Goal: Share content: Share content

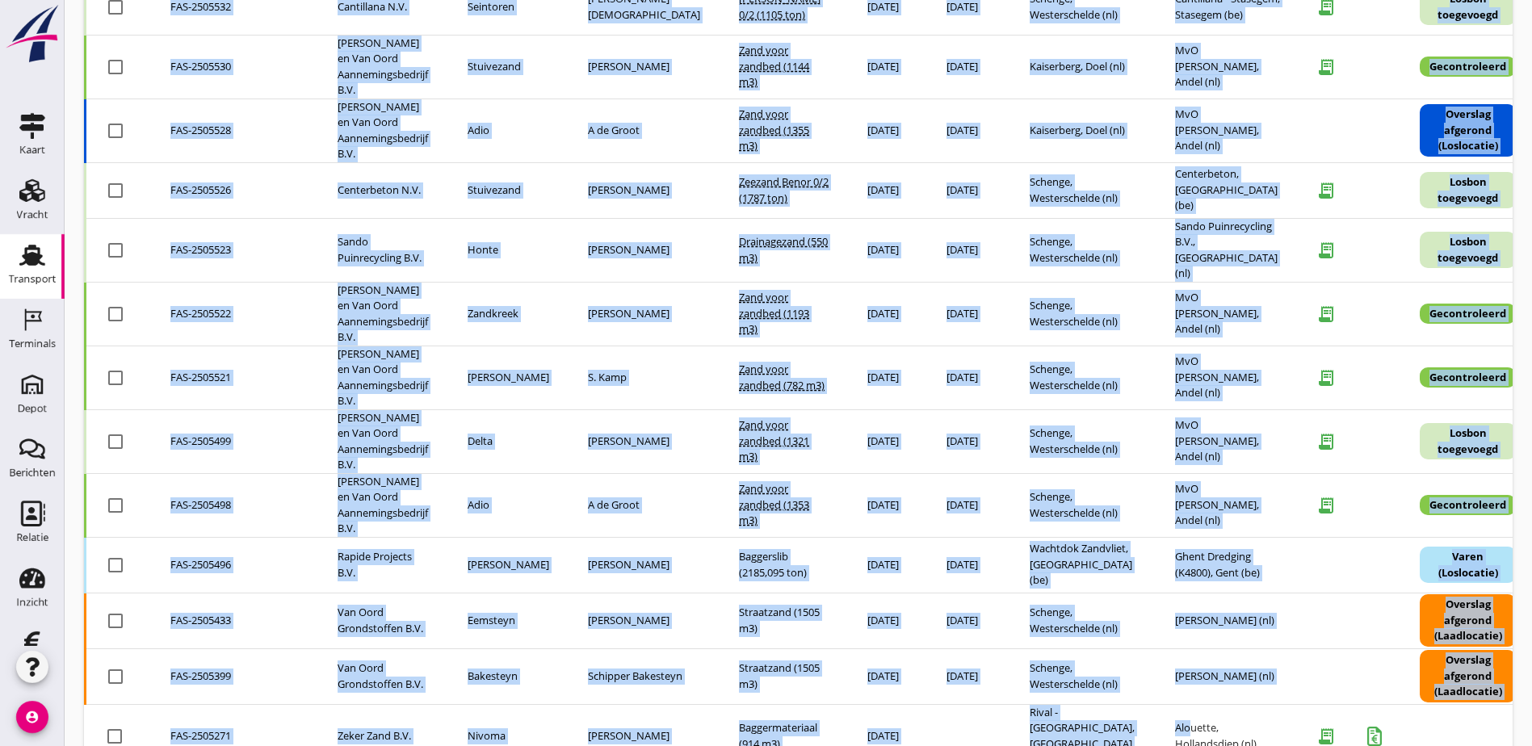
scroll to position [1273, 0]
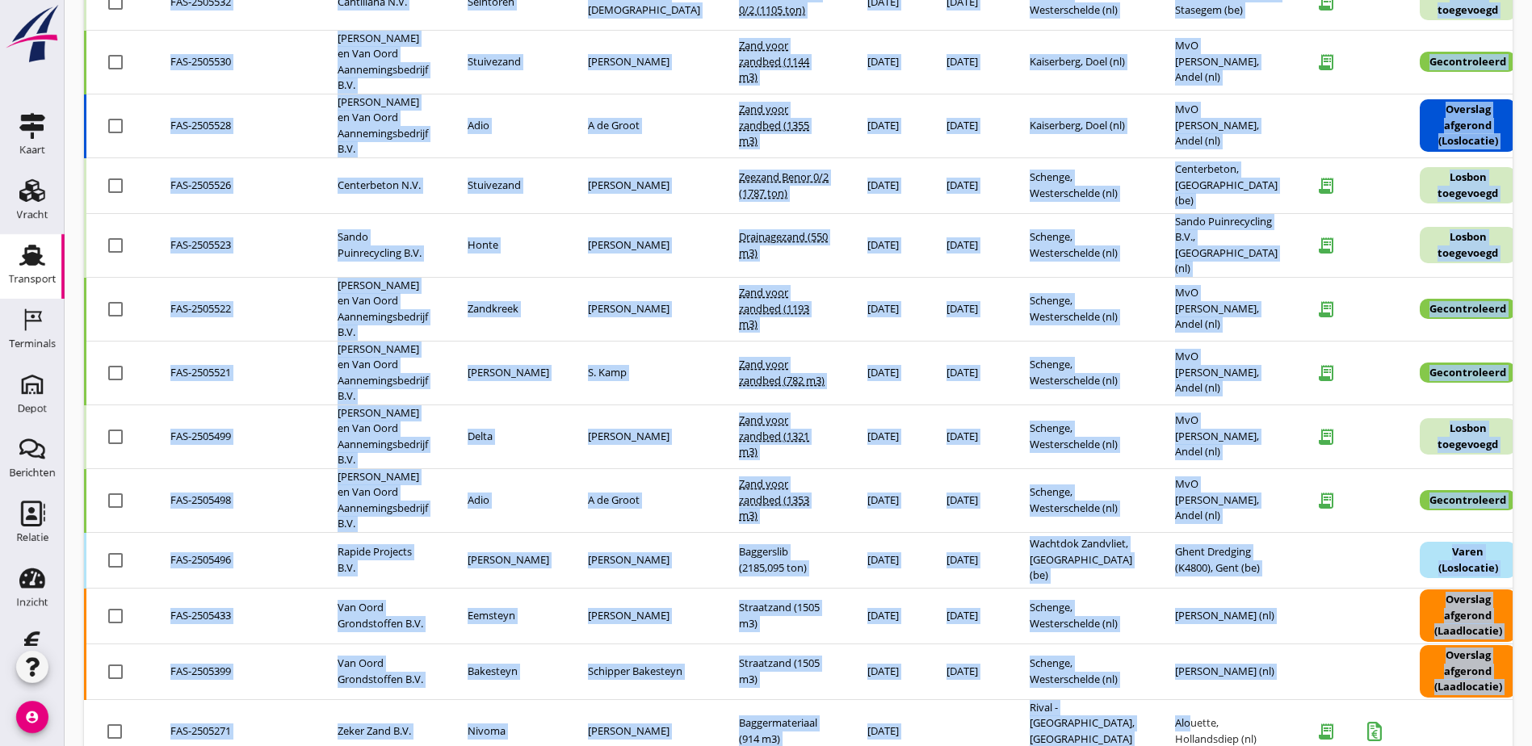
drag, startPoint x: 1130, startPoint y: 673, endPoint x: 1189, endPoint y: 775, distance: 118.0
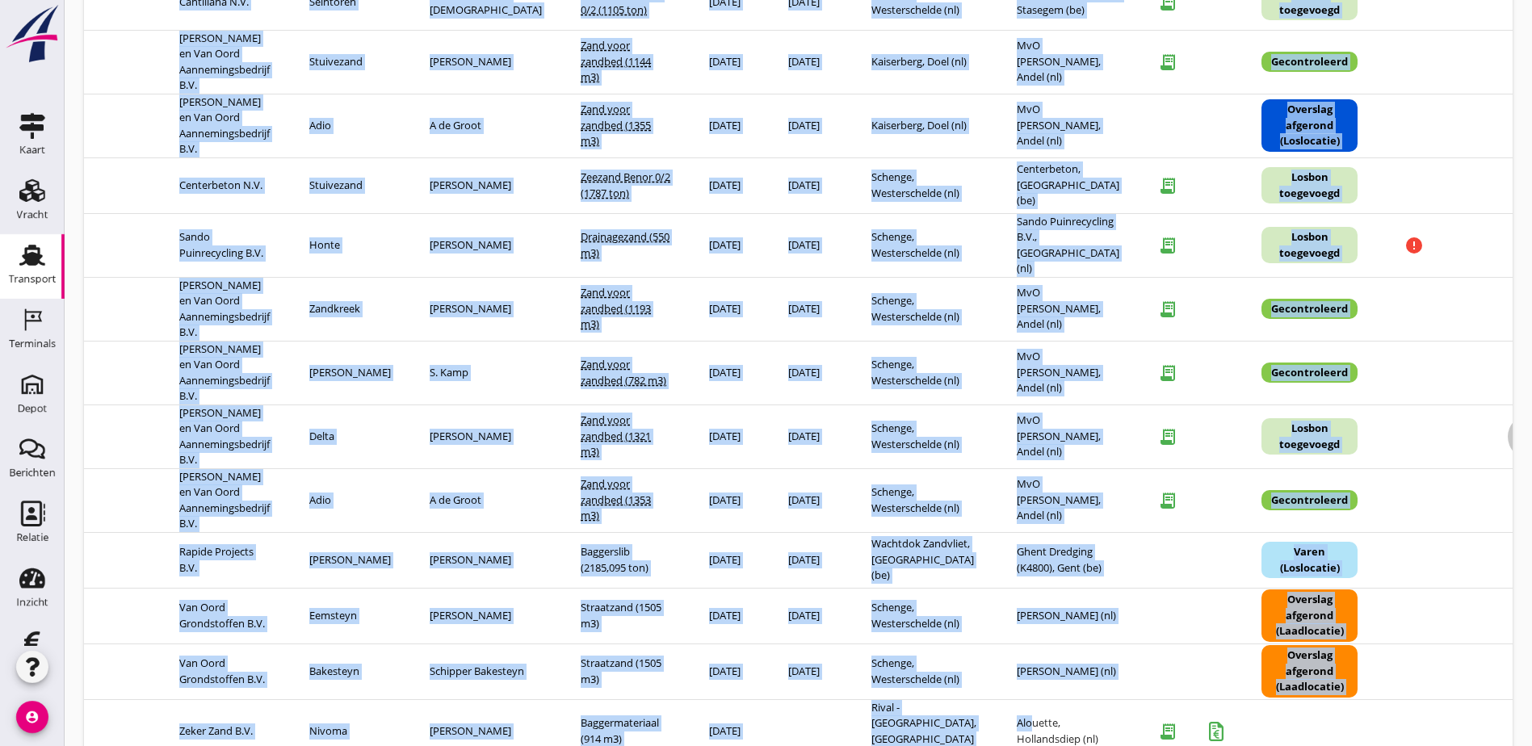
click at [1508, 414] on icon "more_horiz" at bounding box center [1530, 436] width 45 height 45
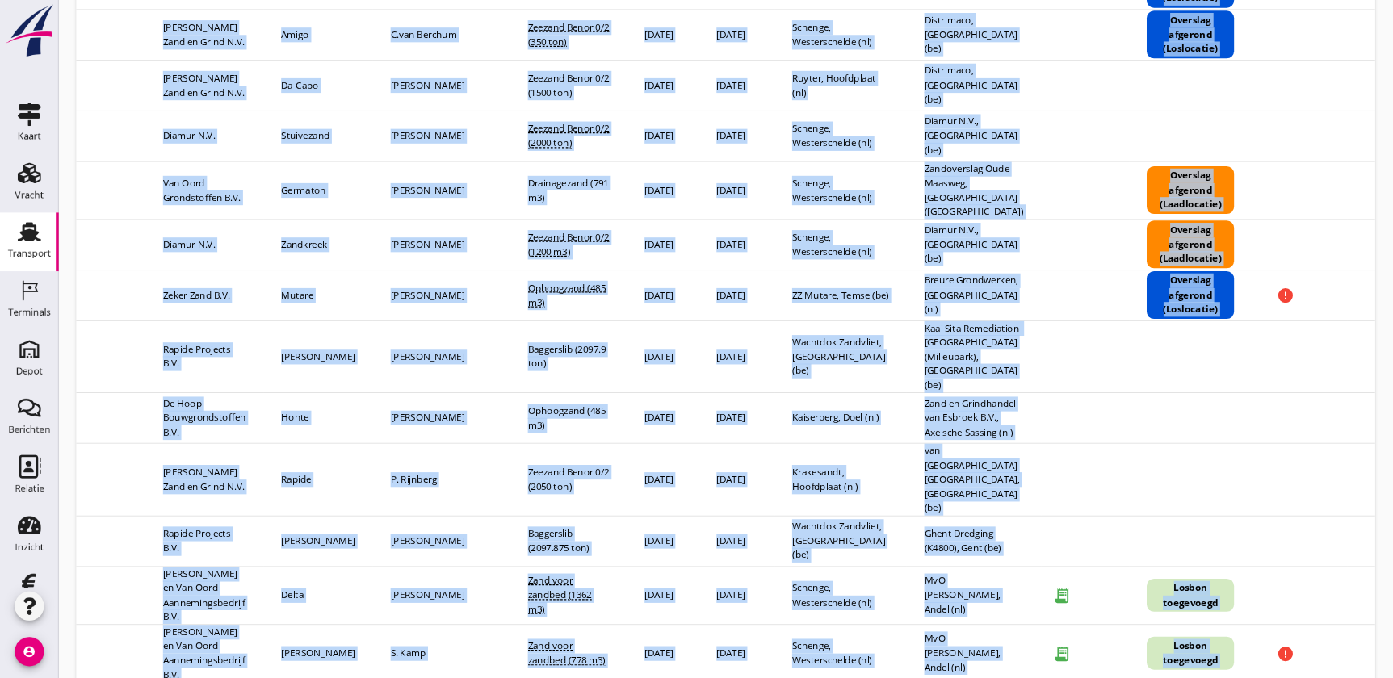
scroll to position [0, 0]
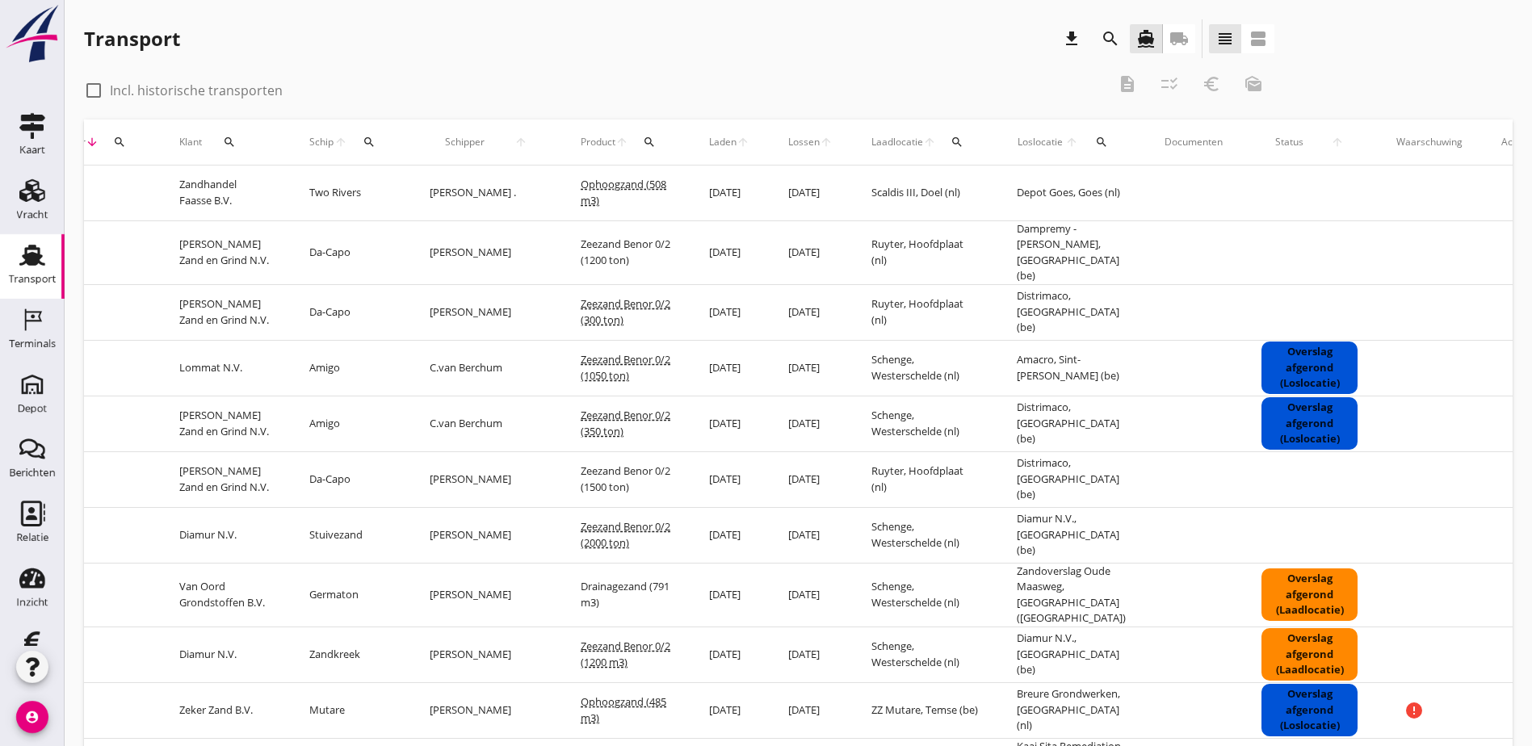
click at [1478, 40] on div "Transport download search directions_boat local_shipping view_headline view_age…" at bounding box center [798, 41] width 1428 height 45
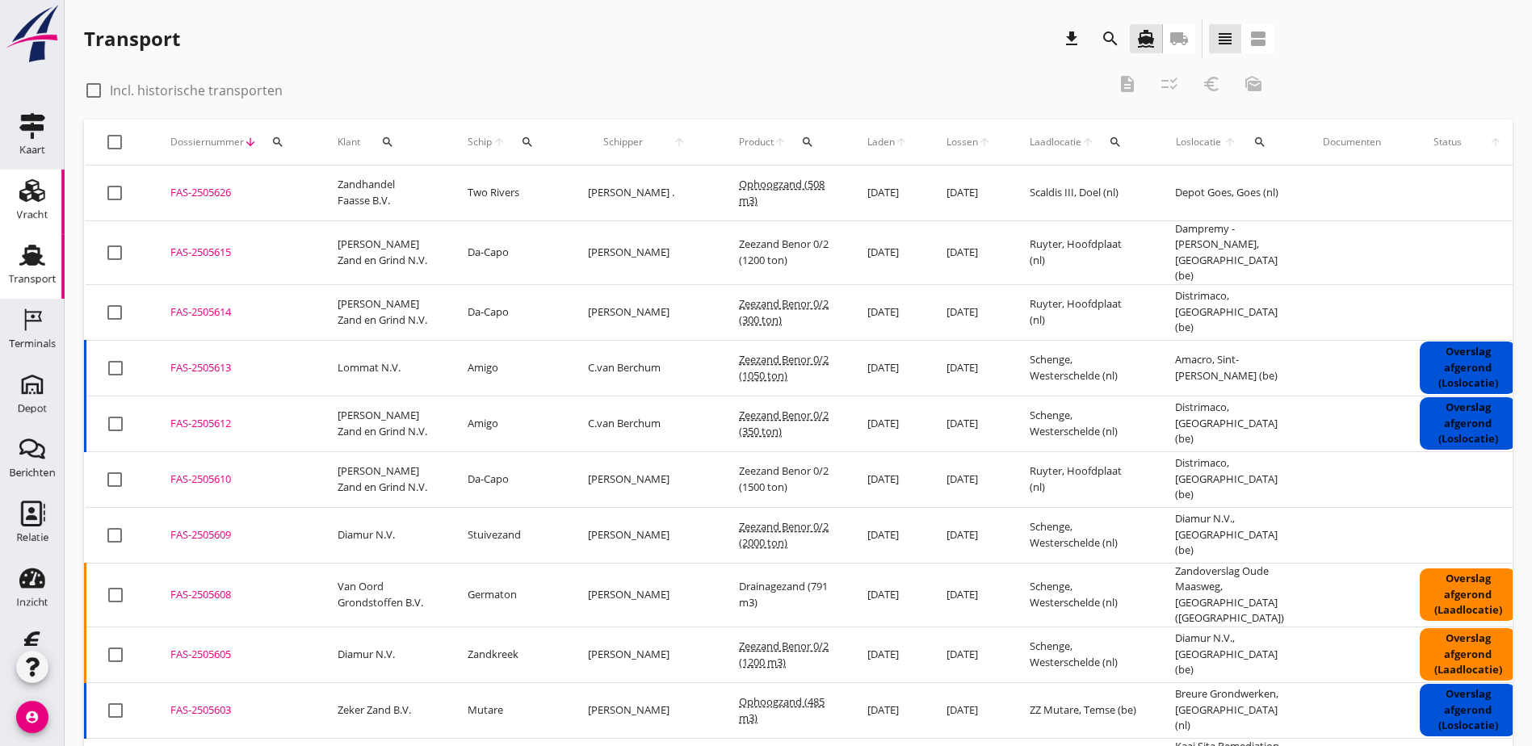
click at [20, 193] on icon "Vracht" at bounding box center [32, 191] width 26 height 26
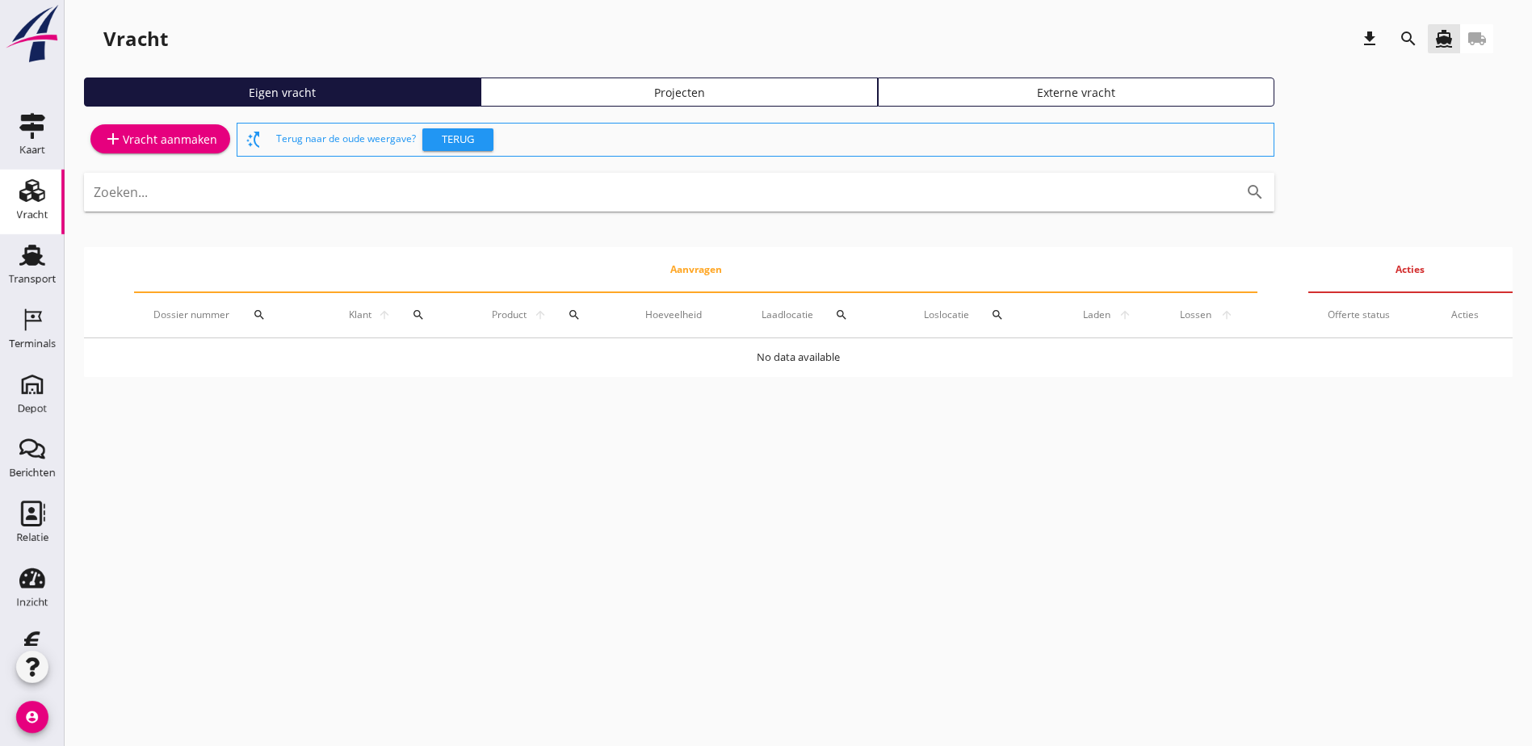
click at [488, 98] on div "Projecten" at bounding box center [679, 92] width 382 height 17
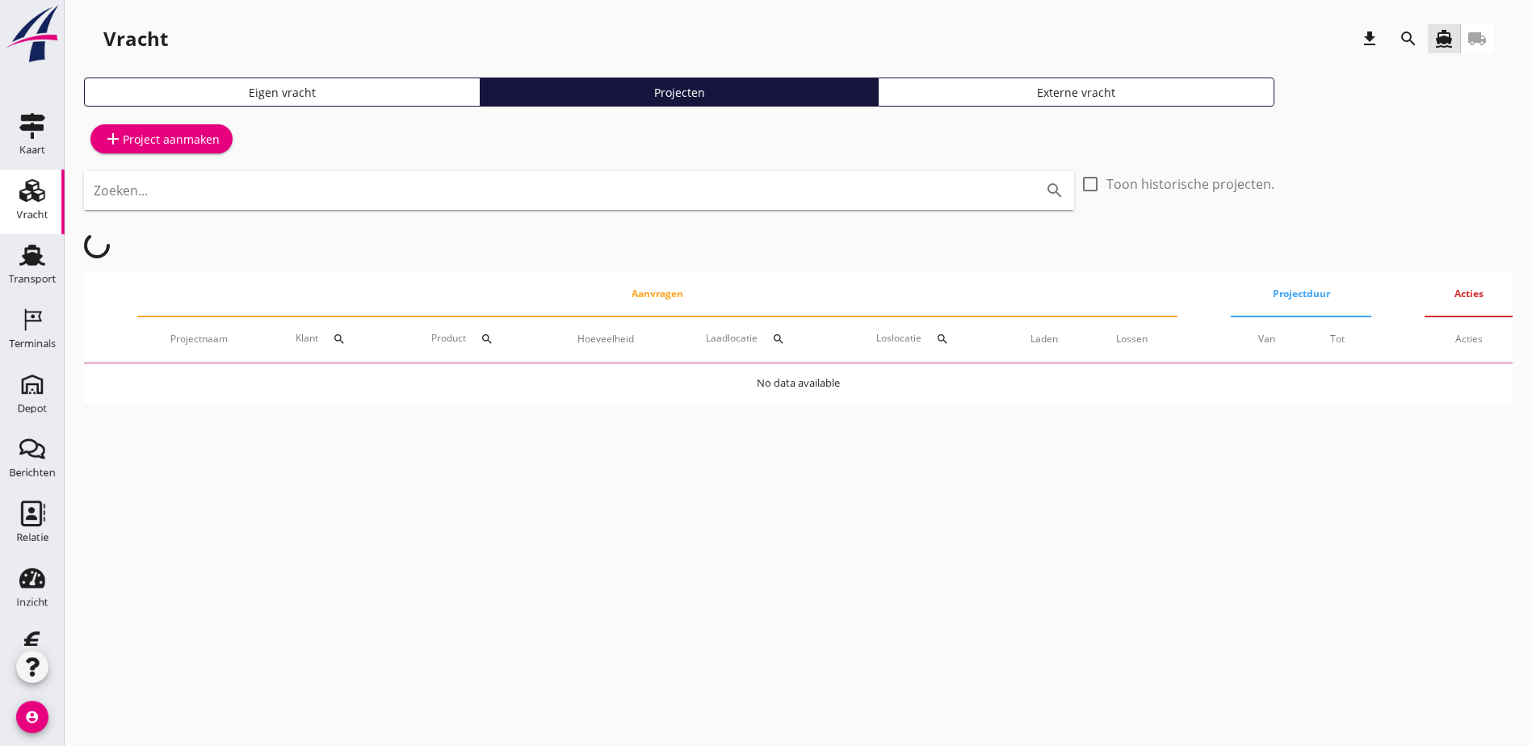
click at [193, 135] on div "add Project aanmaken" at bounding box center [161, 138] width 116 height 19
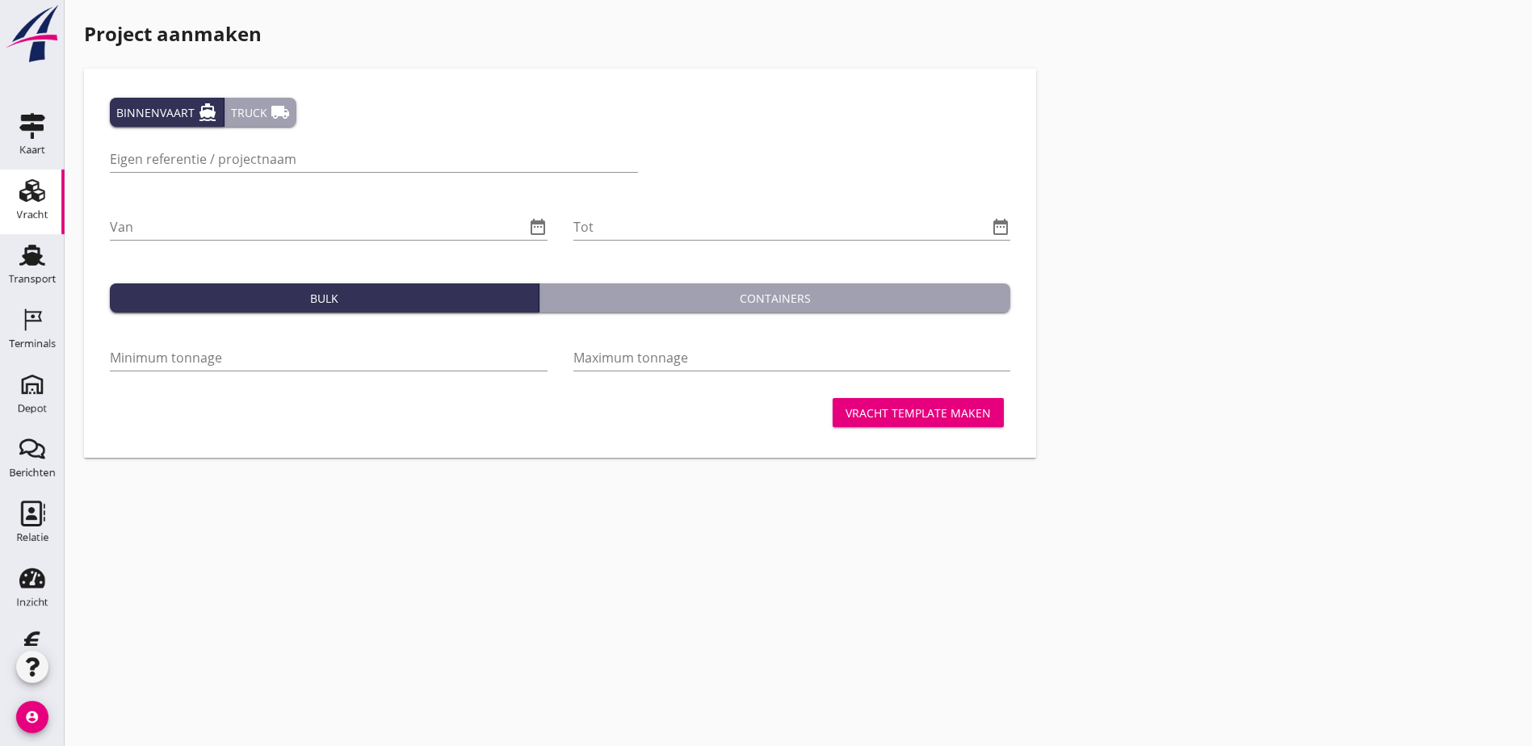
click at [348, 145] on div "Eigen referentie / projectnaam" at bounding box center [374, 162] width 528 height 52
click at [258, 115] on div "Truck local_shipping" at bounding box center [260, 112] width 59 height 19
click at [337, 155] on input "Eigen referentie / projectnaam" at bounding box center [332, 159] width 444 height 26
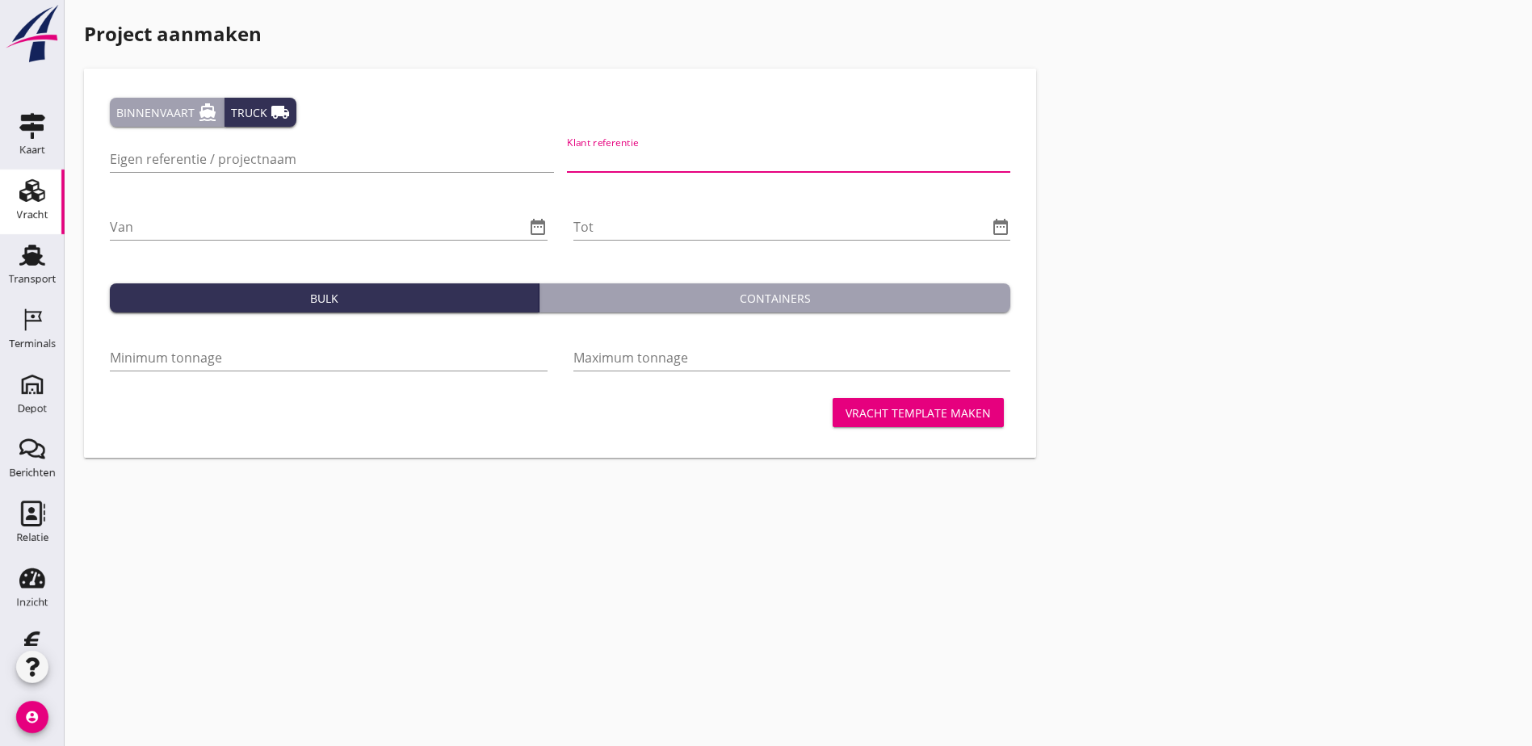
click at [567, 154] on input "Klant referentie" at bounding box center [789, 159] width 444 height 26
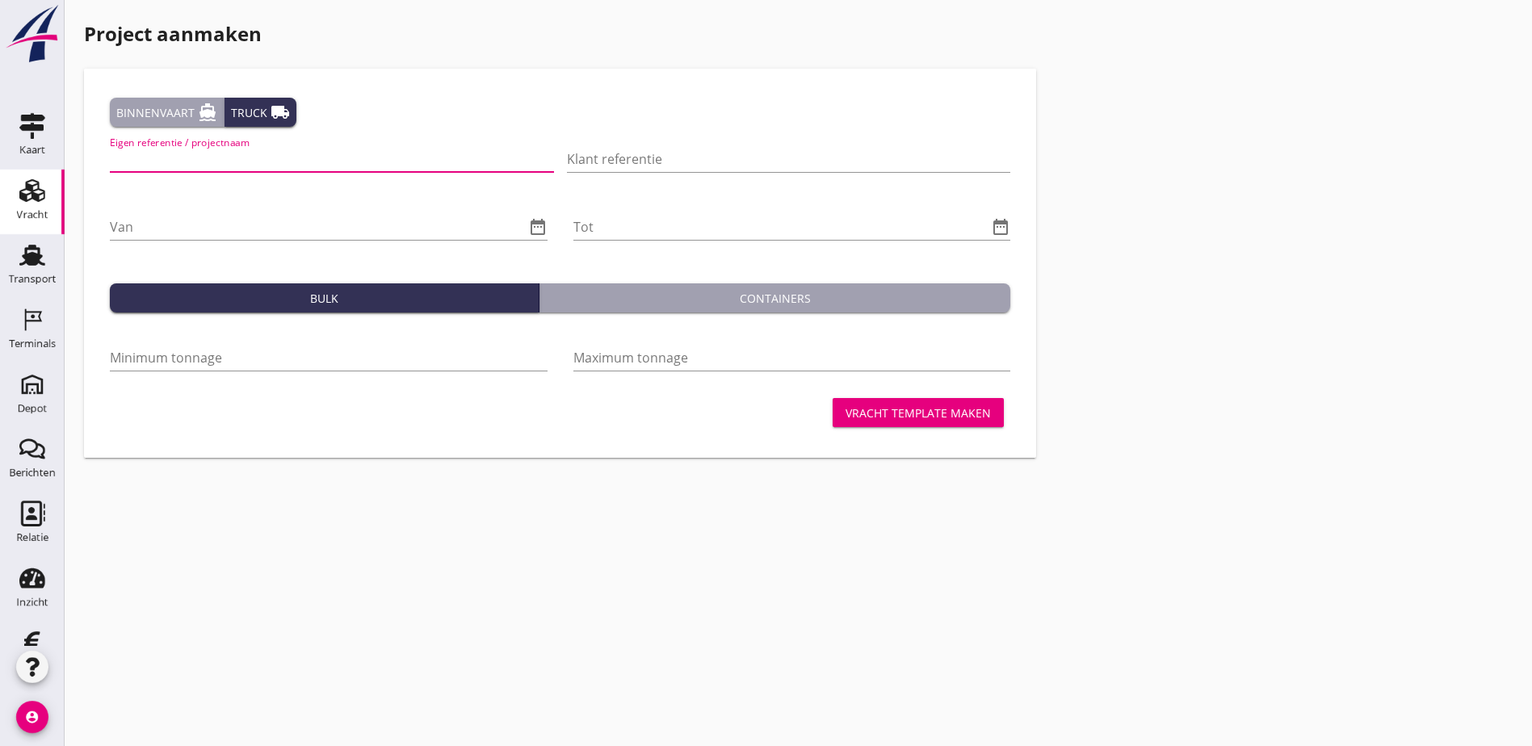
drag, startPoint x: 377, startPoint y: 169, endPoint x: 379, endPoint y: 140, distance: 29.1
click at [377, 168] on input "Eigen referentie / projectnaam" at bounding box center [332, 159] width 444 height 26
type input "Hoondert - Ophoogzand Breitnerstraat Goes"
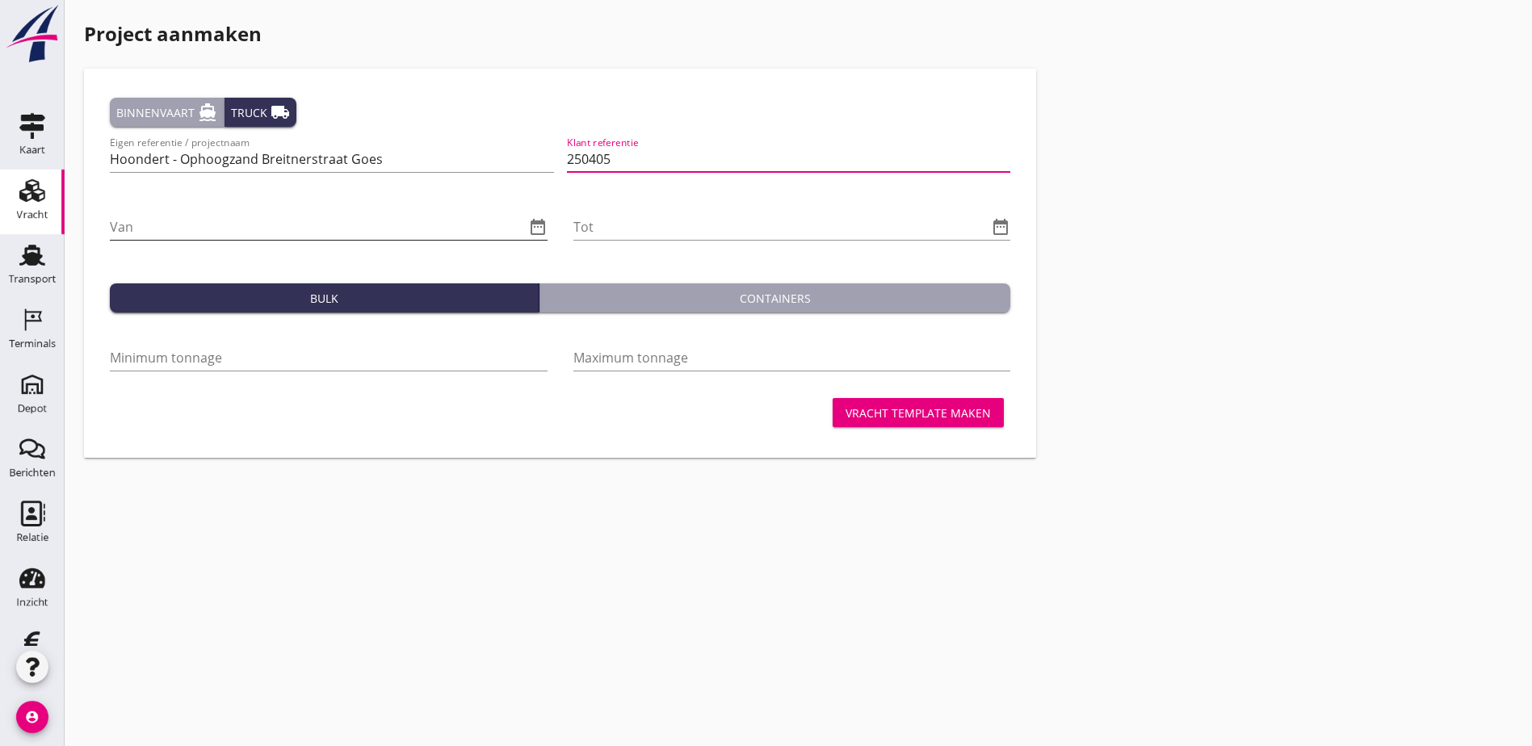
type input "250405"
click at [354, 220] on input "Van" at bounding box center [317, 227] width 415 height 26
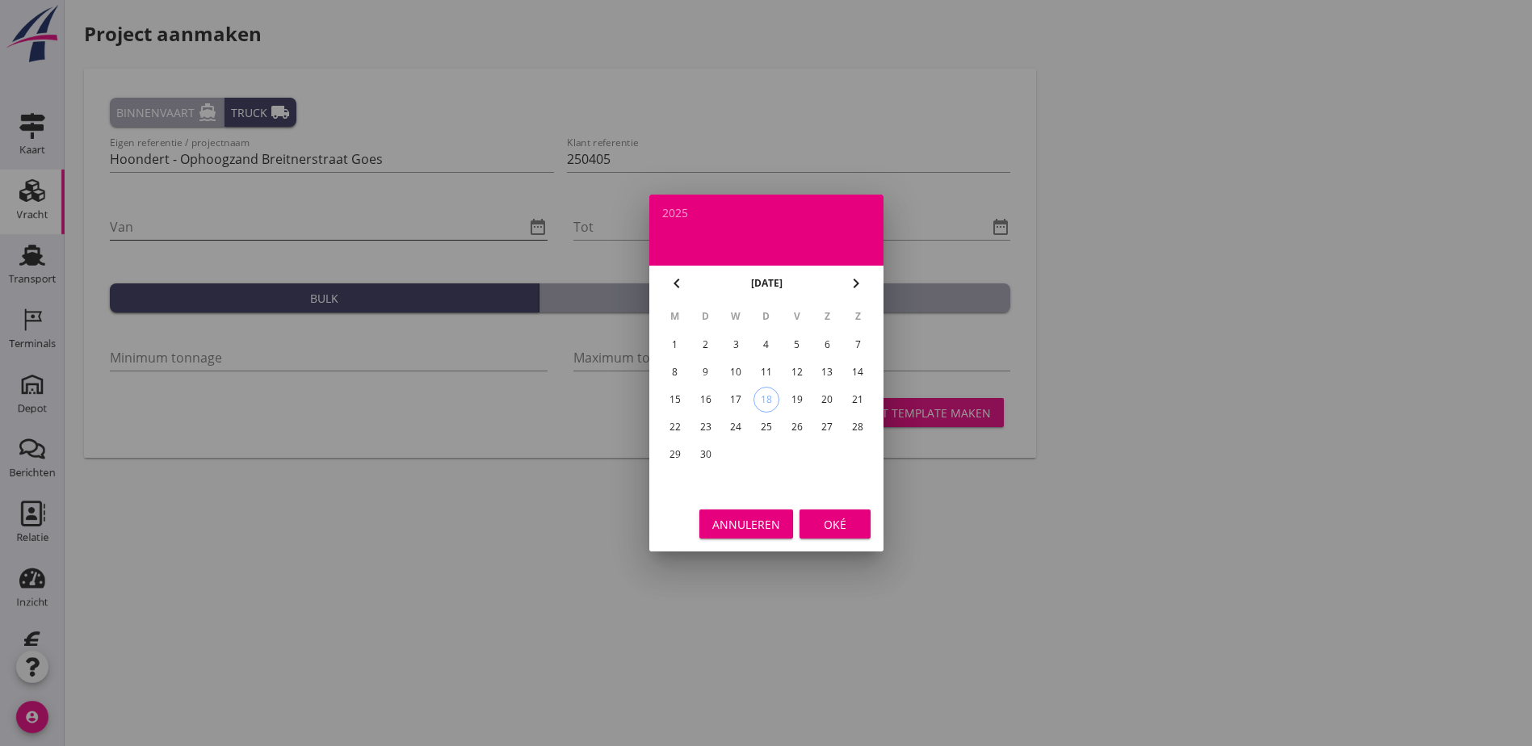
click at [354, 220] on div at bounding box center [766, 373] width 1532 height 746
click at [856, 283] on icon "chevron_right" at bounding box center [855, 283] width 19 height 19
click at [740, 342] on div "1" at bounding box center [736, 345] width 26 height 26
click at [854, 275] on icon "chevron_right" at bounding box center [855, 283] width 19 height 19
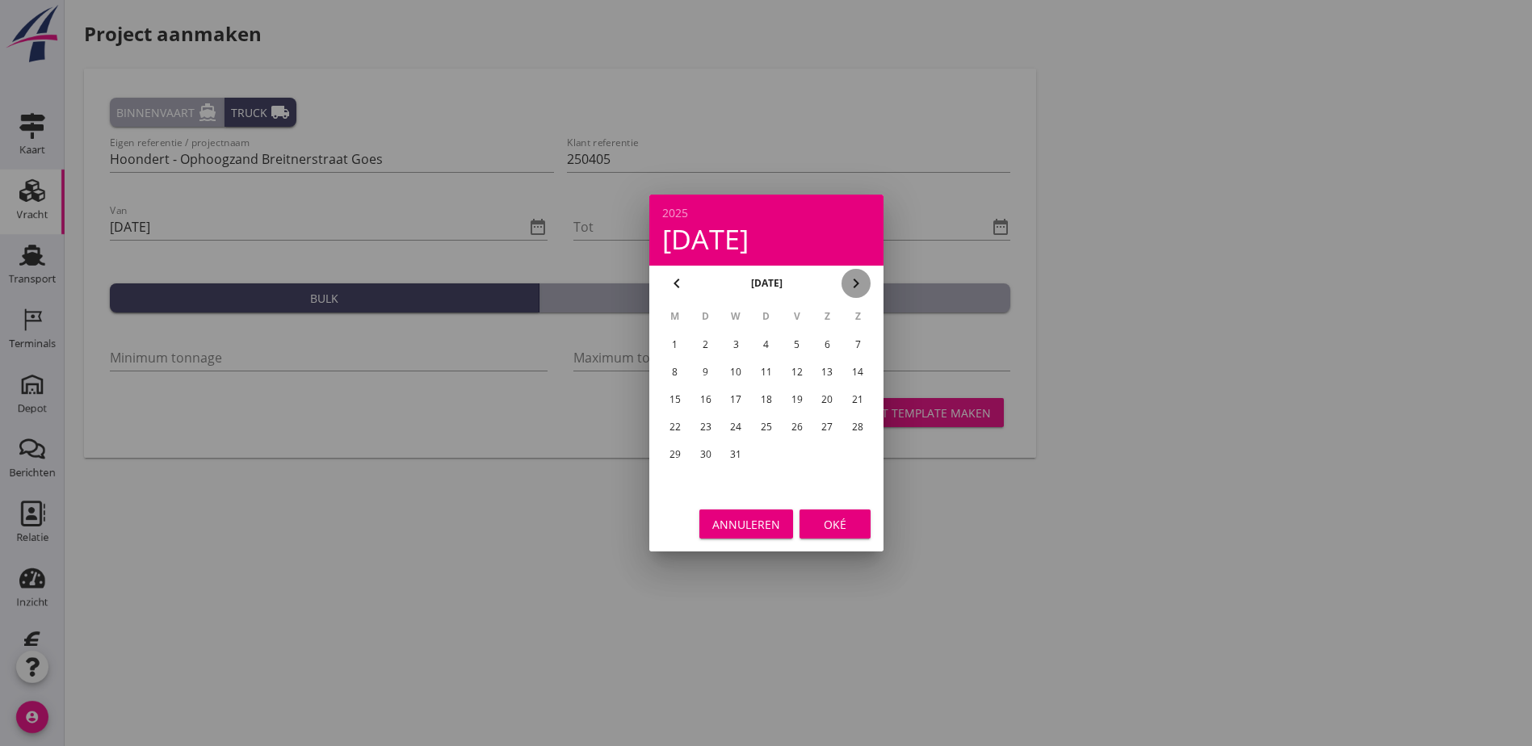
click at [854, 275] on icon "chevron_right" at bounding box center [855, 283] width 19 height 19
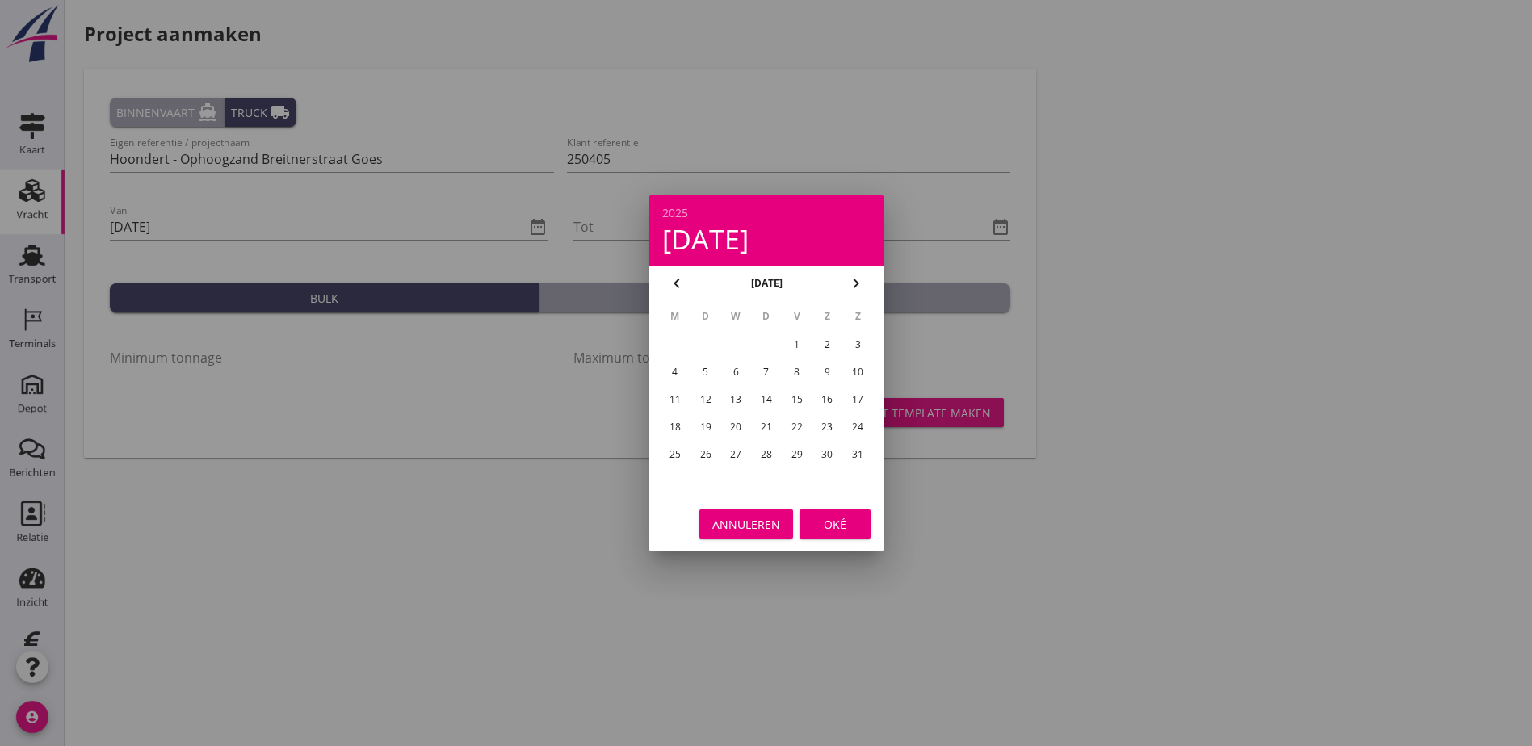
click at [854, 275] on icon "chevron_right" at bounding box center [855, 283] width 19 height 19
click at [674, 276] on icon "chevron_left" at bounding box center [676, 283] width 19 height 19
click at [703, 449] on div "30" at bounding box center [705, 455] width 26 height 26
click at [835, 525] on div "Oké" at bounding box center [834, 524] width 45 height 17
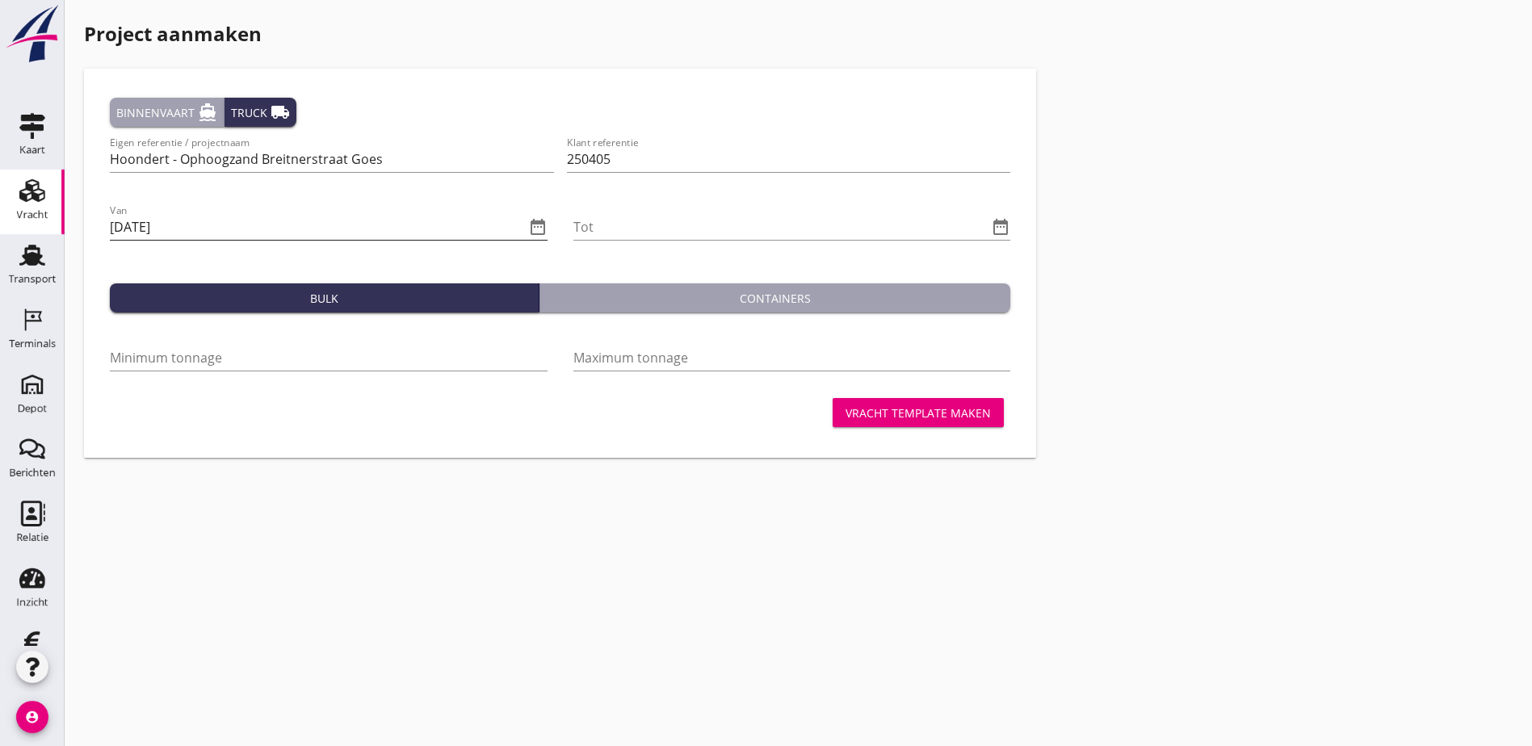
click at [528, 224] on icon "date_range" at bounding box center [537, 226] width 19 height 19
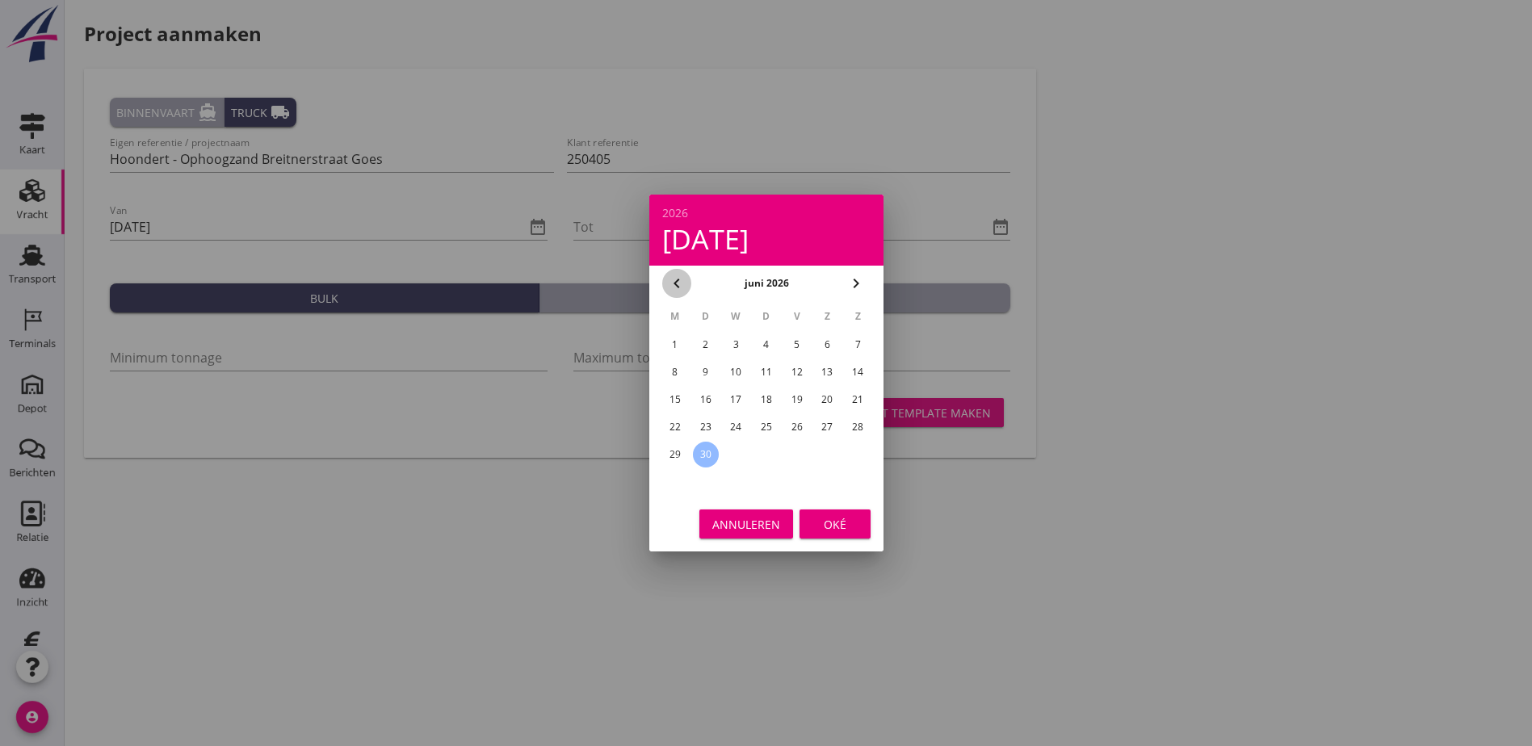
click at [671, 273] on button "chevron_left" at bounding box center [676, 283] width 29 height 29
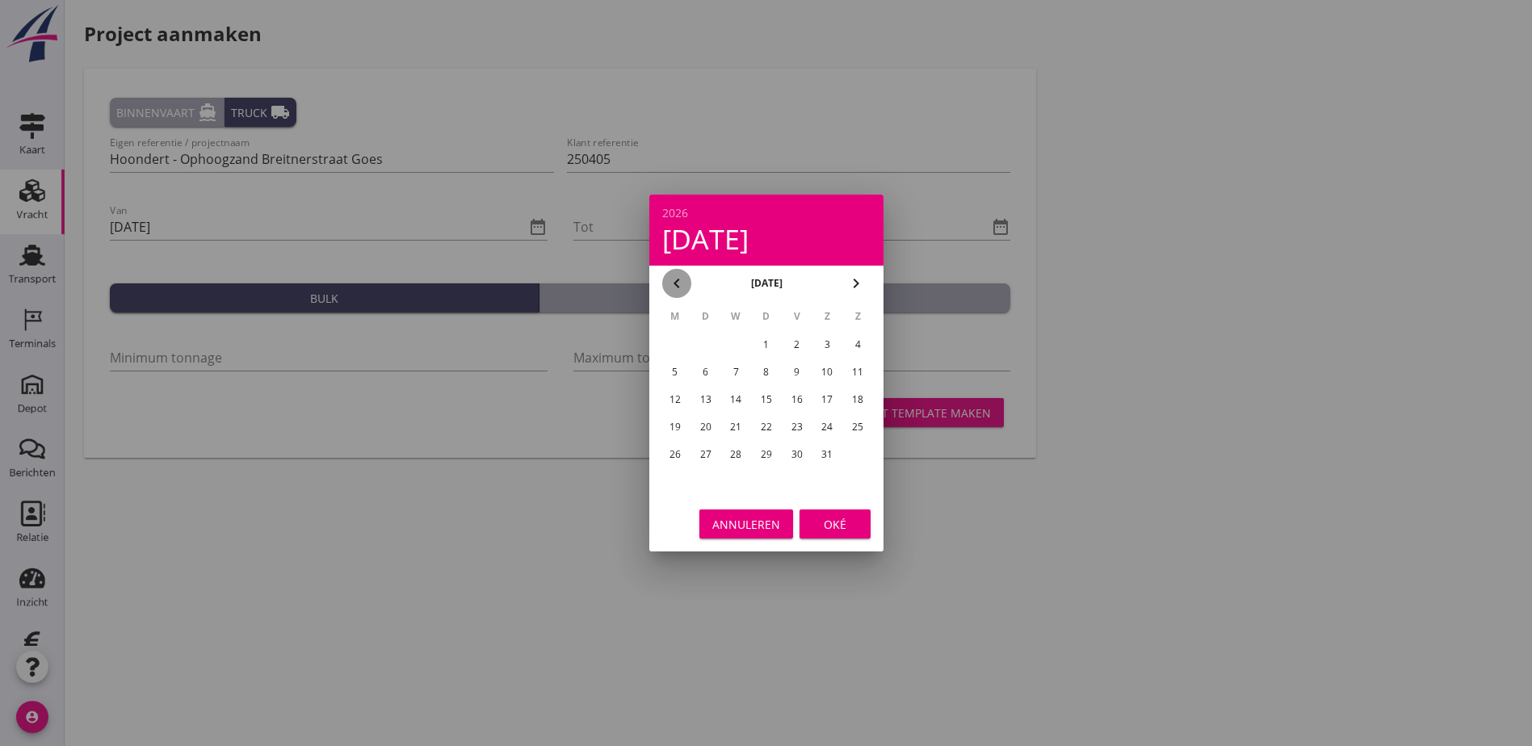
click at [671, 273] on button "chevron_left" at bounding box center [676, 283] width 29 height 29
click at [672, 275] on icon "chevron_left" at bounding box center [676, 283] width 19 height 19
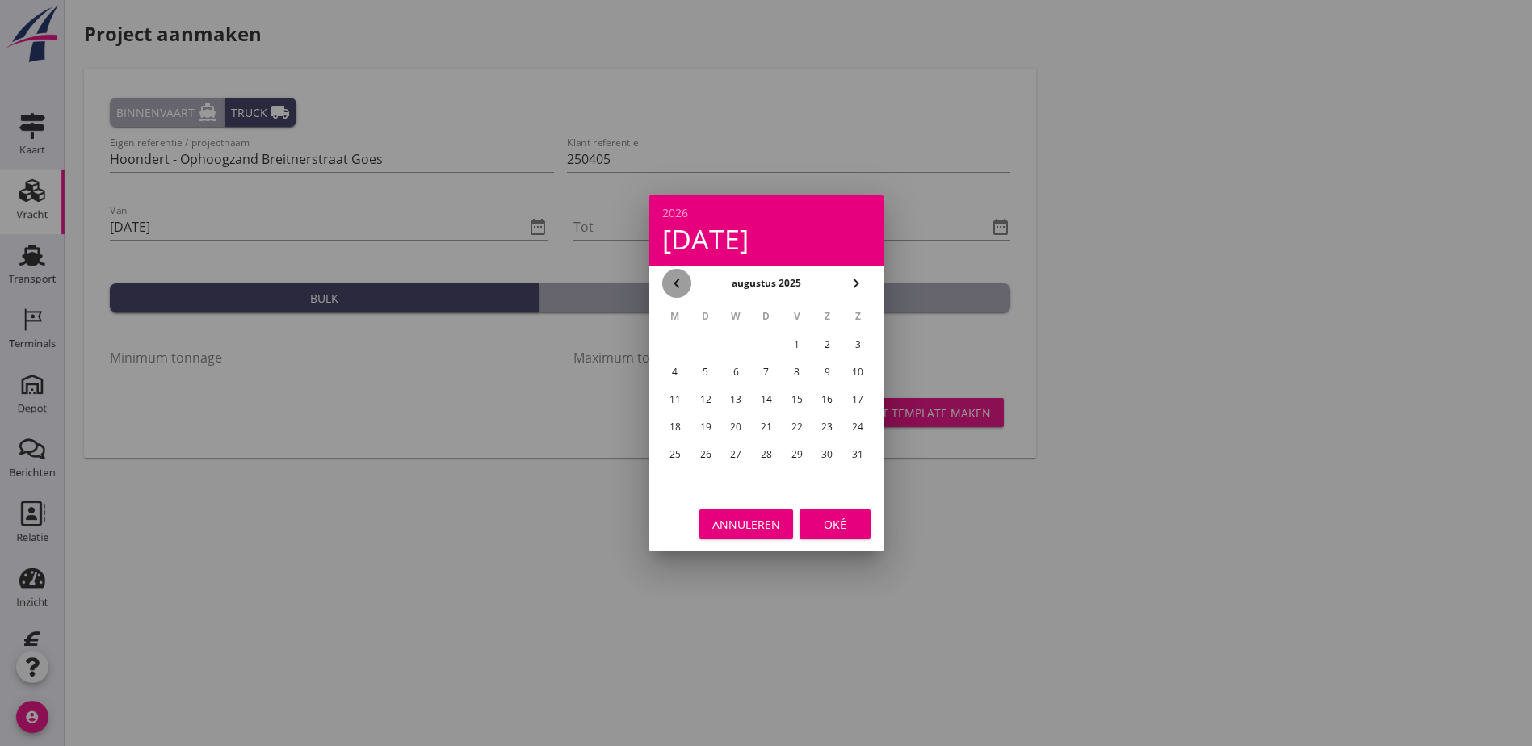
click at [672, 276] on icon "chevron_left" at bounding box center [676, 283] width 19 height 19
click at [870, 283] on div "chevron_right" at bounding box center [855, 283] width 29 height 19
click at [870, 282] on div "chevron_right" at bounding box center [855, 283] width 29 height 19
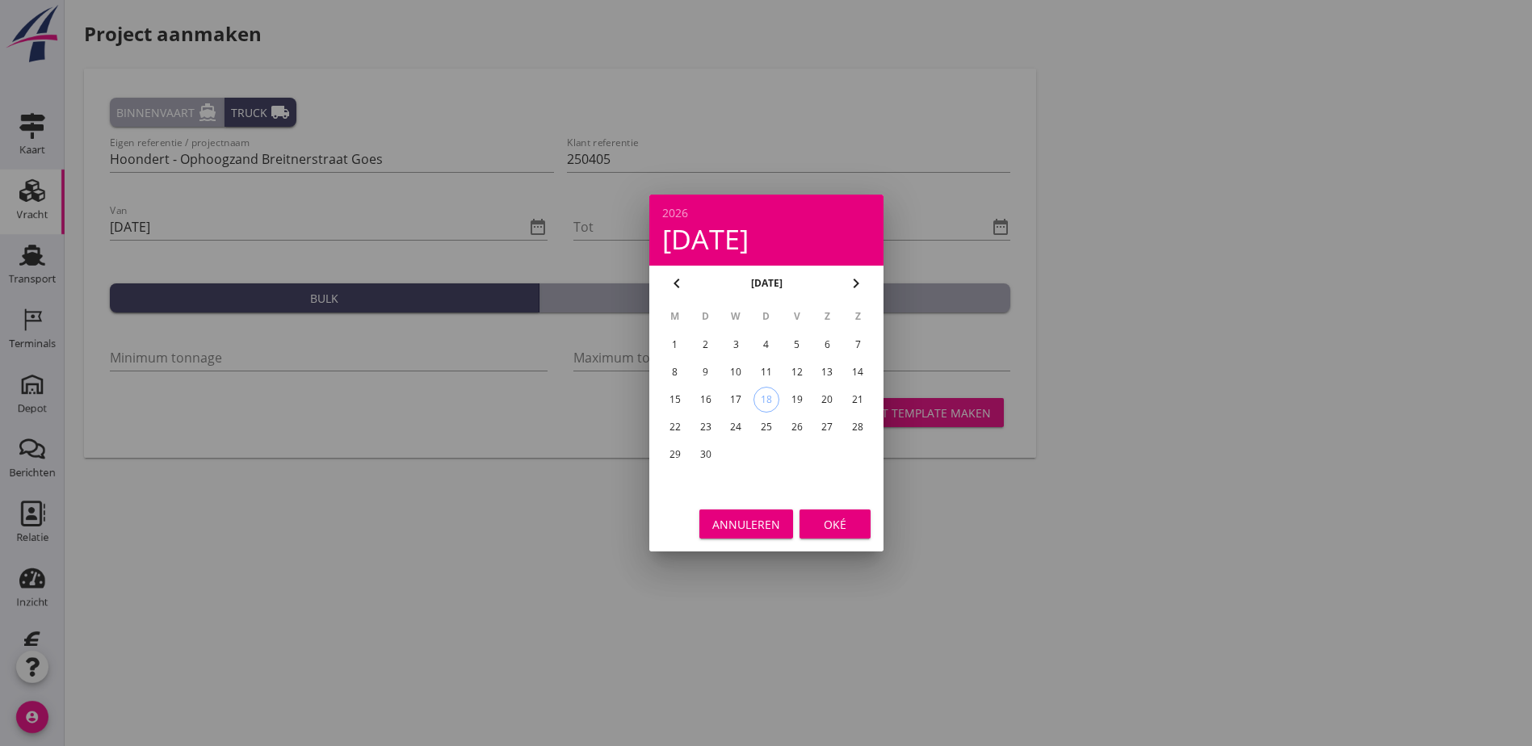
click at [870, 282] on div "chevron_right" at bounding box center [855, 283] width 29 height 19
click at [728, 344] on div "1" at bounding box center [736, 345] width 26 height 26
type input "[DATE]"
click at [834, 516] on button "Oké" at bounding box center [834, 524] width 71 height 29
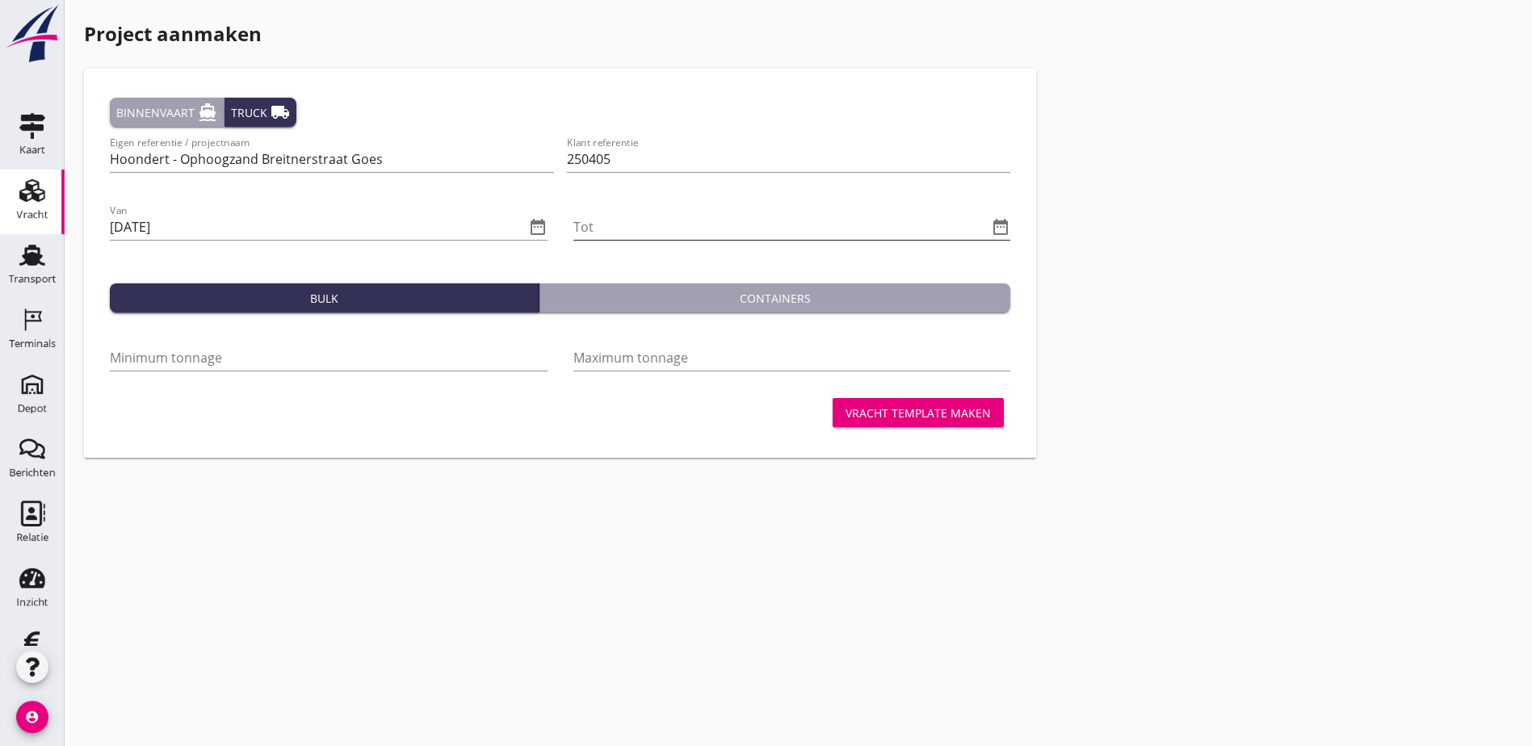
click at [991, 222] on icon "date_range" at bounding box center [1000, 226] width 19 height 19
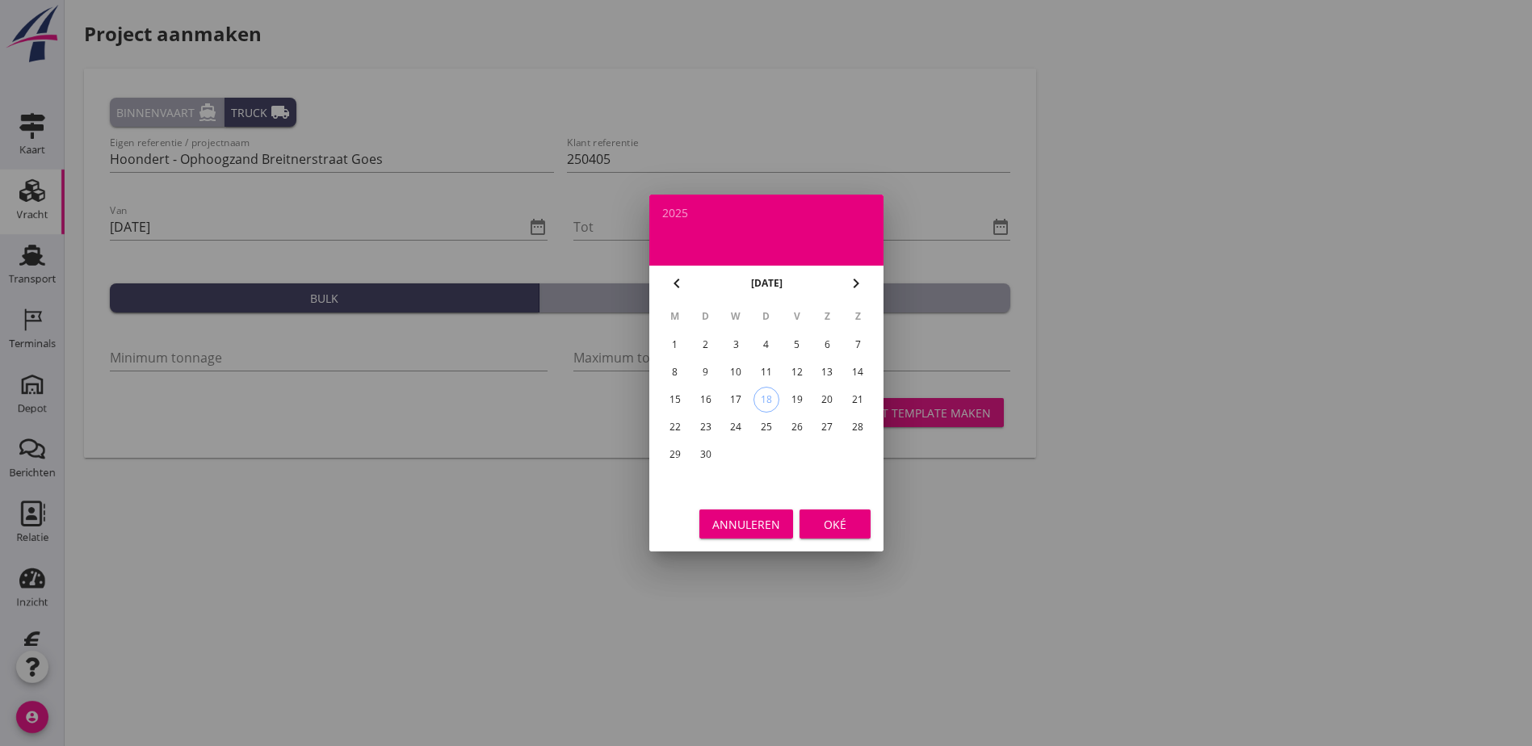
click at [849, 279] on icon "chevron_right" at bounding box center [855, 283] width 19 height 19
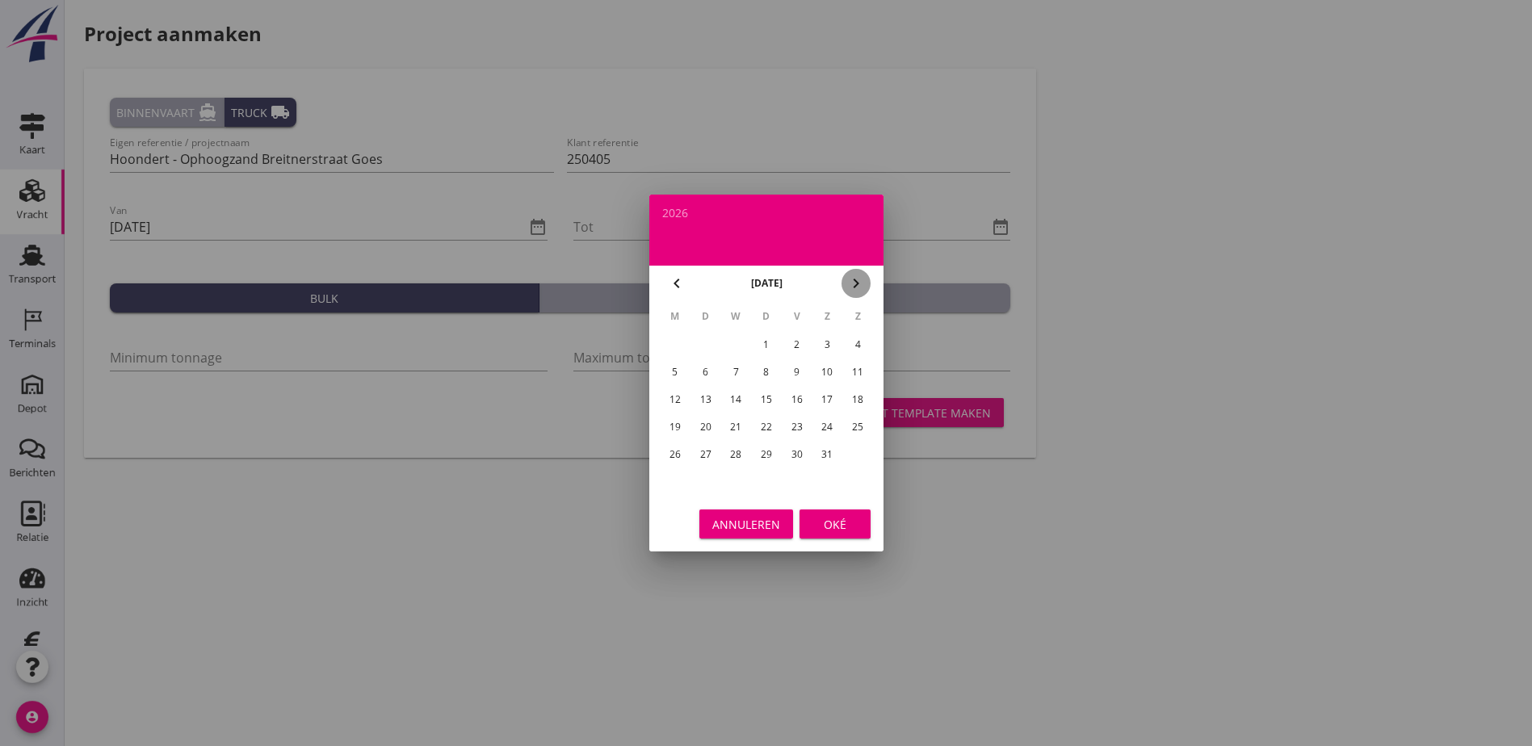
click at [849, 279] on icon "chevron_right" at bounding box center [855, 283] width 19 height 19
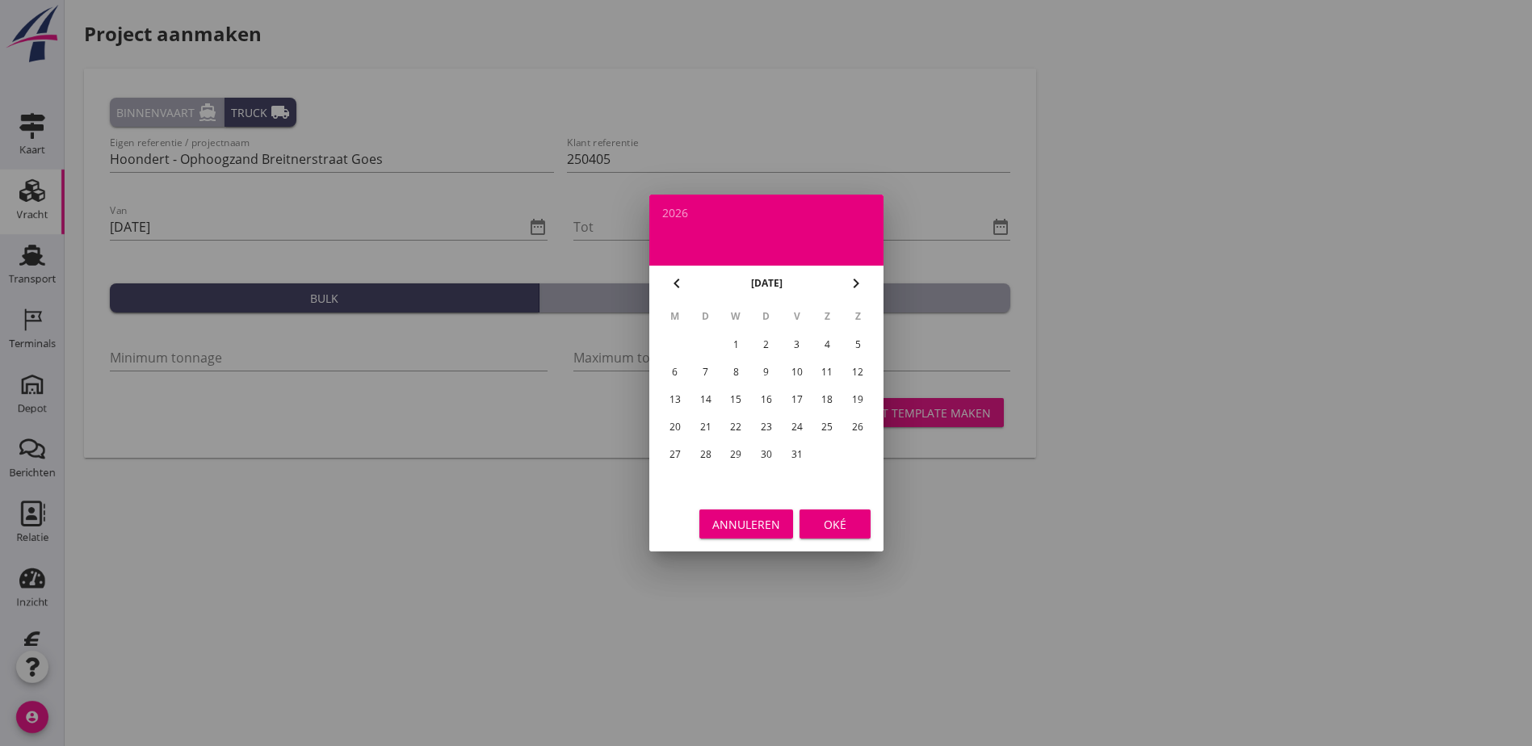
click at [675, 283] on icon "chevron_left" at bounding box center [676, 283] width 19 height 19
click at [705, 455] on div "30" at bounding box center [705, 455] width 26 height 26
type input "[DATE]"
click at [830, 516] on div "Oké" at bounding box center [834, 524] width 45 height 17
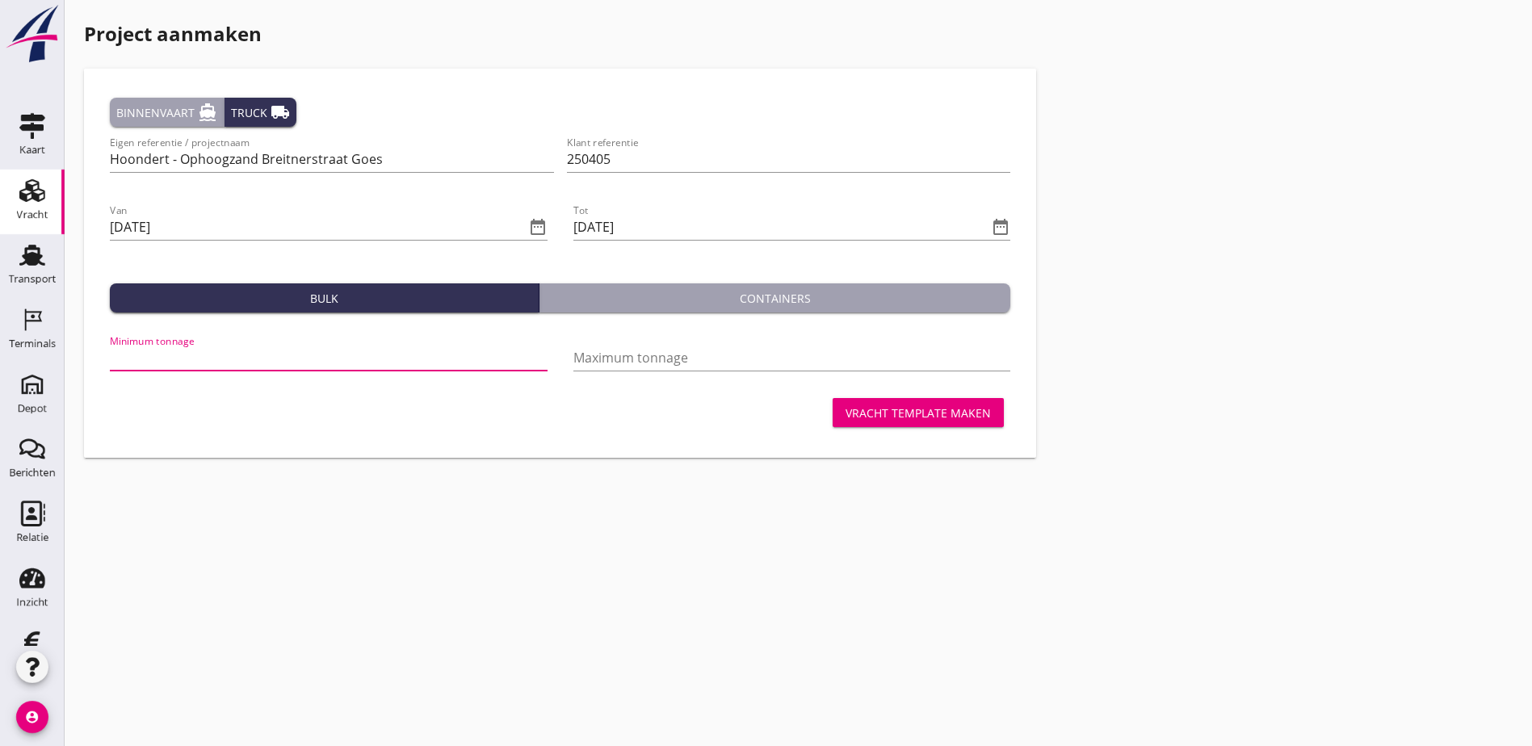
click at [269, 362] on input "Minimum tonnage" at bounding box center [329, 358] width 438 height 26
click at [573, 356] on input "Maximum tonnage" at bounding box center [792, 358] width 438 height 26
drag, startPoint x: 155, startPoint y: 357, endPoint x: -59, endPoint y: 367, distance: 214.2
click at [0, 367] on html "2026 di 30 jun chevron_left juni 2026 chevron_right M D W D V Z Z 1 2 3 4 5 6 7…" at bounding box center [766, 373] width 1532 height 746
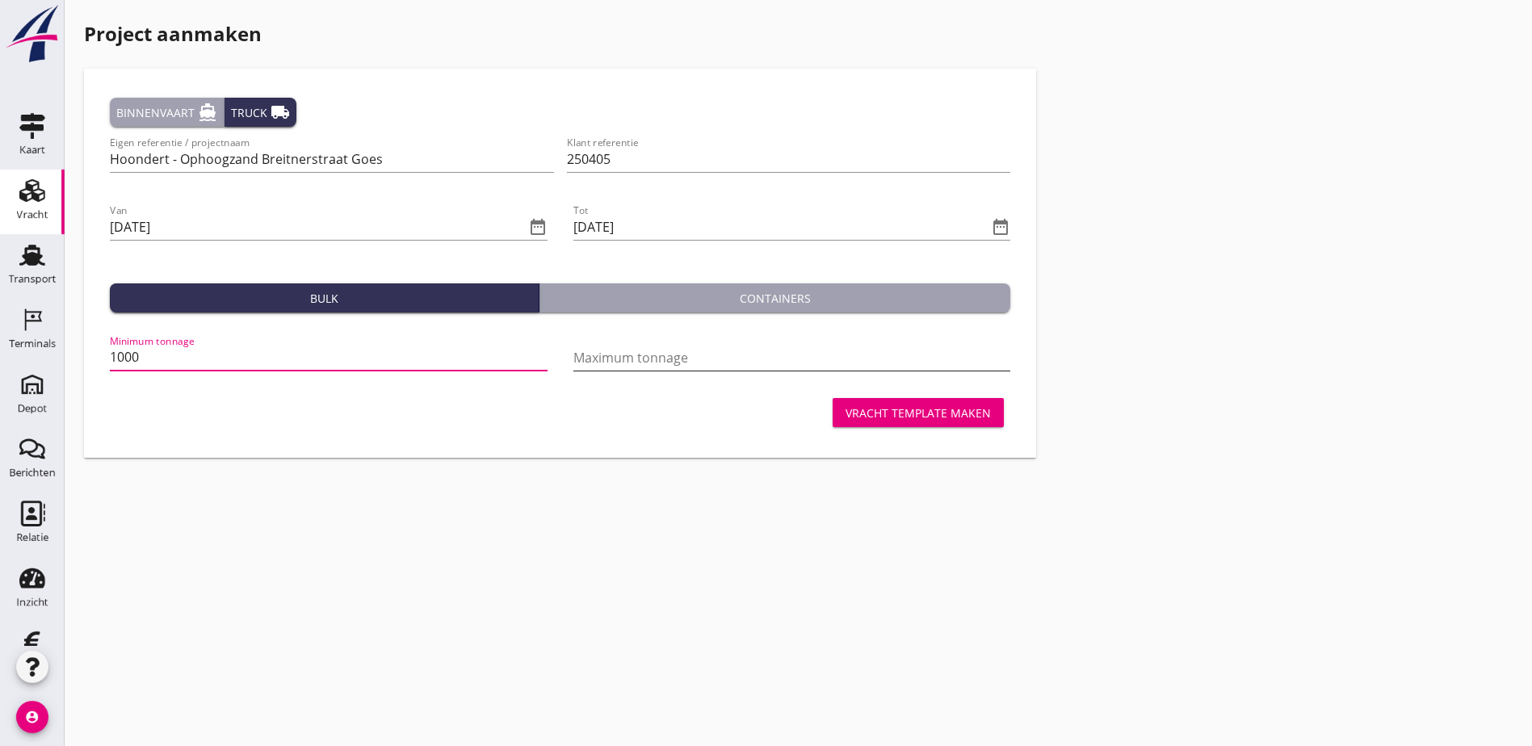
type input "1000"
click at [573, 357] on input "Maximum tonnage" at bounding box center [792, 358] width 438 height 26
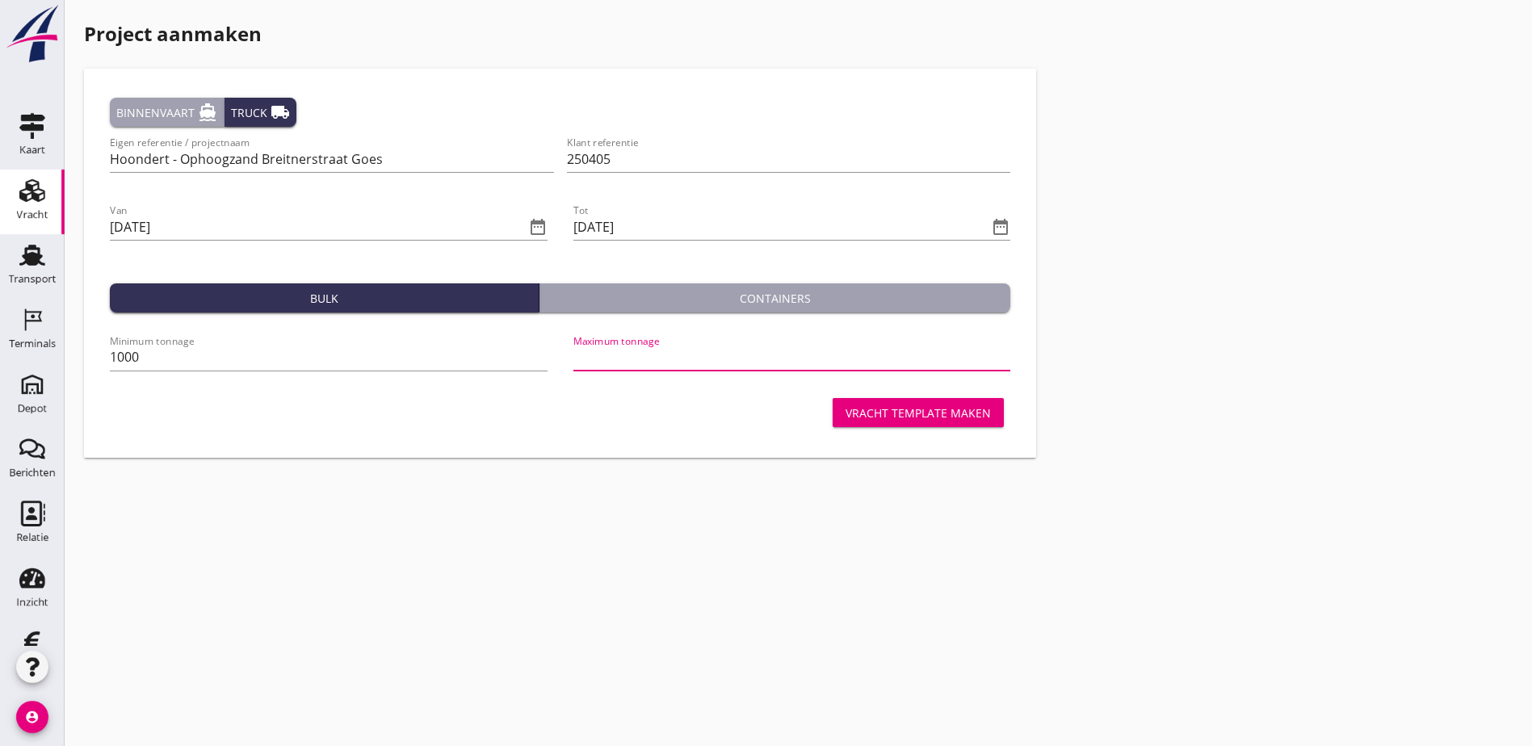
scroll to position [0, 0]
type input "4000"
click at [845, 418] on div "Vracht template maken" at bounding box center [917, 413] width 145 height 17
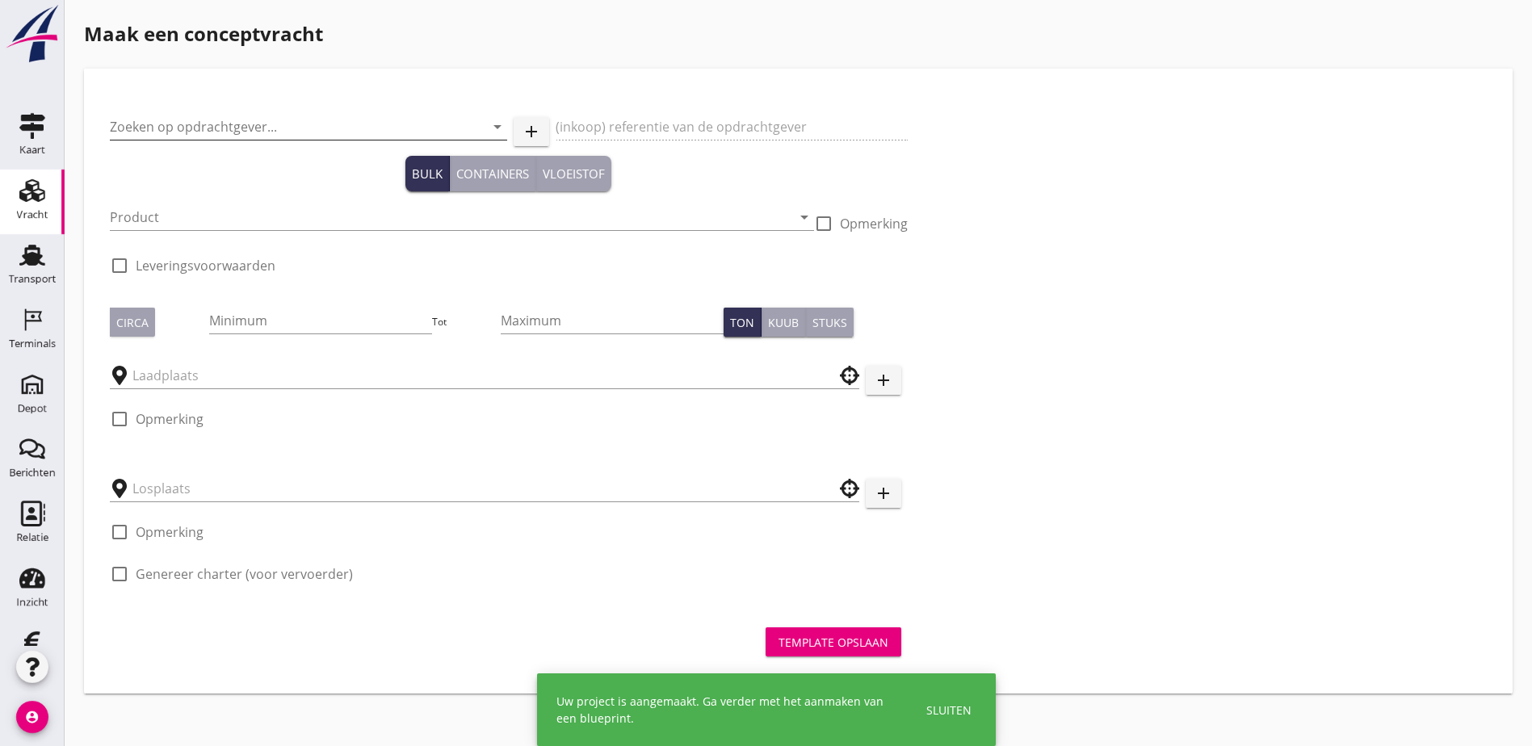
click at [206, 125] on input "Zoeken op opdrachtgever..." at bounding box center [286, 127] width 352 height 26
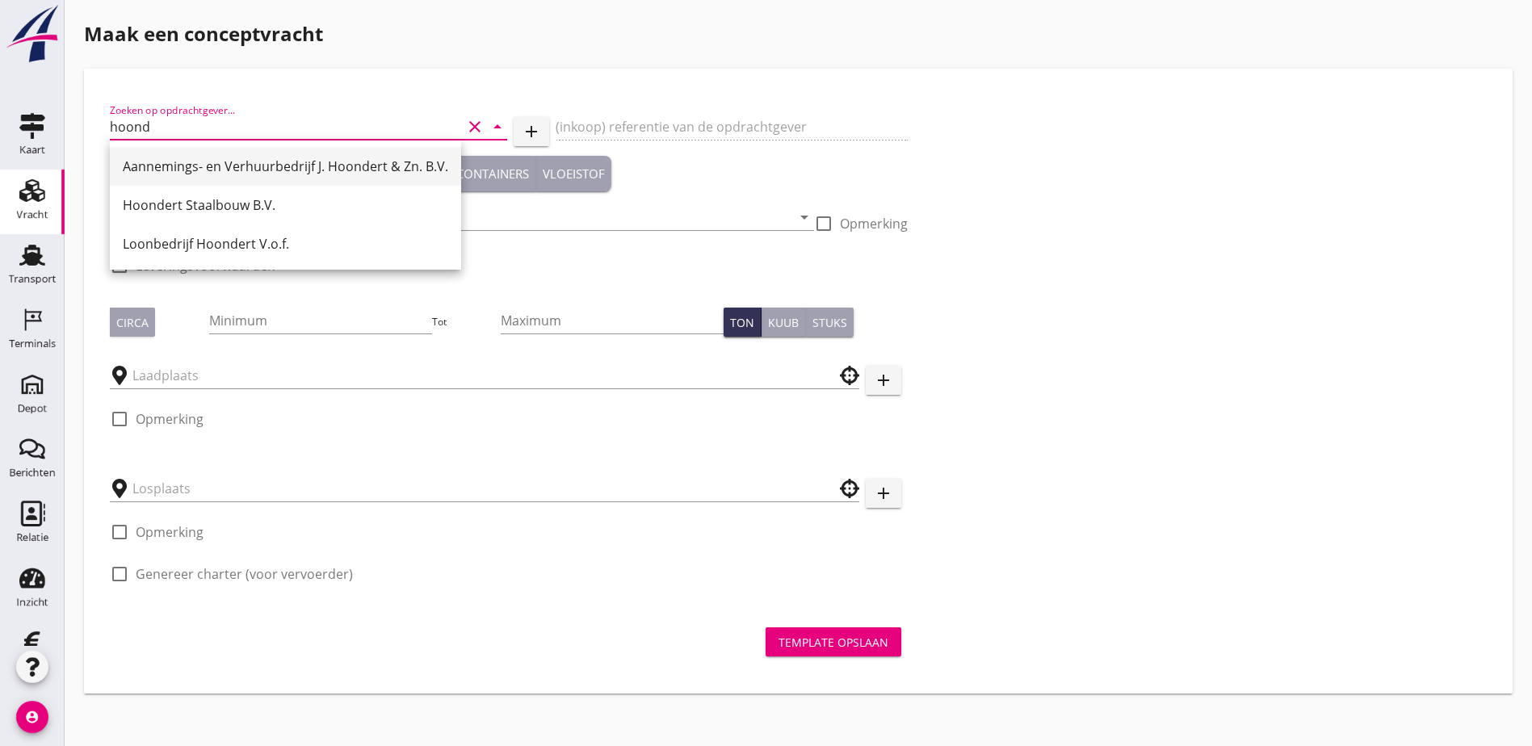
click at [352, 167] on div "Aannemings- en Verhuurbedrijf J. Hoondert & Zn. B.V." at bounding box center [285, 166] width 325 height 19
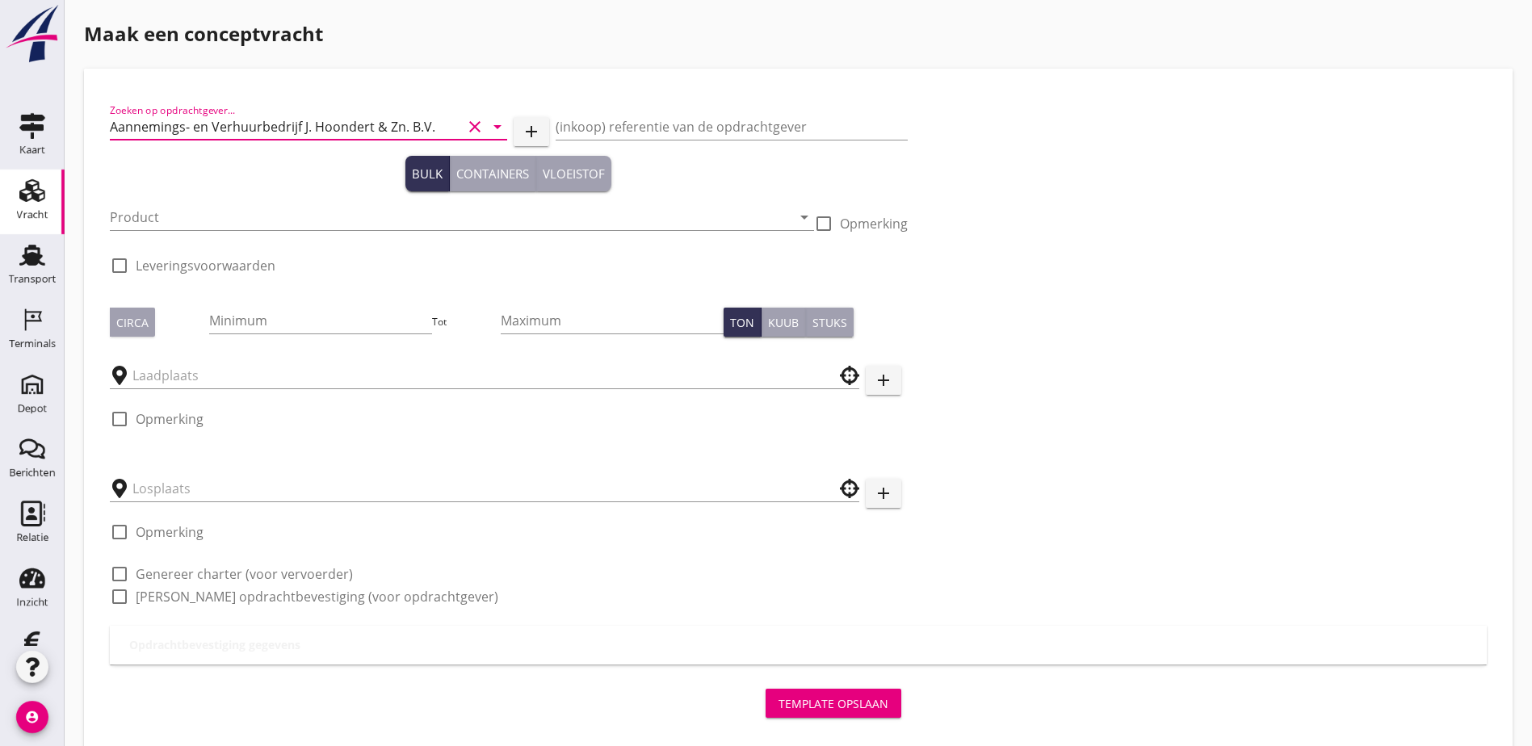
type input "Aannemings- en Verhuurbedrijf J. Hoondert & Zn. B.V."
click at [556, 108] on div "(inkoop) referentie van de opdrachtgever" at bounding box center [732, 130] width 352 height 52
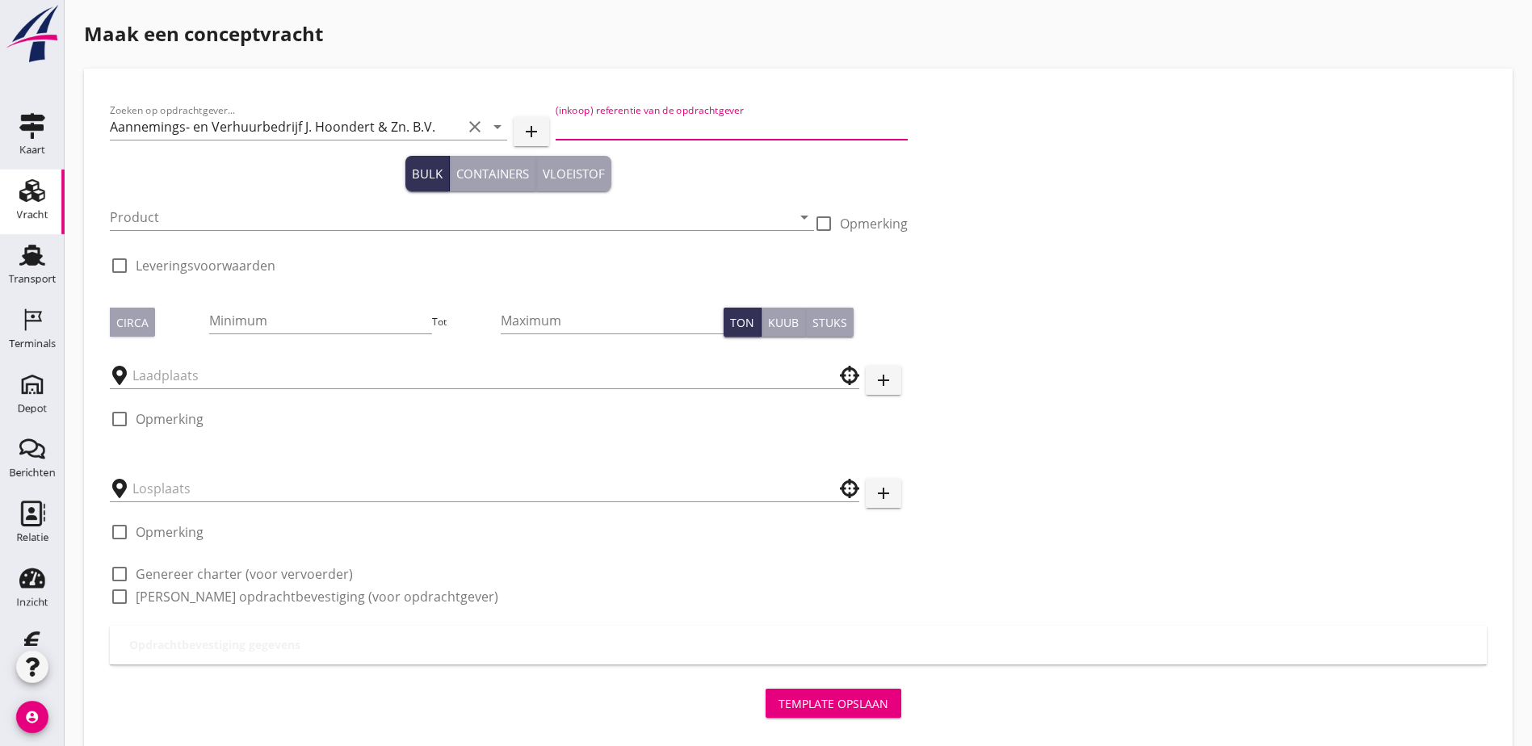
click at [556, 129] on input "(inkoop) referentie van de opdrachtgever" at bounding box center [732, 127] width 352 height 26
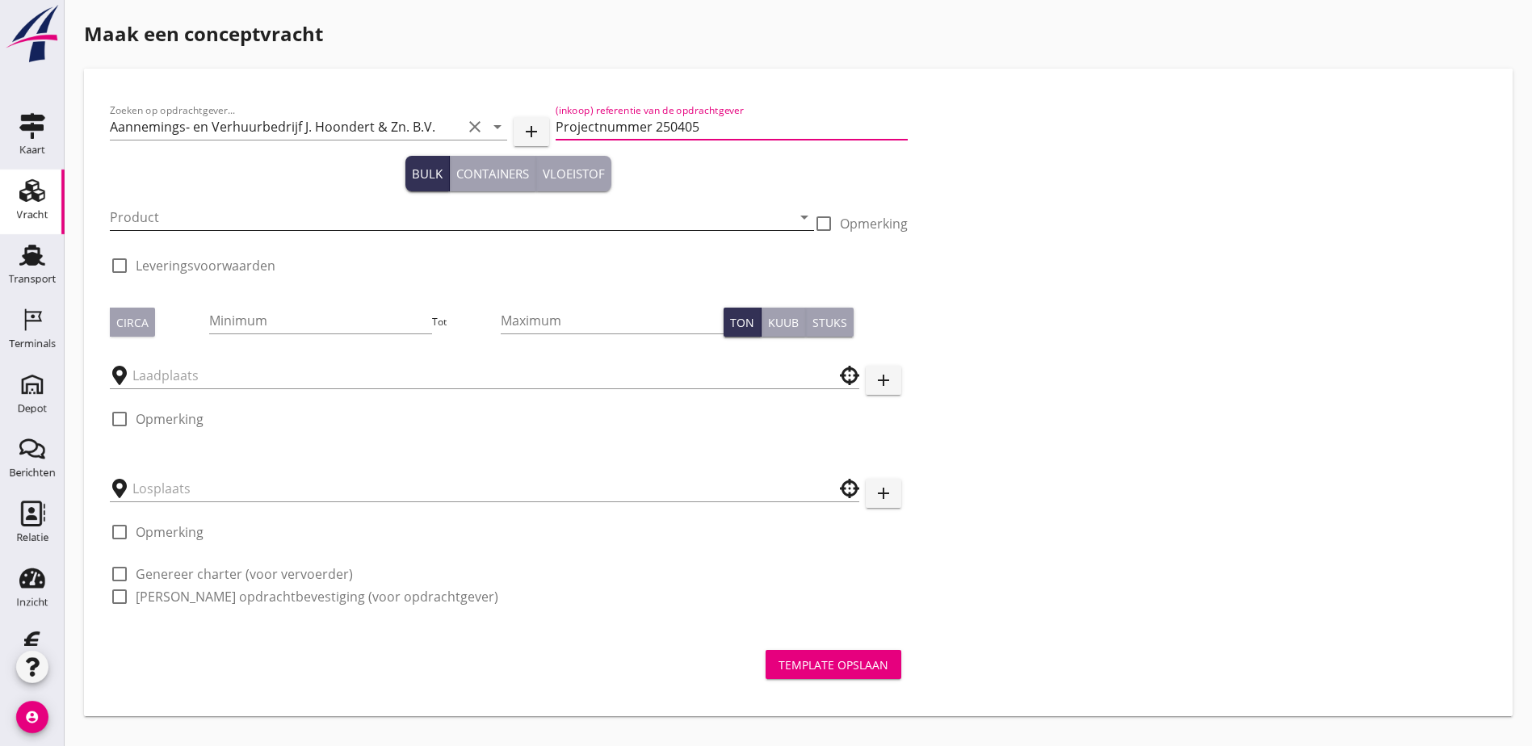
click at [262, 211] on input "Product" at bounding box center [451, 217] width 682 height 26
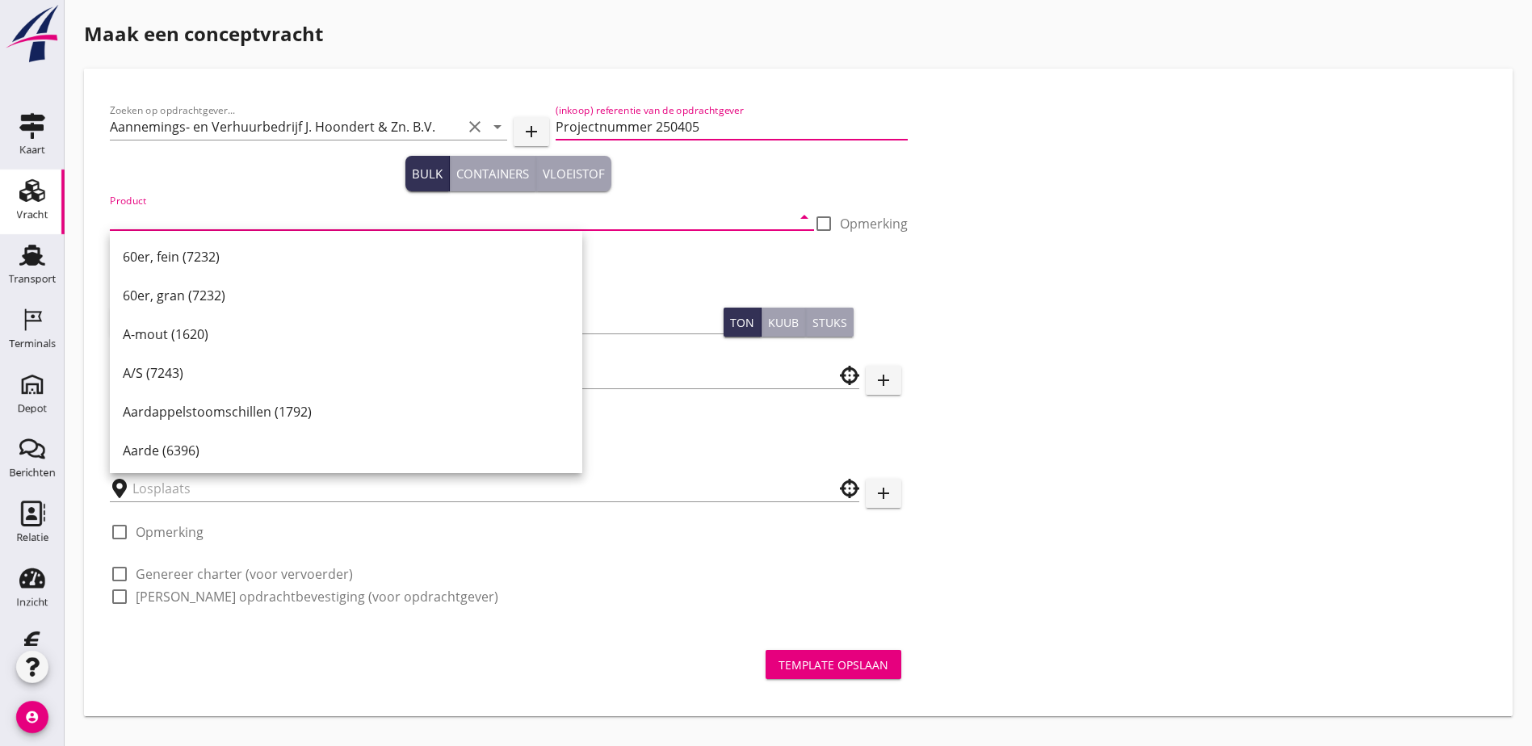
click at [641, 128] on input "Projectnummer 250405" at bounding box center [732, 127] width 352 height 26
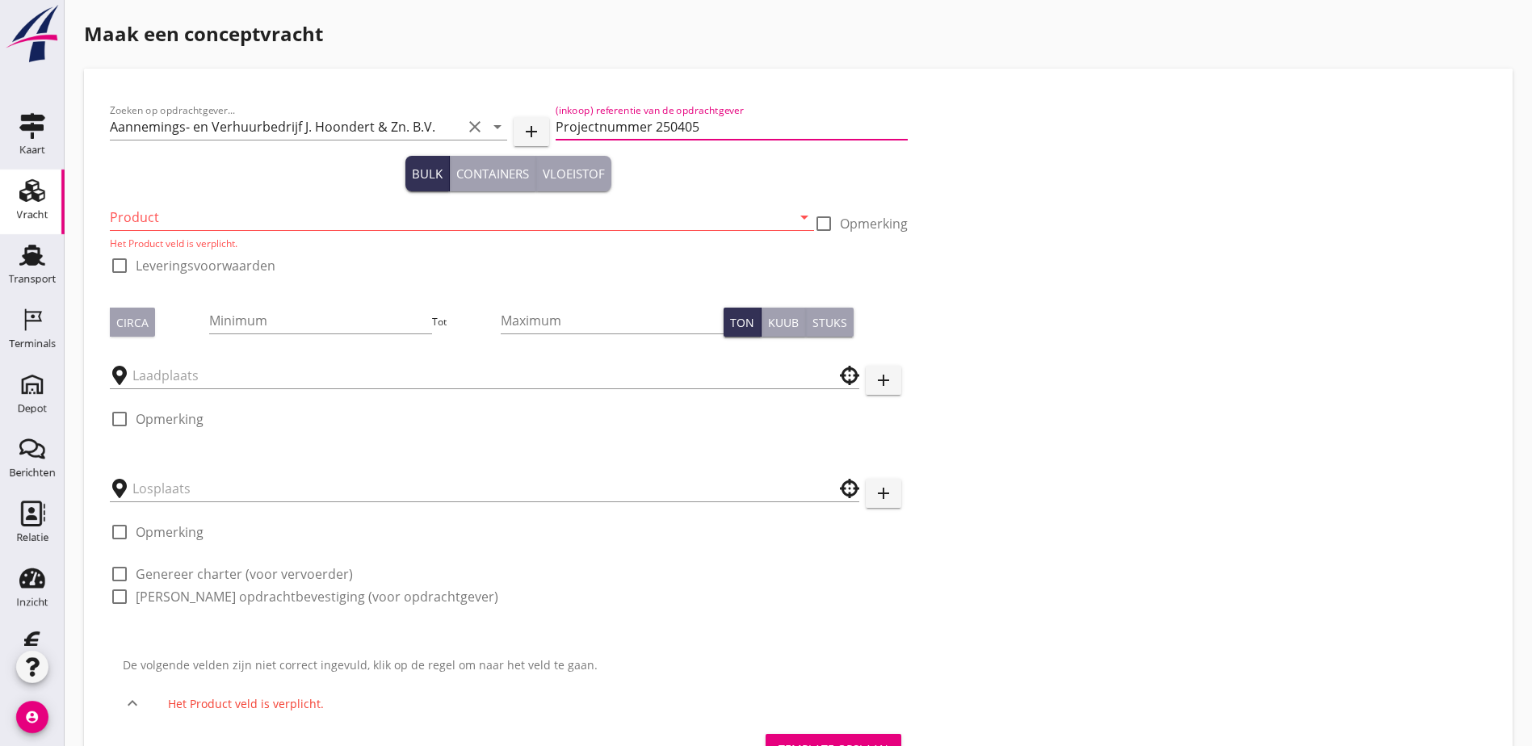
type input "Projectnummer 250405"
click at [285, 220] on input "Product" at bounding box center [451, 217] width 682 height 26
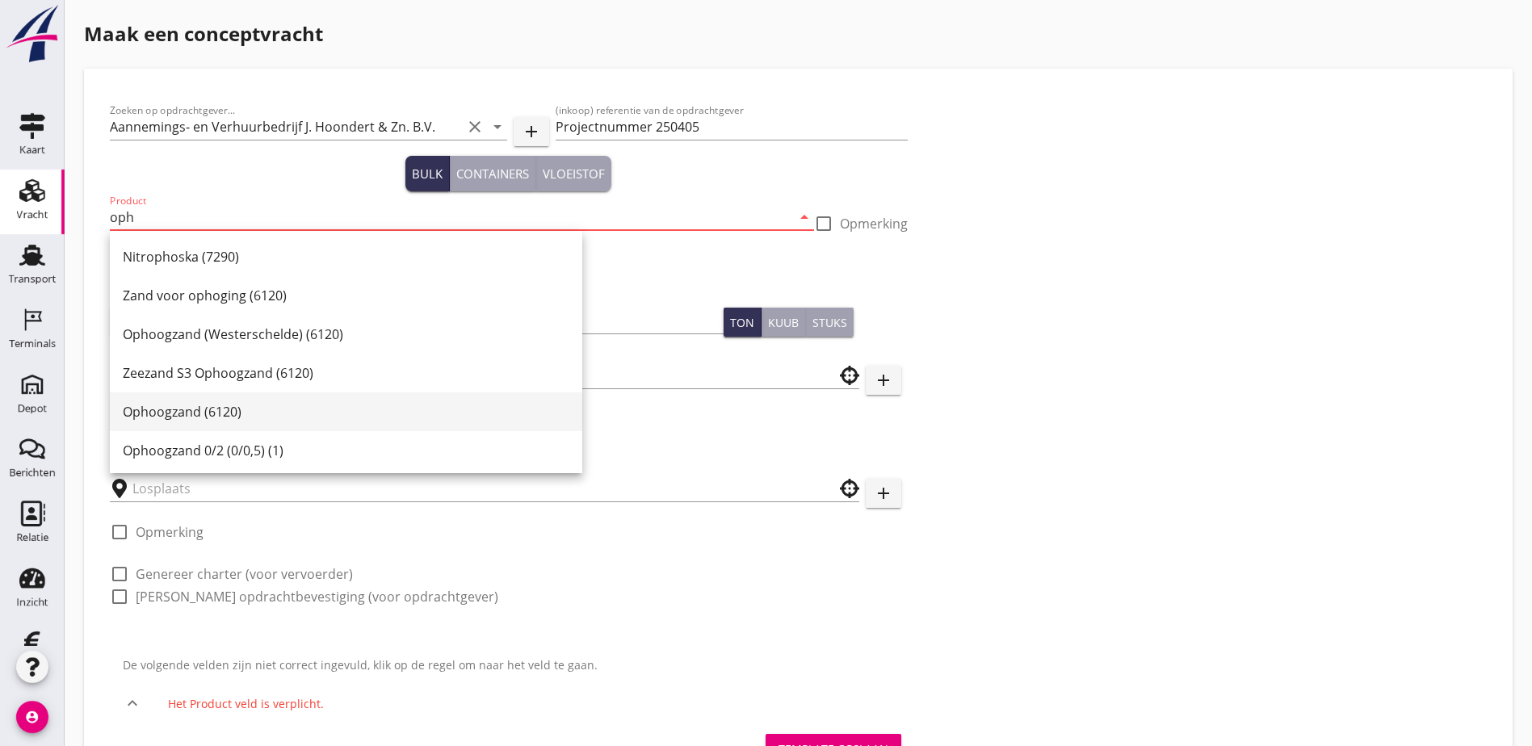
click at [332, 409] on div "Ophoogzand (6120)" at bounding box center [346, 411] width 447 height 19
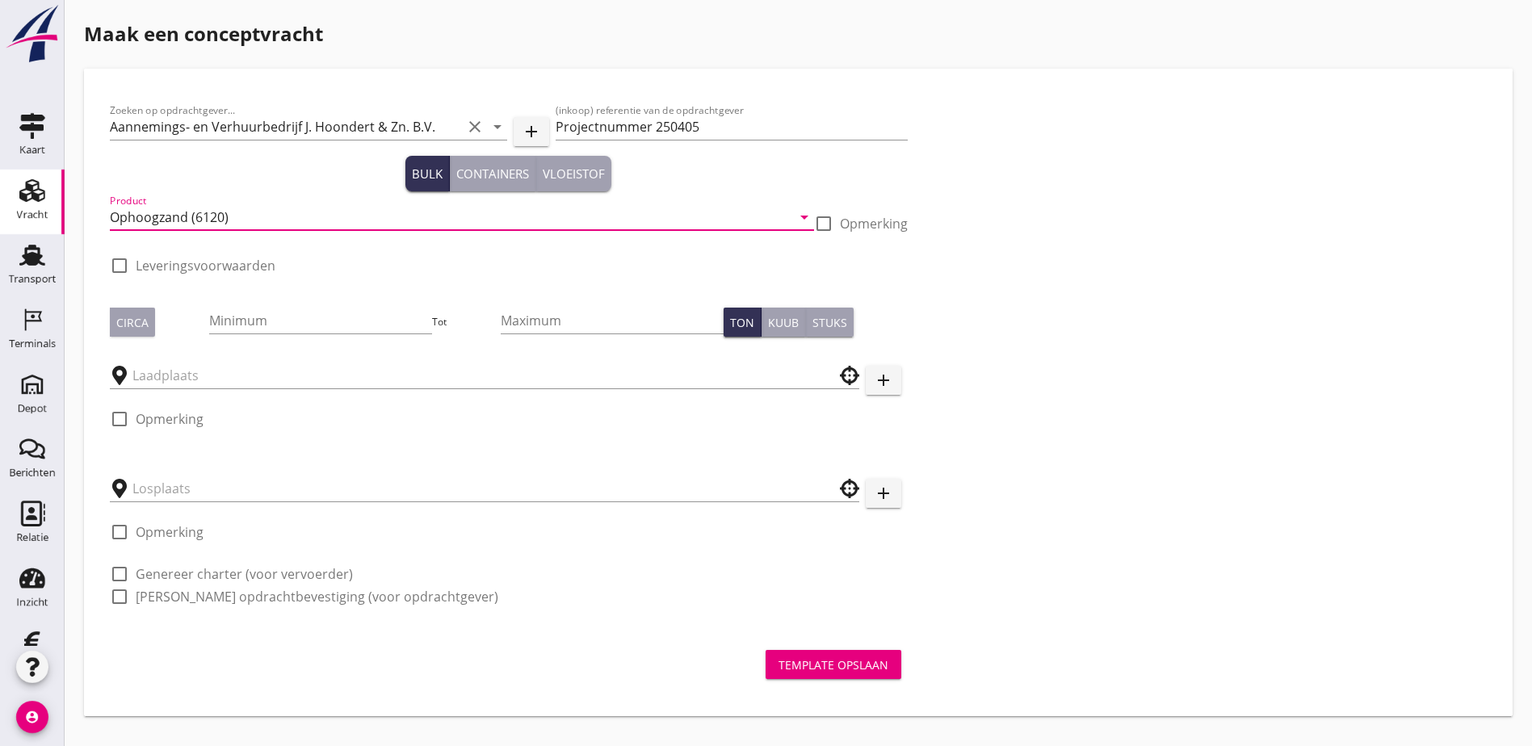
type input "Ophoogzand (6120)"
click at [804, 287] on div "Zoeken op opdrachtgever... Aannemings- en Verhuurbedrijf J. Hoondert & Zn. B.V.…" at bounding box center [798, 359] width 1390 height 531
click at [118, 262] on div at bounding box center [119, 265] width 27 height 27
checkbox input "true"
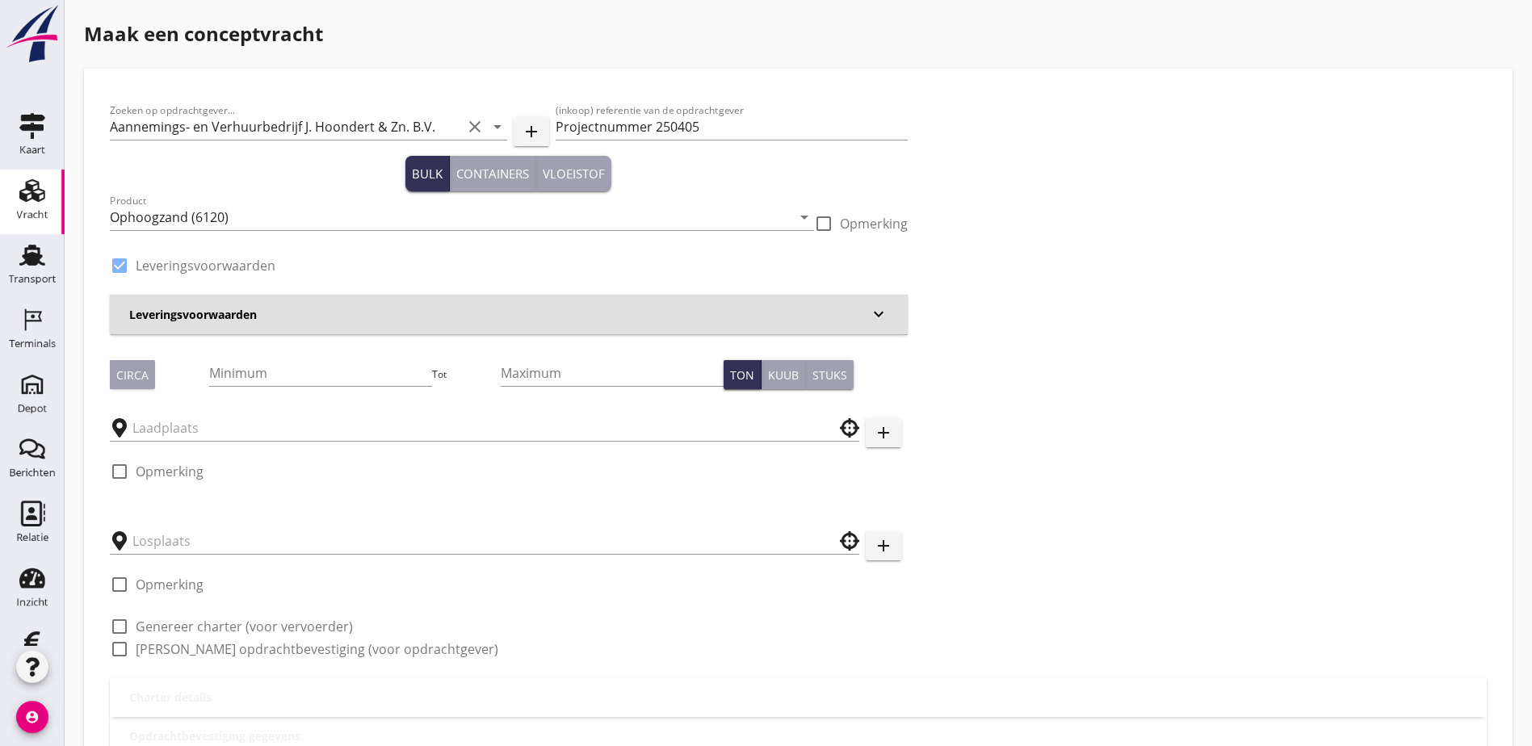
click at [342, 317] on h3 "Leveringsvoorwaarden" at bounding box center [499, 314] width 740 height 17
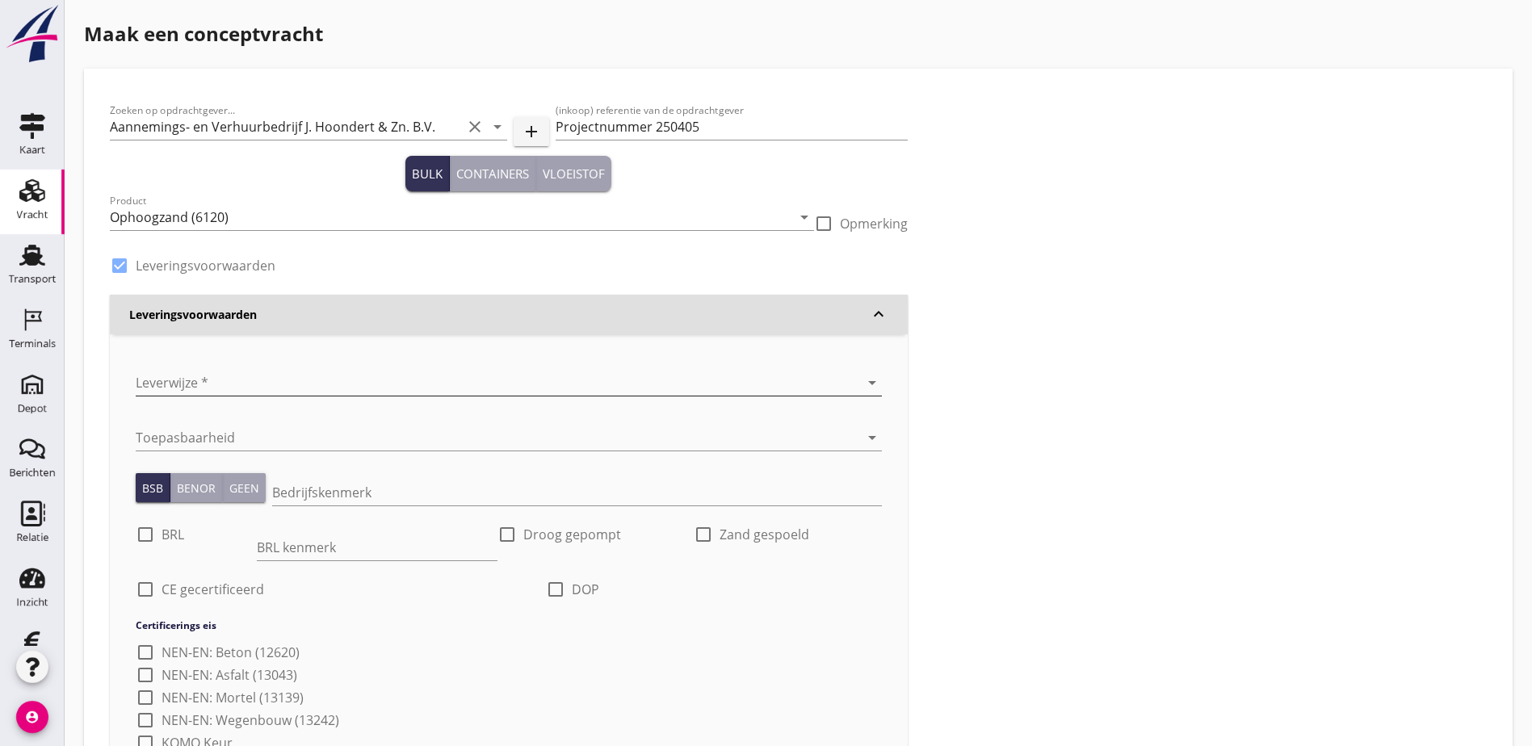
click at [321, 380] on div at bounding box center [486, 383] width 701 height 26
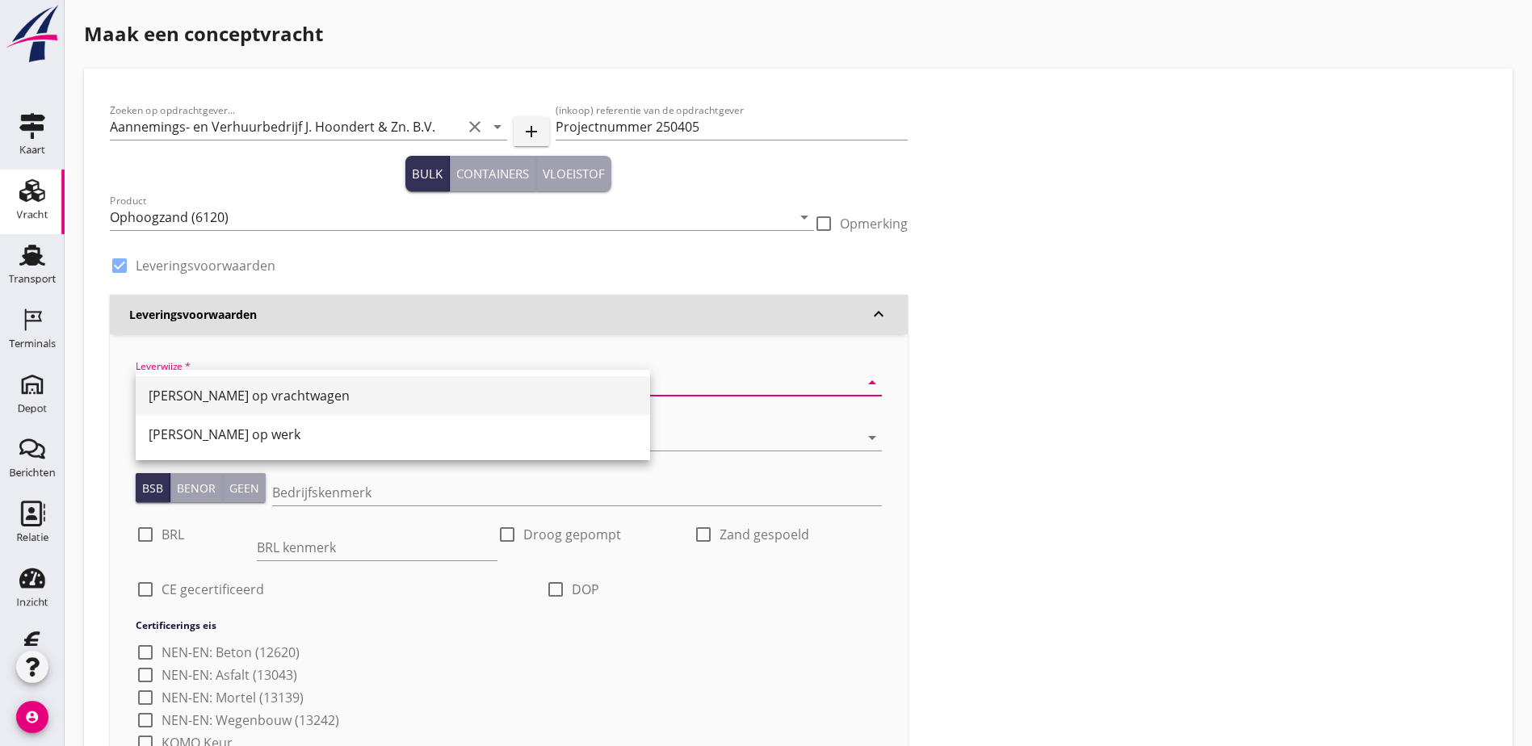
click at [346, 405] on div "[PERSON_NAME] op vrachtwagen" at bounding box center [393, 395] width 489 height 39
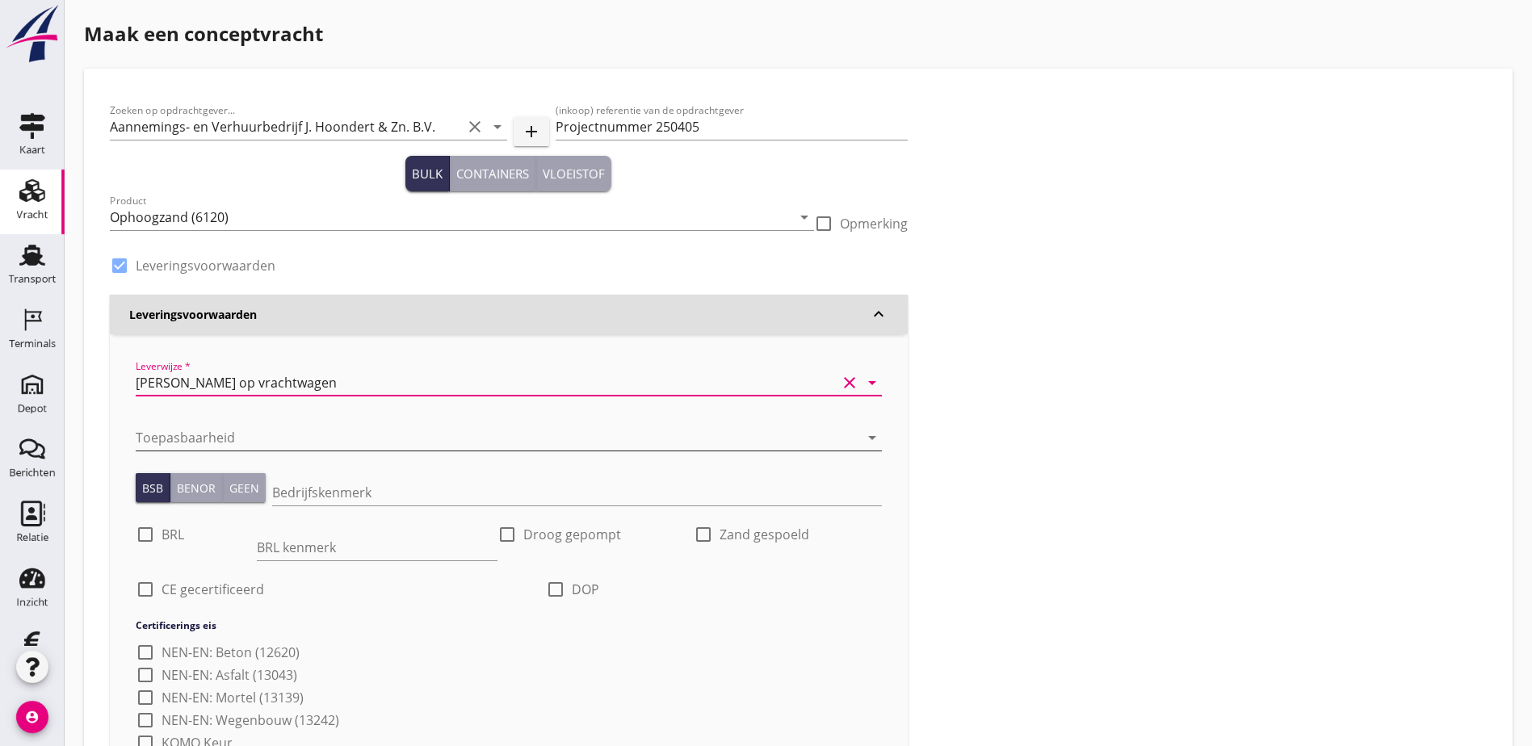
click at [343, 448] on div at bounding box center [486, 438] width 701 height 26
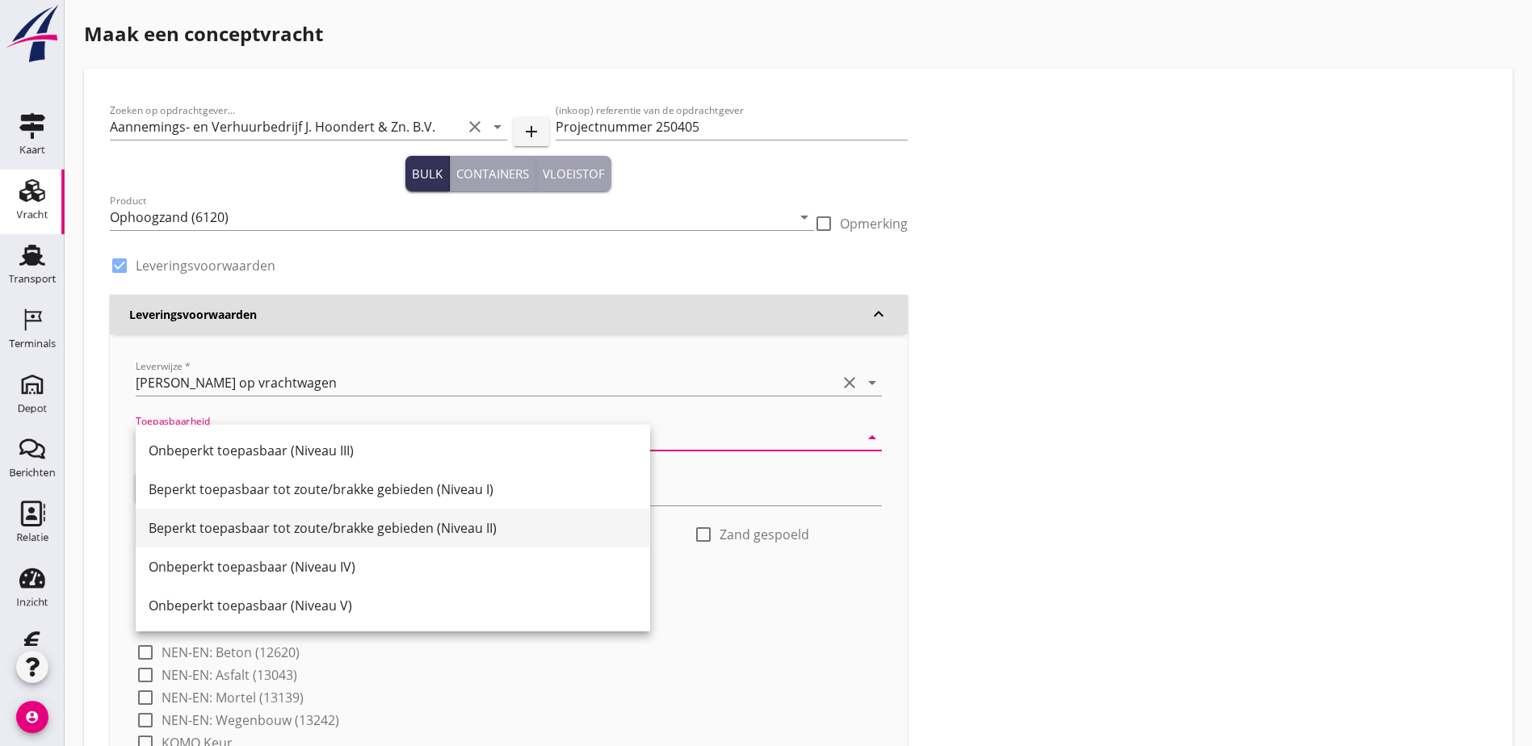
click at [494, 522] on div "Beperkt toepasbaar tot zoute/brakke gebieden (Niveau II)" at bounding box center [393, 527] width 489 height 19
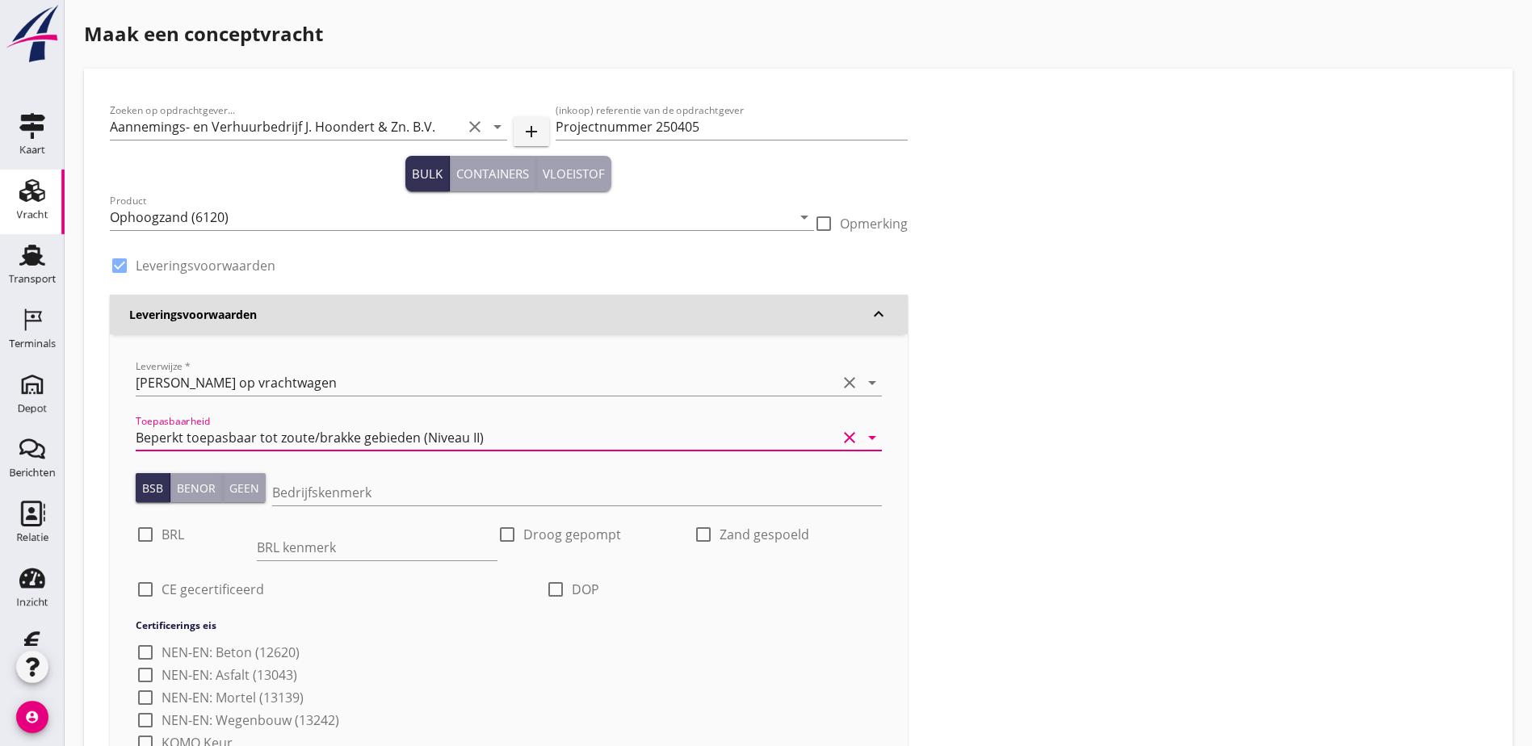
click at [862, 438] on icon "arrow_drop_down" at bounding box center [871, 437] width 19 height 19
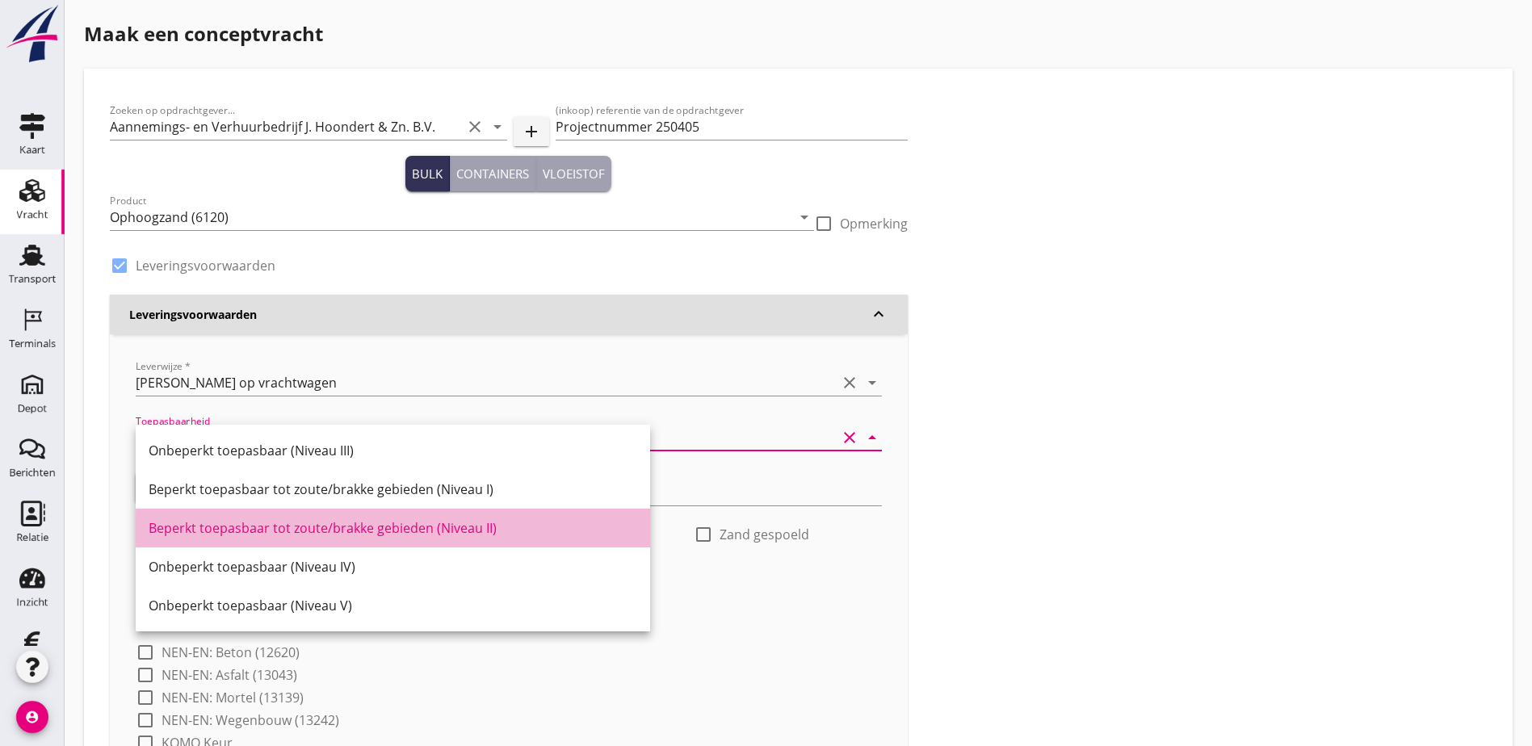
click at [543, 531] on div "Beperkt toepasbaar tot zoute/brakke gebieden (Niveau II)" at bounding box center [393, 527] width 489 height 19
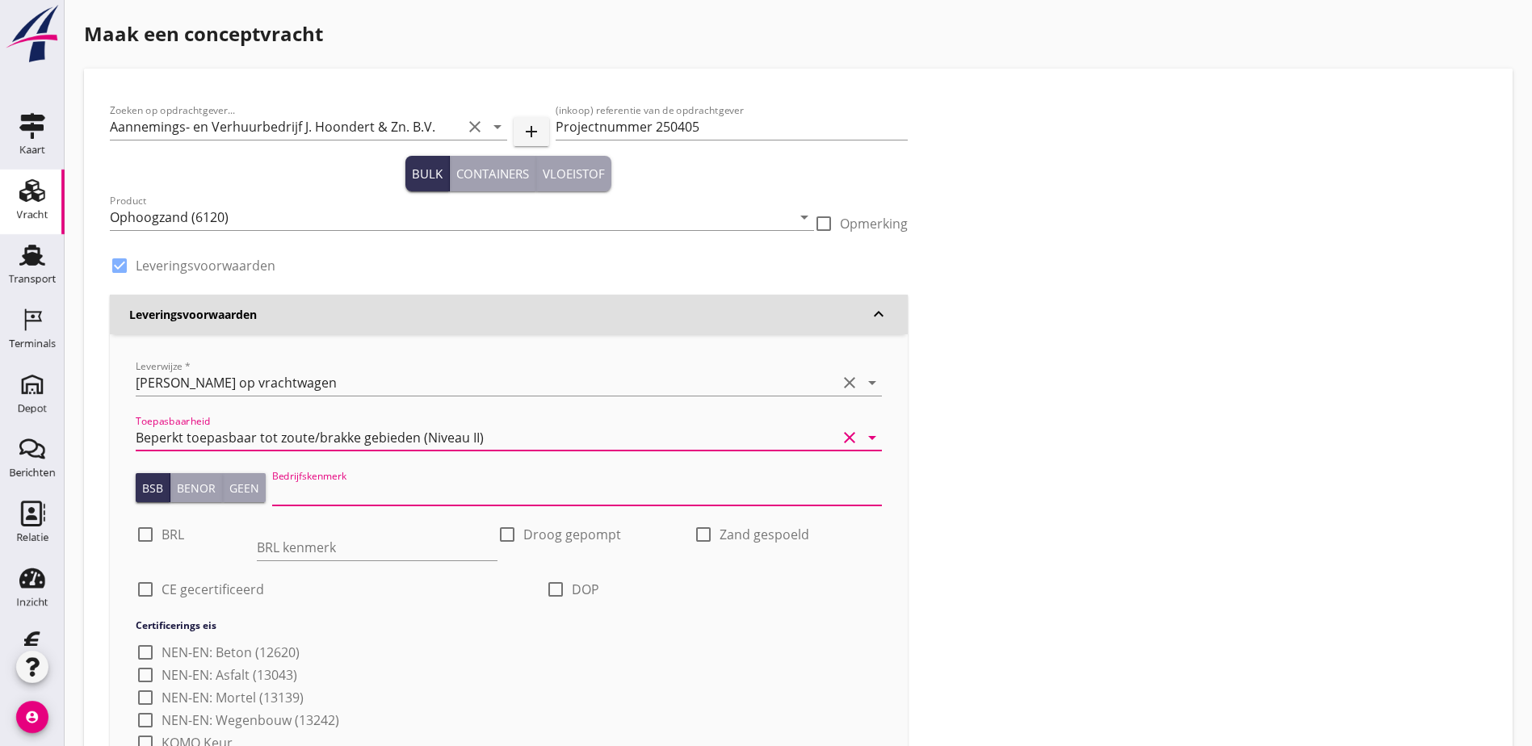
click at [354, 494] on input "Bedrijfskenmerk" at bounding box center [577, 493] width 610 height 26
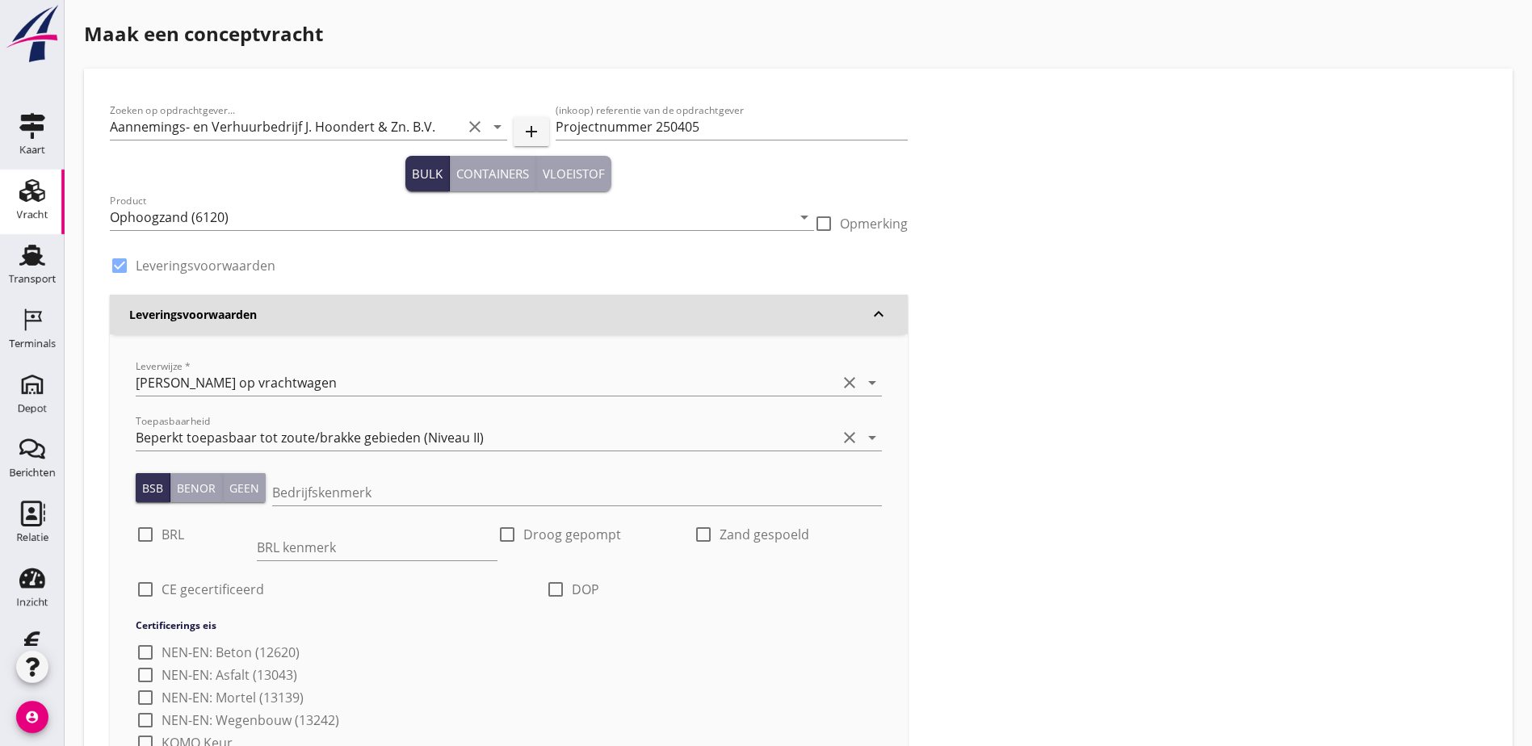
click at [623, 700] on div "check_box_outline_blank NEN-EN: Beton (12620) check_box_outline_blank NEN-EN: A…" at bounding box center [509, 730] width 746 height 181
click at [149, 536] on div at bounding box center [145, 534] width 27 height 27
checkbox input "true"
click at [257, 548] on input "BRL kenmerk" at bounding box center [377, 548] width 241 height 26
type input "BRL 9313: NL BSB ® productcertificaat K20886"
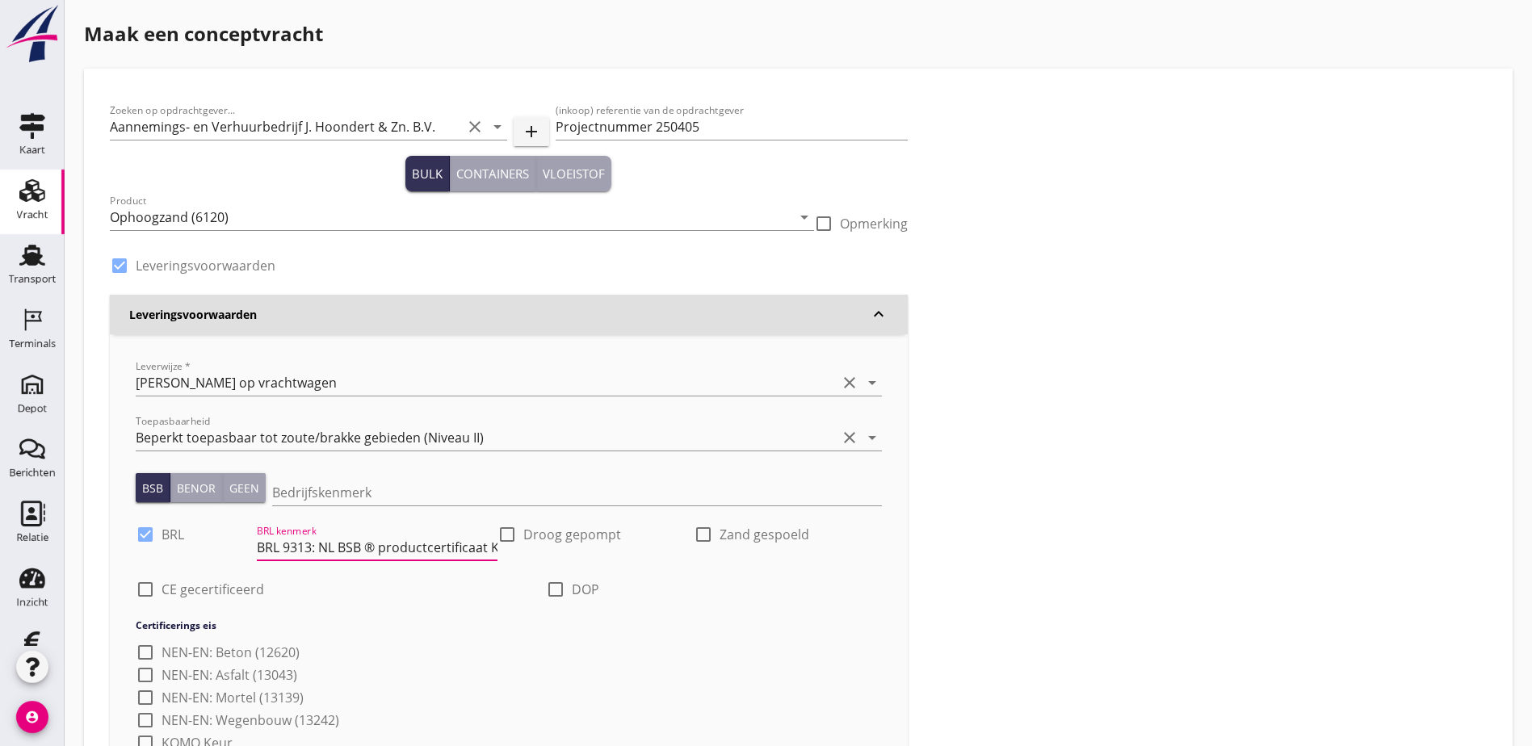
click at [319, 548] on input "BRL 9313: NL BSB ® productcertificaat K20886" at bounding box center [377, 548] width 241 height 26
click at [493, 534] on div at bounding box center [506, 534] width 27 height 27
checkbox input "true"
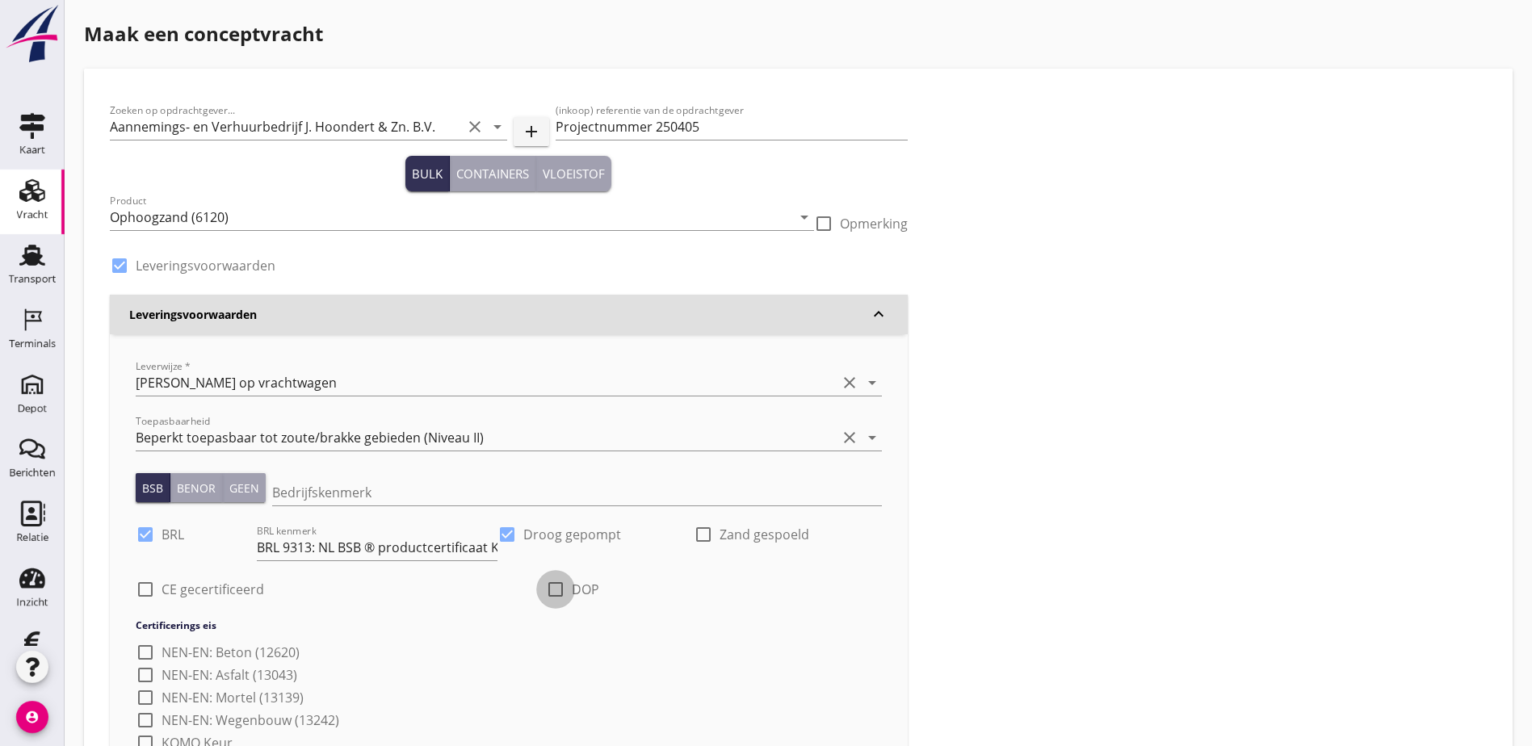
click at [542, 586] on div at bounding box center [555, 589] width 27 height 27
checkbox input "true"
click at [581, 606] on input "DOP kenmerk" at bounding box center [731, 602] width 300 height 26
type input "Rev.: [DOMAIN_NAME]"
type input "411"
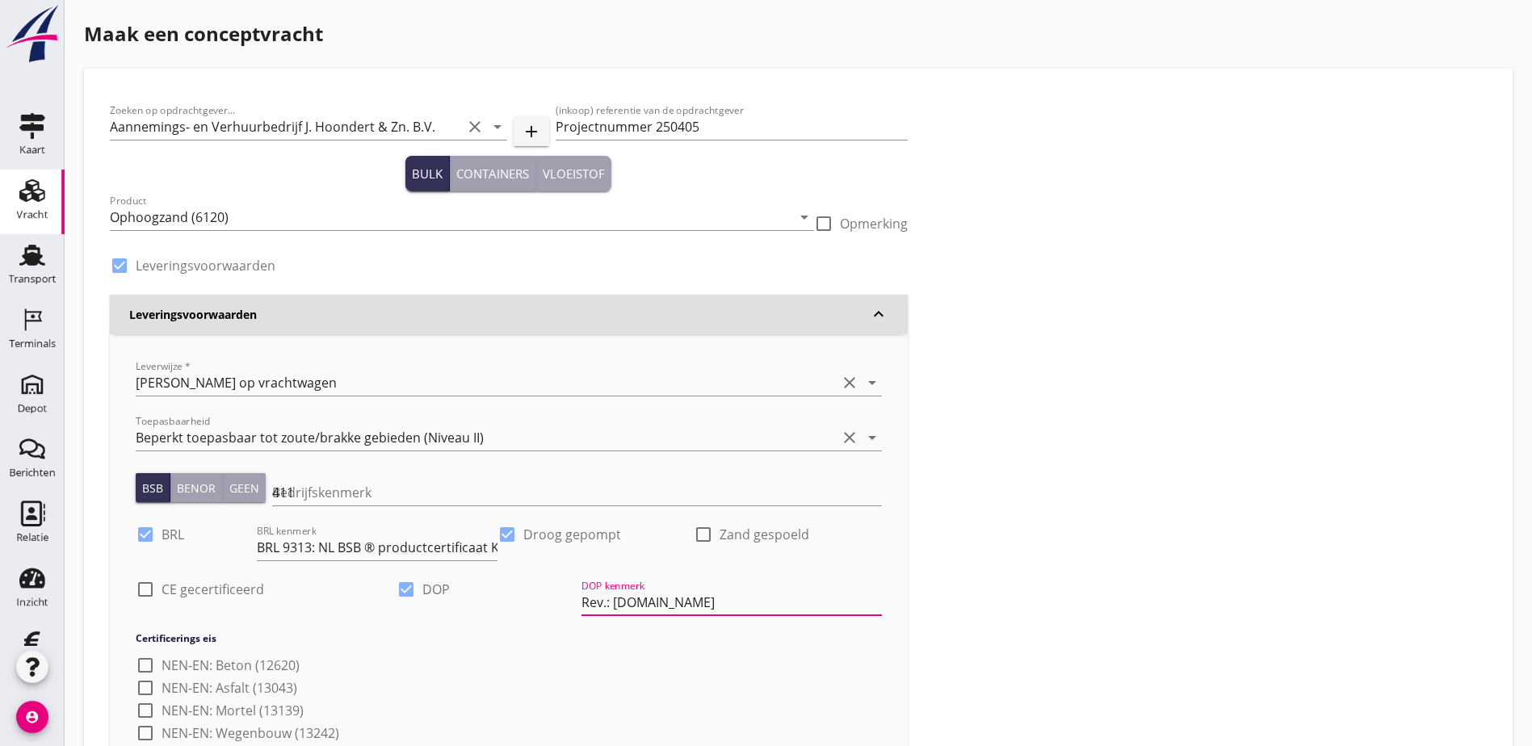
type input "1100"
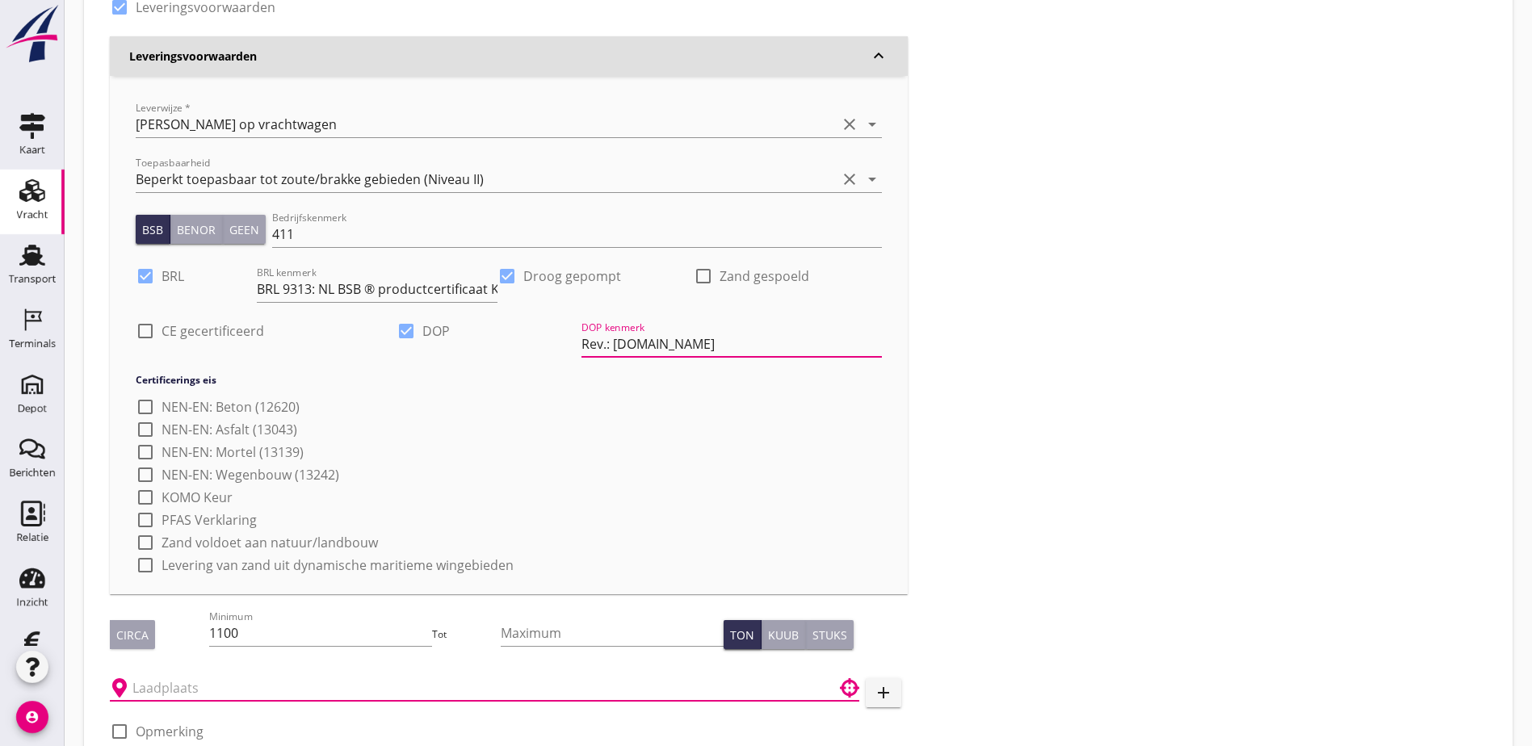
scroll to position [195, 0]
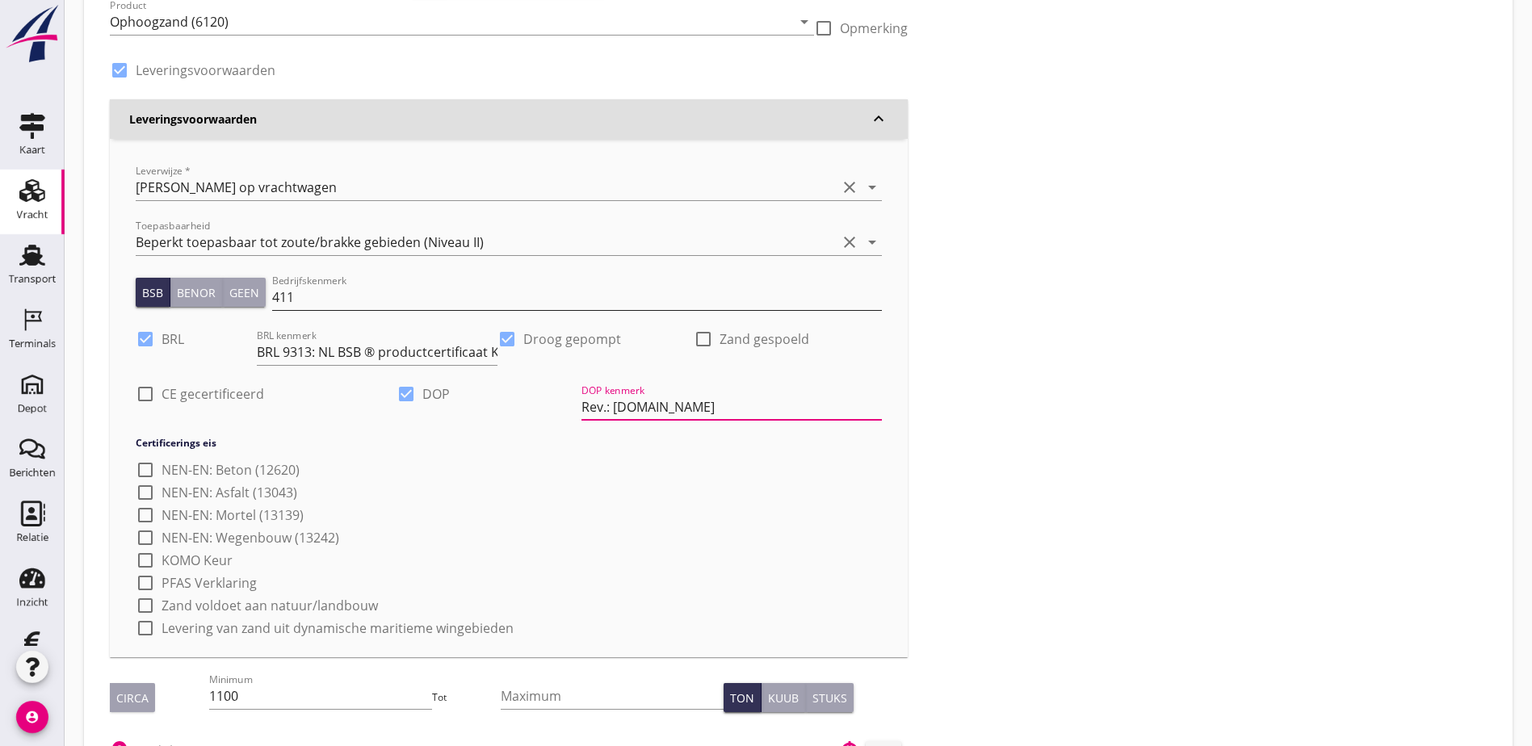
click at [304, 302] on input "411" at bounding box center [577, 297] width 610 height 26
type input "4"
click at [626, 512] on div "check_box_outline_blank NEN-EN: Beton (12620) check_box_outline_blank NEN-EN: A…" at bounding box center [509, 547] width 746 height 181
click at [148, 397] on div at bounding box center [145, 393] width 27 height 27
checkbox input "true"
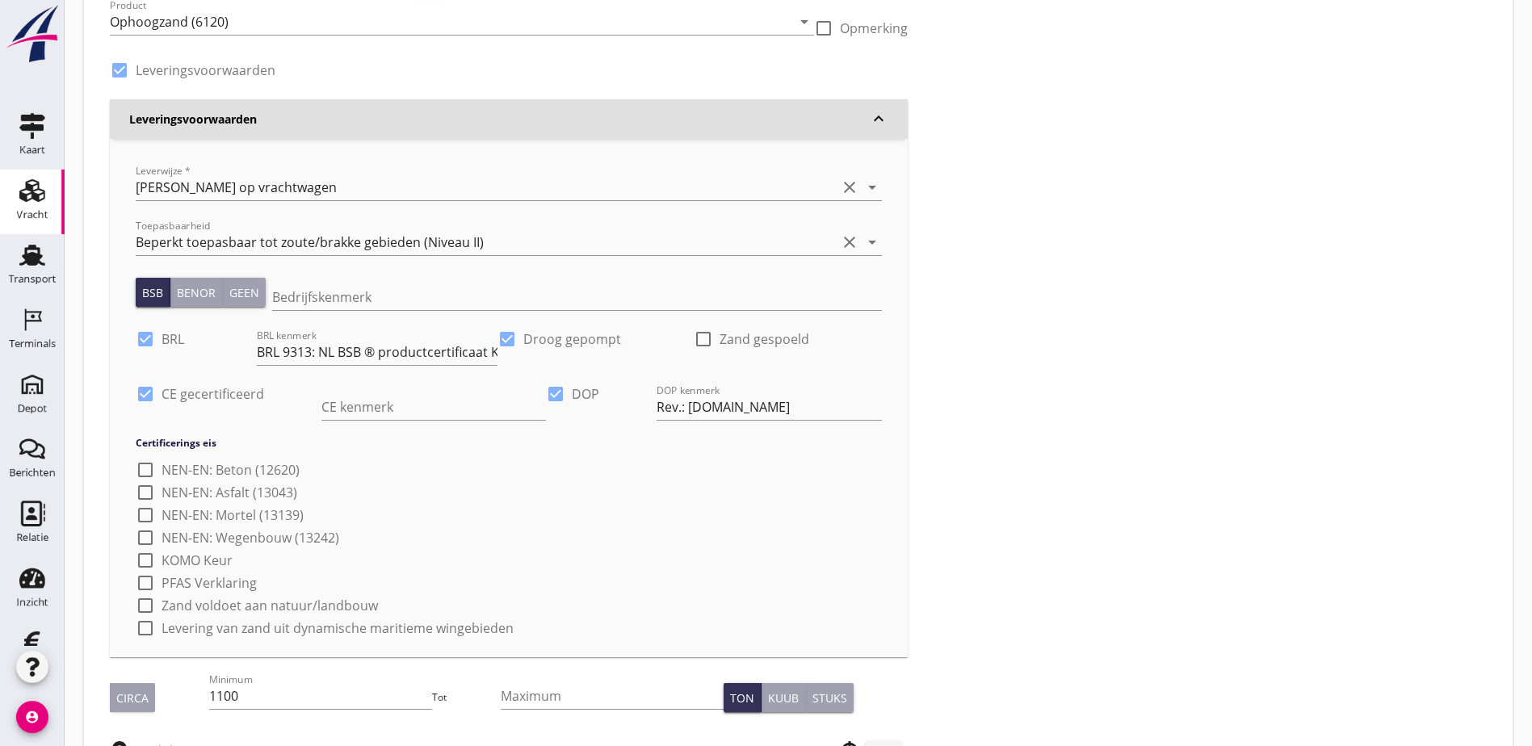
click at [220, 535] on label "NEN-EN: Wegenbouw (13242)" at bounding box center [251, 538] width 178 height 16
checkbox input "true"
click at [149, 584] on div at bounding box center [145, 582] width 27 height 27
checkbox input "true"
click at [149, 609] on div at bounding box center [145, 605] width 27 height 27
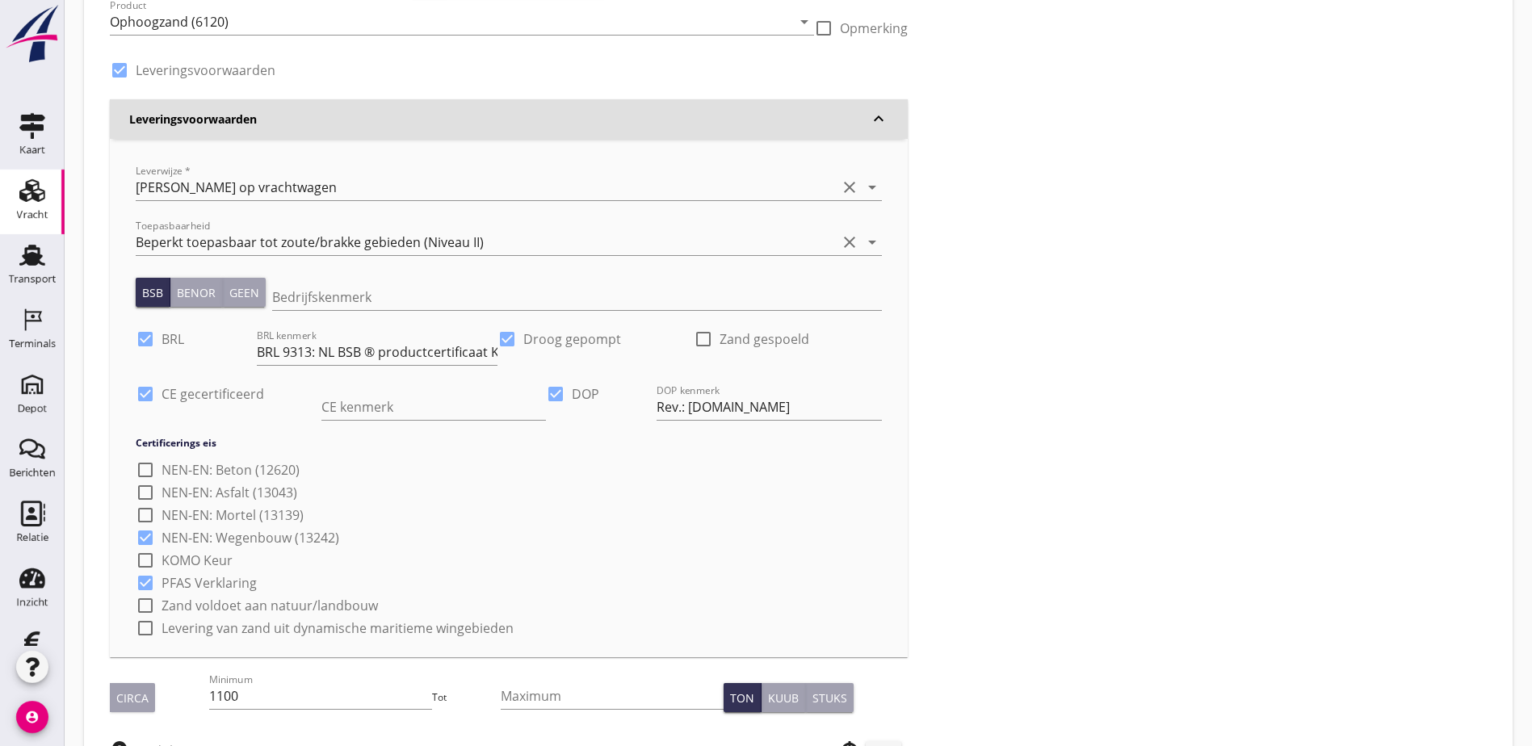
checkbox input "true"
click at [145, 625] on div at bounding box center [145, 628] width 27 height 27
checkbox input "true"
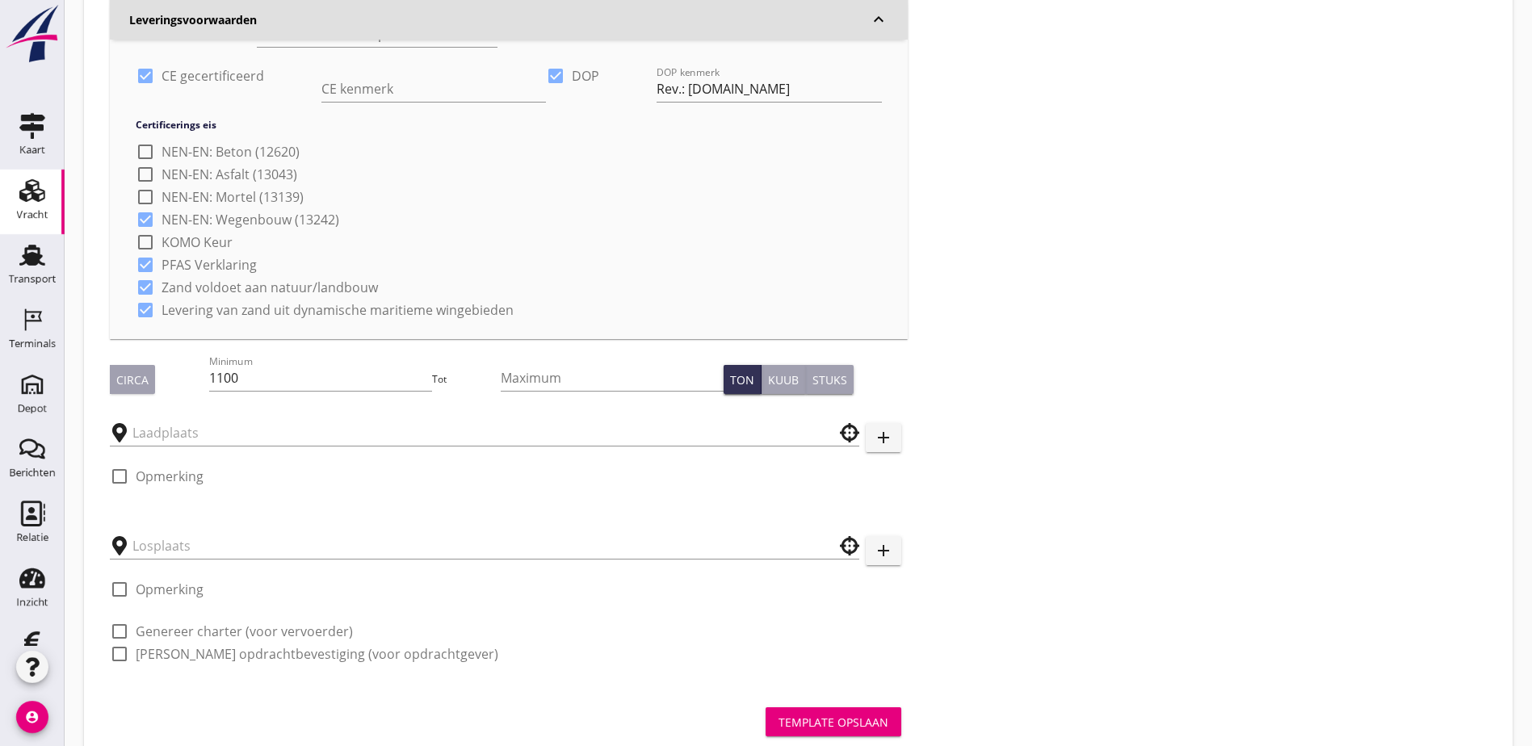
scroll to position [560, 0]
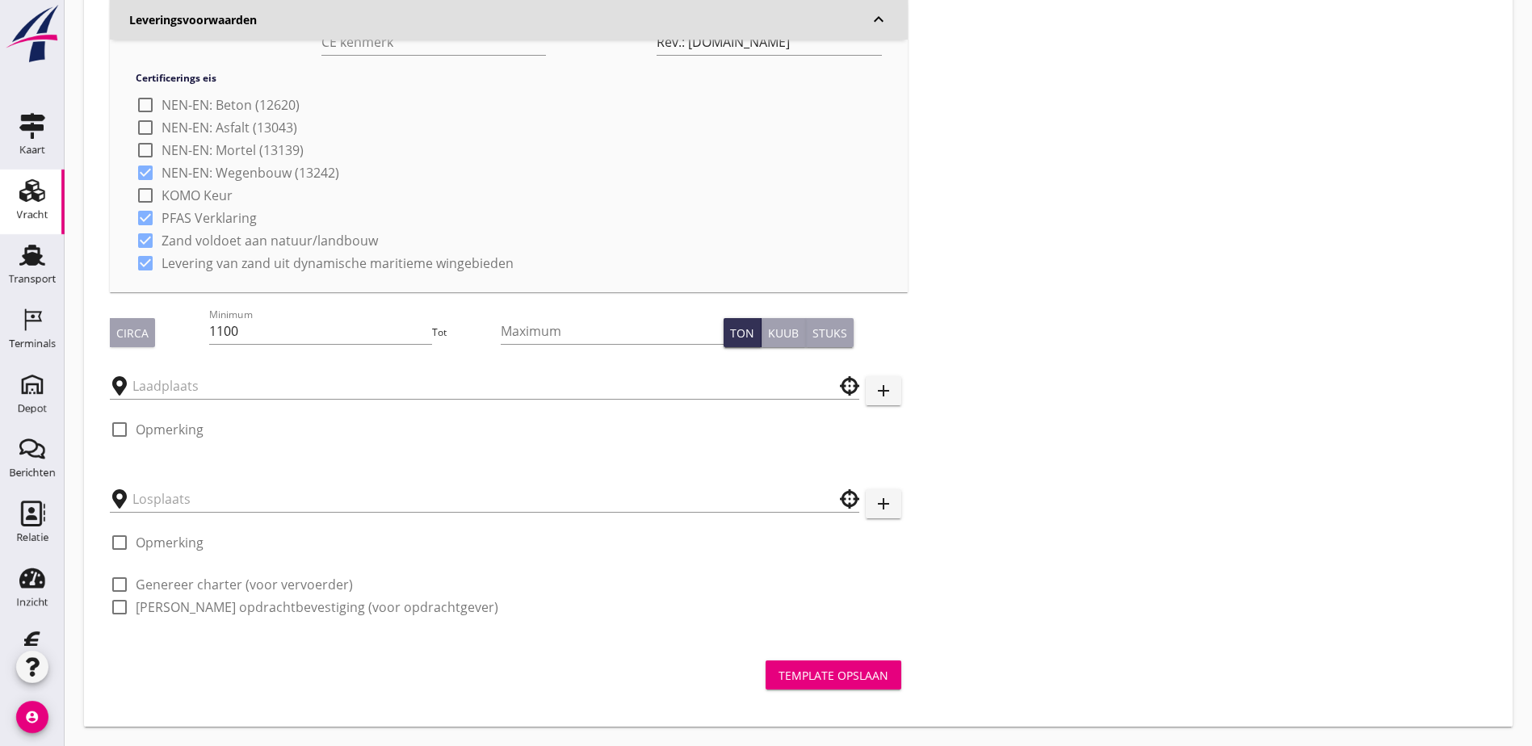
click at [768, 333] on div "Kuub" at bounding box center [783, 333] width 31 height 17
click at [103, 329] on div "Zoeken op opdrachtgever... Aannemings- en Verhuurbedrijf J. Hoondert & Zn. B.V.…" at bounding box center [508, 85] width 811 height 1102
click at [115, 330] on button "Circa" at bounding box center [132, 332] width 45 height 29
drag, startPoint x: 245, startPoint y: 334, endPoint x: 120, endPoint y: 329, distance: 125.3
click at [120, 329] on div "Circa Minimum 1100 Tot Maximum Ton Kuub Stuks" at bounding box center [509, 332] width 798 height 55
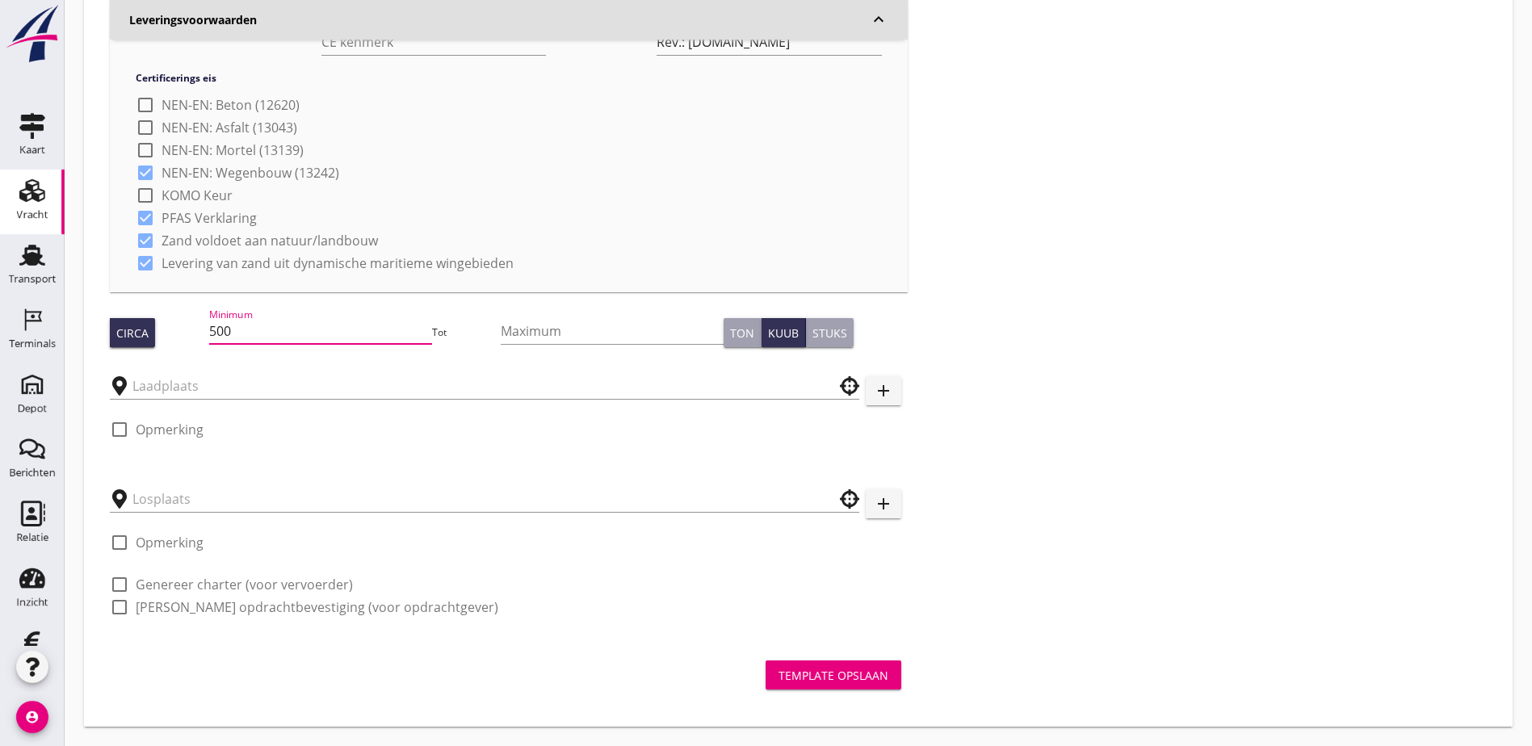
type input "500"
click at [880, 352] on div "Zoeken op opdrachtgever... Aannemings- en Verhuurbedrijf J. Hoondert & Zn. B.V.…" at bounding box center [798, 85] width 1390 height 1102
click at [501, 333] on input "Maximum" at bounding box center [612, 331] width 222 height 26
type input "4000"
drag, startPoint x: 208, startPoint y: 331, endPoint x: 180, endPoint y: 329, distance: 28.4
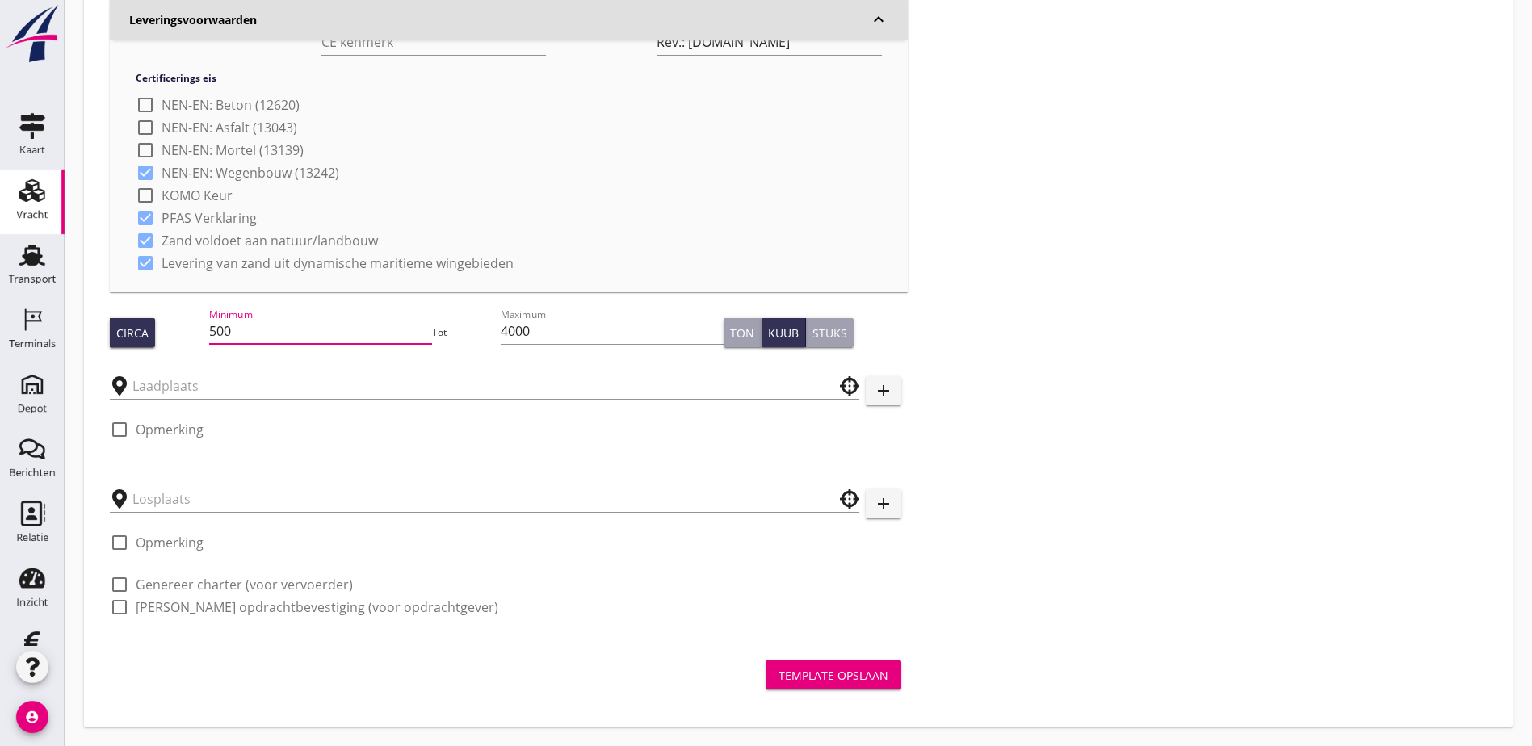
click at [209, 330] on input "500" at bounding box center [320, 331] width 222 height 26
type input "5"
type input "1000"
click at [1251, 279] on div "Zoeken op opdrachtgever... Aannemings- en Verhuurbedrijf J. Hoondert & Zn. B.V.…" at bounding box center [798, 85] width 1390 height 1102
click at [361, 356] on div "Circa Minimum 1000 Tot Maximum 4000 Ton Kuub Stuks" at bounding box center [509, 332] width 798 height 55
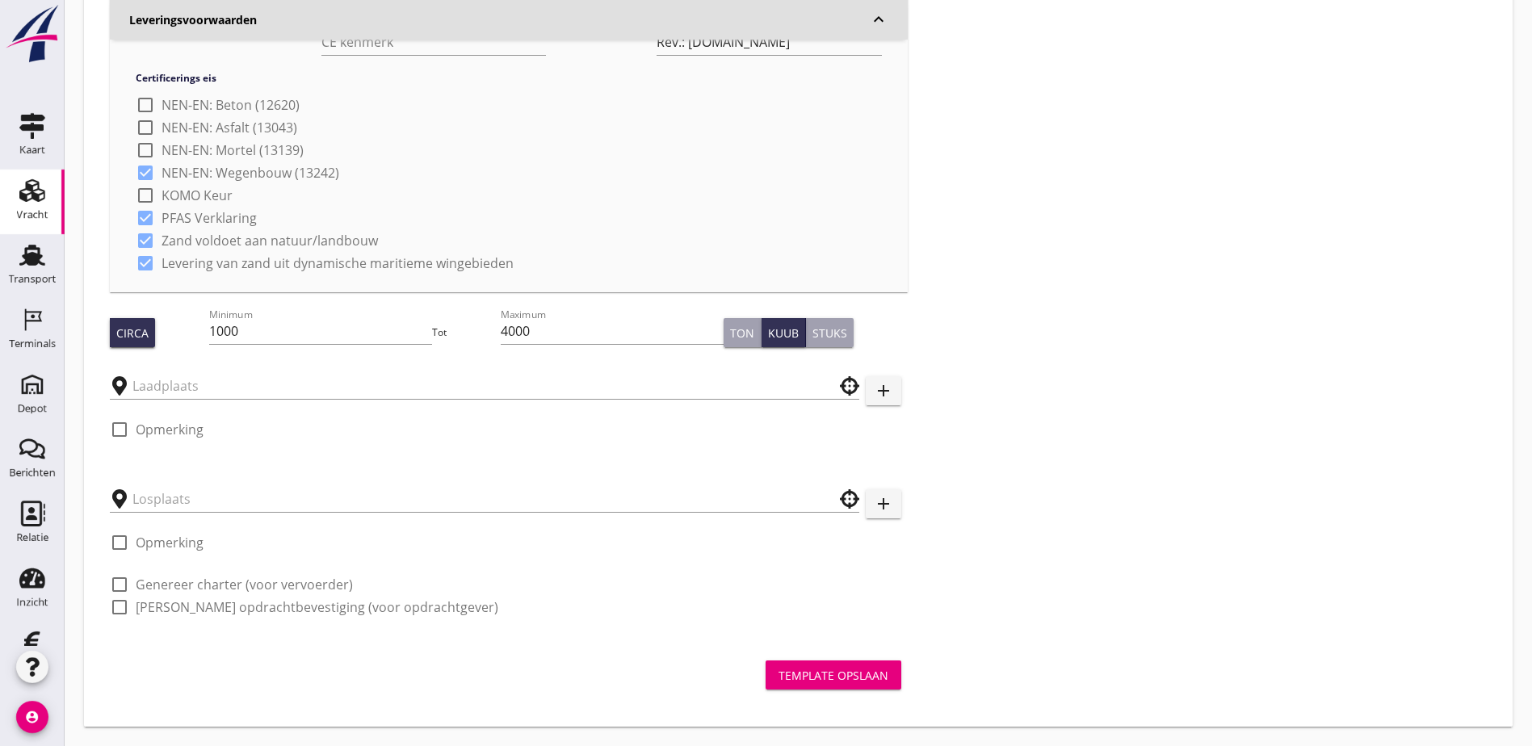
click at [361, 362] on div "Zoeken op opdrachtgever... Aannemings- en Verhuurbedrijf J. Hoondert & Zn. B.V.…" at bounding box center [508, 85] width 811 height 1102
click at [361, 372] on div at bounding box center [484, 381] width 749 height 36
click at [361, 378] on input "text" at bounding box center [473, 386] width 682 height 26
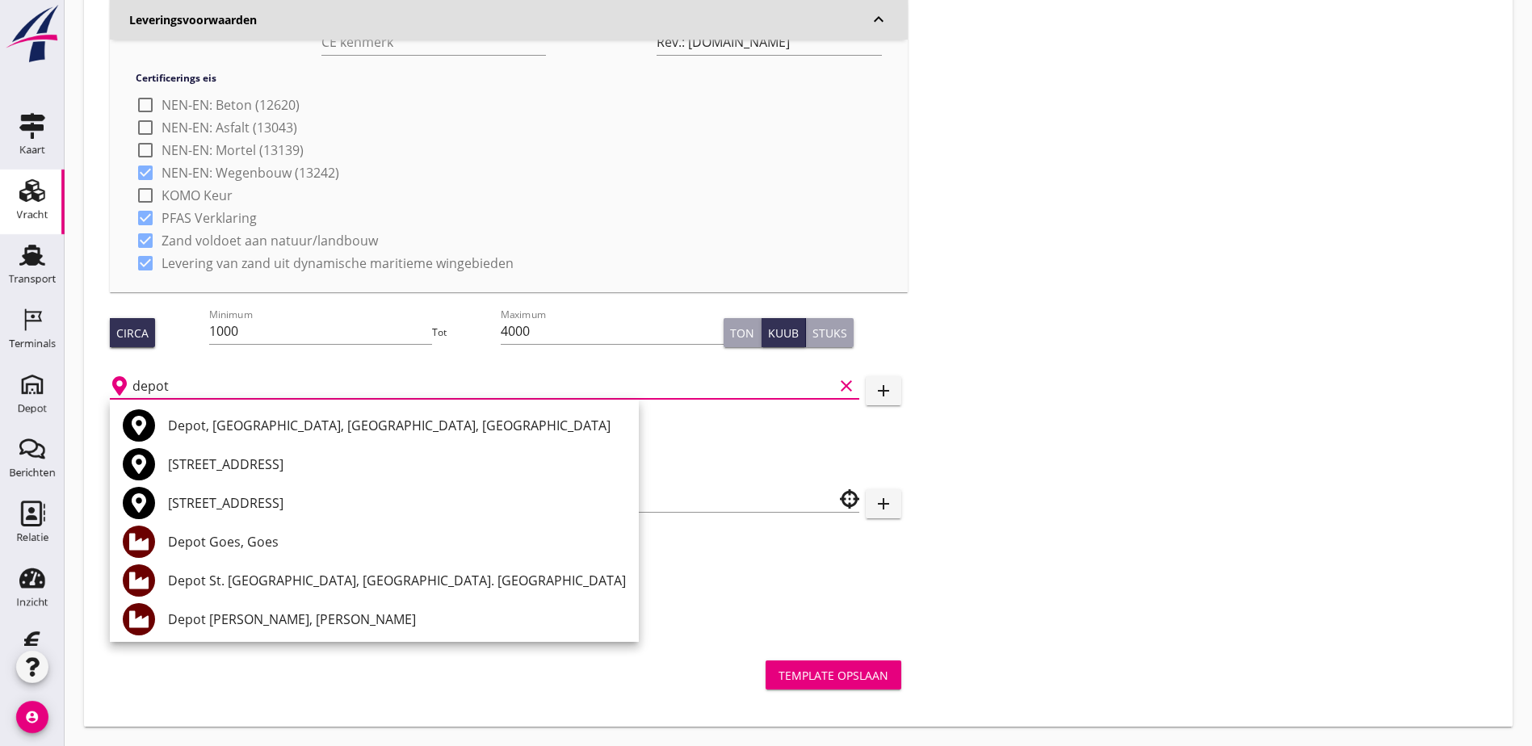
click at [354, 547] on div "Depot Goes, Goes" at bounding box center [397, 541] width 458 height 19
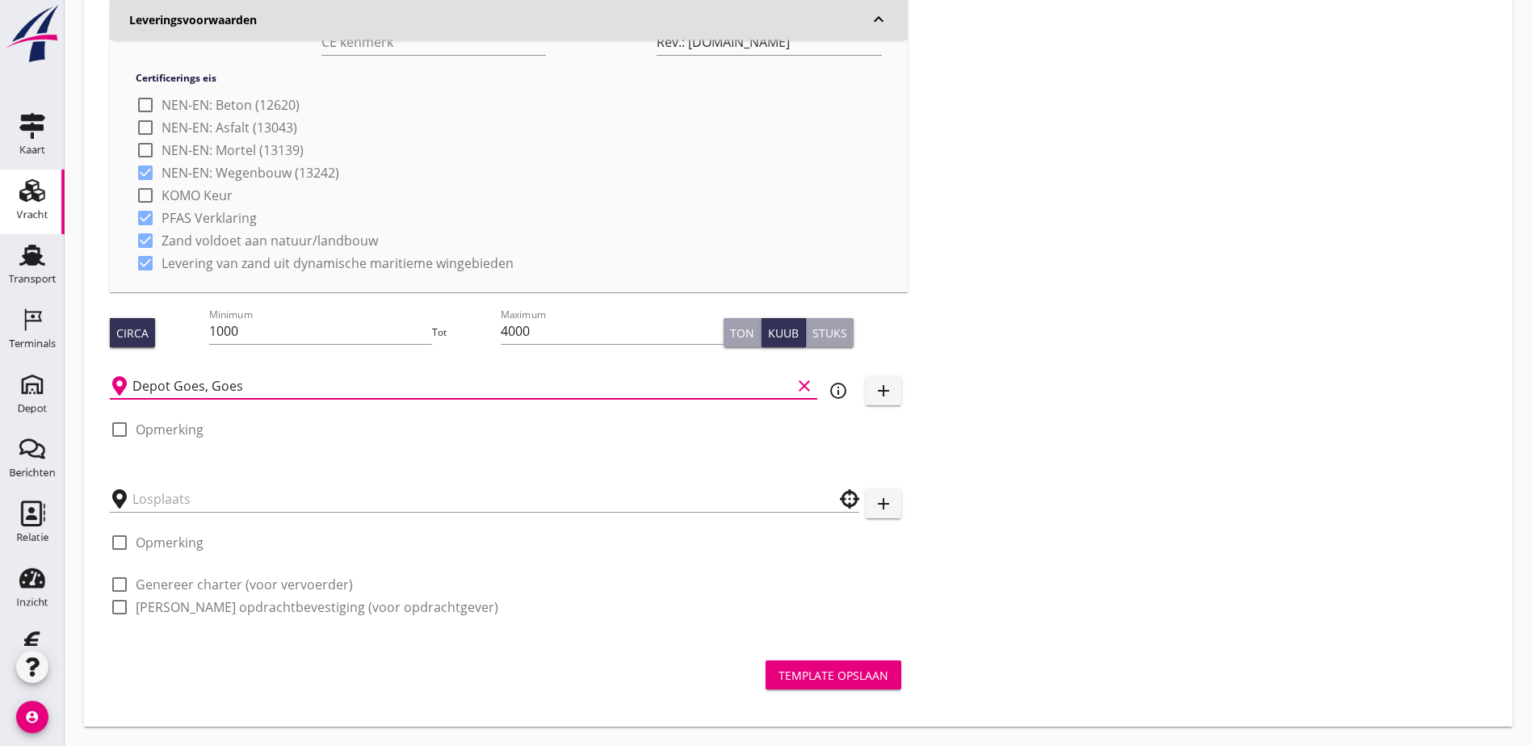
type input "Depot Goes, Goes"
click at [365, 516] on div at bounding box center [484, 498] width 749 height 50
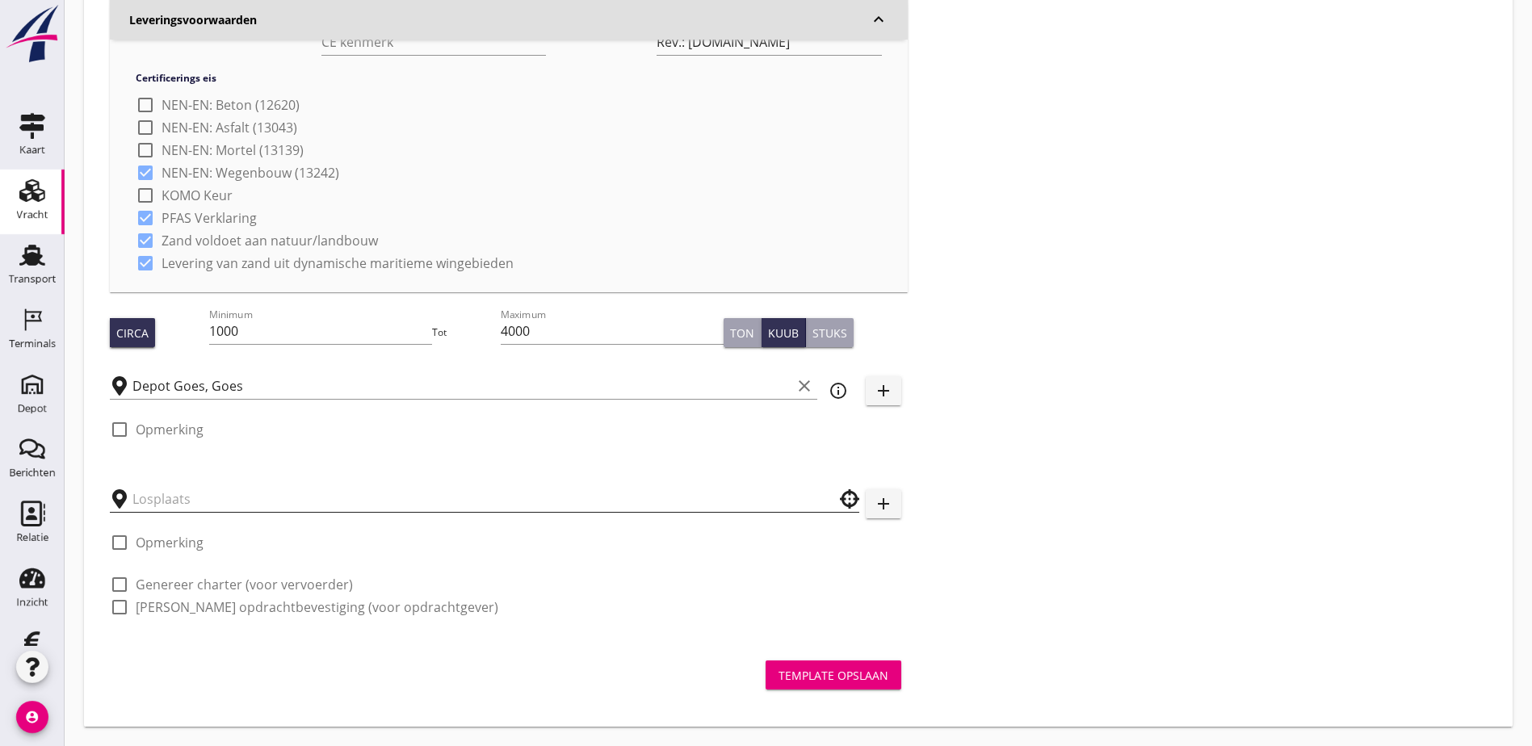
click at [364, 503] on input "text" at bounding box center [473, 499] width 682 height 26
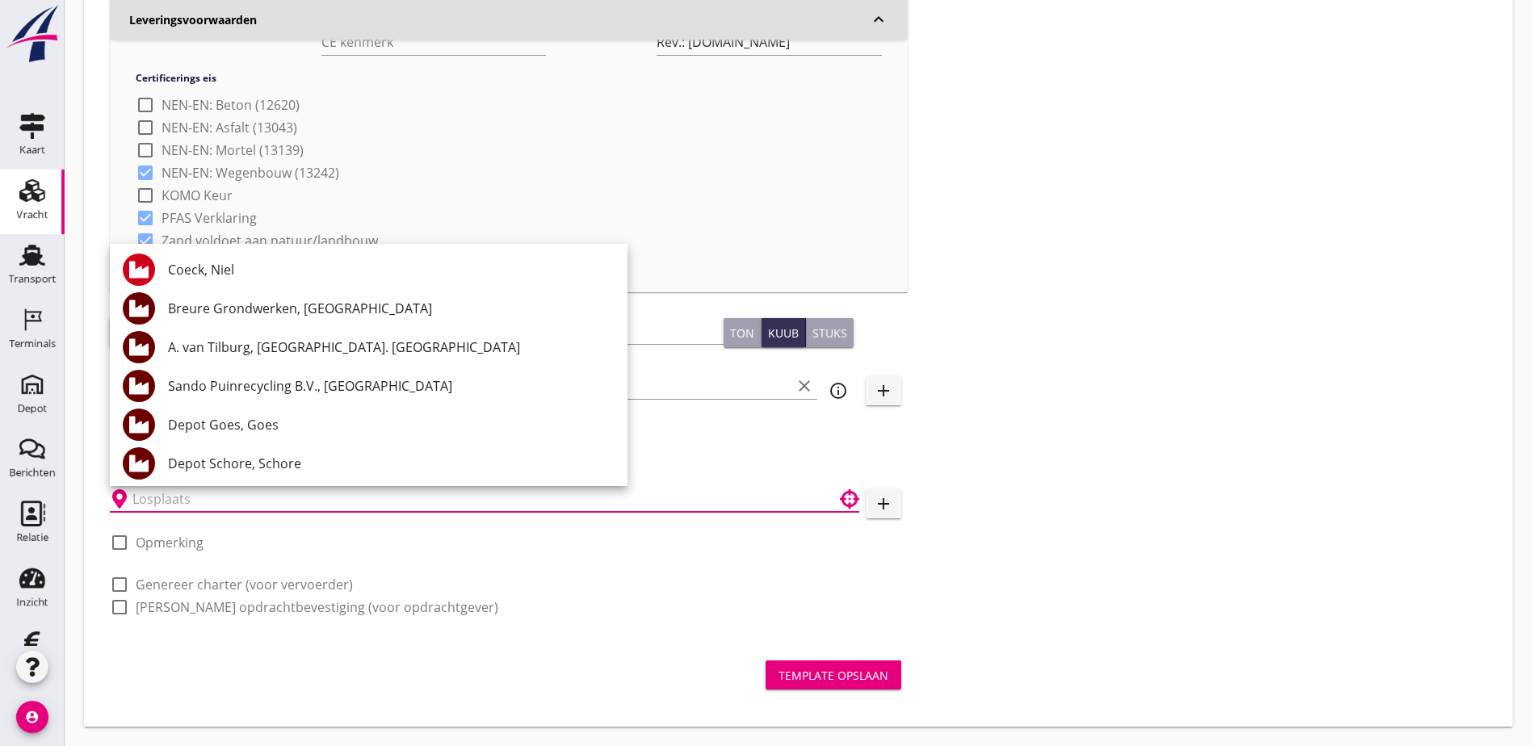
click at [1020, 455] on div "Zoeken op opdrachtgever... Aannemings- en Verhuurbedrijf J. Hoondert & Zn. B.V.…" at bounding box center [798, 85] width 1390 height 1102
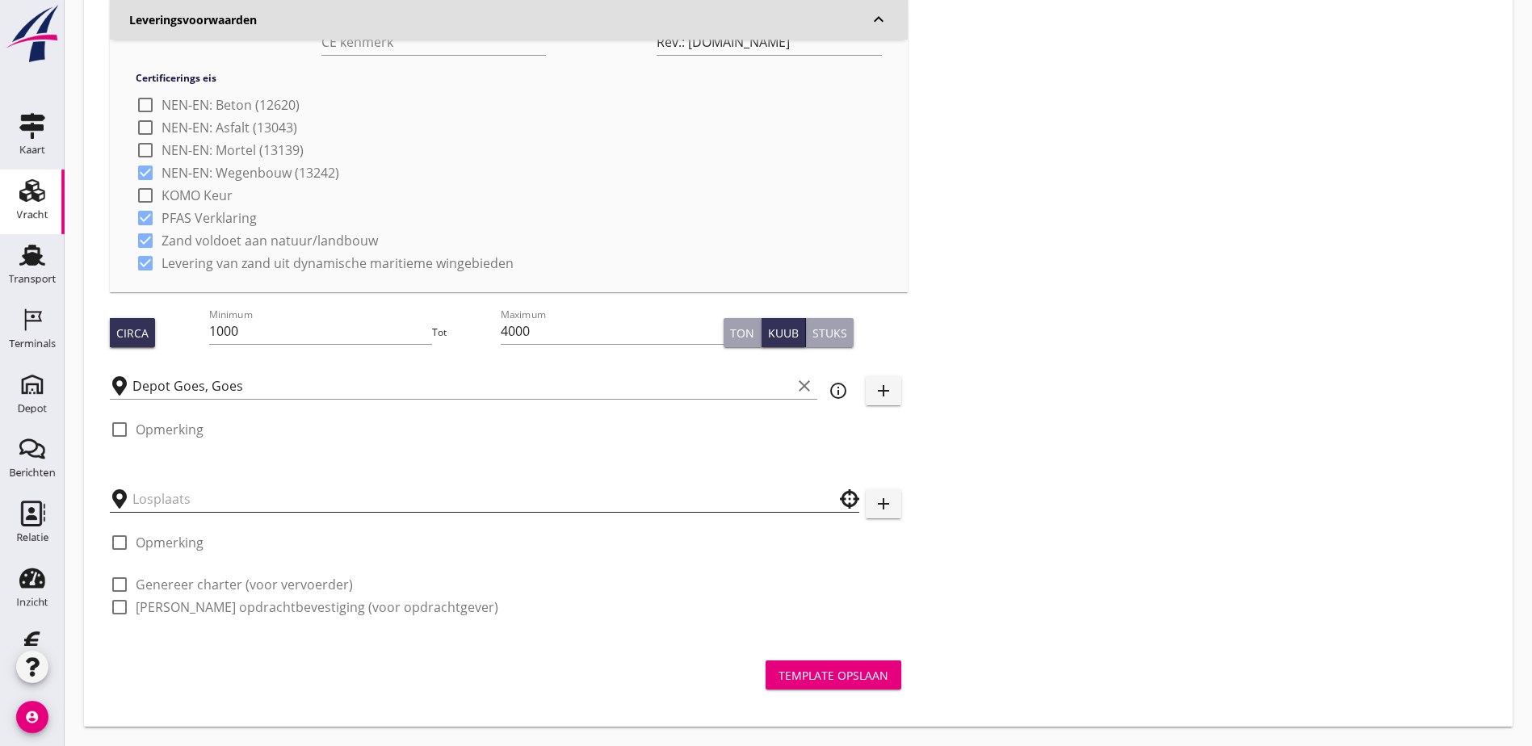
click at [239, 501] on input "text" at bounding box center [473, 499] width 682 height 26
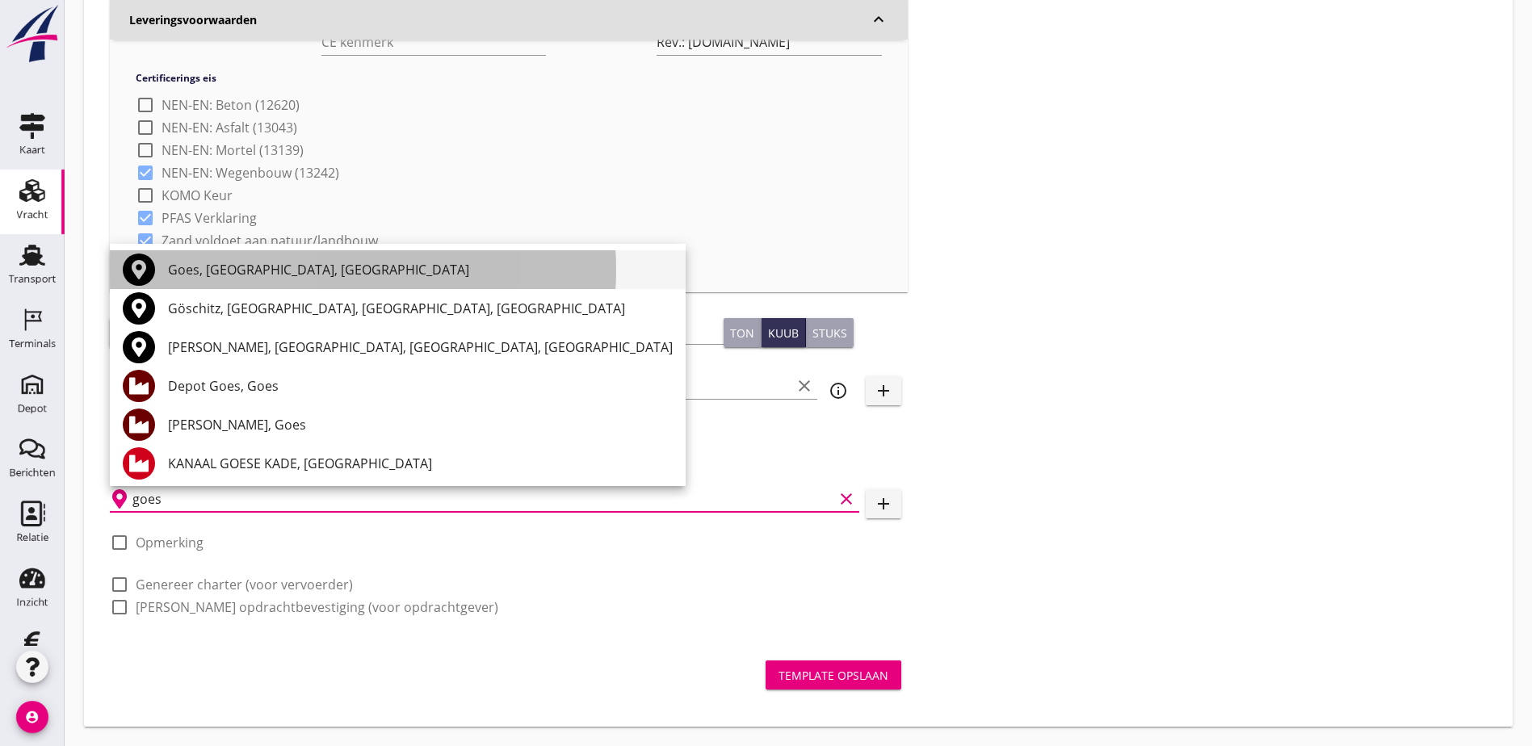
click at [225, 267] on div "Goes, [GEOGRAPHIC_DATA], [GEOGRAPHIC_DATA]" at bounding box center [420, 269] width 505 height 19
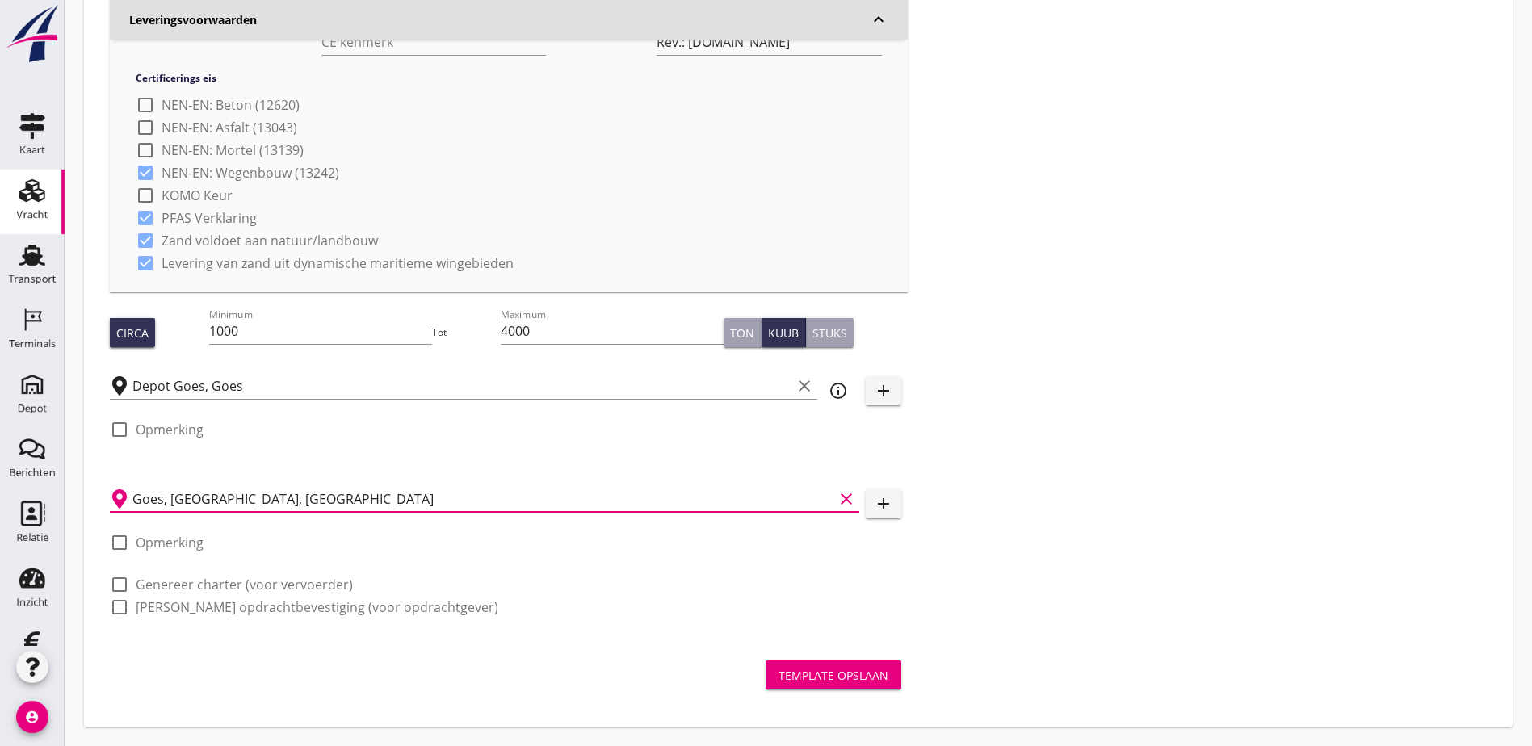
type input "Goes, [GEOGRAPHIC_DATA], [GEOGRAPHIC_DATA]"
click at [120, 606] on div at bounding box center [119, 607] width 27 height 27
checkbox input "true"
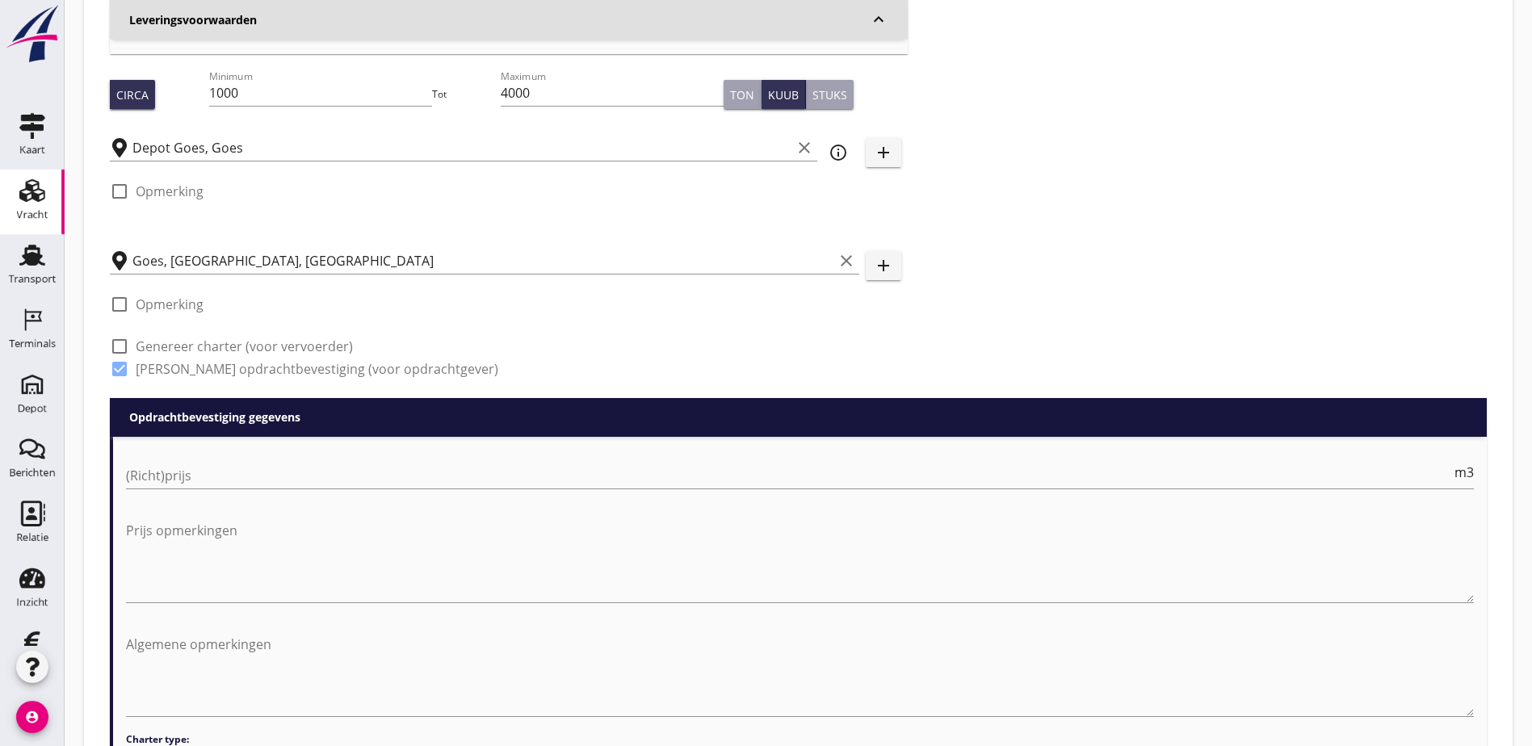
scroll to position [803, 0]
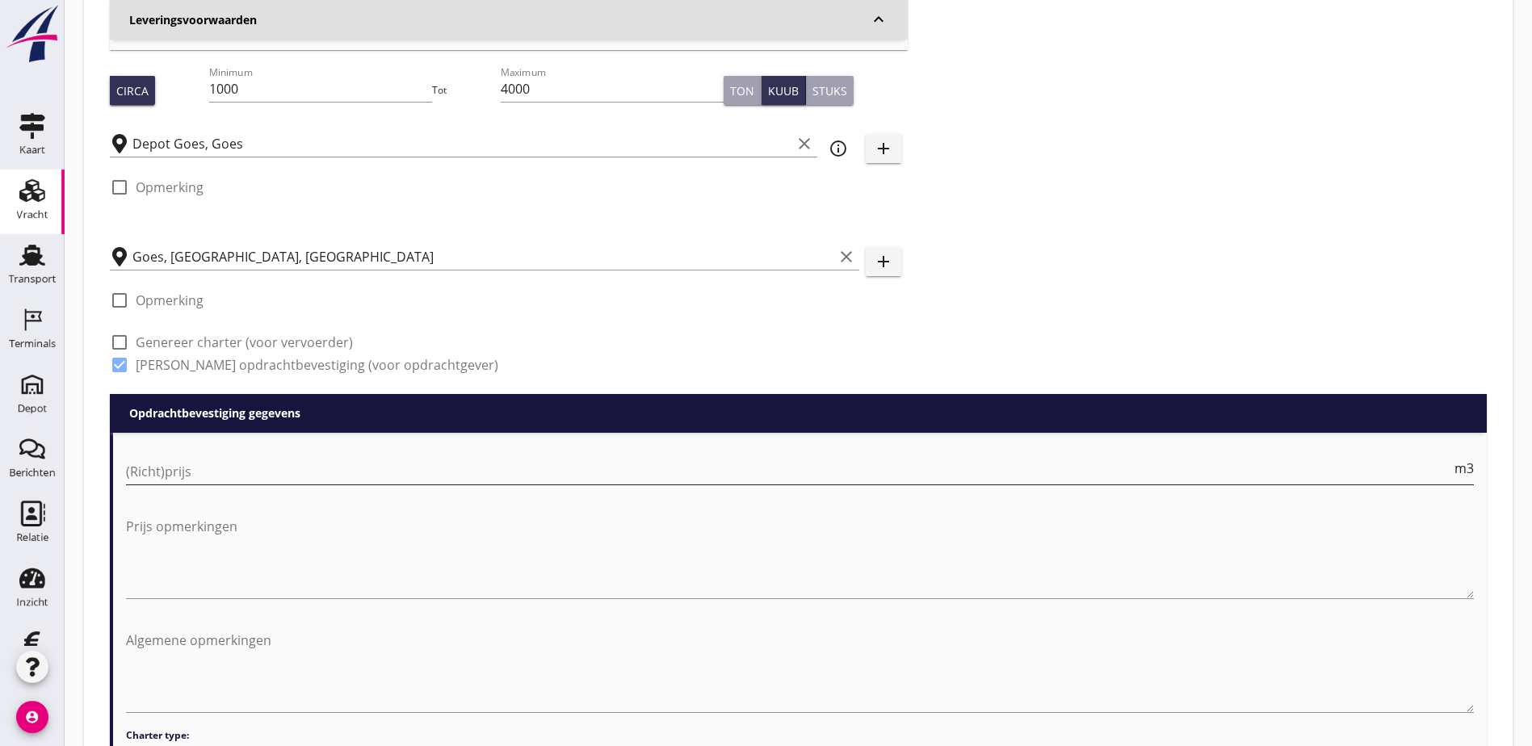
click at [262, 473] on input "(Richt)prijs" at bounding box center [788, 472] width 1325 height 26
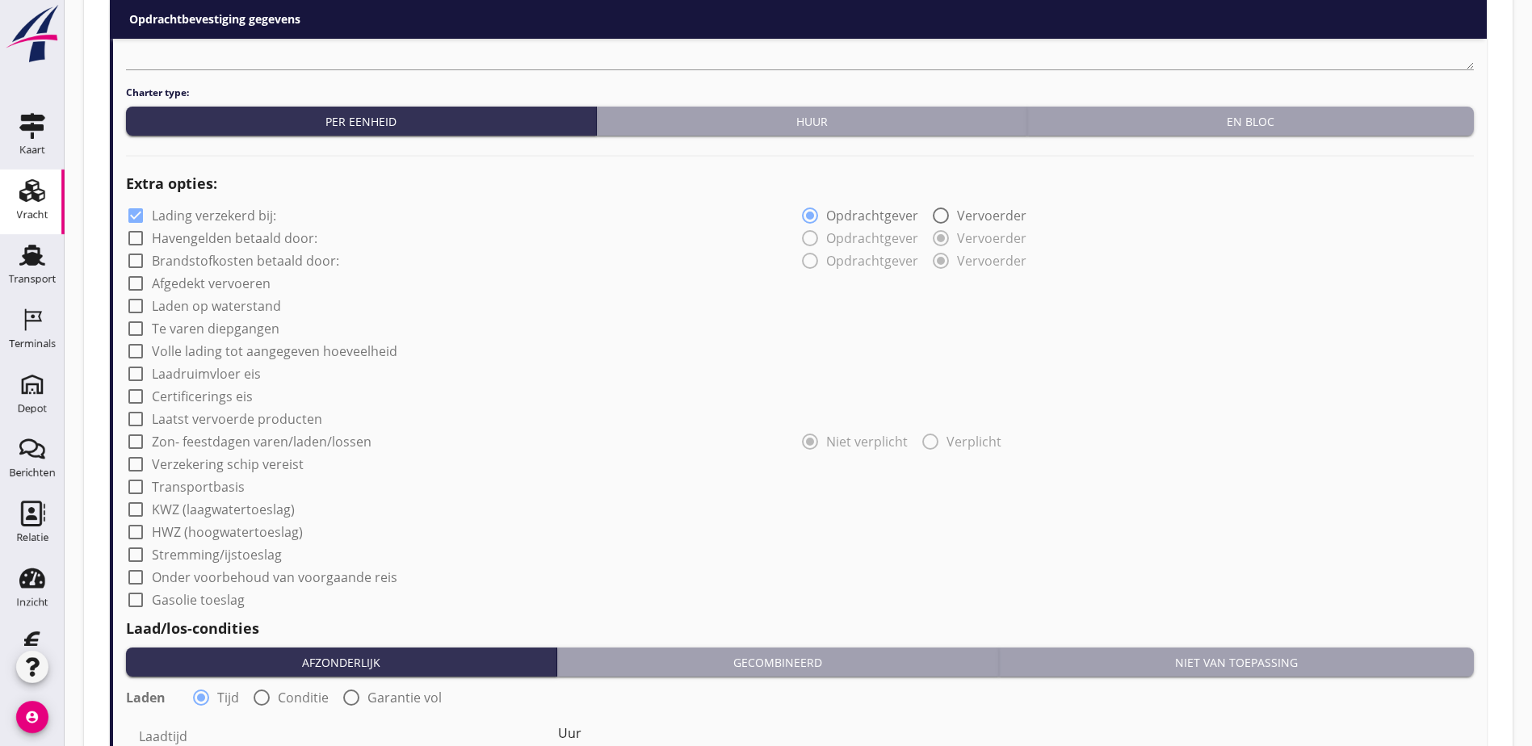
scroll to position [1449, 0]
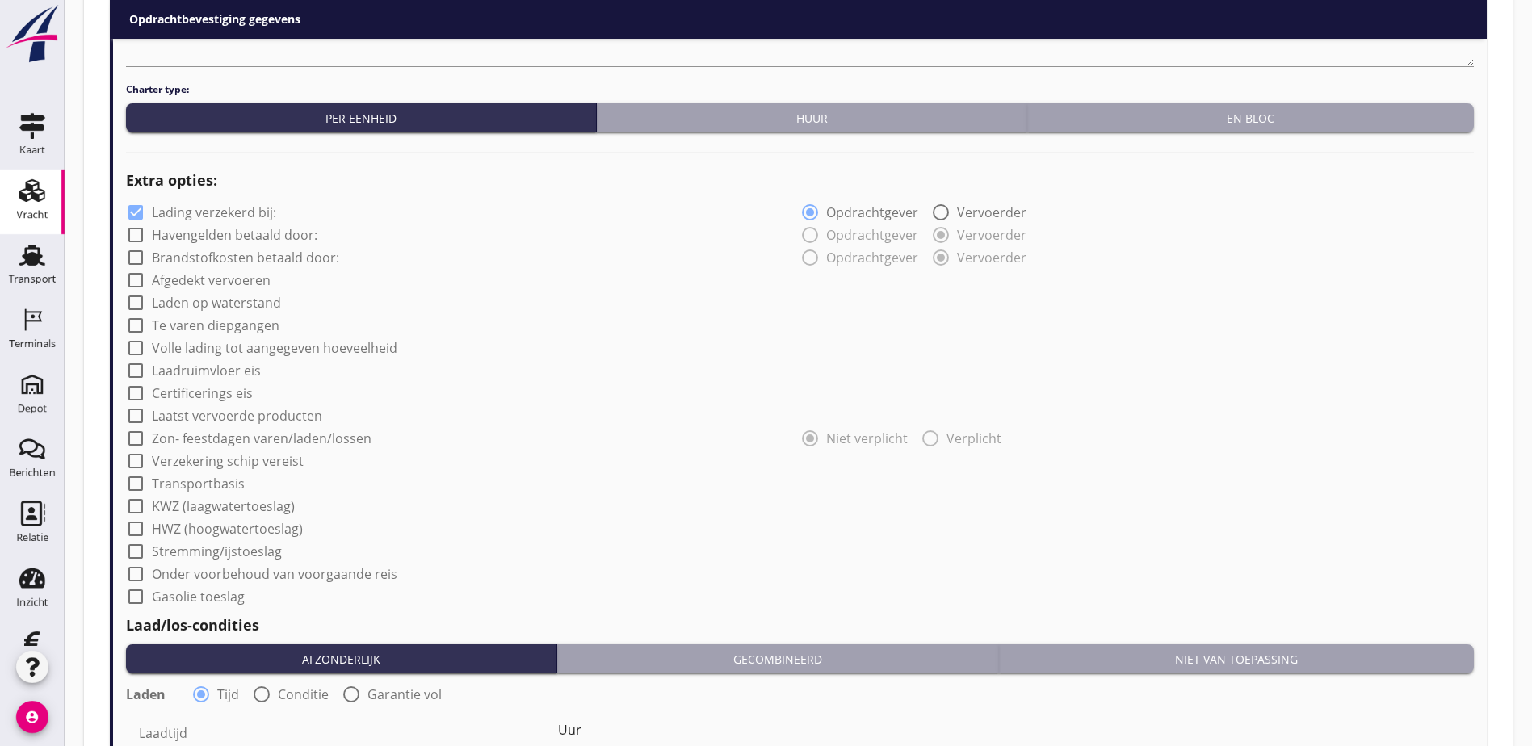
type input "11.25"
click at [136, 215] on div at bounding box center [135, 212] width 27 height 27
checkbox input "false"
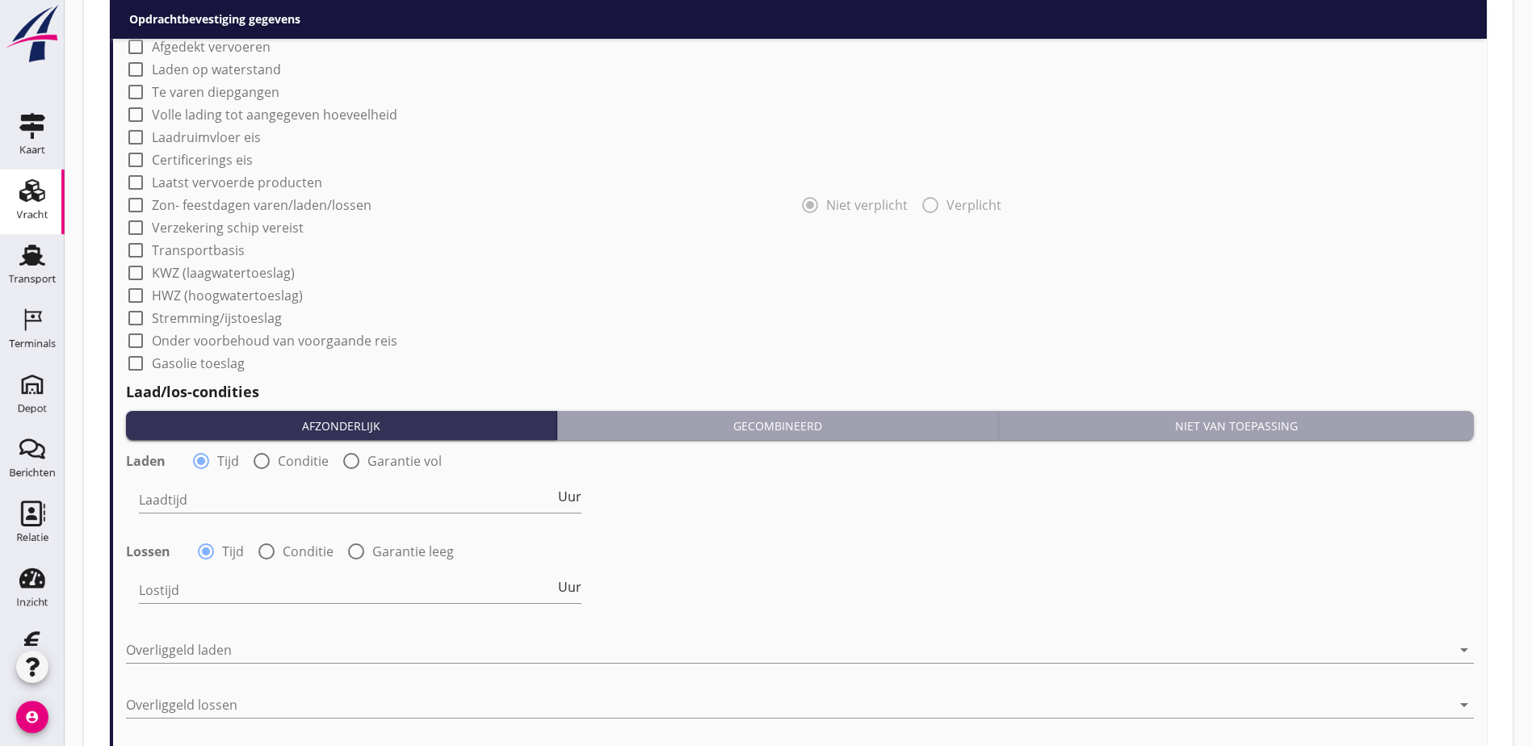
scroll to position [1772, 0]
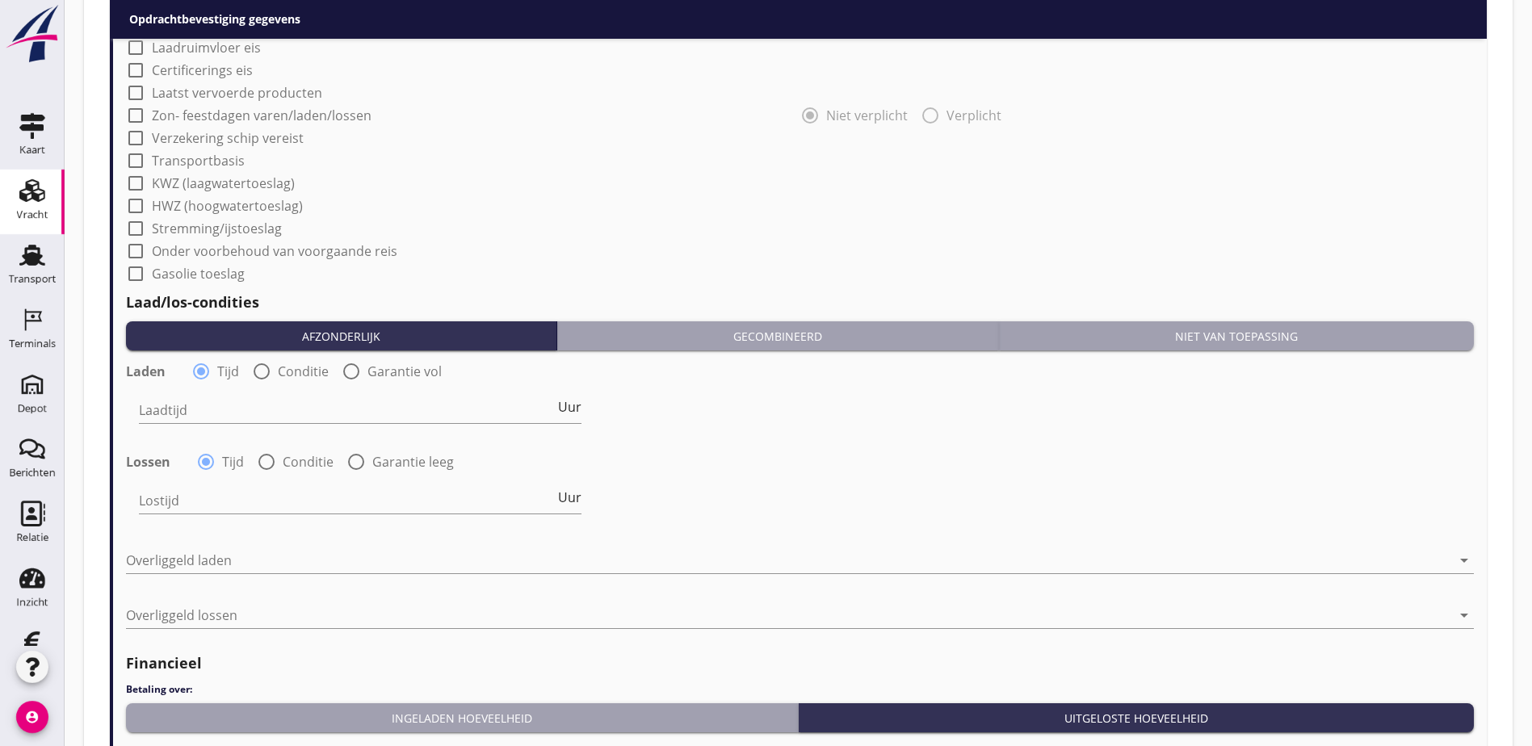
click at [1256, 331] on div "Niet van toepassing" at bounding box center [1236, 336] width 462 height 17
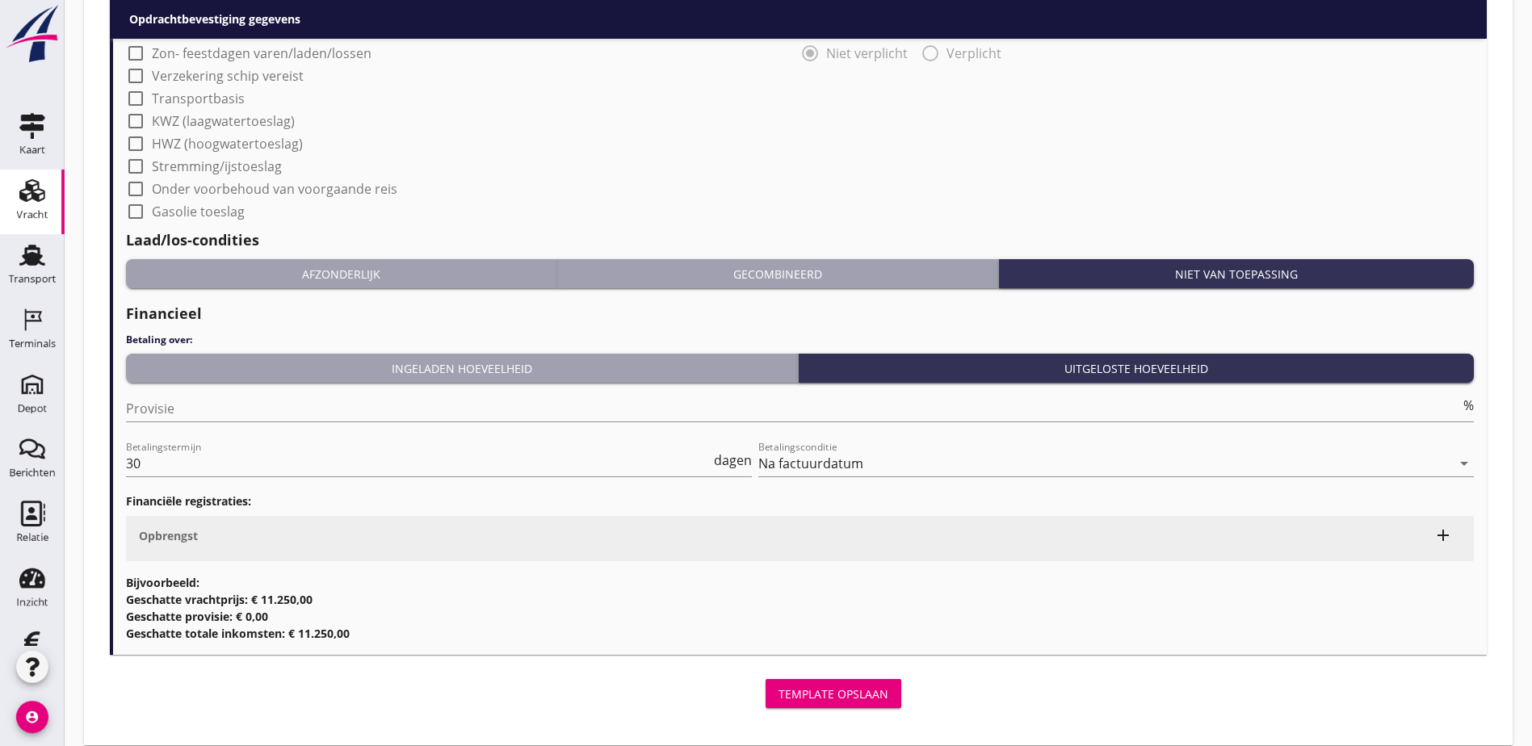
scroll to position [1852, 0]
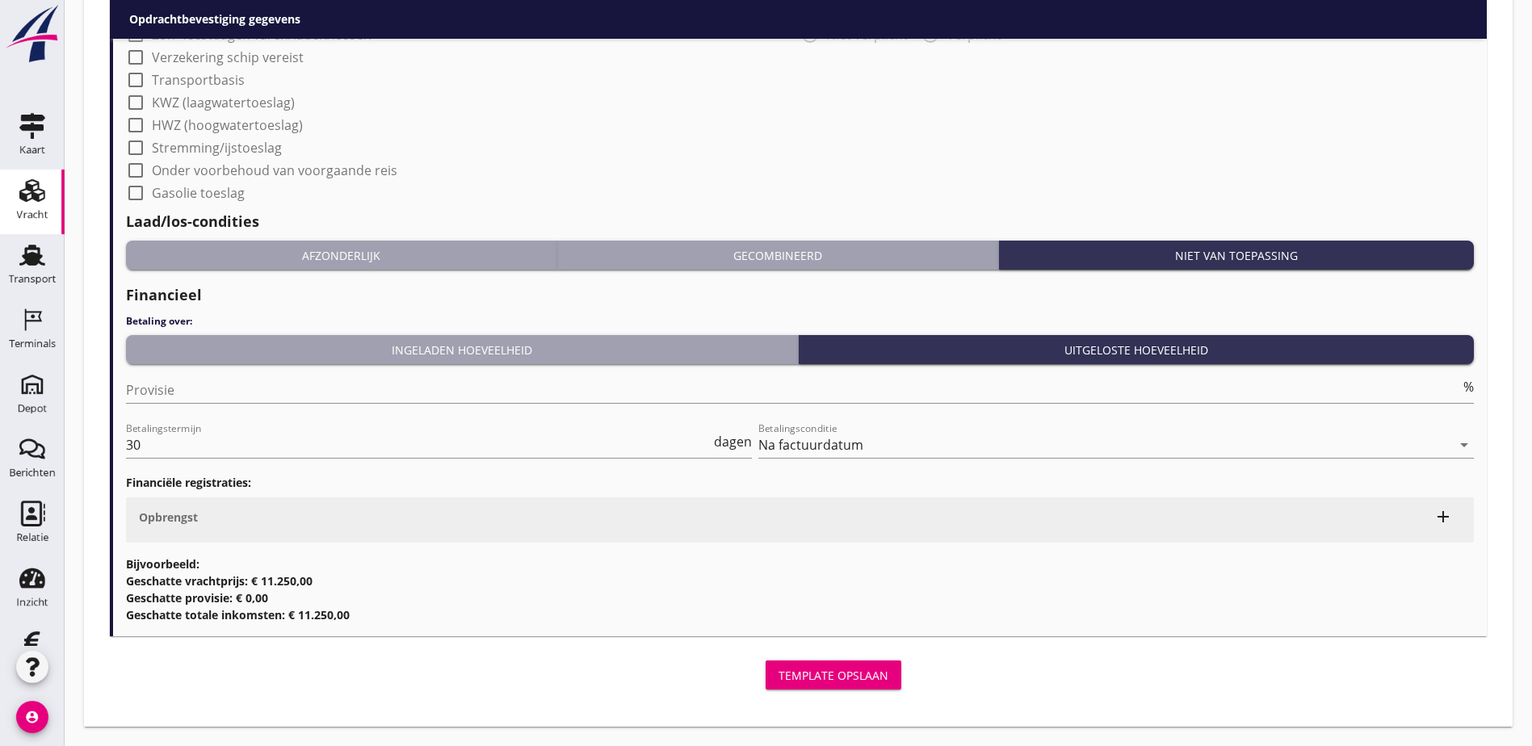
click at [778, 668] on div "Template opslaan" at bounding box center [833, 675] width 110 height 17
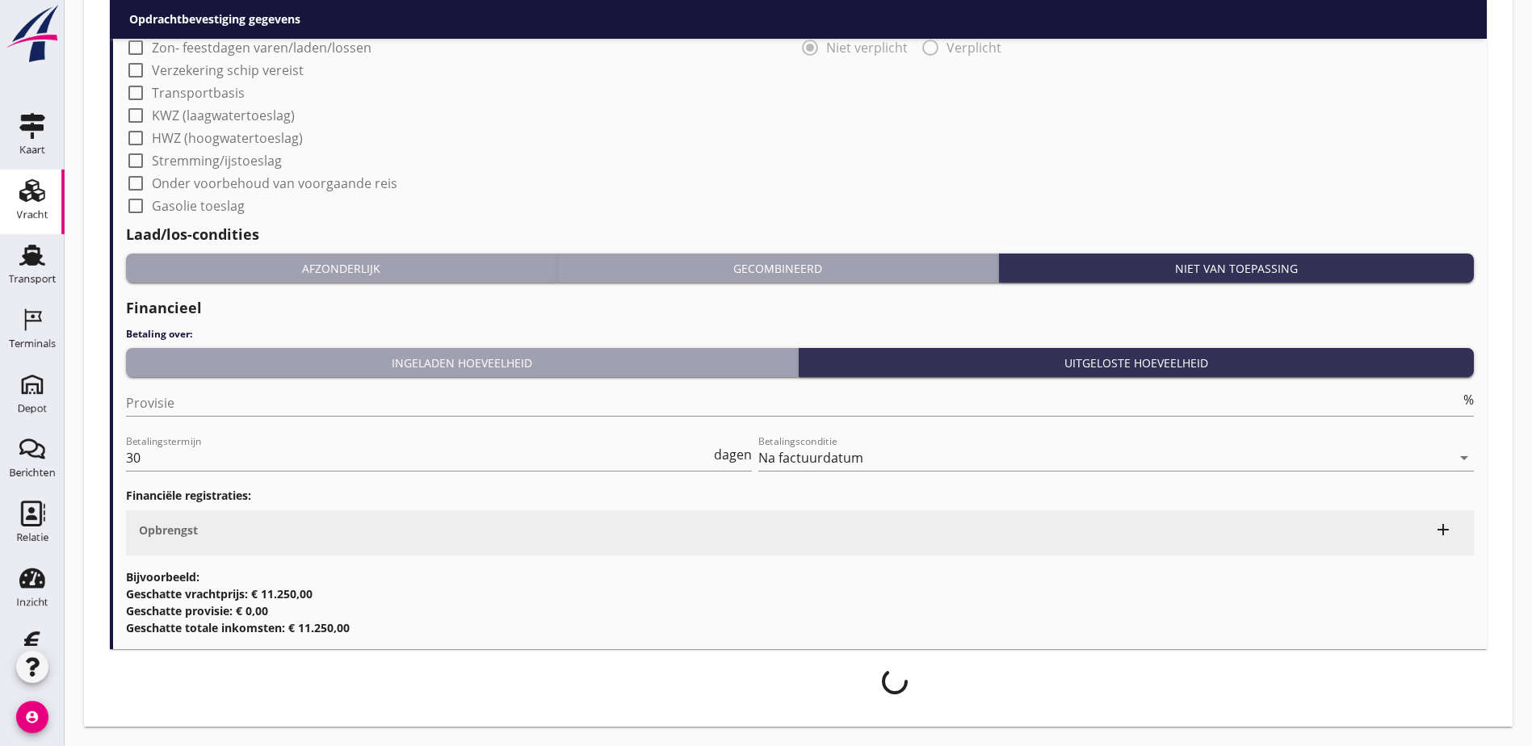
scroll to position [1839, 0]
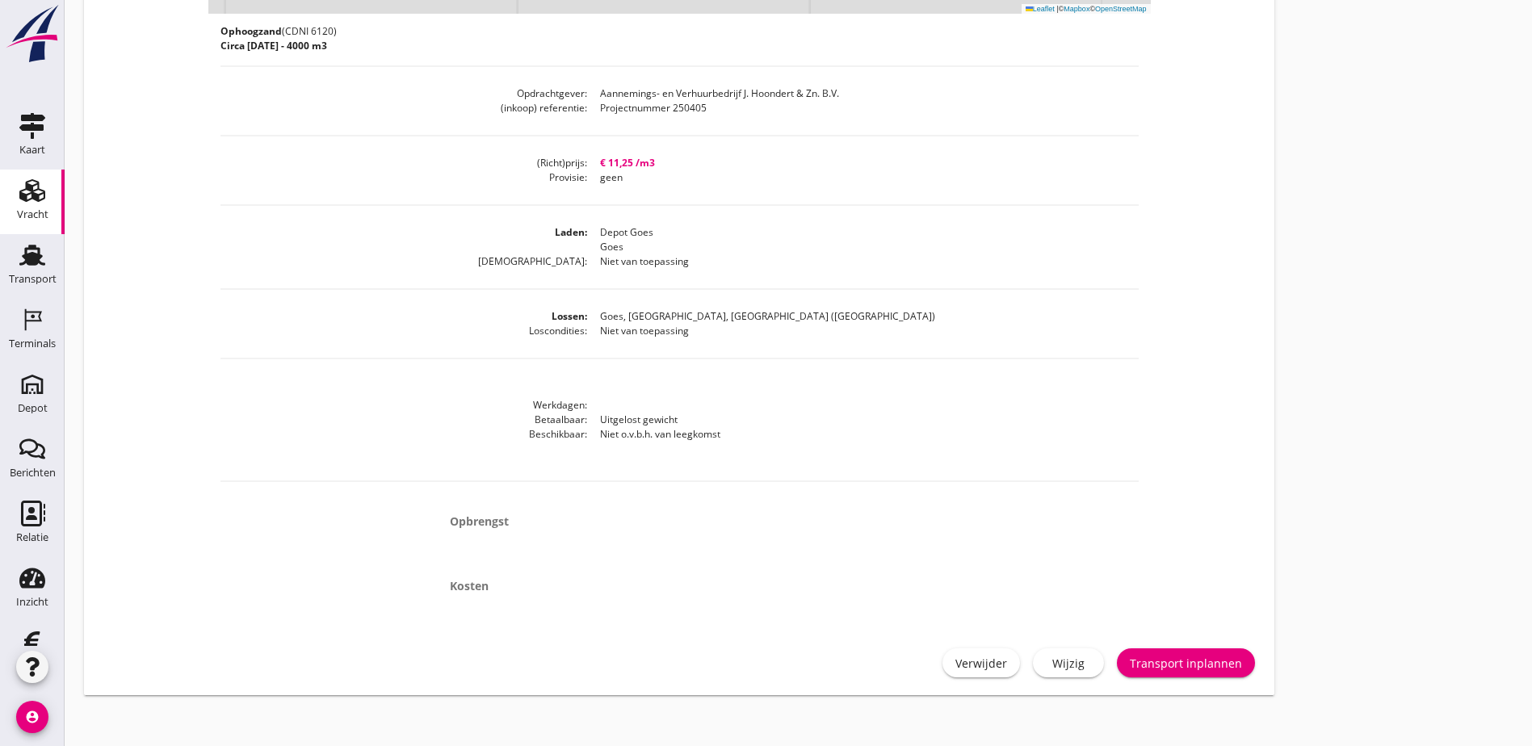
scroll to position [523, 0]
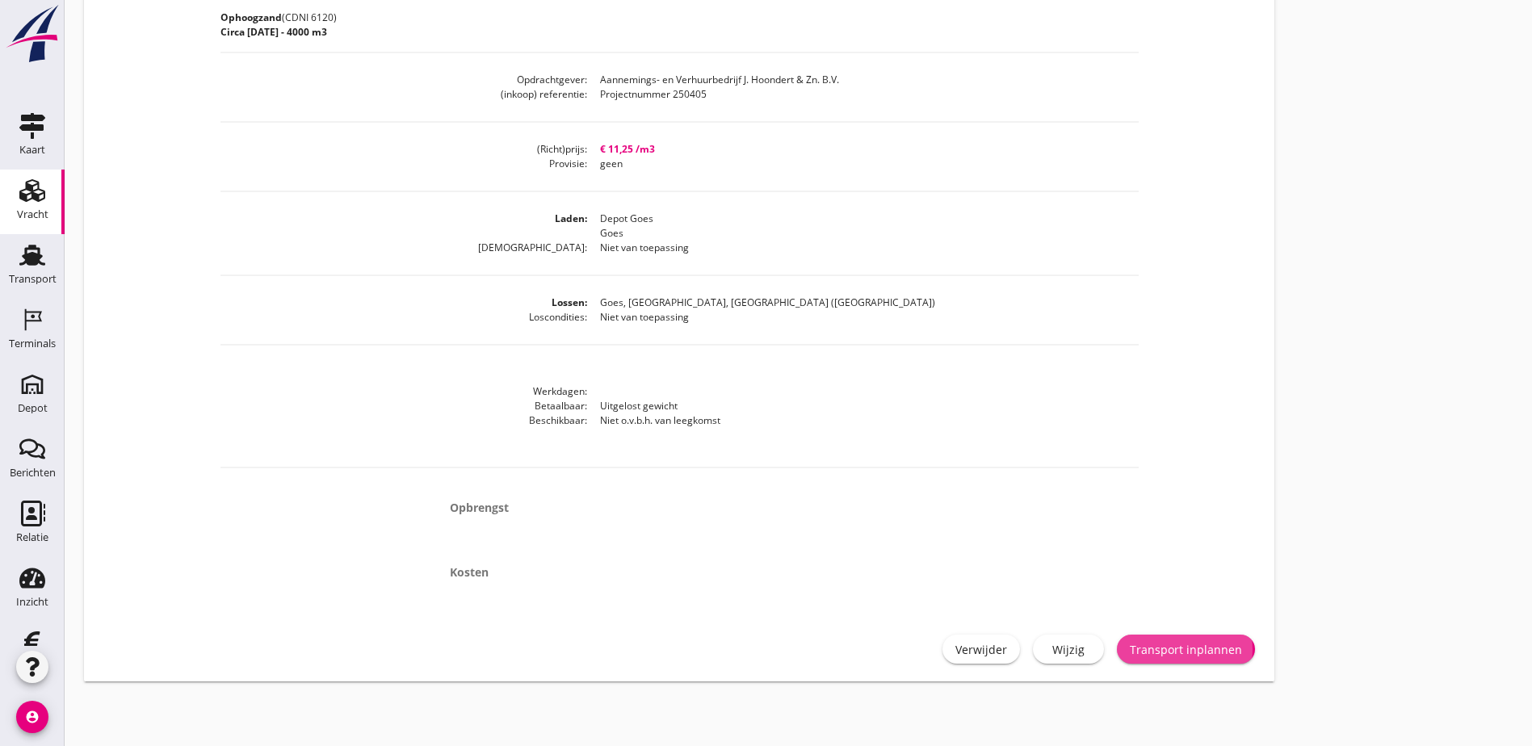
click at [1117, 656] on button "Transport inplannen" at bounding box center [1186, 649] width 138 height 29
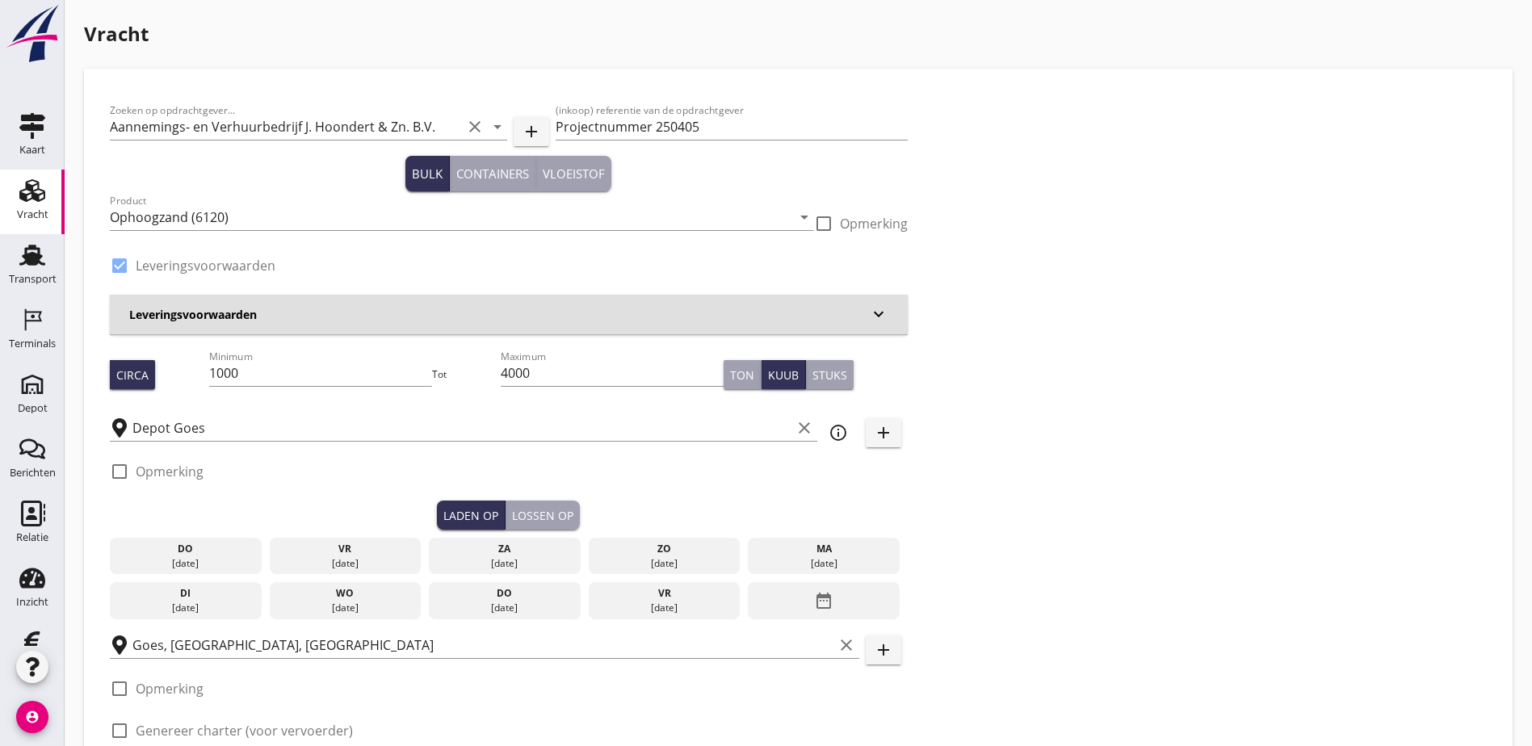
click at [36, 195] on icon "Vracht" at bounding box center [32, 191] width 26 height 26
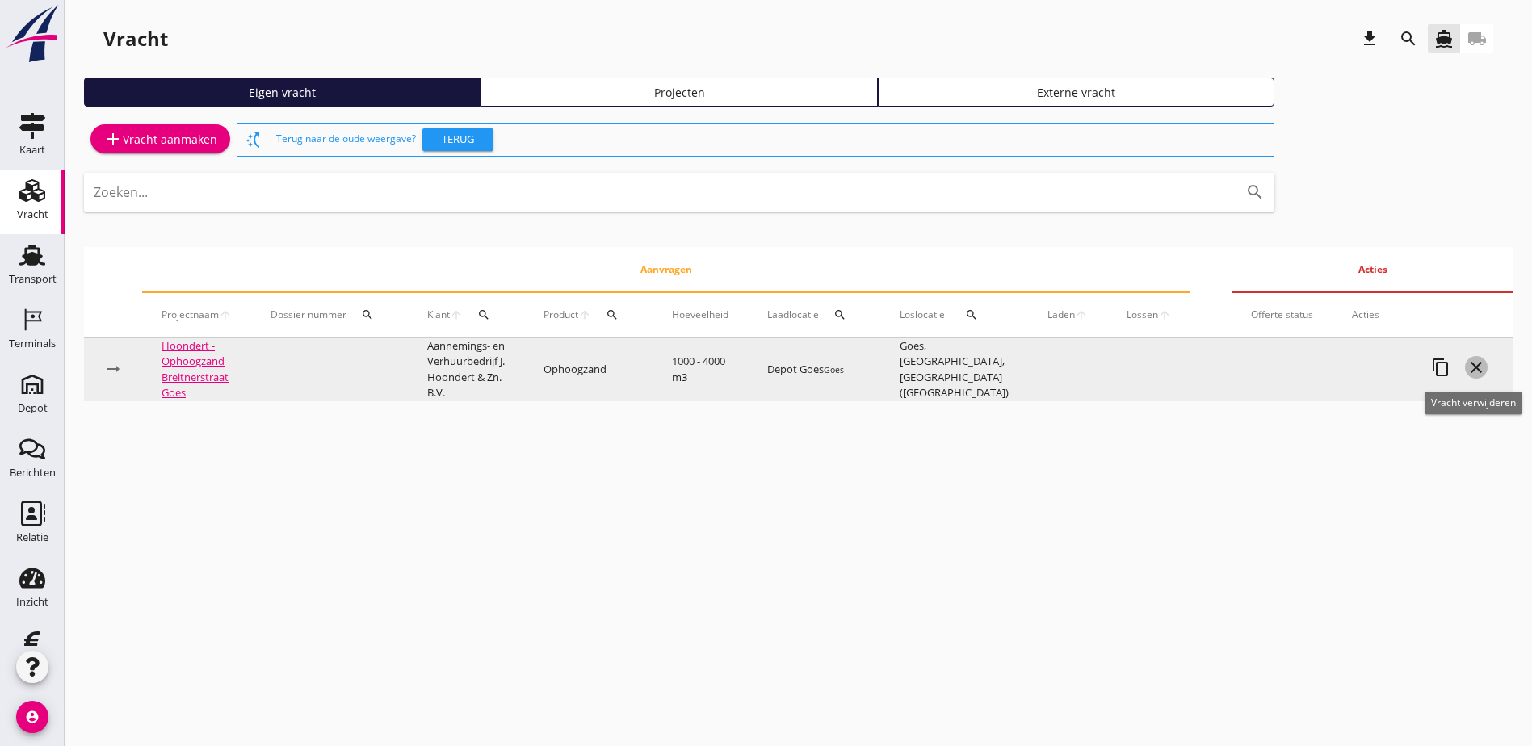
click at [1475, 358] on icon "close" at bounding box center [1475, 367] width 19 height 19
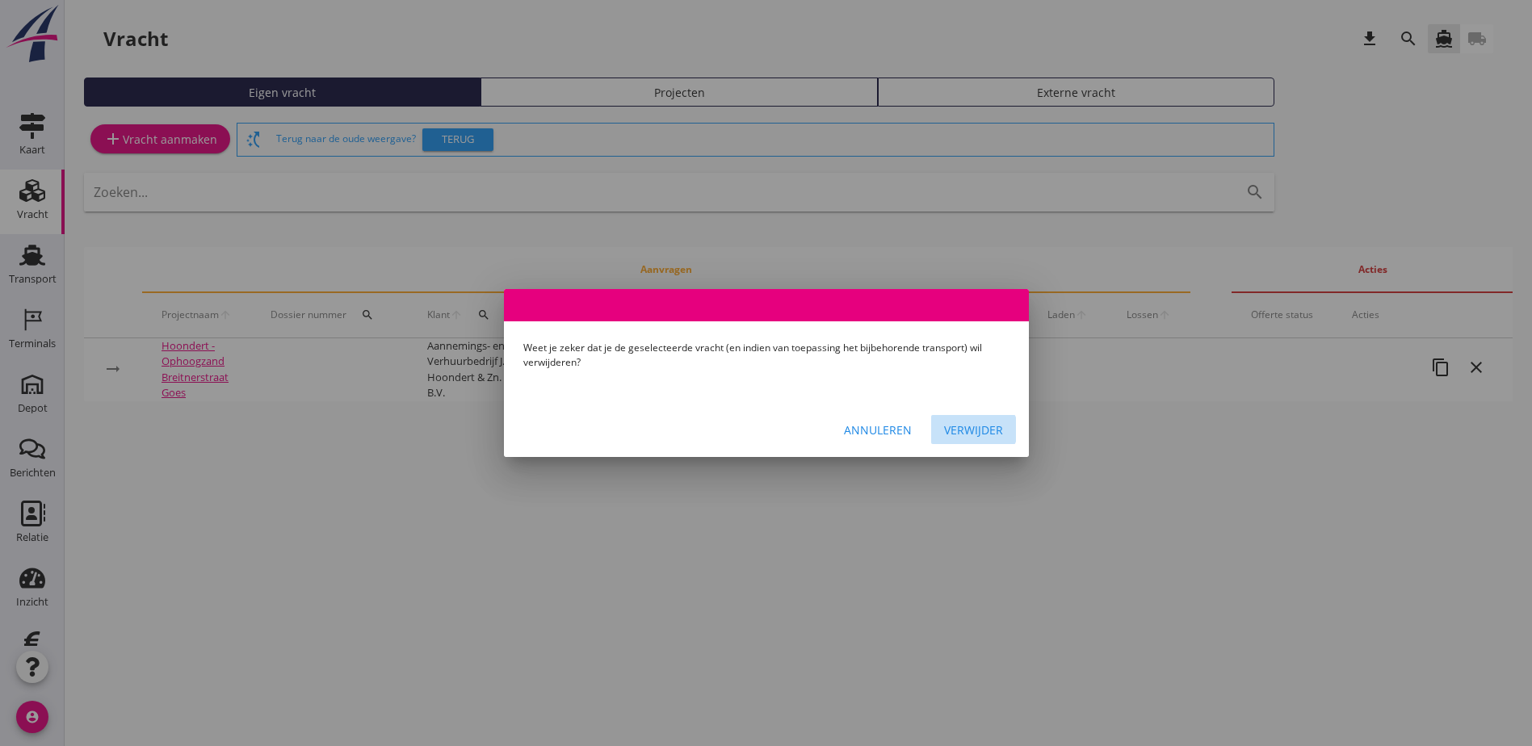
click at [968, 427] on div "Verwijder" at bounding box center [973, 430] width 59 height 17
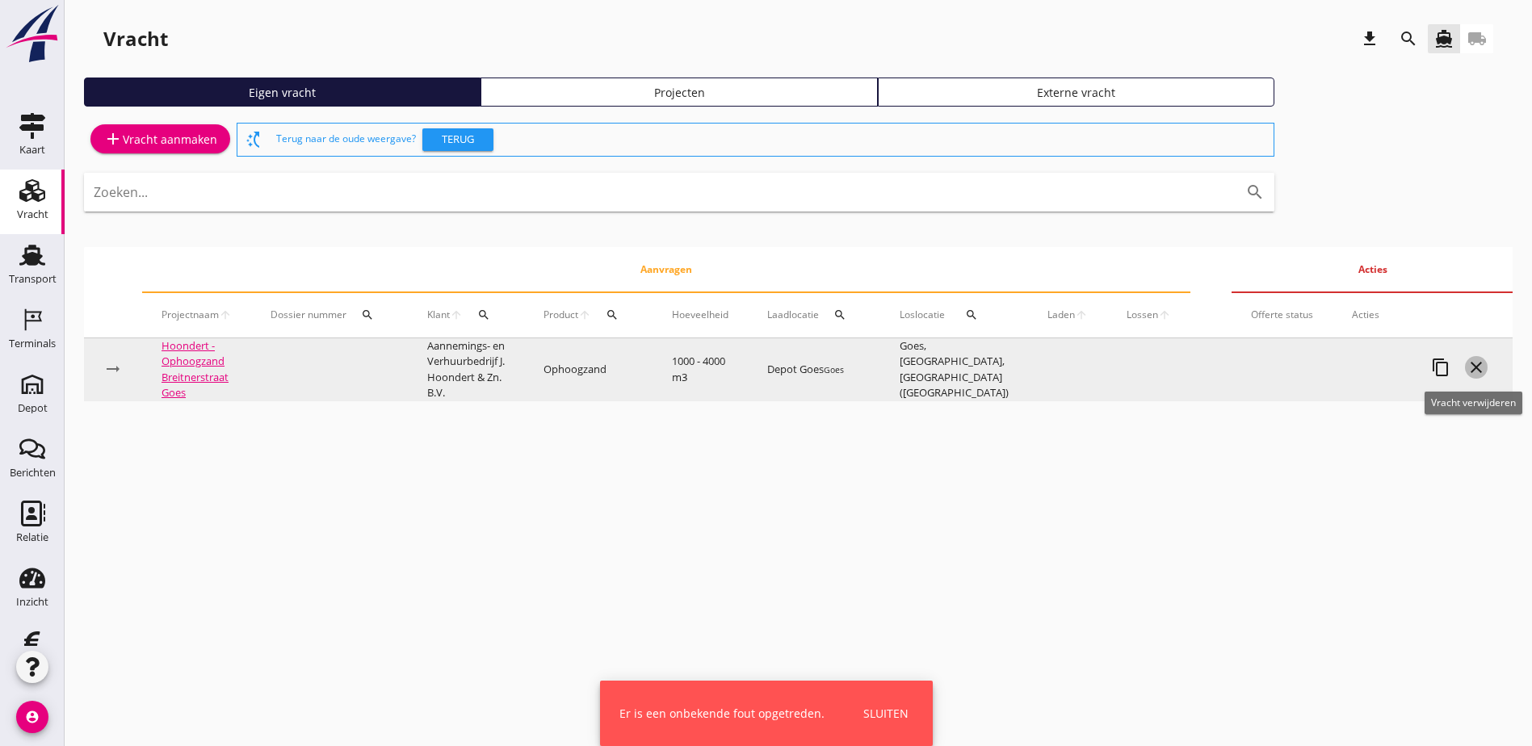
click at [1480, 367] on icon "close" at bounding box center [1475, 367] width 19 height 19
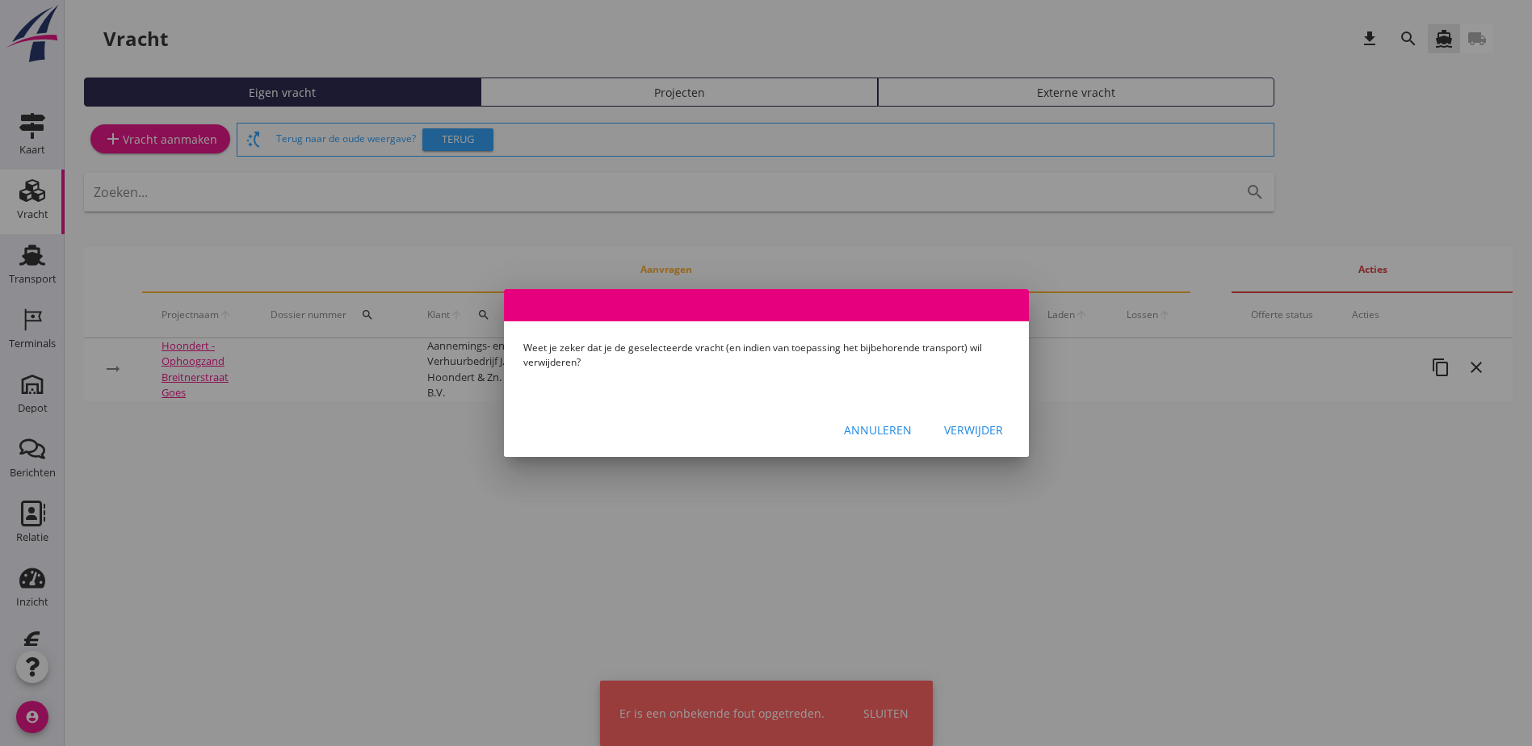
click at [992, 428] on div "Verwijder" at bounding box center [973, 430] width 59 height 17
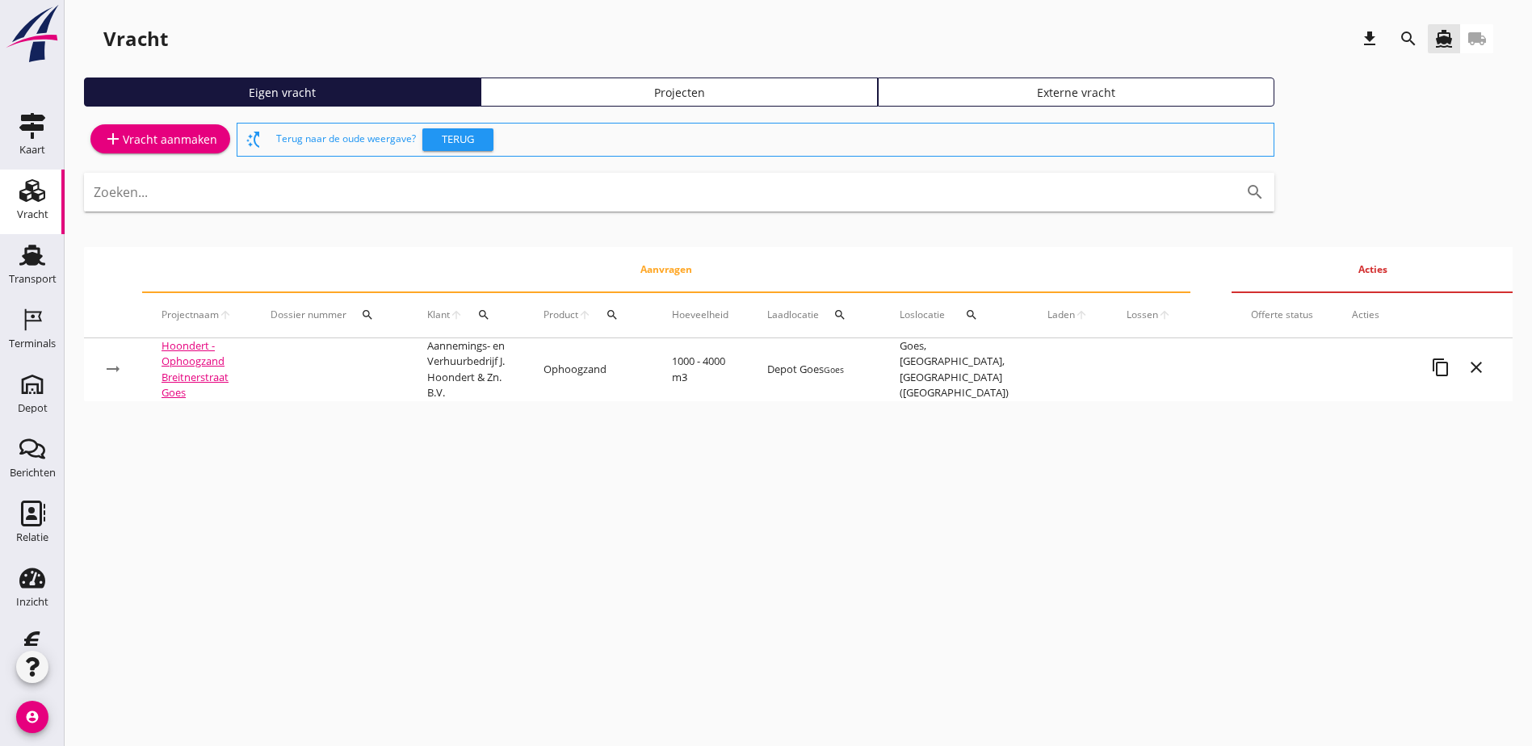
click at [524, 89] on div "Projecten" at bounding box center [679, 92] width 382 height 17
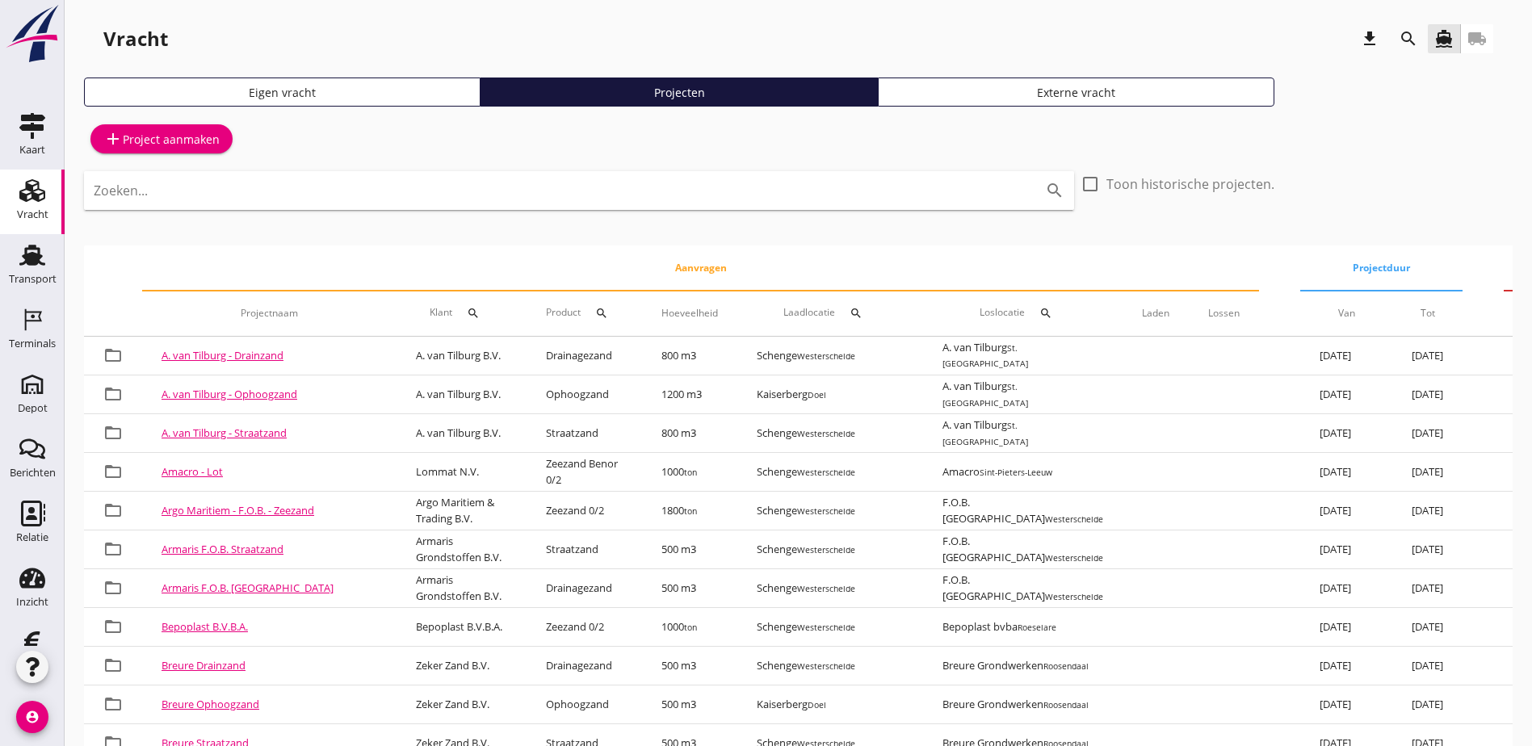
click at [1479, 40] on icon "local_shipping" at bounding box center [1476, 38] width 19 height 19
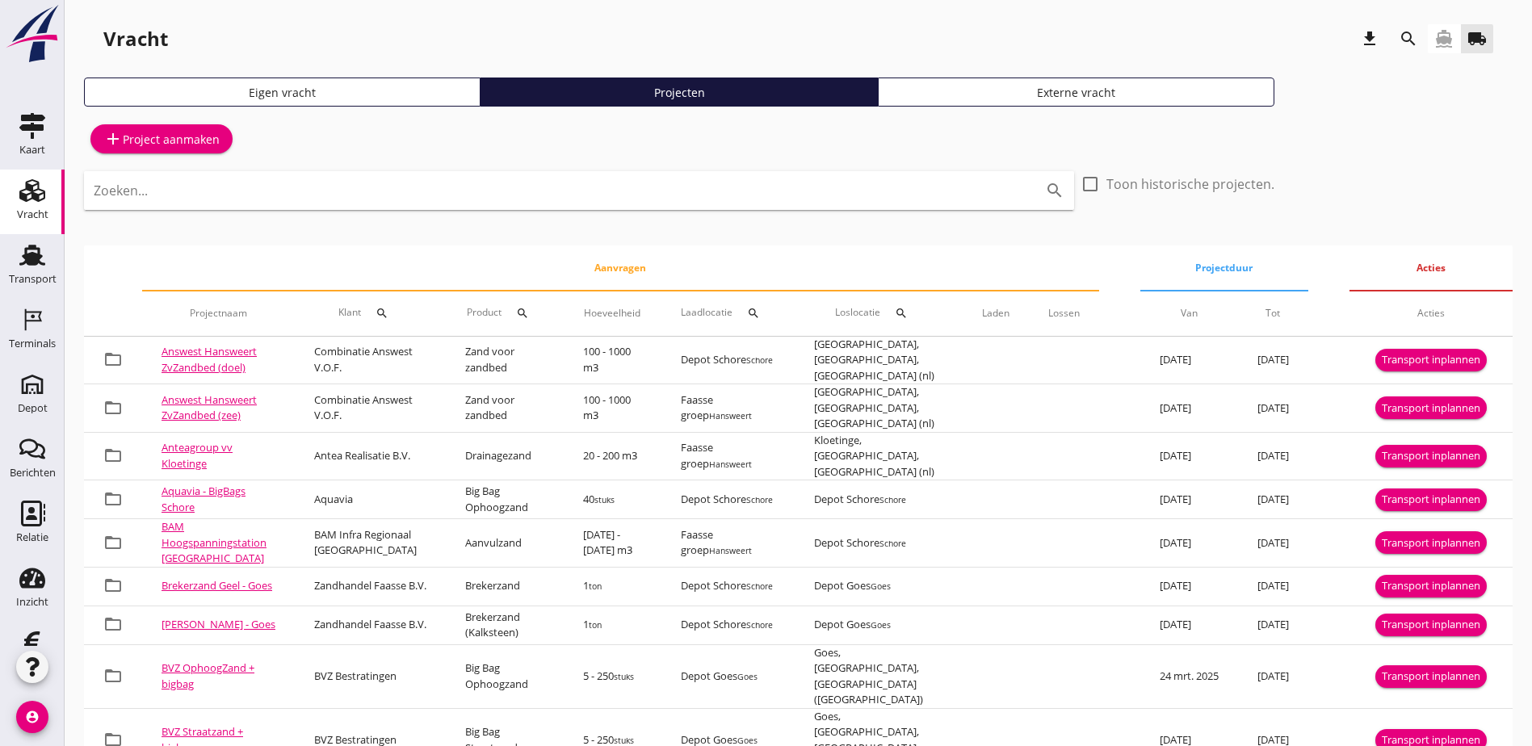
click at [161, 130] on div "add Project aanmaken" at bounding box center [161, 138] width 116 height 19
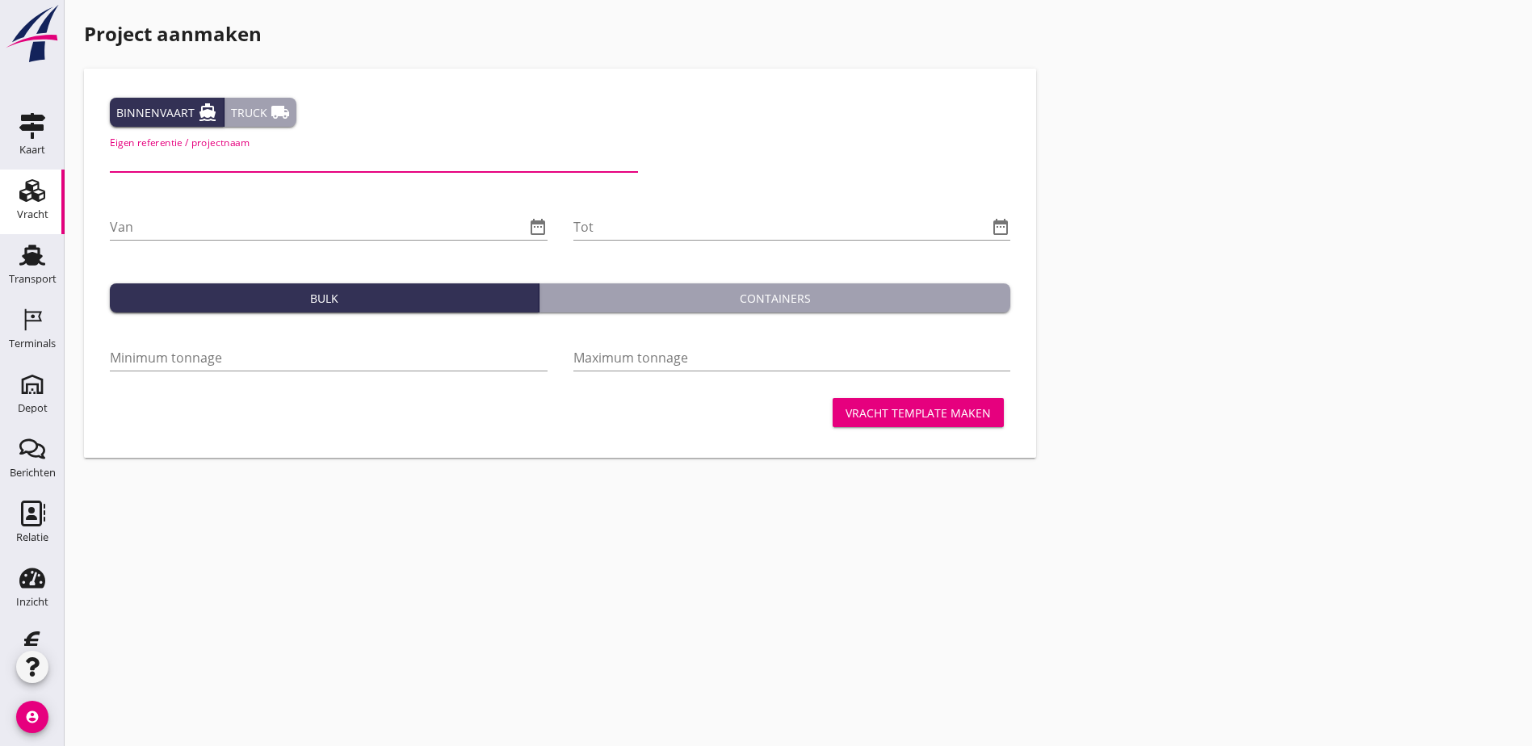
click at [208, 157] on input "Eigen referentie / projectnaam" at bounding box center [374, 159] width 528 height 26
click at [254, 157] on input "Hoondert - Ophoogzand Breitnerstraat Goes" at bounding box center [374, 159] width 528 height 26
type input "Hoondert - Straatzand Breitnerstraat Goes"
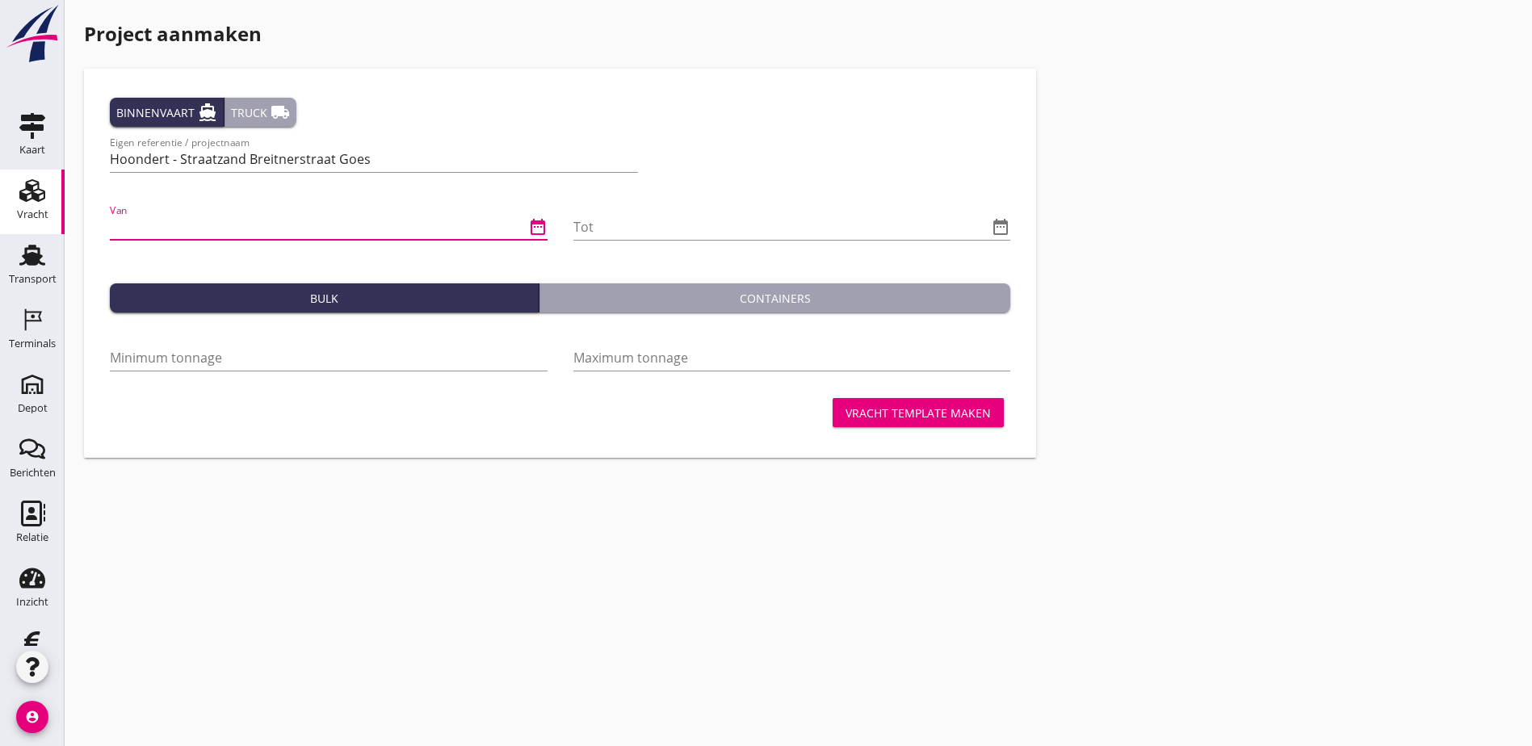
click at [339, 232] on input "Van" at bounding box center [317, 227] width 415 height 26
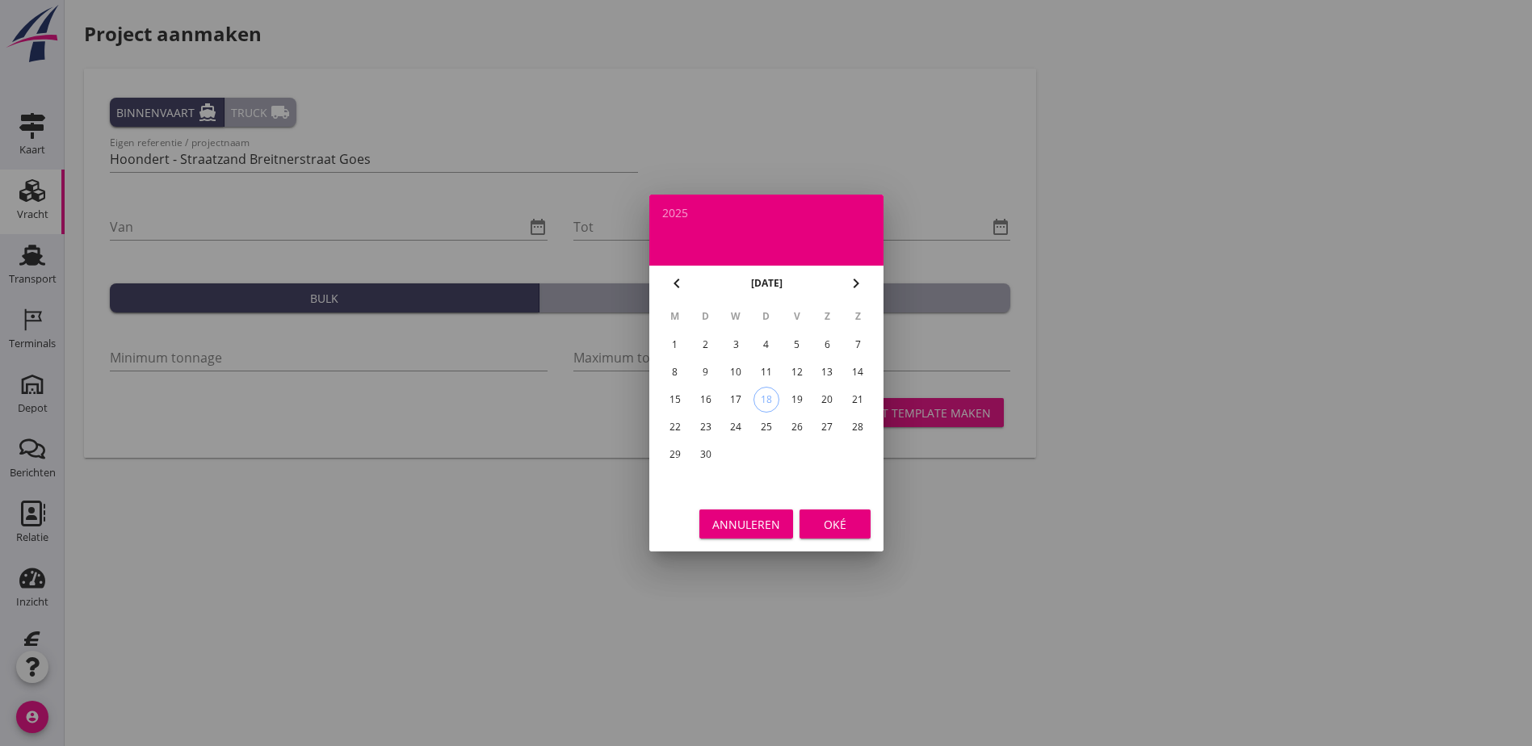
click at [861, 275] on icon "chevron_right" at bounding box center [855, 283] width 19 height 19
click at [745, 346] on div "1" at bounding box center [736, 345] width 26 height 26
type input "[DATE]"
click at [857, 529] on div "Oké" at bounding box center [834, 524] width 45 height 17
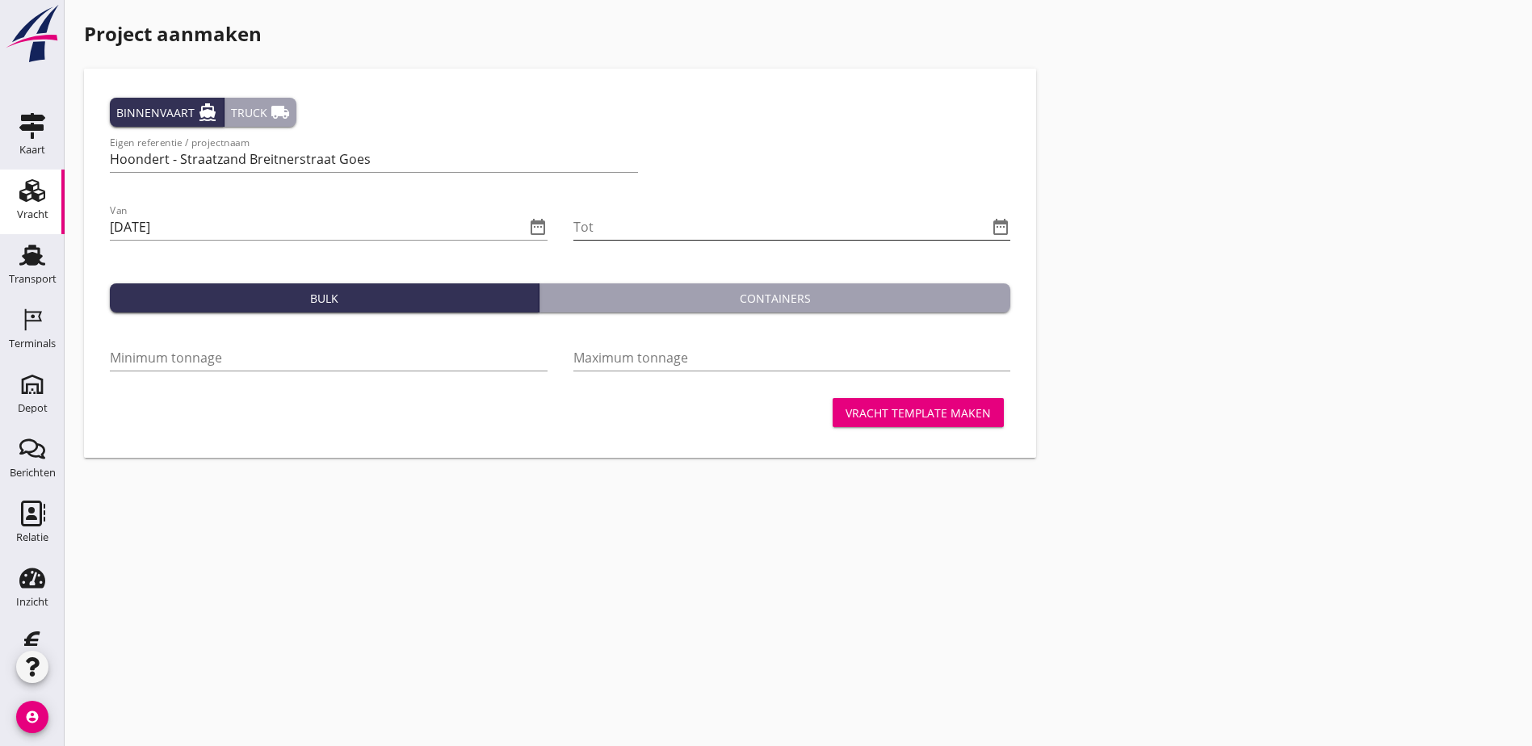
click at [991, 220] on icon "date_range" at bounding box center [1000, 226] width 19 height 19
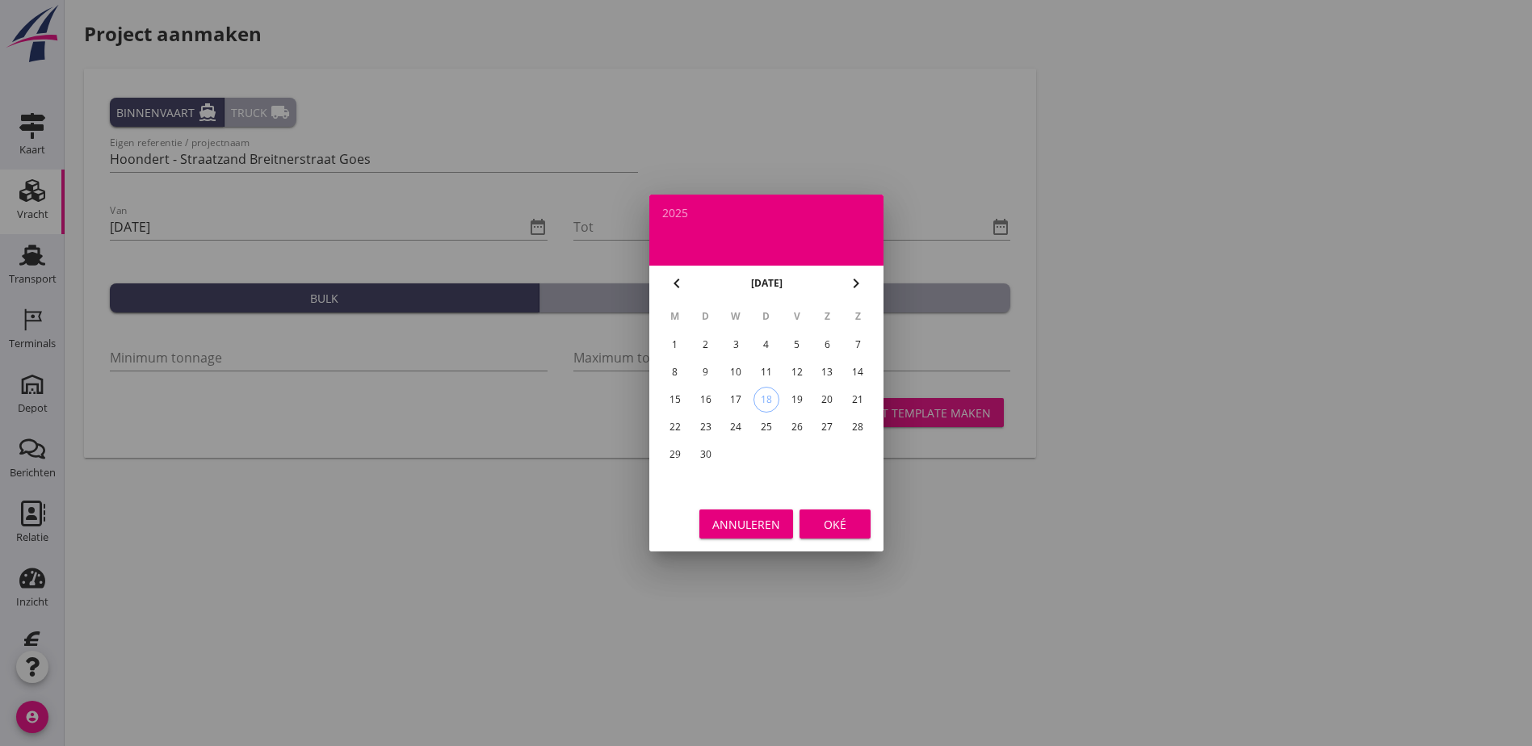
click at [860, 283] on icon "chevron_right" at bounding box center [855, 283] width 19 height 19
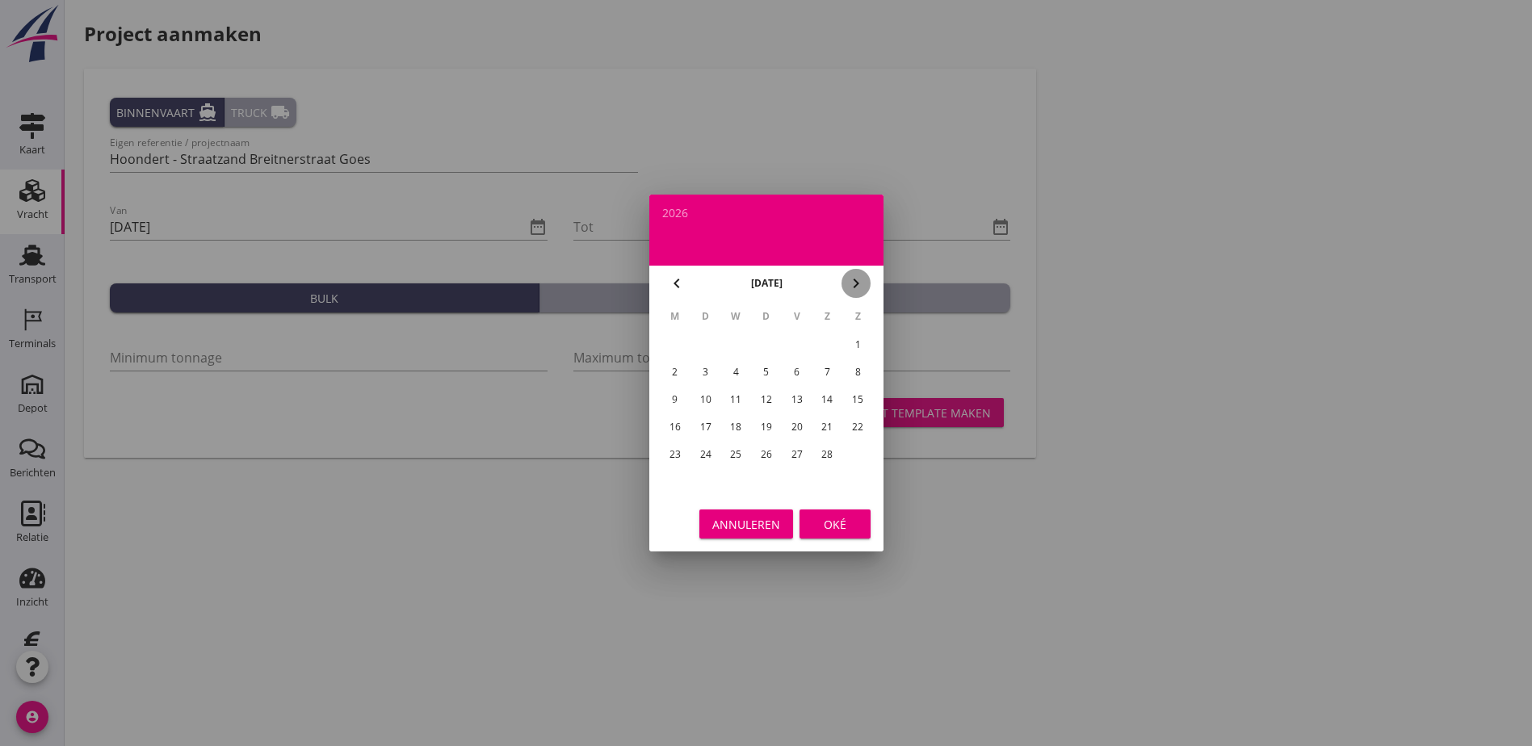
click at [860, 283] on icon "chevron_right" at bounding box center [855, 283] width 19 height 19
click at [710, 456] on div "30" at bounding box center [705, 455] width 26 height 26
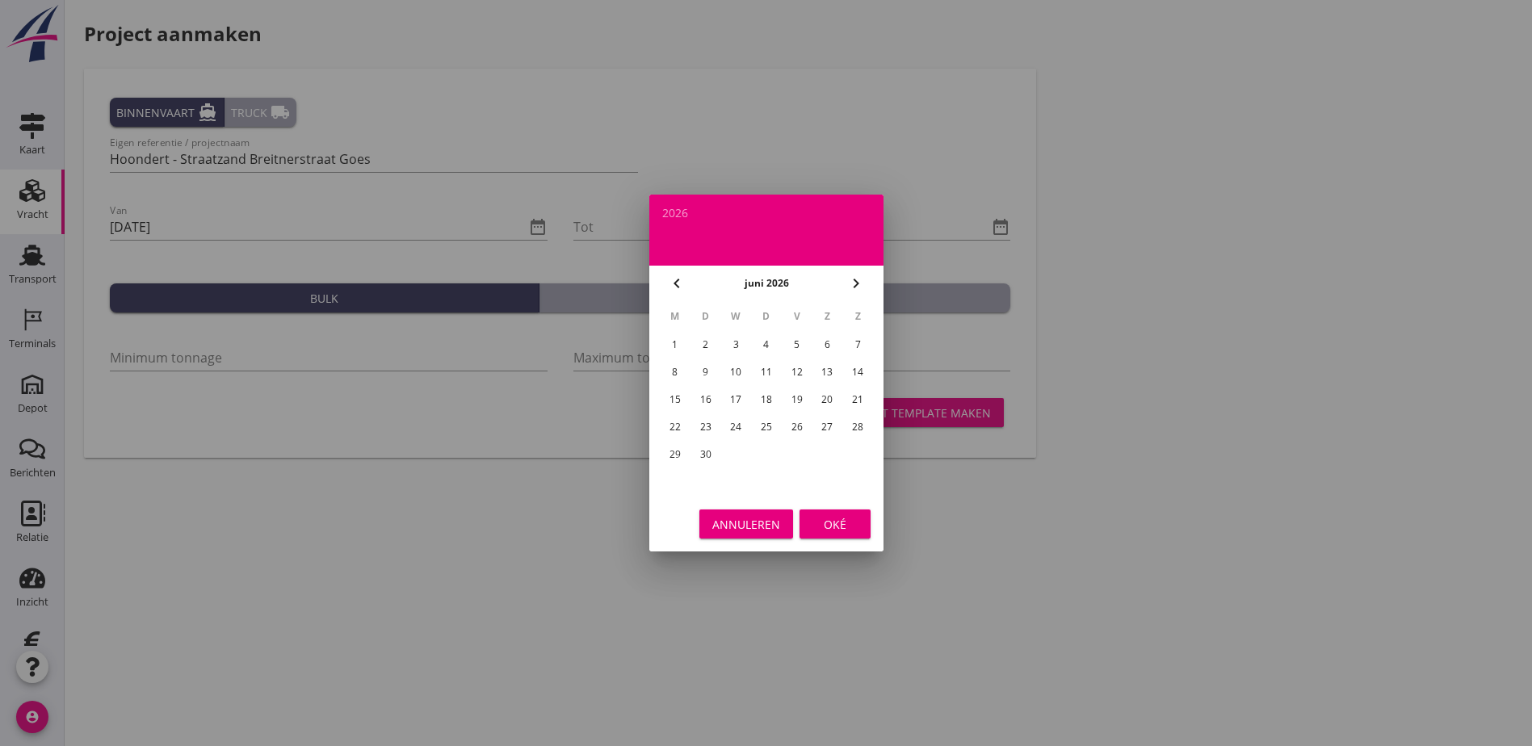
type input "[DATE]"
click at [823, 527] on div "Oké" at bounding box center [834, 524] width 45 height 17
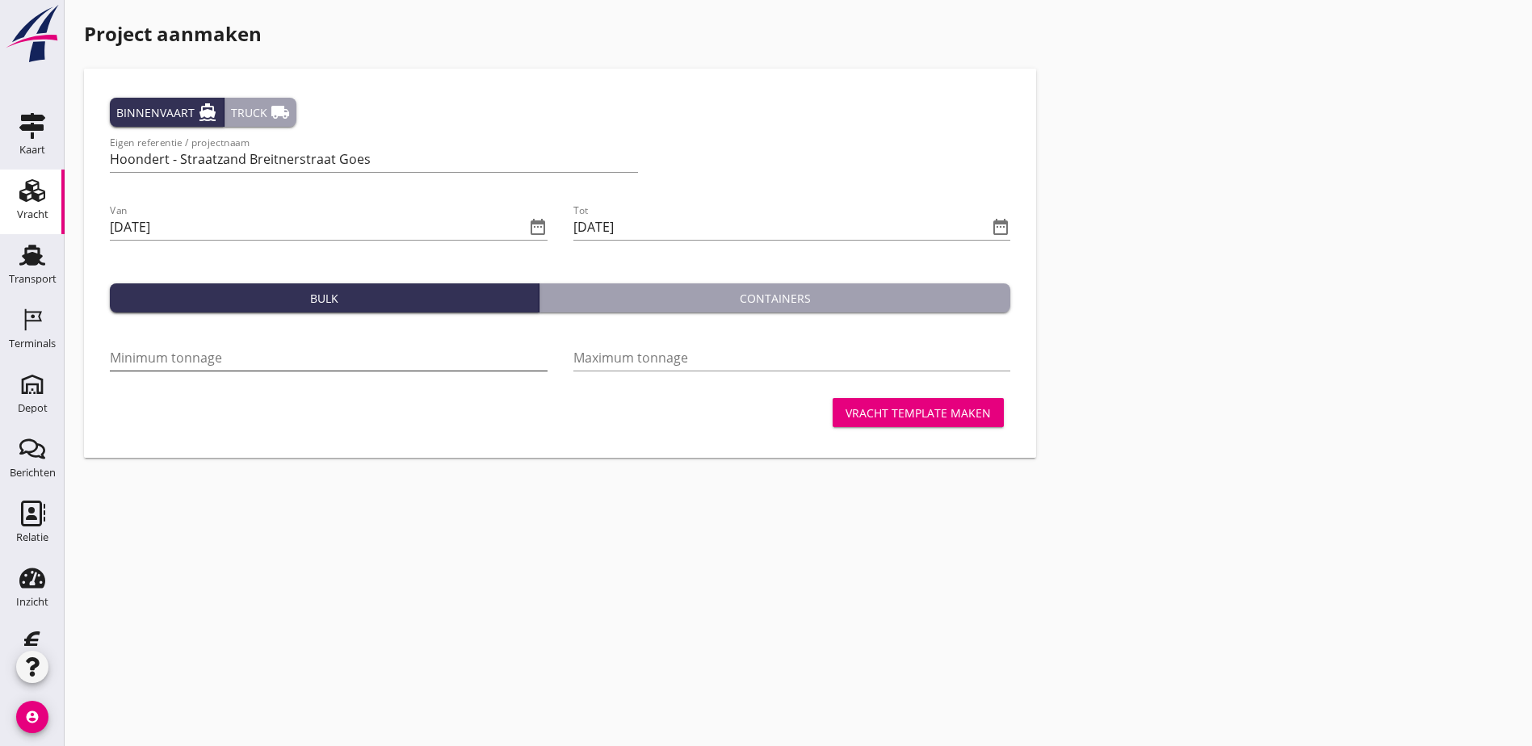
click at [287, 360] on input "Minimum tonnage" at bounding box center [329, 358] width 438 height 26
type input "10"
click at [573, 367] on input "Maximum tonnage" at bounding box center [792, 358] width 438 height 26
type input "100"
click at [845, 413] on div "Vracht template maken" at bounding box center [917, 413] width 145 height 17
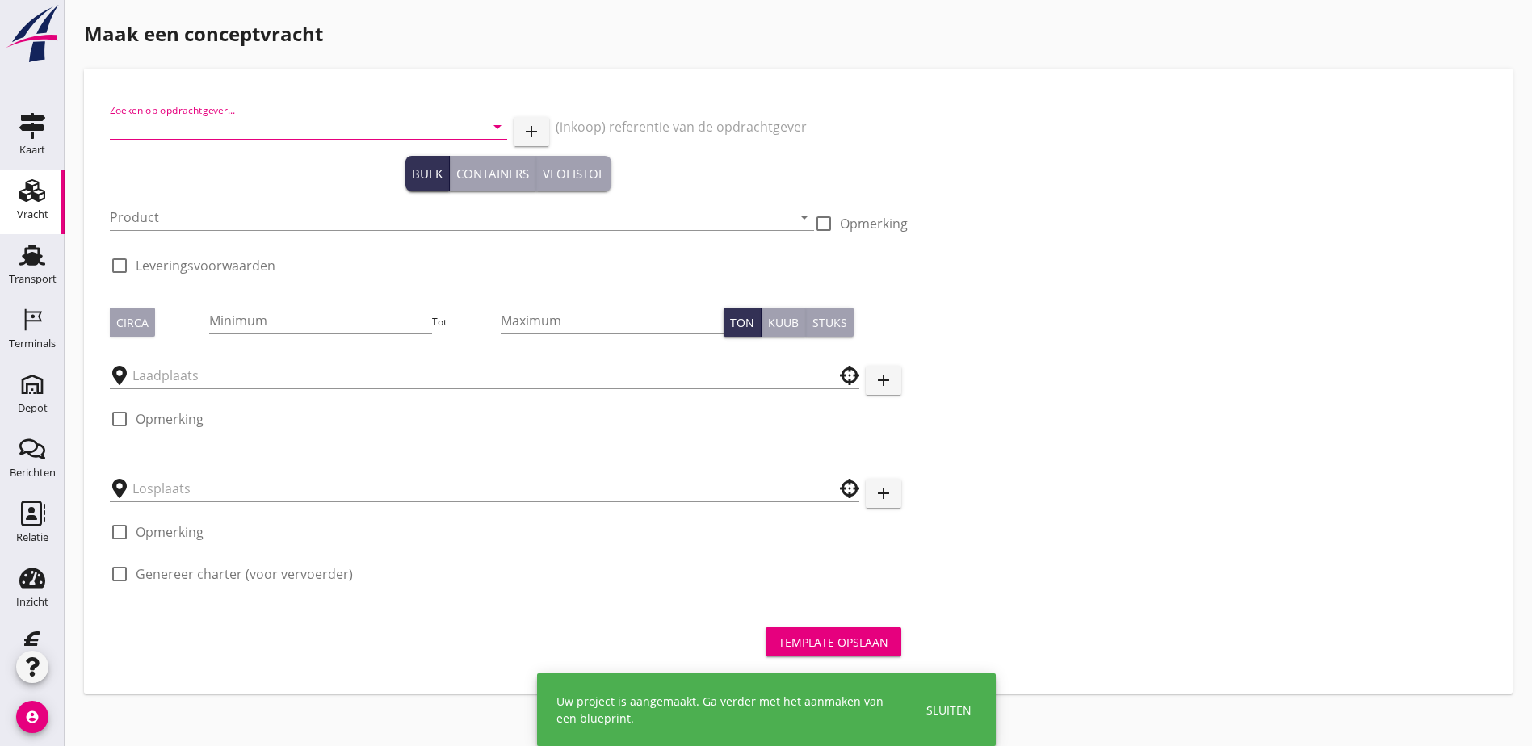
click at [208, 127] on input "Zoeken op opdrachtgever..." at bounding box center [286, 127] width 352 height 26
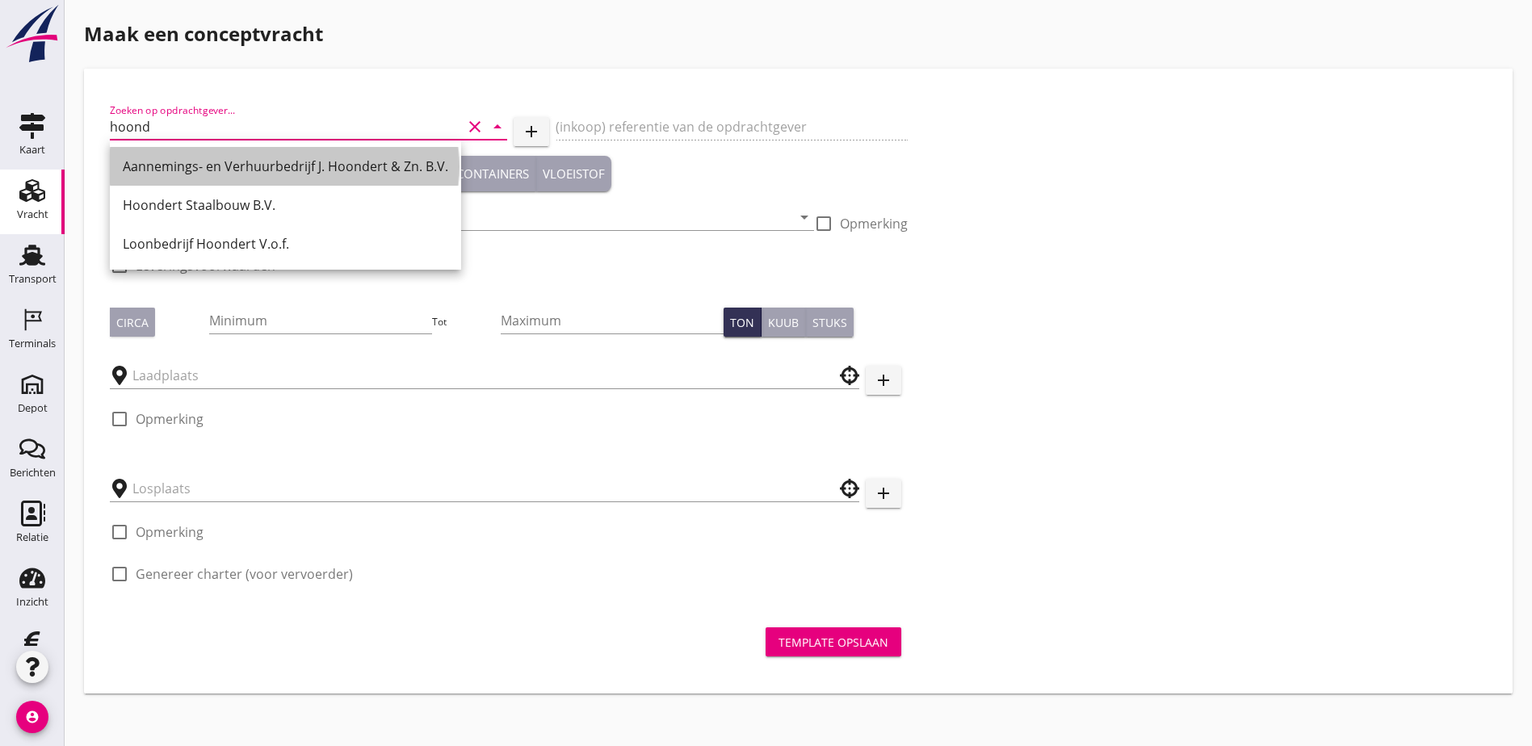
click at [234, 165] on div "Aannemings- en Verhuurbedrijf J. Hoondert & Zn. B.V." at bounding box center [285, 166] width 325 height 19
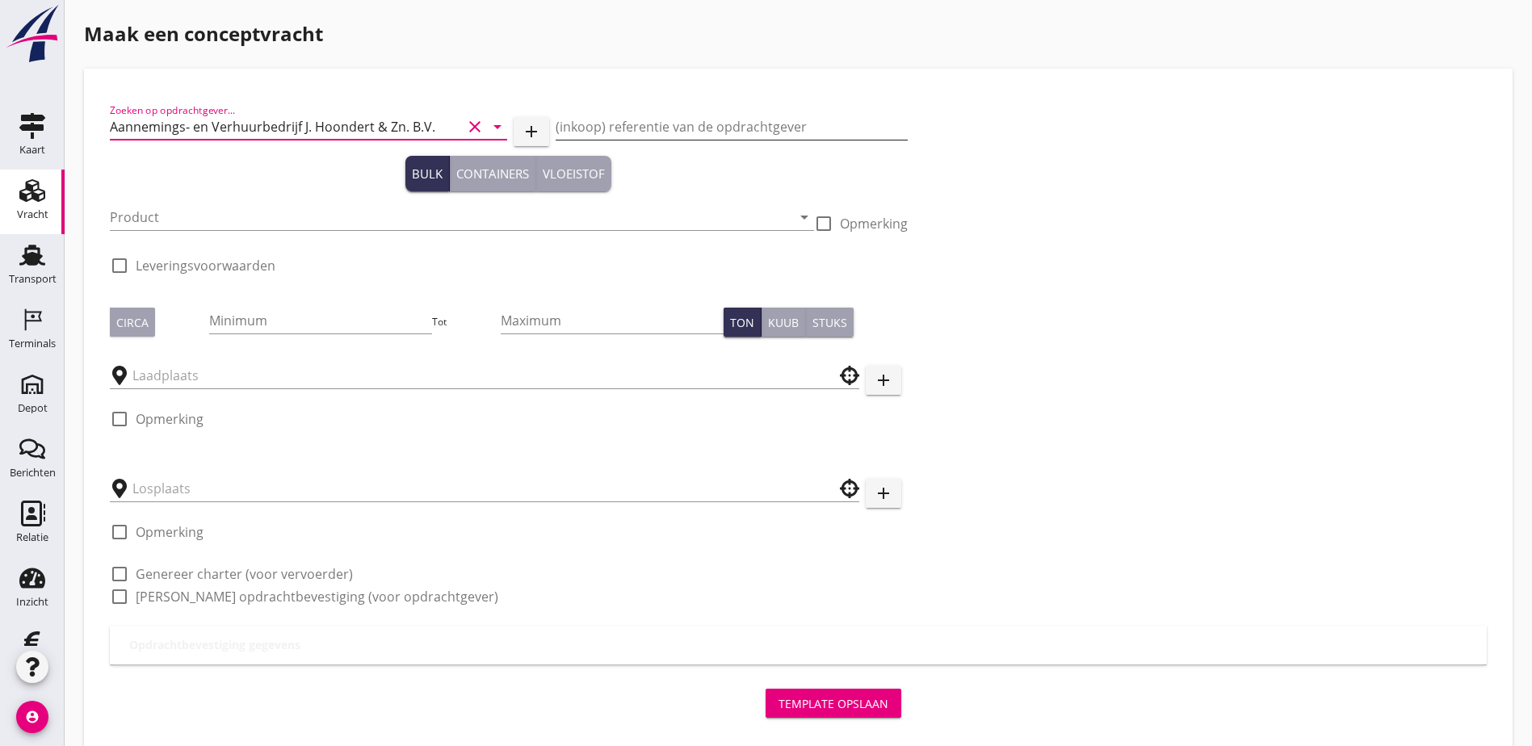
type input "Aannemings- en Verhuurbedrijf J. Hoondert & Zn. B.V."
click at [575, 134] on input "(inkoop) referentie van de opdrachtgever" at bounding box center [732, 127] width 352 height 26
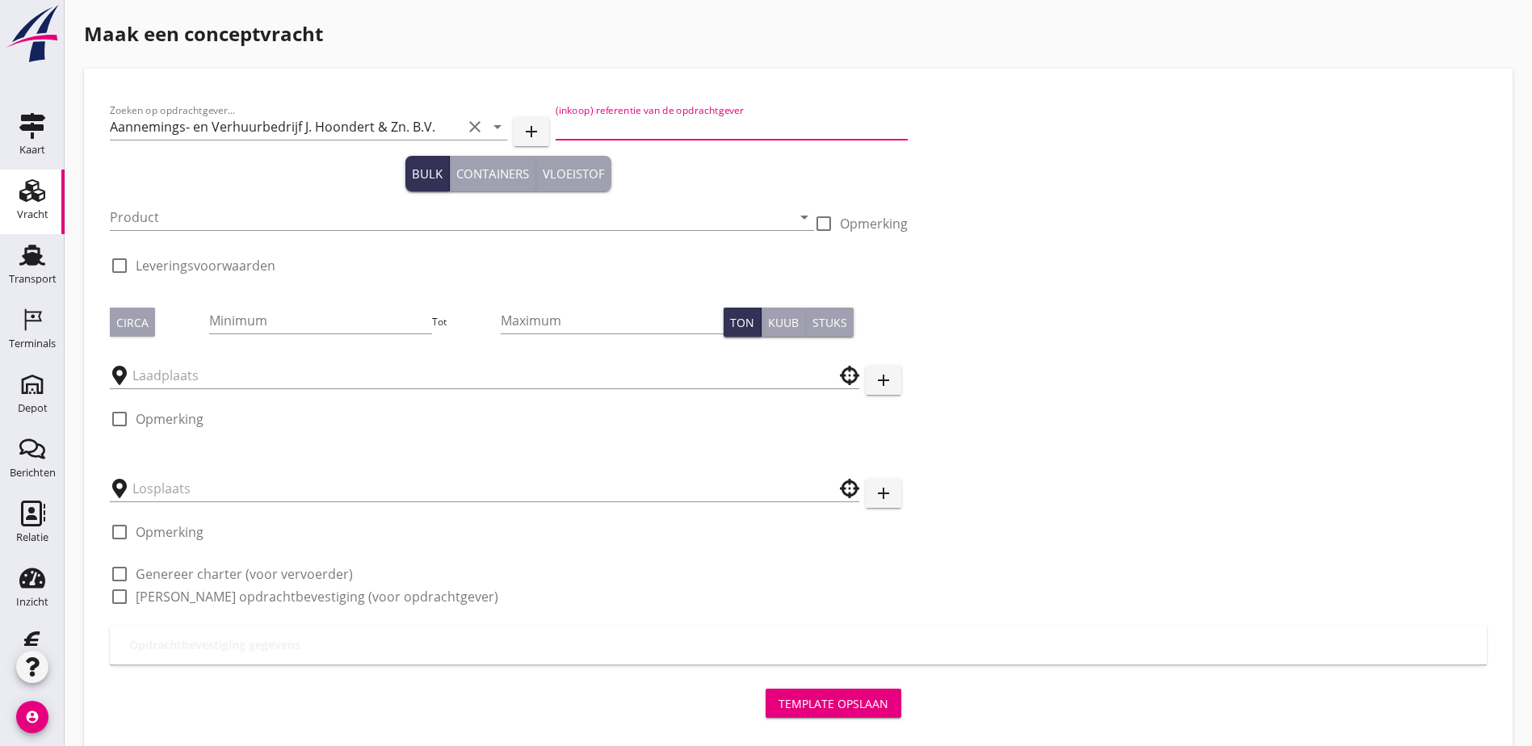
type input "Projectnummer 250405"
type input "1000"
type input "4000"
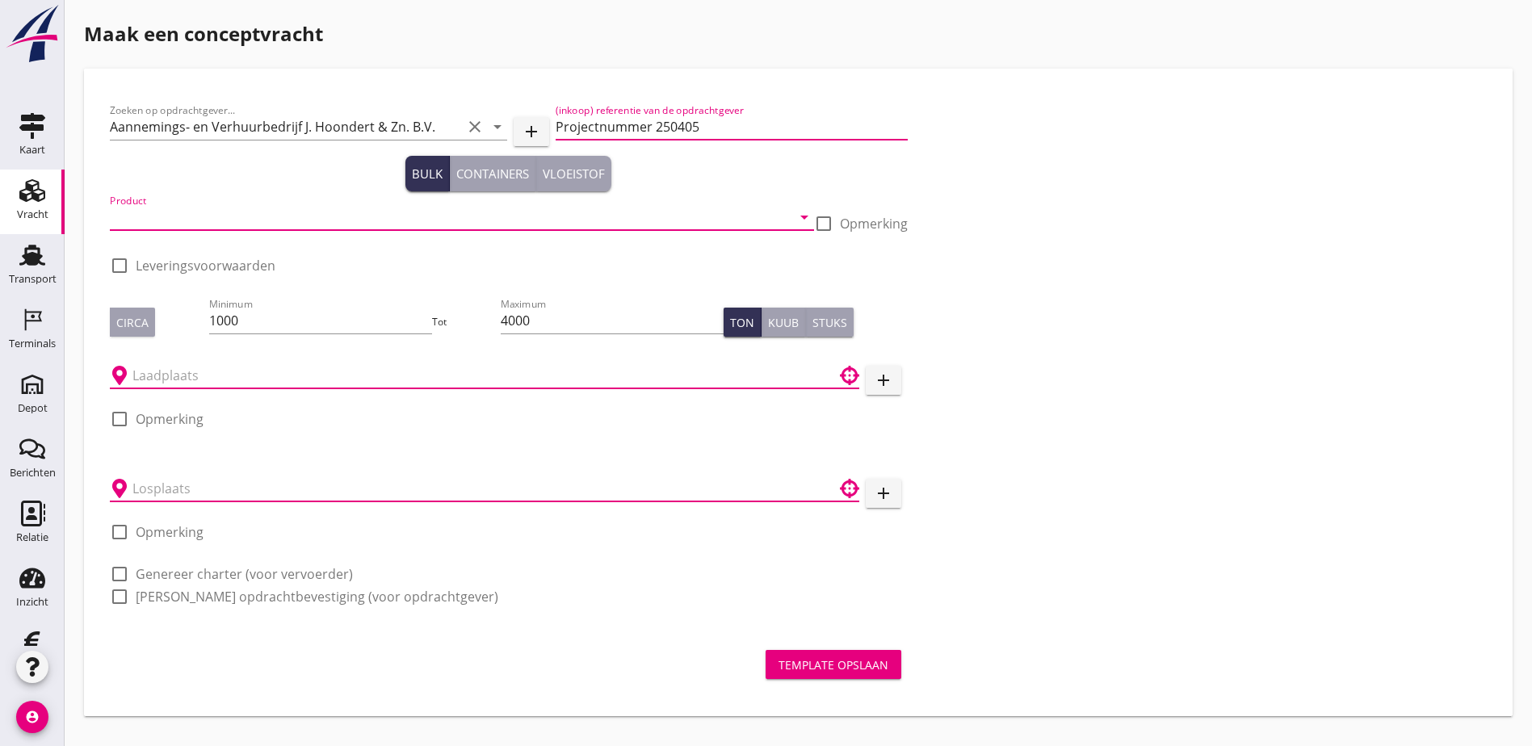
click at [592, 121] on input "Projectnummer 250405" at bounding box center [732, 127] width 352 height 26
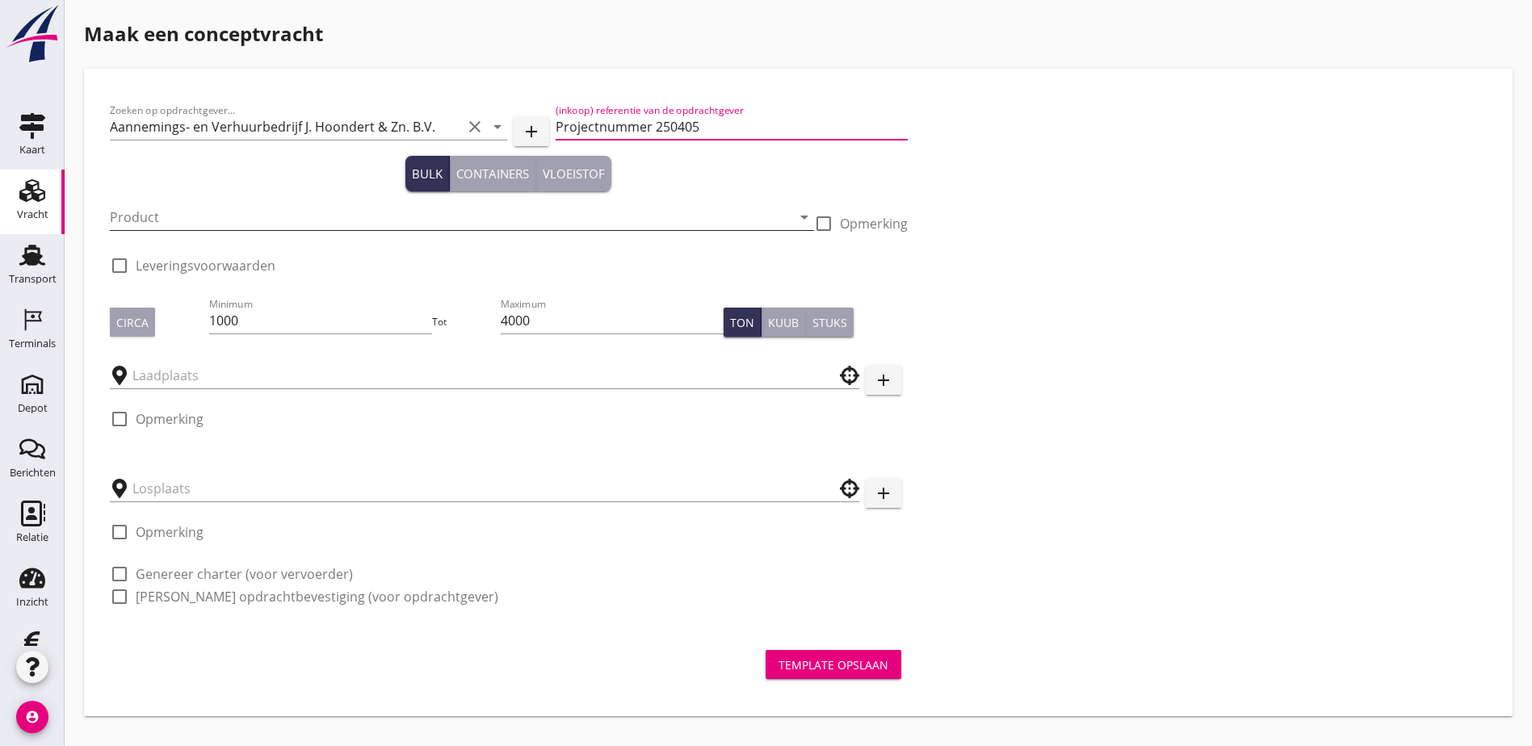
click at [170, 219] on input "Product" at bounding box center [451, 217] width 682 height 26
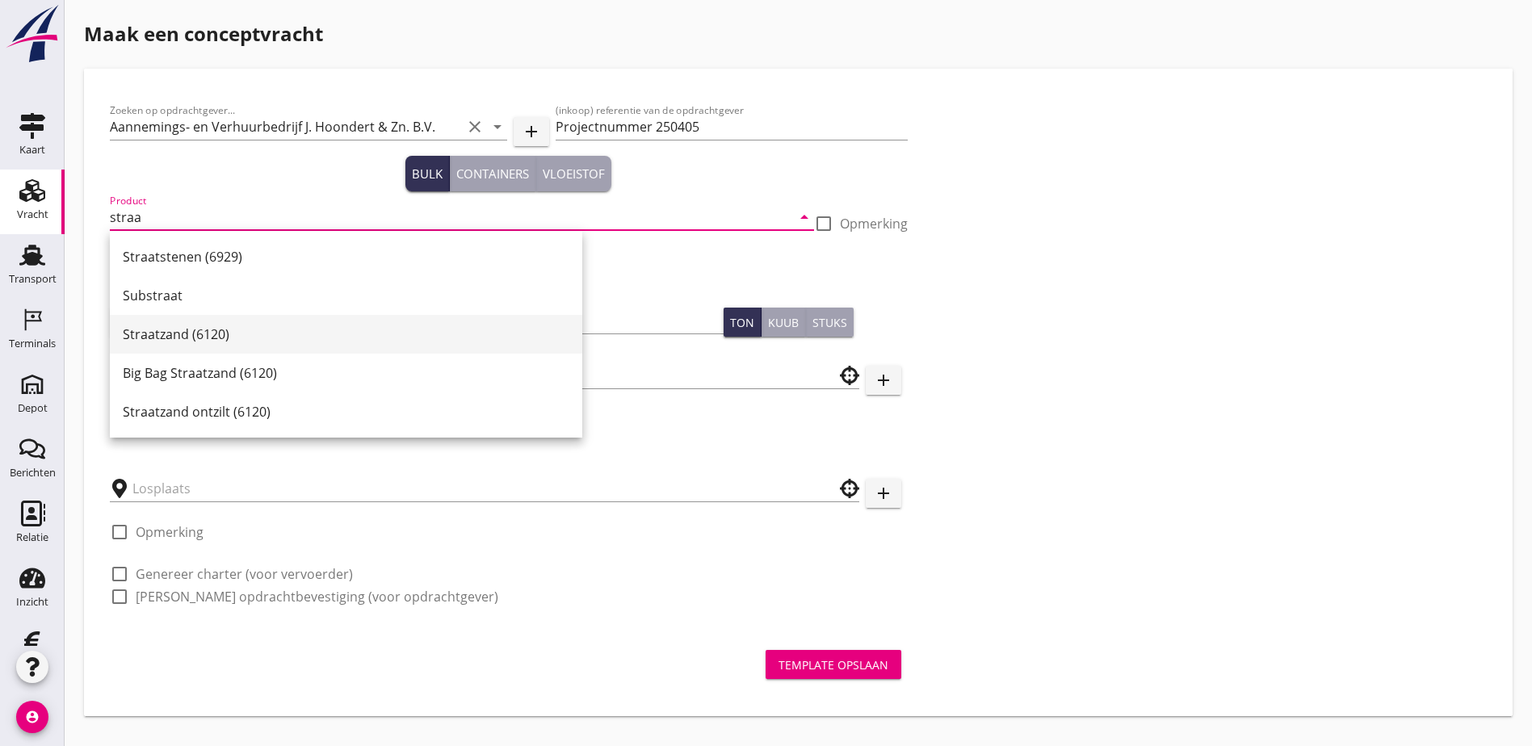
click at [251, 325] on div "Straatzand (6120)" at bounding box center [346, 334] width 447 height 19
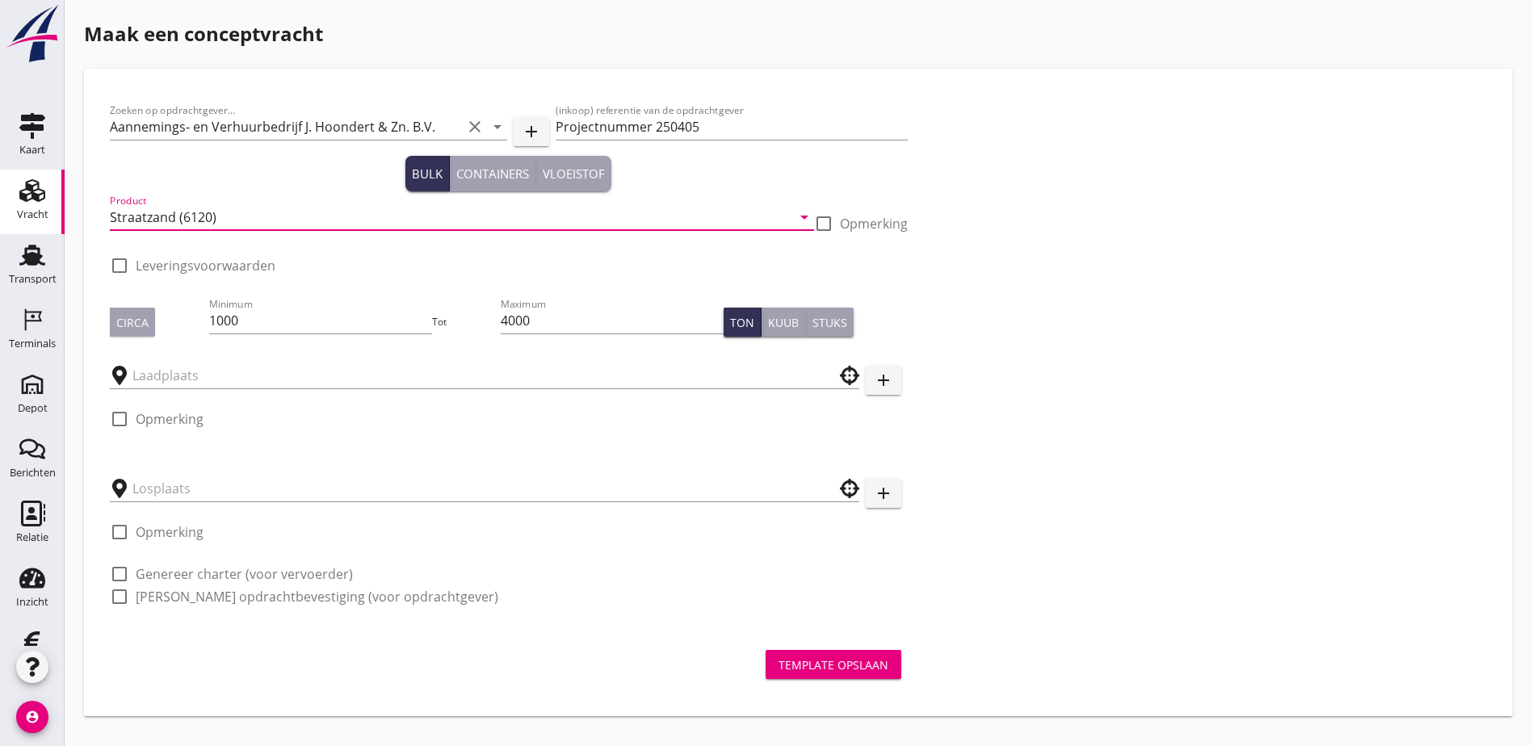
type input "Straatzand (6120)"
click at [766, 255] on div "Zoeken op opdrachtgever... Aannemings- en Verhuurbedrijf J. Hoondert & Zn. B.V.…" at bounding box center [798, 359] width 1390 height 531
click at [111, 267] on div at bounding box center [119, 265] width 27 height 27
checkbox input "true"
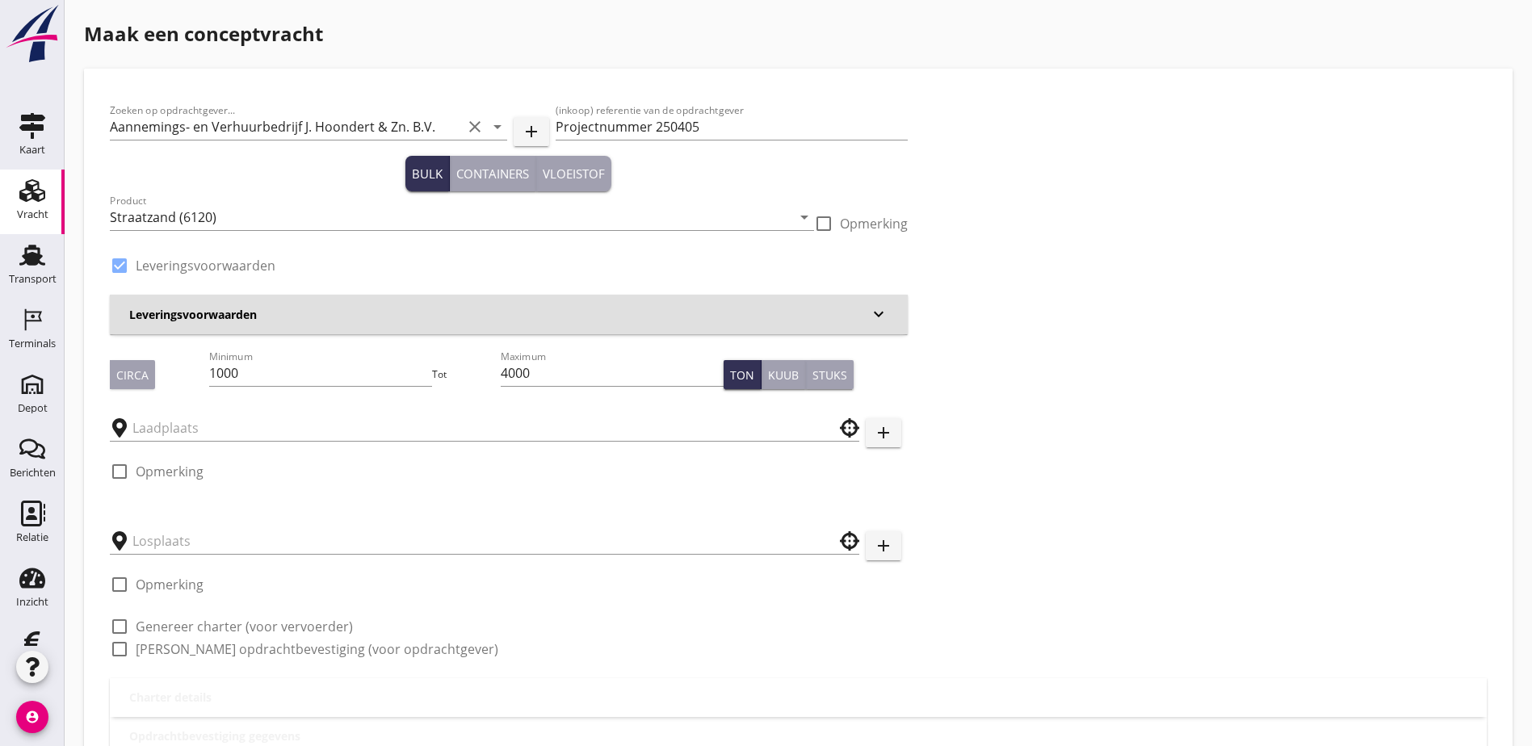
click at [185, 308] on h3 "Leveringsvoorwaarden" at bounding box center [499, 314] width 740 height 17
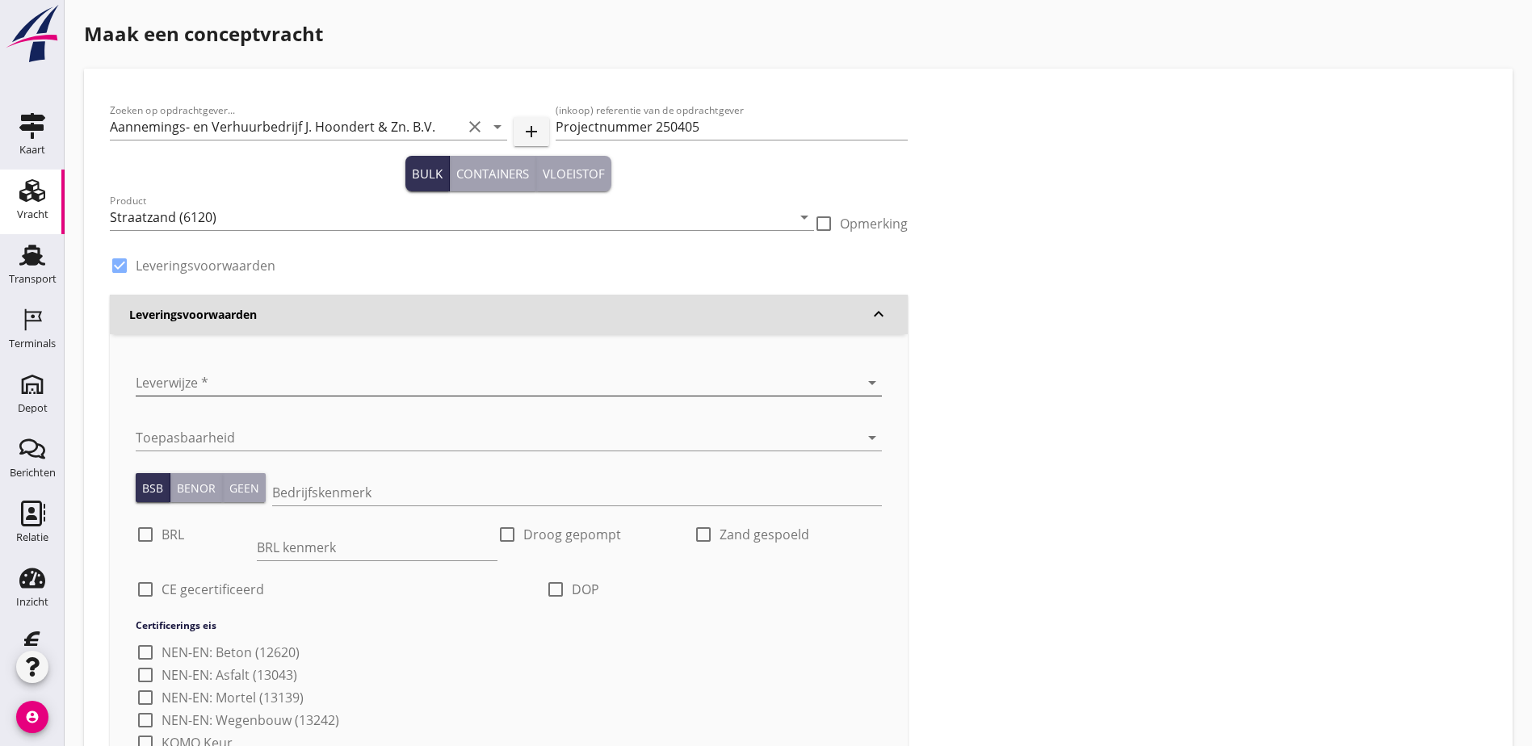
click at [308, 380] on div at bounding box center [486, 383] width 701 height 26
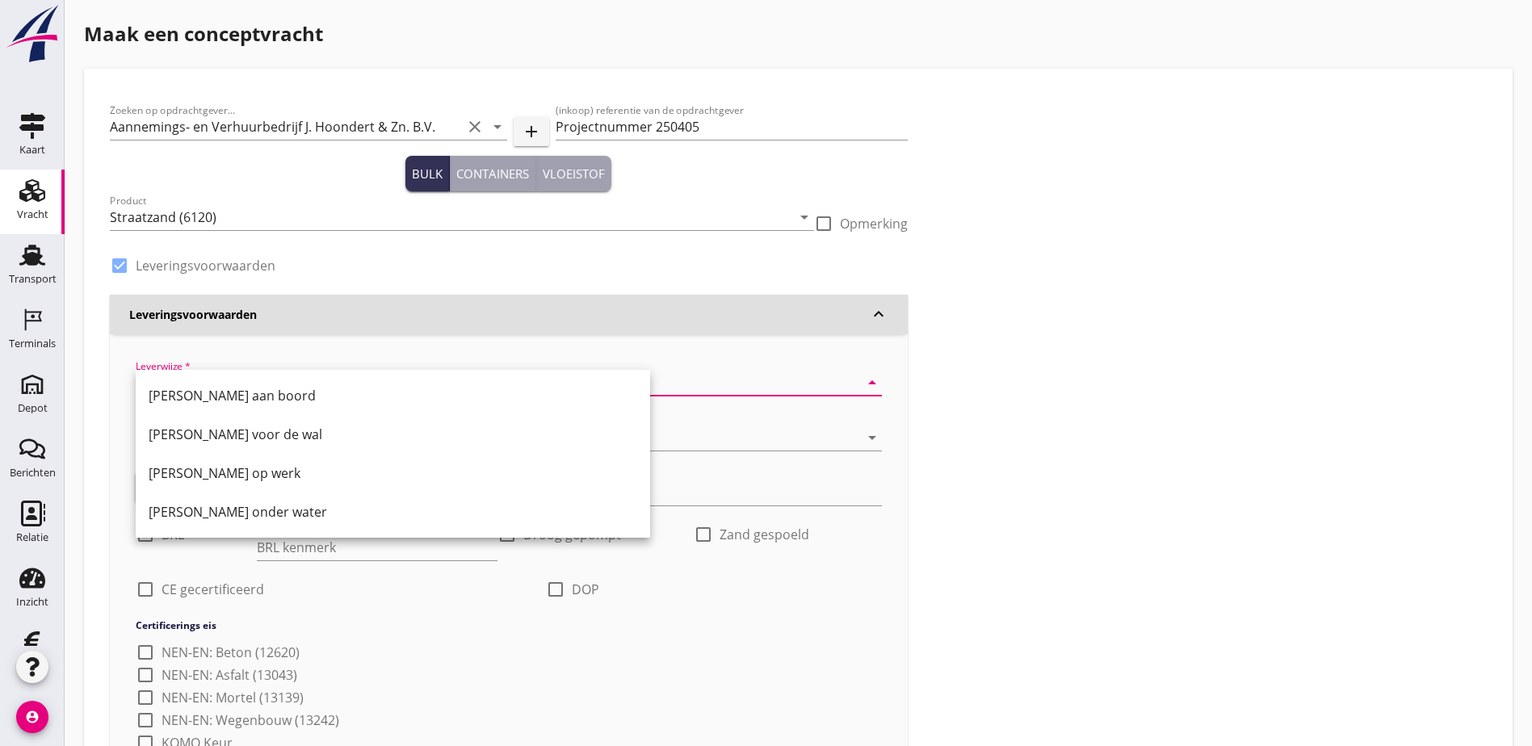
click at [749, 433] on div "Zoeken op opdrachtgever... Aannemings- en Verhuurbedrijf J. Hoondert & Zn. B.V.…" at bounding box center [798, 638] width 1390 height 1089
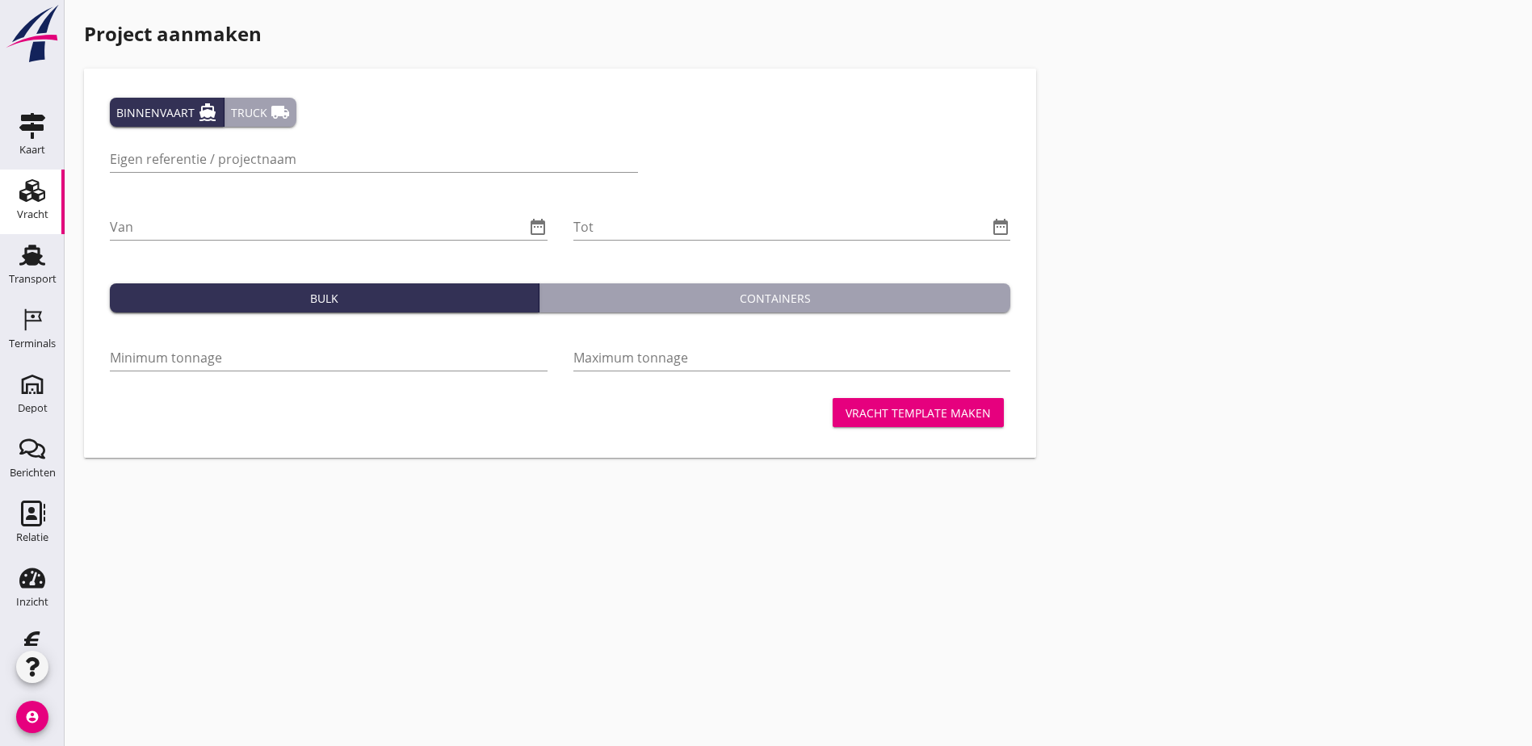
click at [255, 108] on div "Truck local_shipping" at bounding box center [260, 112] width 59 height 19
click at [279, 182] on div at bounding box center [332, 183] width 444 height 10
click at [279, 168] on input "Eigen referentie / projectnaam" at bounding box center [332, 159] width 444 height 26
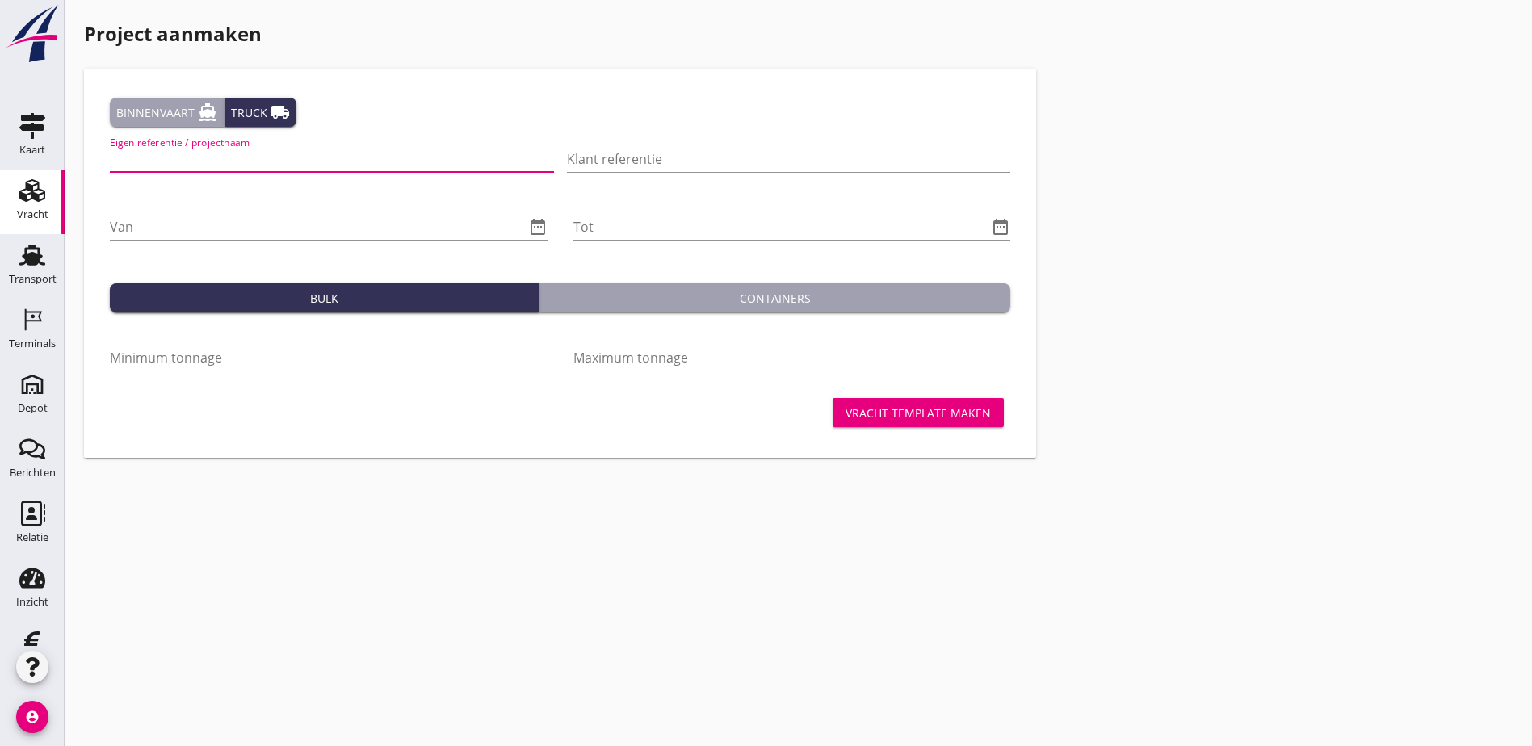
type input "Hoondert - Ophoogzand Breitnerstraat Goes"
type input "250405"
type input "1000"
type input "4000"
drag, startPoint x: 257, startPoint y: 157, endPoint x: 180, endPoint y: 159, distance: 76.7
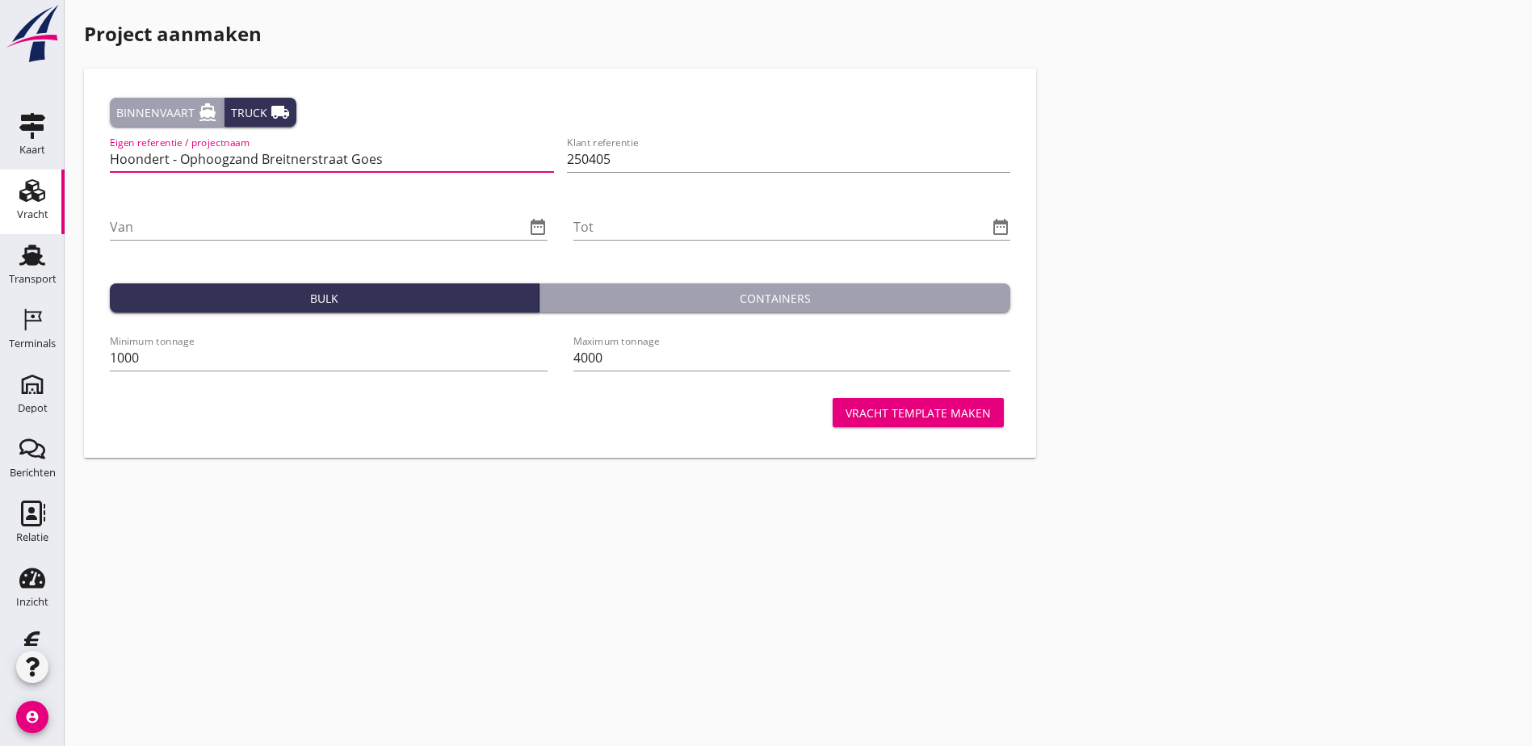
click at [180, 159] on input "Hoondert - Ophoogzand Breitnerstraat Goes" at bounding box center [332, 159] width 444 height 26
type input "Hoondert - Straatzand - Breitnerstraat Goes"
click at [236, 220] on input "Van" at bounding box center [317, 227] width 415 height 26
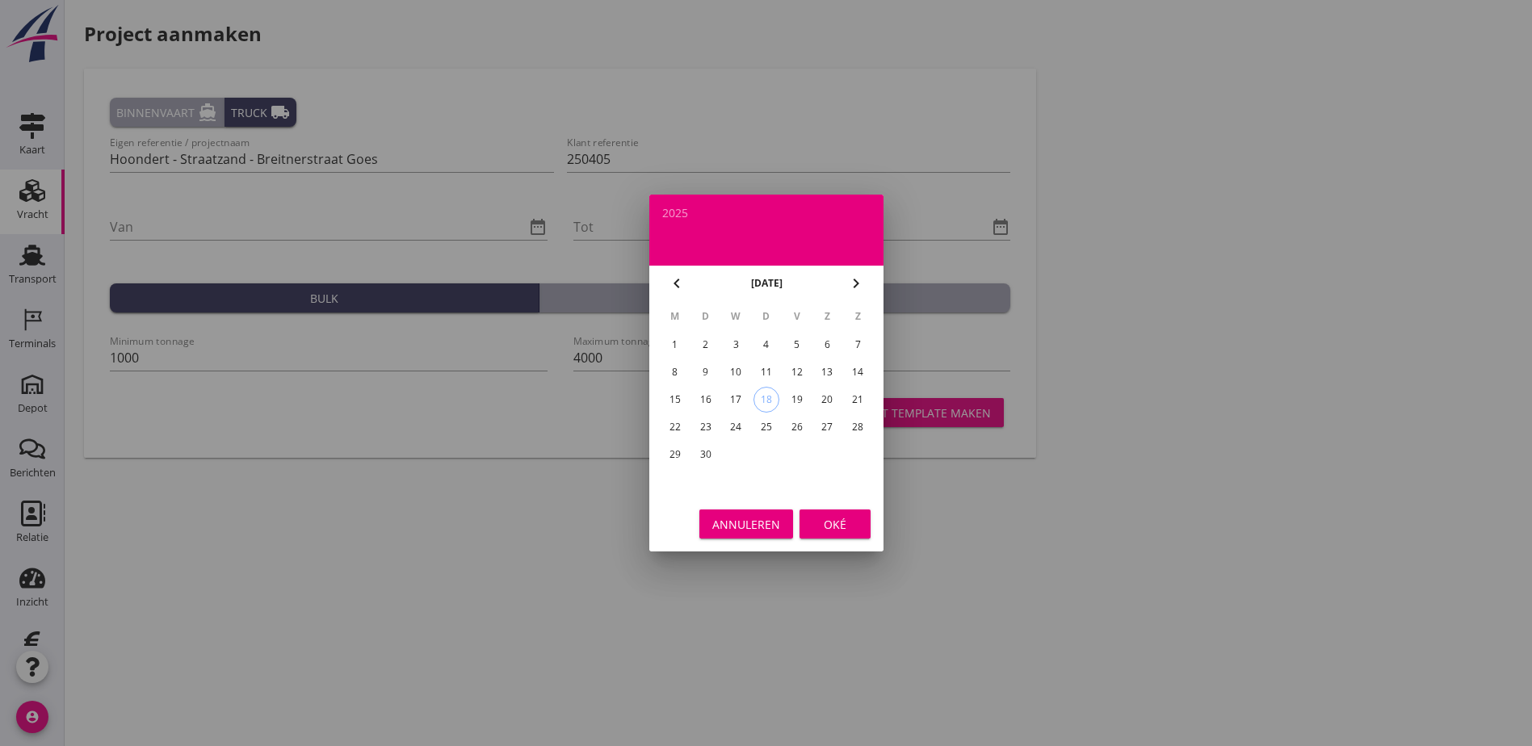
click at [854, 284] on icon "chevron_right" at bounding box center [855, 283] width 19 height 19
click at [728, 344] on div "1" at bounding box center [736, 345] width 26 height 26
type input "[DATE]"
click at [834, 518] on div "Oké" at bounding box center [834, 524] width 45 height 17
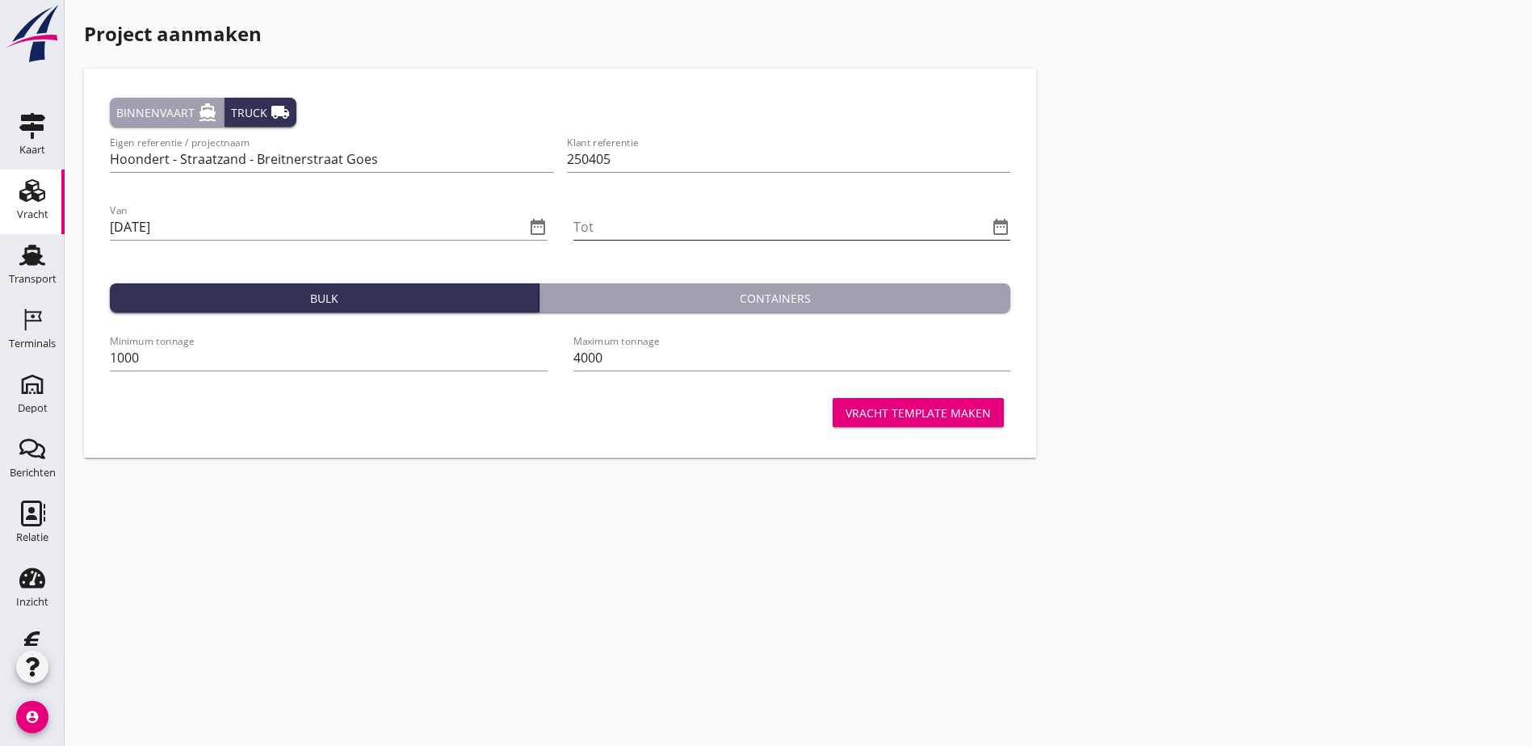
click at [991, 224] on icon "date_range" at bounding box center [1000, 226] width 19 height 19
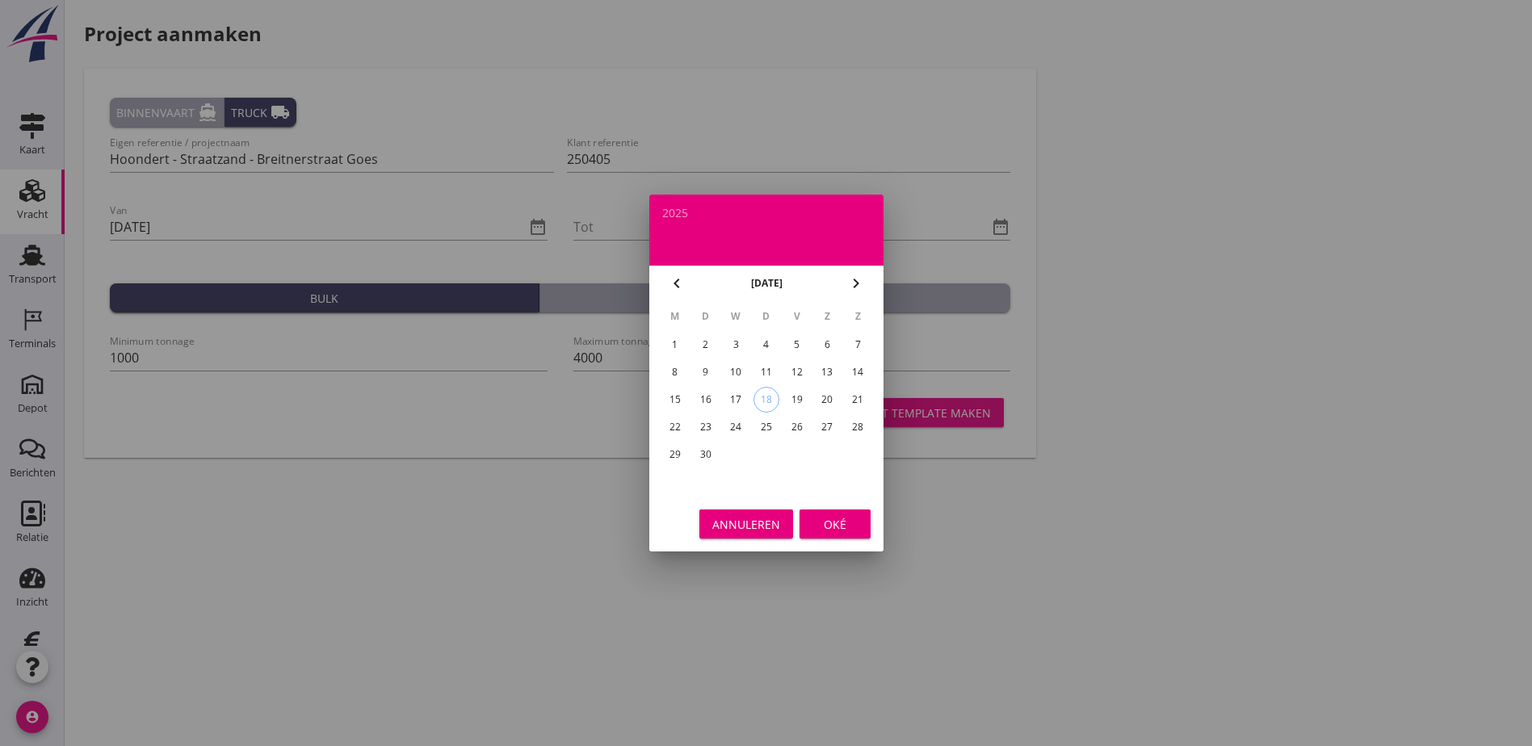
click at [851, 275] on icon "chevron_right" at bounding box center [855, 283] width 19 height 19
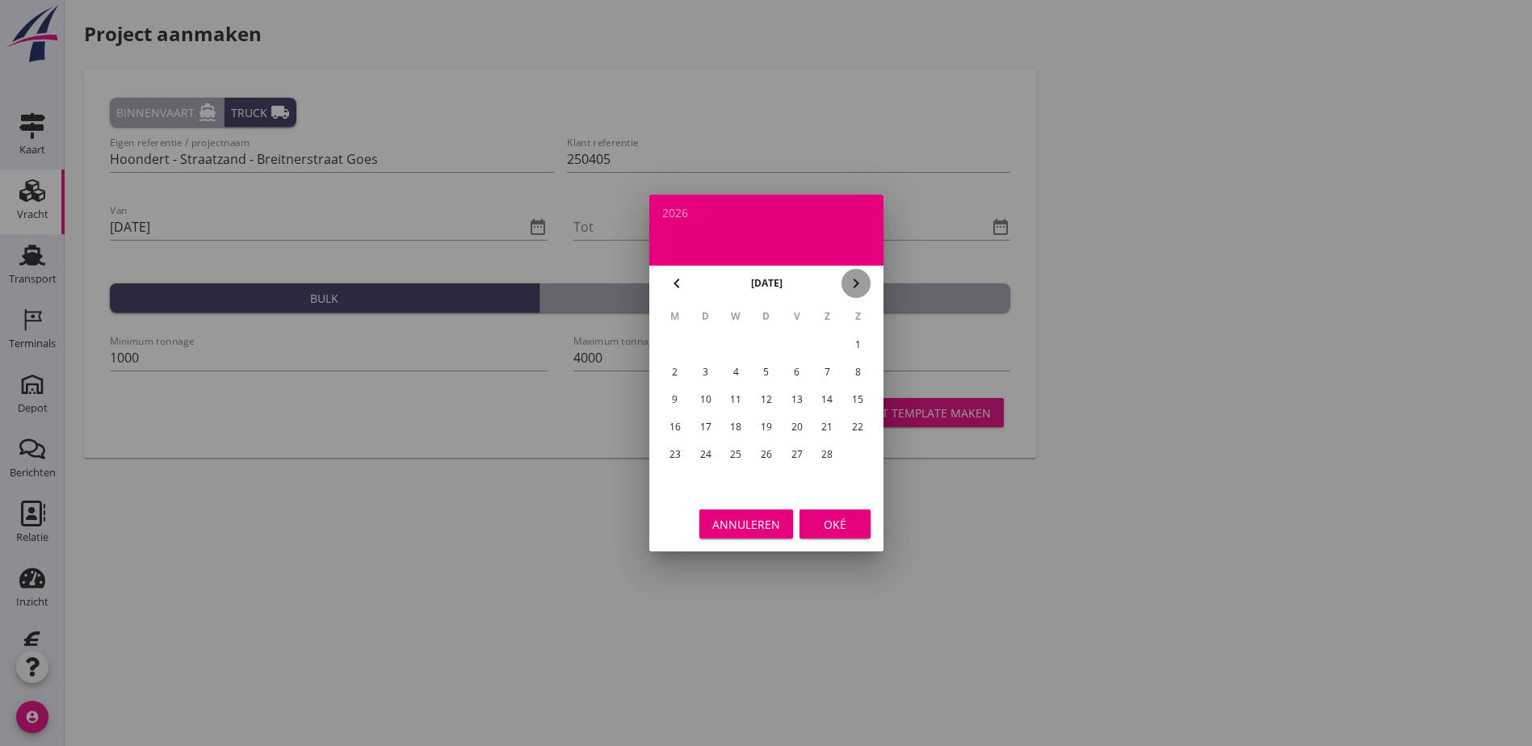
click at [851, 275] on icon "chevron_right" at bounding box center [855, 283] width 19 height 19
click at [710, 454] on div "30" at bounding box center [705, 455] width 26 height 26
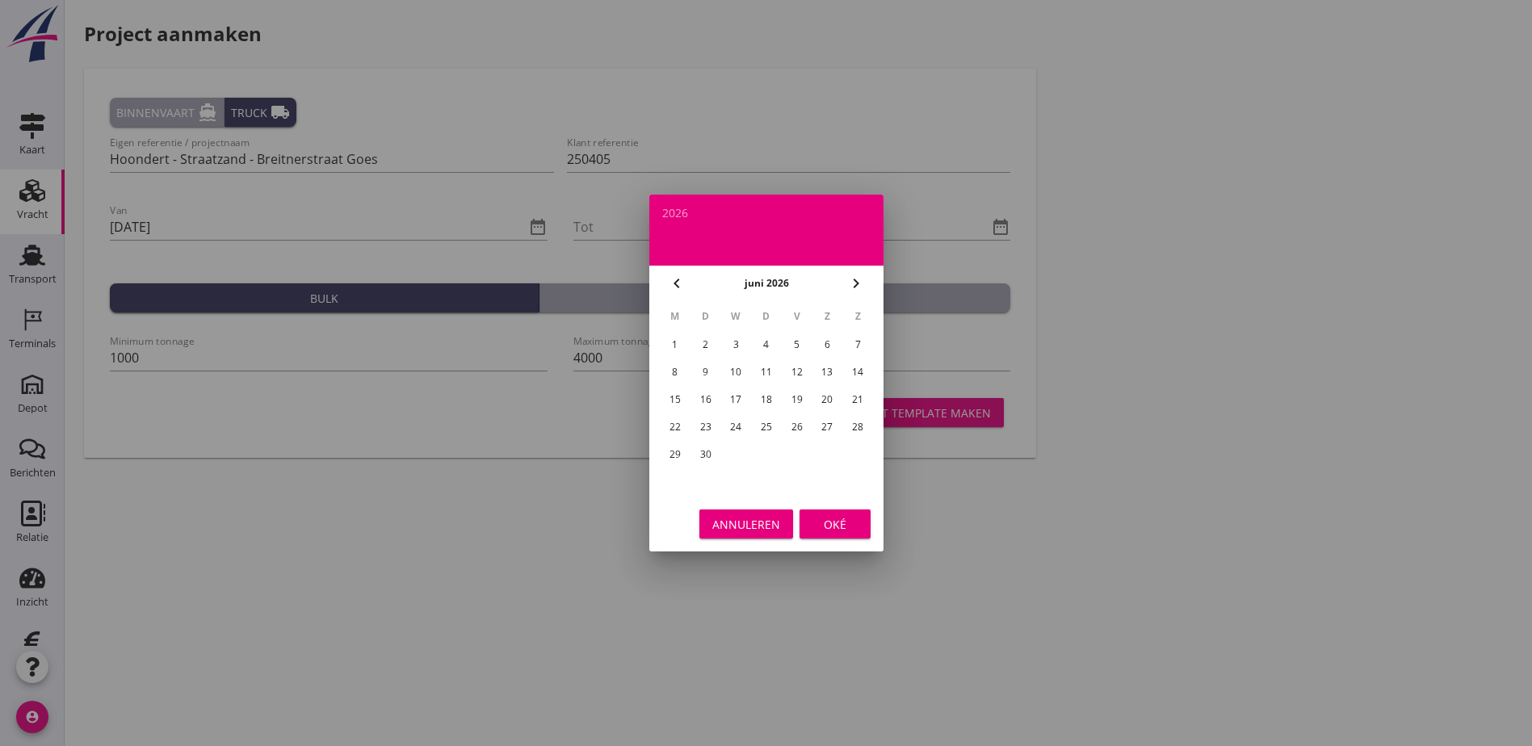
type input "[DATE]"
click at [835, 526] on div "Oké" at bounding box center [834, 524] width 45 height 17
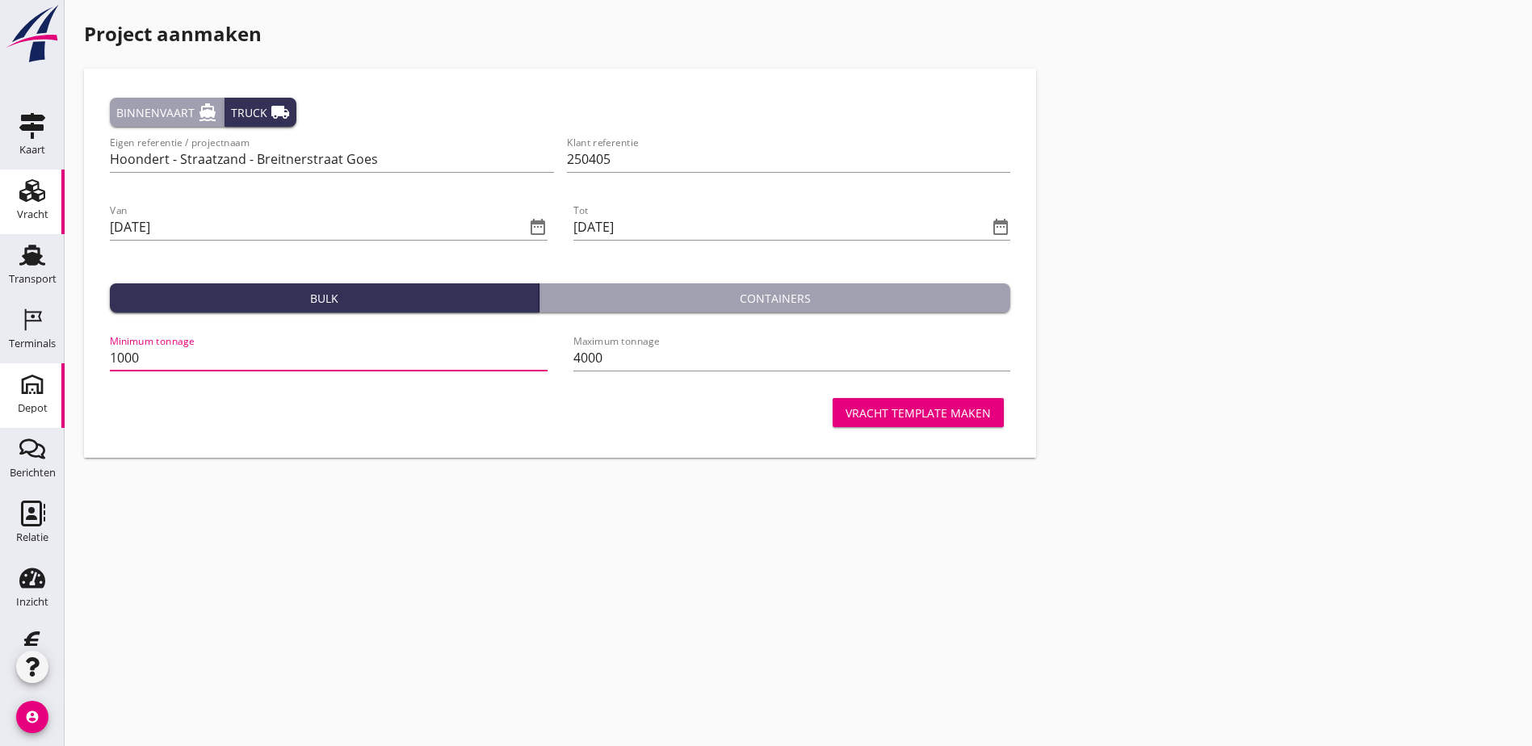
scroll to position [1, 0]
drag, startPoint x: 174, startPoint y: 367, endPoint x: 2, endPoint y: 387, distance: 173.2
click at [2, 387] on div "Kaart Kaart Vracht Vracht Transport Transport Terminals Terminals Depot Depot B…" at bounding box center [766, 373] width 1532 height 746
type input "10"
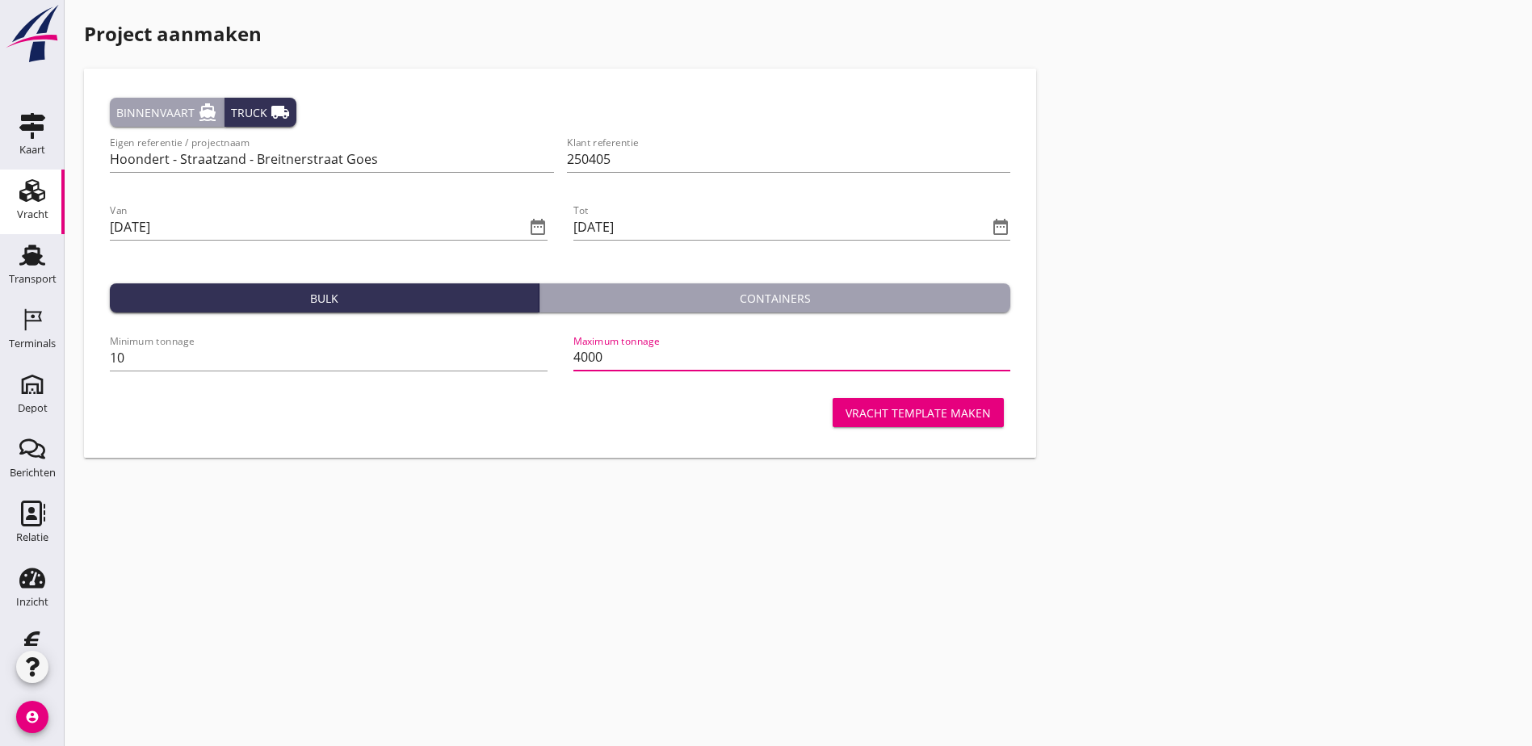
drag, startPoint x: 496, startPoint y: 363, endPoint x: 448, endPoint y: 366, distance: 47.8
click at [567, 366] on div "Maximum tonnage 4000" at bounding box center [792, 359] width 451 height 68
type input "100"
click at [845, 414] on div "Vracht template maken" at bounding box center [917, 413] width 145 height 17
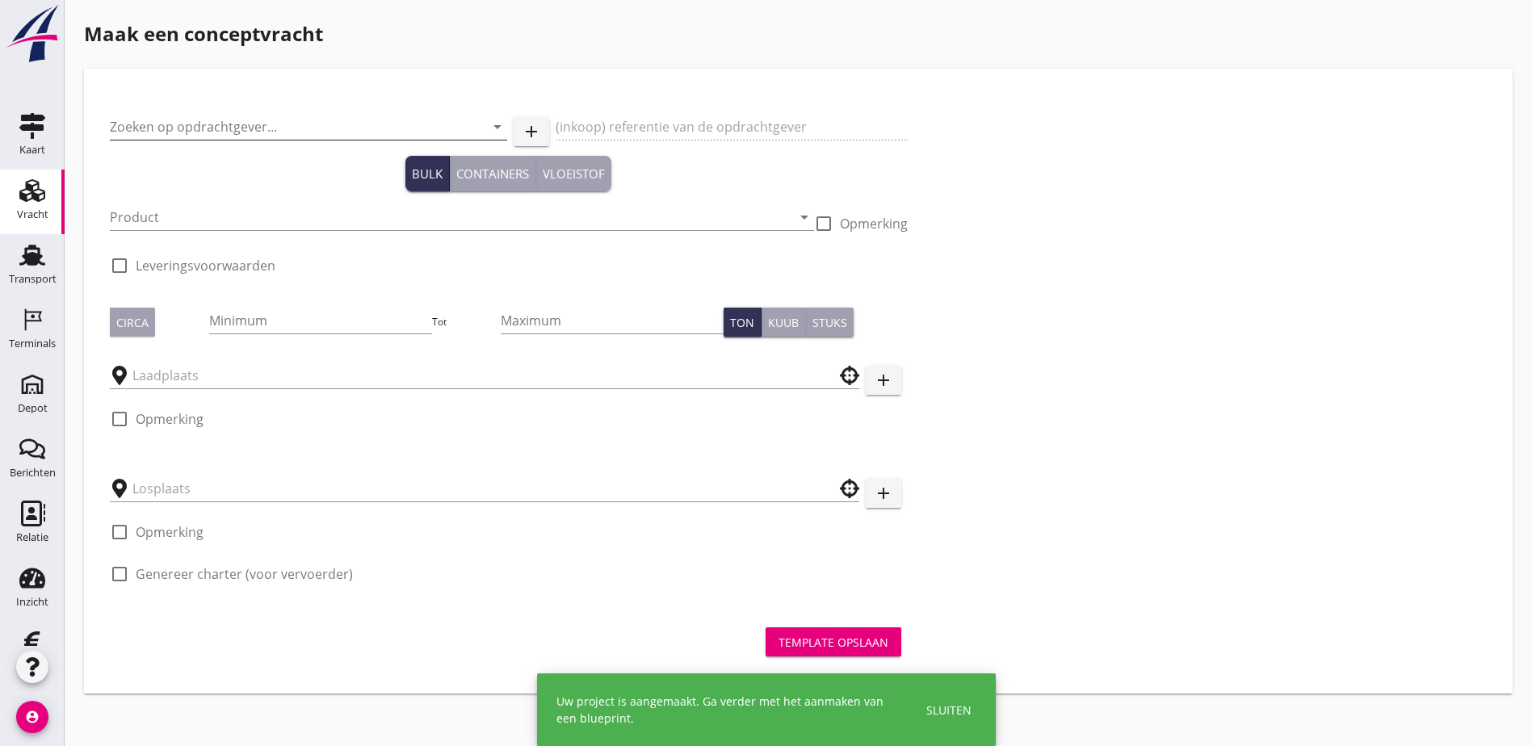
click at [206, 128] on input "Zoeken op opdrachtgever..." at bounding box center [286, 127] width 352 height 26
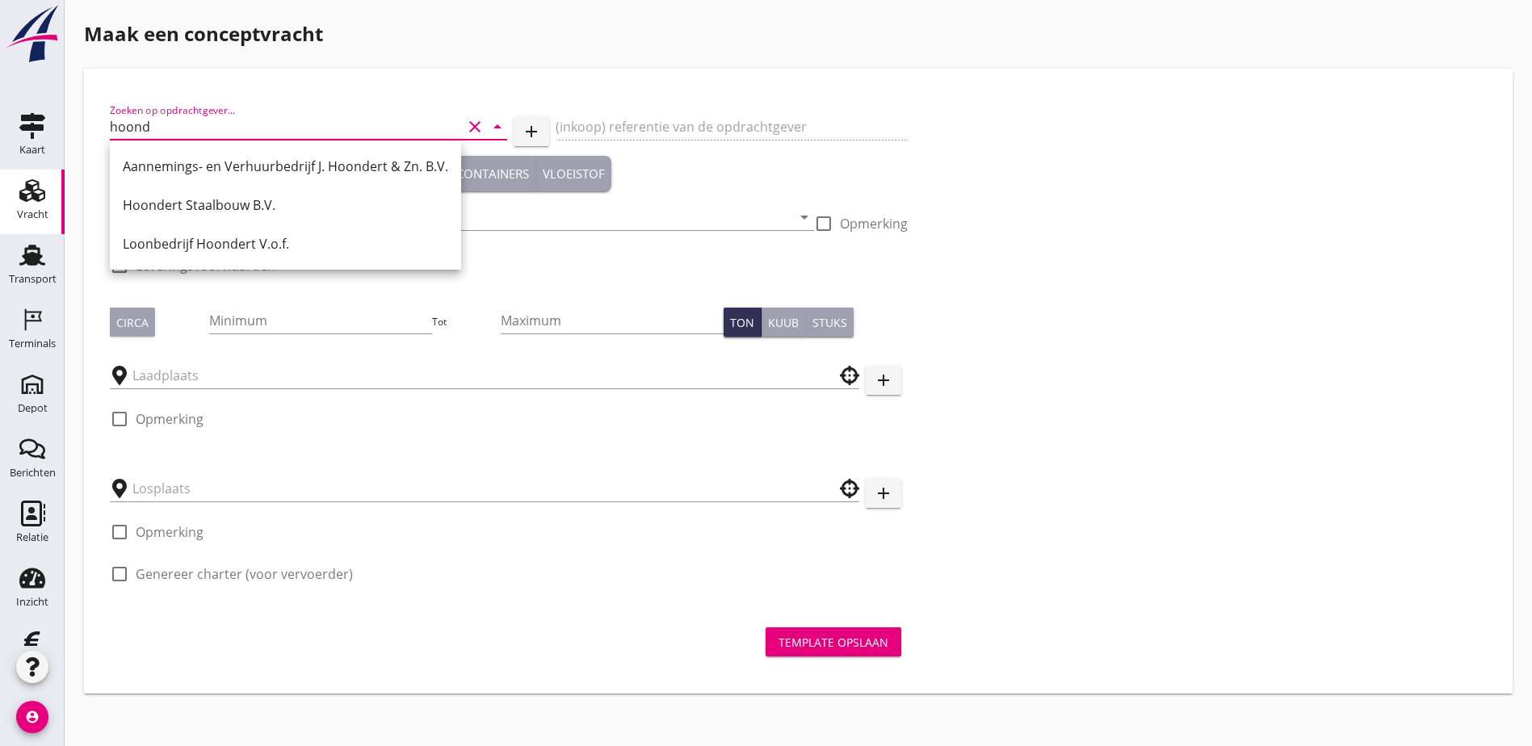
click at [318, 159] on div "Aannemings- en Verhuurbedrijf J. Hoondert & Zn. B.V." at bounding box center [285, 166] width 325 height 19
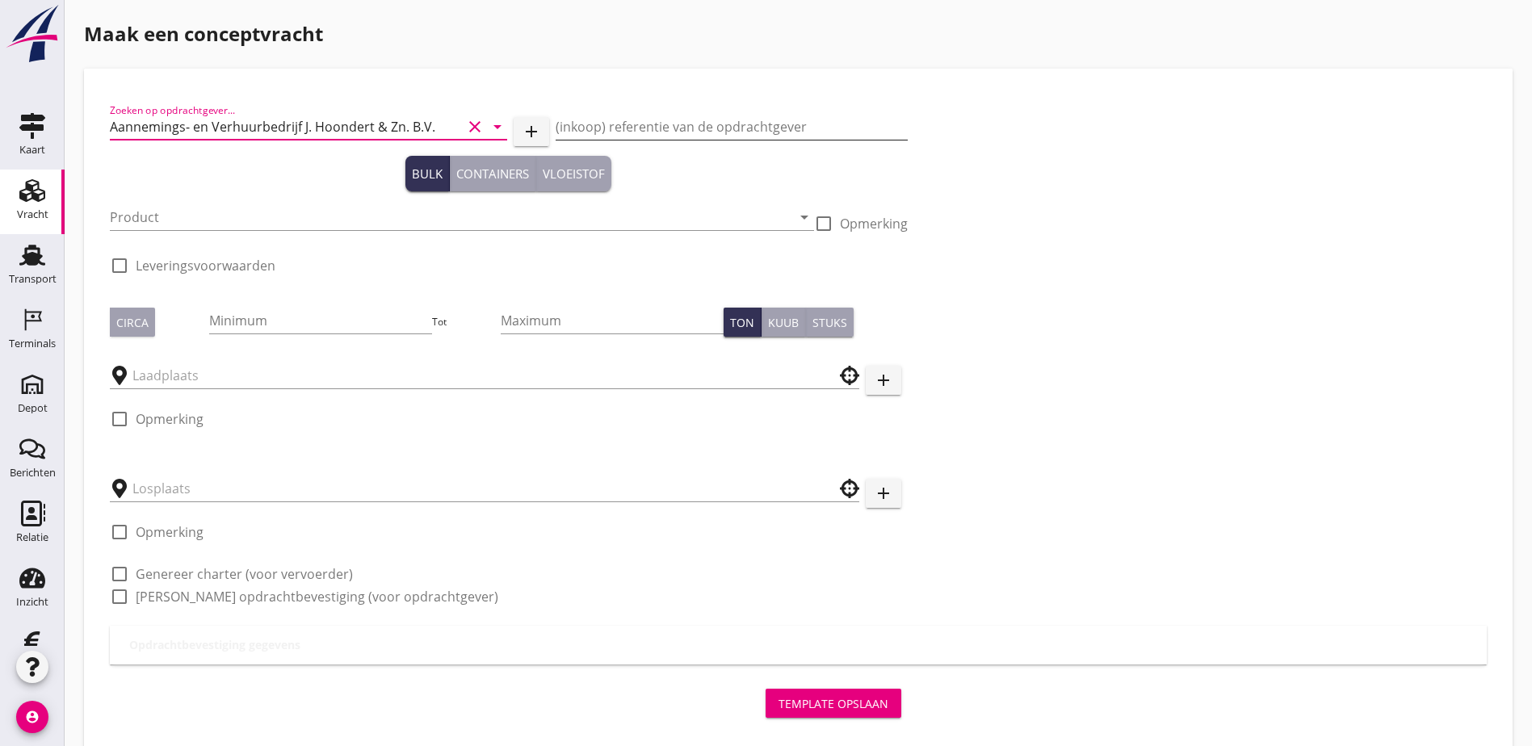
type input "Aannemings- en Verhuurbedrijf J. Hoondert & Zn. B.V."
click at [594, 123] on input "(inkoop) referentie van de opdrachtgever" at bounding box center [732, 127] width 352 height 26
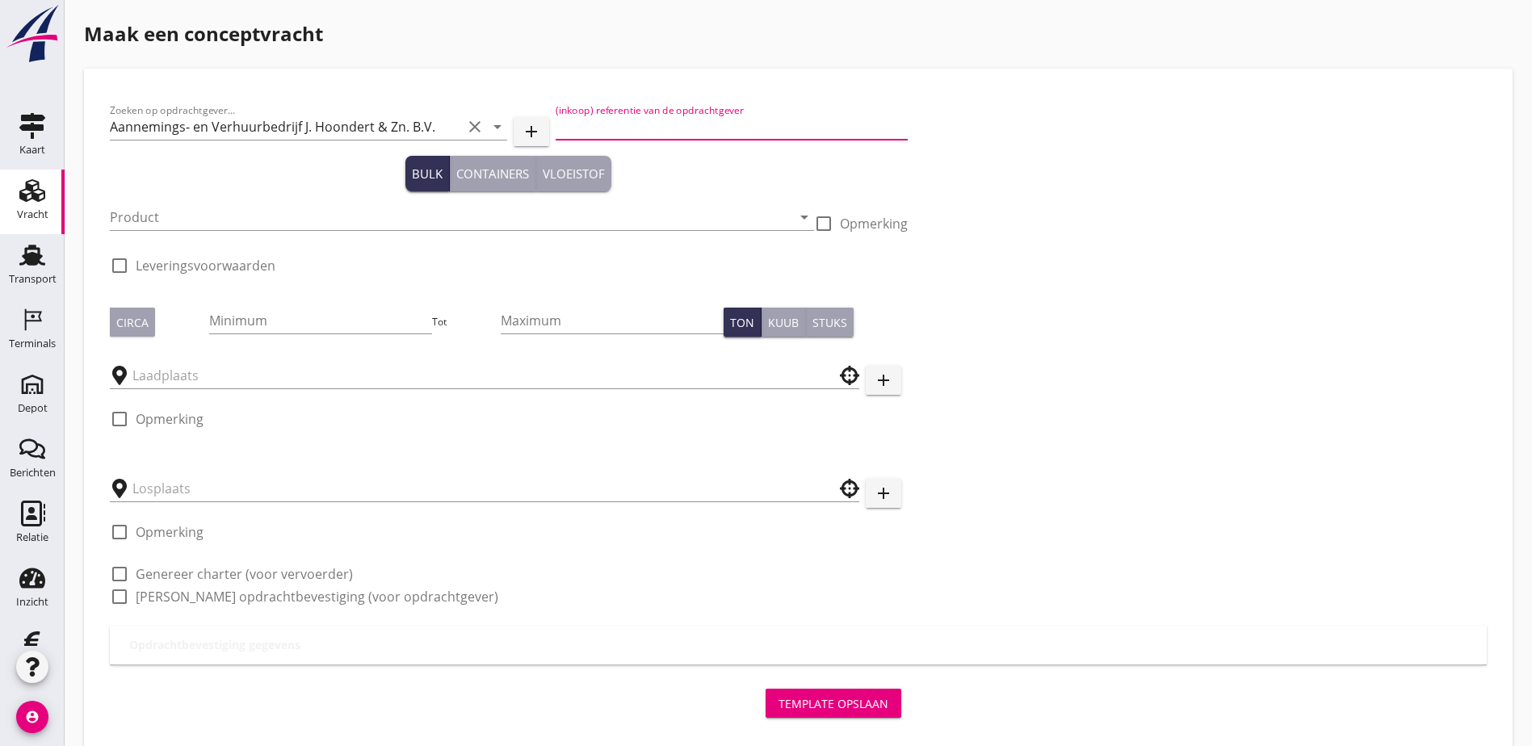
type input "Projectnummer 250405"
type input "1000"
type input "4000"
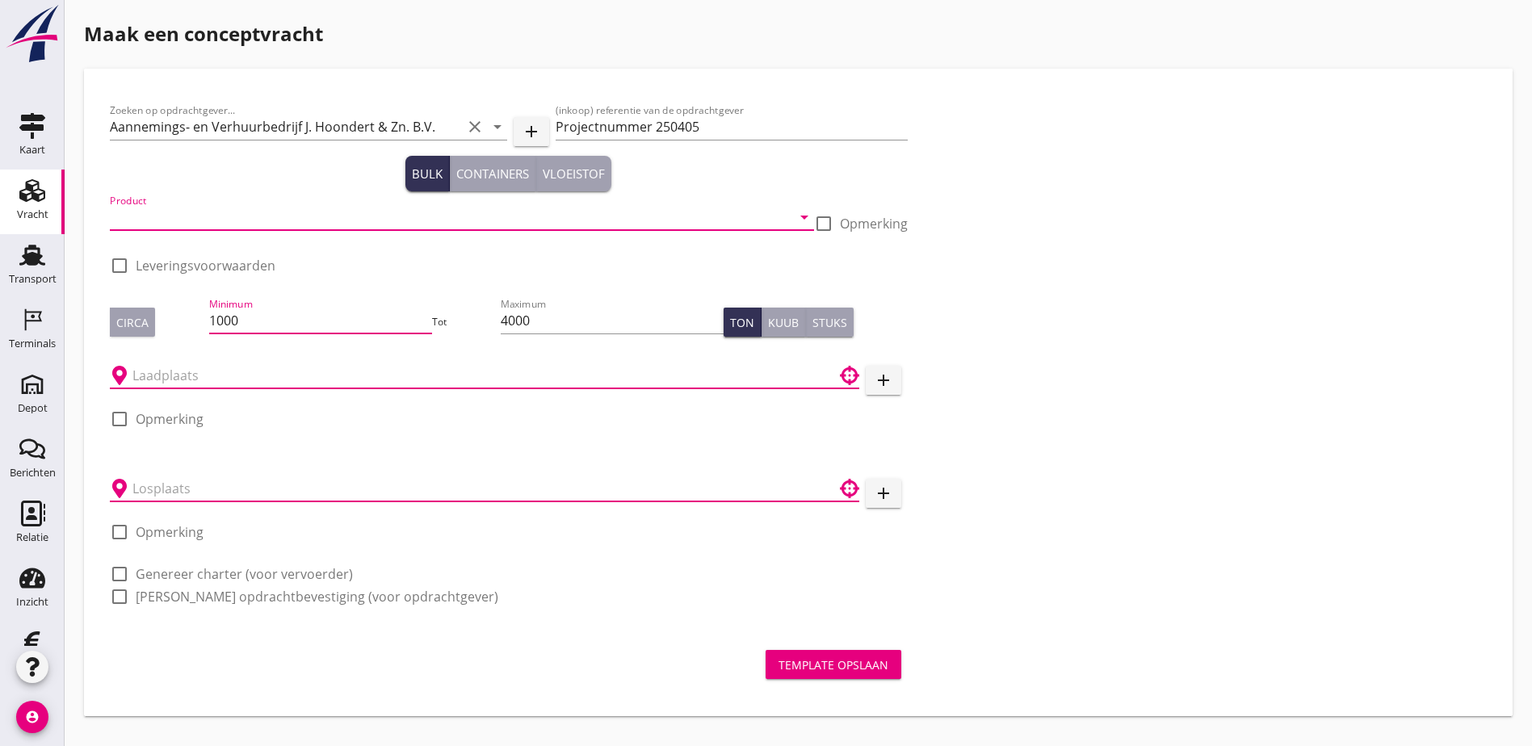
drag, startPoint x: 205, startPoint y: 319, endPoint x: 70, endPoint y: 328, distance: 135.1
click at [70, 328] on div "Maak een conceptvracht Zoeken op opdrachtgever... Aannemings- en Verhuurbedrijf…" at bounding box center [798, 368] width 1467 height 736
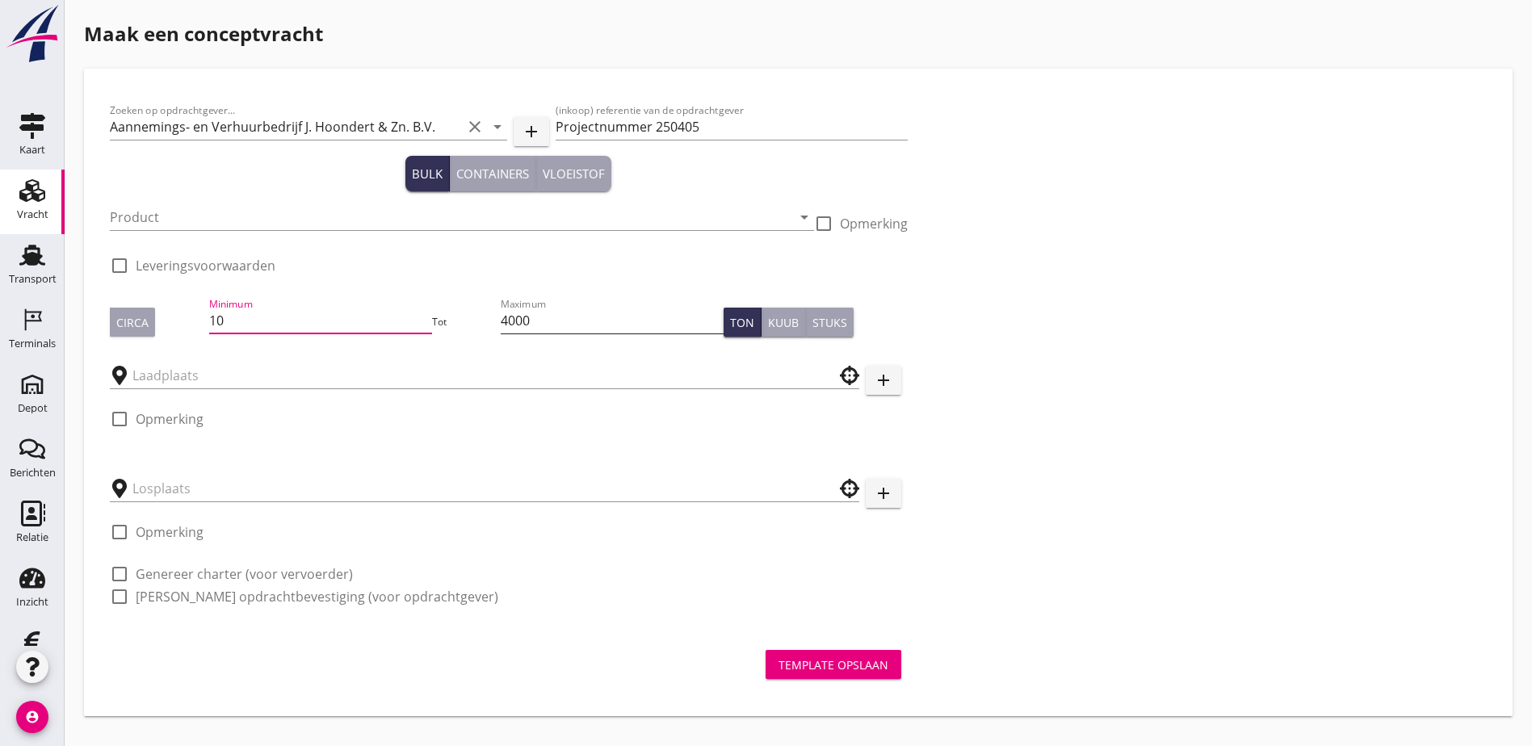
type input "10"
drag, startPoint x: 427, startPoint y: 319, endPoint x: 325, endPoint y: 333, distance: 102.8
click at [325, 333] on div "Circa Minimum 10 Tot Maximum 4000 Ton Kuub Stuks" at bounding box center [509, 322] width 798 height 55
drag, startPoint x: 400, startPoint y: 325, endPoint x: 361, endPoint y: 324, distance: 38.8
click at [361, 324] on div "Circa Minimum 10 Tot Maximum 4000 Ton Kuub Stuks" at bounding box center [509, 322] width 798 height 55
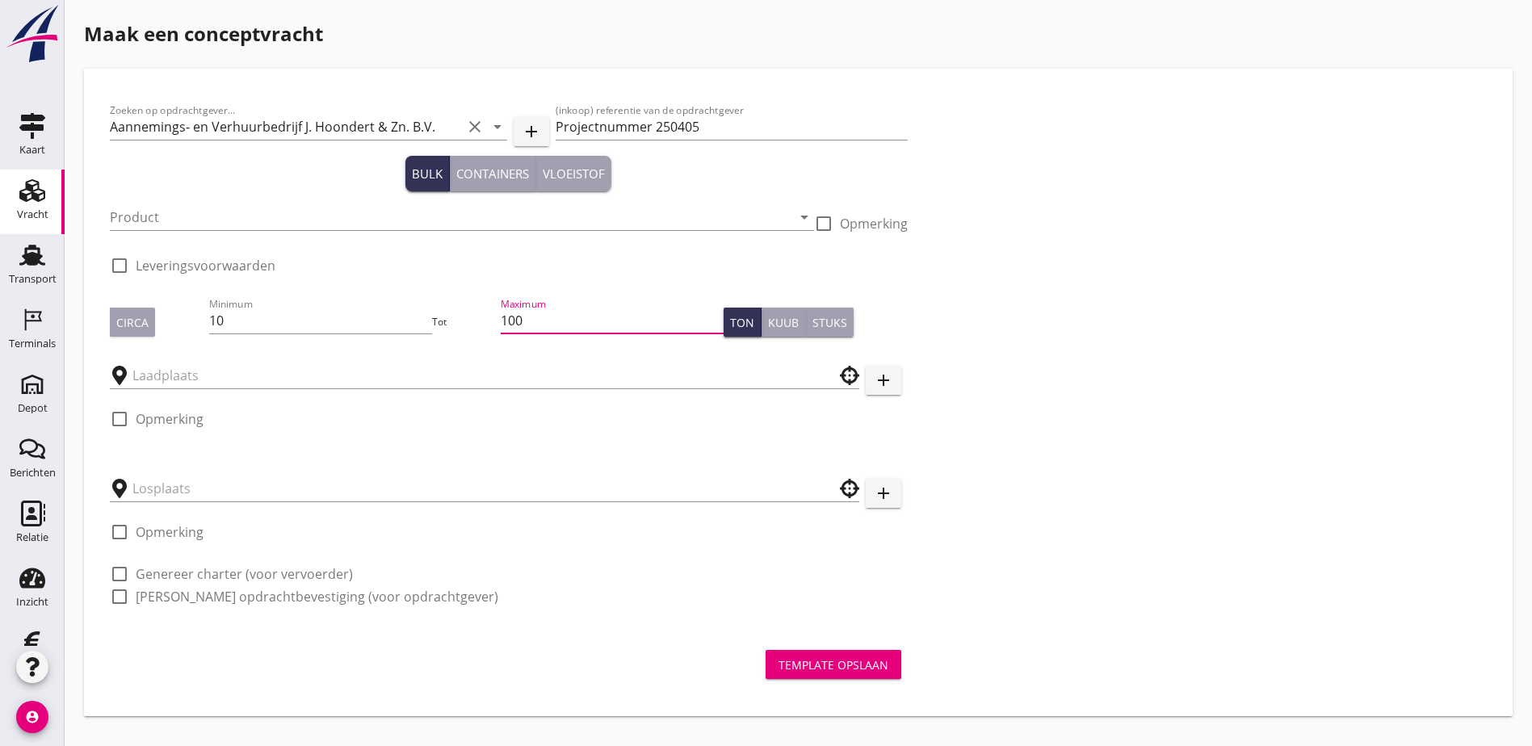
type input "100"
click at [768, 328] on div "Kuub" at bounding box center [783, 322] width 31 height 17
click at [998, 350] on div "Zoeken op opdrachtgever... Aannemings- en Verhuurbedrijf J. Hoondert & Zn. B.V.…" at bounding box center [798, 359] width 1390 height 531
click at [308, 369] on input "text" at bounding box center [473, 376] width 682 height 26
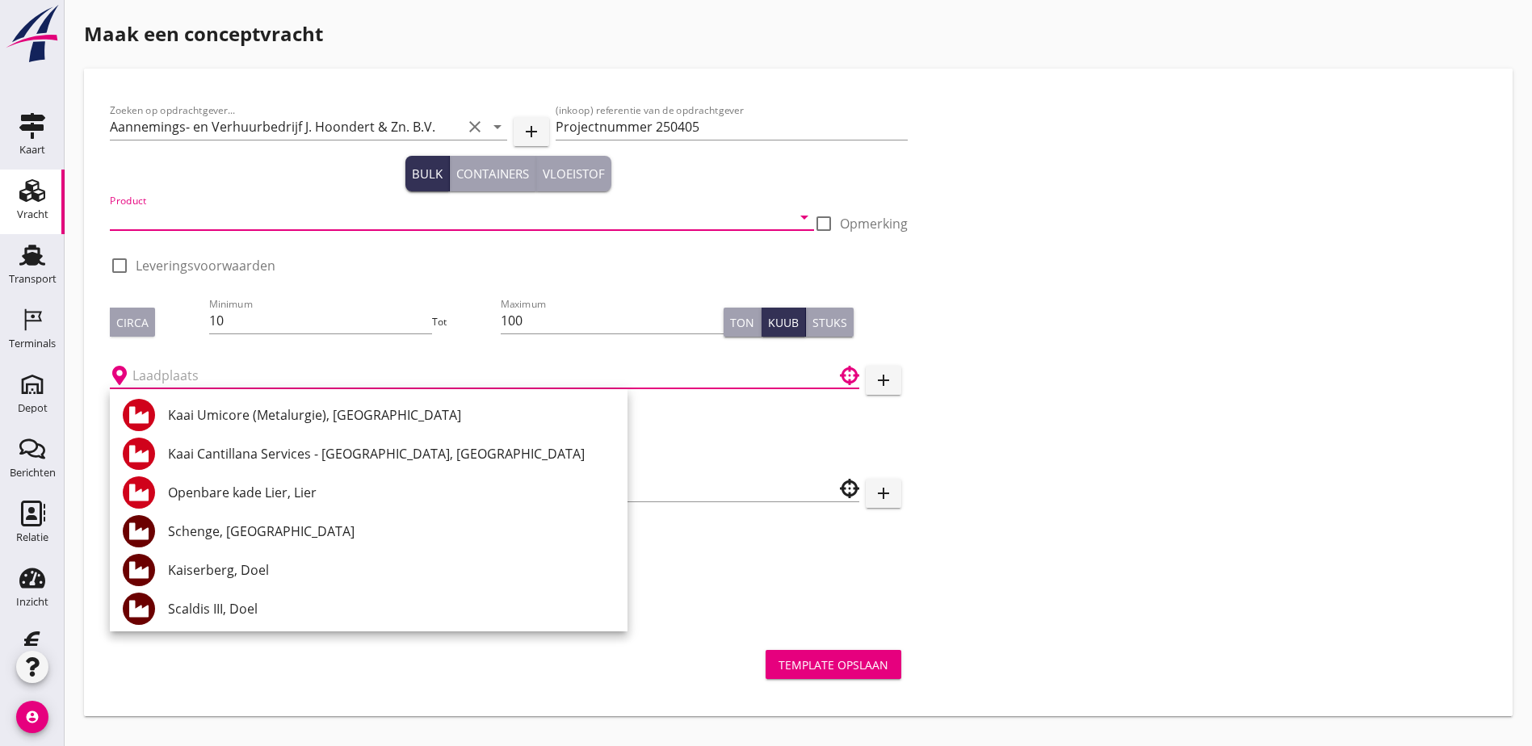
click at [300, 211] on input "Product" at bounding box center [451, 217] width 682 height 26
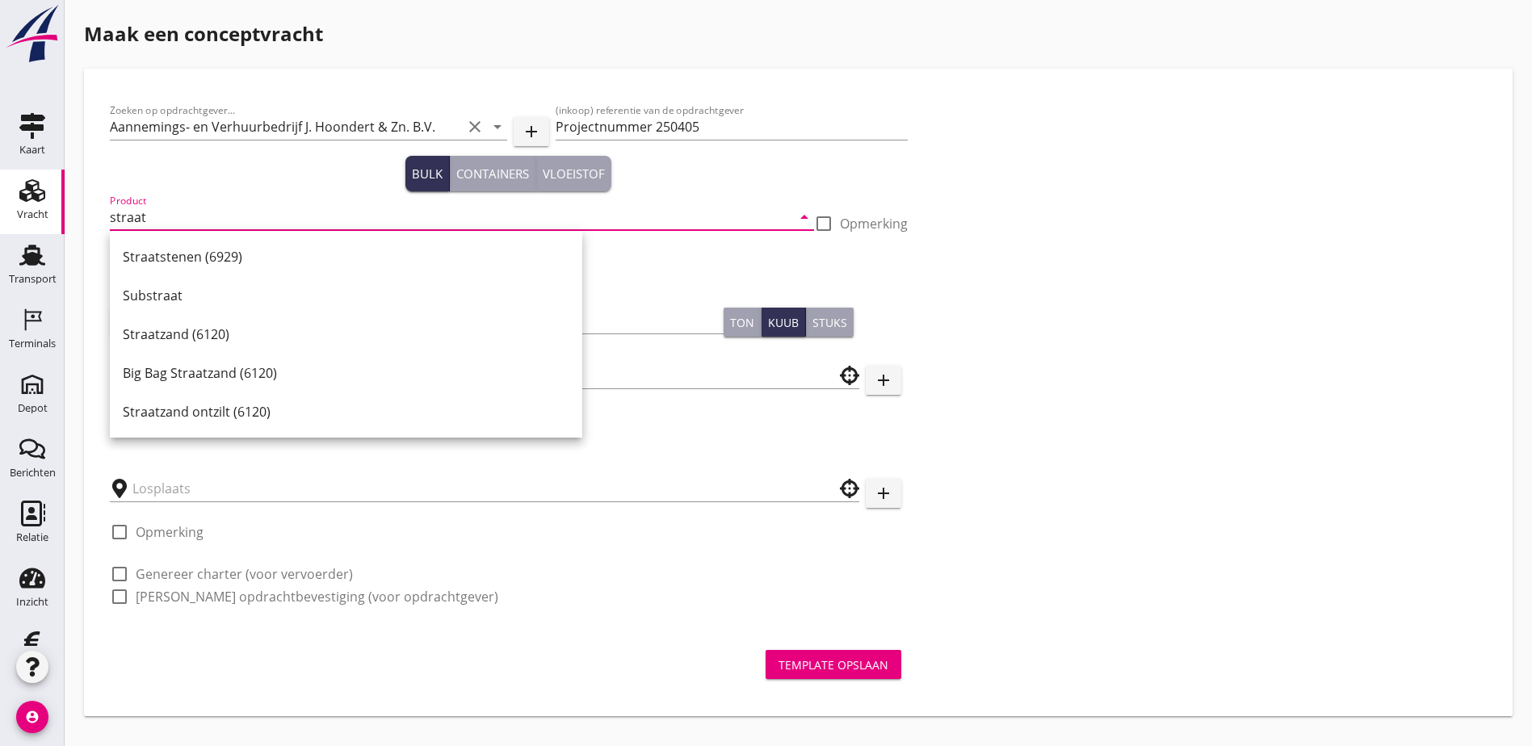
click at [236, 343] on div "Straatzand (6120)" at bounding box center [346, 334] width 447 height 19
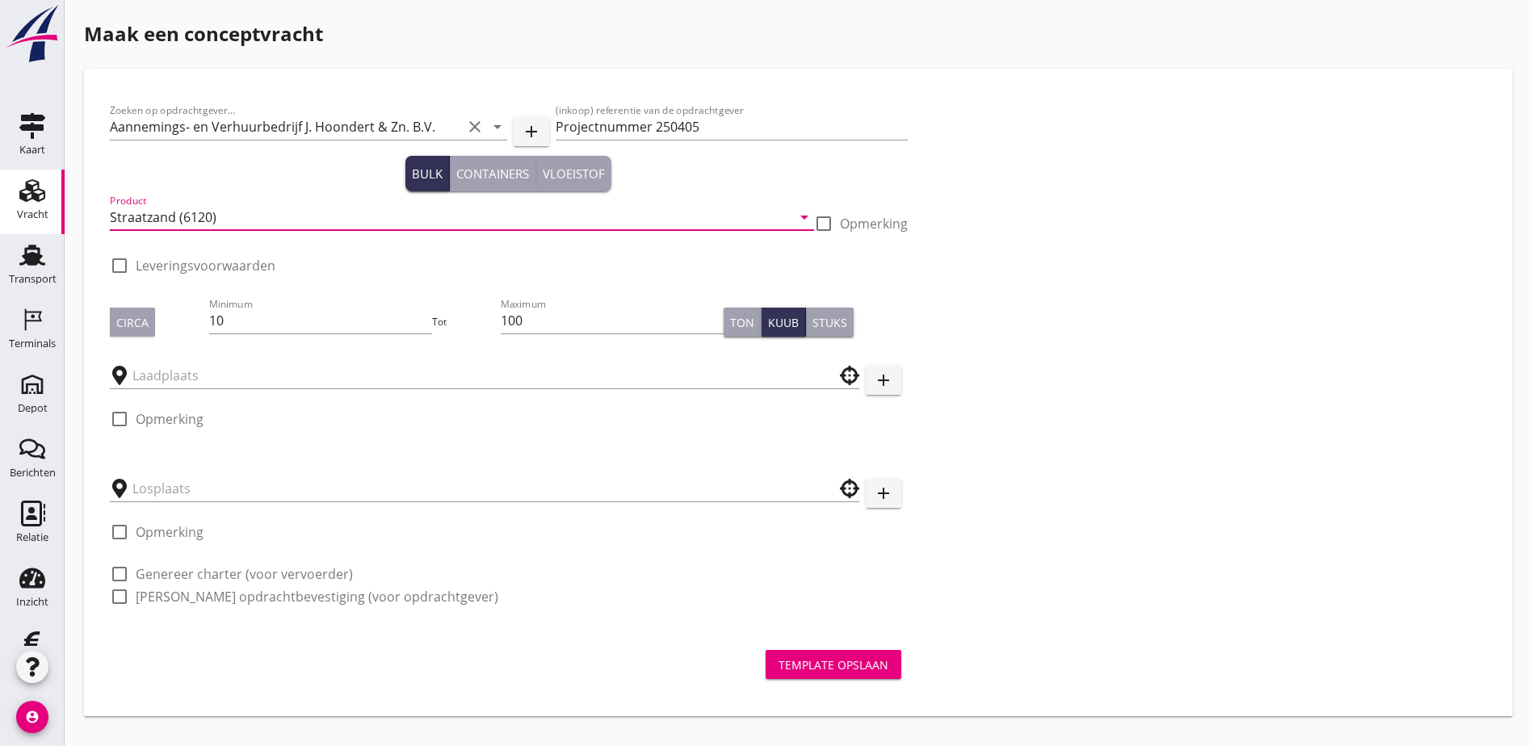
type input "Straatzand (6120)"
click at [249, 273] on label "Leveringsvoorwaarden" at bounding box center [206, 266] width 140 height 16
checkbox input "true"
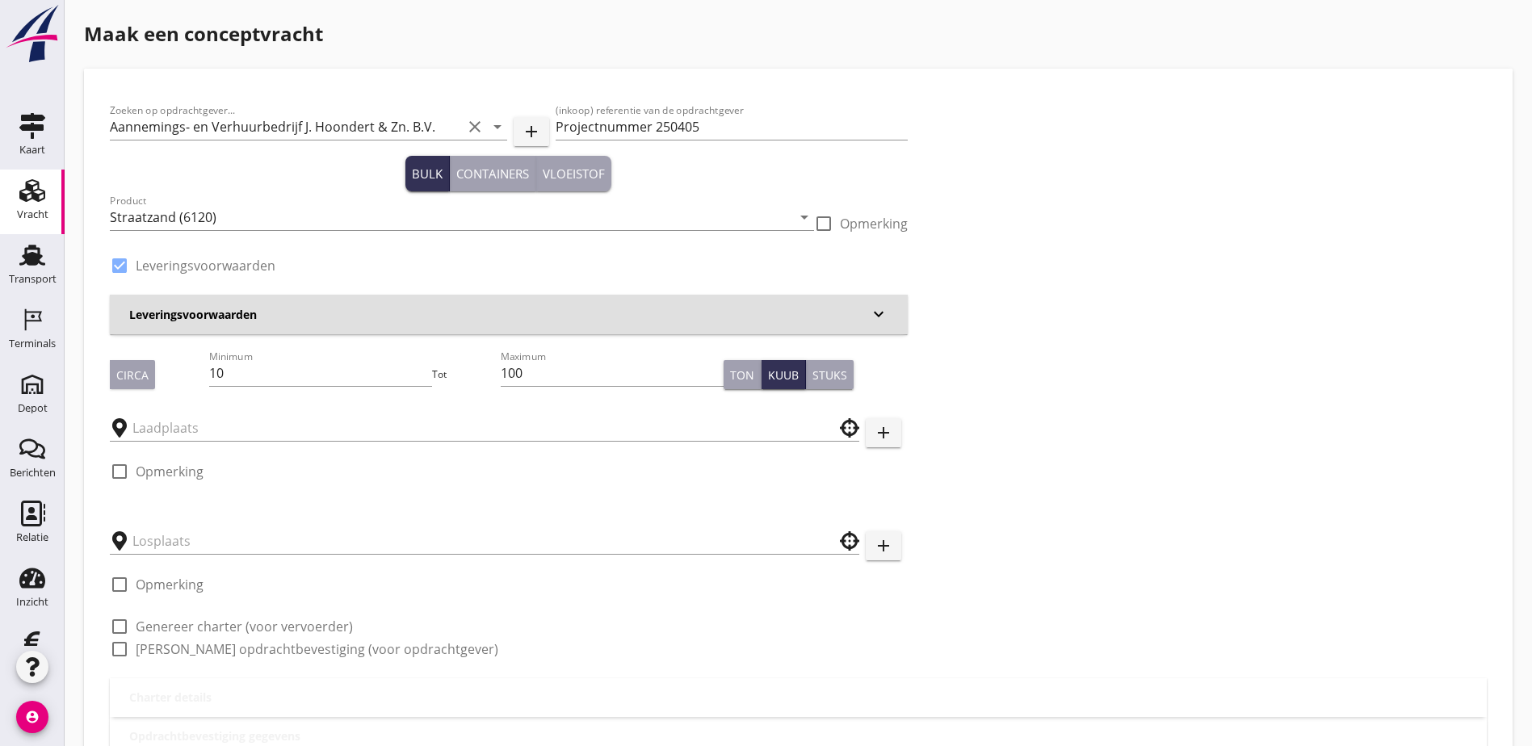
click at [264, 313] on h3 "Leveringsvoorwaarden" at bounding box center [499, 314] width 740 height 17
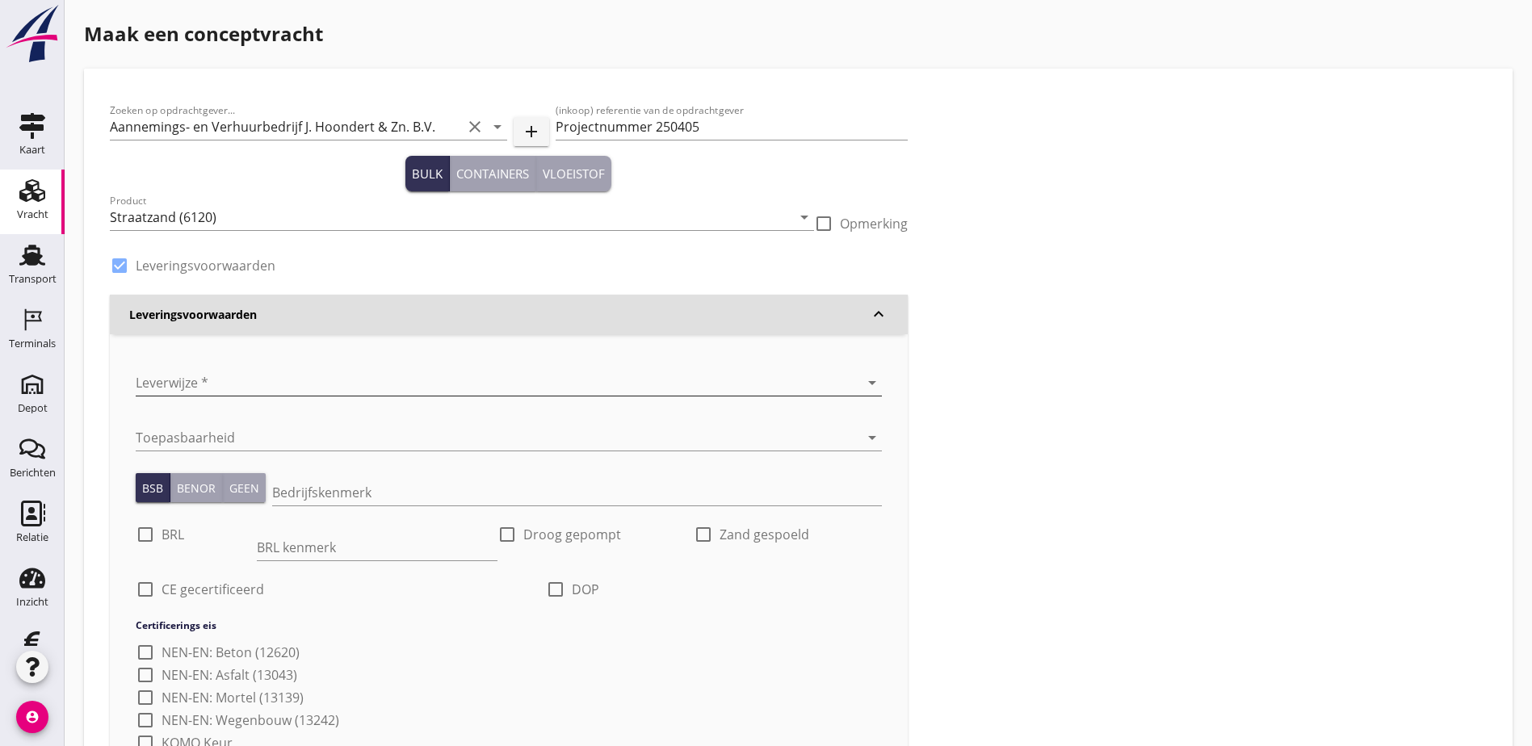
click at [275, 385] on div at bounding box center [486, 383] width 701 height 26
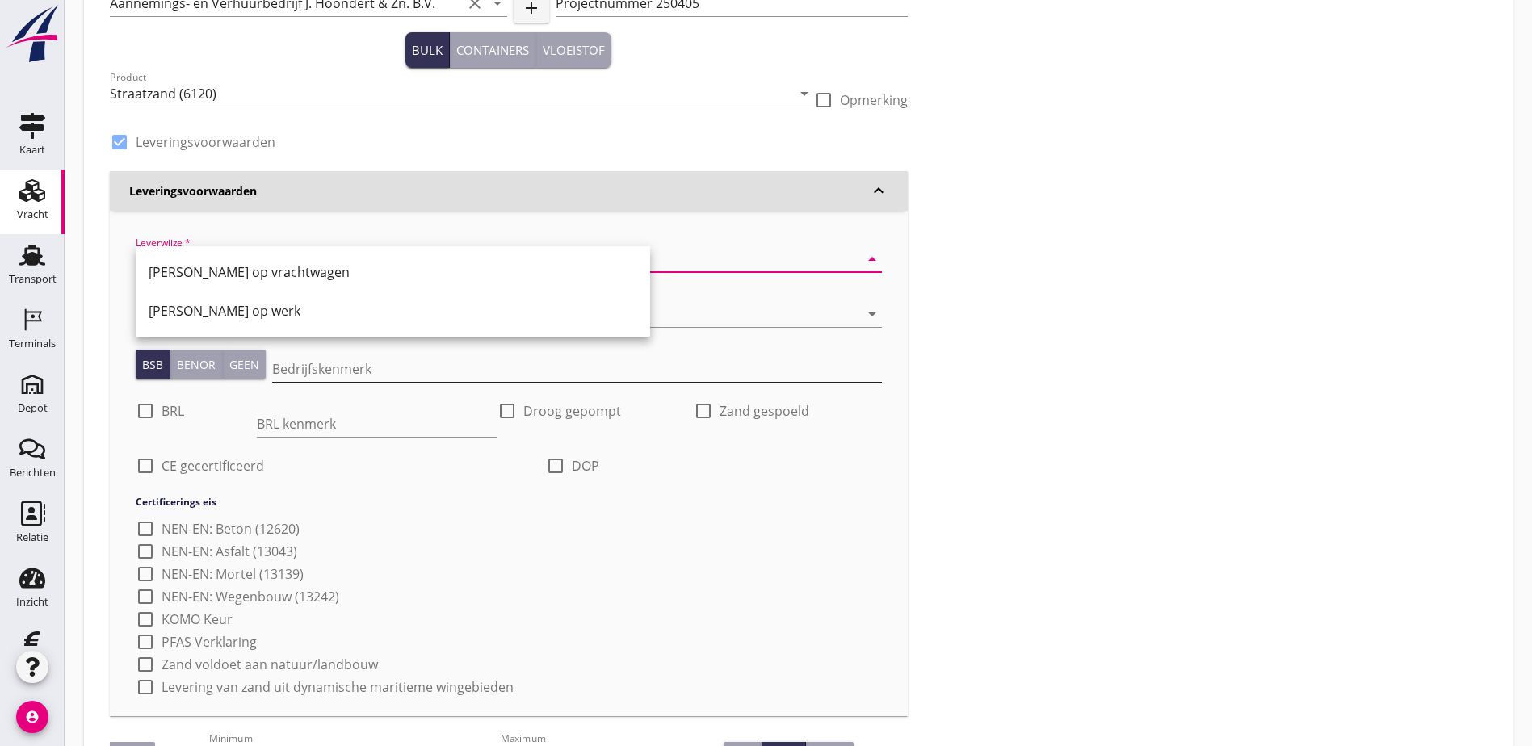
scroll to position [162, 0]
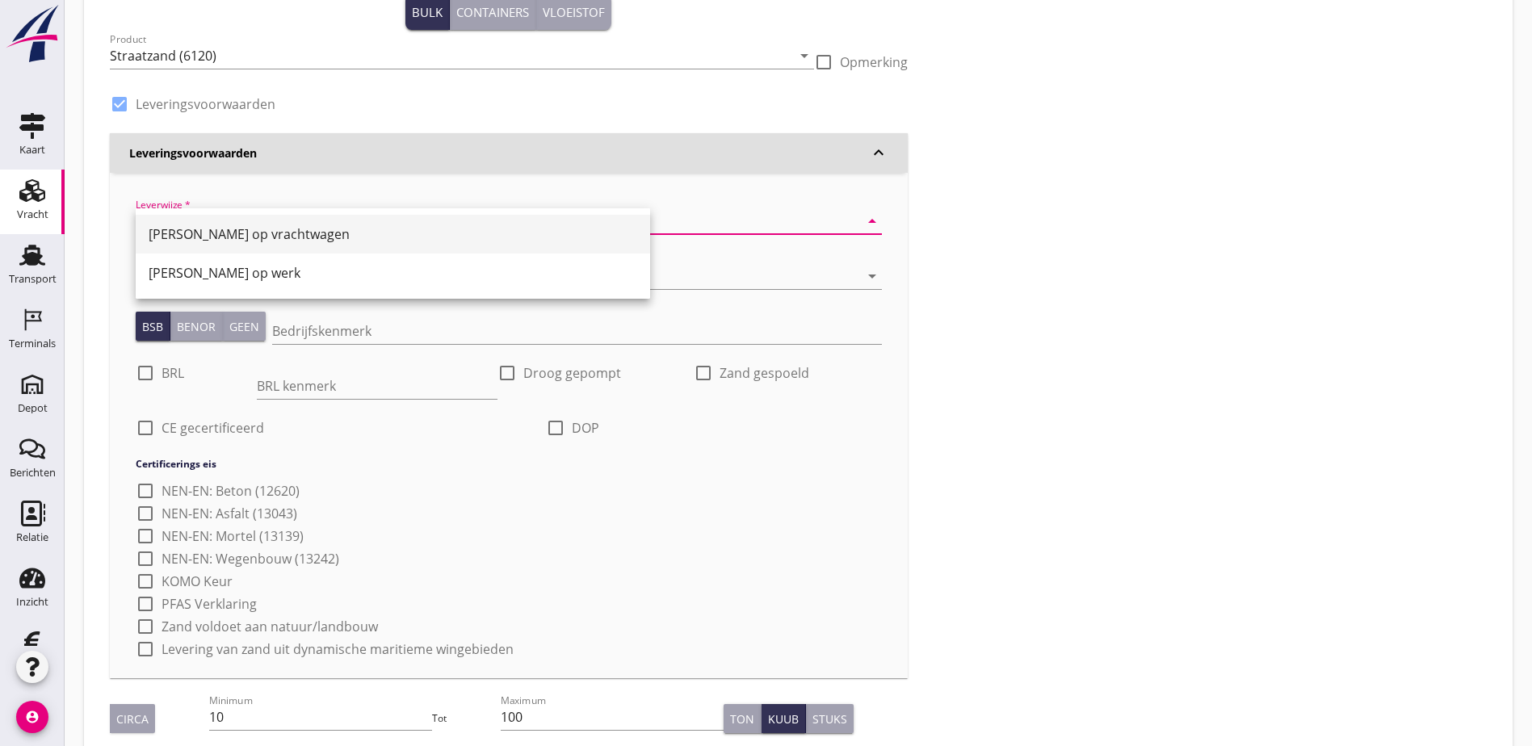
click at [264, 236] on div "[PERSON_NAME] op vrachtwagen" at bounding box center [393, 233] width 489 height 19
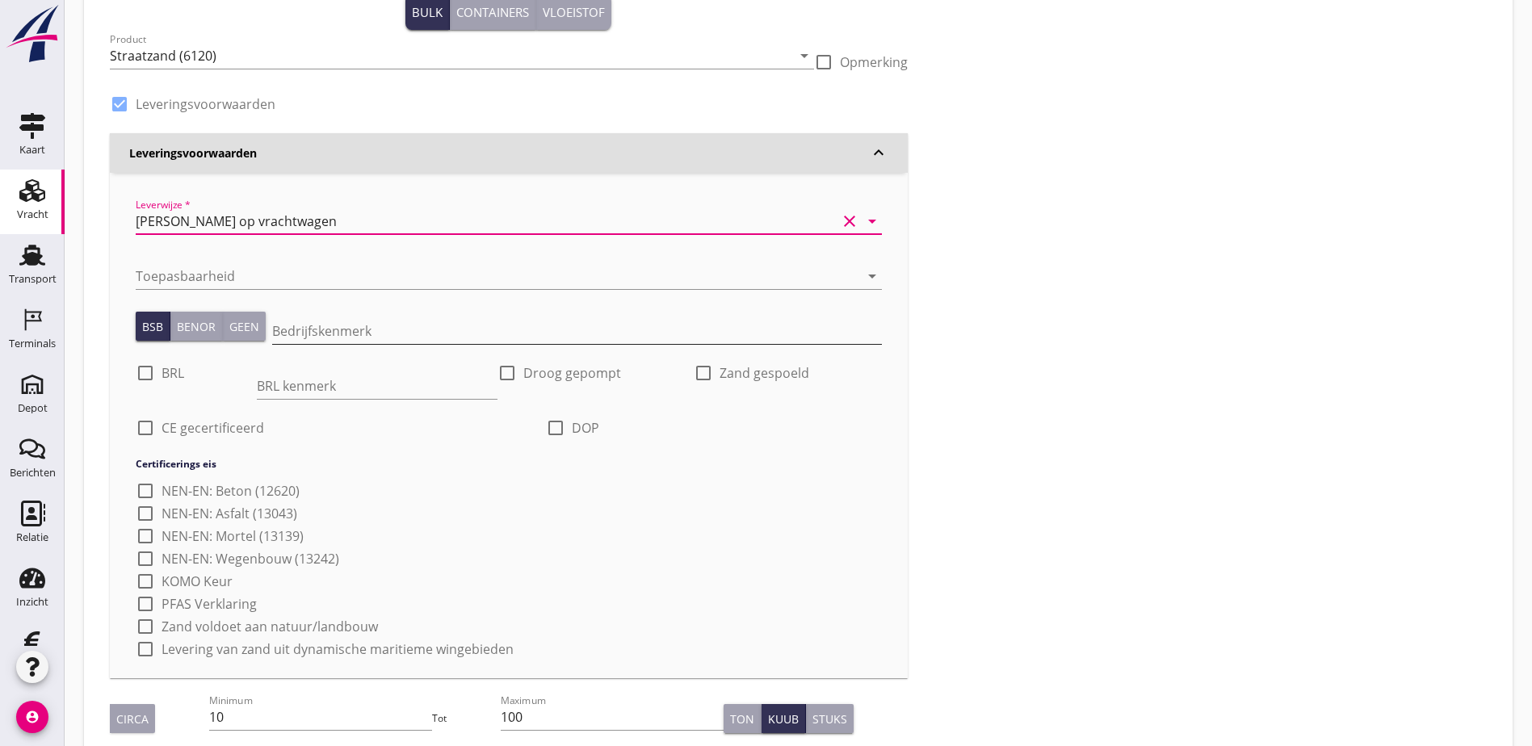
click at [318, 335] on input "Bedrijfskenmerk" at bounding box center [577, 331] width 610 height 26
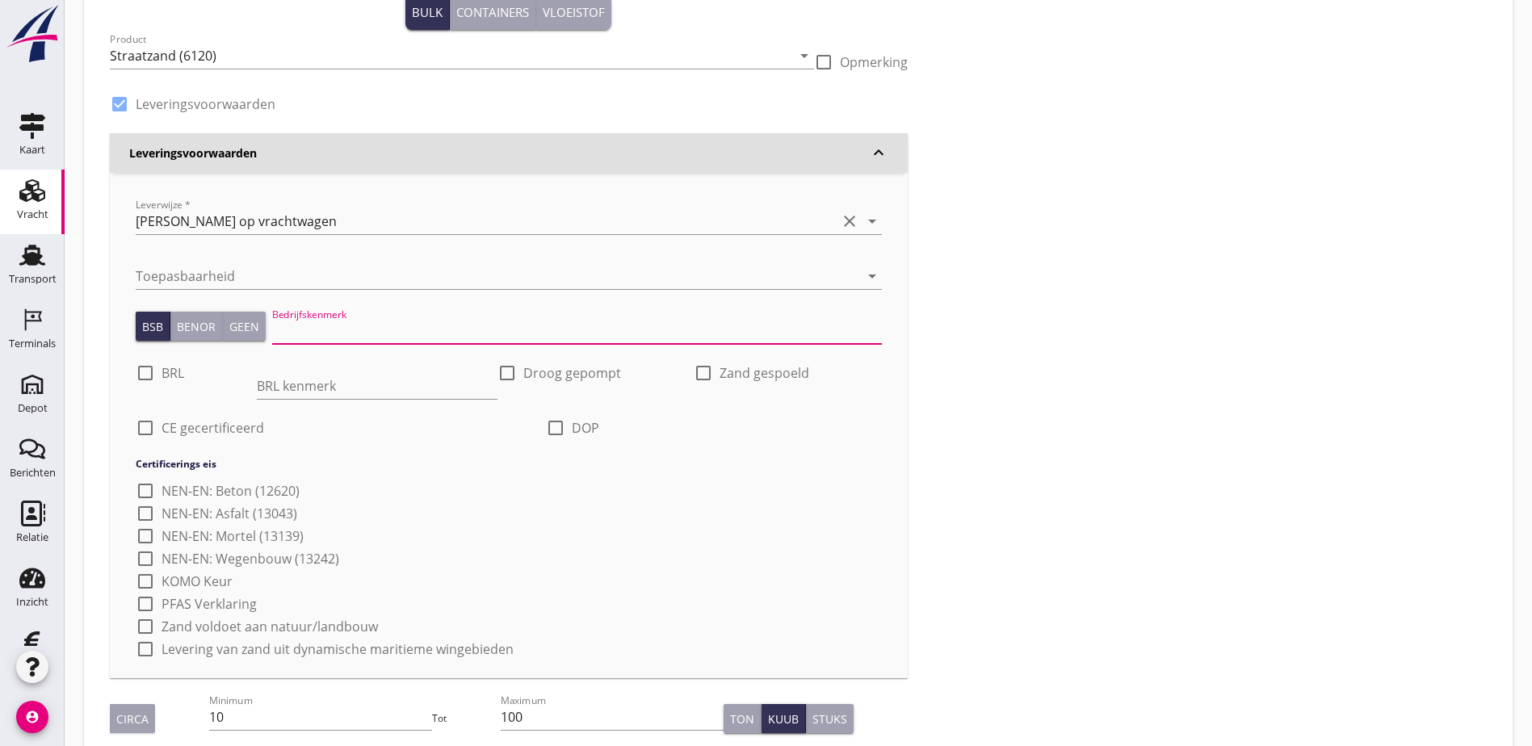
click at [320, 336] on input "Bedrijfskenmerk" at bounding box center [577, 331] width 610 height 26
click at [146, 371] on div at bounding box center [145, 372] width 27 height 27
checkbox input "true"
click at [318, 394] on input "BRL kenmerk" at bounding box center [377, 386] width 241 height 26
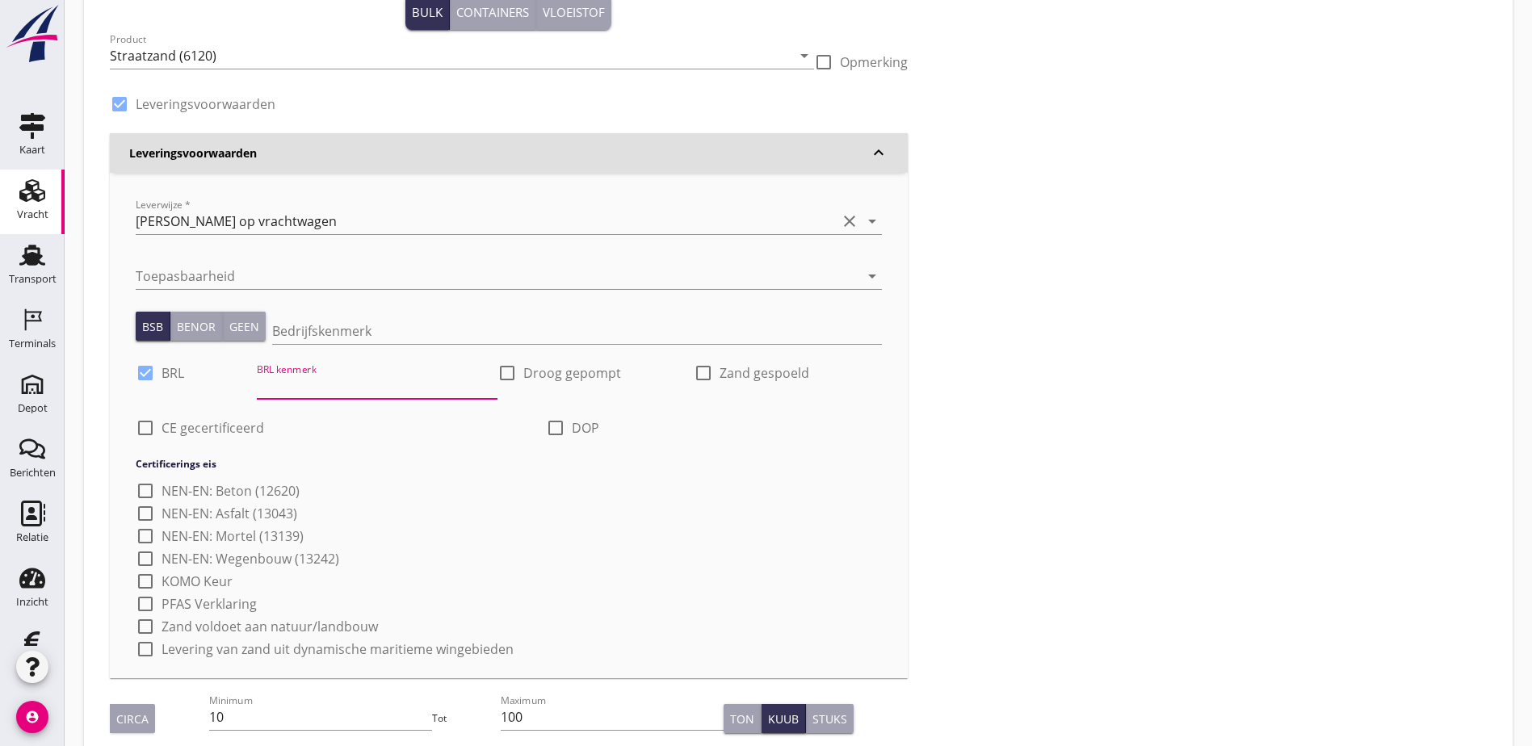
type input "BRL 9313: NL BSB ® productcertificaat K20886"
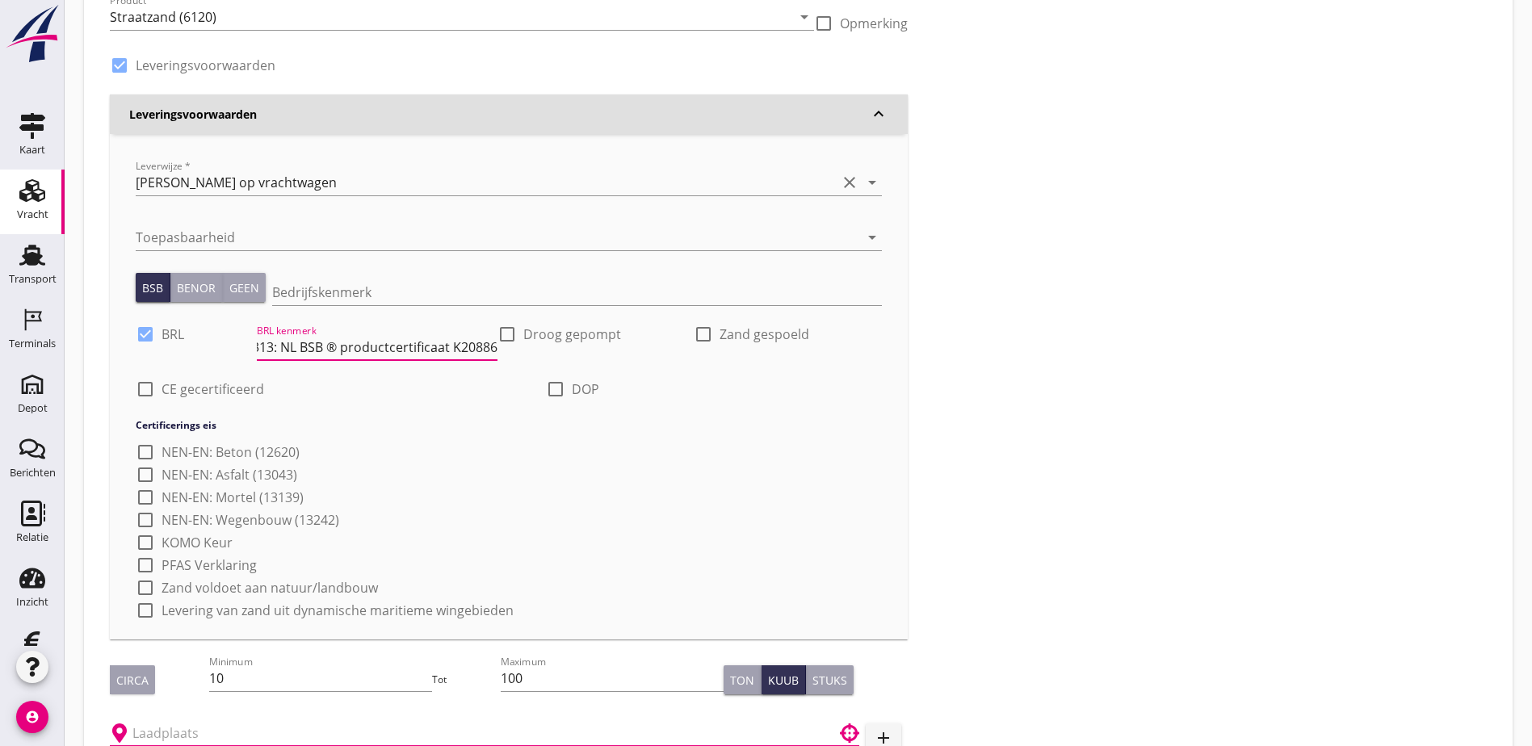
scroll to position [131, 0]
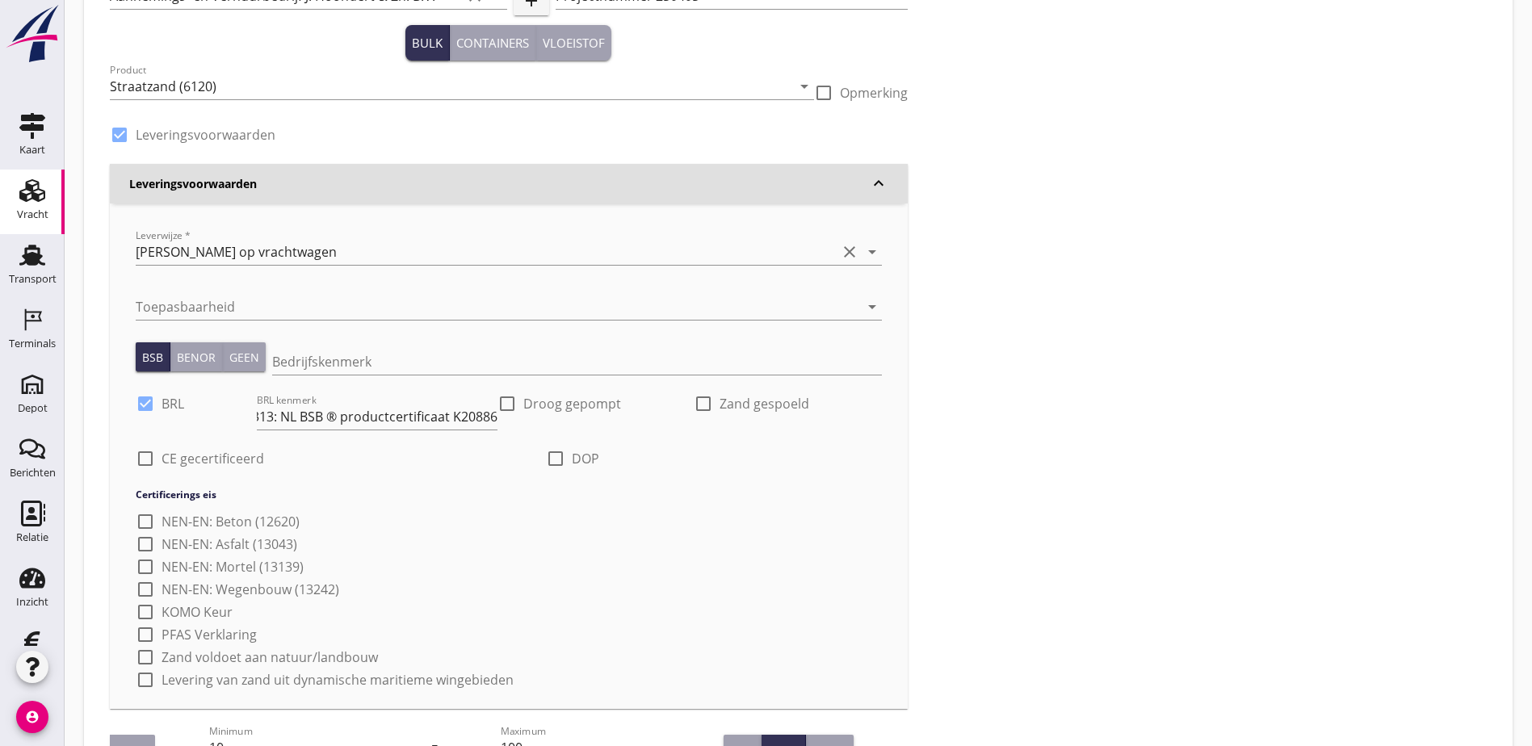
click at [523, 410] on label "Droog gepompt" at bounding box center [572, 404] width 98 height 16
checkbox input "true"
click at [542, 459] on div at bounding box center [555, 458] width 27 height 27
checkbox input "true"
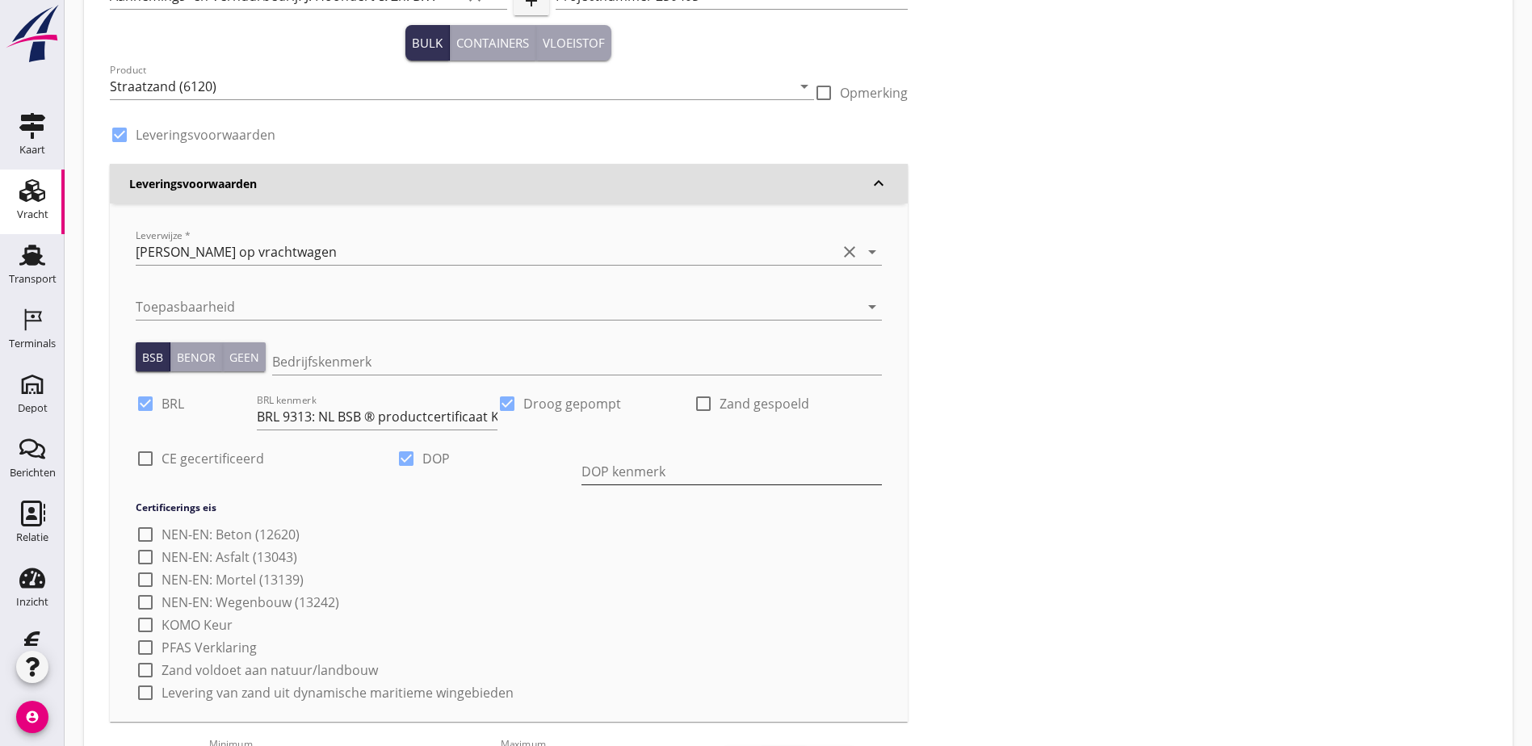
click at [581, 474] on input "DOP kenmerk" at bounding box center [731, 472] width 300 height 26
type input "Rev.: [DOMAIN_NAME]"
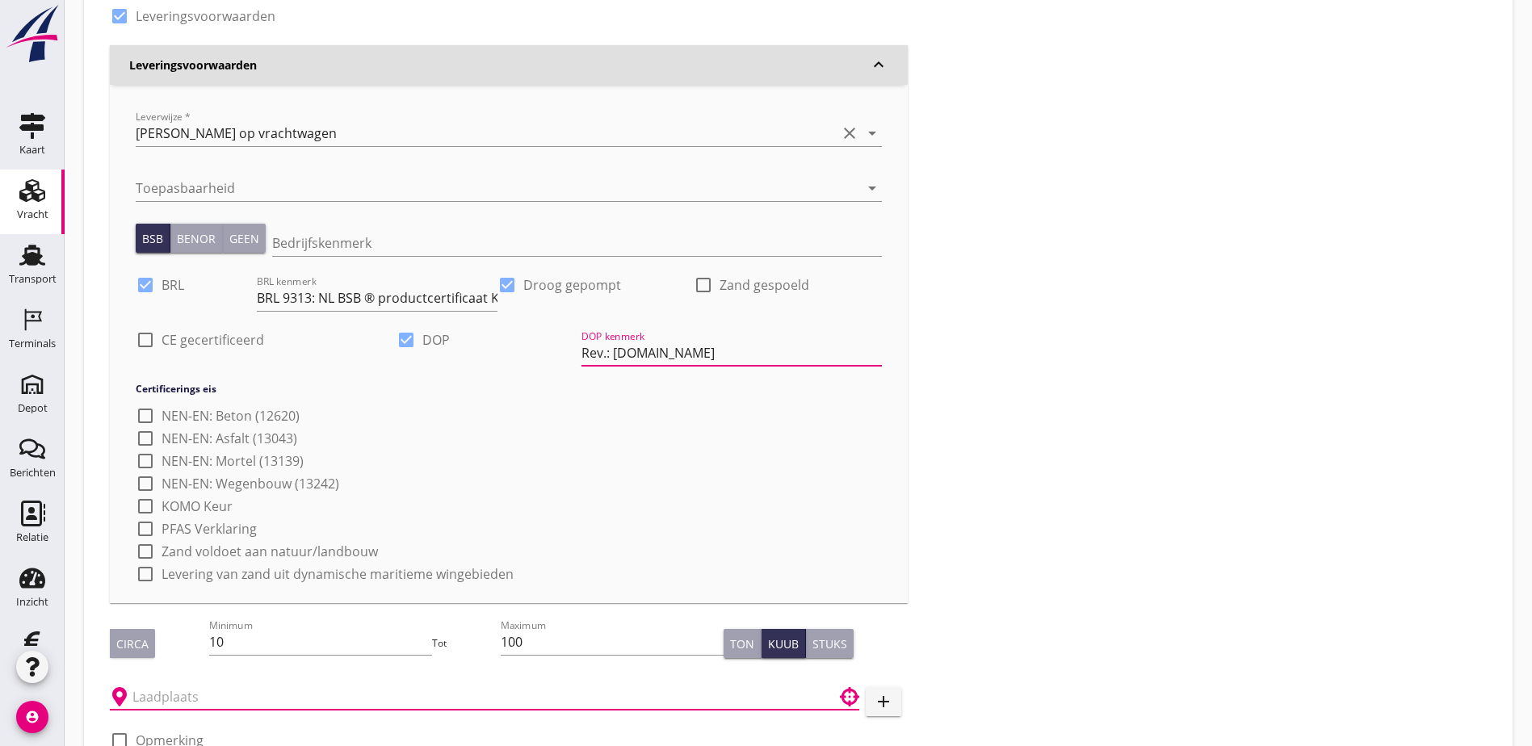
scroll to position [237, 0]
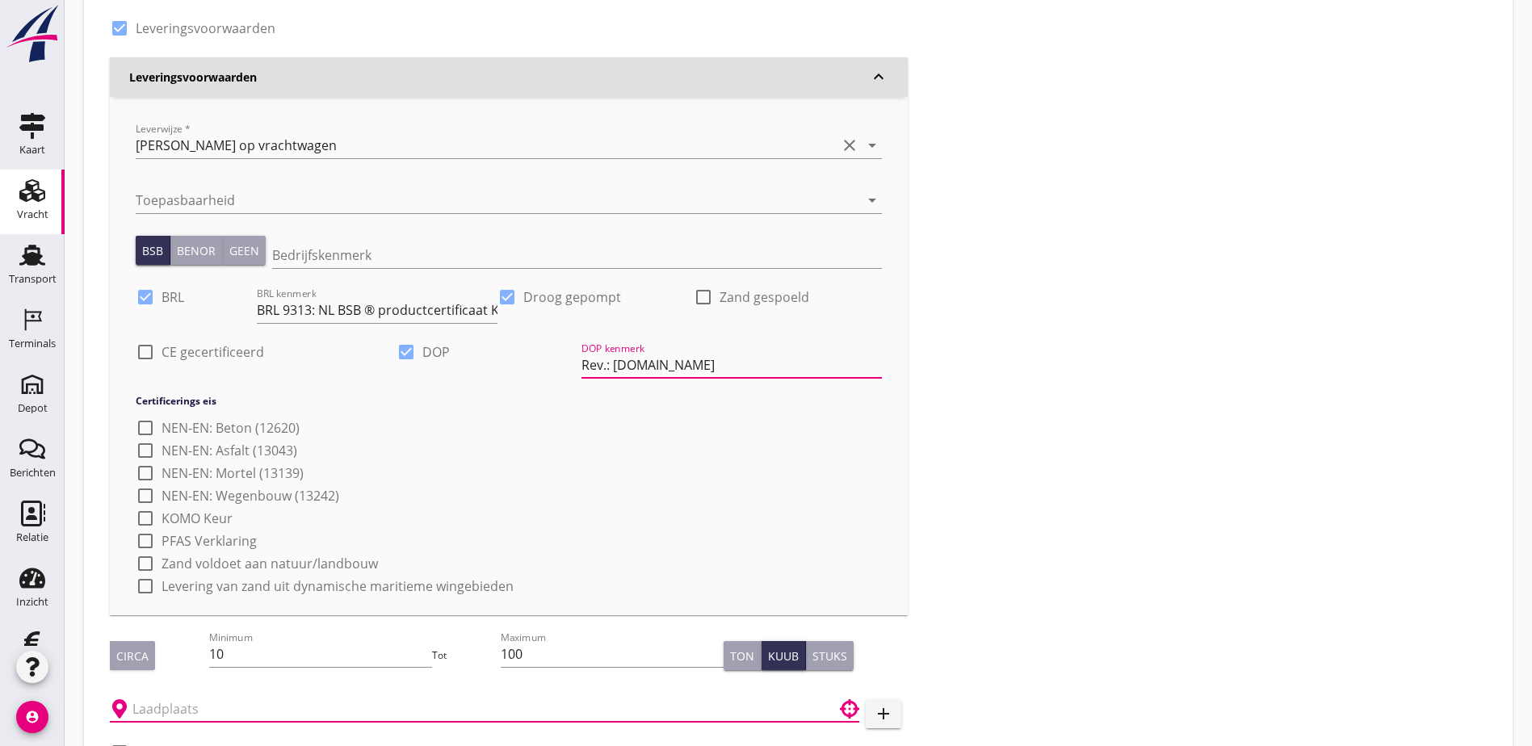
click at [139, 352] on div at bounding box center [145, 351] width 27 height 27
checkbox input "true"
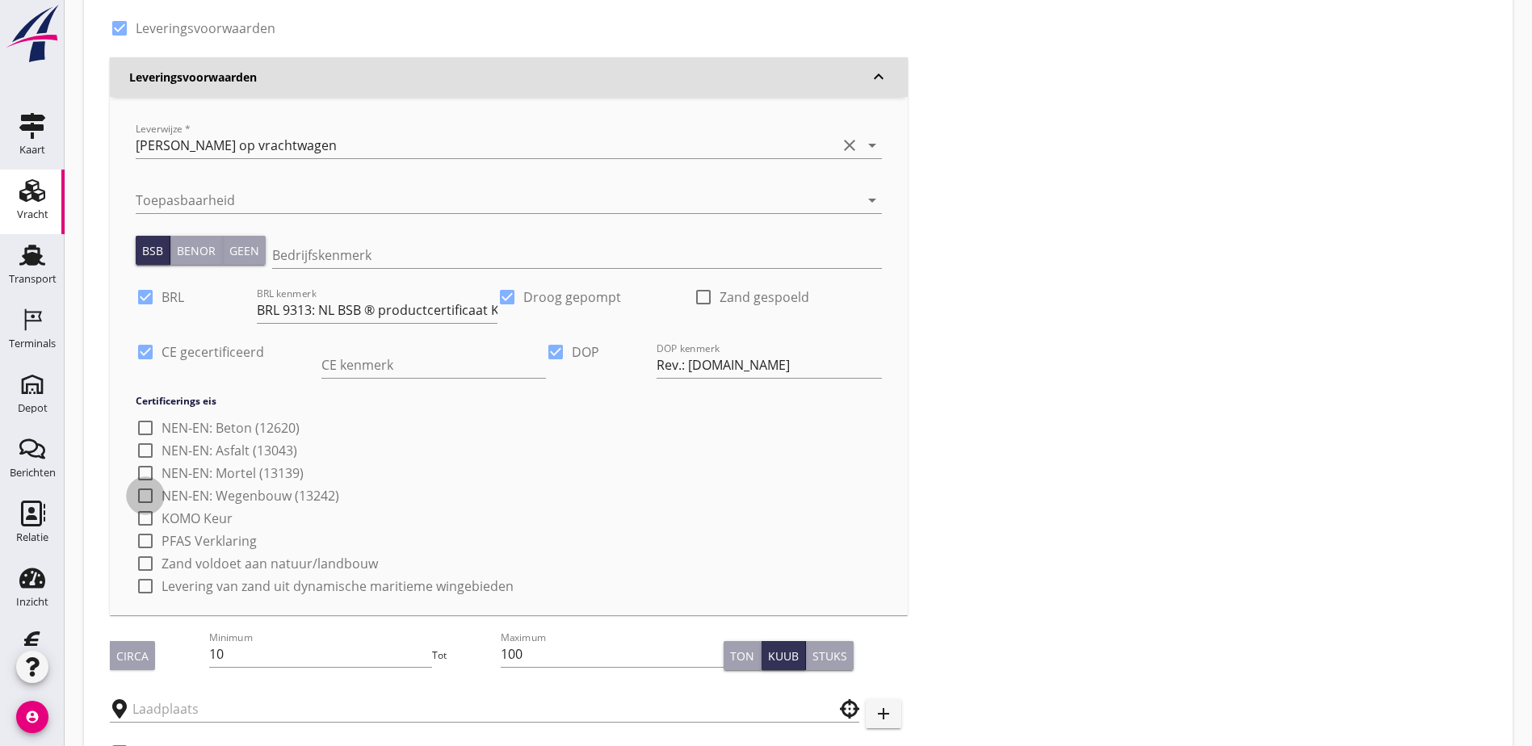
click at [149, 498] on div at bounding box center [145, 495] width 27 height 27
checkbox input "true"
click at [144, 543] on div at bounding box center [145, 540] width 27 height 27
checkbox input "true"
click at [147, 565] on div at bounding box center [145, 563] width 27 height 27
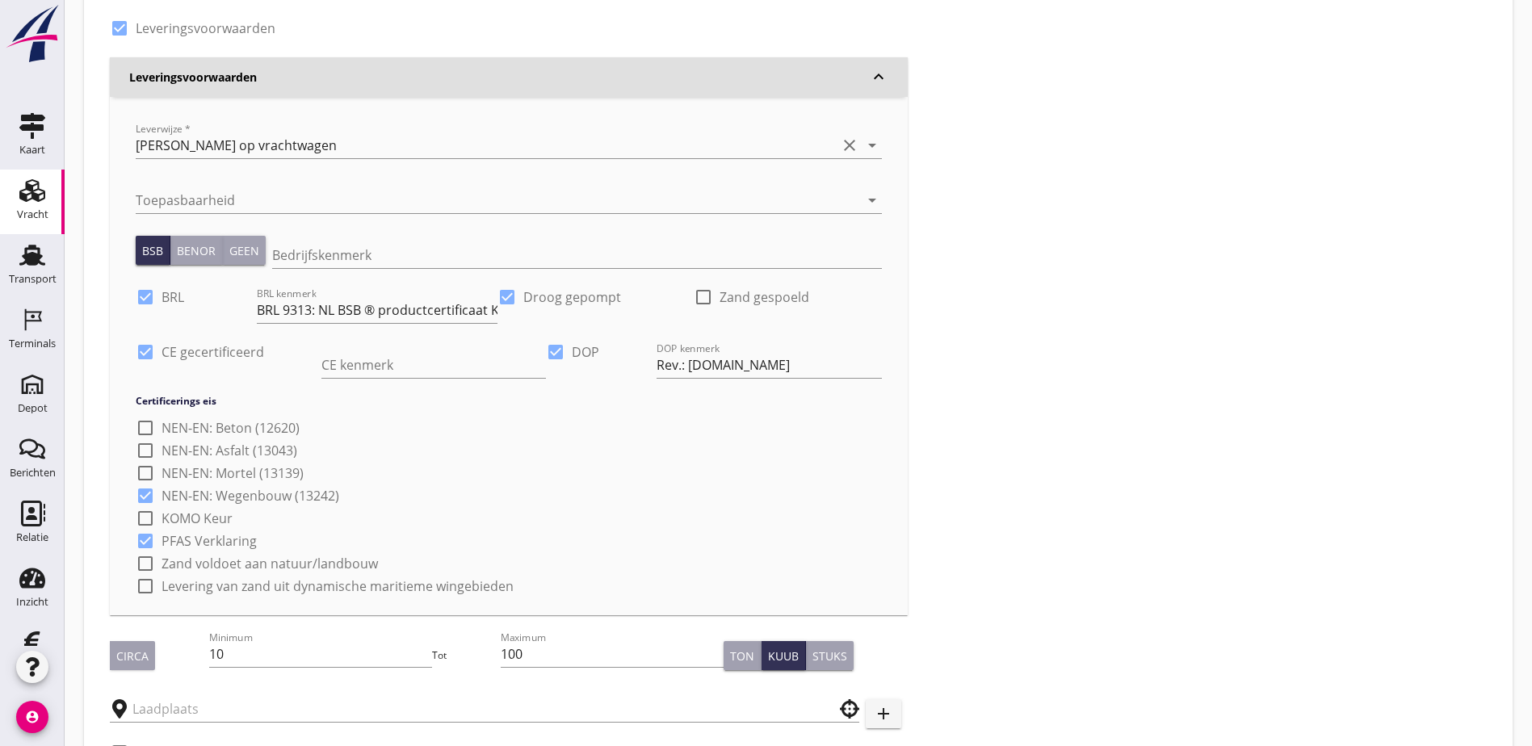
checkbox input "true"
click at [145, 583] on div at bounding box center [145, 586] width 27 height 27
checkbox input "true"
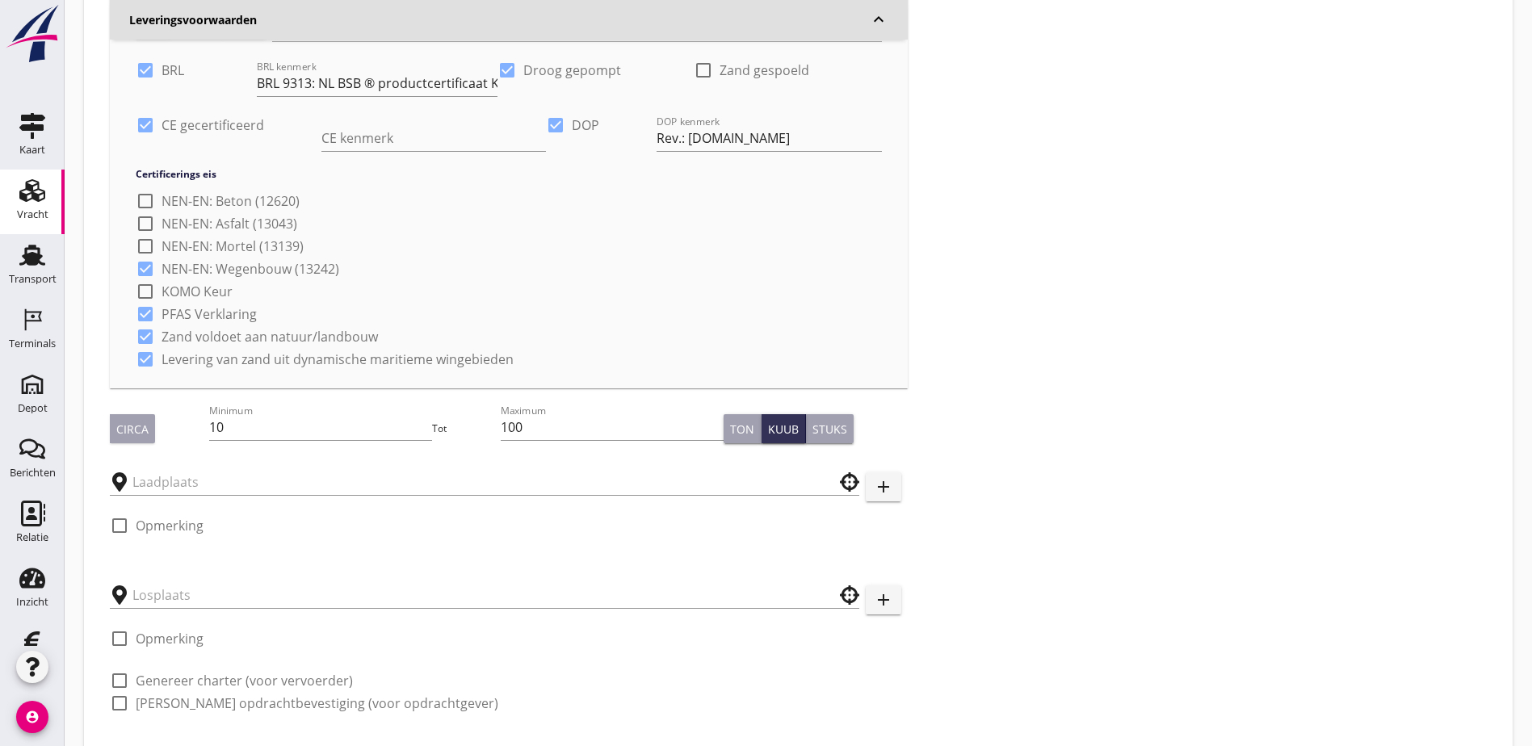
scroll to position [560, 0]
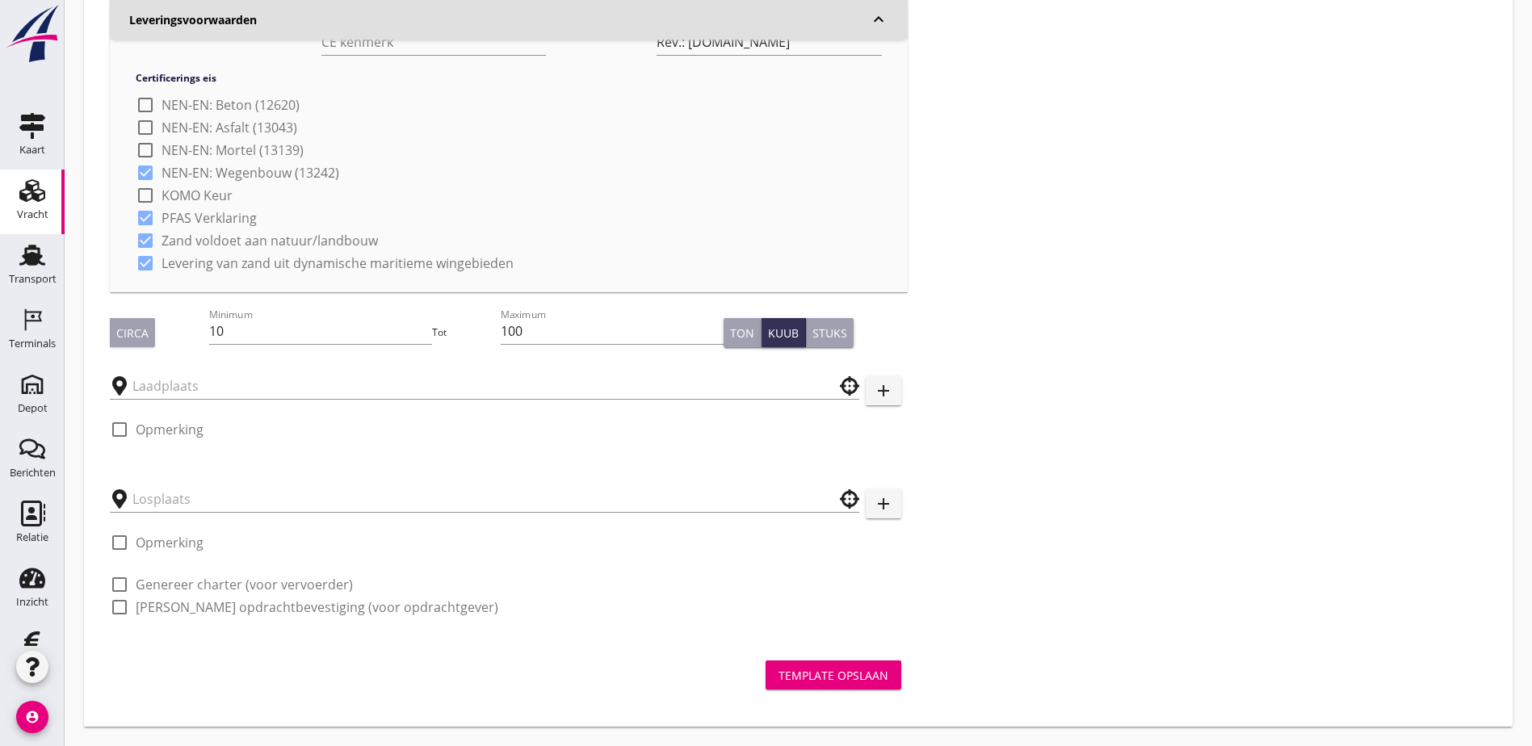
click at [129, 345] on button "Circa" at bounding box center [132, 332] width 45 height 29
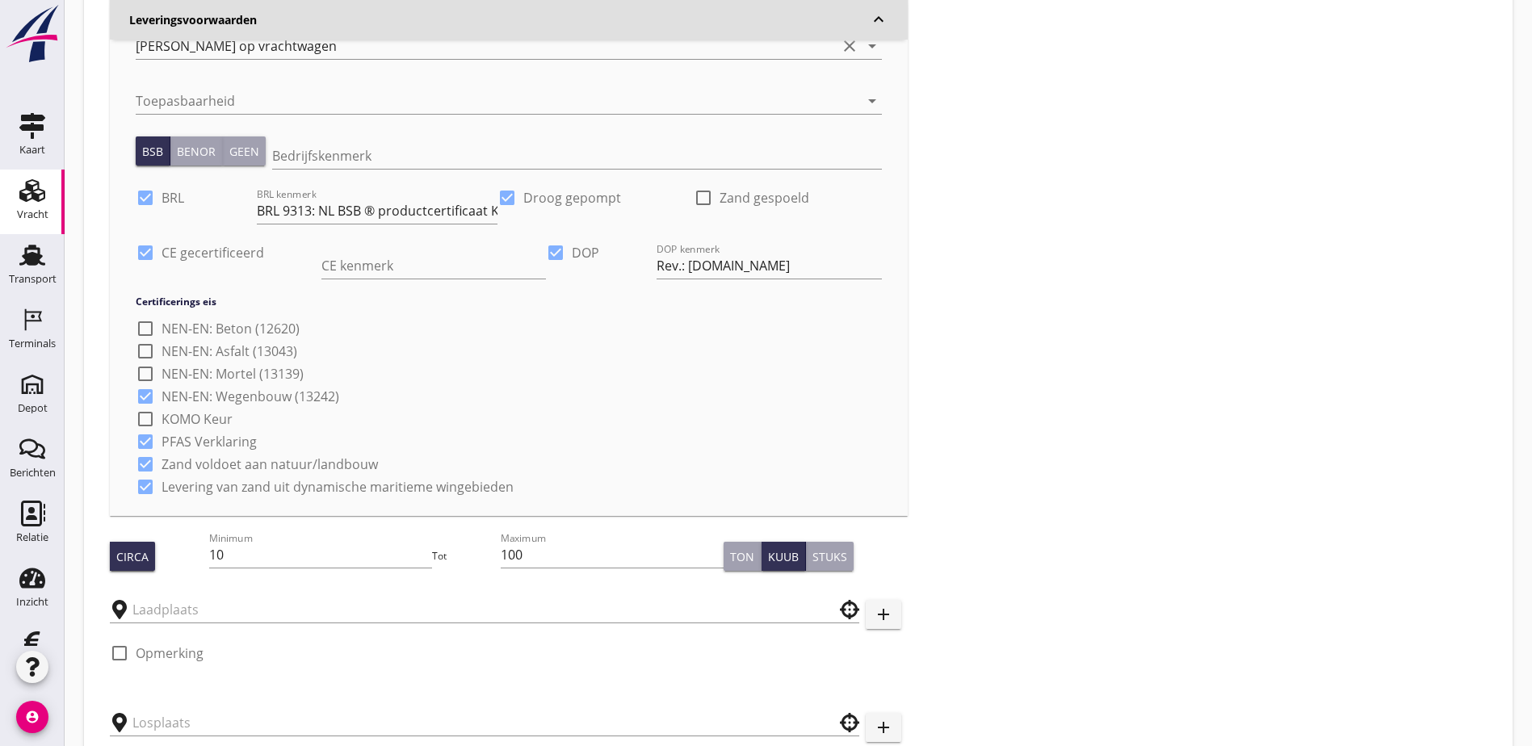
scroll to position [157, 0]
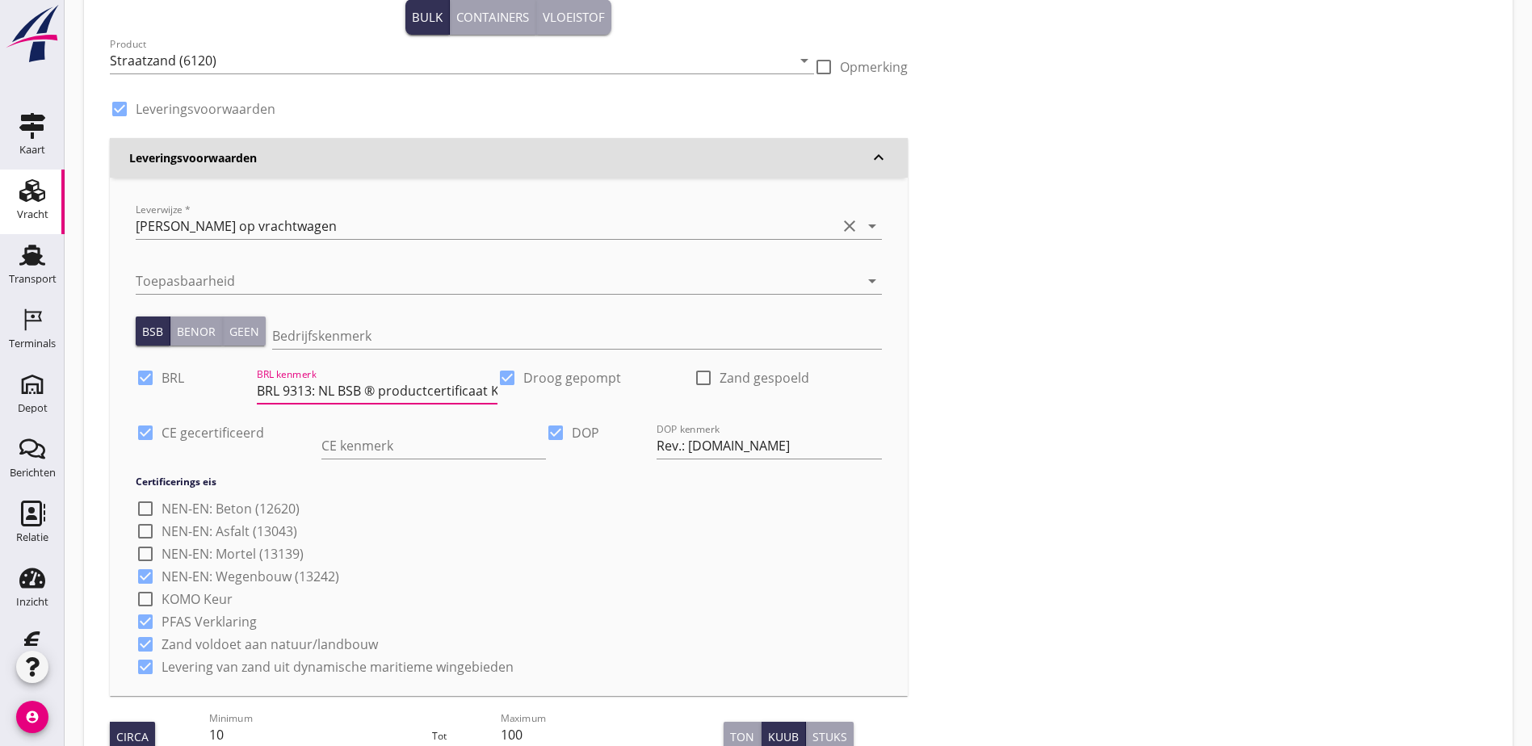
click at [333, 383] on input "BRL 9313: NL BSB ® productcertificaat K20886" at bounding box center [377, 391] width 241 height 26
drag, startPoint x: 229, startPoint y: 388, endPoint x: 160, endPoint y: 396, distance: 69.8
click at [160, 396] on div "check_box BRL BRL kenmerk BRL 9313: NL BSB ® productcertificaat K20886 check_bo…" at bounding box center [509, 392] width 746 height 55
click at [317, 384] on input "9313: NL BSB ® productcertificaat K20886" at bounding box center [377, 391] width 241 height 26
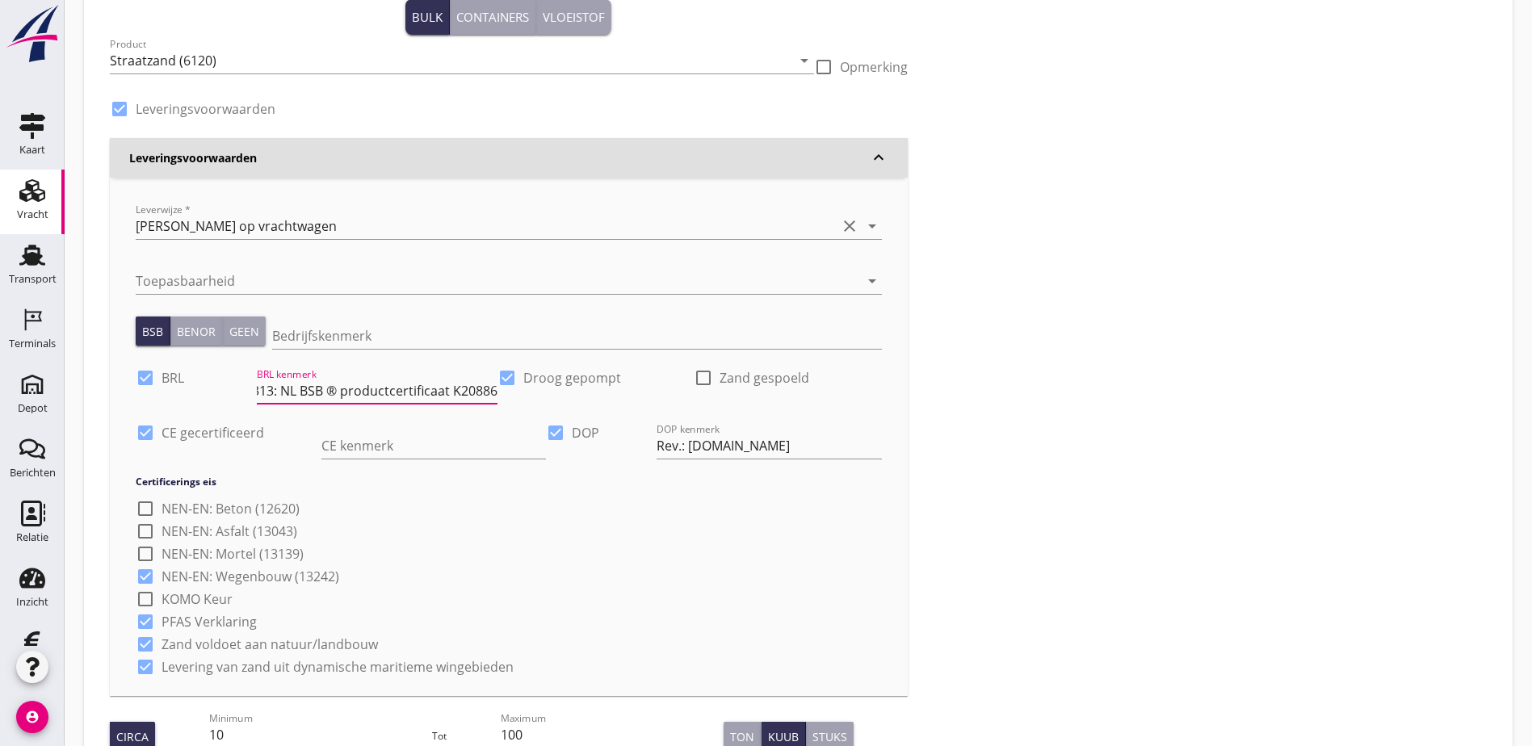
scroll to position [0, 82]
drag, startPoint x: 371, startPoint y: 391, endPoint x: 325, endPoint y: 389, distance: 46.1
click at [325, 389] on input "9313: NL BSB ® productcertificaat K20886" at bounding box center [377, 391] width 241 height 26
drag, startPoint x: 374, startPoint y: 392, endPoint x: 329, endPoint y: 392, distance: 45.2
click at [329, 392] on input "9313: NL BSB ® productcertificaat K20886" at bounding box center [377, 391] width 241 height 26
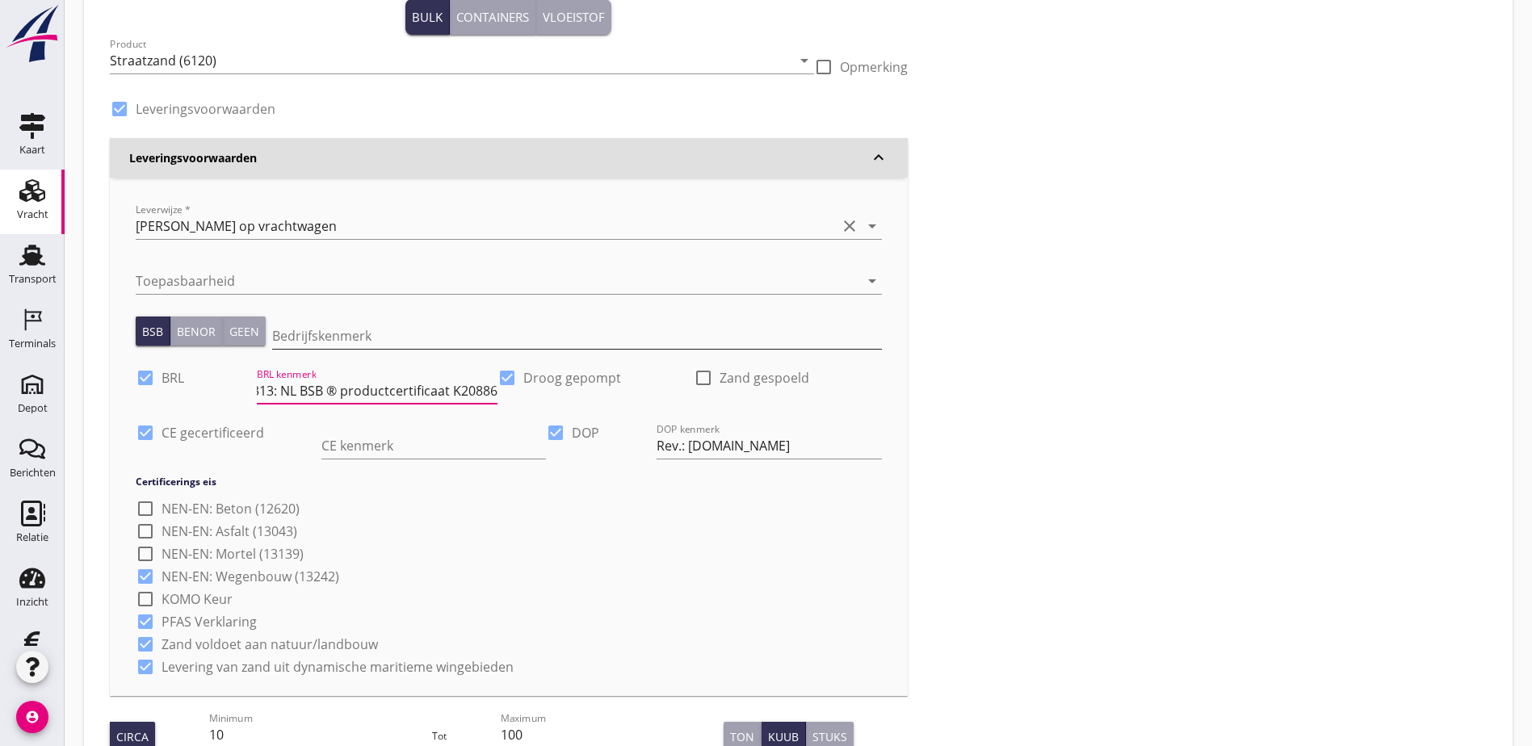
type input "9313: NL BSB ® productcertificaat K20886"
paste input "K20886"
type input "K20886"
click at [323, 384] on input "9313: NL BSB ® productcertificaat K20886" at bounding box center [377, 391] width 241 height 26
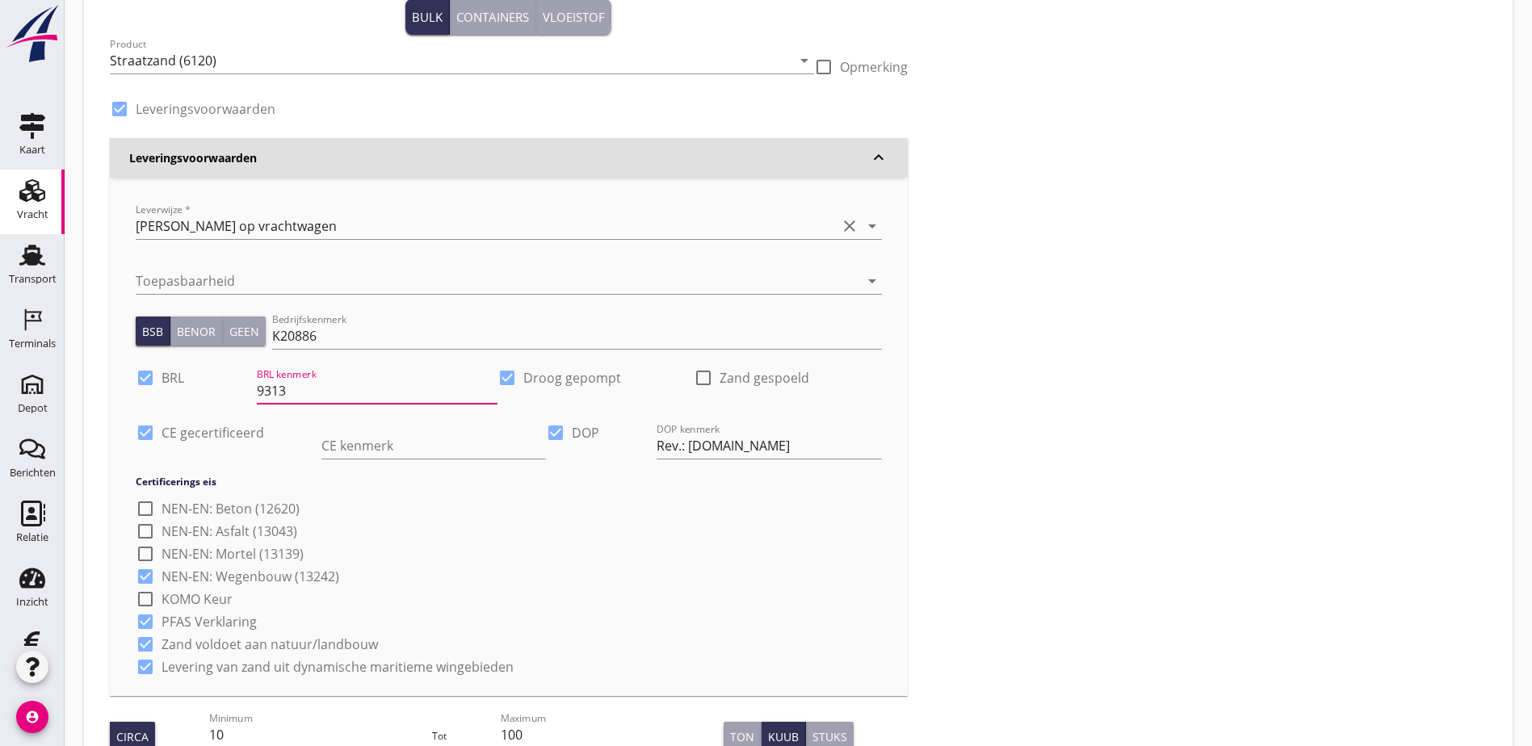
type input "9313"
click at [561, 563] on div "check_box_outline_blank NEN-EN: Beton (12620) check_box_outline_blank NEN-EN: A…" at bounding box center [509, 586] width 746 height 181
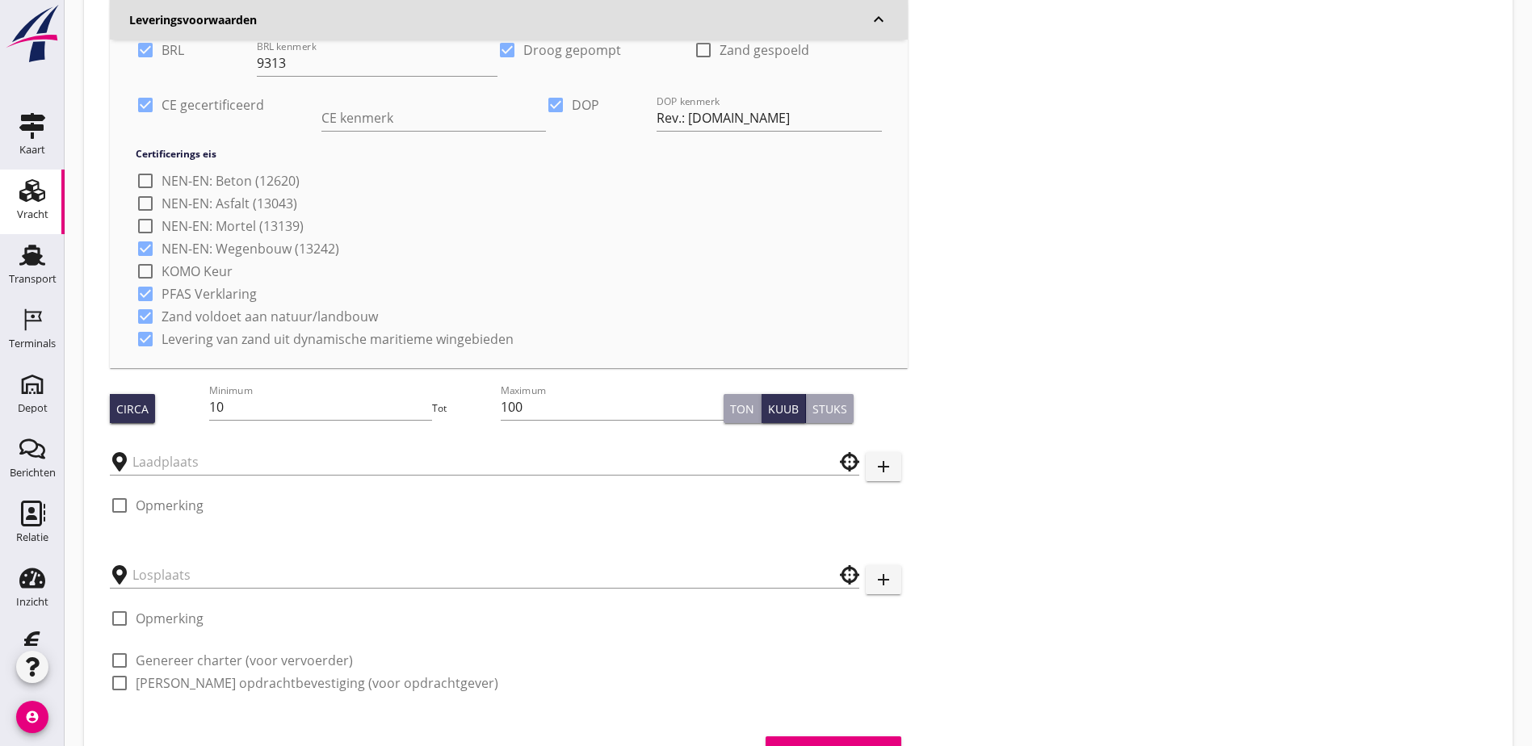
scroll to position [560, 0]
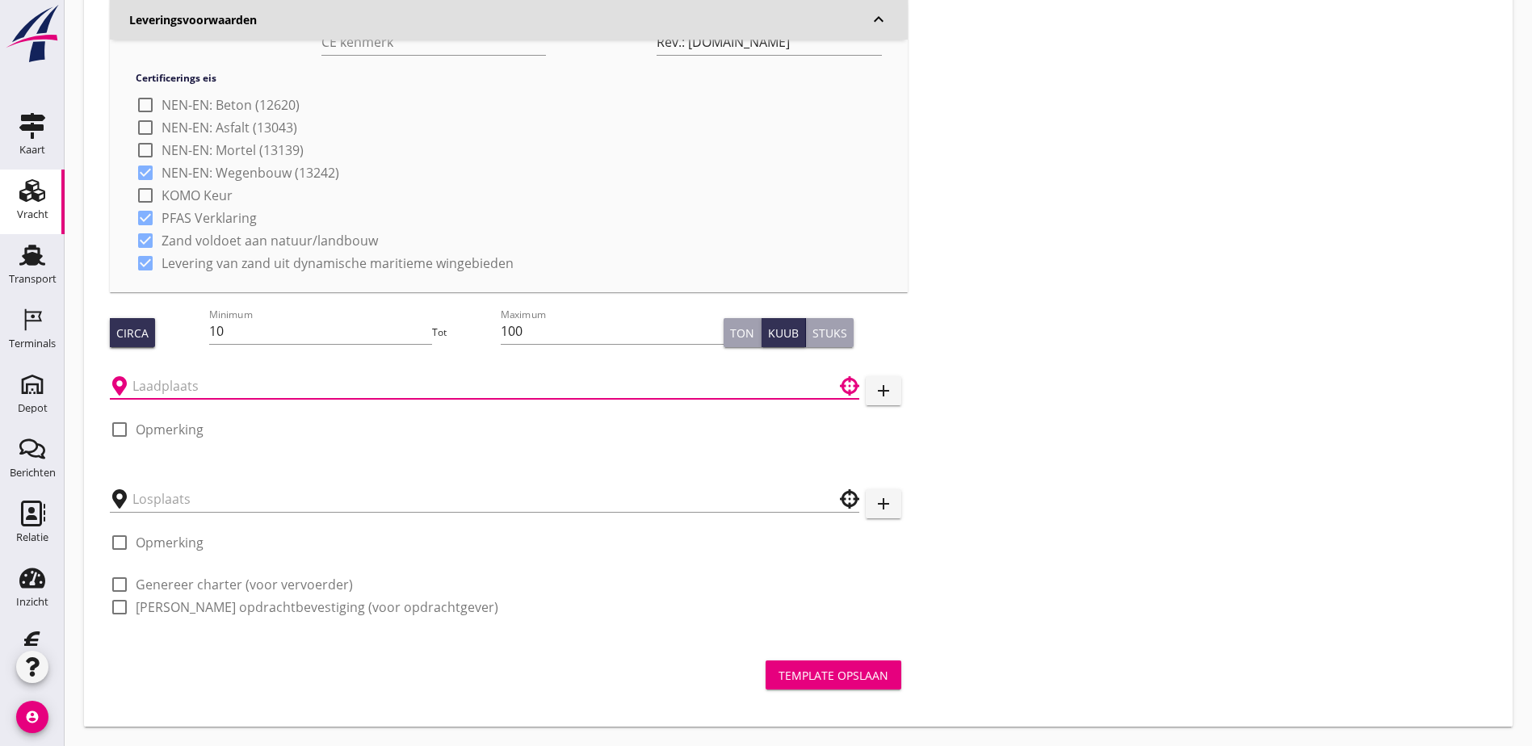
click at [362, 387] on input "text" at bounding box center [473, 386] width 682 height 26
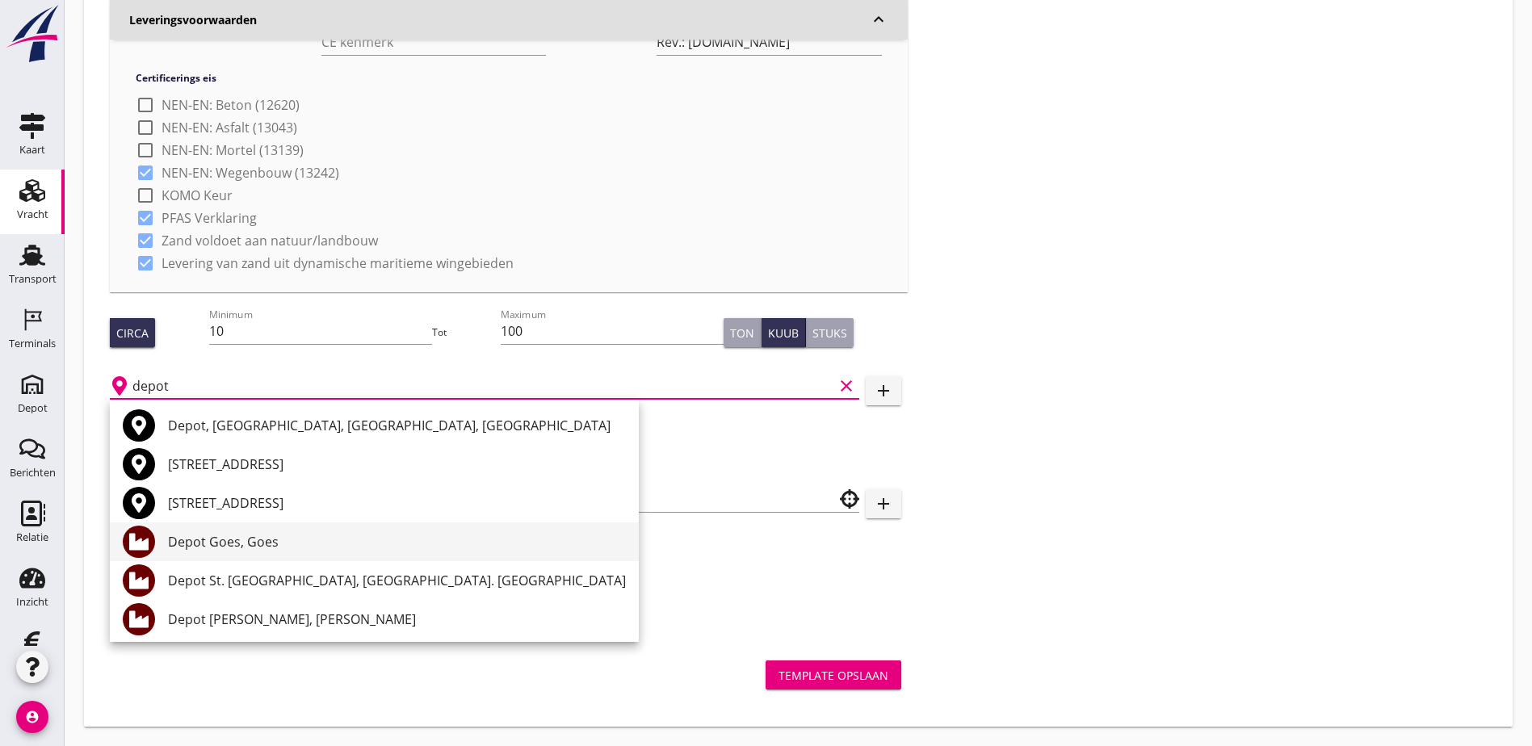
click at [394, 525] on div "Depot Goes, Goes" at bounding box center [397, 541] width 458 height 39
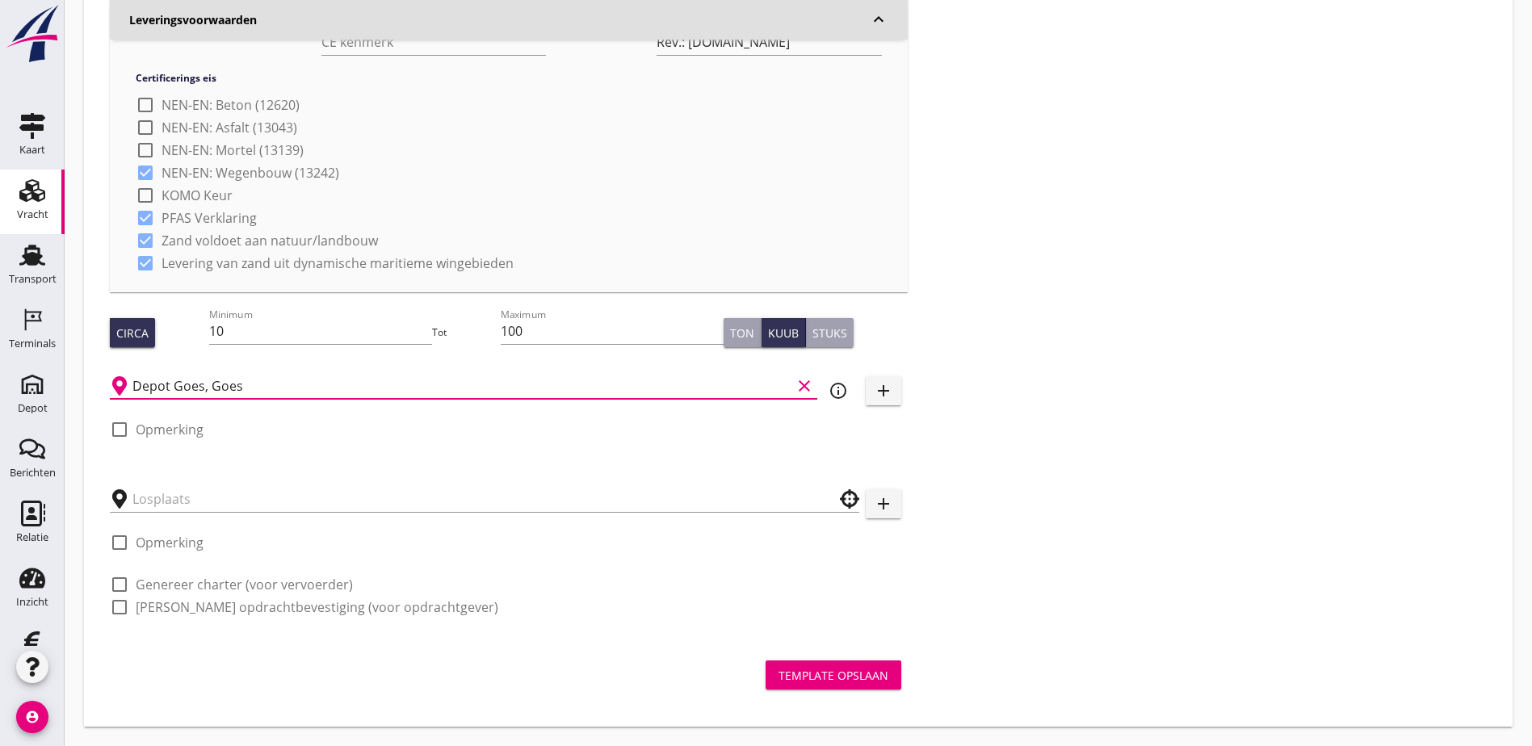
type input "Depot Goes, Goes"
click at [1039, 414] on div "Zoeken op opdrachtgever... Aannemings- en Verhuurbedrijf J. Hoondert & Zn. B.V.…" at bounding box center [798, 85] width 1390 height 1102
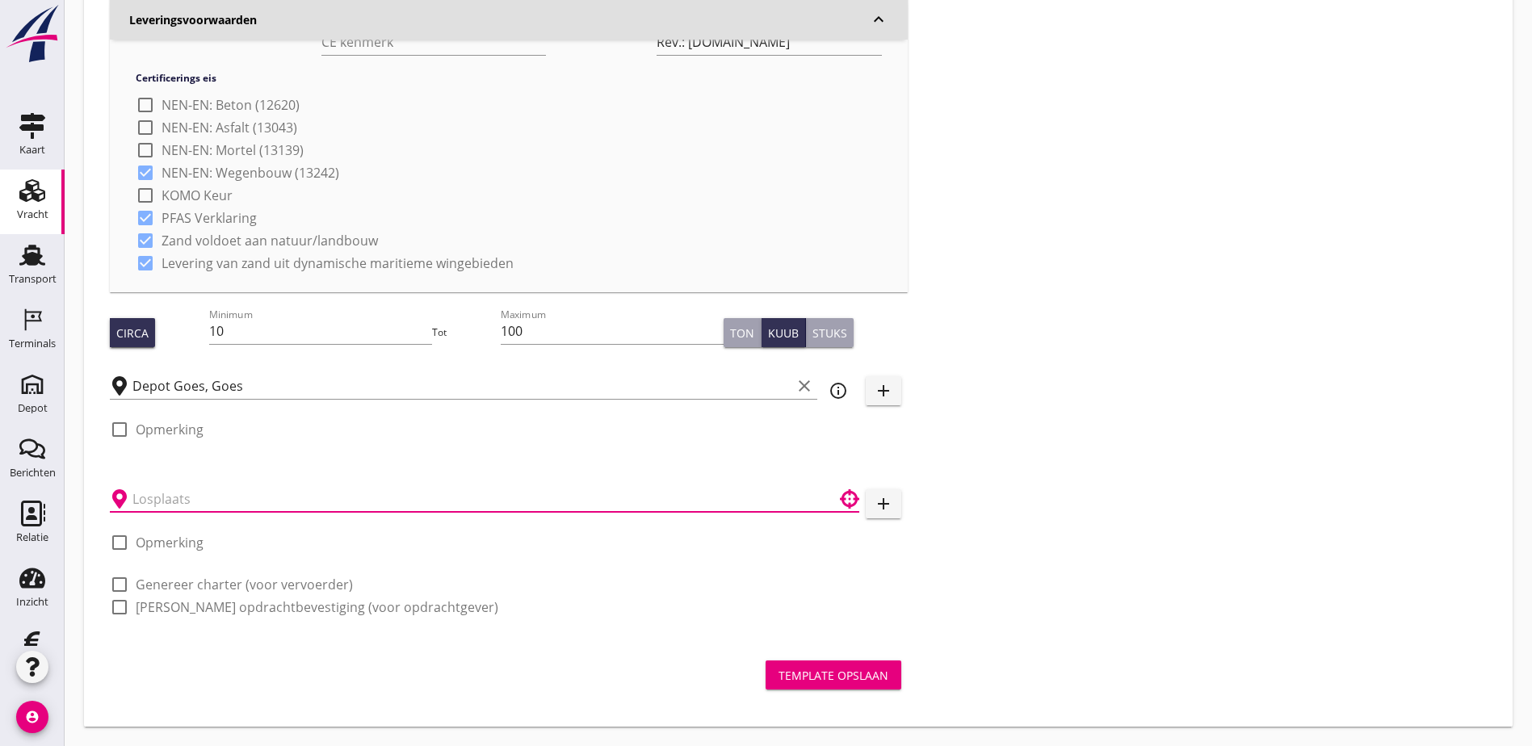
click at [294, 493] on input "text" at bounding box center [473, 499] width 682 height 26
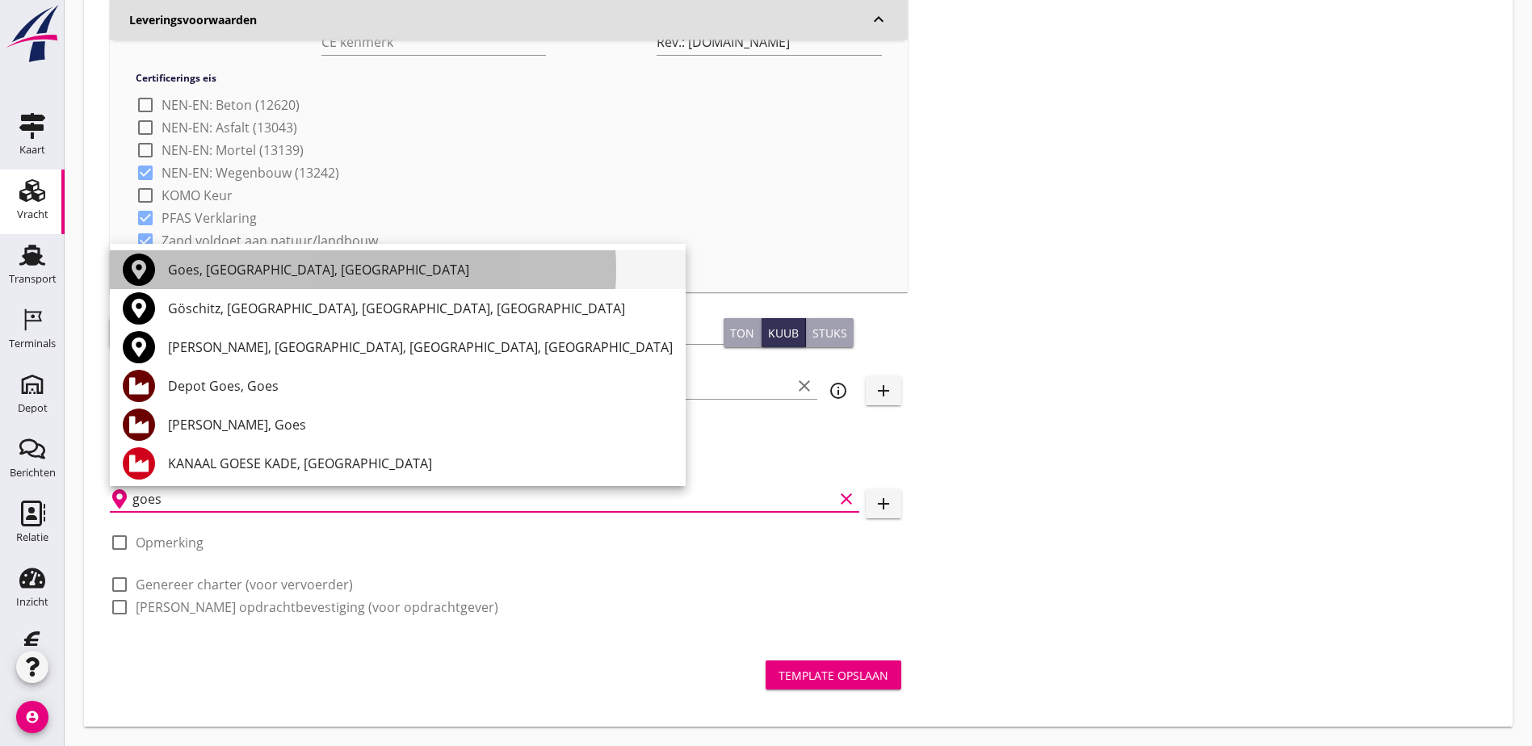
click at [250, 268] on div "Goes, [GEOGRAPHIC_DATA], [GEOGRAPHIC_DATA]" at bounding box center [420, 269] width 505 height 19
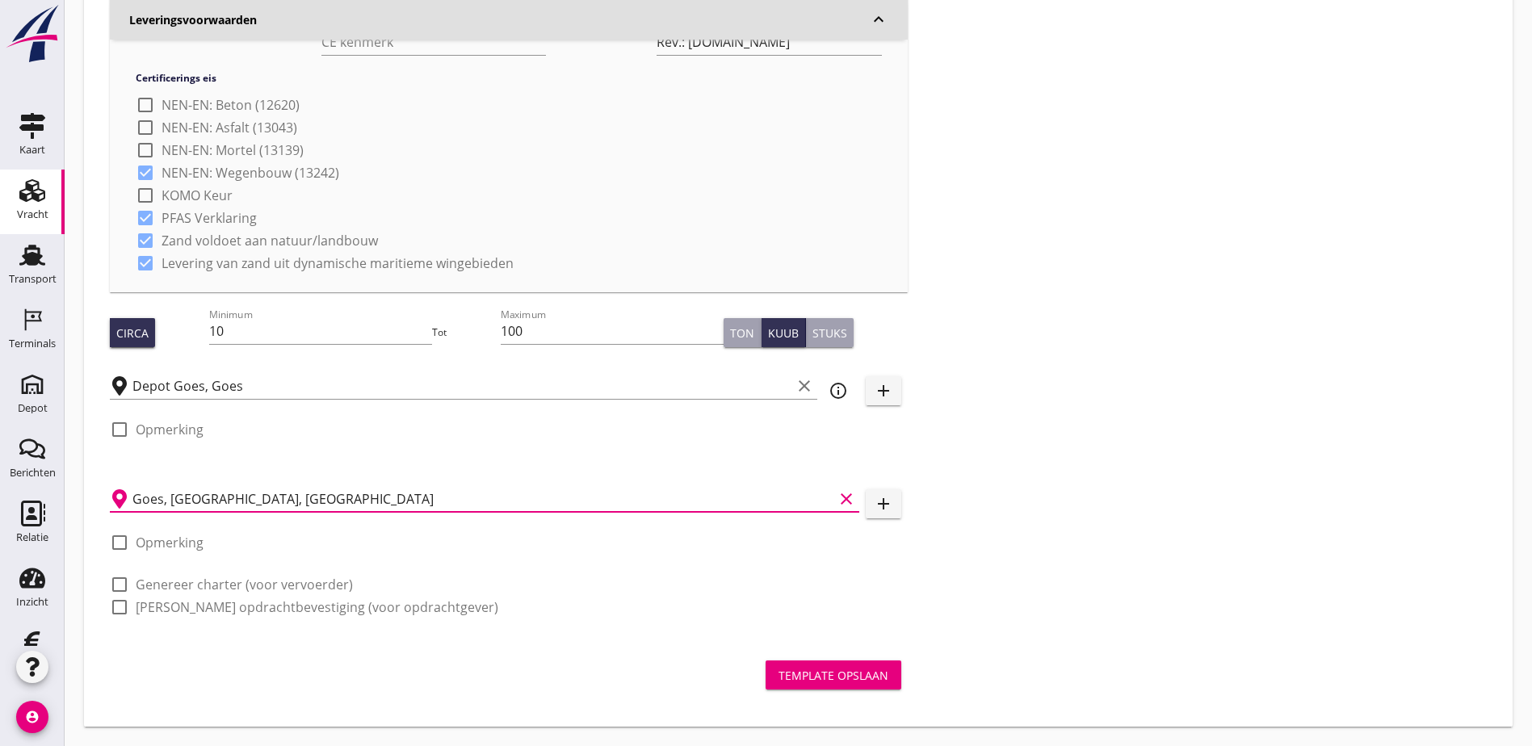
type input "Goes, [GEOGRAPHIC_DATA], [GEOGRAPHIC_DATA]"
click at [1041, 296] on div "Zoeken op opdrachtgever... Aannemings- en Verhuurbedrijf J. Hoondert & Zn. B.V.…" at bounding box center [798, 85] width 1390 height 1102
click at [115, 598] on div at bounding box center [119, 607] width 27 height 27
checkbox input "true"
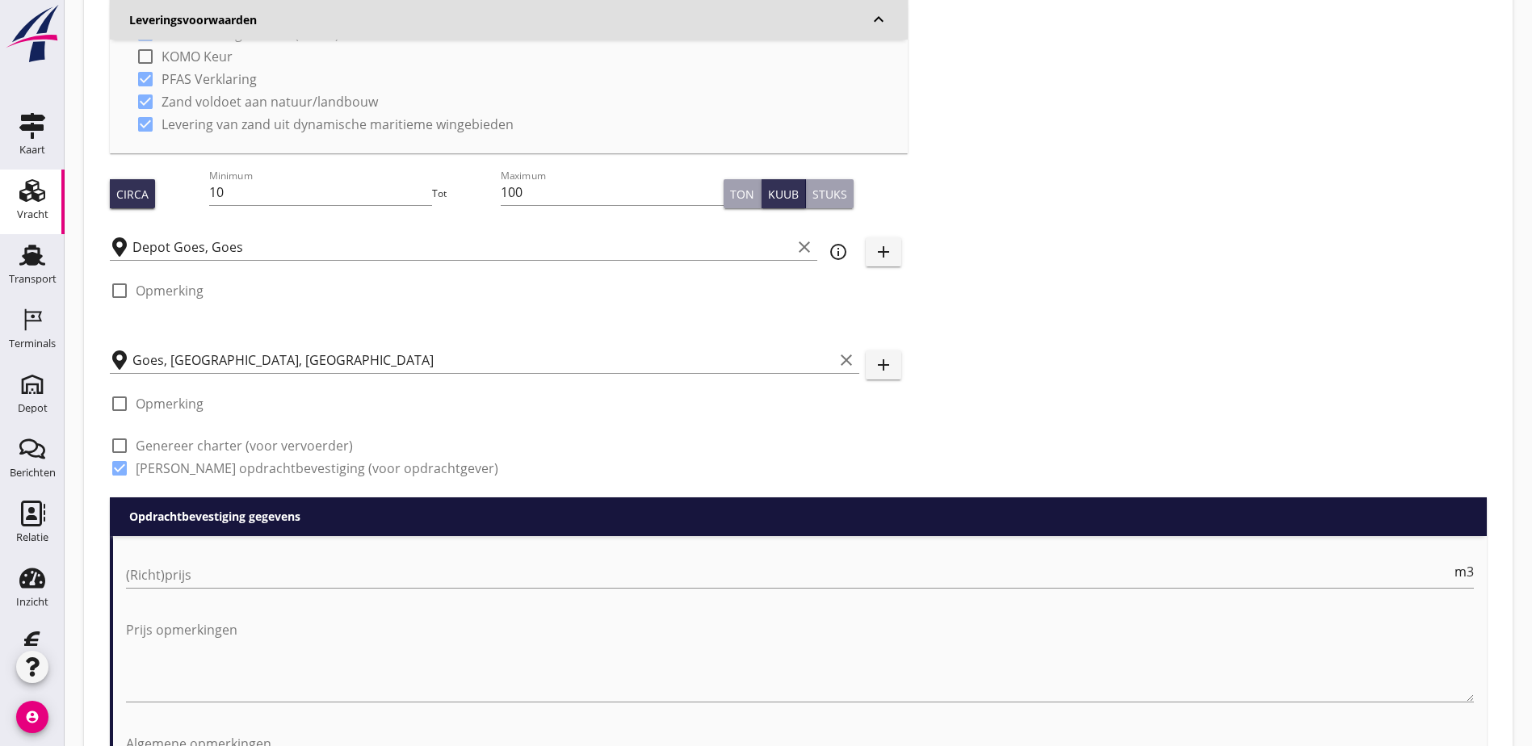
scroll to position [883, 0]
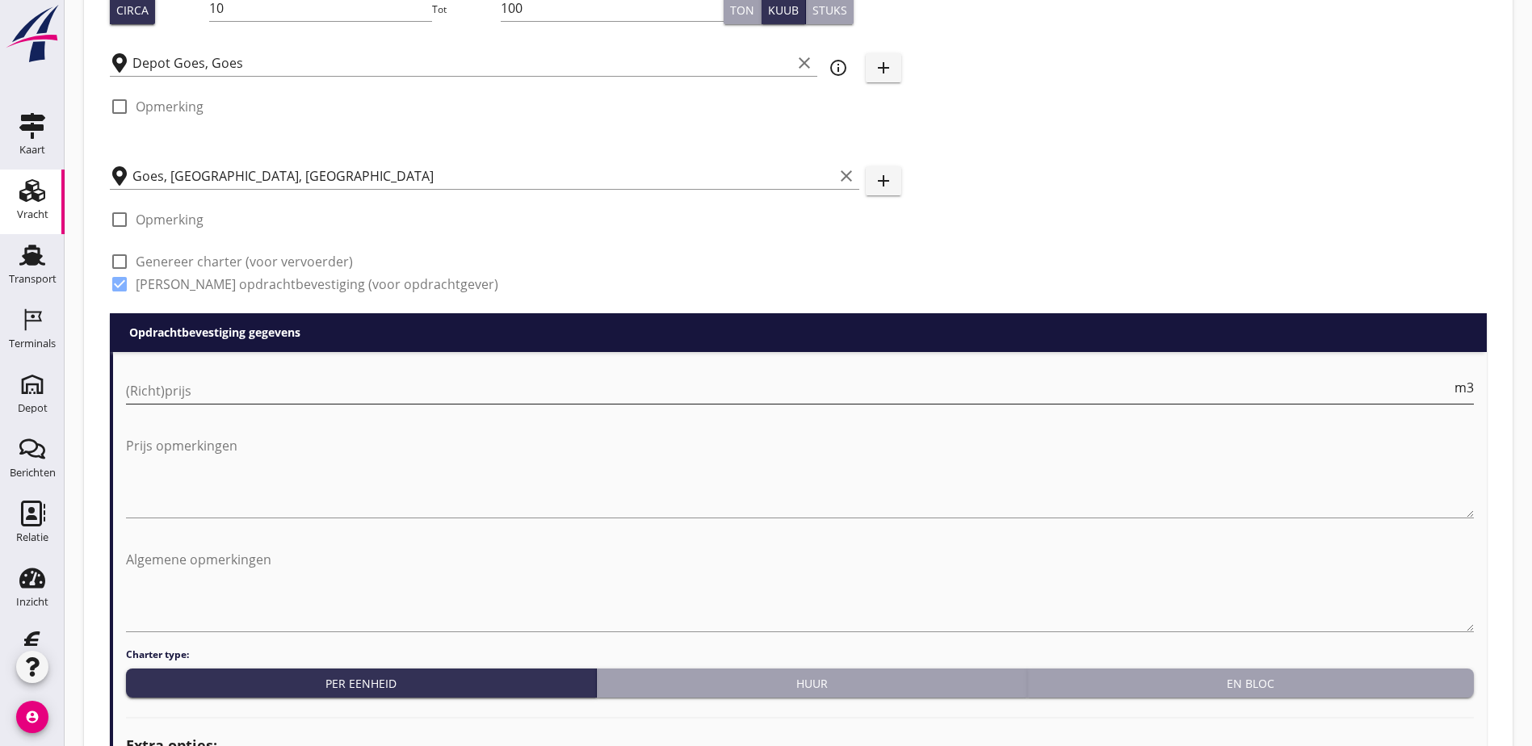
click at [194, 390] on input "(Richt)prijs" at bounding box center [788, 391] width 1325 height 26
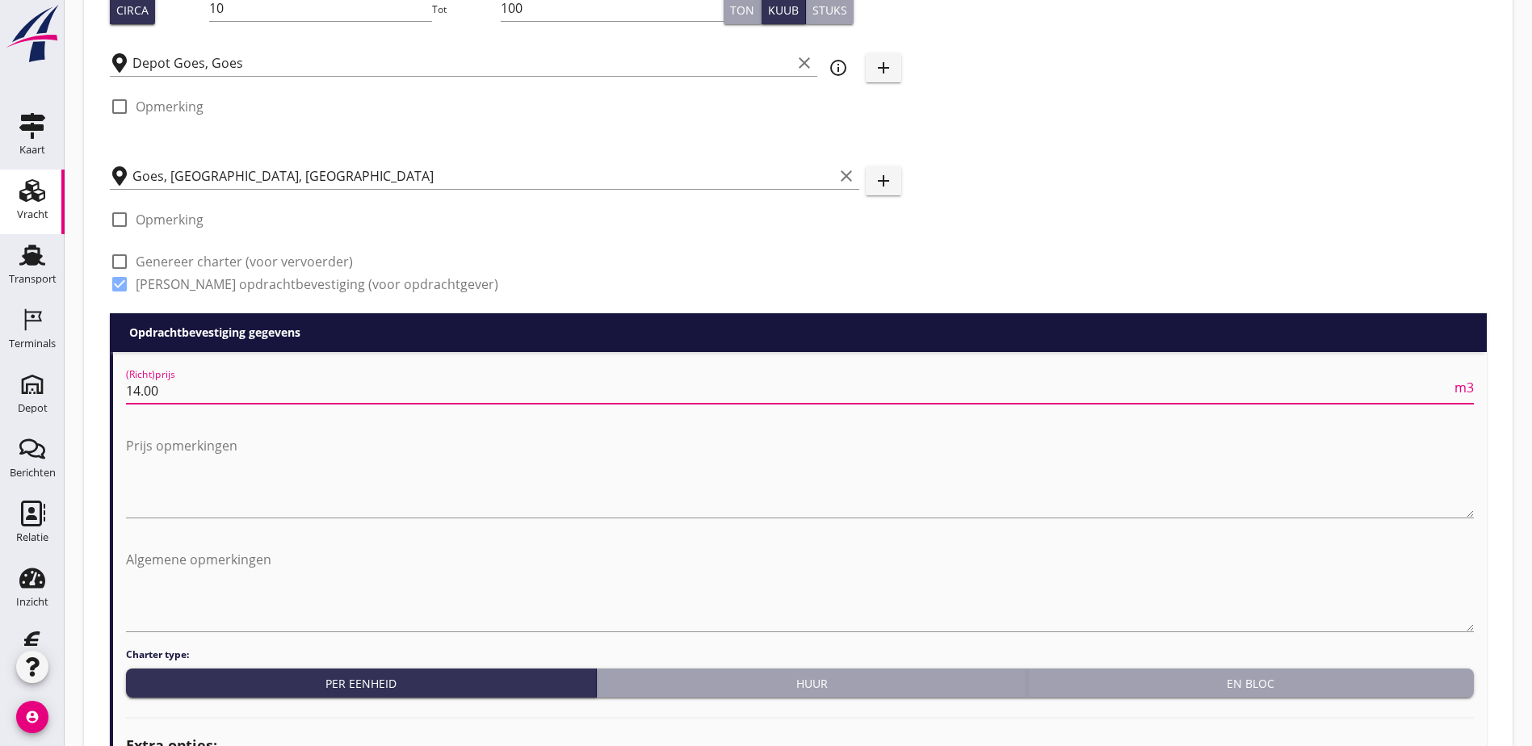
type input "14.00"
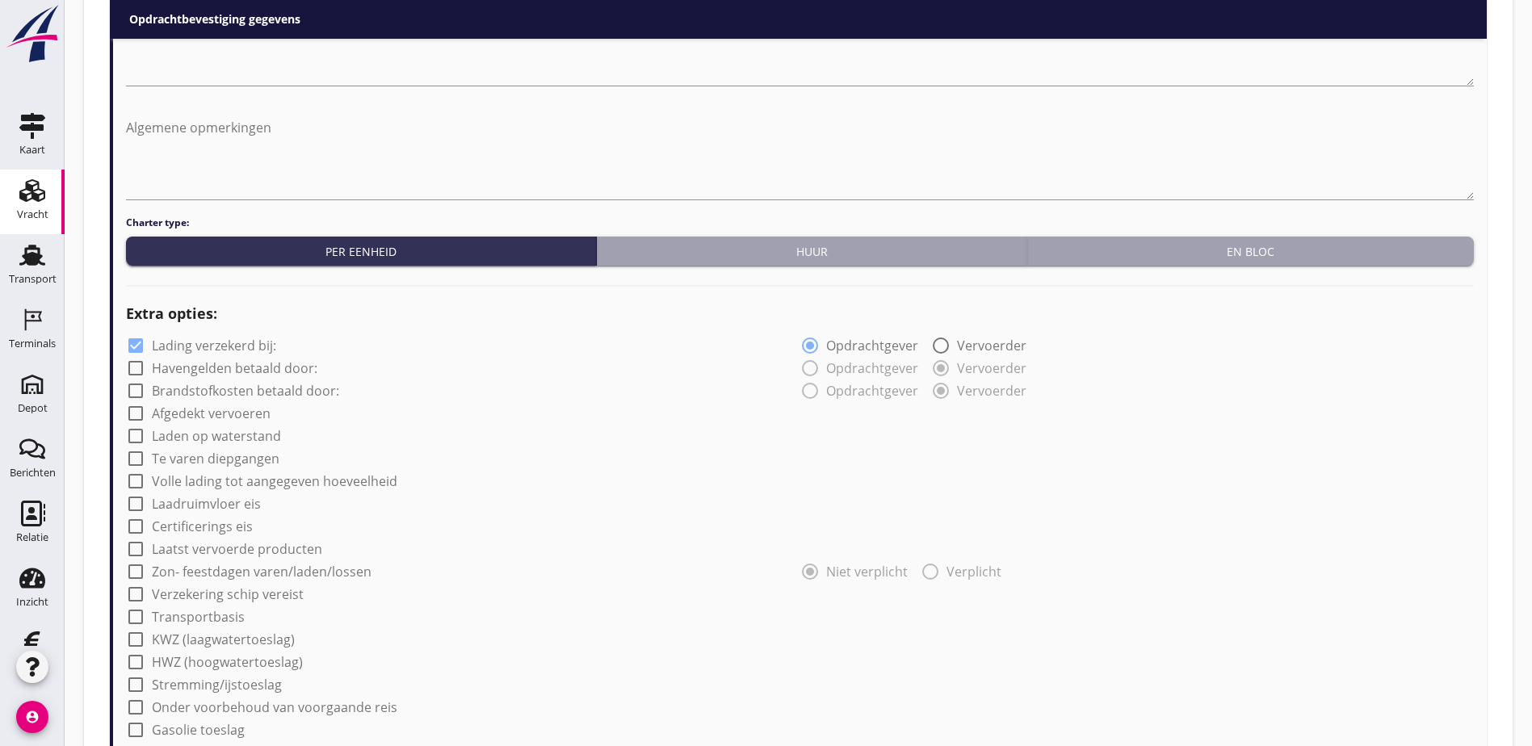
scroll to position [1368, 0]
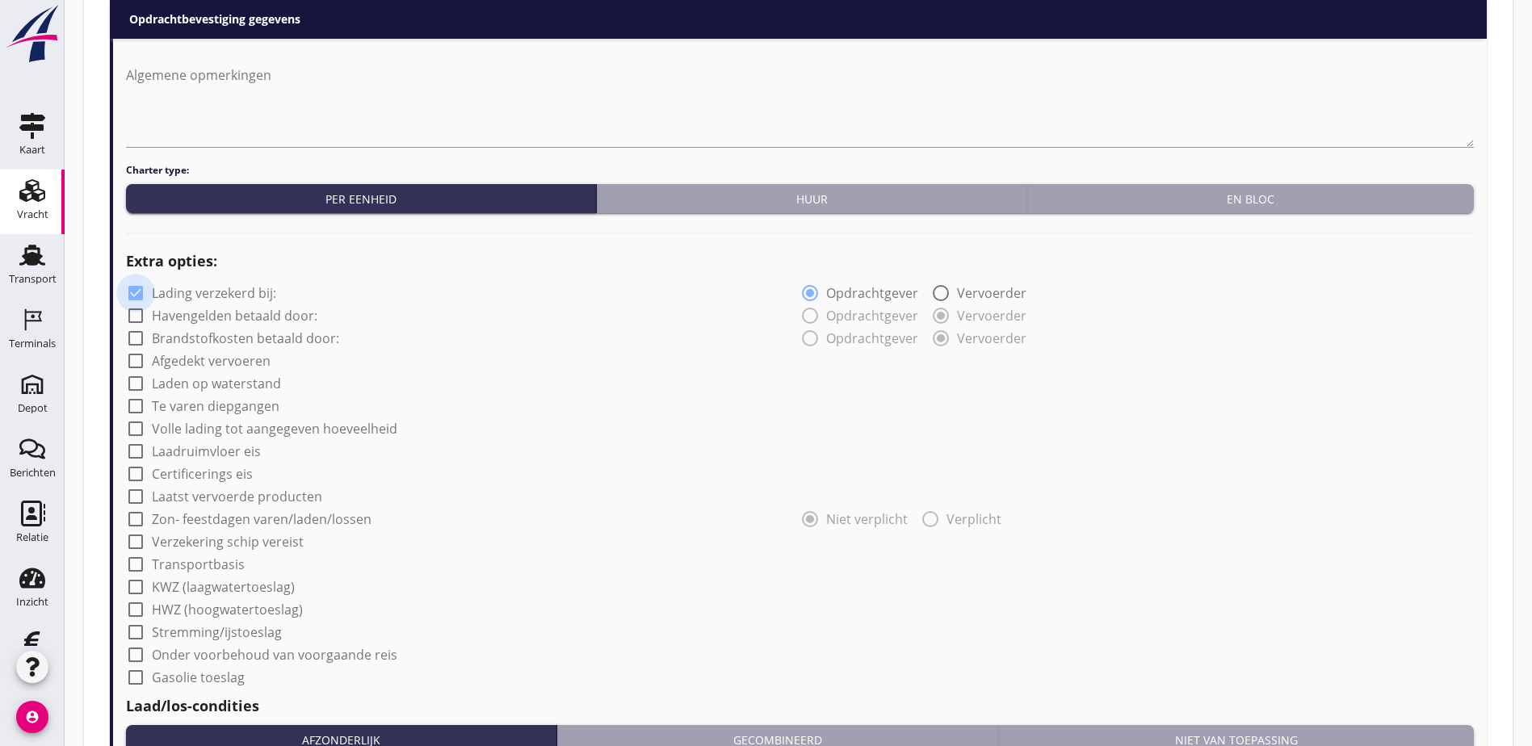
click at [126, 296] on div at bounding box center [135, 292] width 27 height 27
checkbox input "false"
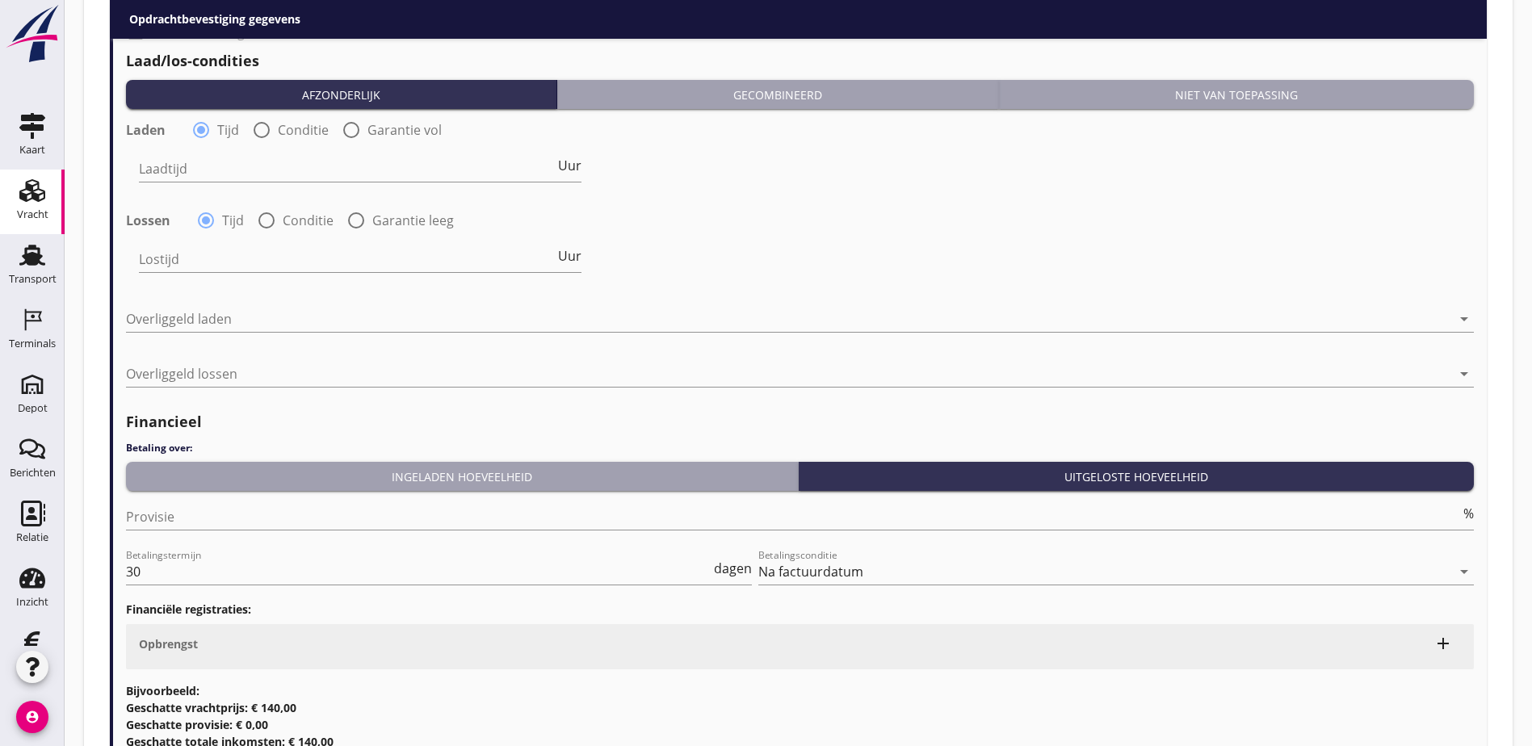
scroll to position [2014, 0]
click at [1332, 89] on div "Niet van toepassing" at bounding box center [1236, 94] width 462 height 17
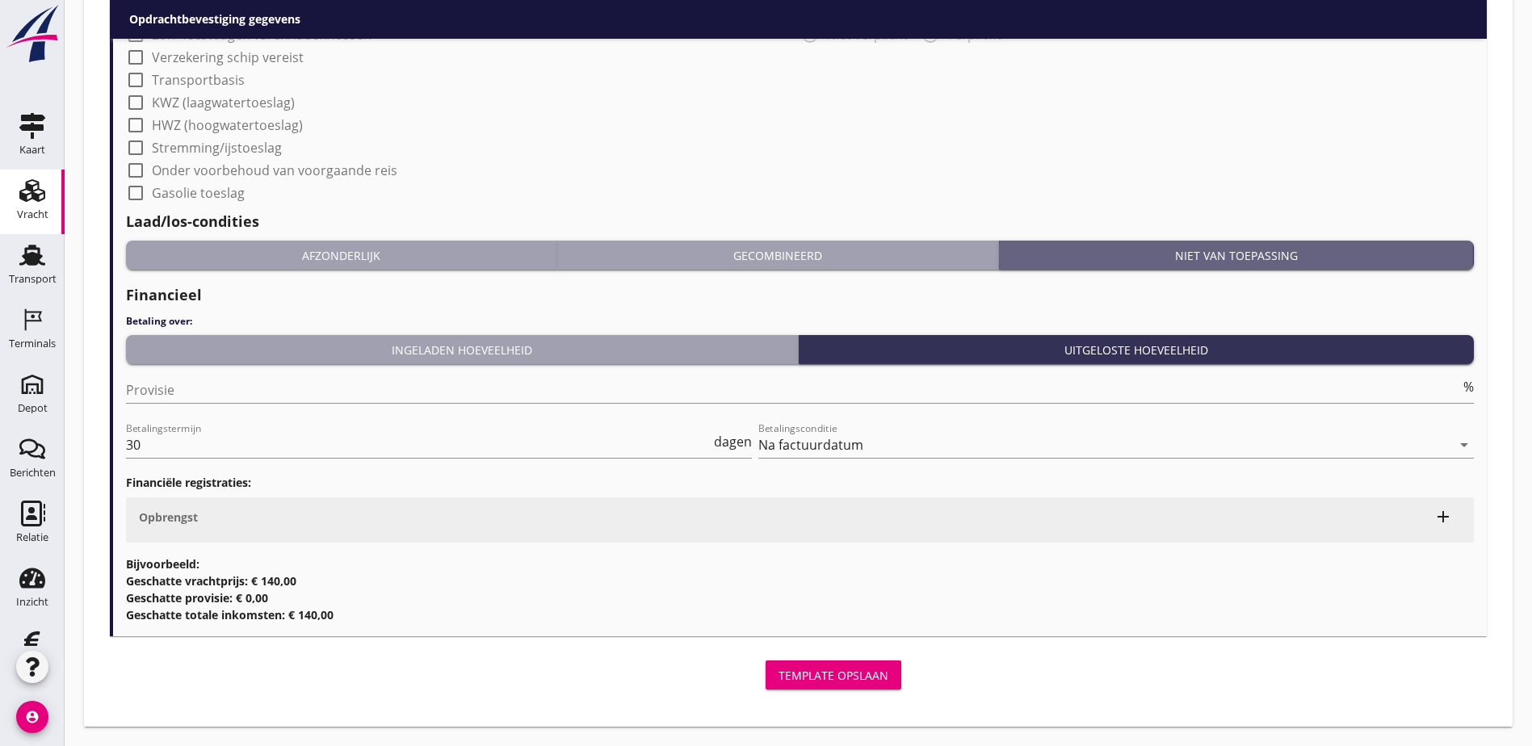
scroll to position [1852, 0]
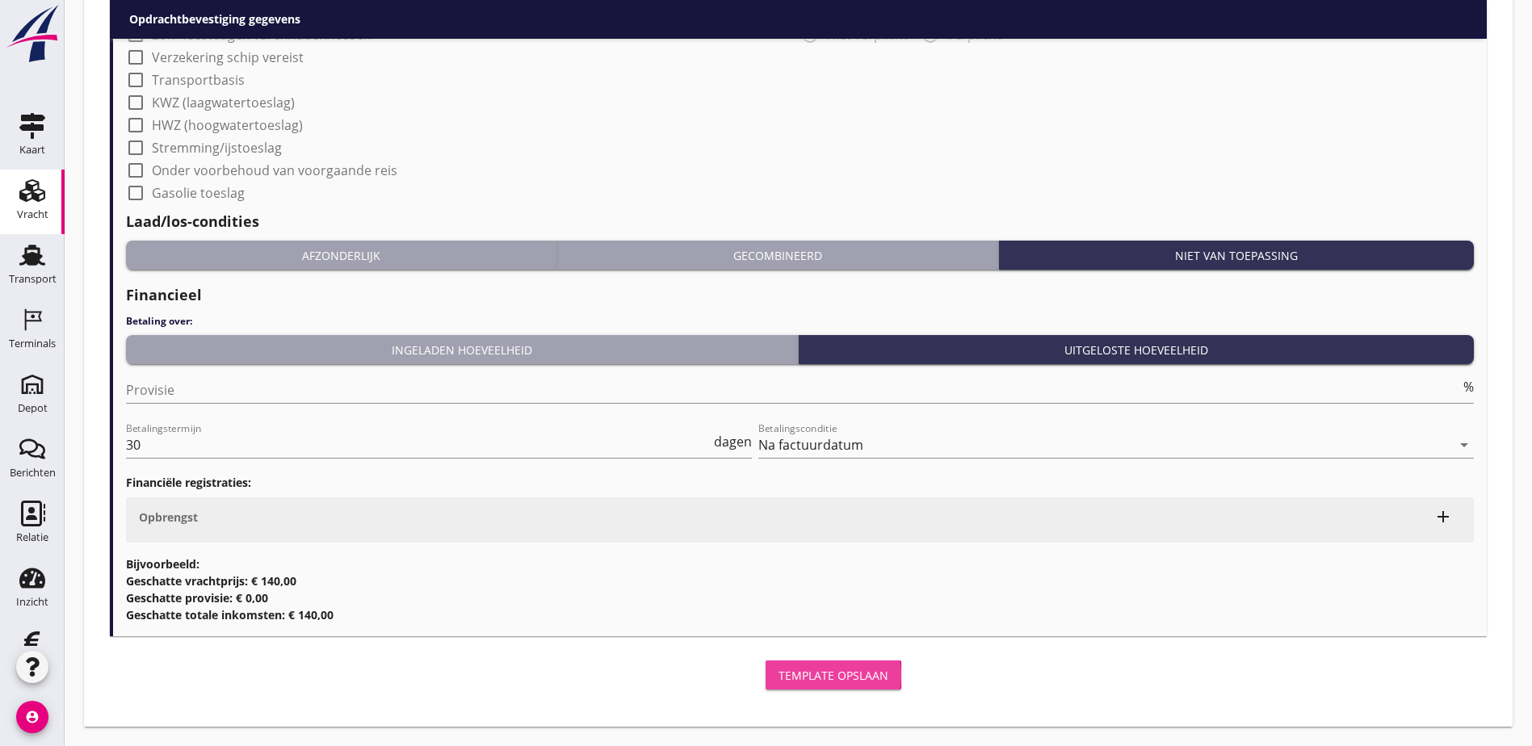
click at [778, 674] on div "Template opslaan" at bounding box center [833, 675] width 110 height 17
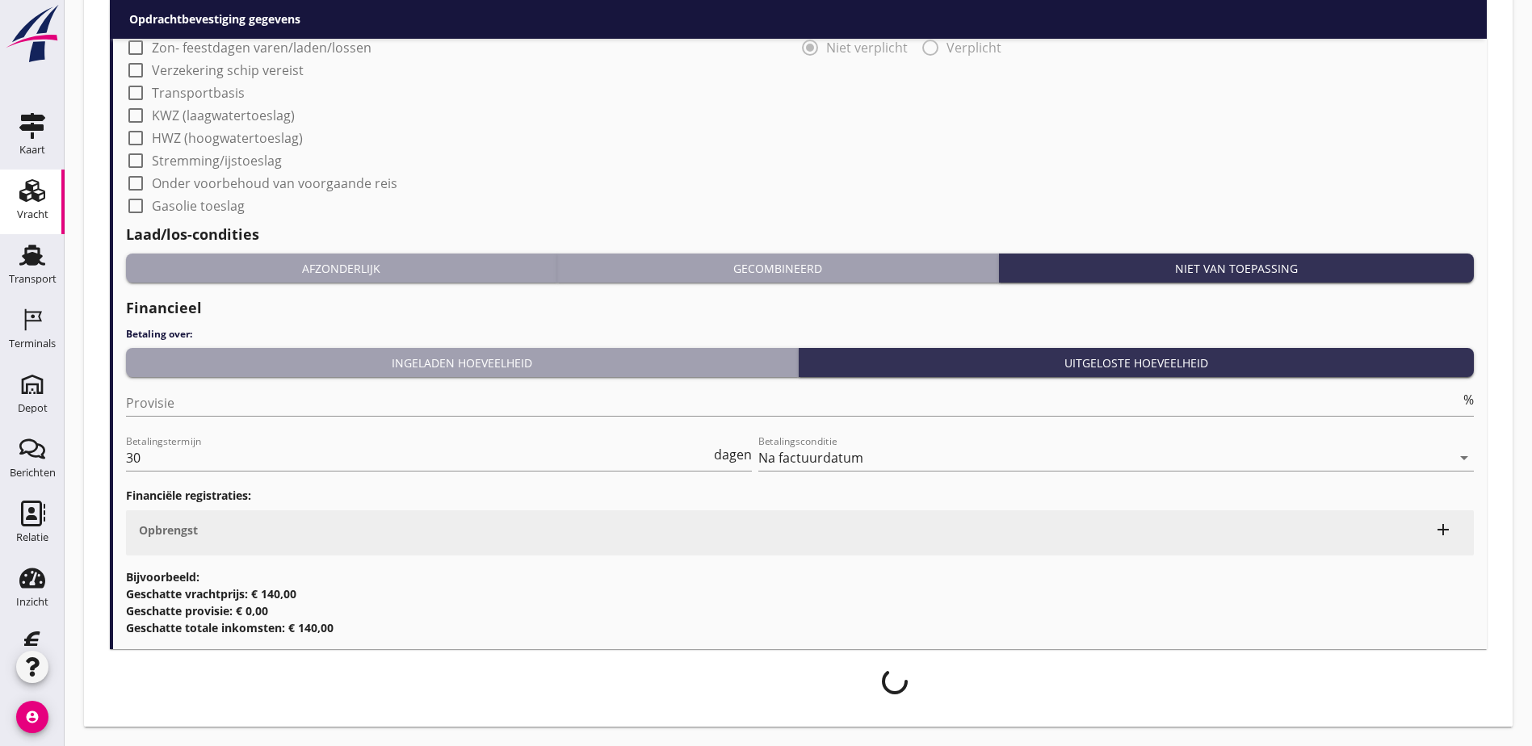
scroll to position [1839, 0]
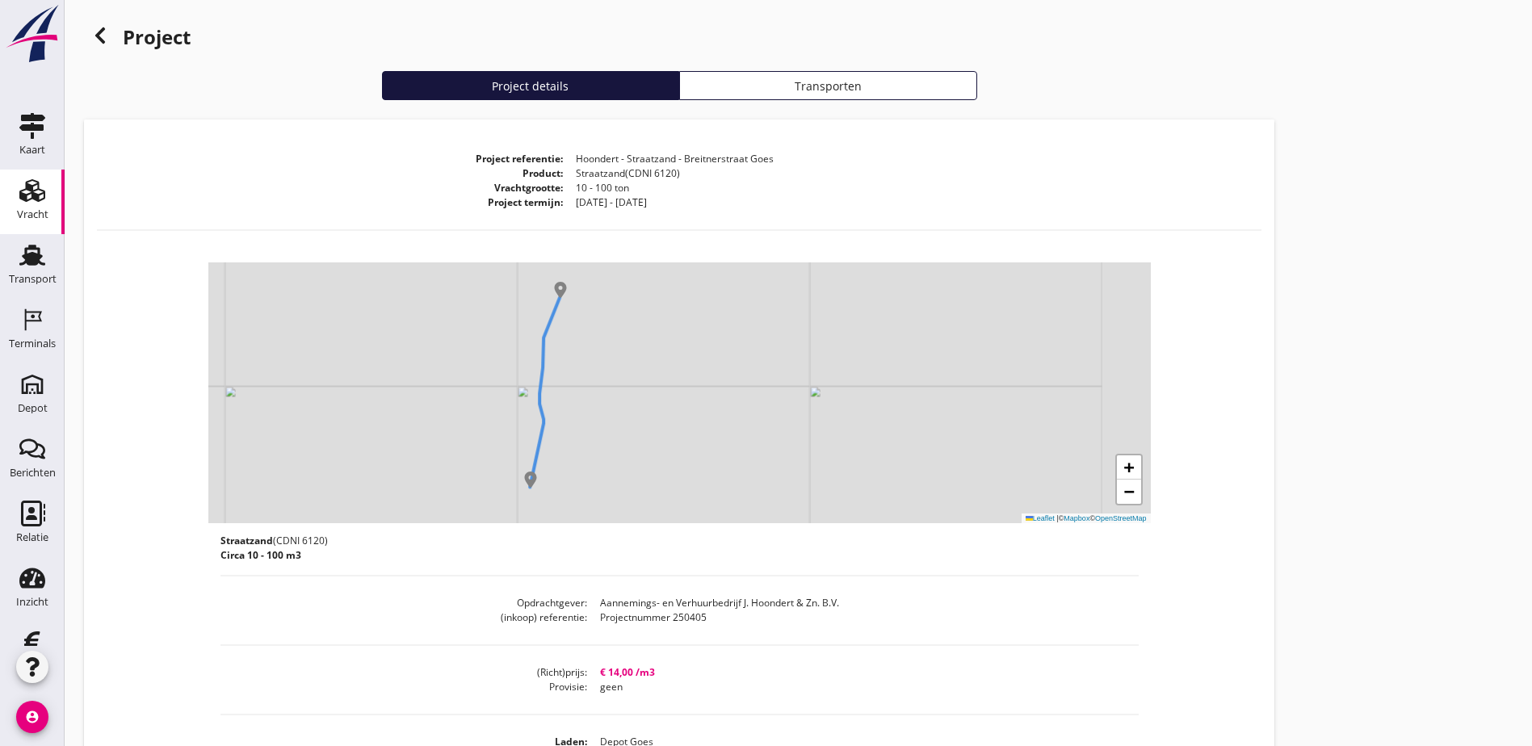
click at [858, 335] on div "Project Project details Transporten Project referentie Hoondert - Straatzand - …" at bounding box center [798, 615] width 1467 height 1231
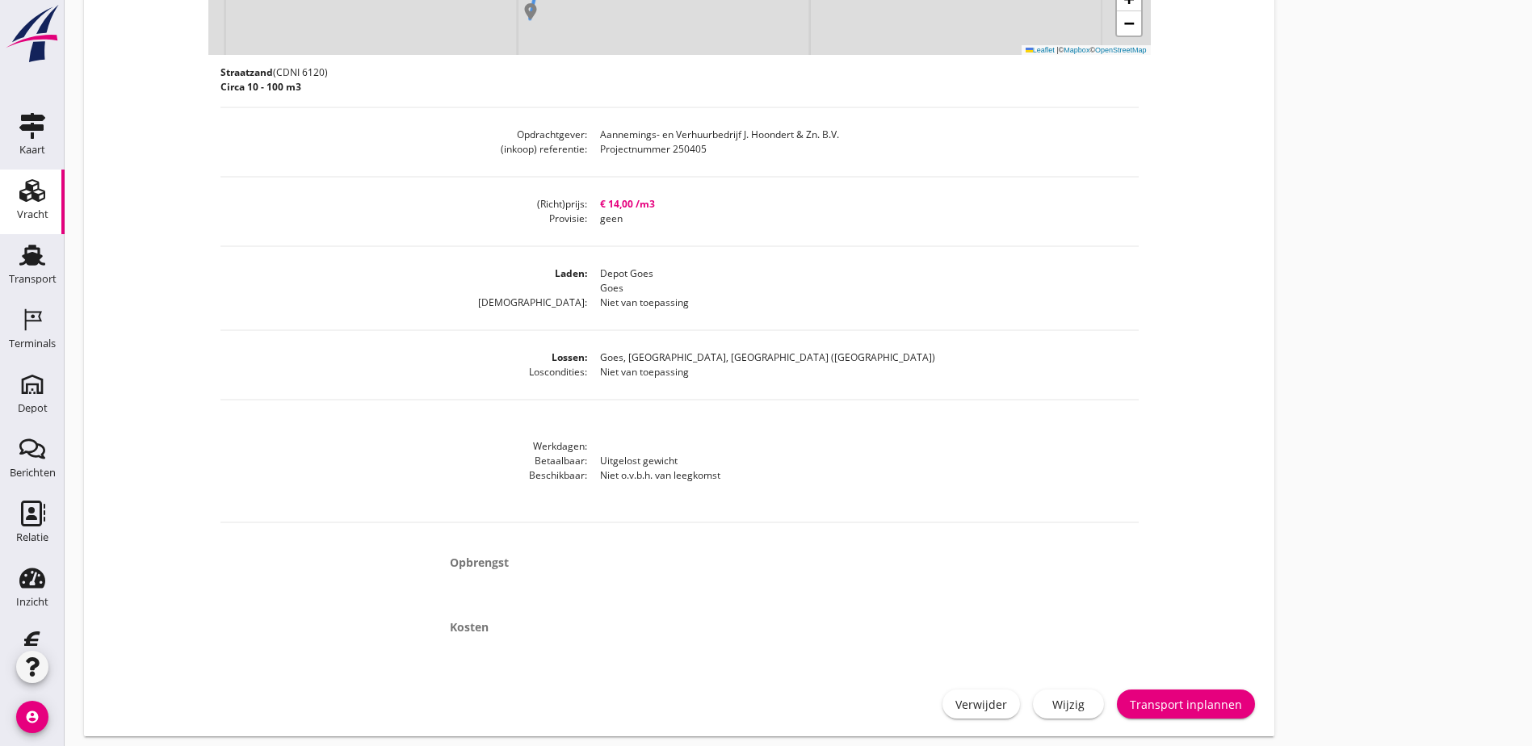
scroll to position [523, 0]
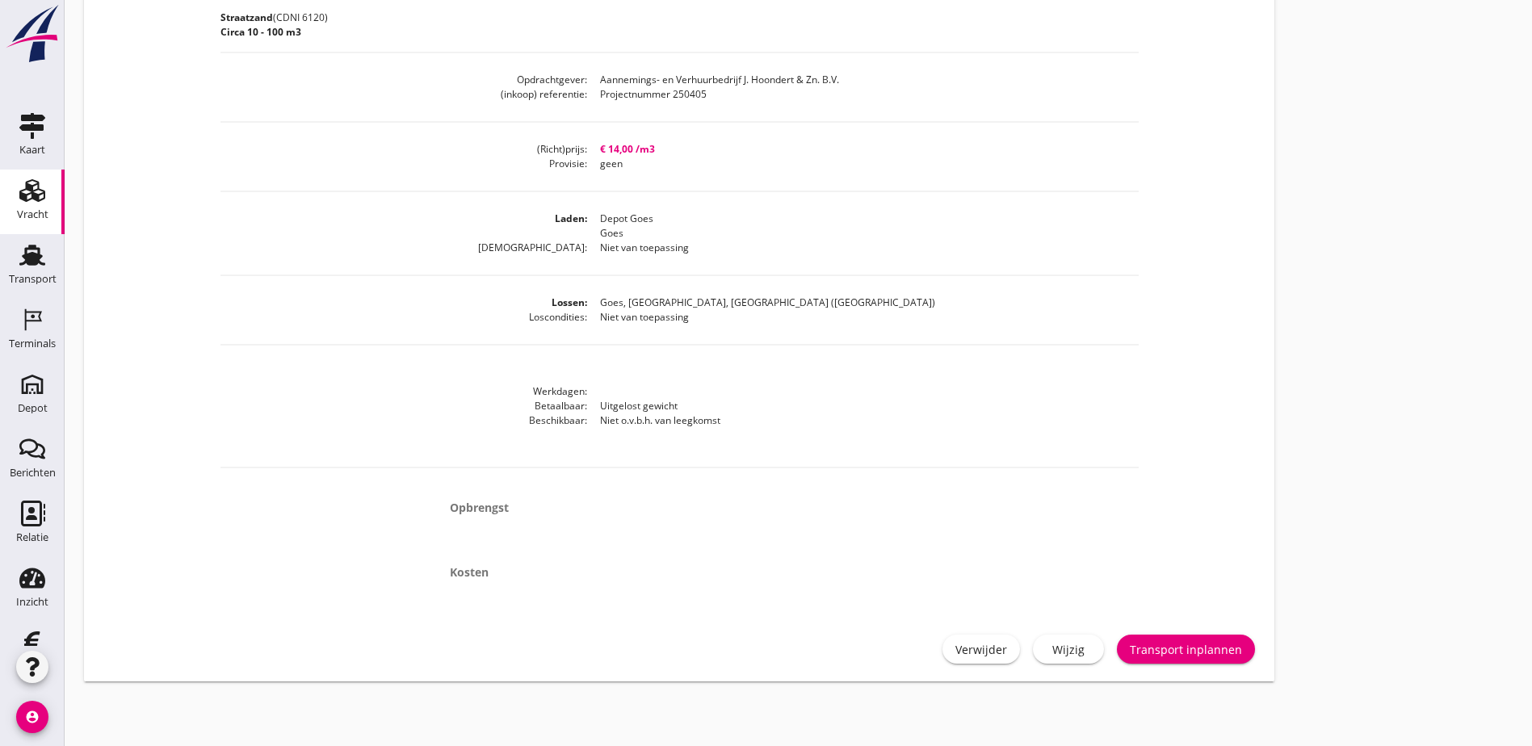
click at [934, 306] on div "Project Project details Transporten Project referentie Hoondert - Straatzand - …" at bounding box center [798, 92] width 1467 height 1231
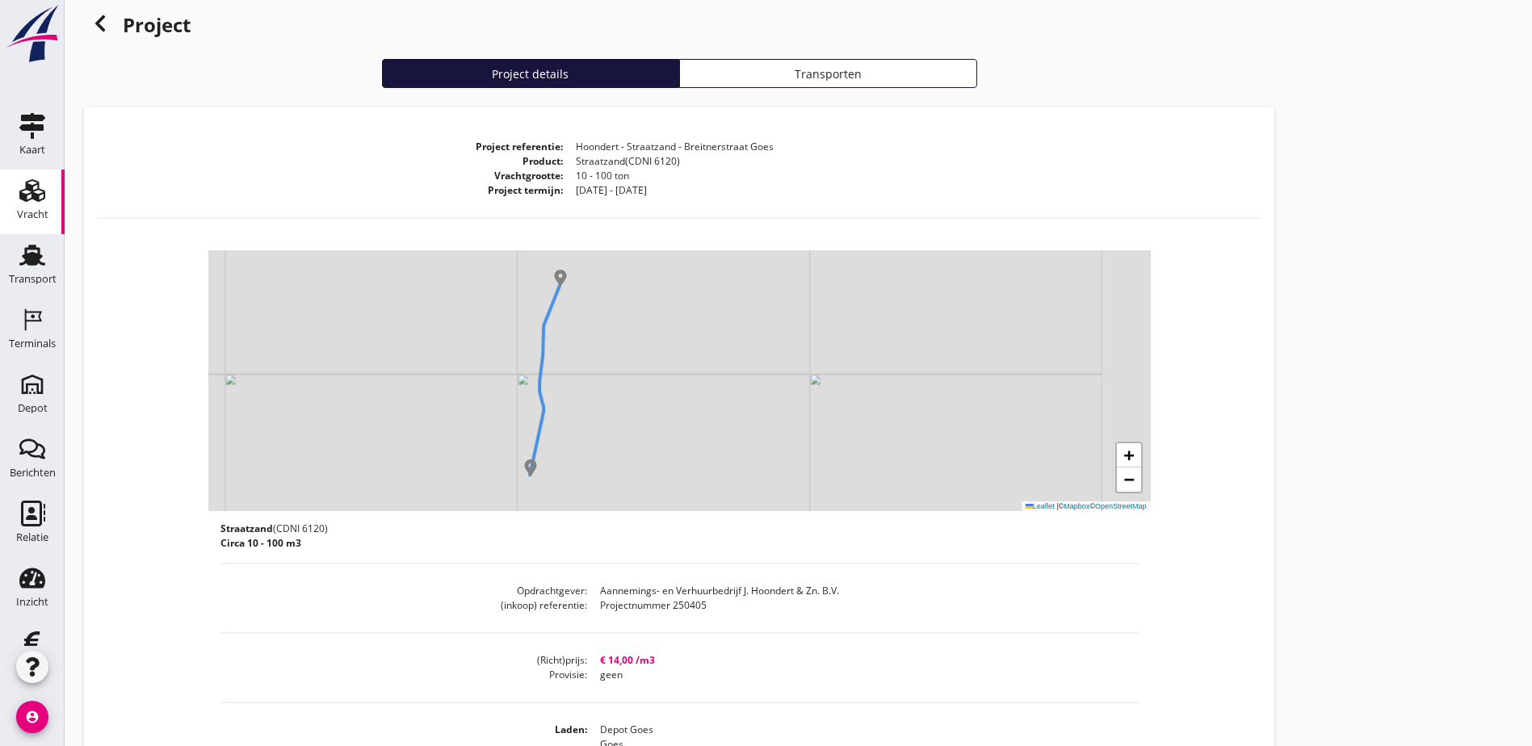
scroll to position [0, 0]
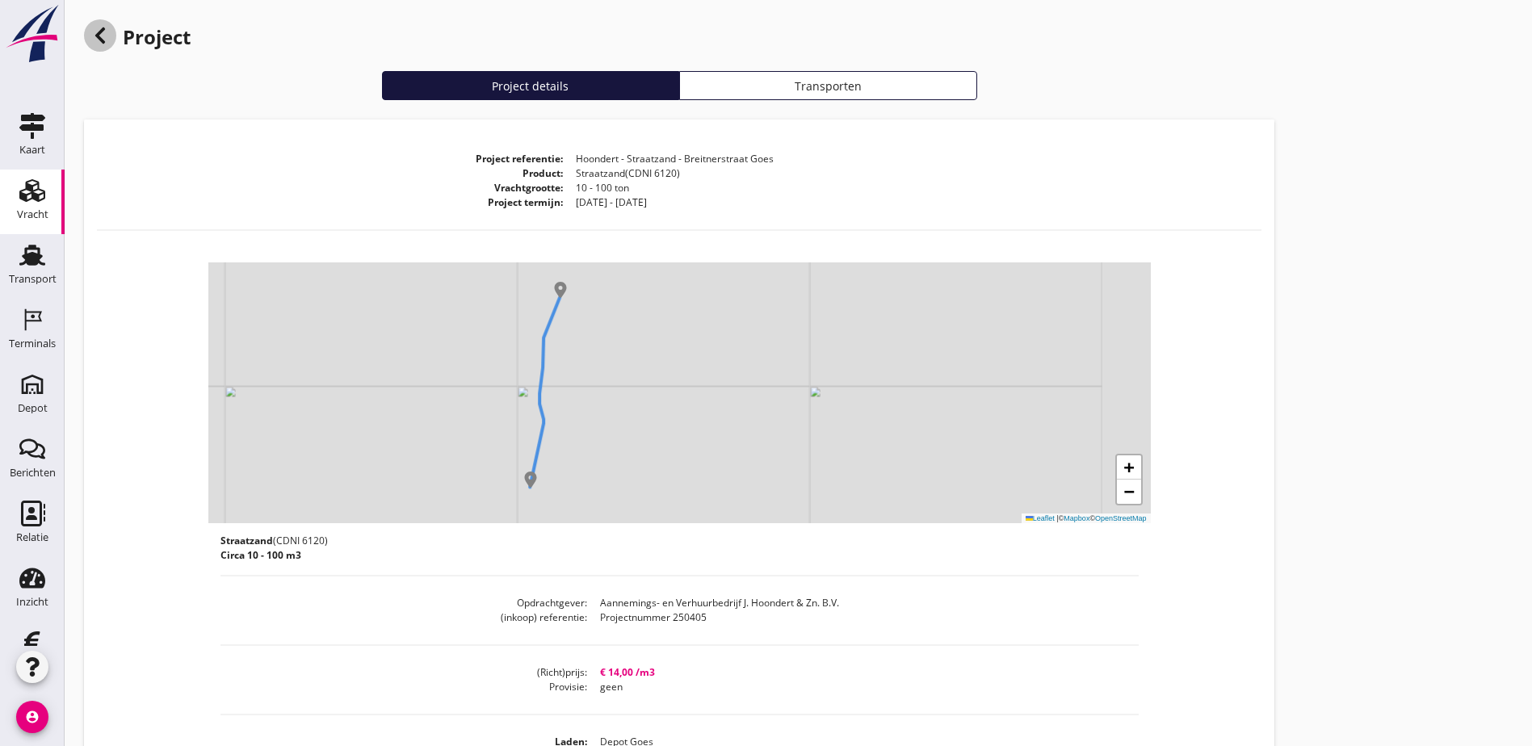
click at [101, 29] on icon at bounding box center [99, 35] width 19 height 19
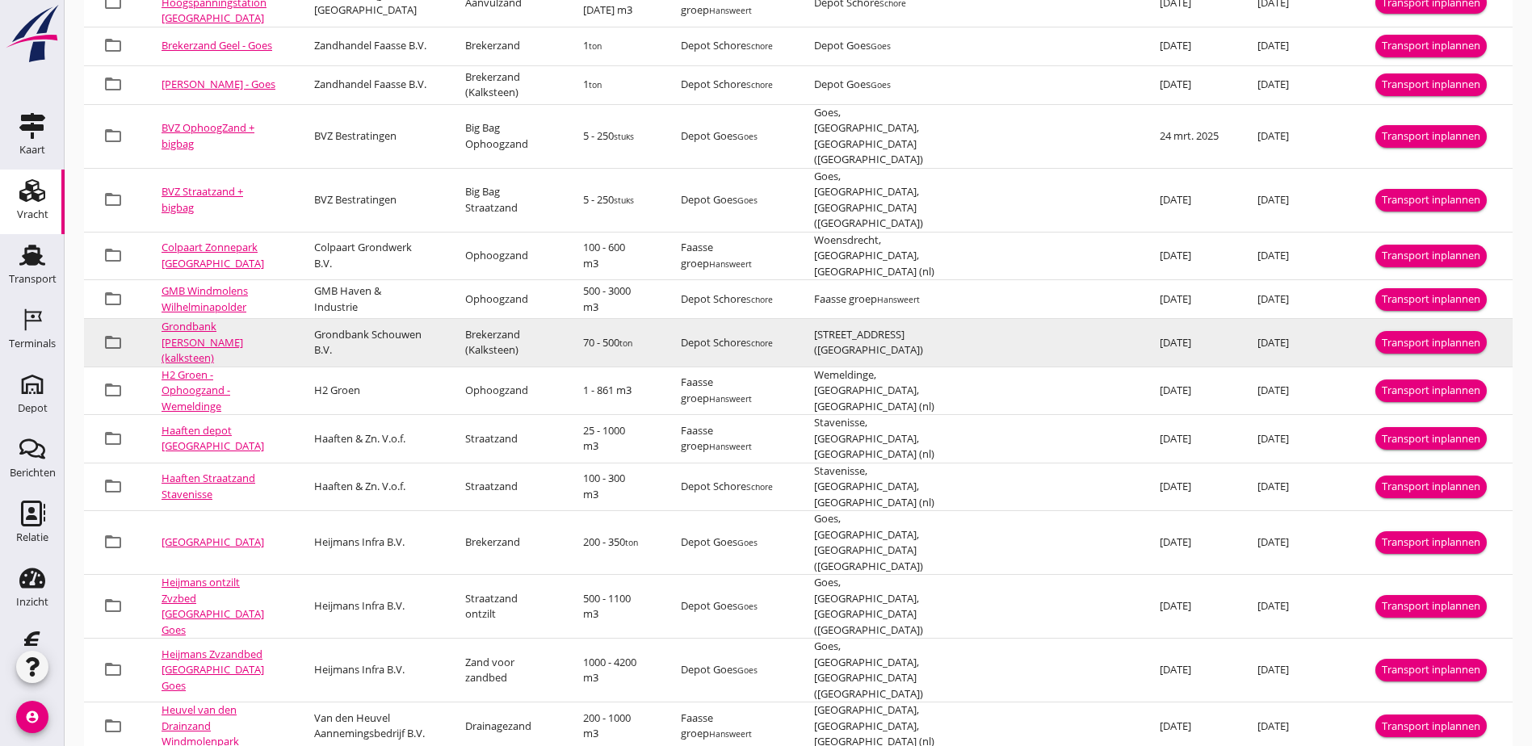
scroll to position [606, 0]
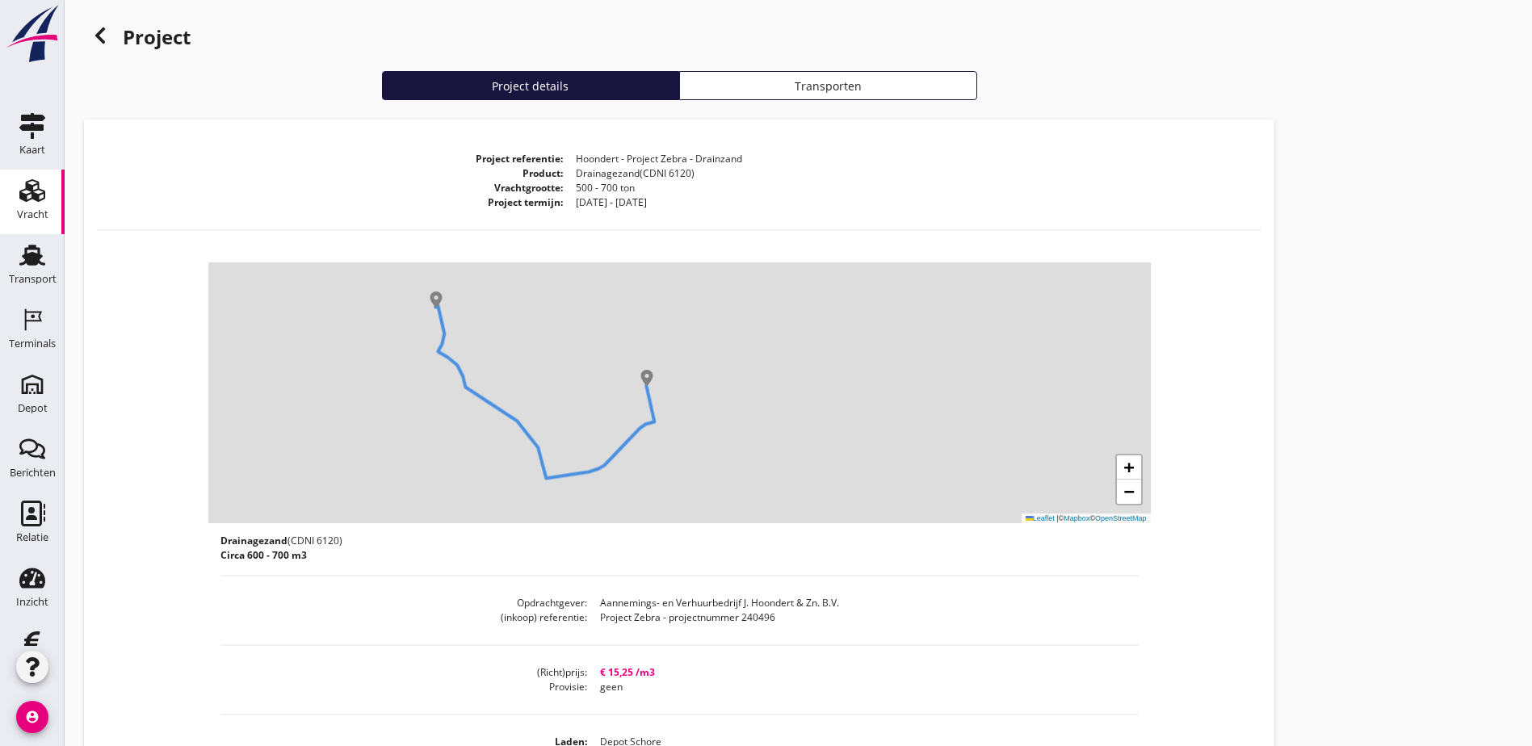
click at [593, 472] on div "+ − Leaflet | © Mapbox © OpenStreetMap" at bounding box center [679, 392] width 942 height 261
click at [103, 33] on icon at bounding box center [99, 35] width 19 height 19
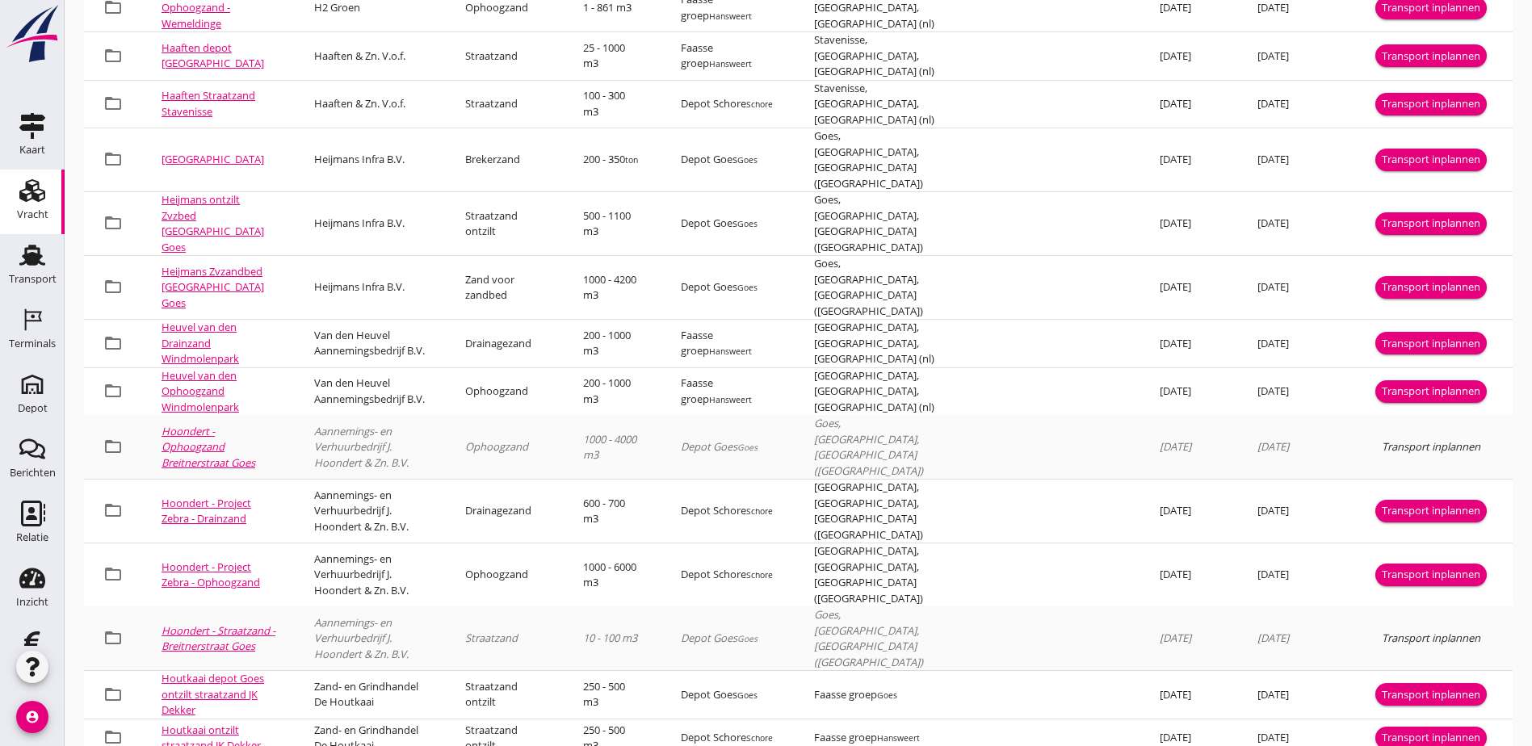
scroll to position [940, 0]
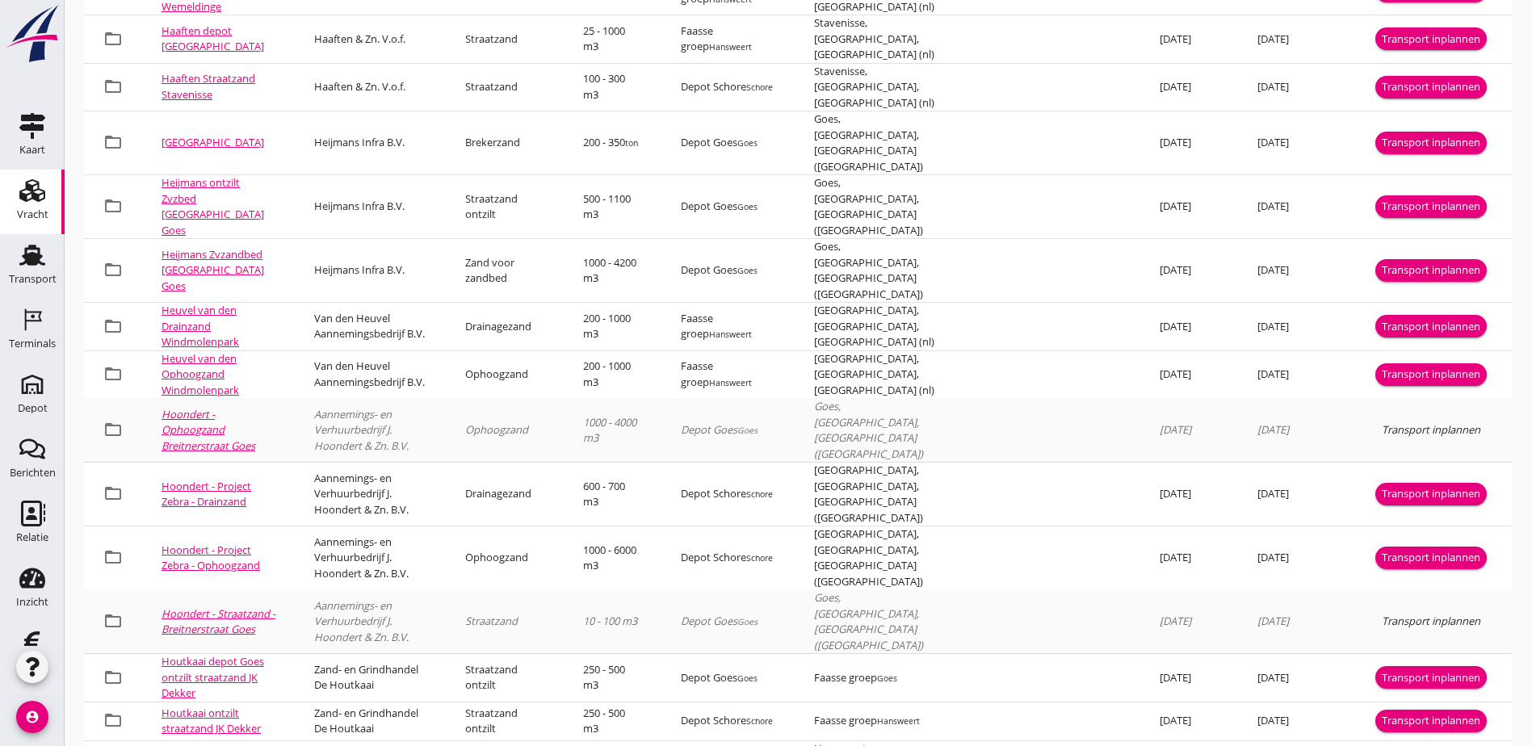
click at [209, 407] on link "Hoondert - Ophoogzand Breitnerstraat Goes" at bounding box center [209, 430] width 94 height 46
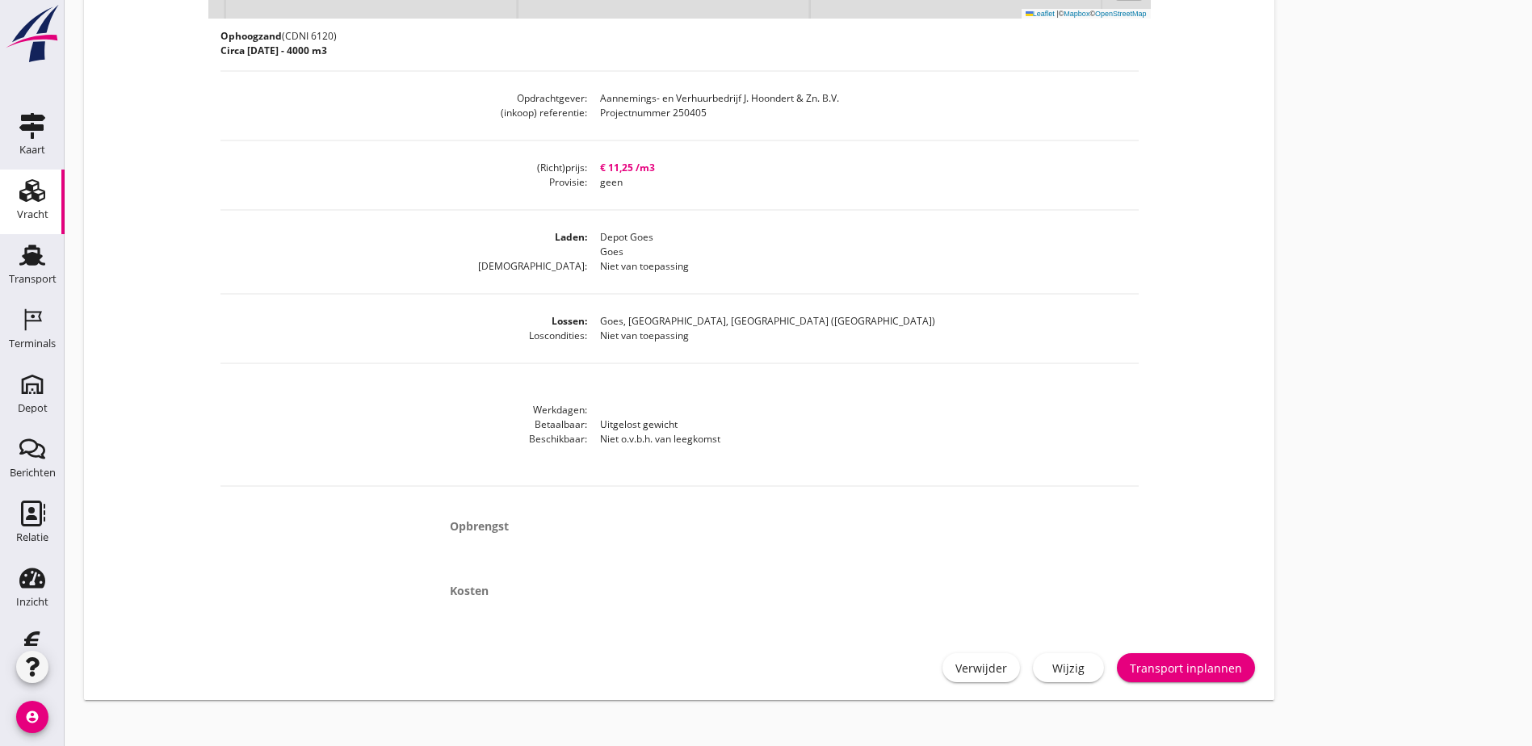
scroll to position [523, 0]
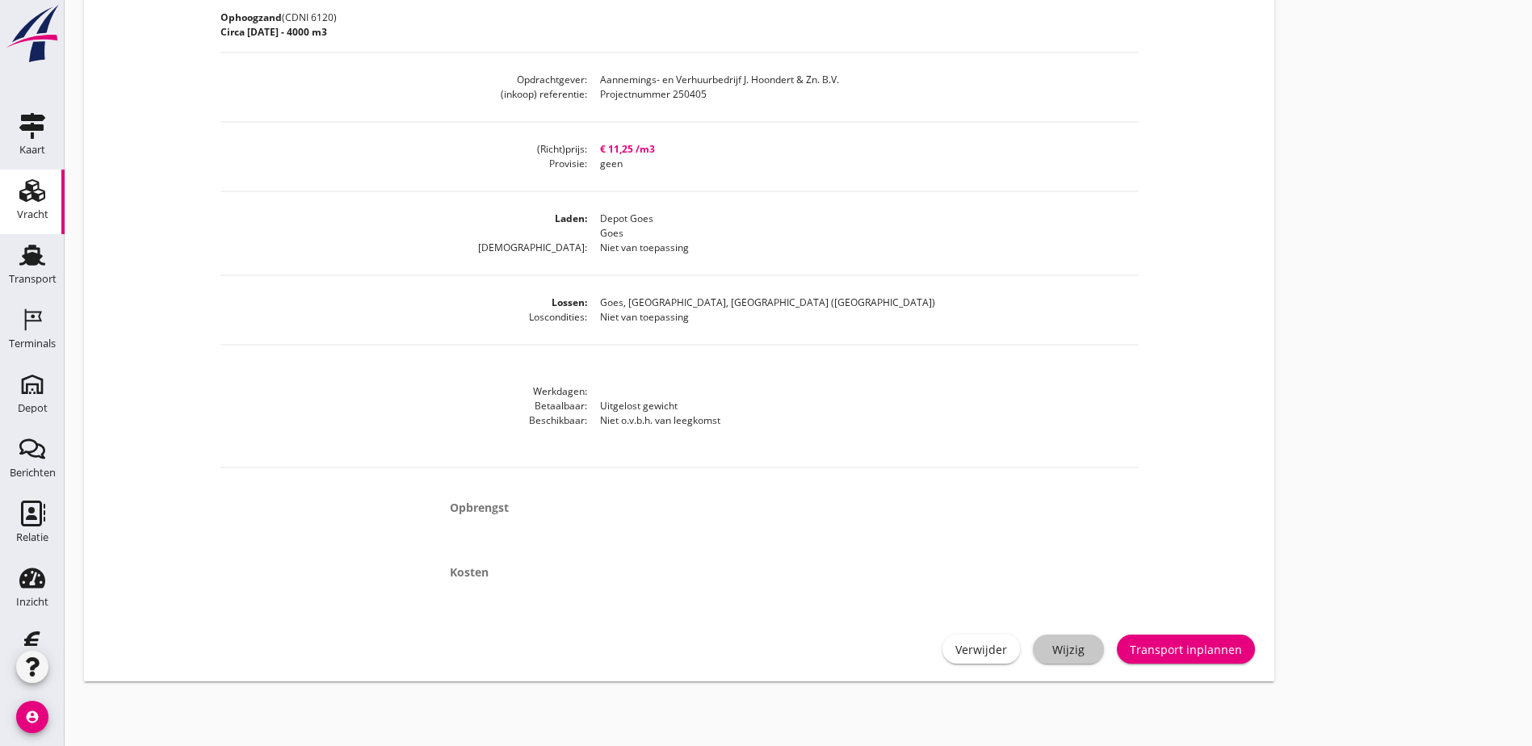
click at [1046, 647] on div "Wijzig" at bounding box center [1068, 649] width 45 height 17
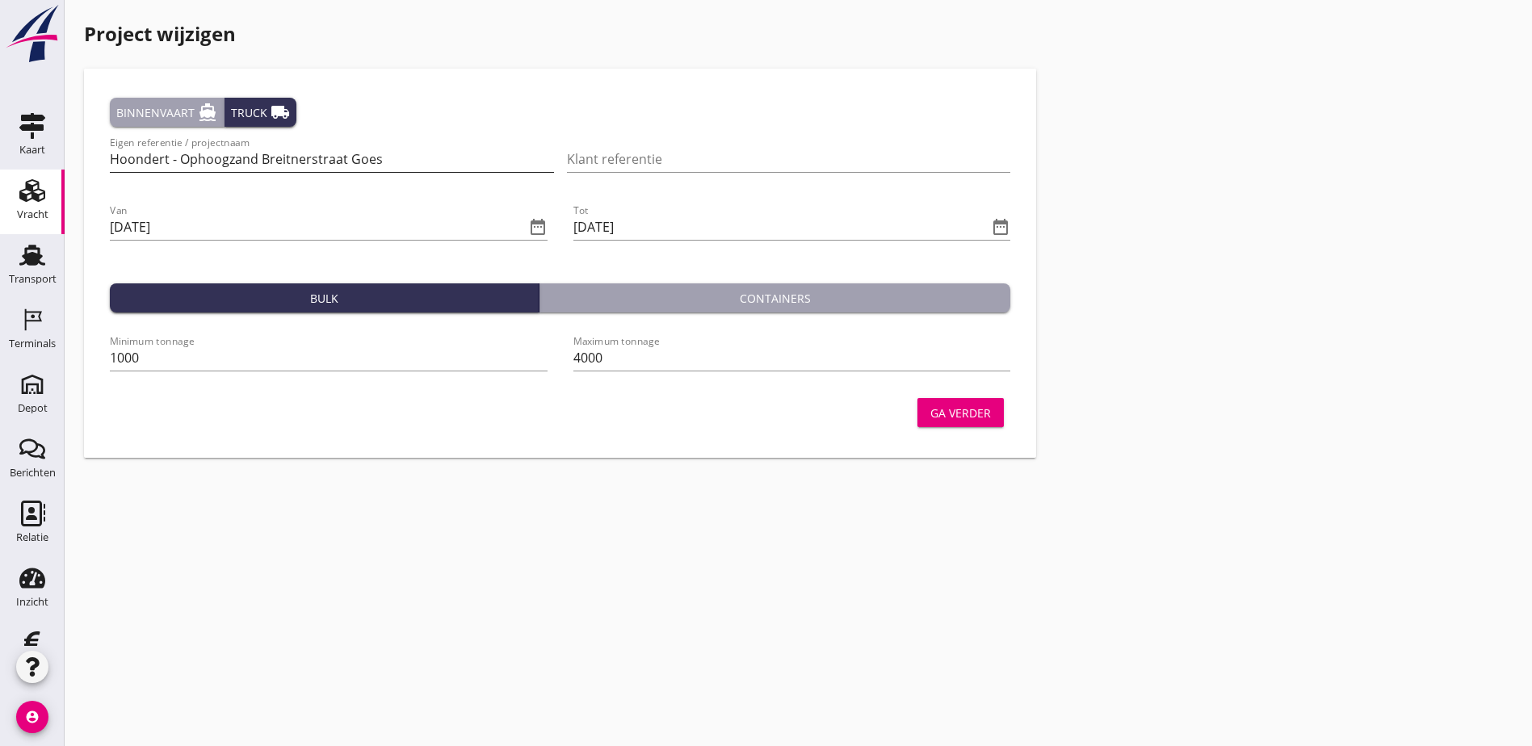
click at [258, 156] on input "Hoondert - Ophoogzand Breitnerstraat Goes" at bounding box center [332, 159] width 444 height 26
type input "Hoondert - Ophoogzand - Breitnerstraat Goes"
click at [703, 171] on input "Klant referentie" at bounding box center [789, 159] width 444 height 26
type input "250405"
click at [930, 407] on div "Ga verder" at bounding box center [960, 413] width 61 height 17
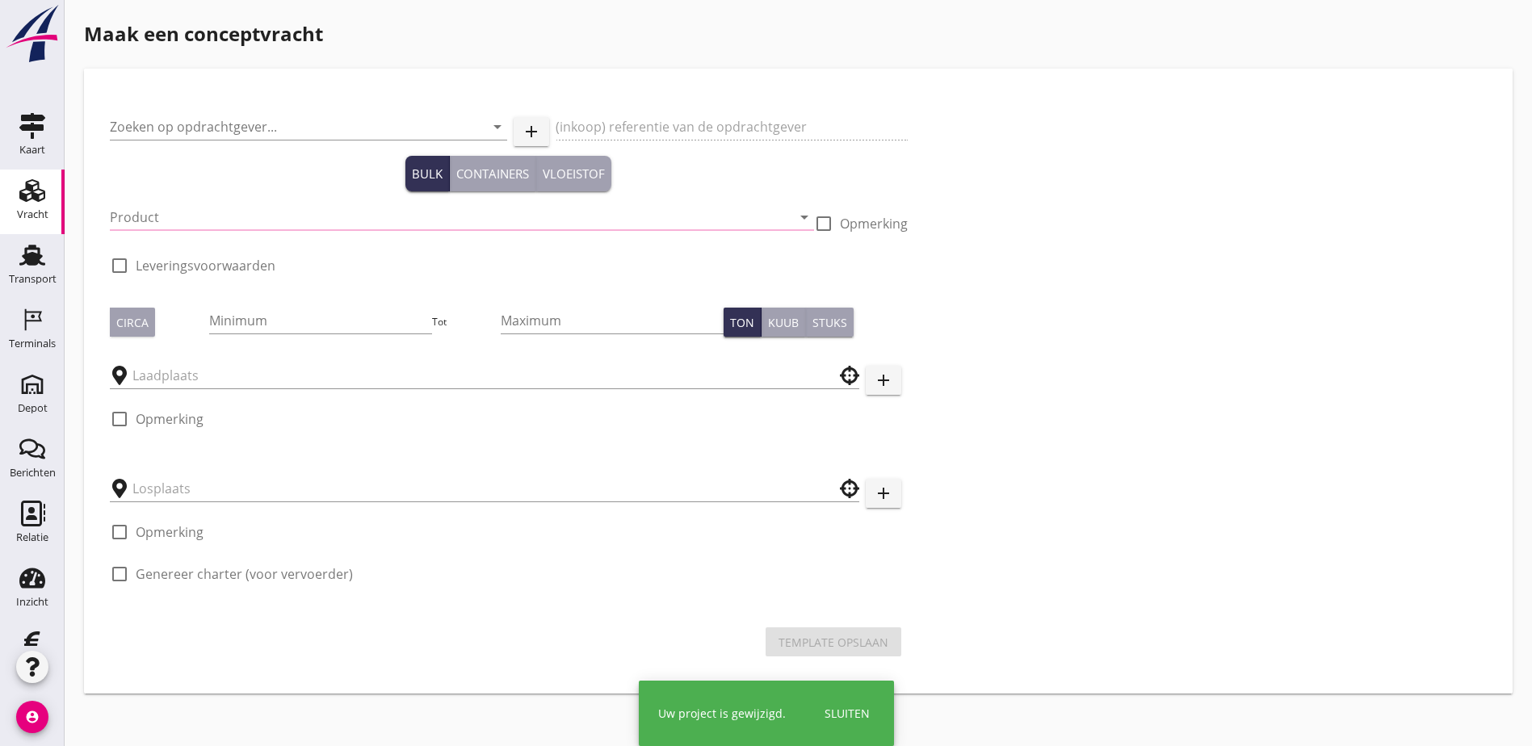
type input "Aannemings- en Verhuurbedrijf J. Hoondert & Zn. B.V."
type input "Projectnummer 250405"
type input "Ophoogzand (6120)"
type input "1000"
type input "4000"
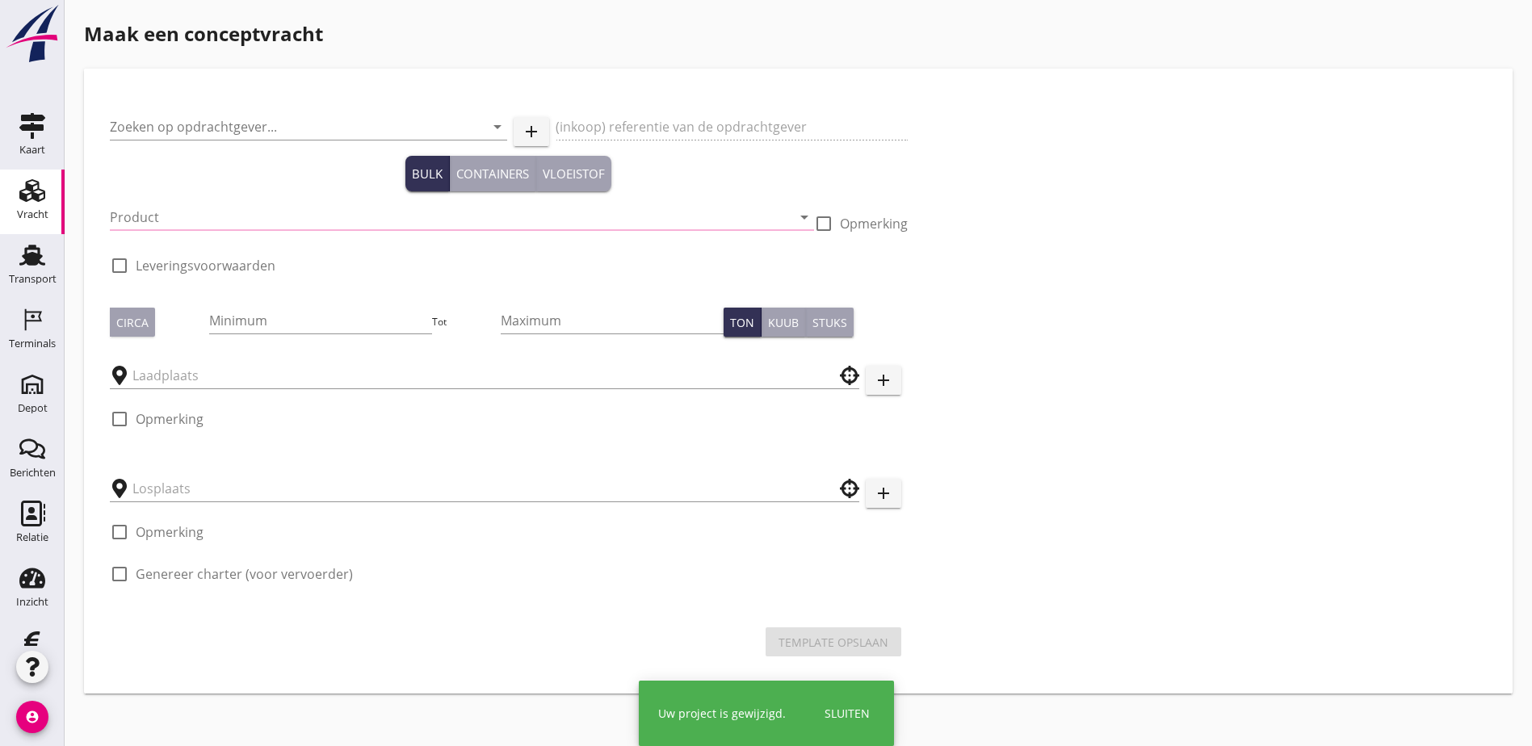
type input "Goes, [GEOGRAPHIC_DATA], [GEOGRAPHIC_DATA]"
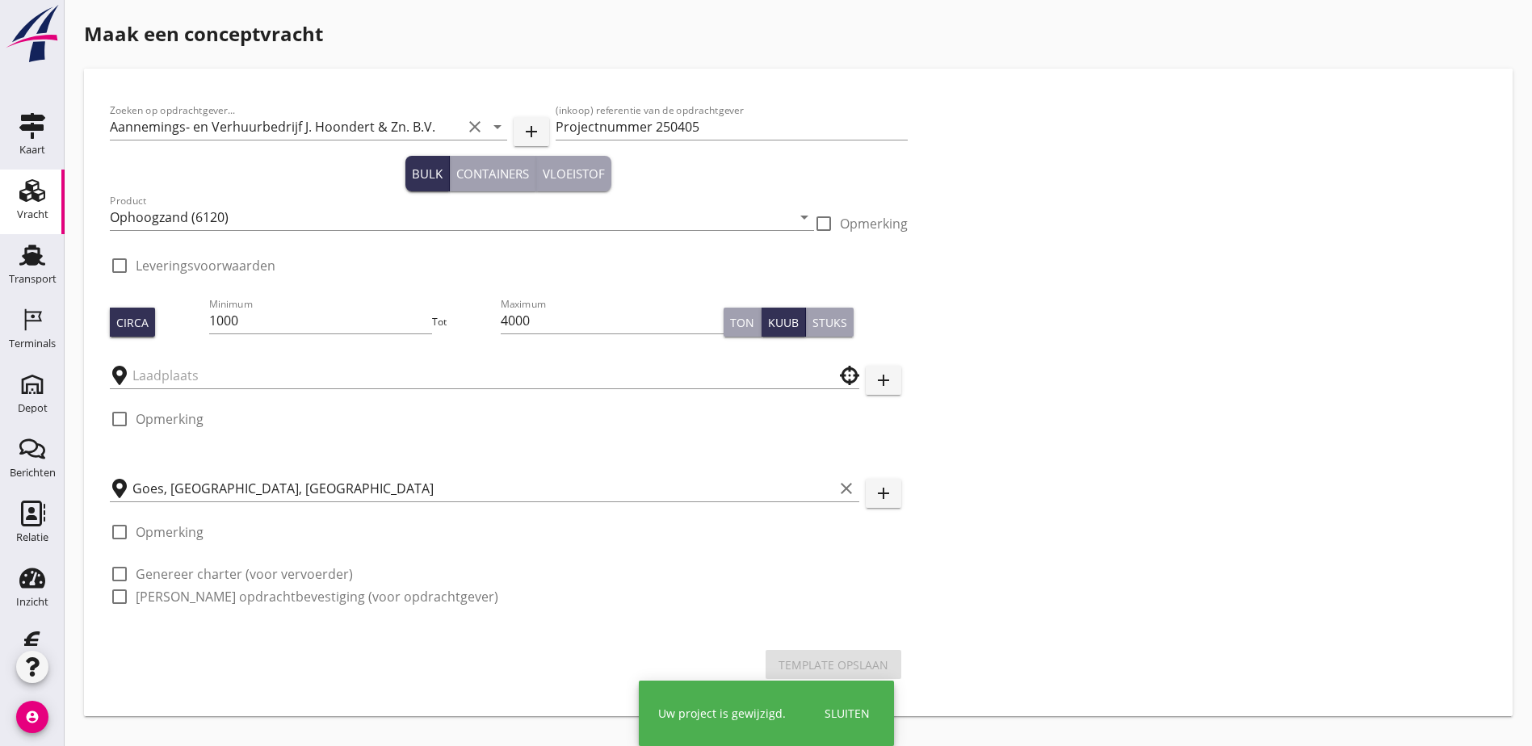
checkbox input "true"
type input "Depot Goes"
checkbox input "true"
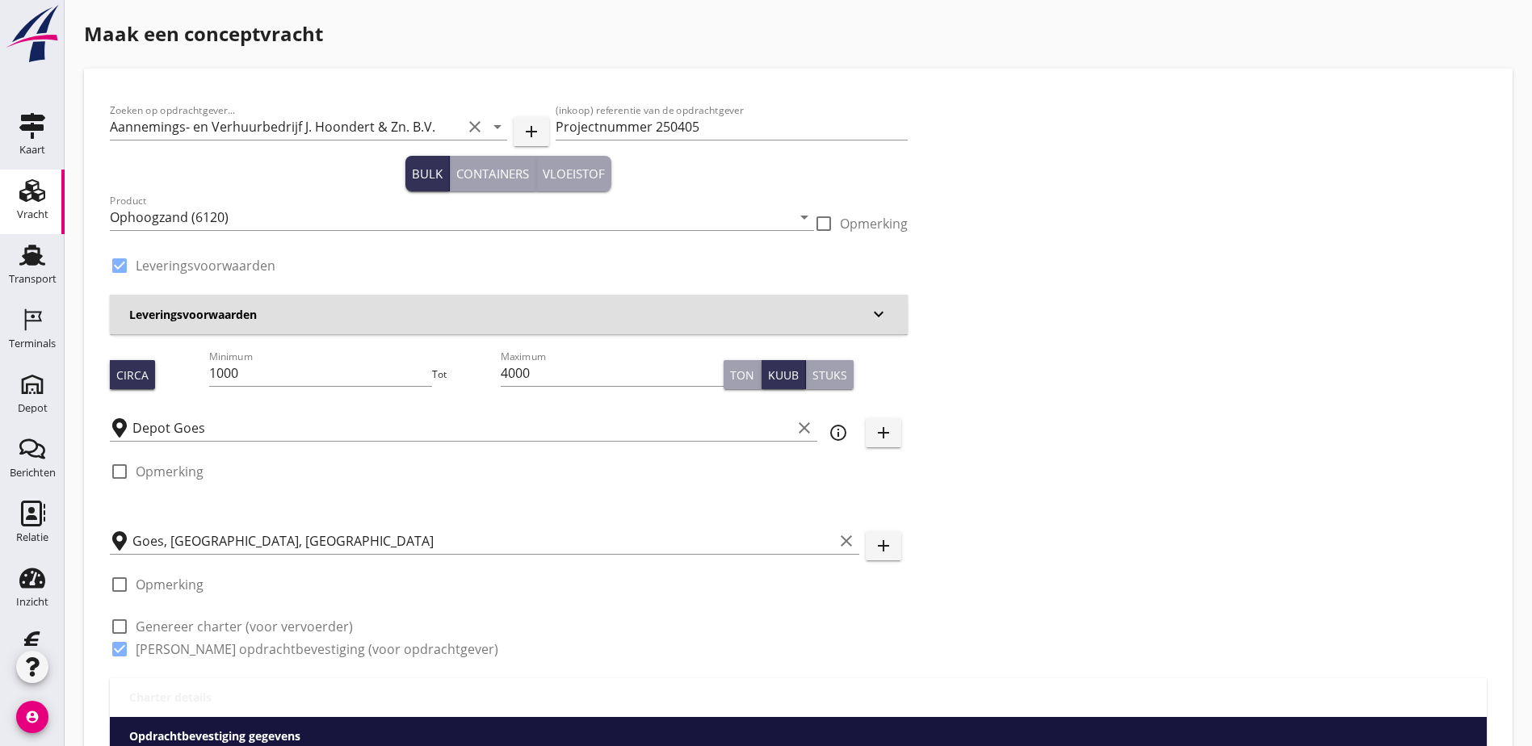
type input "11.25"
checkbox input "false"
radio input "false"
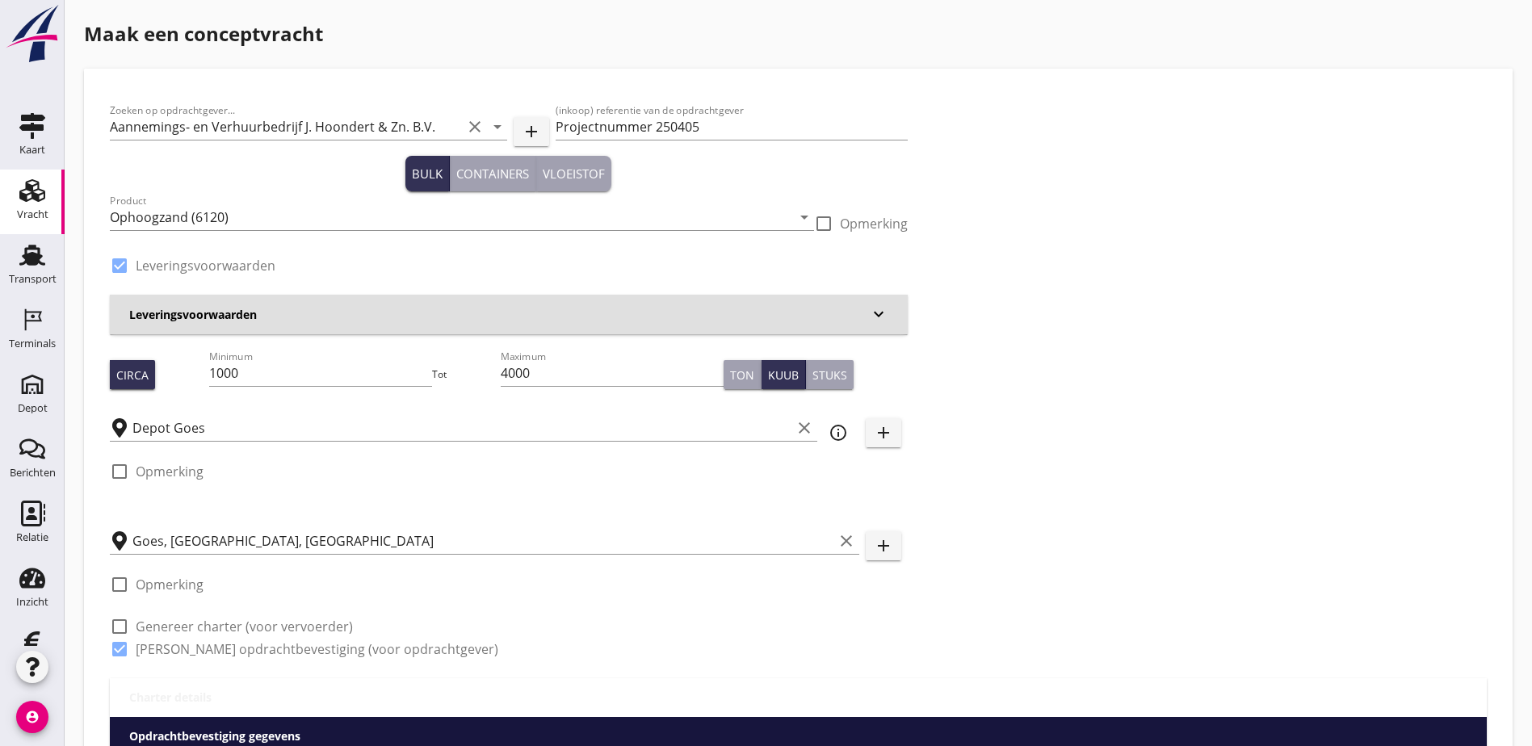
click at [546, 308] on h3 "Leveringsvoorwaarden" at bounding box center [499, 314] width 740 height 17
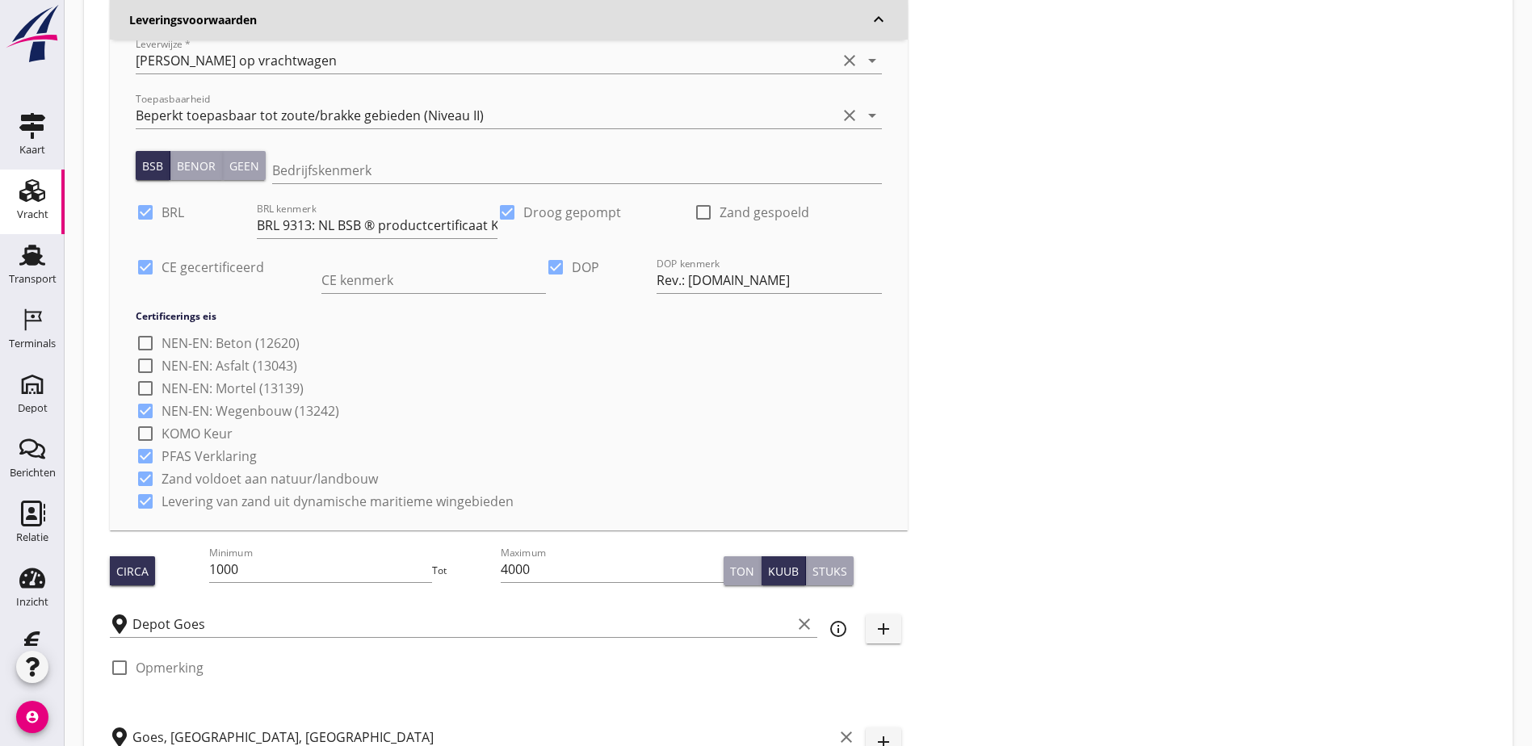
scroll to position [323, 0]
click at [327, 223] on input "BRL 9313: NL BSB ® productcertificaat K20886" at bounding box center [377, 225] width 241 height 26
drag, startPoint x: 333, startPoint y: 225, endPoint x: 373, endPoint y: 225, distance: 40.4
click at [374, 225] on input "BRL 9313: NL BSB ® productcertificaat K20886" at bounding box center [377, 225] width 241 height 26
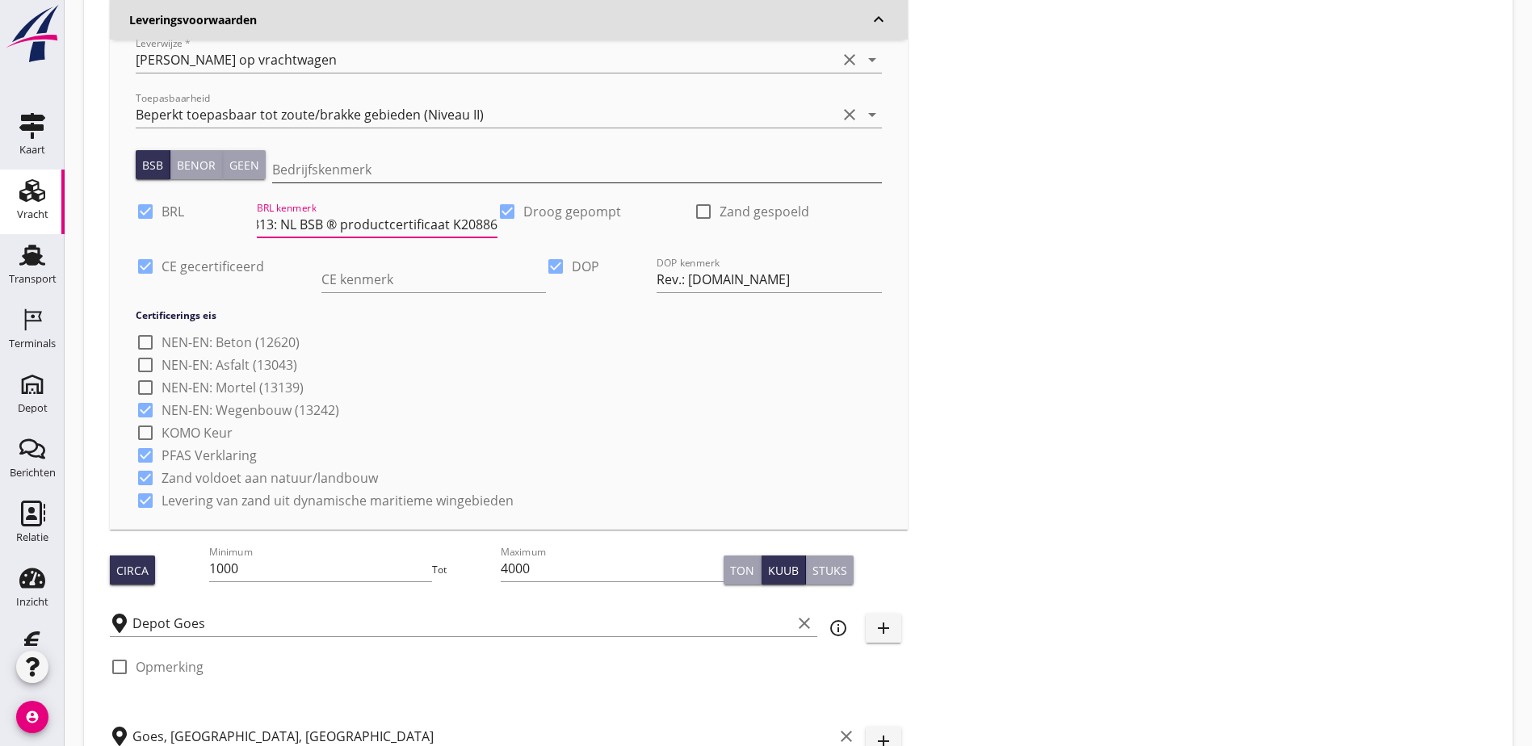
scroll to position [0, 0]
paste input "K20886"
type input "K20886"
click at [803, 228] on div "Zoeken op opdrachtgever... Aannemings- en Verhuurbedrijf [PERSON_NAME] & Zn. B.…" at bounding box center [798, 322] width 1390 height 1102
click at [329, 224] on input "BRL 9313: NL BSB ® productcertificaat K20886" at bounding box center [377, 225] width 241 height 26
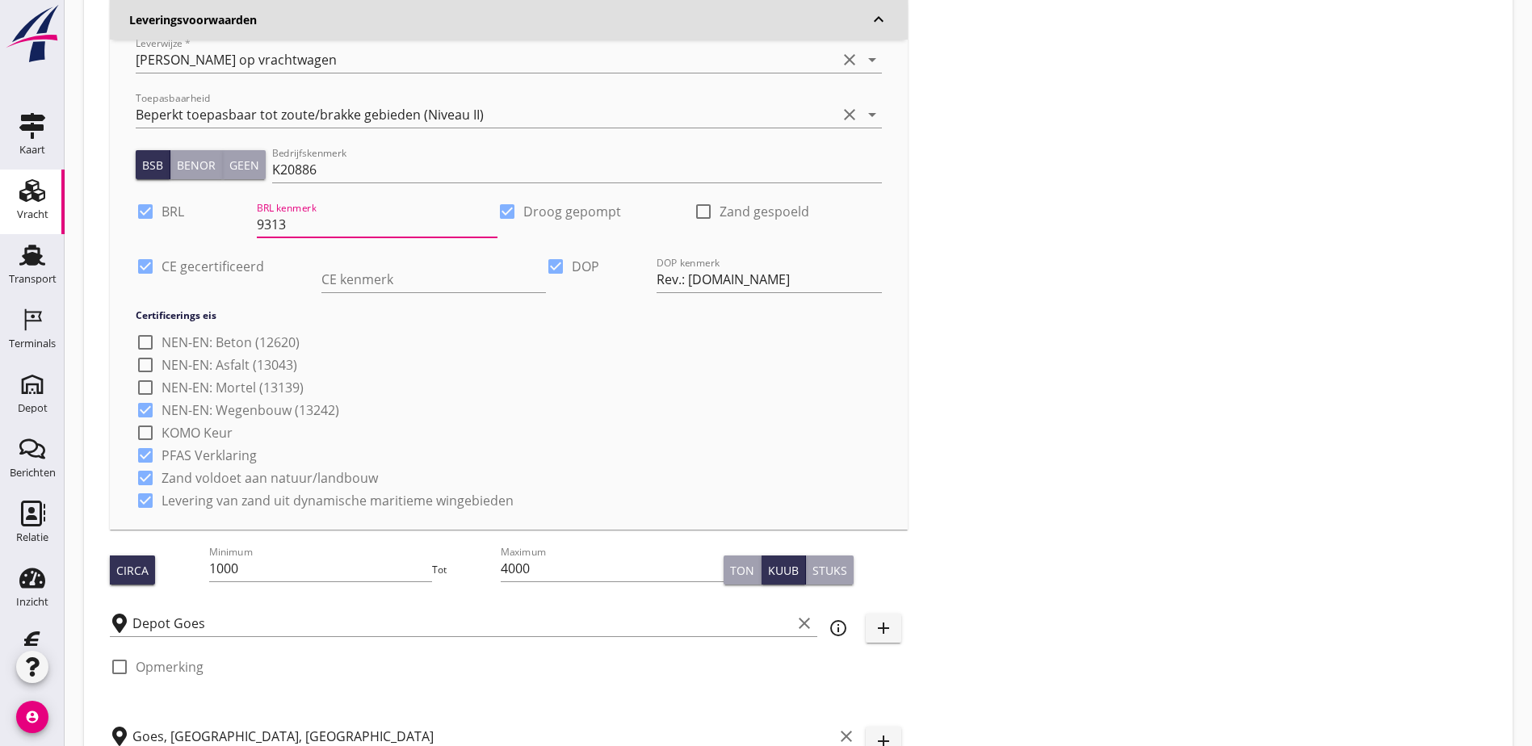
type input "9313"
click at [1033, 187] on div "Zoeken op opdrachtgever... Aannemings- en Verhuurbedrijf [PERSON_NAME] & Zn. B.…" at bounding box center [798, 322] width 1390 height 1102
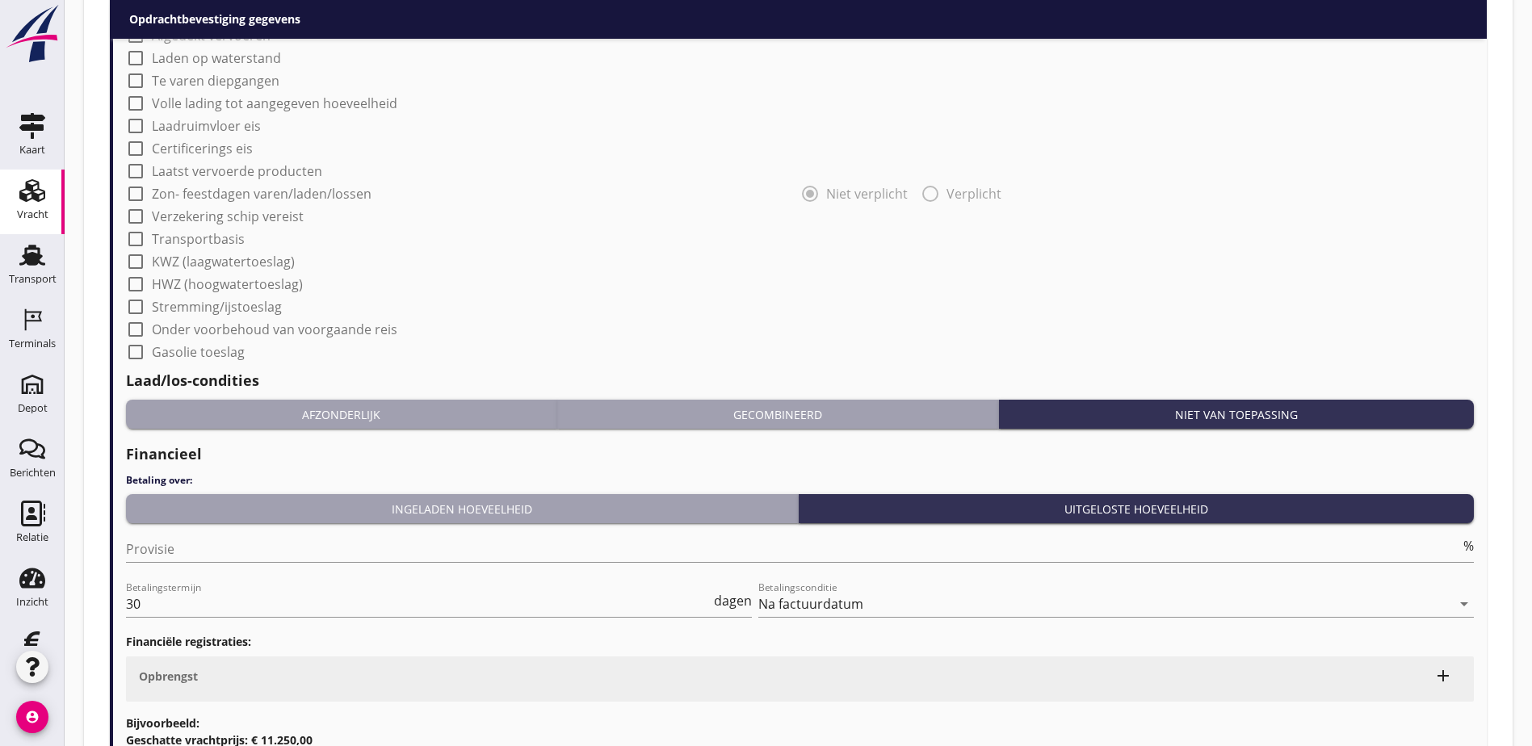
scroll to position [1891, 0]
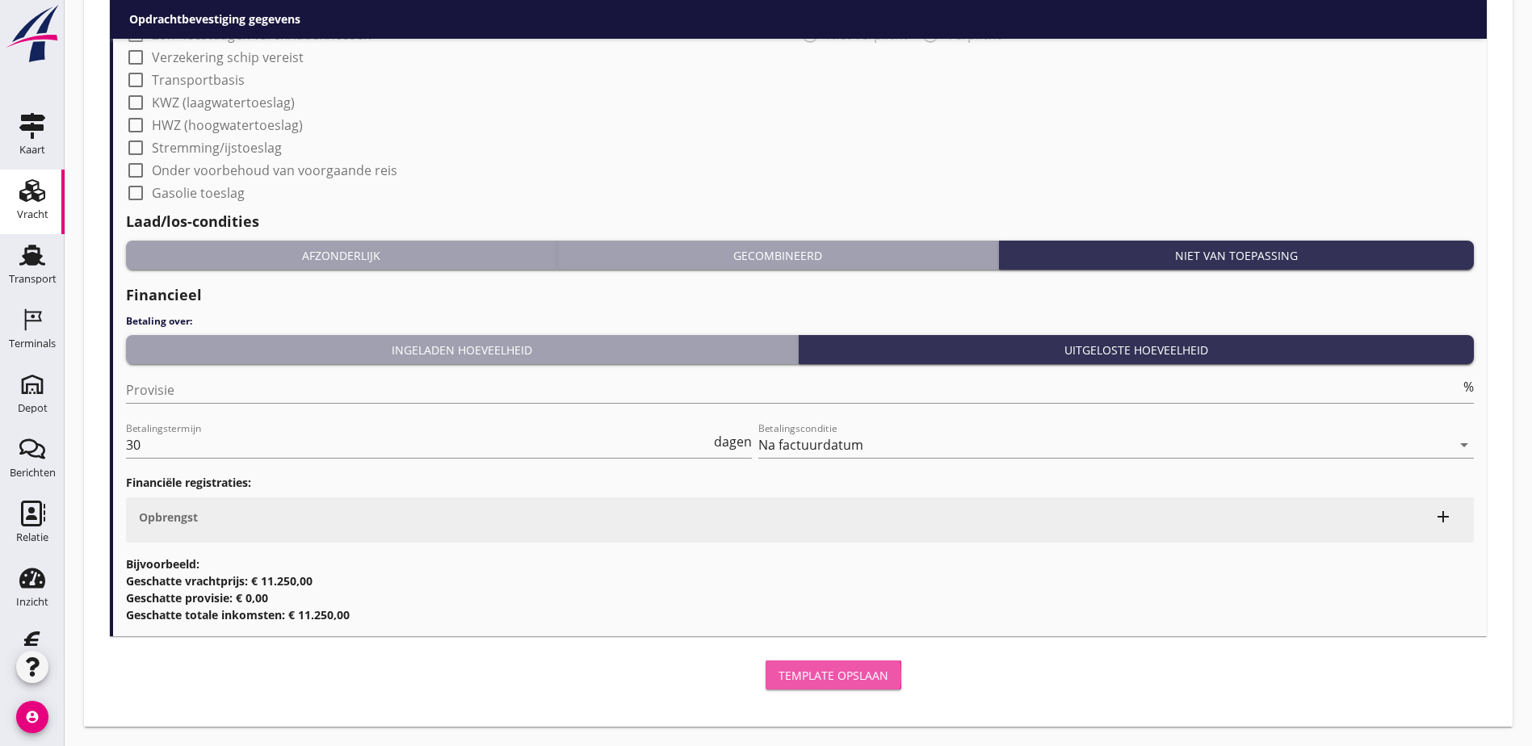
click at [766, 667] on button "Template opslaan" at bounding box center [834, 675] width 136 height 29
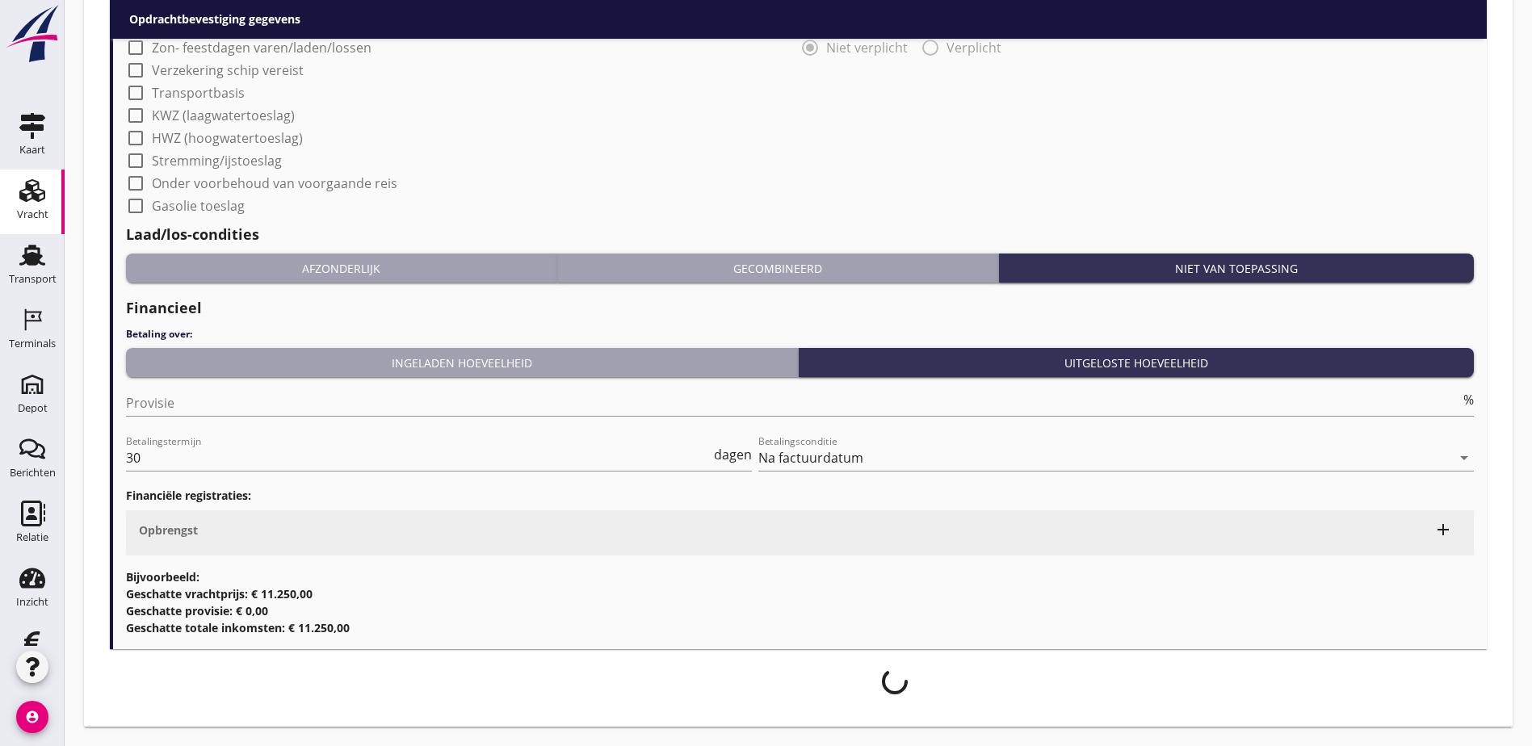
scroll to position [1839, 0]
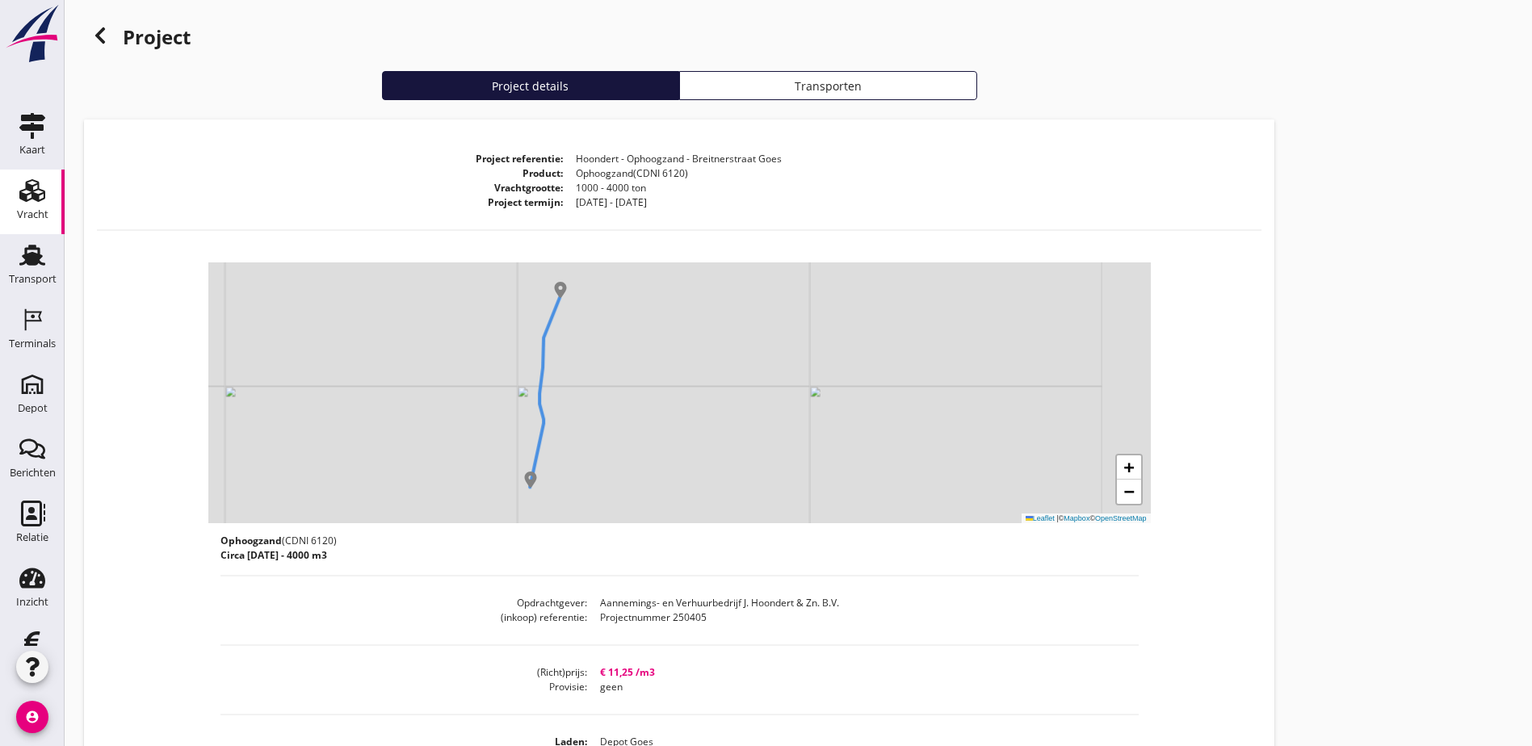
click at [1089, 484] on div "Project Project details Transporten Project referentie Hoondert - Ophoogzand - …" at bounding box center [798, 615] width 1467 height 1231
click at [94, 31] on icon at bounding box center [99, 35] width 19 height 19
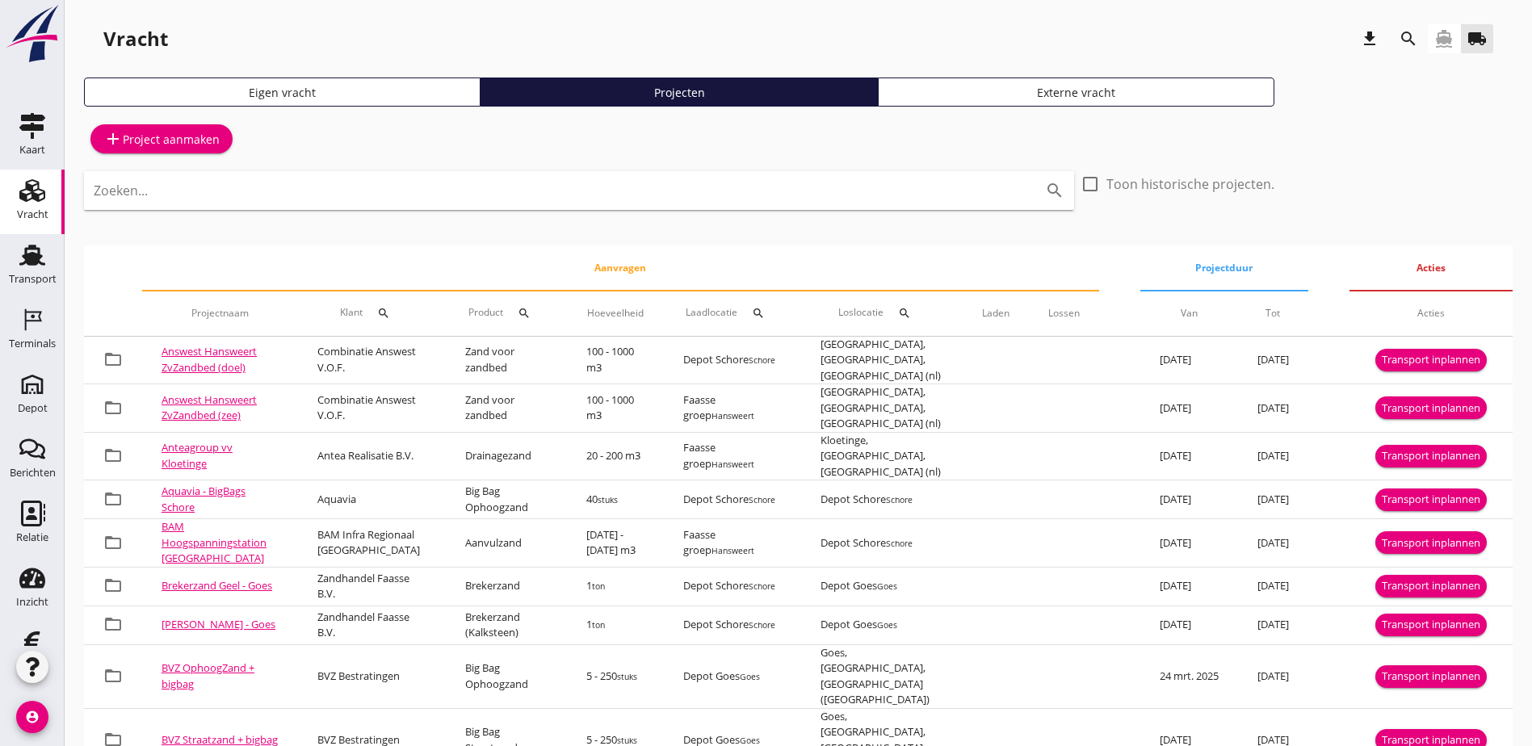
click at [170, 138] on div "add Project aanmaken" at bounding box center [161, 138] width 116 height 19
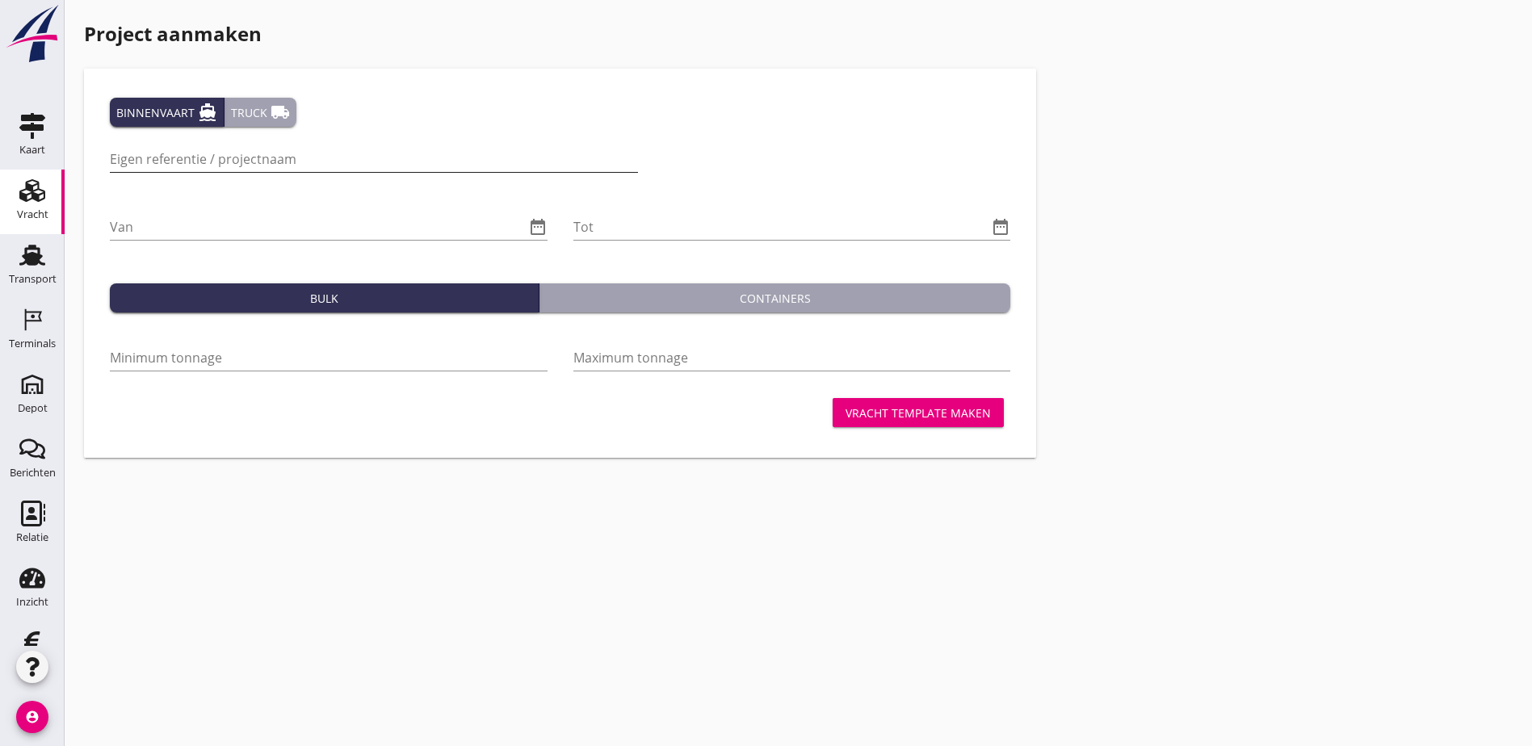
click at [174, 154] on input "Eigen referentie / projectnaam" at bounding box center [374, 159] width 528 height 26
type input "Hoondert - Straatzand Breitnerstraat Goes"
type input "10"
type input "100"
click at [239, 125] on button "Truck local_shipping" at bounding box center [260, 112] width 72 height 29
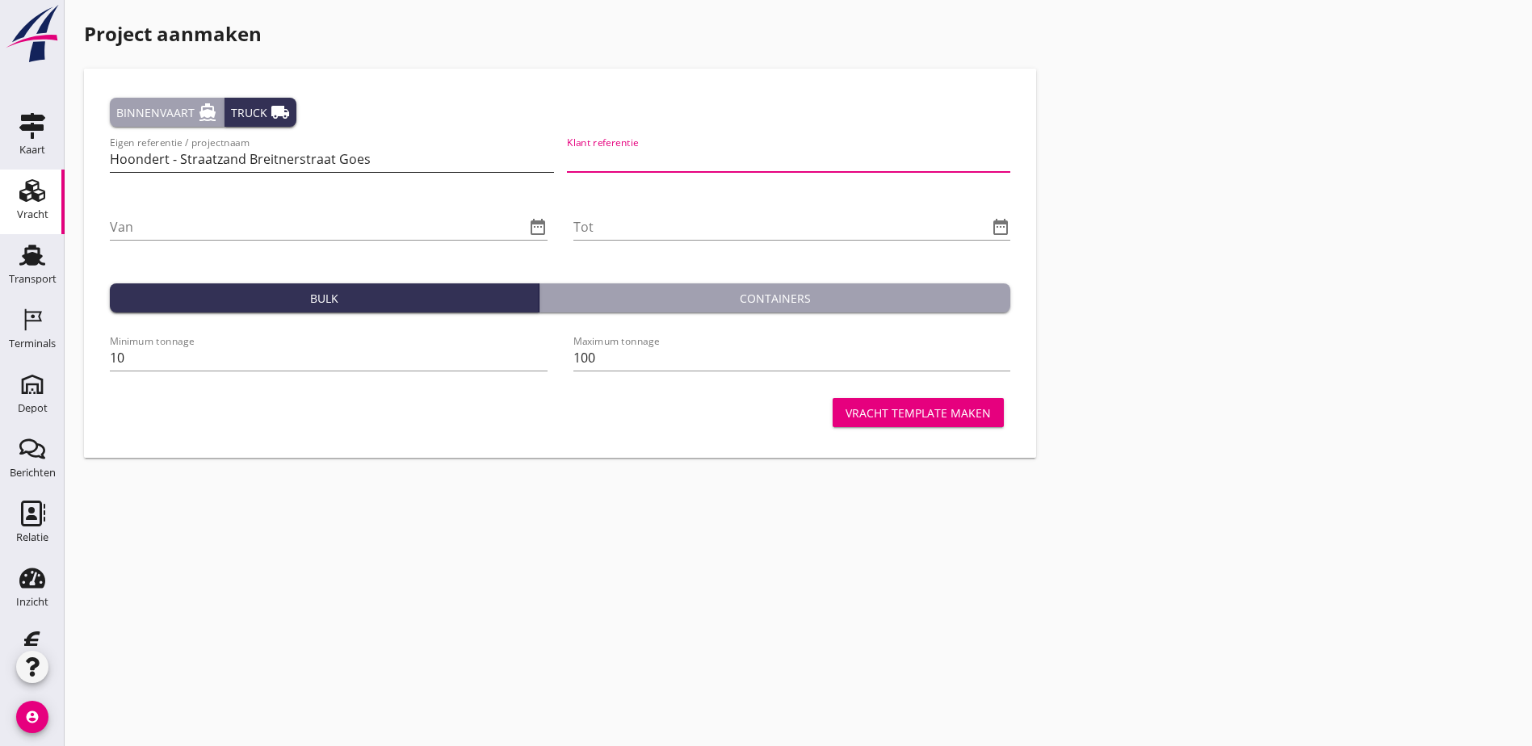
click at [241, 154] on input "Hoondert - Straatzand Breitnerstraat Goes" at bounding box center [332, 159] width 444 height 26
type input "Hoondert - Brekerzand - Breitnerstraat Goes"
click at [608, 146] on input "Klant referentie" at bounding box center [789, 159] width 444 height 26
type input "250405"
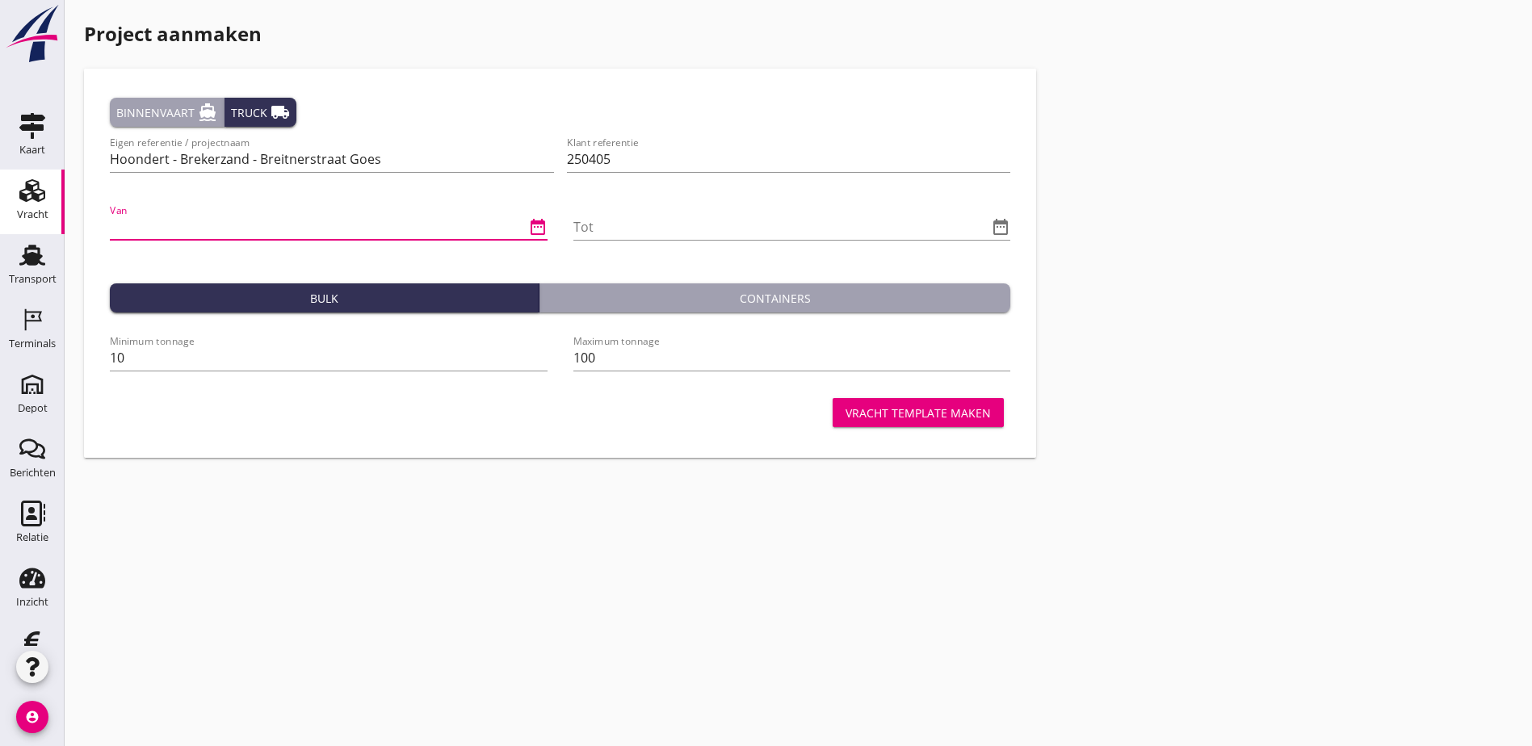
click at [318, 227] on input "Van" at bounding box center [317, 227] width 415 height 26
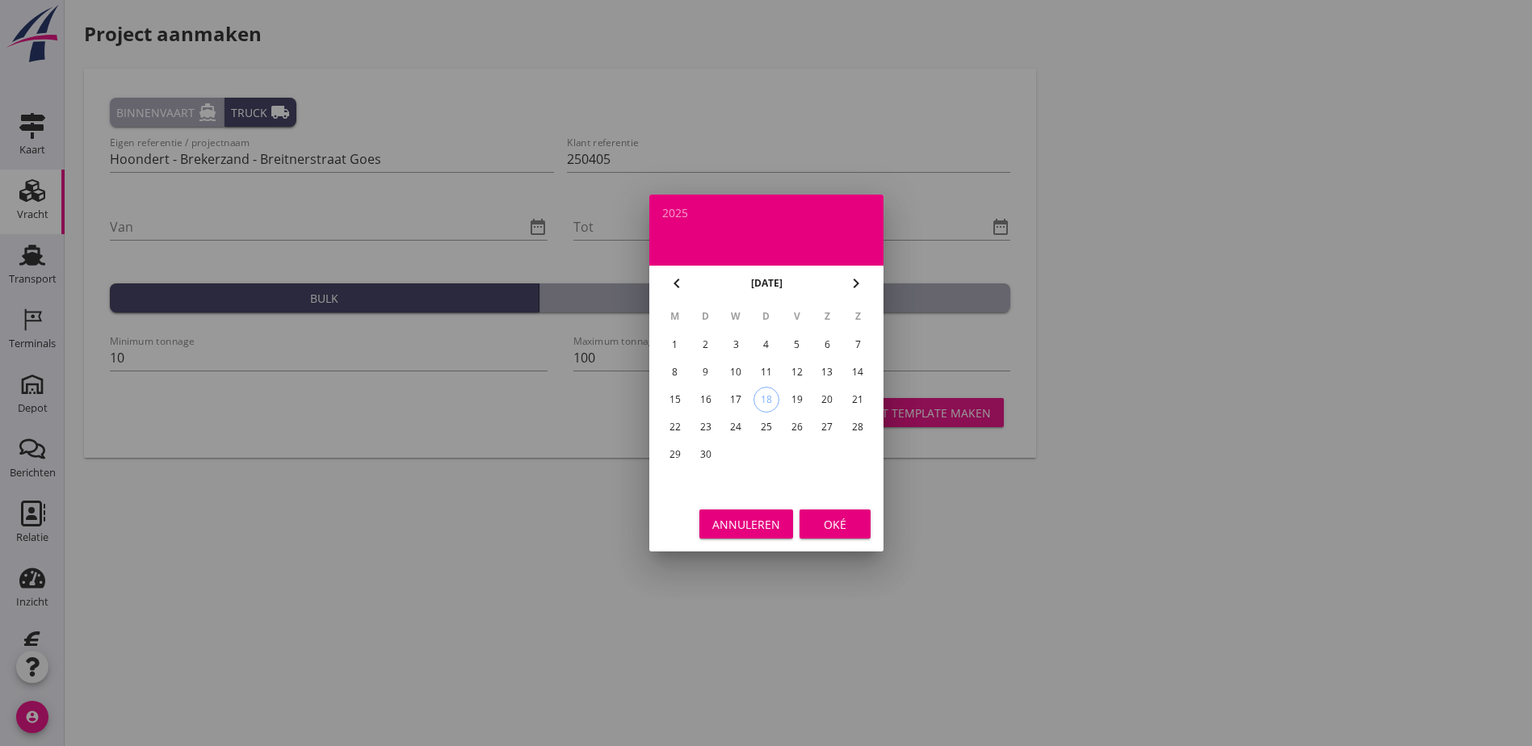
click at [854, 266] on div "2025 chevron_left [DATE] chevron_right M D W D V Z Z 1 2 3 4 5 6 7 8 9 10 11 12…" at bounding box center [766, 373] width 234 height 357
drag, startPoint x: 854, startPoint y: 266, endPoint x: 859, endPoint y: 276, distance: 11.9
click at [859, 276] on icon "chevron_right" at bounding box center [855, 283] width 19 height 19
click at [740, 344] on div "1" at bounding box center [736, 345] width 26 height 26
type input "[DATE]"
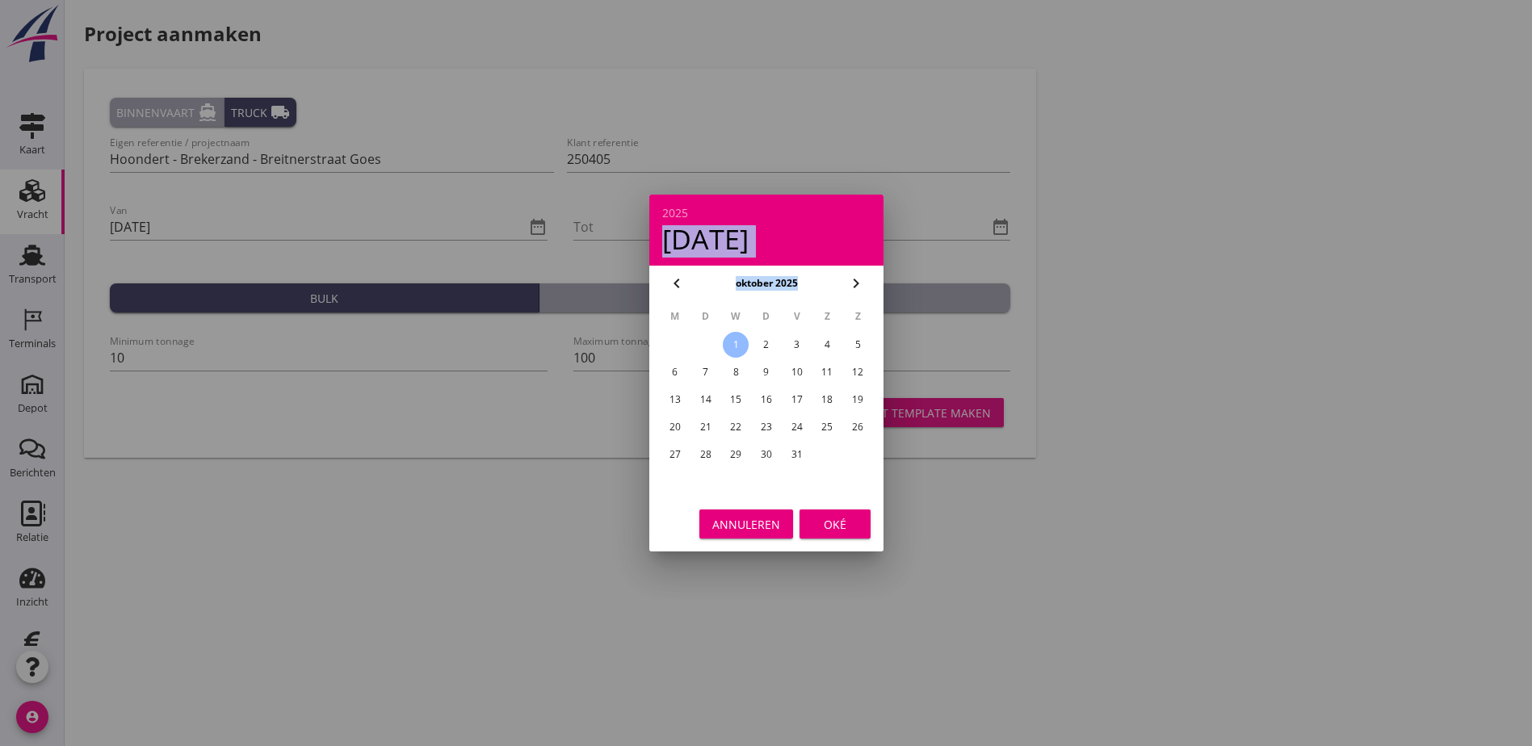
click at [855, 281] on icon "chevron_right" at bounding box center [855, 283] width 19 height 19
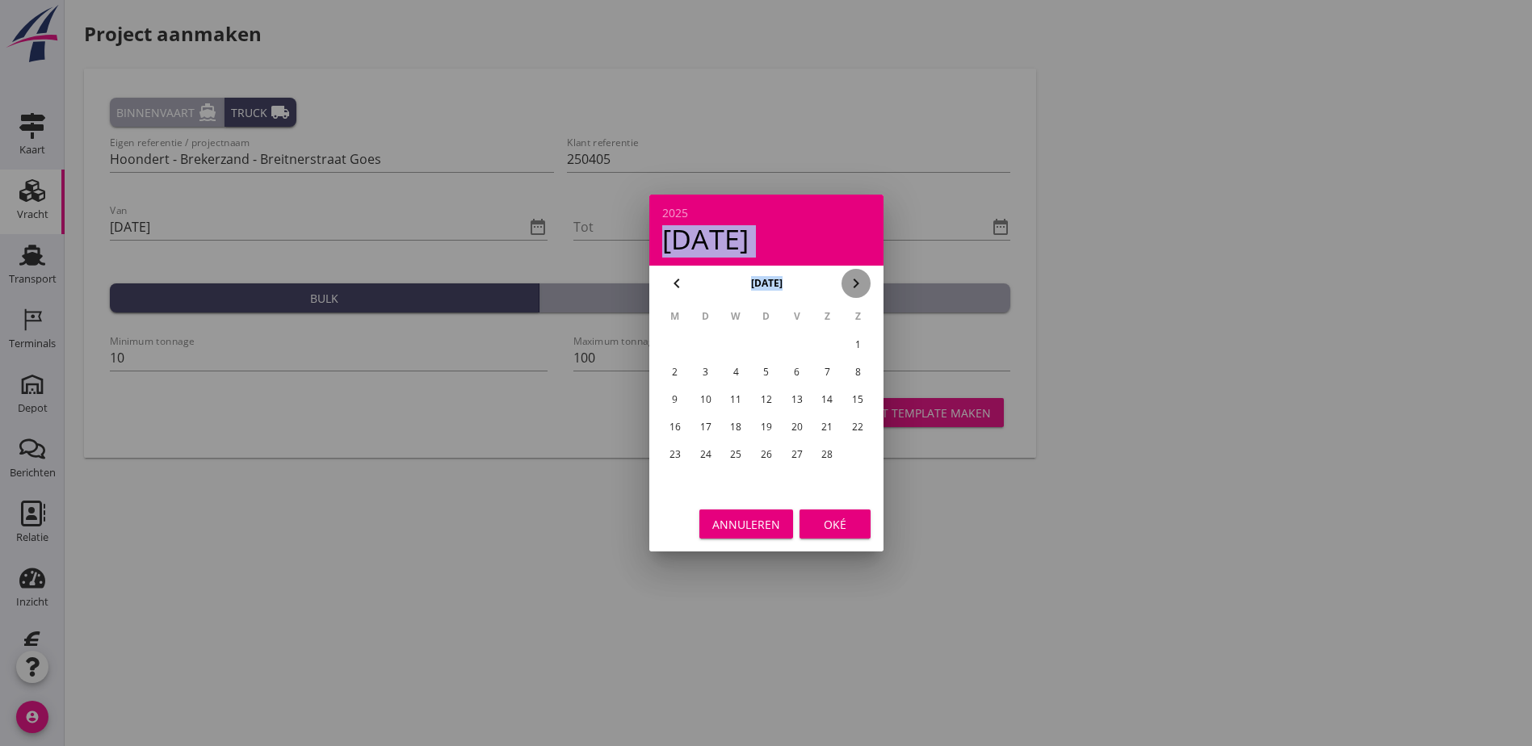
click at [855, 281] on icon "chevron_right" at bounding box center [855, 283] width 19 height 19
click at [558, 216] on div at bounding box center [766, 373] width 1532 height 746
click at [774, 510] on button "Annuleren" at bounding box center [746, 524] width 94 height 29
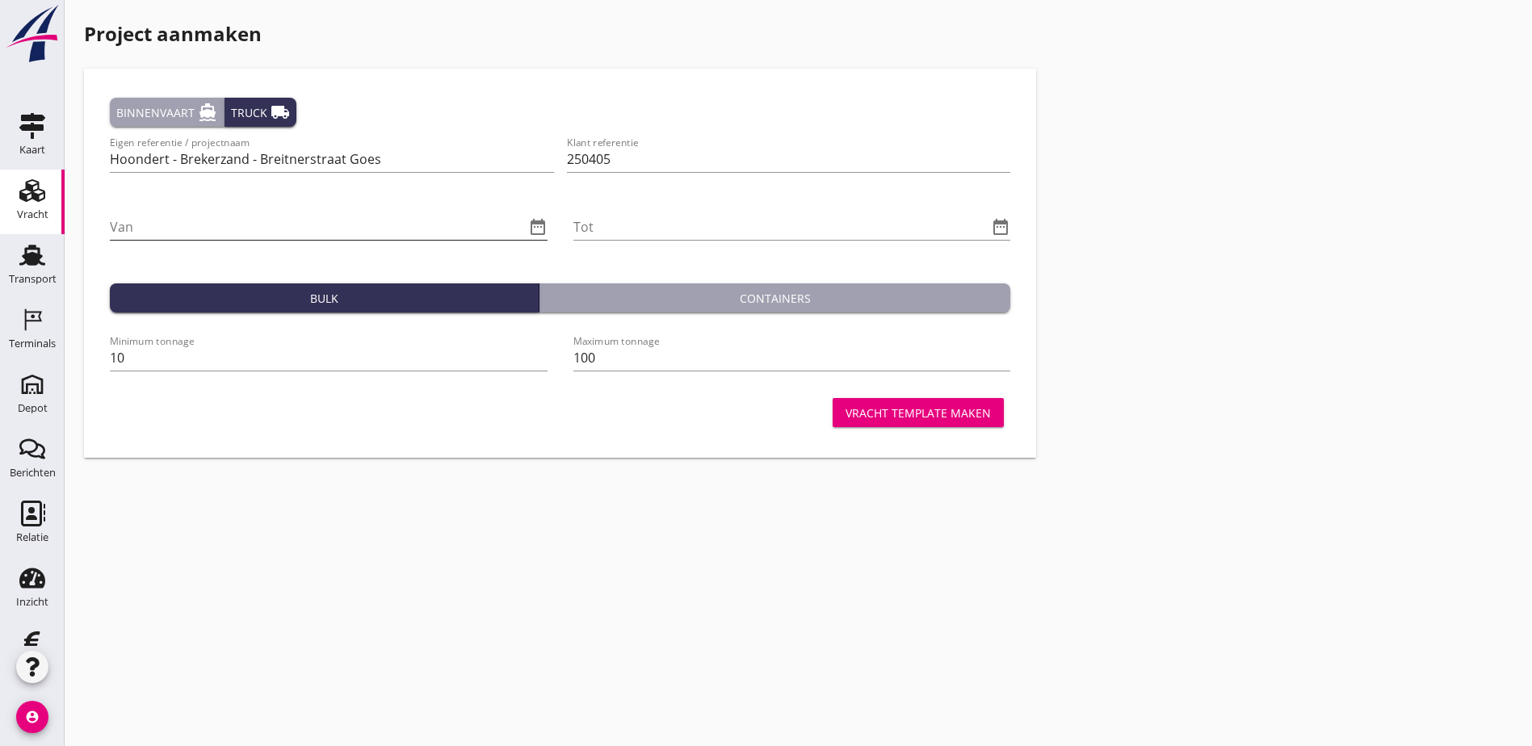
click at [528, 227] on icon "date_range" at bounding box center [537, 226] width 19 height 19
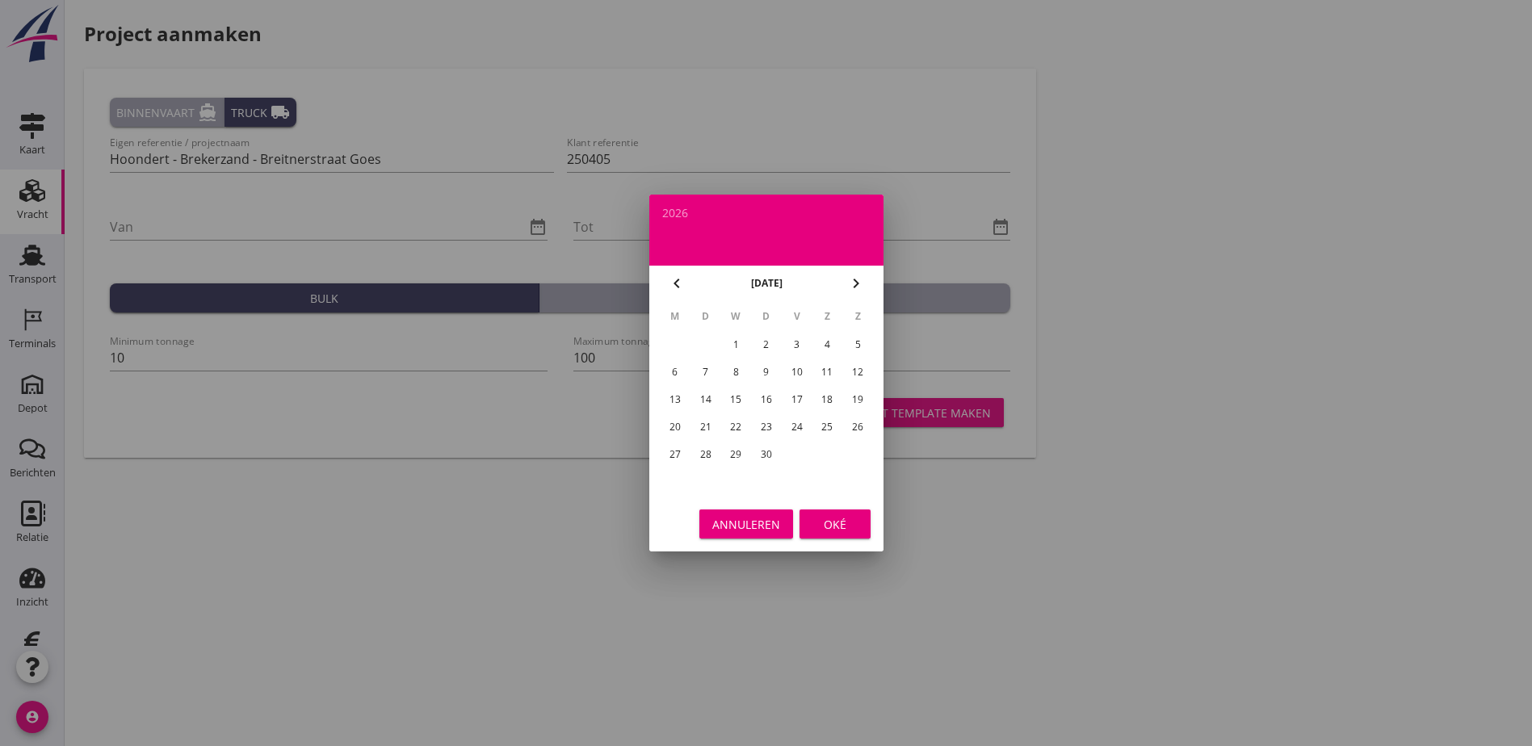
click at [672, 280] on icon "chevron_left" at bounding box center [676, 283] width 19 height 19
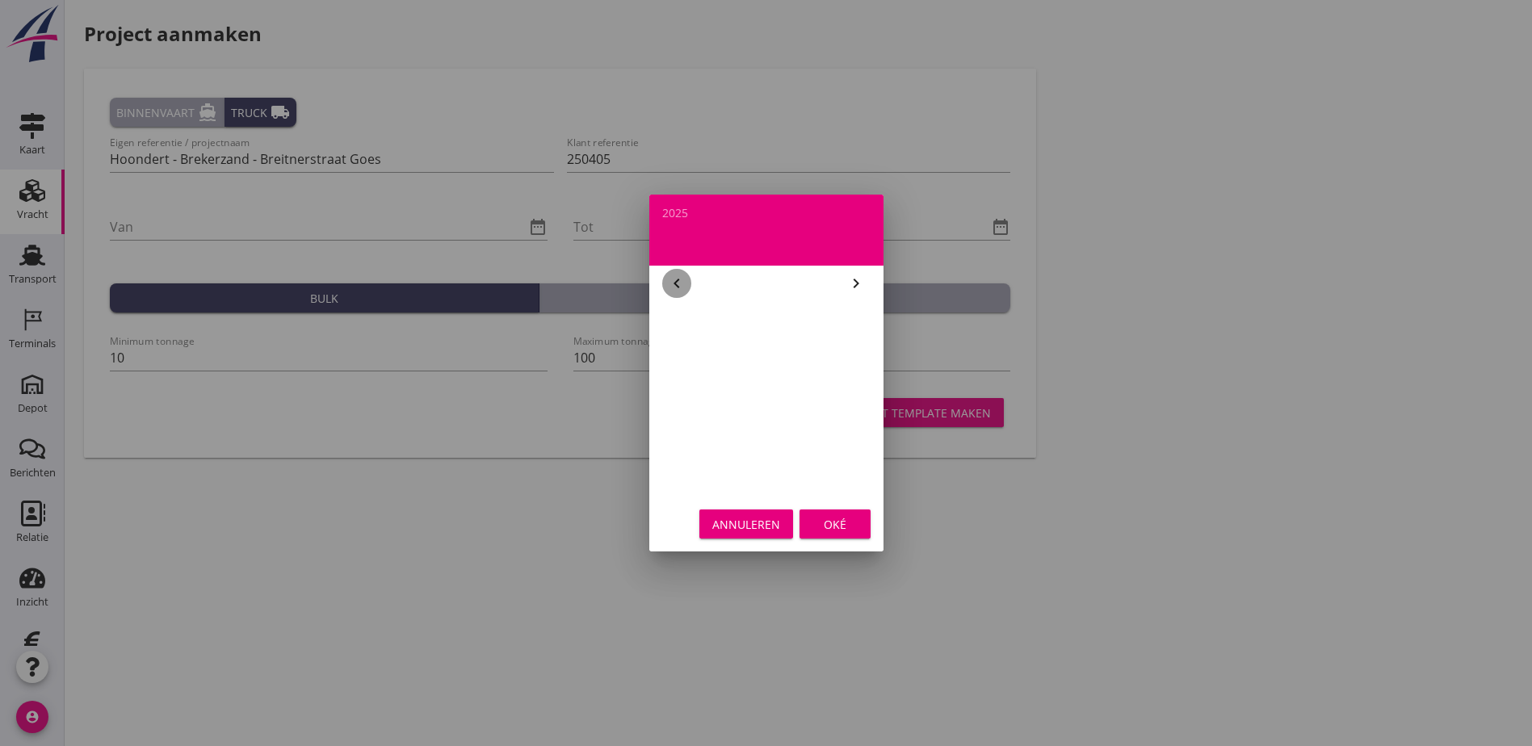
click at [672, 280] on icon "chevron_left" at bounding box center [676, 283] width 19 height 19
click at [736, 342] on div "1" at bounding box center [736, 345] width 26 height 26
type input "[DATE]"
click at [852, 526] on div "Oké" at bounding box center [834, 524] width 45 height 17
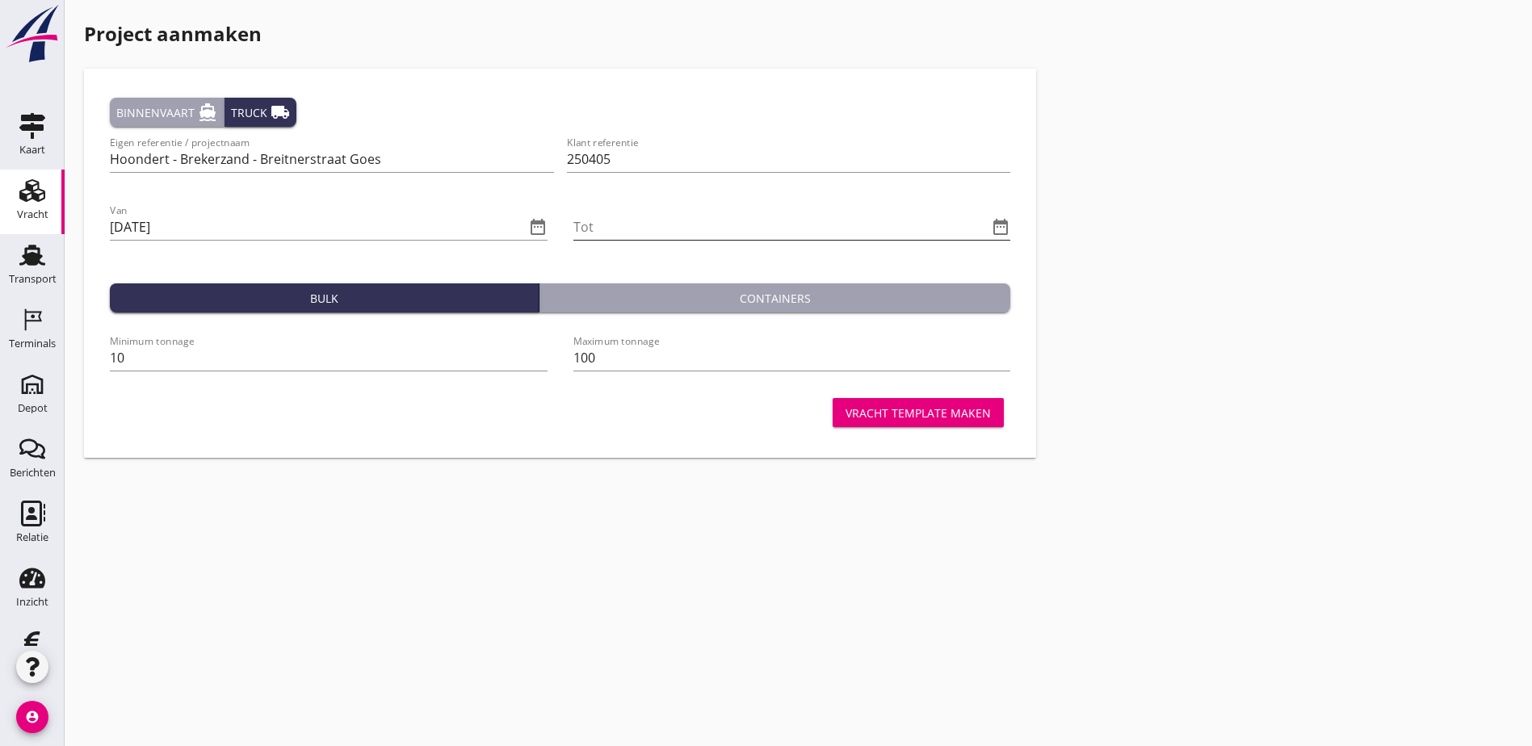
click at [991, 227] on icon "date_range" at bounding box center [1000, 226] width 19 height 19
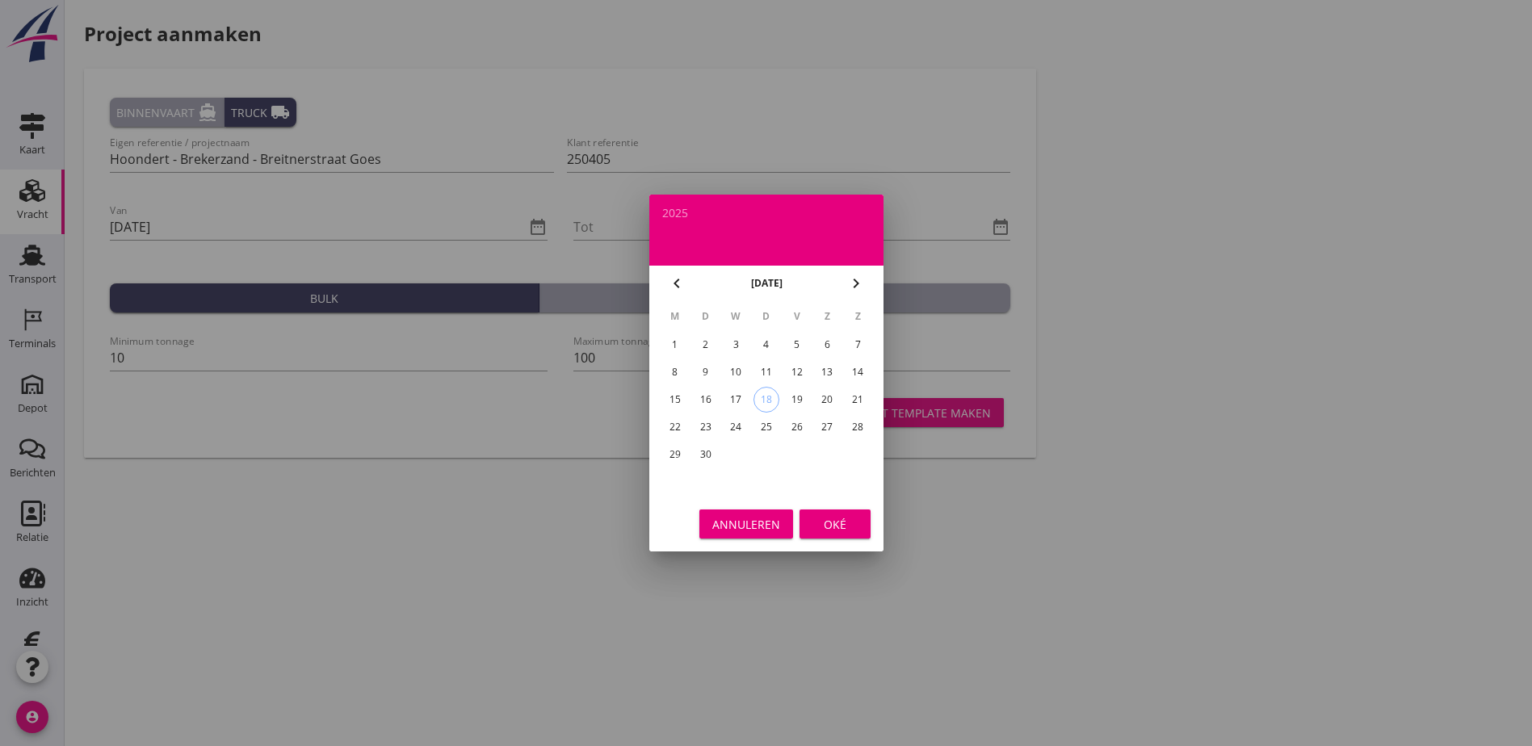
click at [859, 283] on icon "chevron_right" at bounding box center [855, 283] width 19 height 19
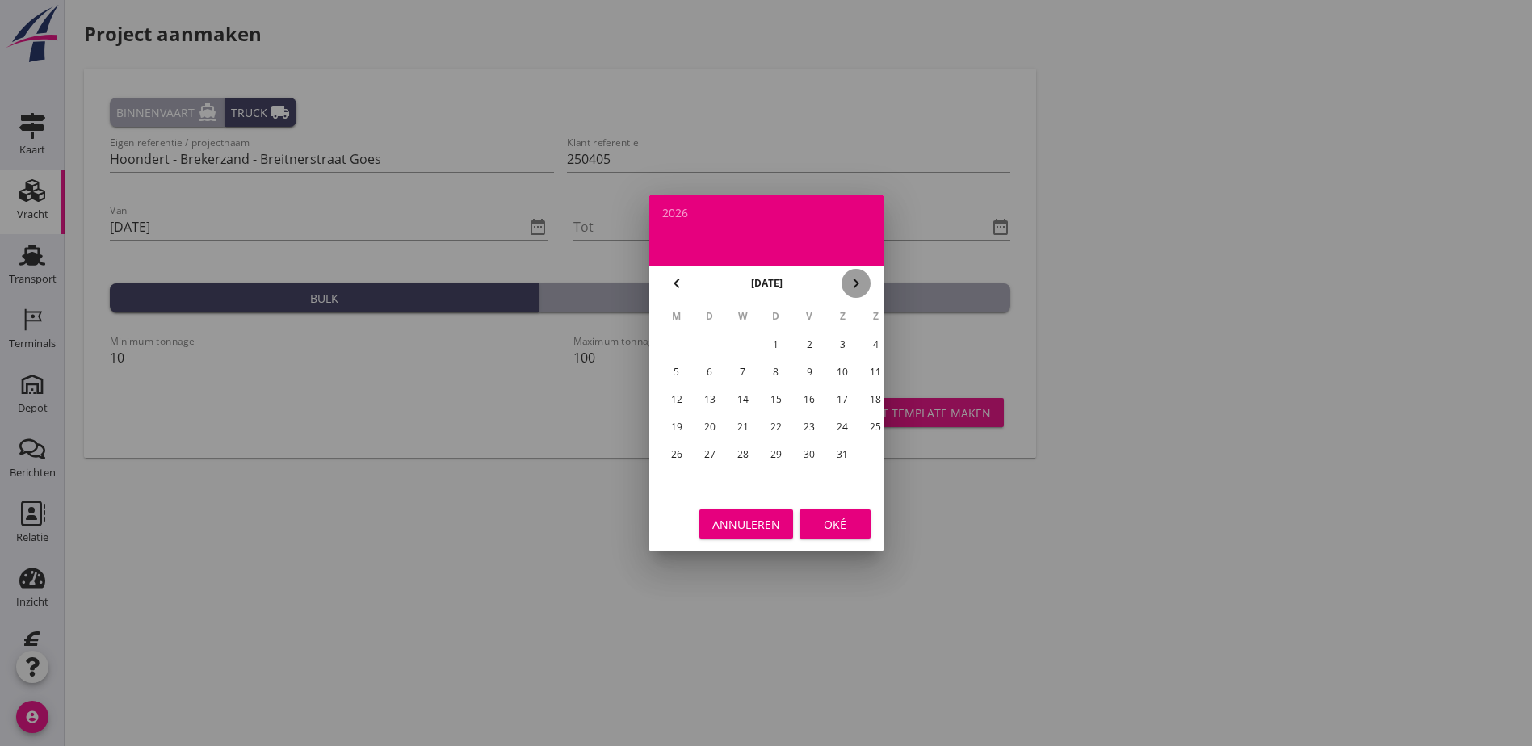
click at [859, 283] on icon "chevron_right" at bounding box center [855, 283] width 19 height 19
click at [862, 287] on icon "chevron_right" at bounding box center [855, 283] width 19 height 19
click at [863, 287] on icon "chevron_right" at bounding box center [855, 283] width 19 height 19
click at [708, 453] on div "30" at bounding box center [705, 455] width 26 height 26
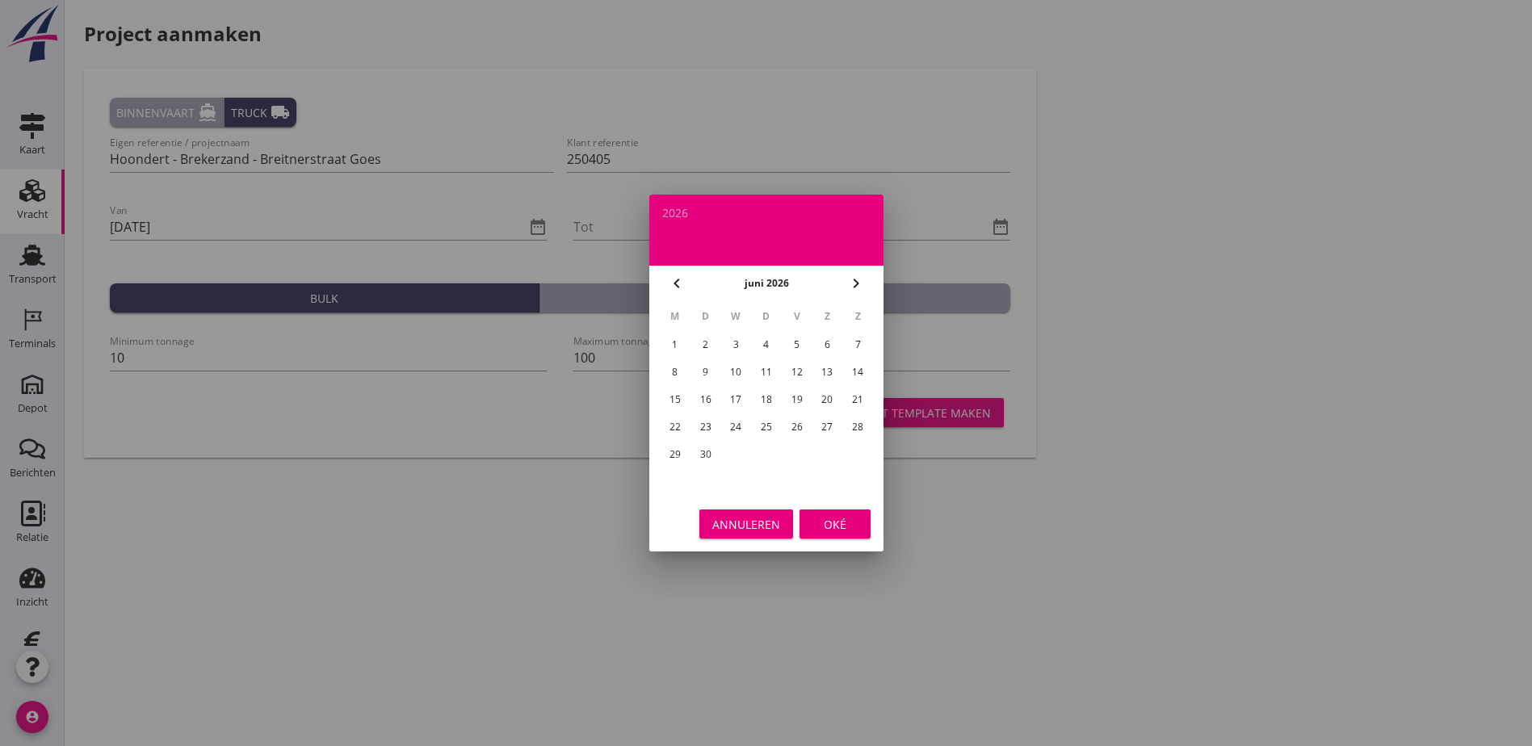
type input "[DATE]"
drag, startPoint x: 862, startPoint y: 525, endPoint x: 845, endPoint y: 516, distance: 19.1
click at [863, 525] on button "Oké" at bounding box center [834, 524] width 71 height 29
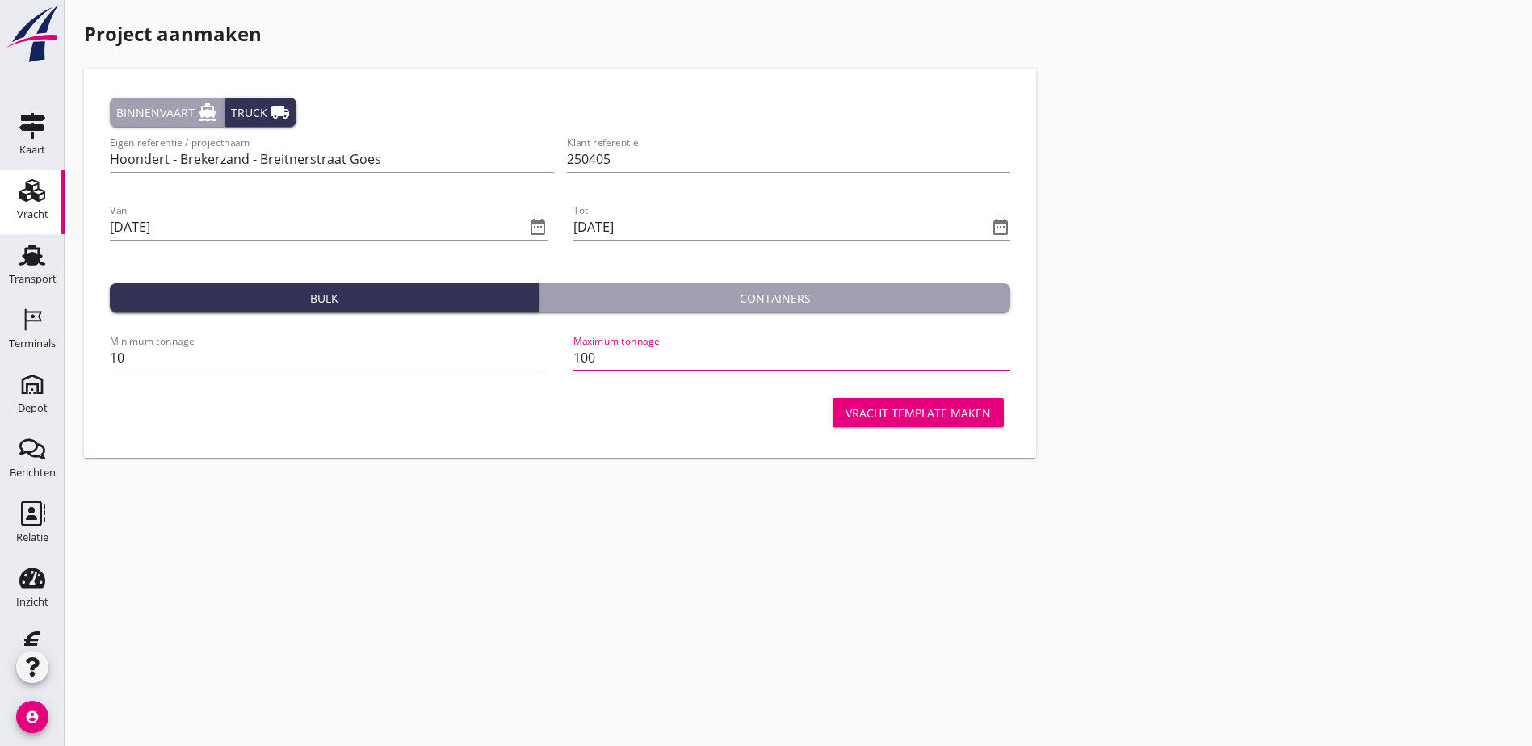
drag, startPoint x: 479, startPoint y: 353, endPoint x: 434, endPoint y: 353, distance: 44.4
click at [434, 353] on div "Minimum tonnage 10 Maximum tonnage 100" at bounding box center [559, 359] width 913 height 68
type input "450"
drag, startPoint x: 132, startPoint y: 347, endPoint x: 99, endPoint y: 355, distance: 33.3
click at [99, 355] on div "Binnenvaart directions_boat Truck local_shipping Eigen referentie / projectnaam…" at bounding box center [560, 265] width 926 height 360
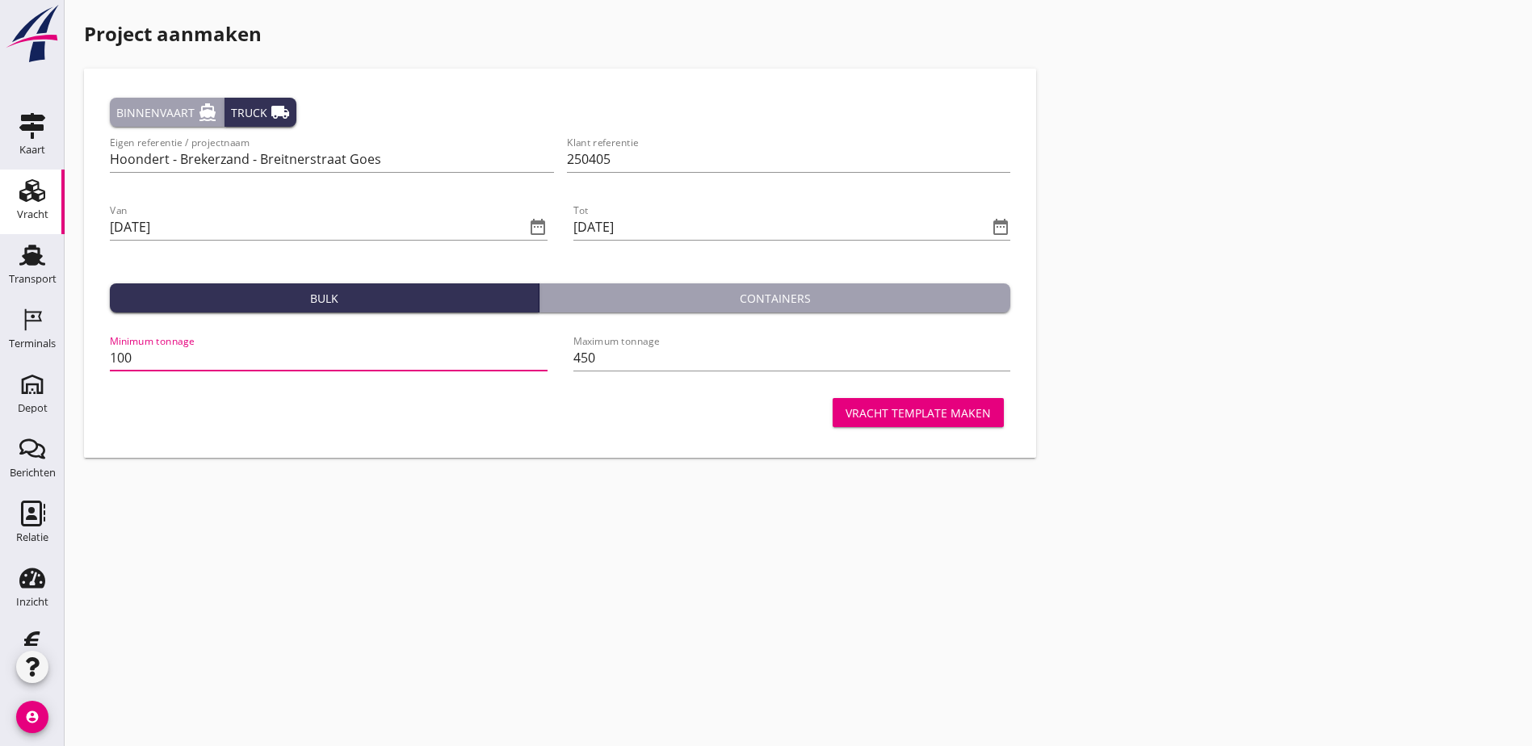
type input "100"
click at [845, 408] on div "Vracht template maken" at bounding box center [917, 413] width 145 height 17
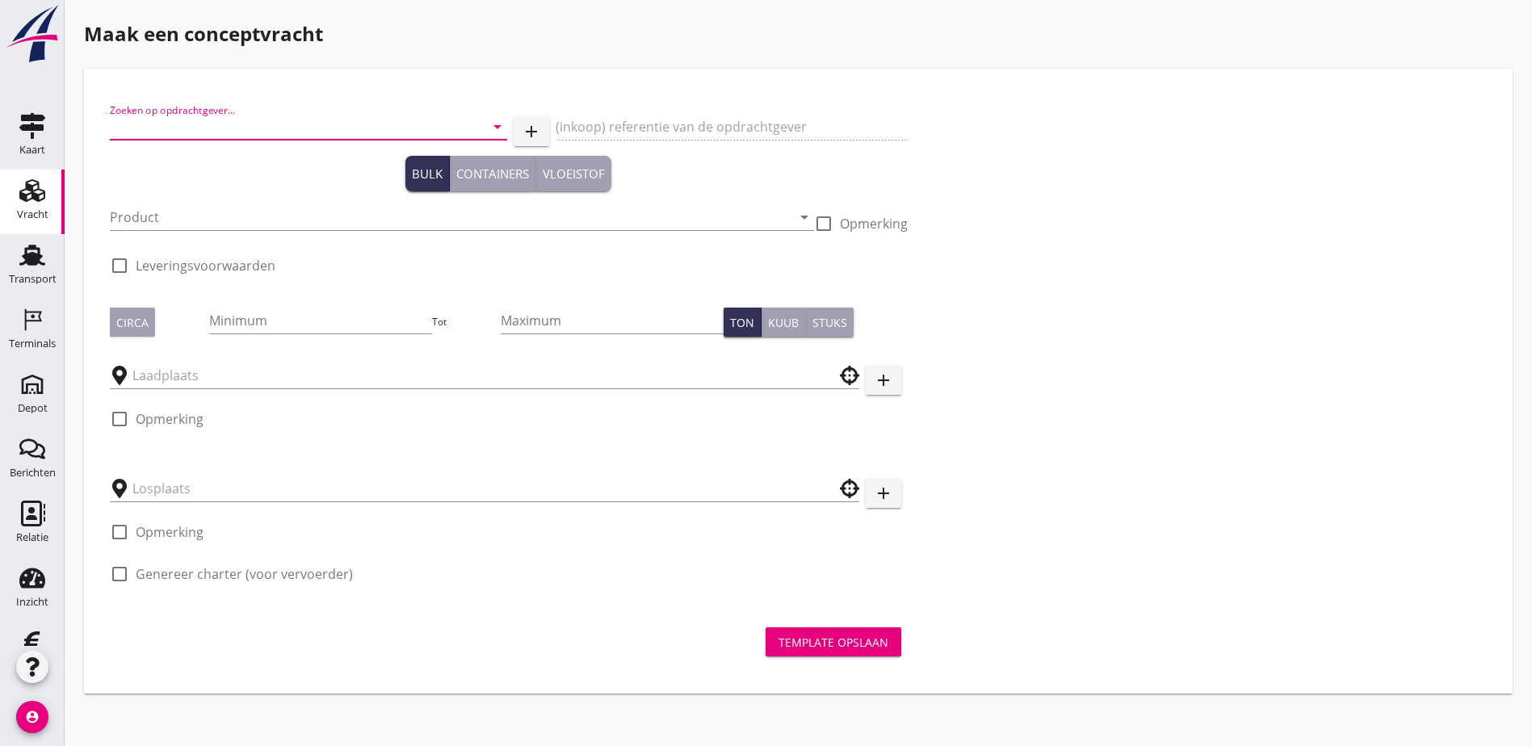
click at [176, 121] on input "Zoeken op opdrachtgever..." at bounding box center [286, 127] width 352 height 26
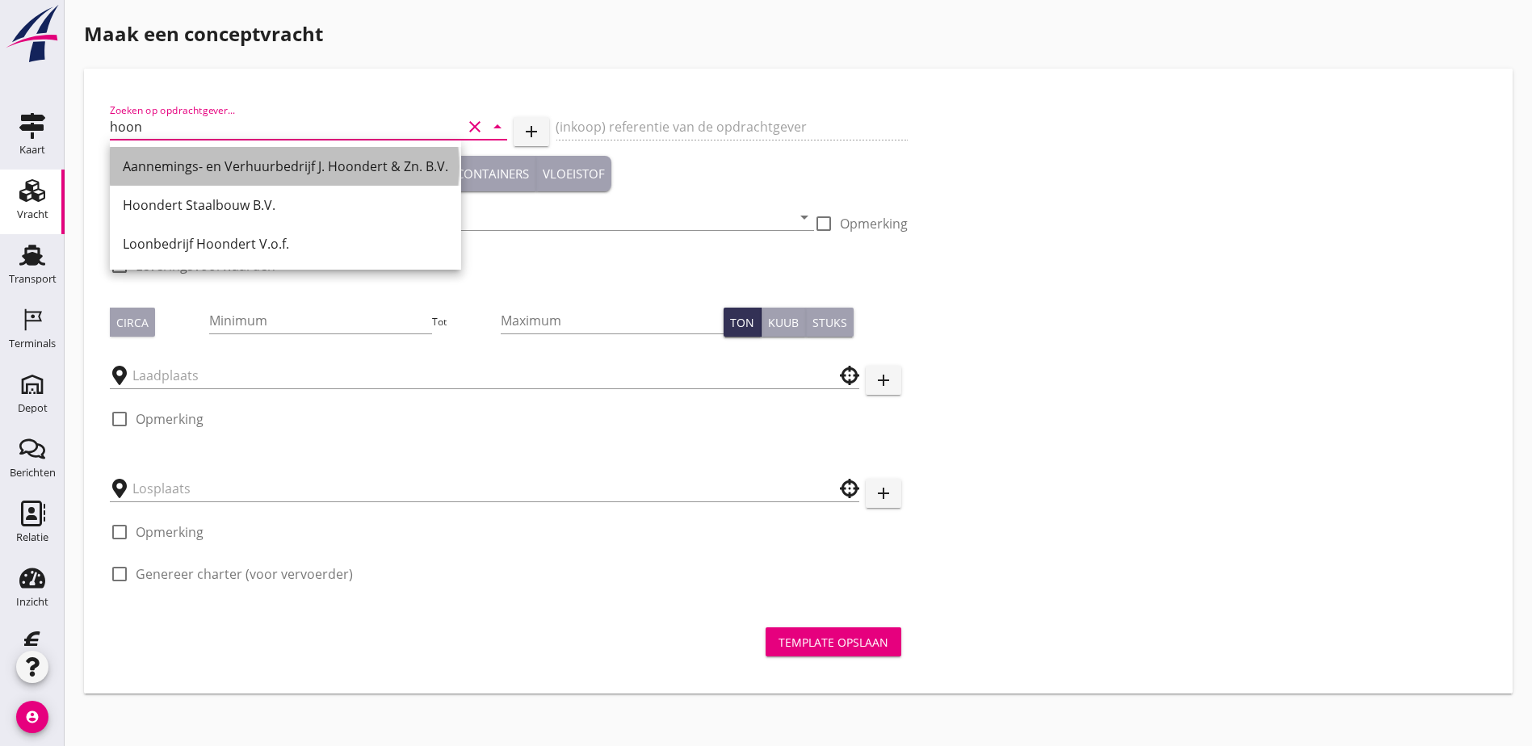
click at [306, 175] on div "Aannemings- en Verhuurbedrijf J. Hoondert & Zn. B.V." at bounding box center [285, 166] width 325 height 19
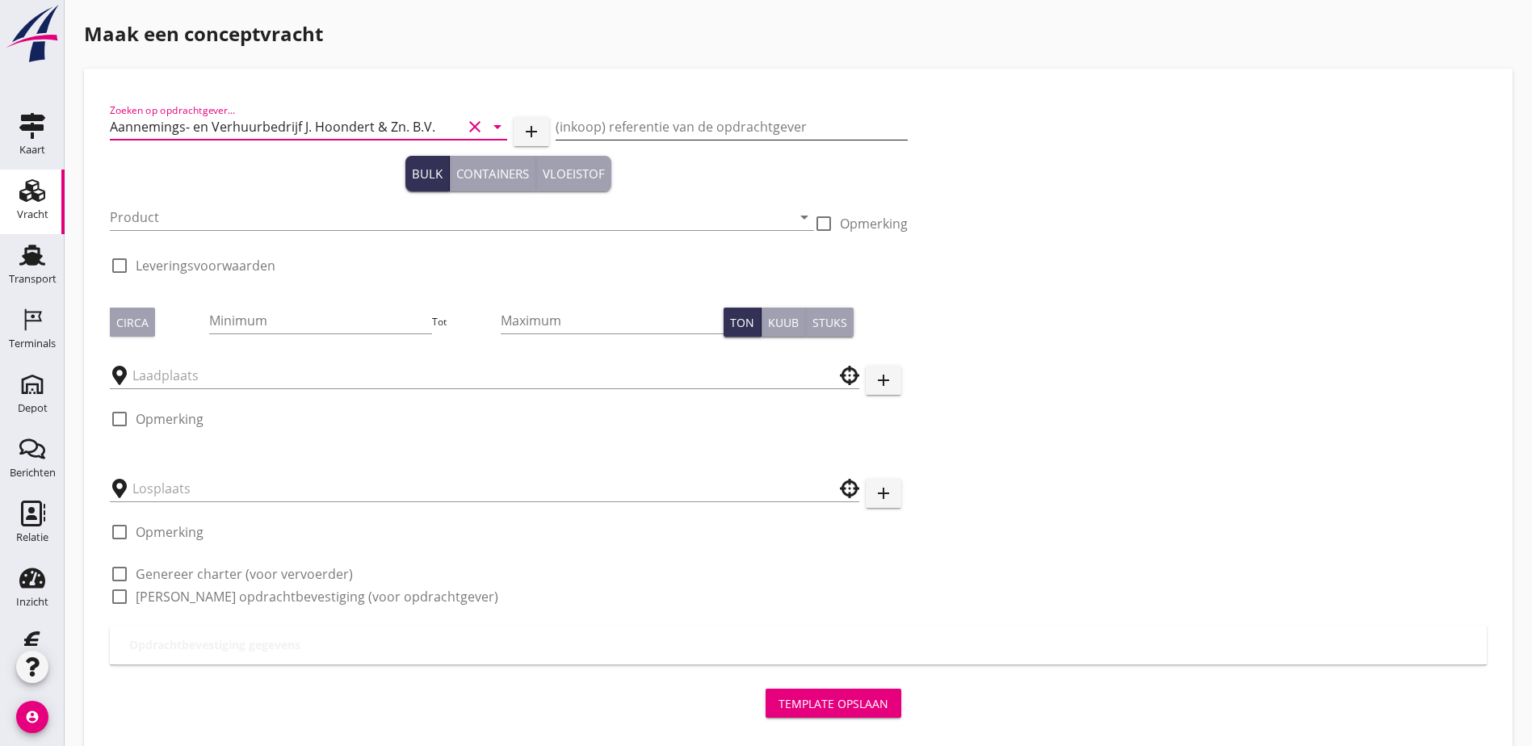
type input "Aannemings- en Verhuurbedrijf J. Hoondert & Zn. B.V."
click at [556, 120] on input "(inkoop) referentie van de opdrachtgever" at bounding box center [732, 127] width 352 height 26
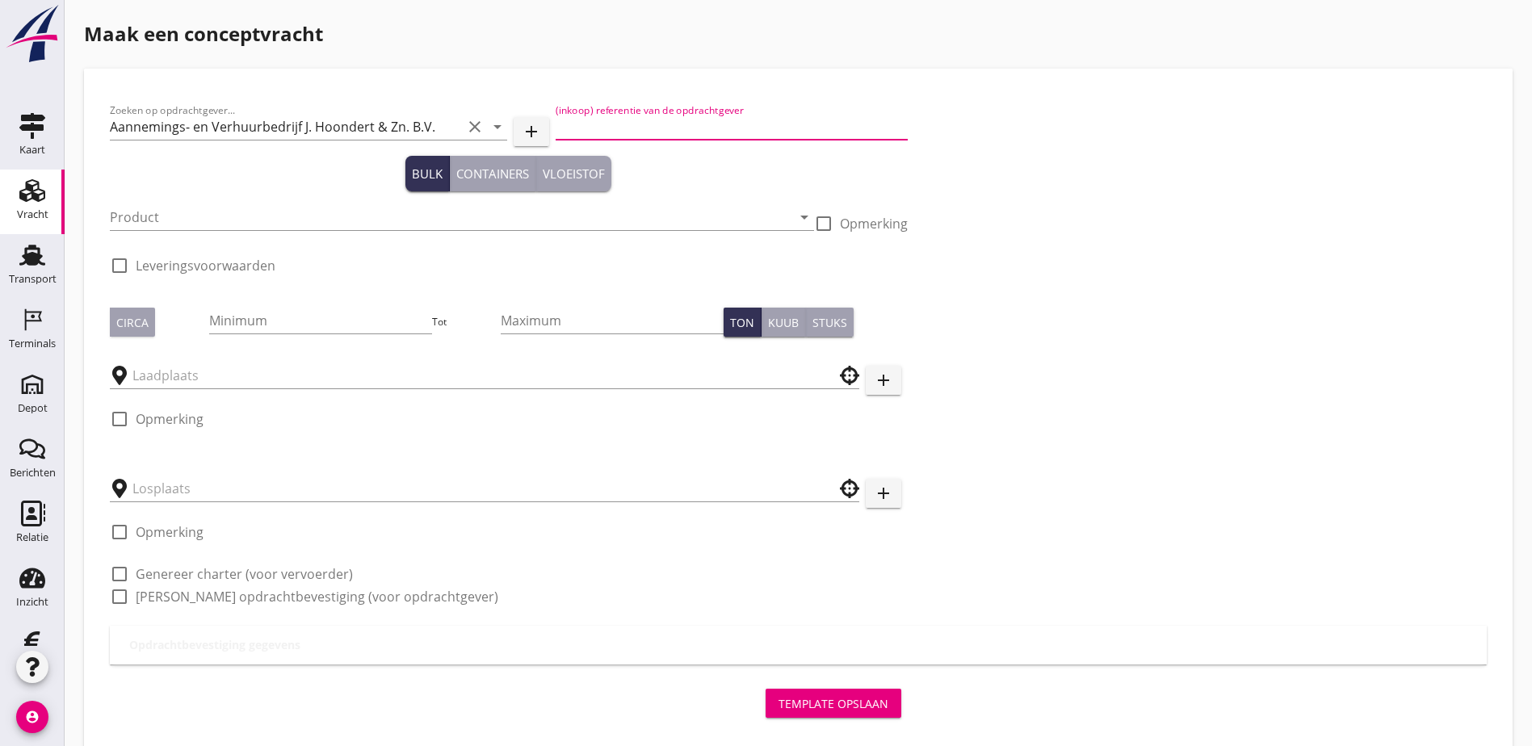
type input "Projectnummer 250405"
type input "10"
type input "100"
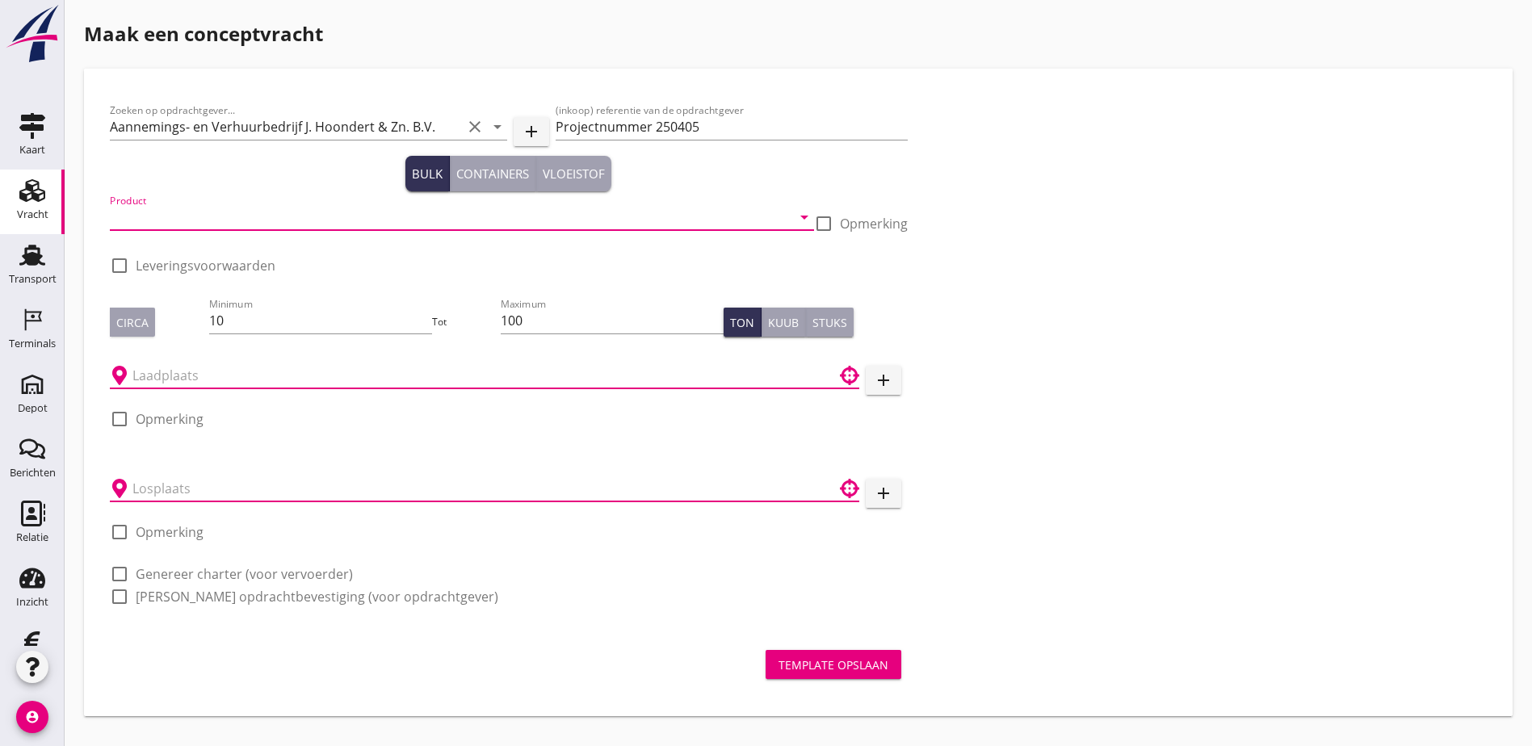
click at [325, 217] on input "Product" at bounding box center [451, 217] width 682 height 26
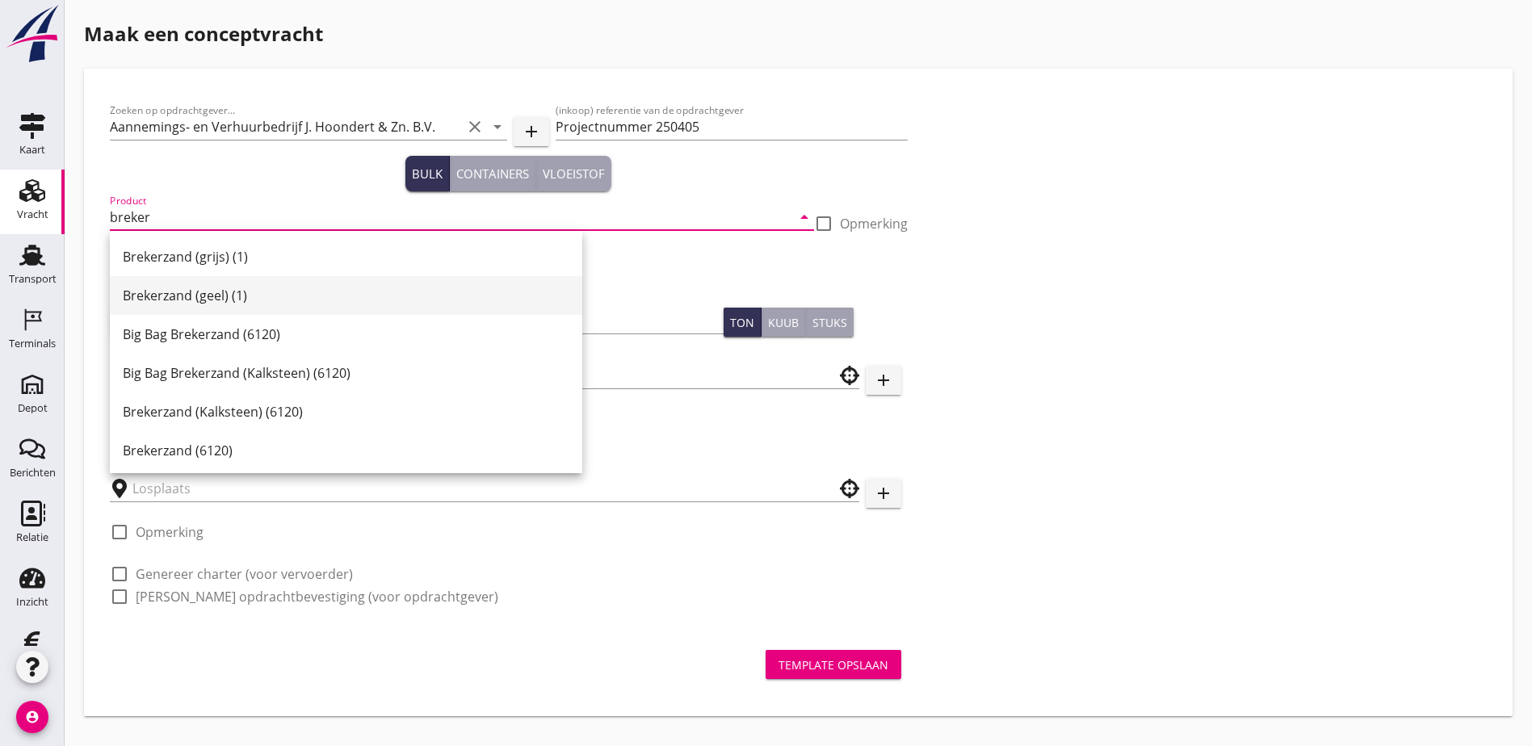
click at [337, 296] on div "Brekerzand (geel) (1)" at bounding box center [346, 295] width 447 height 19
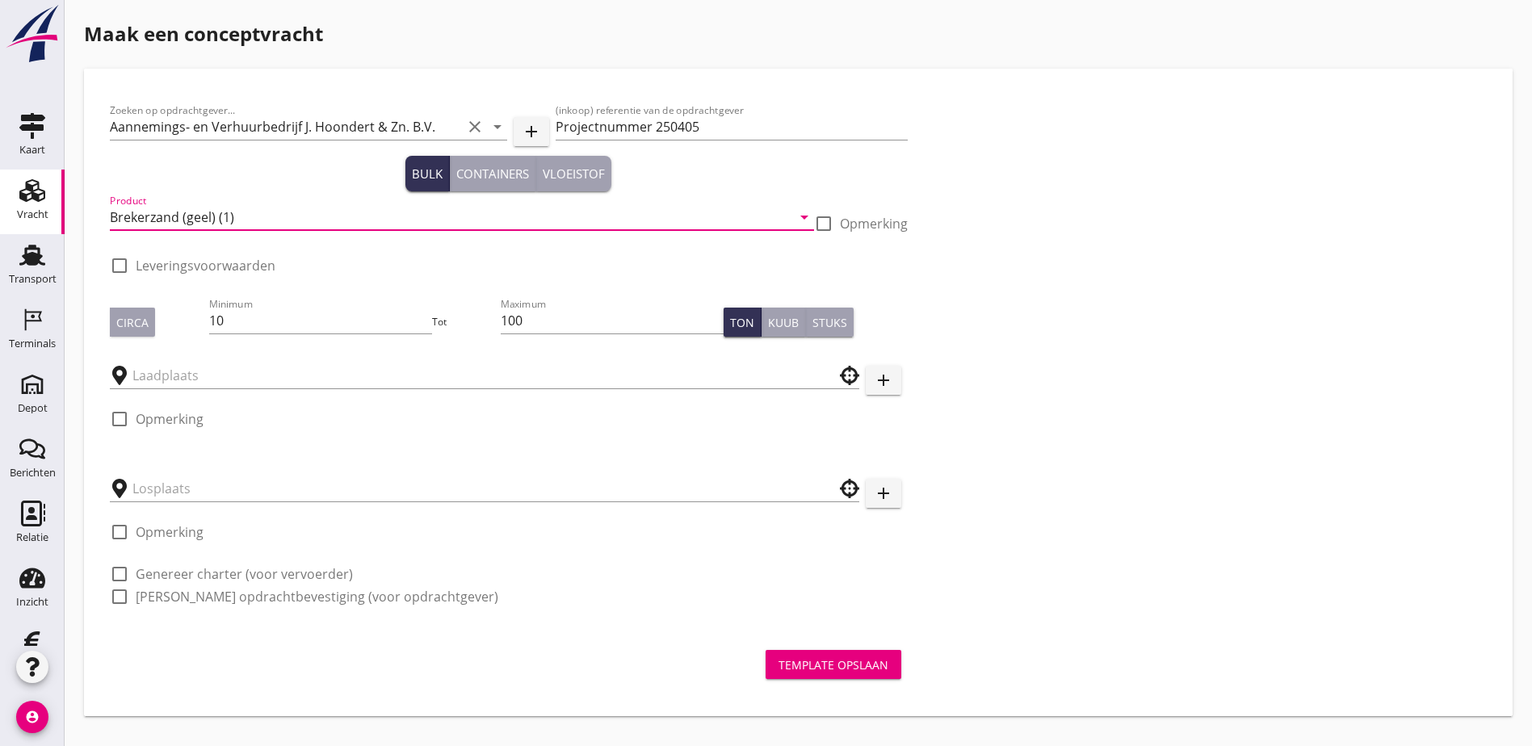
type input "Brekerzand (geel) (1)"
click at [858, 292] on div "Zoeken op opdrachtgever... Aannemings- en Verhuurbedrijf [PERSON_NAME] & Zn. B.…" at bounding box center [798, 359] width 1390 height 531
click at [128, 329] on div "Circa" at bounding box center [132, 322] width 32 height 17
click at [159, 214] on input "Brekerzand (geel) (1)" at bounding box center [451, 217] width 682 height 26
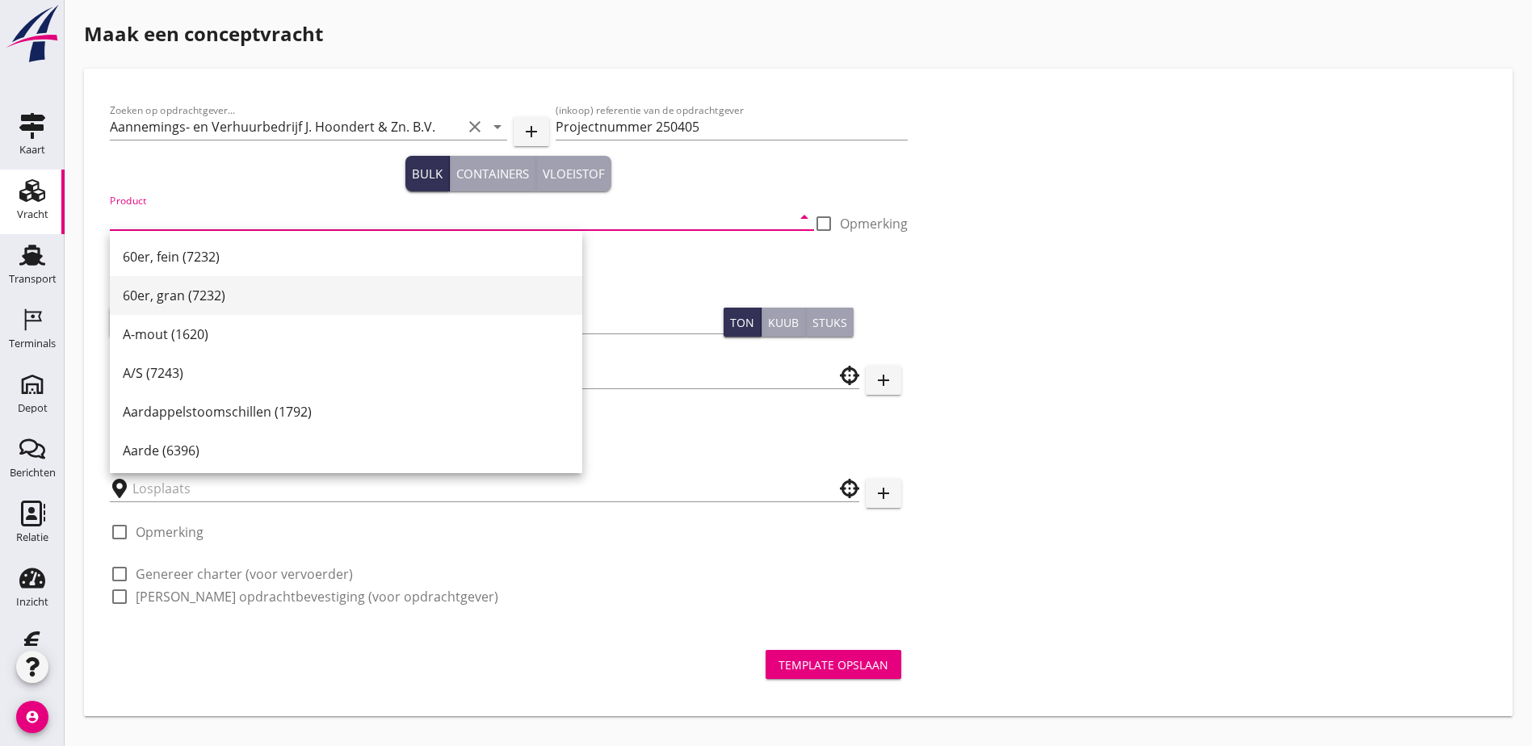
type input "b"
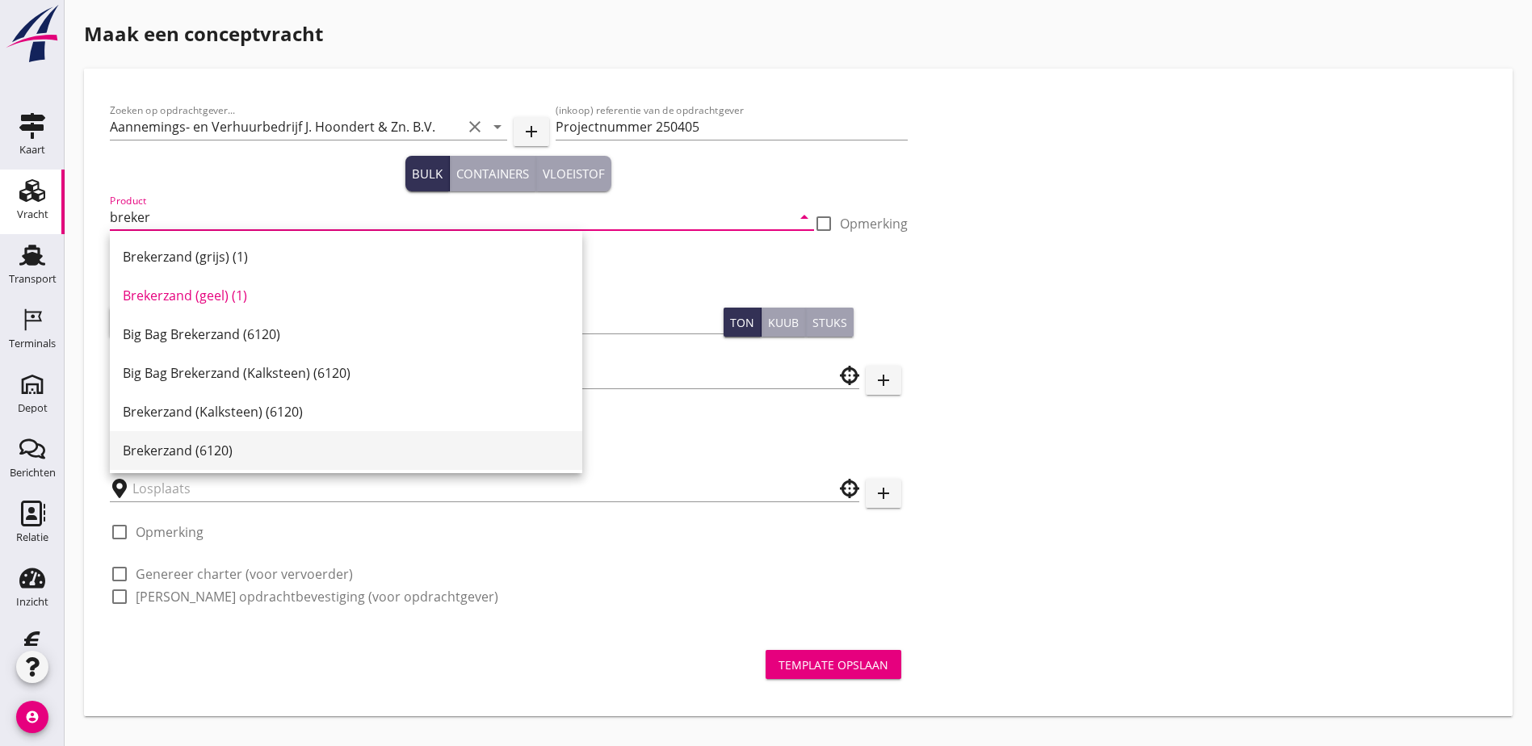
click at [444, 444] on div "Brekerzand (6120)" at bounding box center [346, 450] width 447 height 19
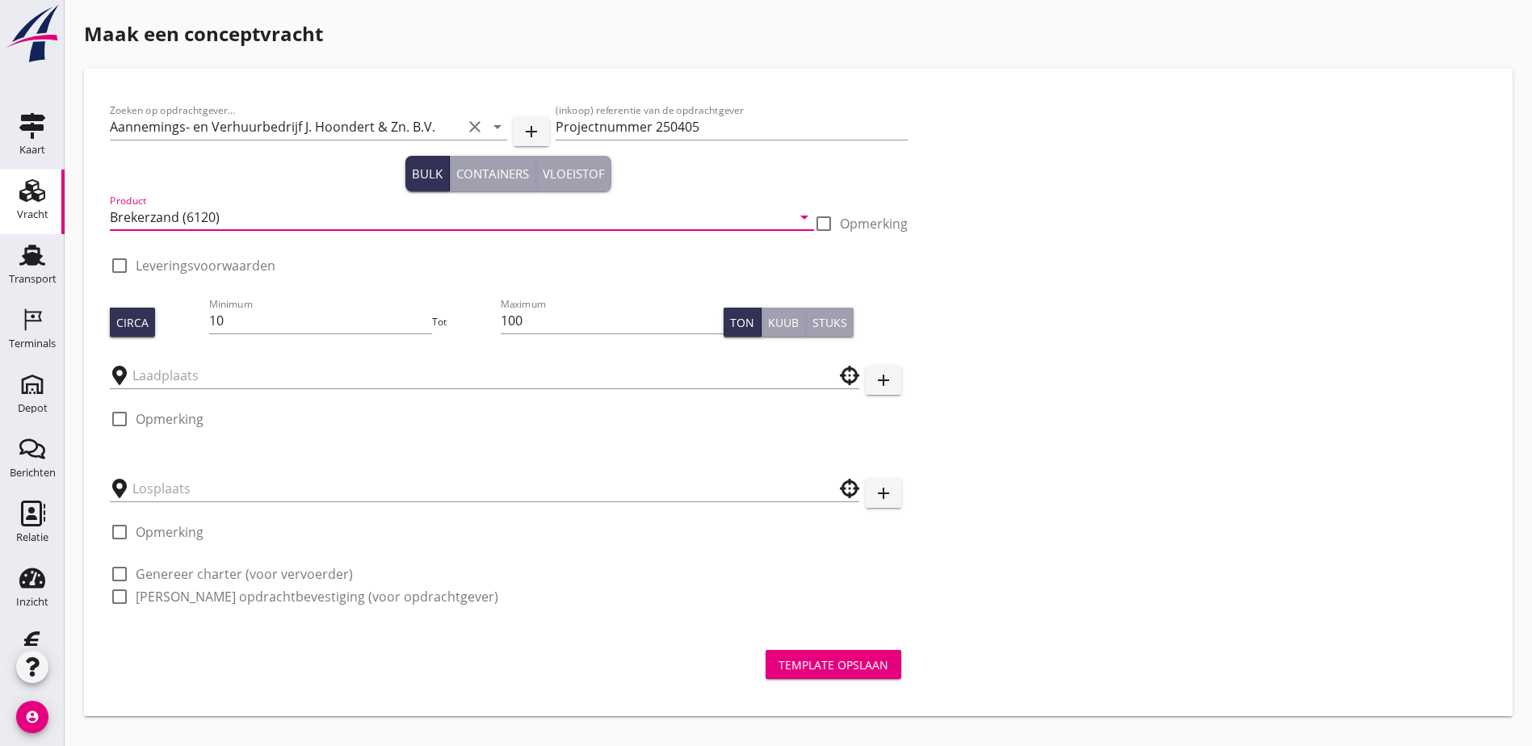
type input "Brekerzand (6120)"
click at [803, 354] on div "Zoeken op opdrachtgever... Aannemings- en Verhuurbedrijf [PERSON_NAME] & Zn. B.…" at bounding box center [798, 359] width 1390 height 531
click at [120, 266] on div at bounding box center [119, 265] width 27 height 27
checkbox input "true"
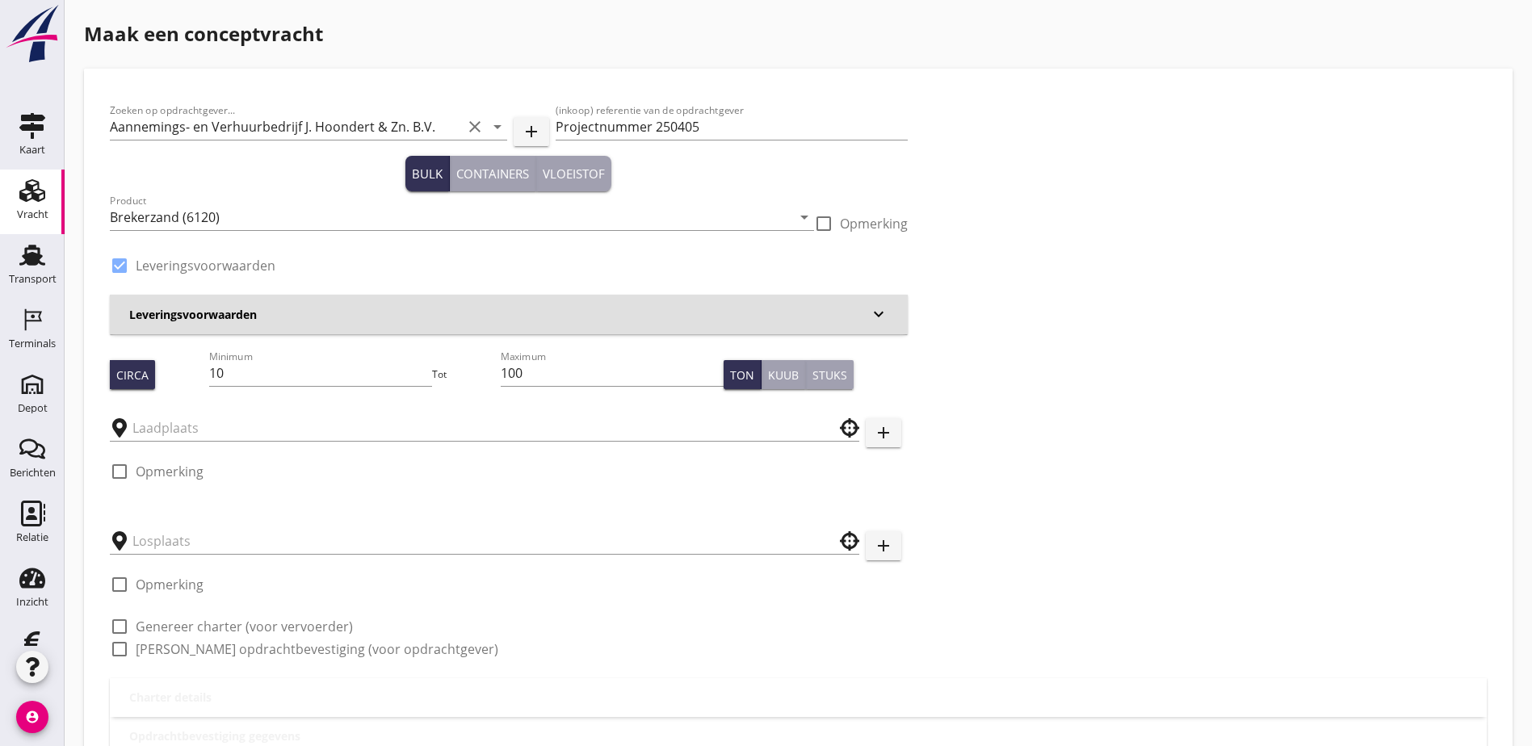
click at [192, 318] on h3 "Leveringsvoorwaarden" at bounding box center [499, 314] width 740 height 17
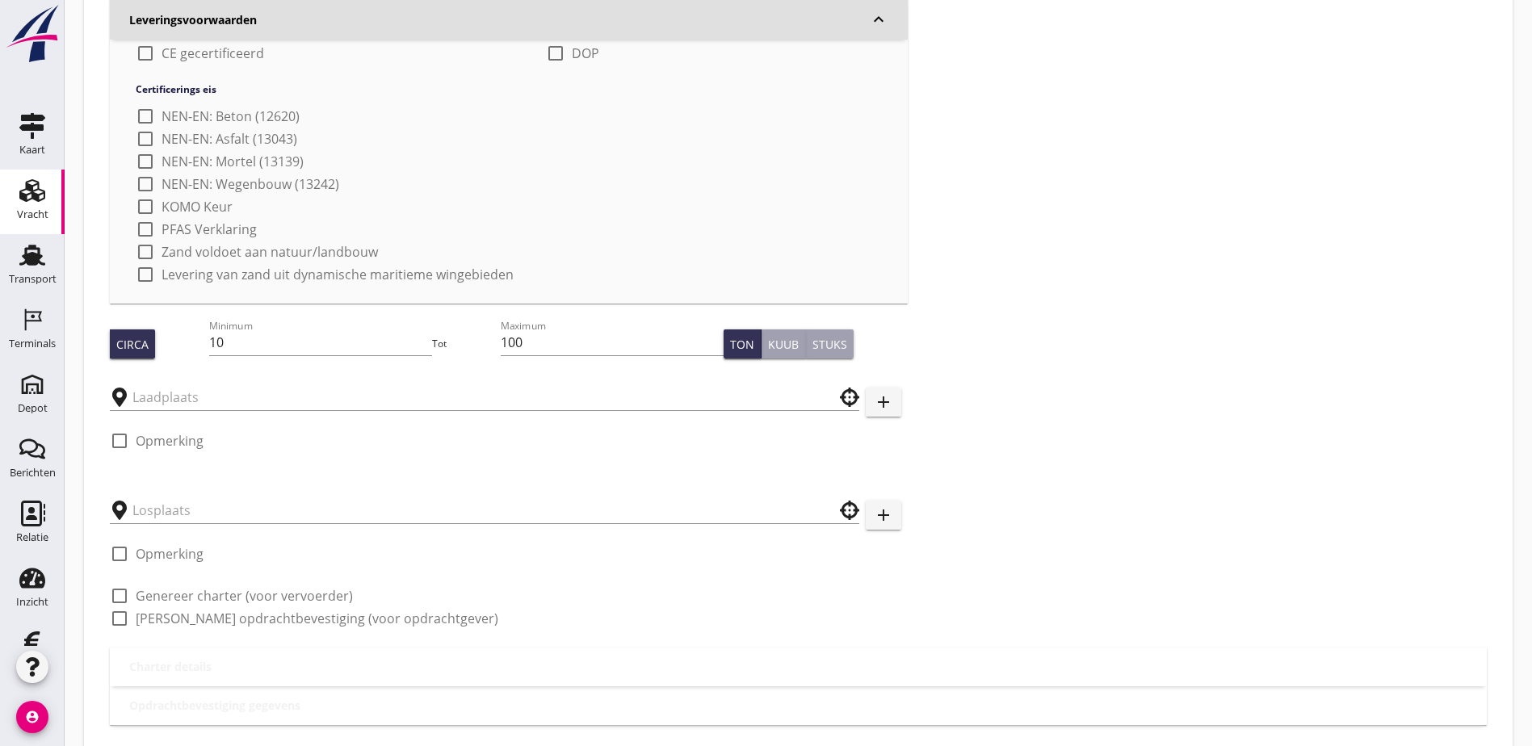
scroll to position [625, 0]
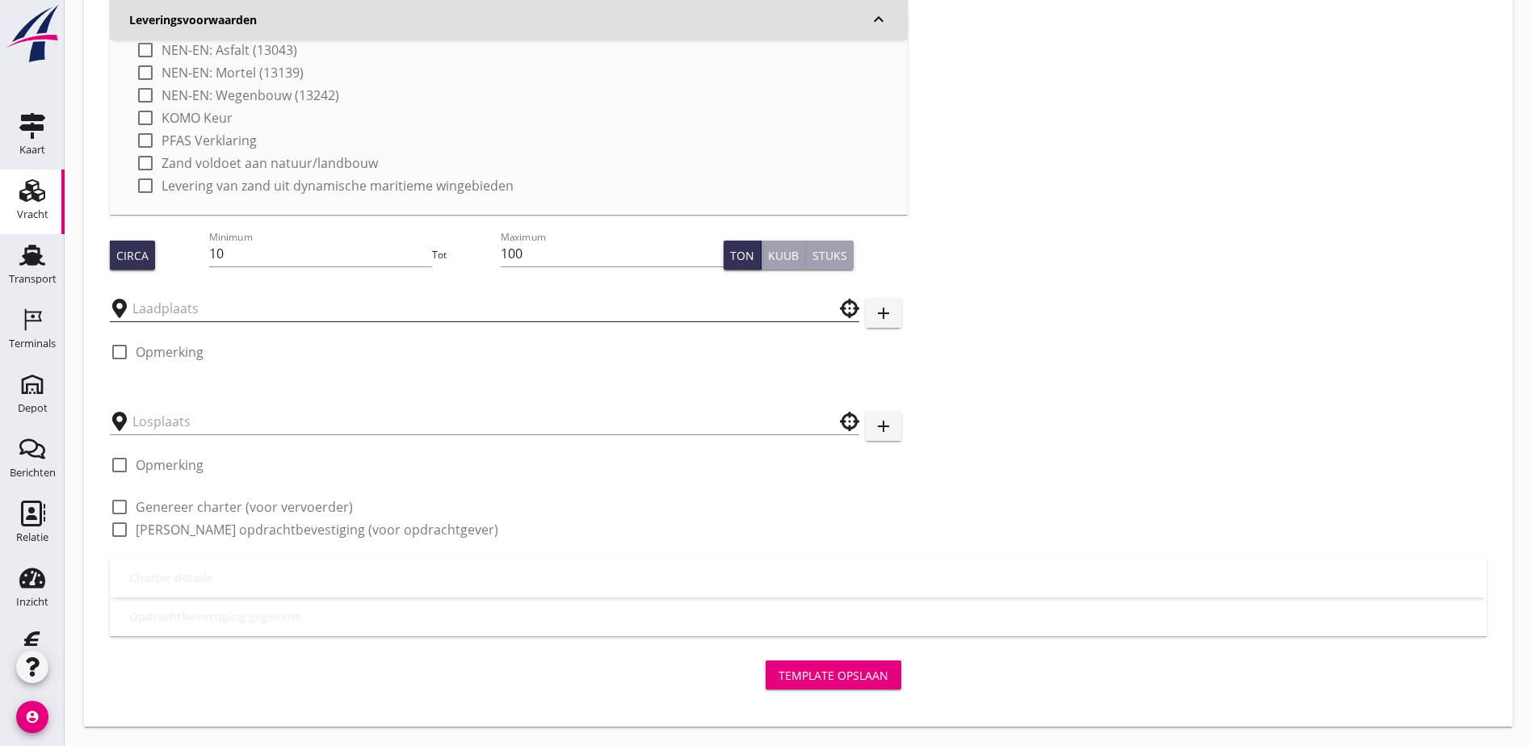
click at [275, 296] on input "text" at bounding box center [473, 309] width 682 height 26
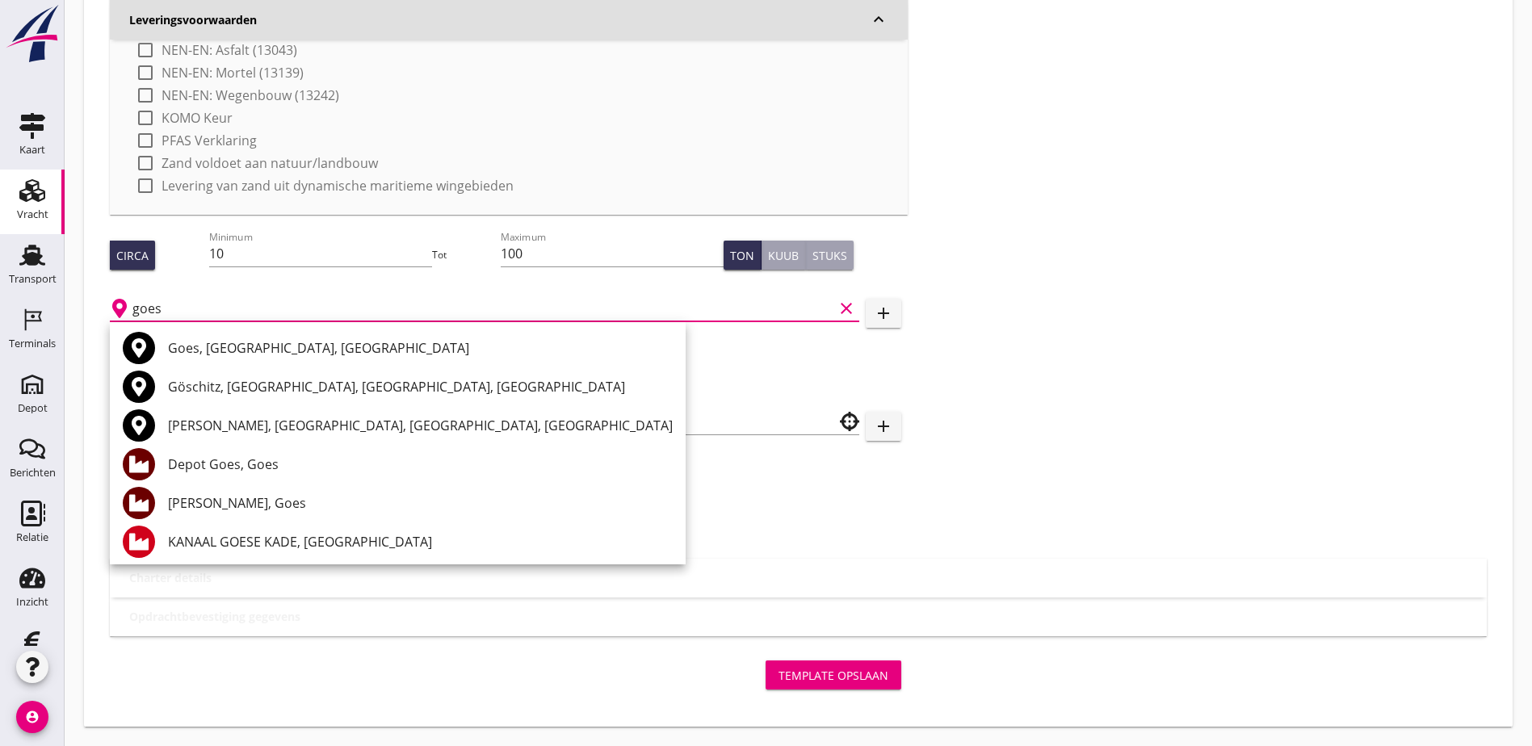
click at [349, 468] on div "Depot Goes, Goes" at bounding box center [420, 464] width 505 height 19
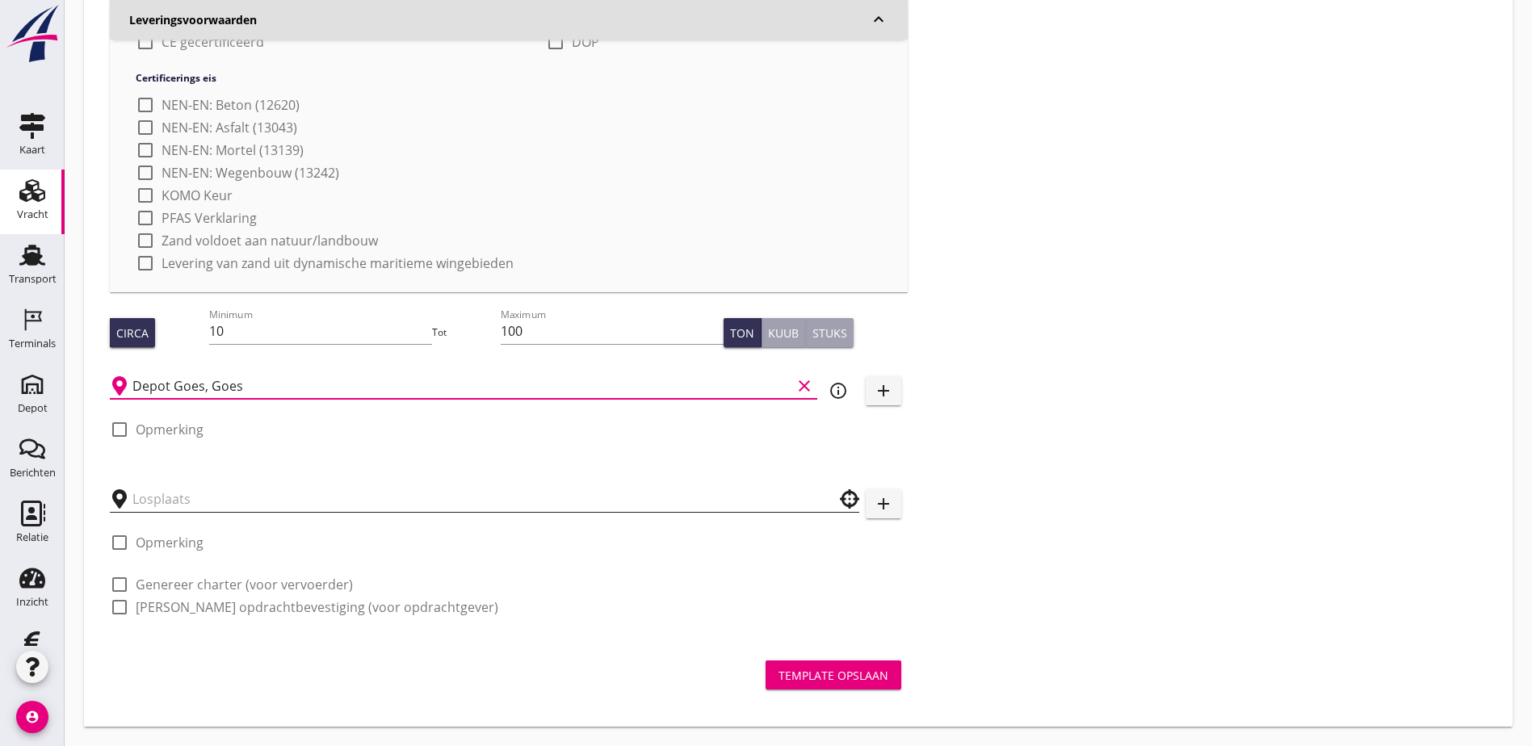
type input "Depot Goes, Goes"
click at [330, 492] on input "text" at bounding box center [473, 499] width 682 height 26
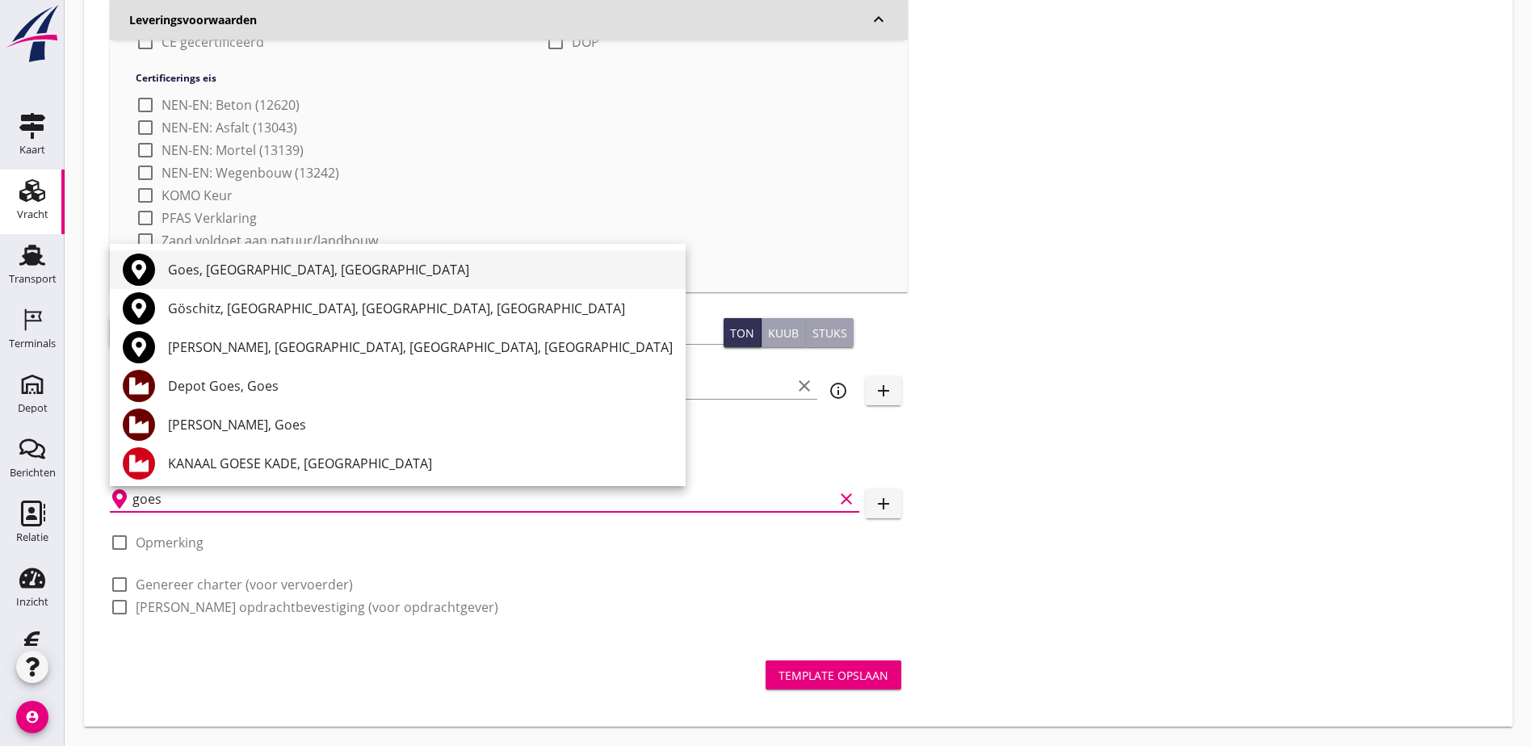
click at [272, 273] on div "Goes, [GEOGRAPHIC_DATA], [GEOGRAPHIC_DATA]" at bounding box center [420, 269] width 505 height 19
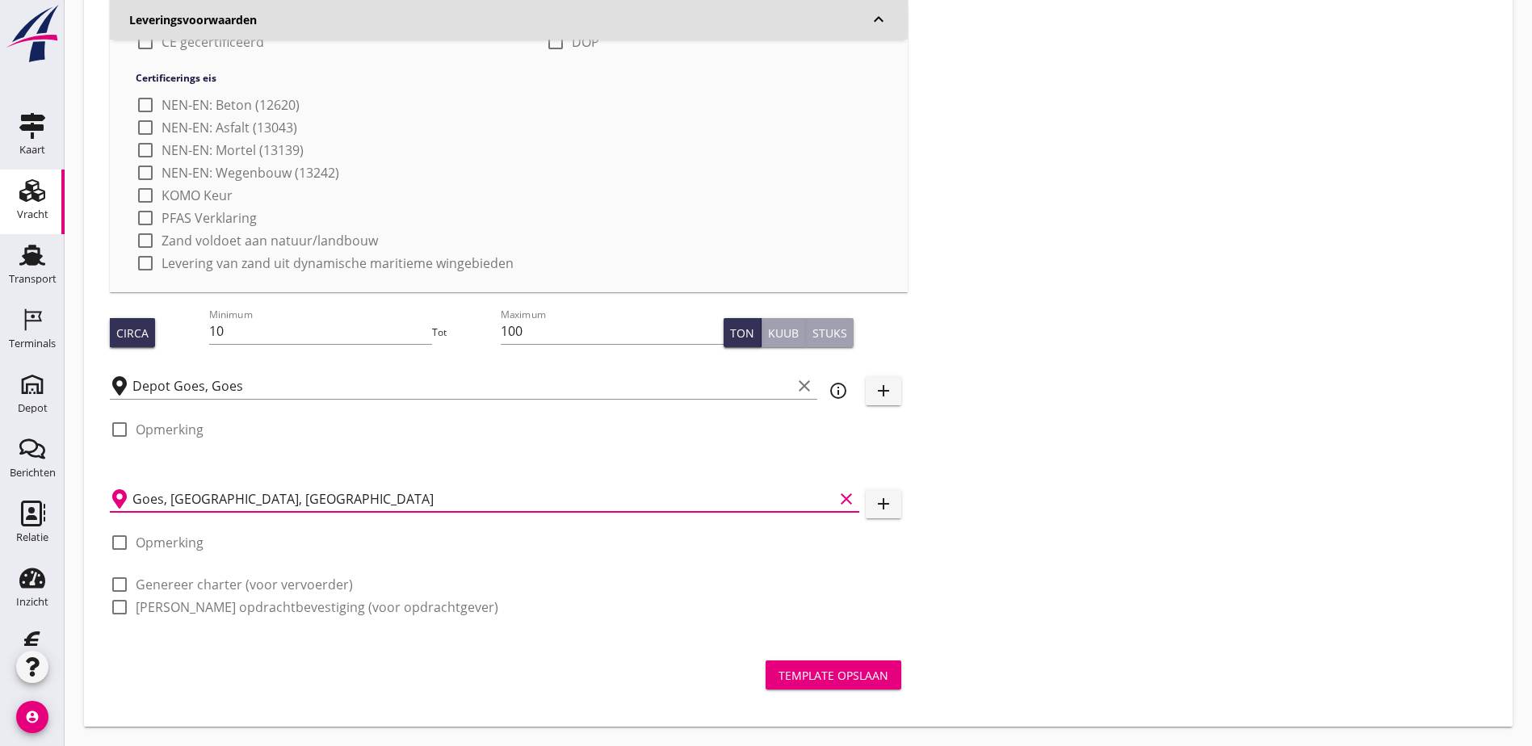
type input "Goes, [GEOGRAPHIC_DATA], [GEOGRAPHIC_DATA]"
click at [1048, 283] on div "Zoeken op opdrachtgever... Aannemings- en Verhuurbedrijf [PERSON_NAME] & Zn. B.…" at bounding box center [798, 91] width 1390 height 1089
click at [117, 608] on div at bounding box center [119, 607] width 27 height 27
checkbox input "true"
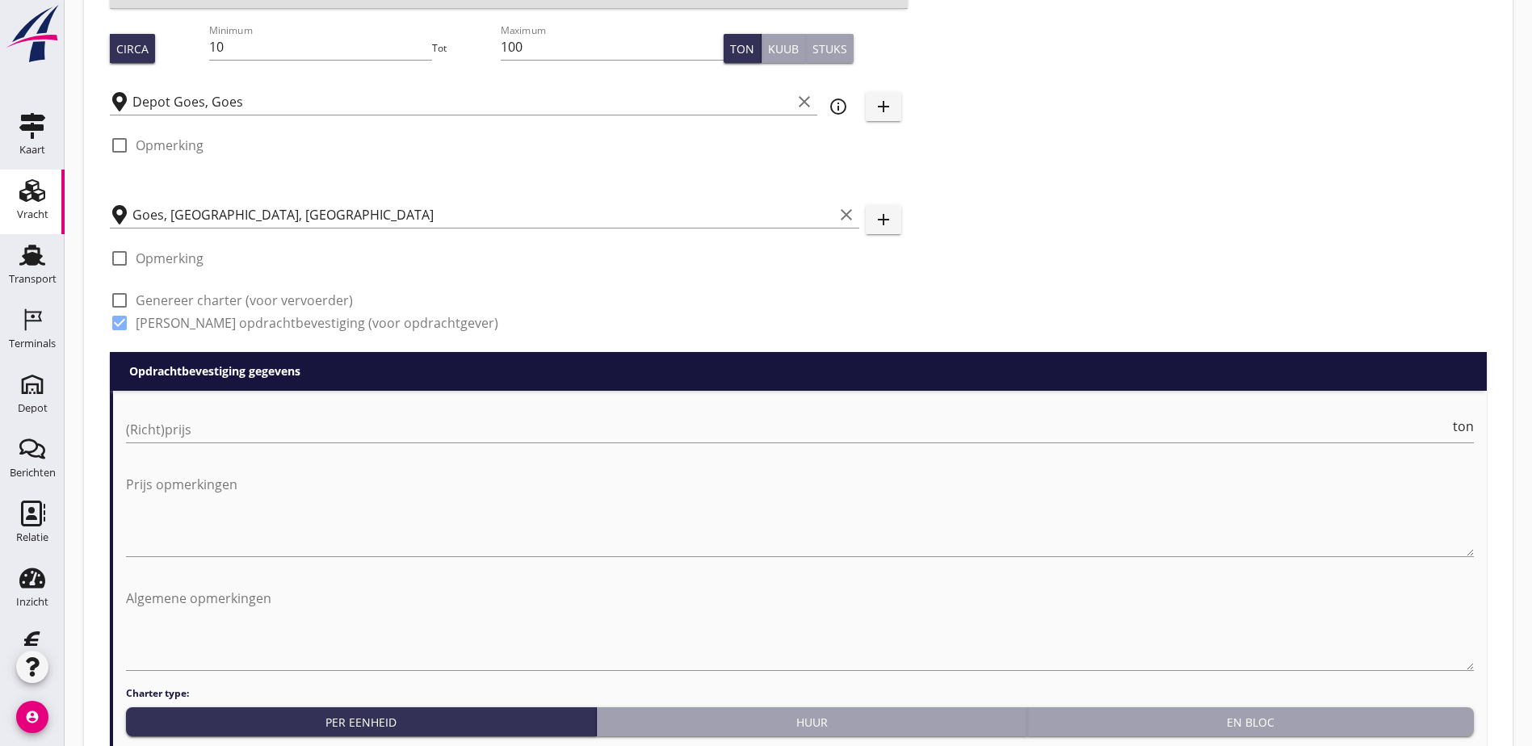
scroll to position [951, 0]
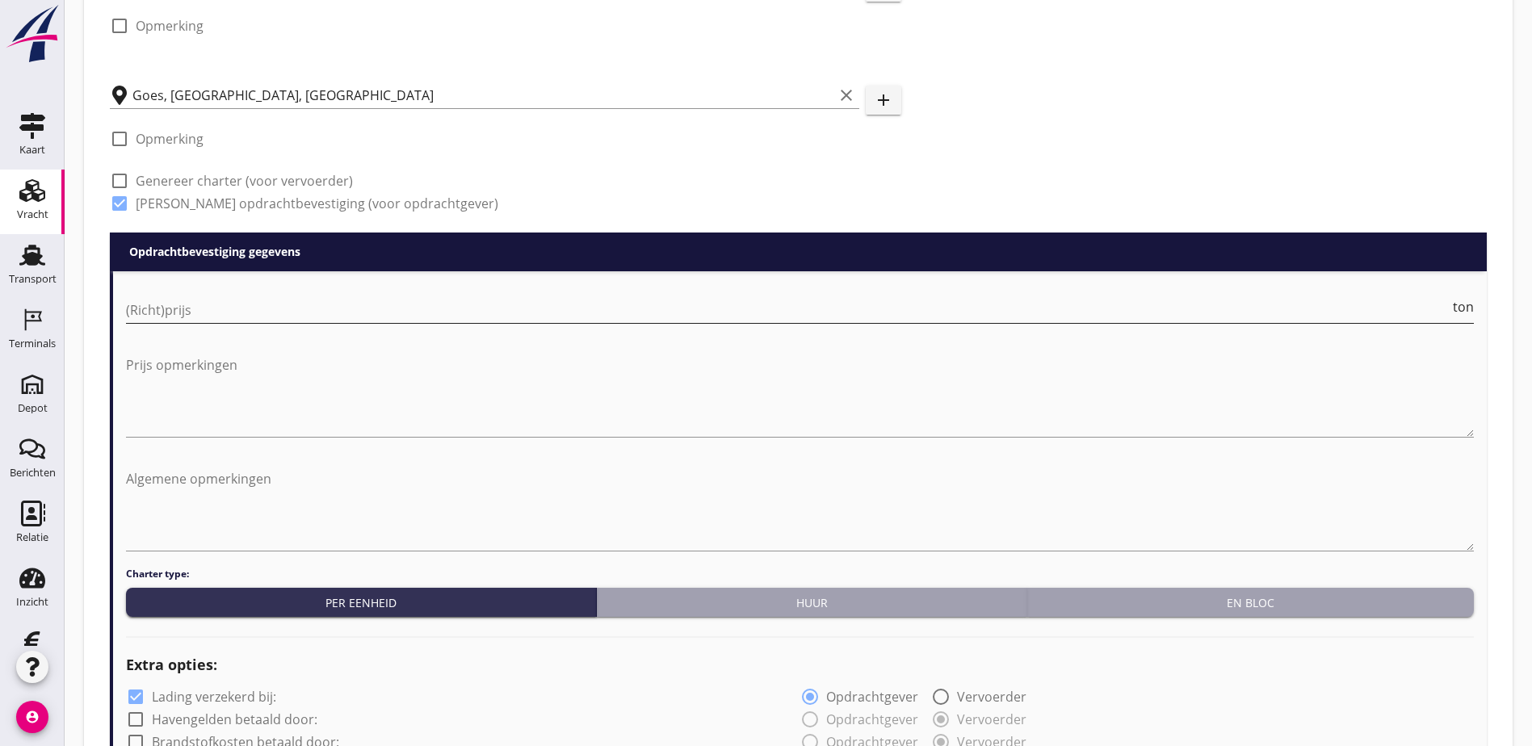
click at [391, 310] on input "(Richt)prijs" at bounding box center [787, 310] width 1323 height 26
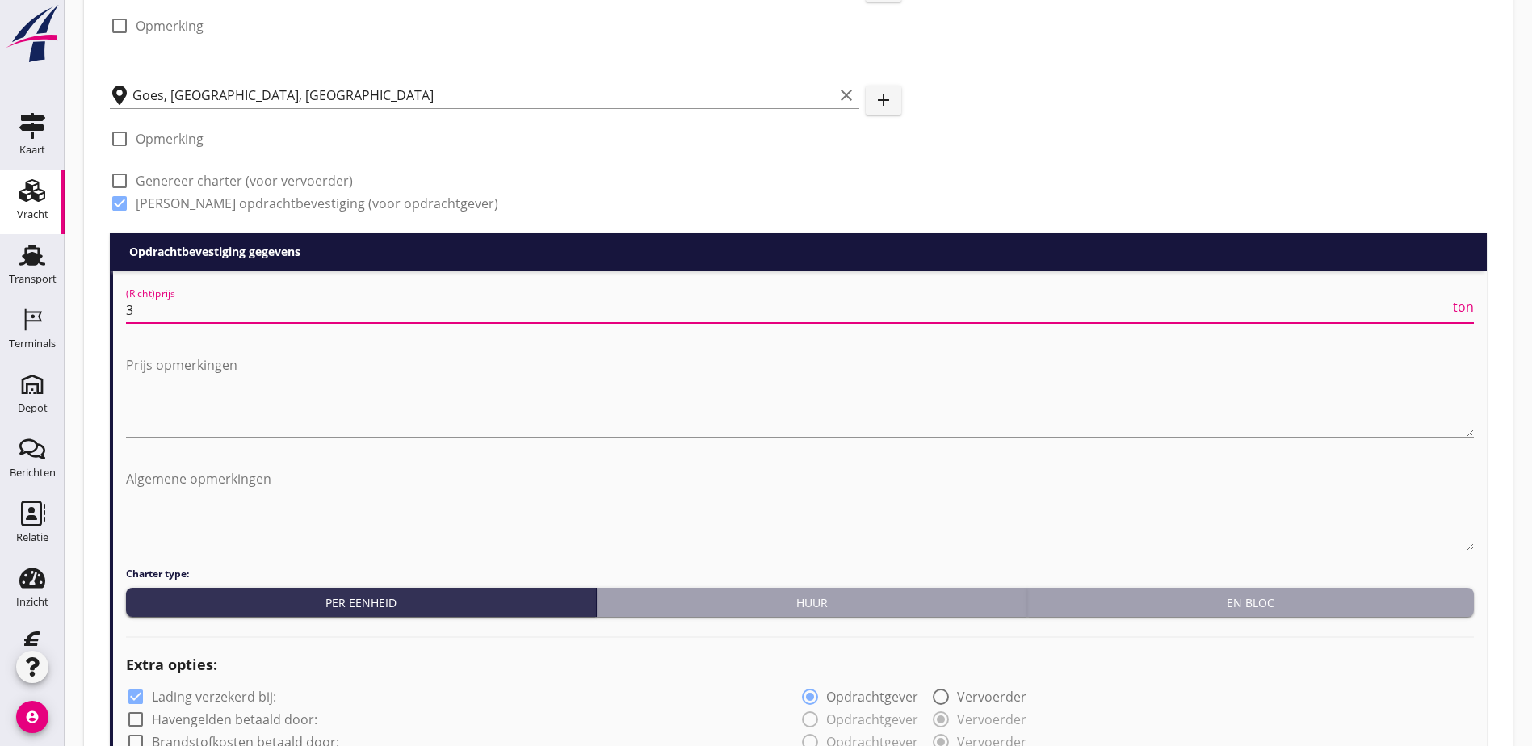
type input "30"
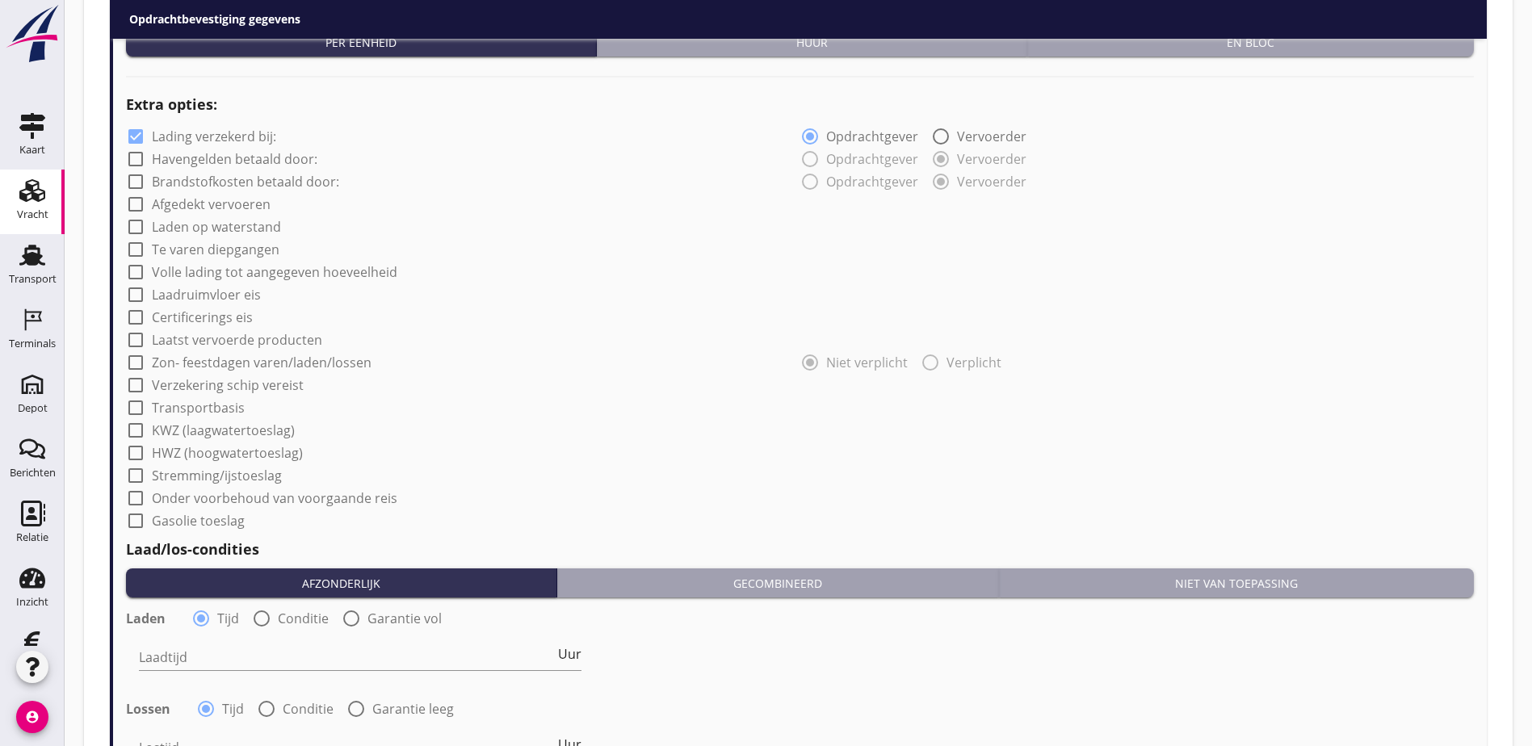
scroll to position [1274, 0]
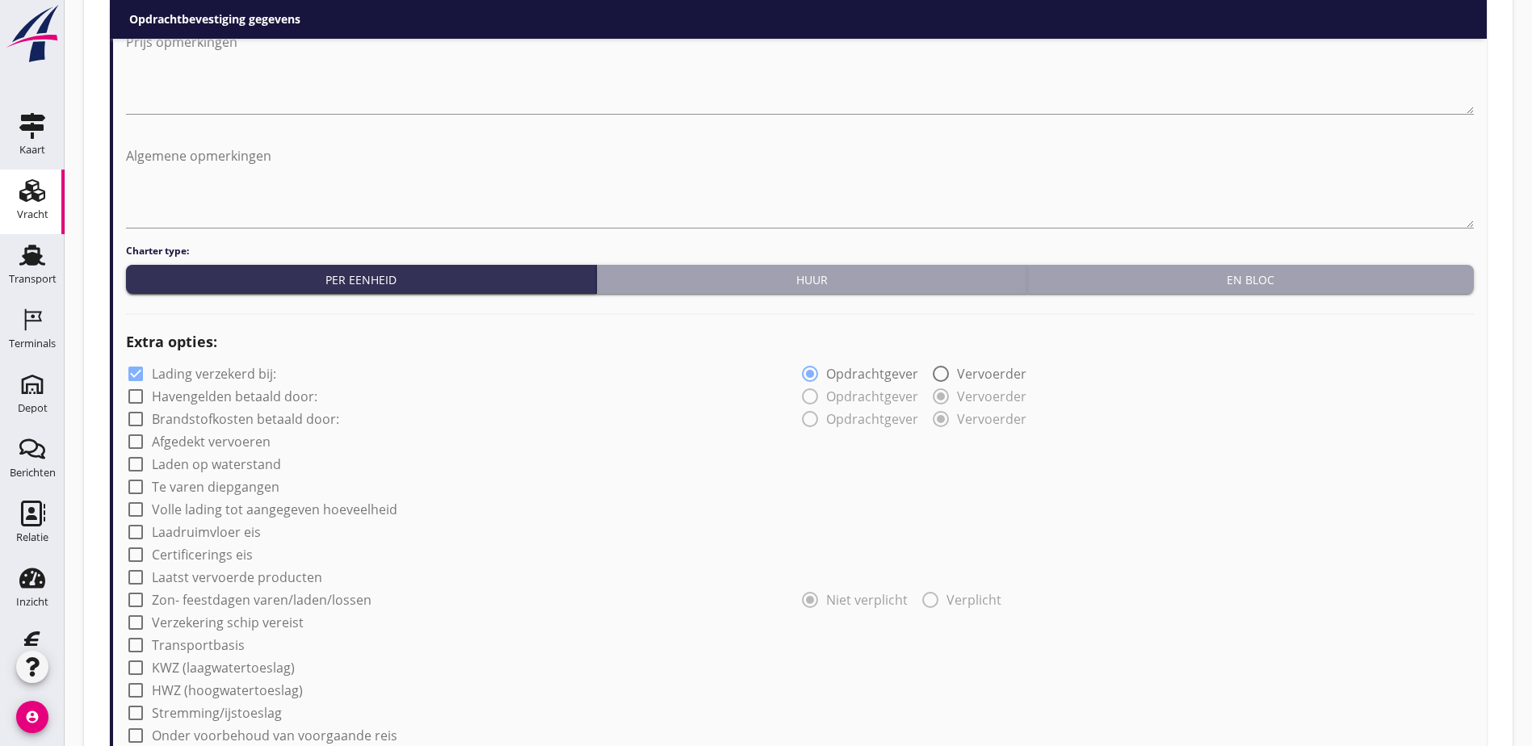
type input "30.50"
click at [136, 362] on div at bounding box center [135, 373] width 27 height 27
checkbox input "false"
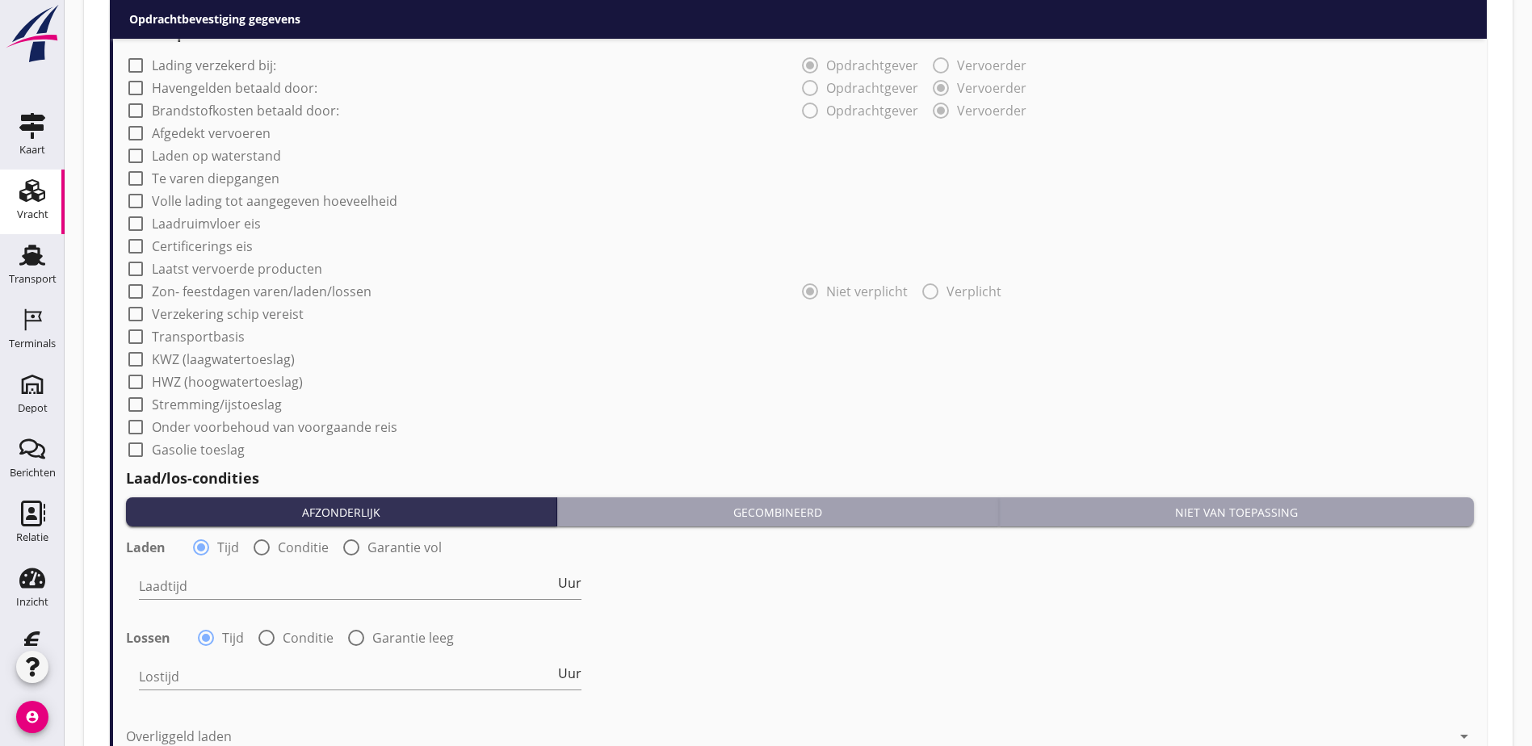
scroll to position [1759, 0]
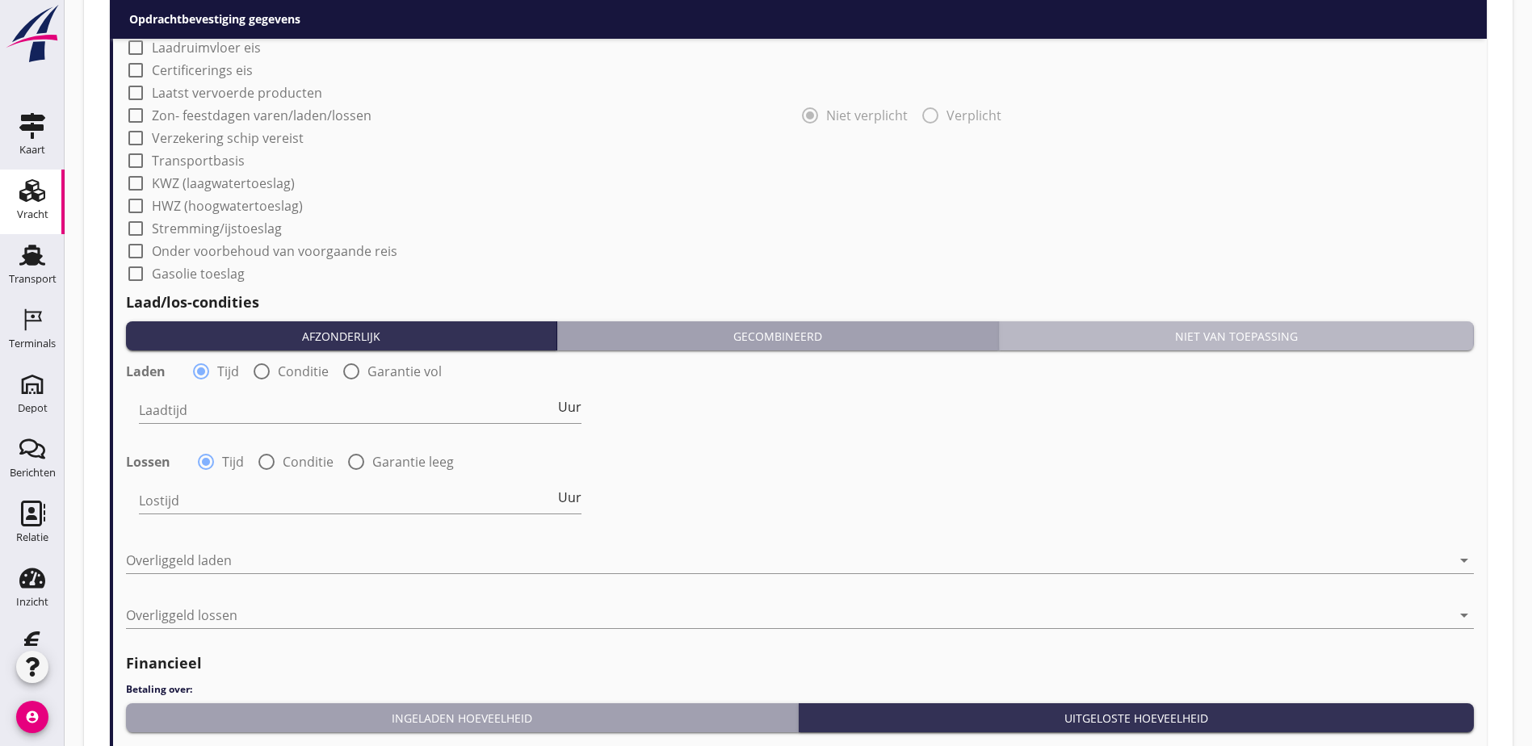
click at [1274, 338] on div "Niet van toepassing" at bounding box center [1236, 336] width 462 height 17
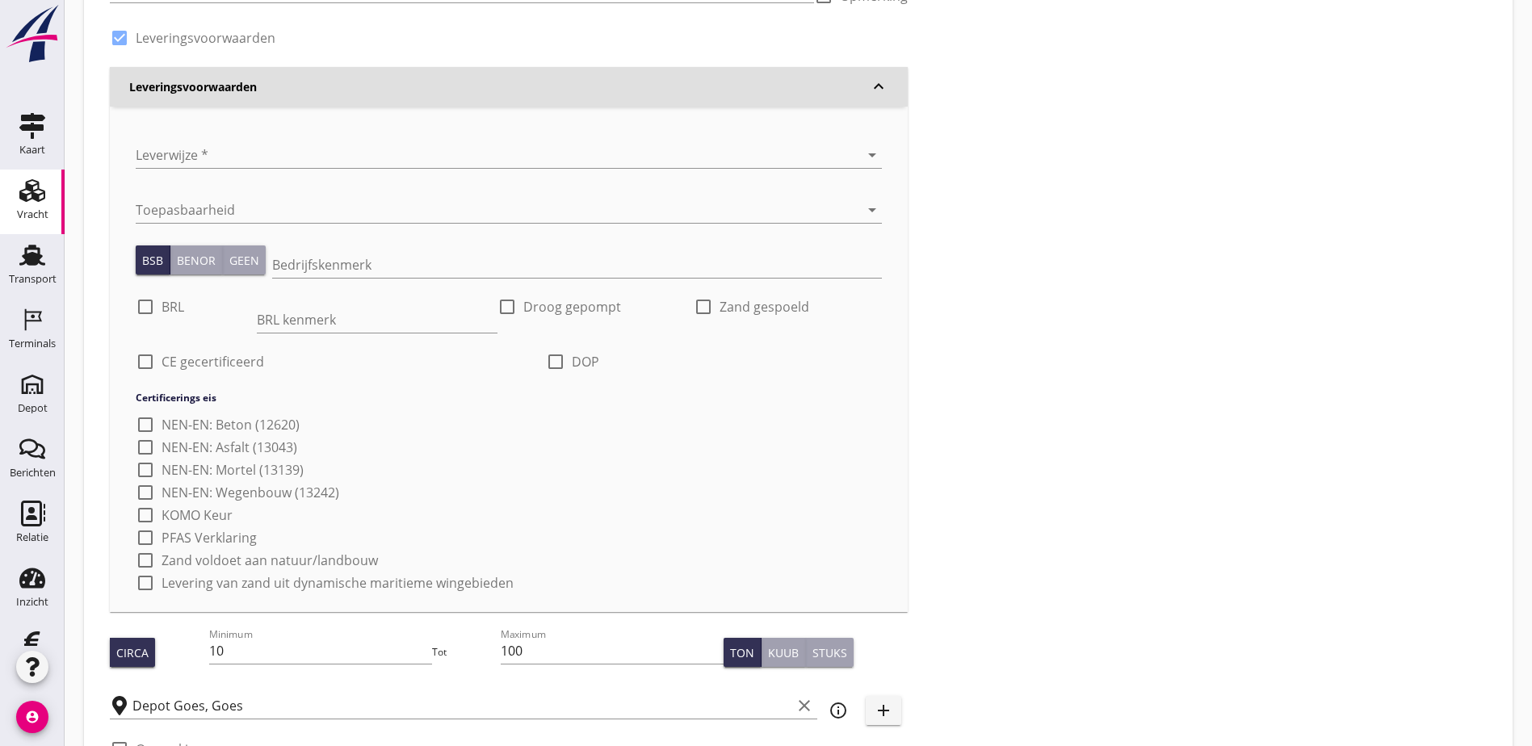
scroll to position [242, 0]
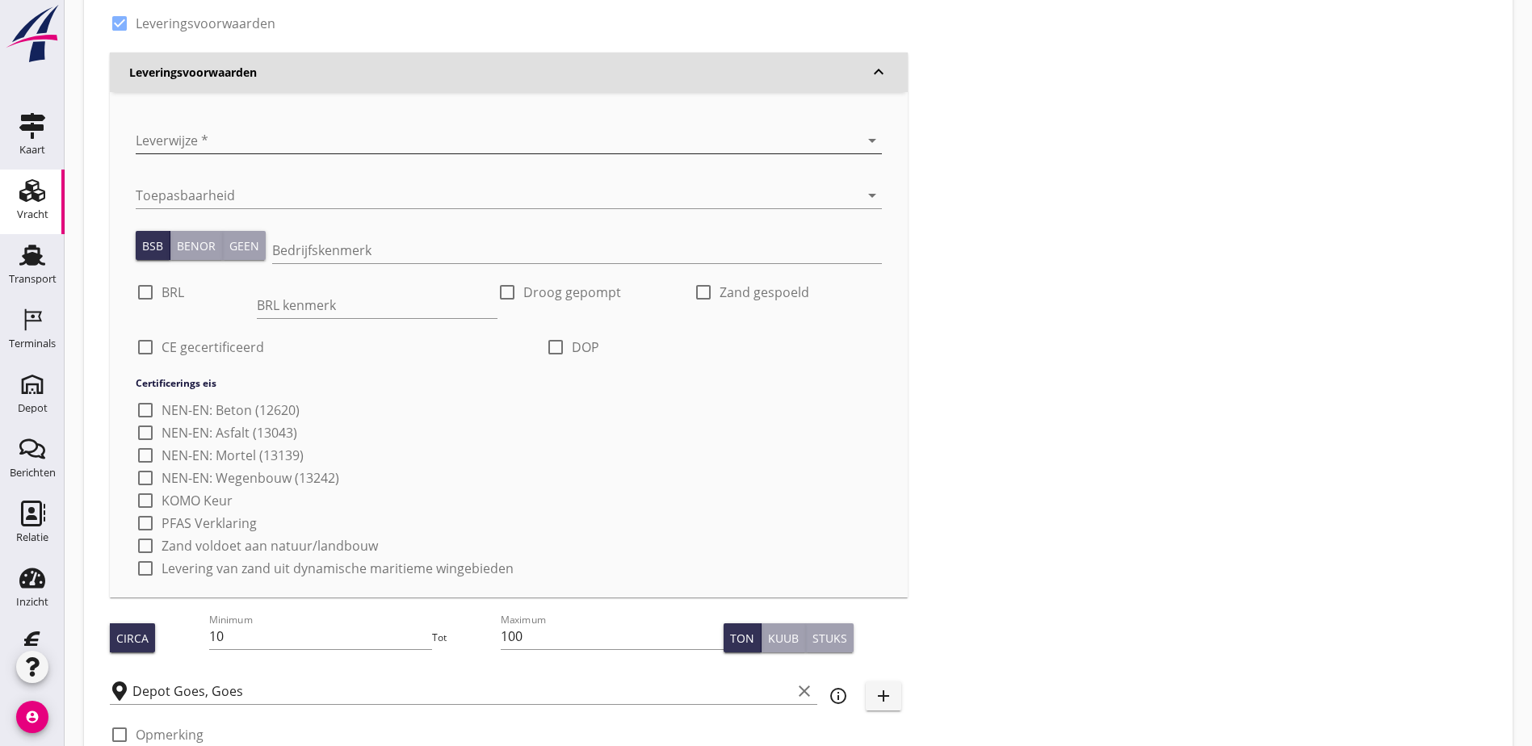
click at [186, 148] on div at bounding box center [486, 141] width 701 height 26
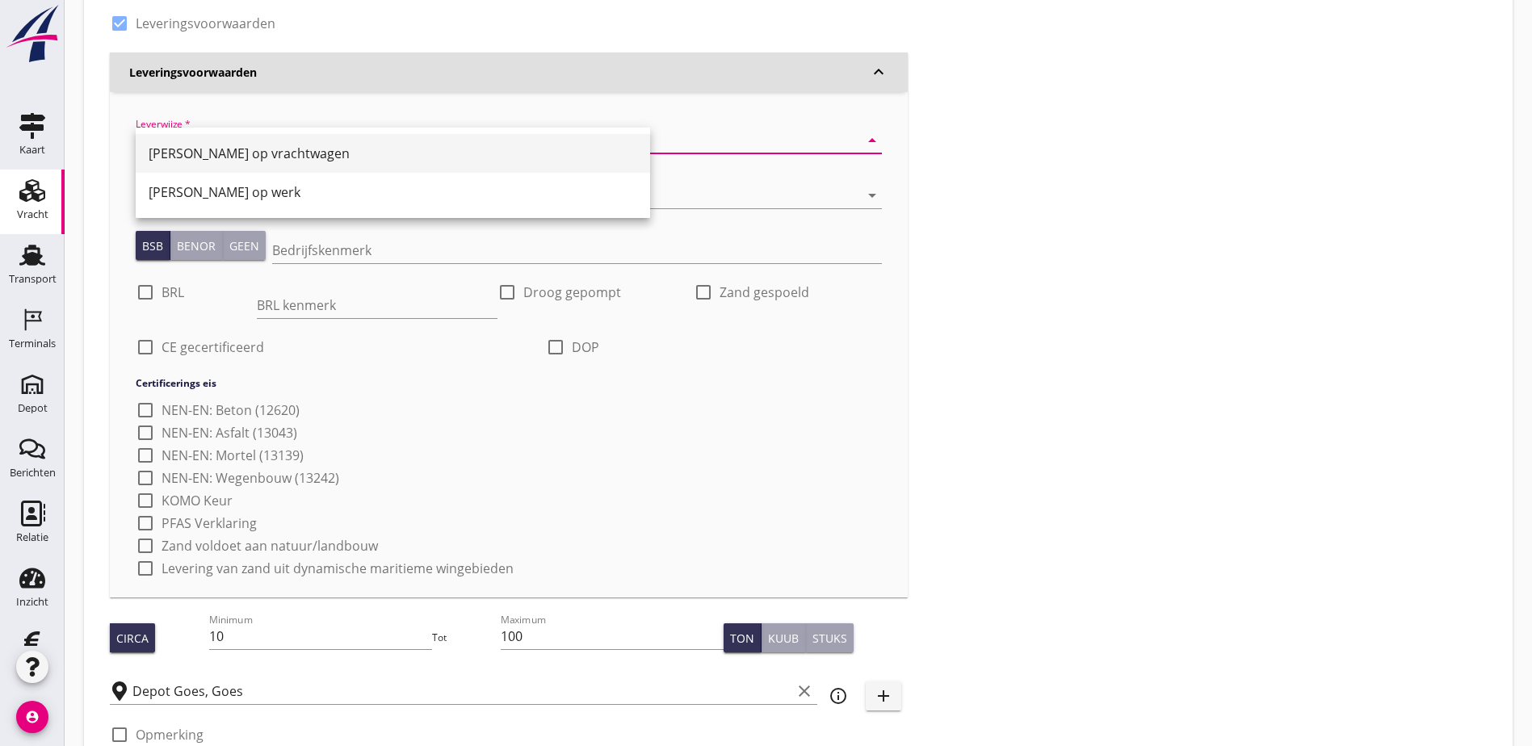
click at [207, 149] on div "[PERSON_NAME] op vrachtwagen" at bounding box center [393, 153] width 489 height 19
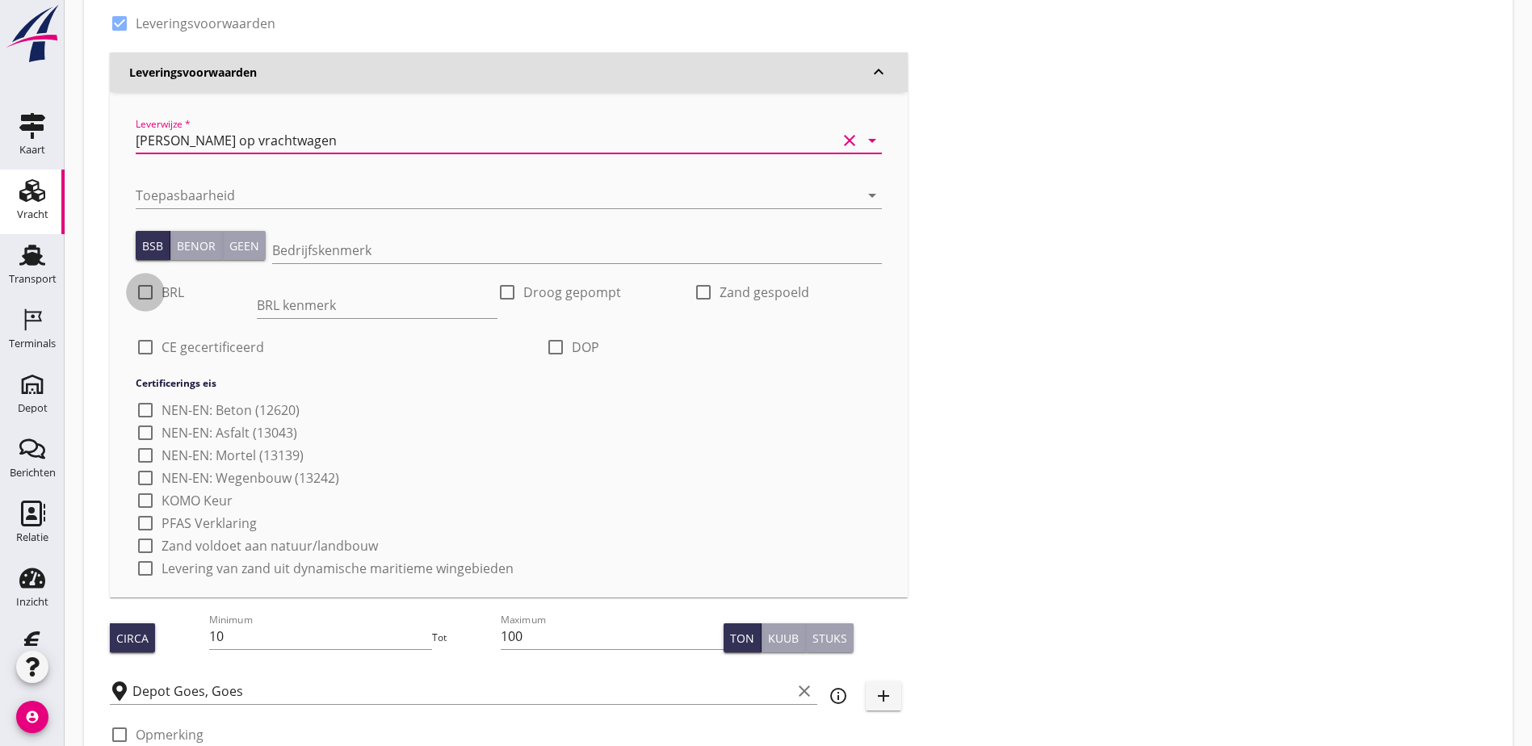
click at [144, 290] on div at bounding box center [145, 292] width 27 height 27
checkbox input "true"
click at [257, 300] on input "BRL kenmerk" at bounding box center [377, 305] width 241 height 26
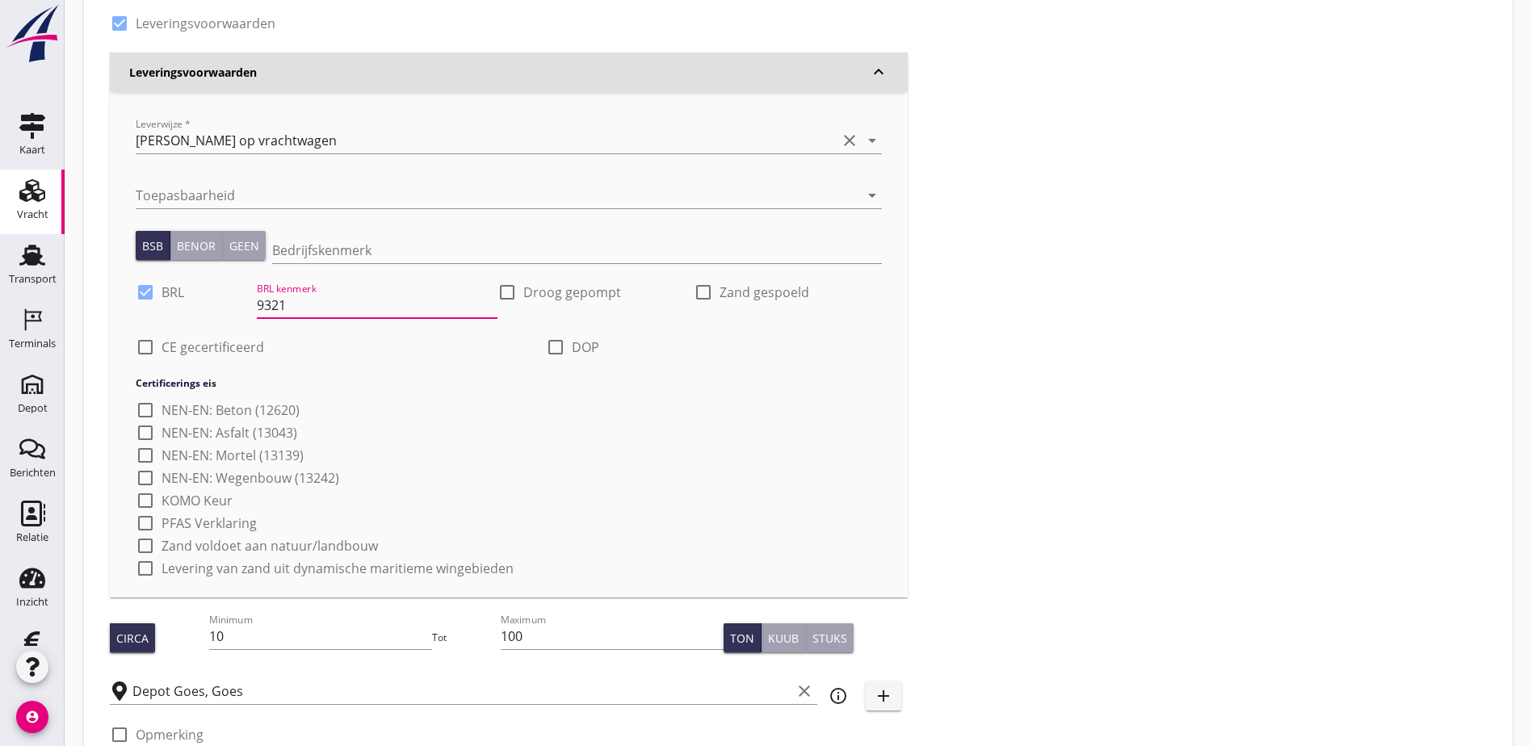
type input "9321"
click at [318, 237] on div "Bedrijfskenmerk" at bounding box center [577, 254] width 610 height 52
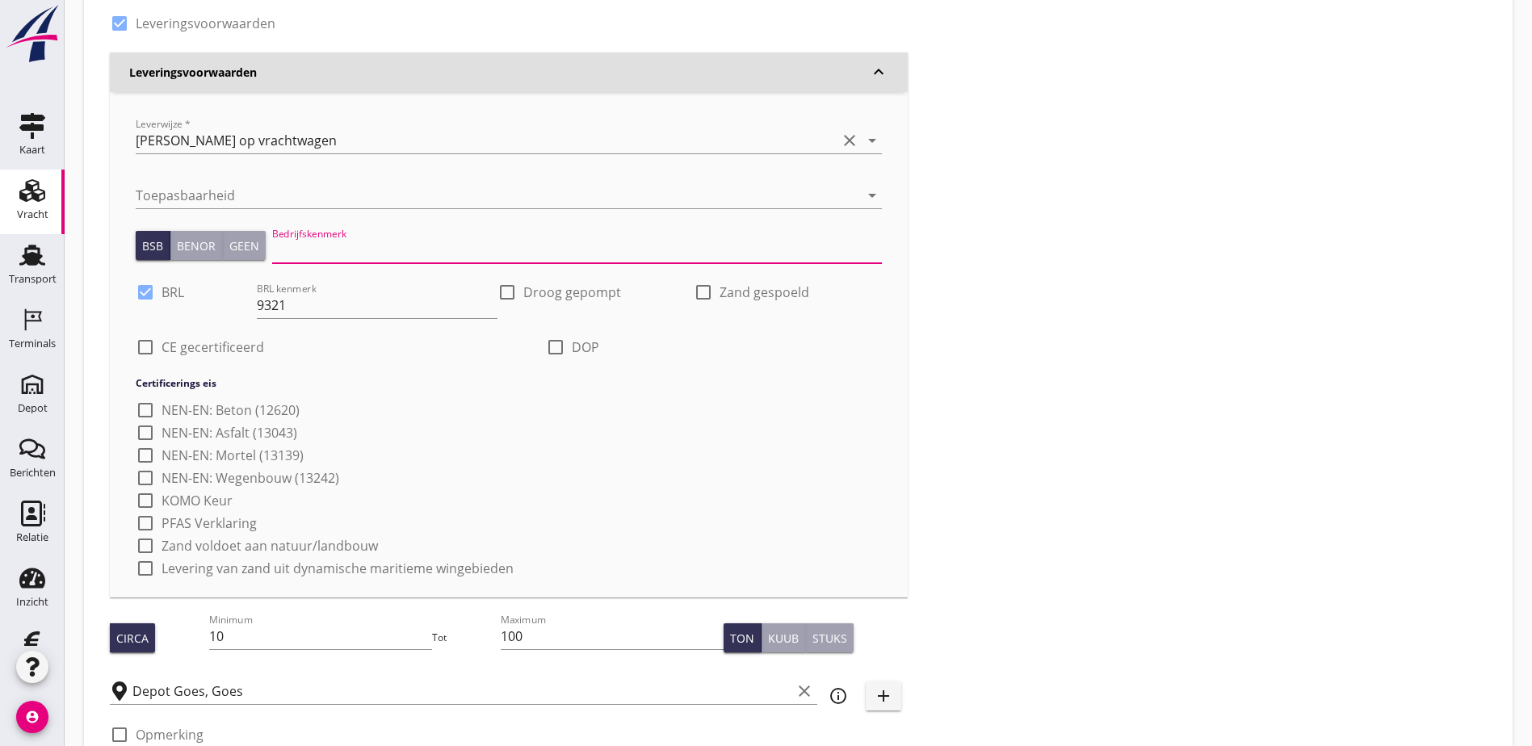
click at [323, 249] on input "Bedrijfskenmerk" at bounding box center [577, 250] width 610 height 26
type input "K98686/02"
click at [143, 348] on div at bounding box center [145, 346] width 27 height 27
checkbox input "true"
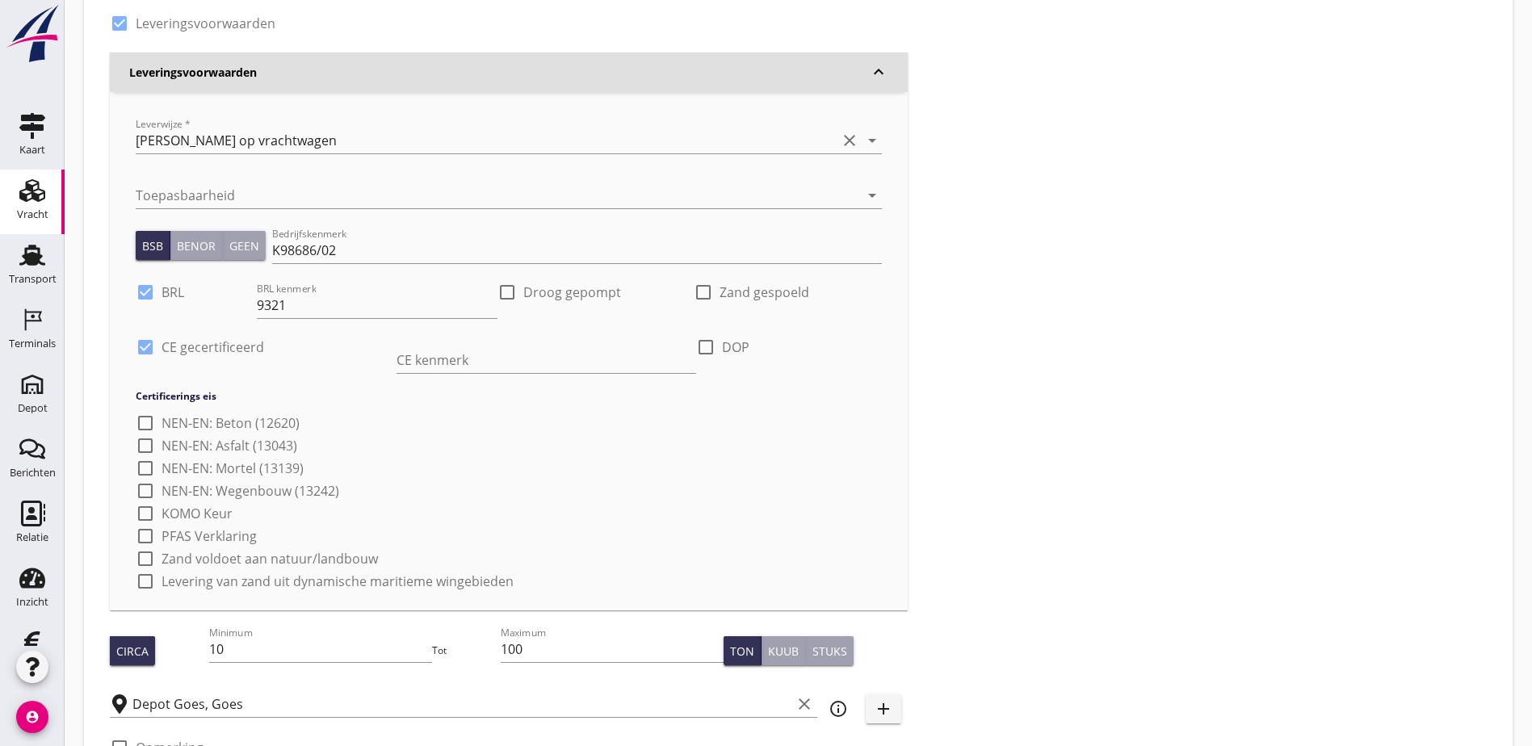
click at [692, 346] on div at bounding box center [705, 346] width 27 height 27
checkbox input "true"
click at [657, 359] on input "DOP kenmerk" at bounding box center [769, 360] width 225 height 26
type input "Rev.: [DOMAIN_NAME]"
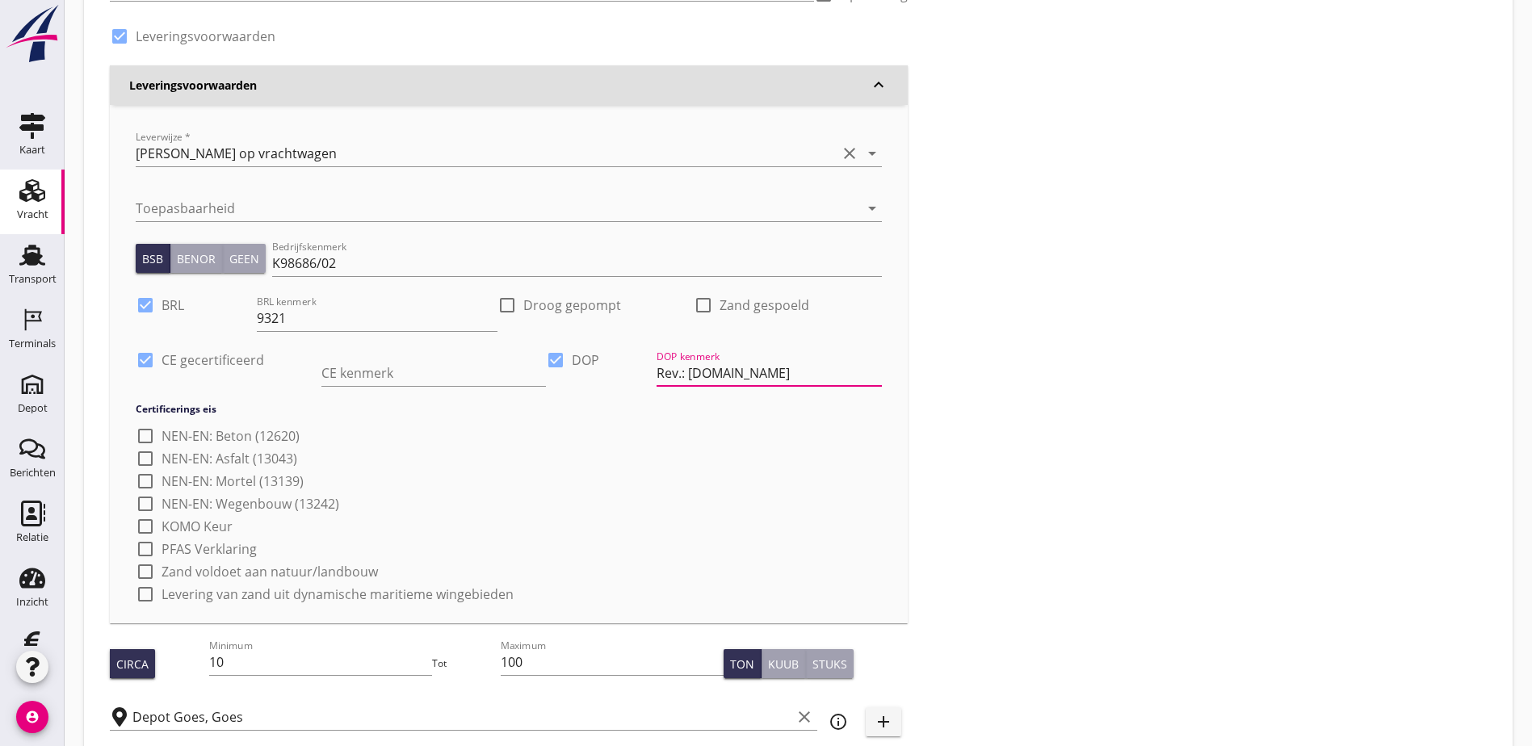
click at [542, 366] on div at bounding box center [555, 359] width 27 height 27
checkbox input "false"
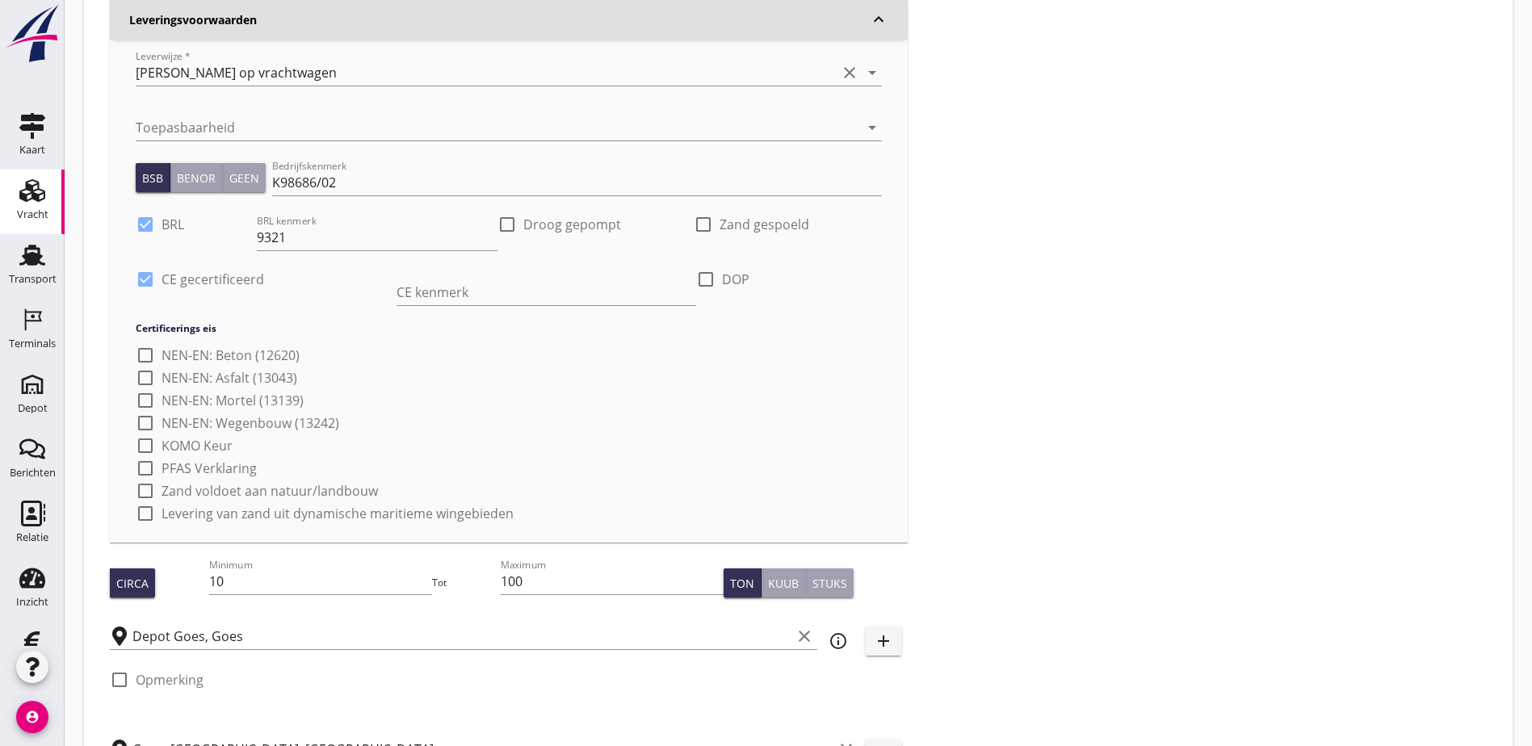
click at [980, 279] on div "Zoeken op opdrachtgever... Aannemings- en Verhuurbedrijf [PERSON_NAME] & Zn. B.…" at bounding box center [798, 335] width 1390 height 1102
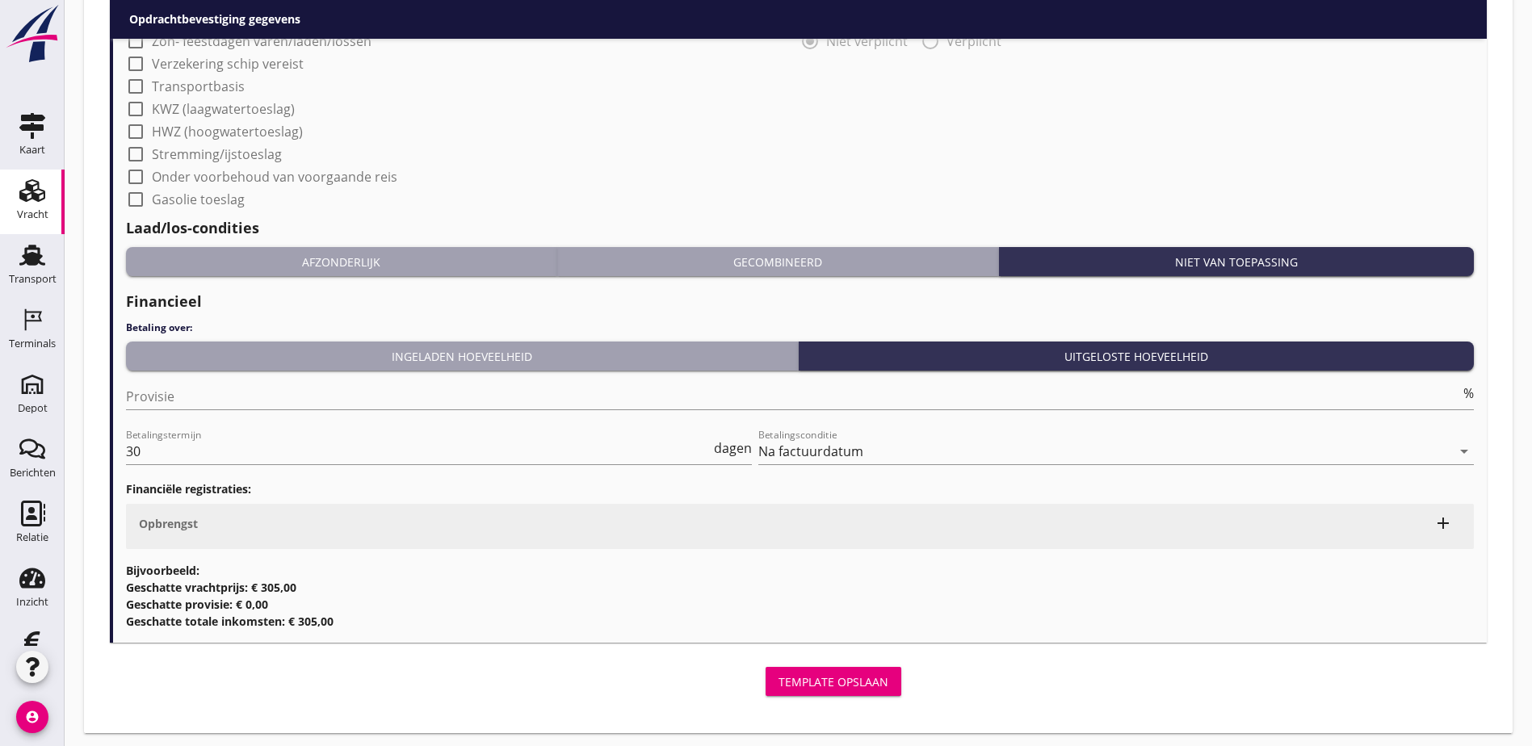
scroll to position [1852, 0]
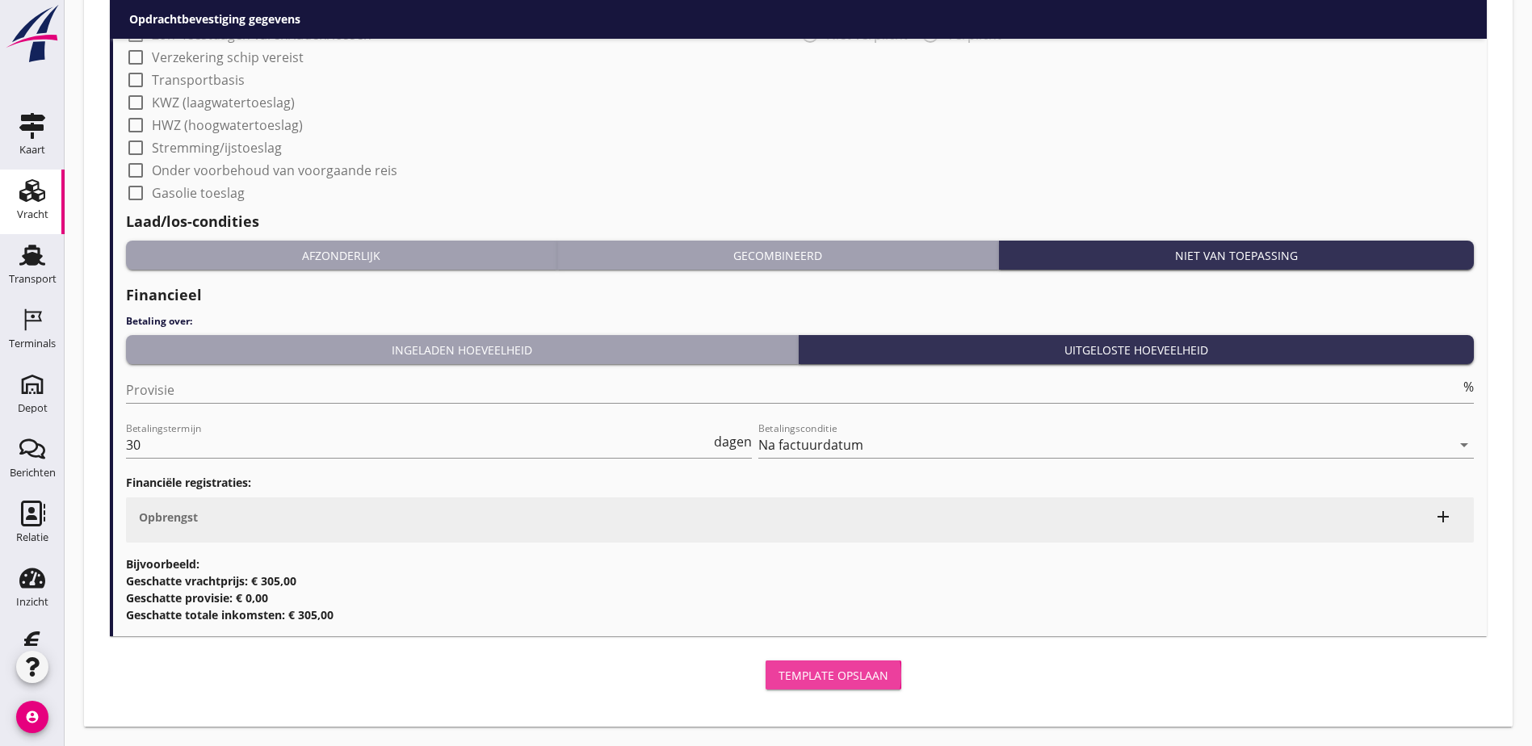
click at [778, 680] on div "Template opslaan" at bounding box center [833, 675] width 110 height 17
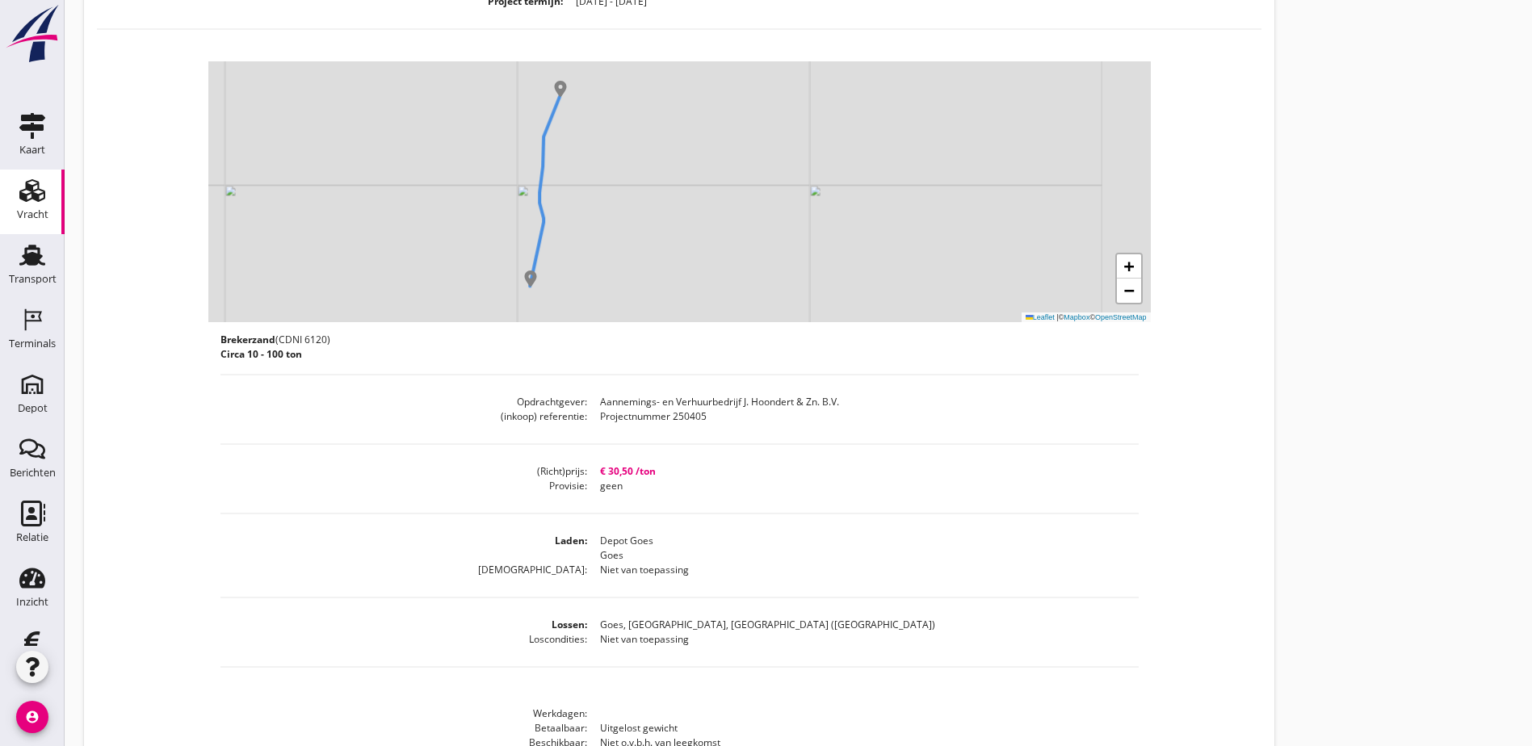
scroll to position [200, 0]
click at [17, 209] on div "Vracht" at bounding box center [32, 214] width 31 height 10
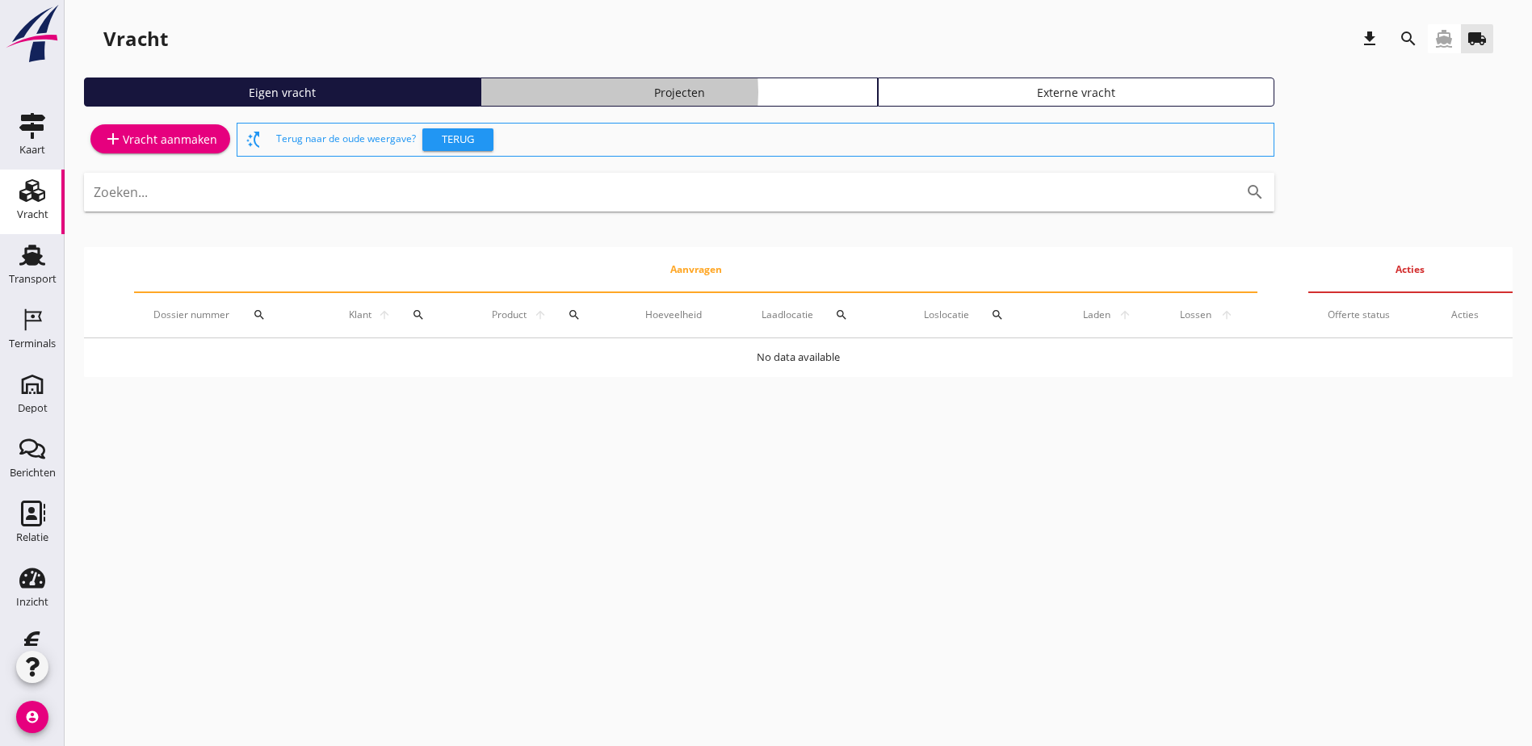
click at [526, 90] on div "Projecten" at bounding box center [679, 92] width 382 height 17
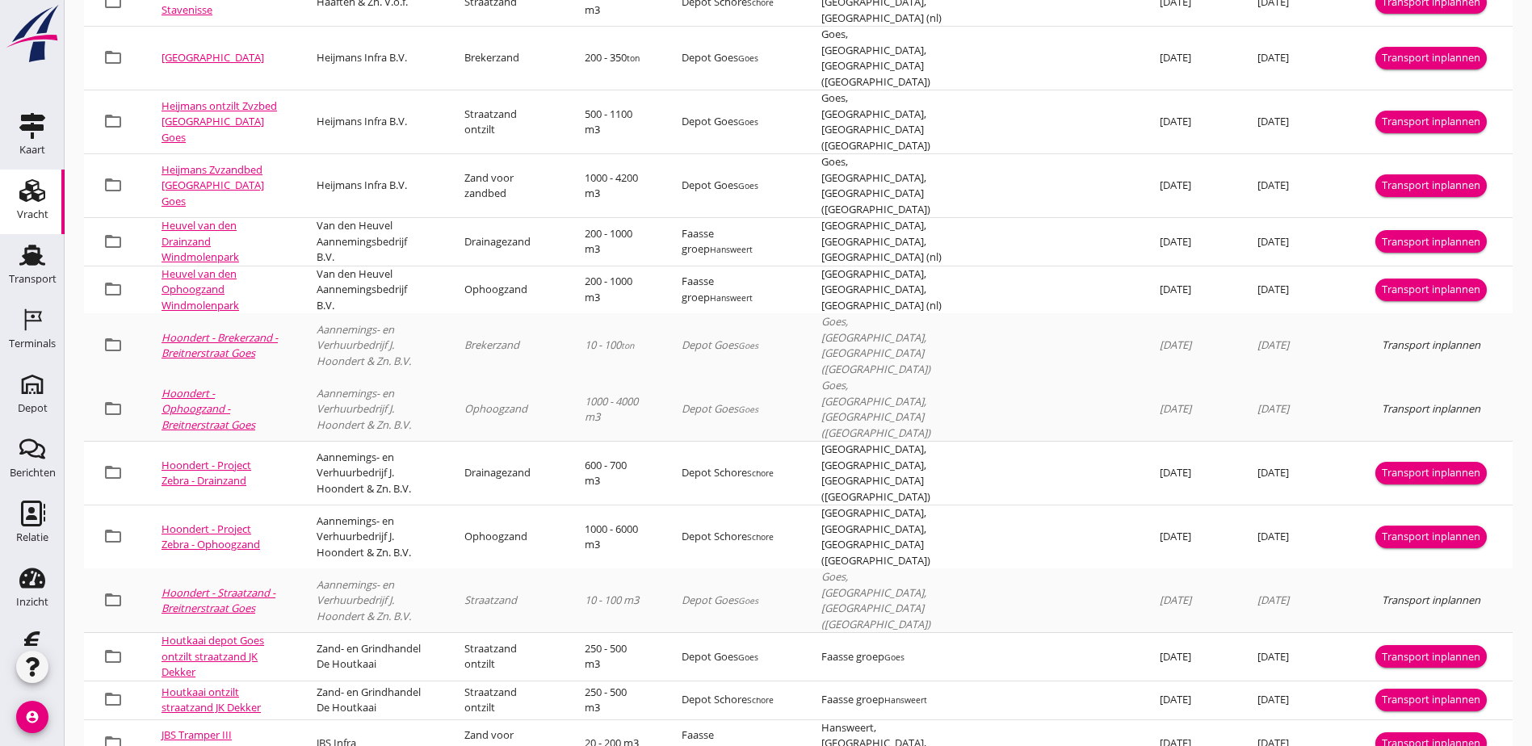
scroll to position [993, 0]
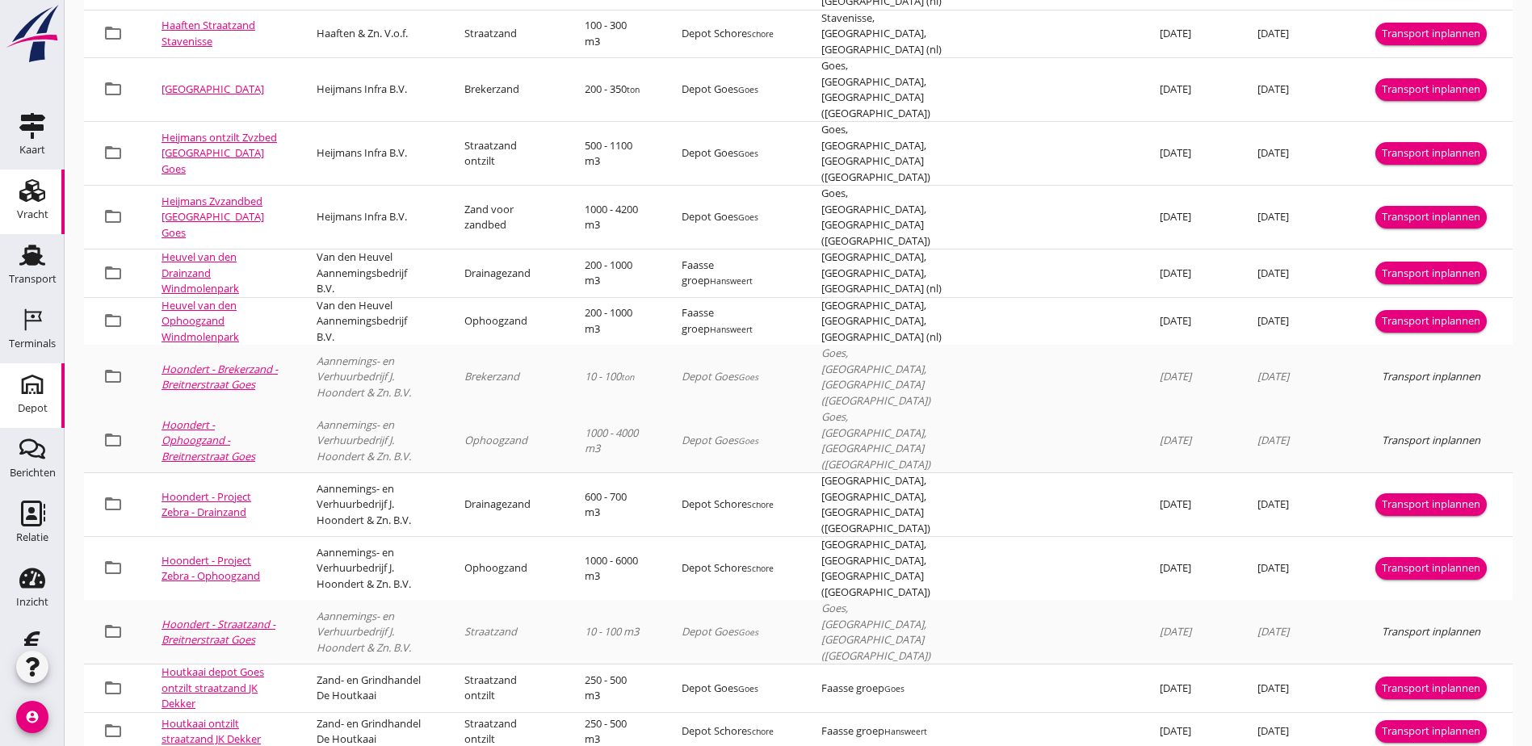
click at [23, 409] on div "Depot" at bounding box center [33, 408] width 30 height 10
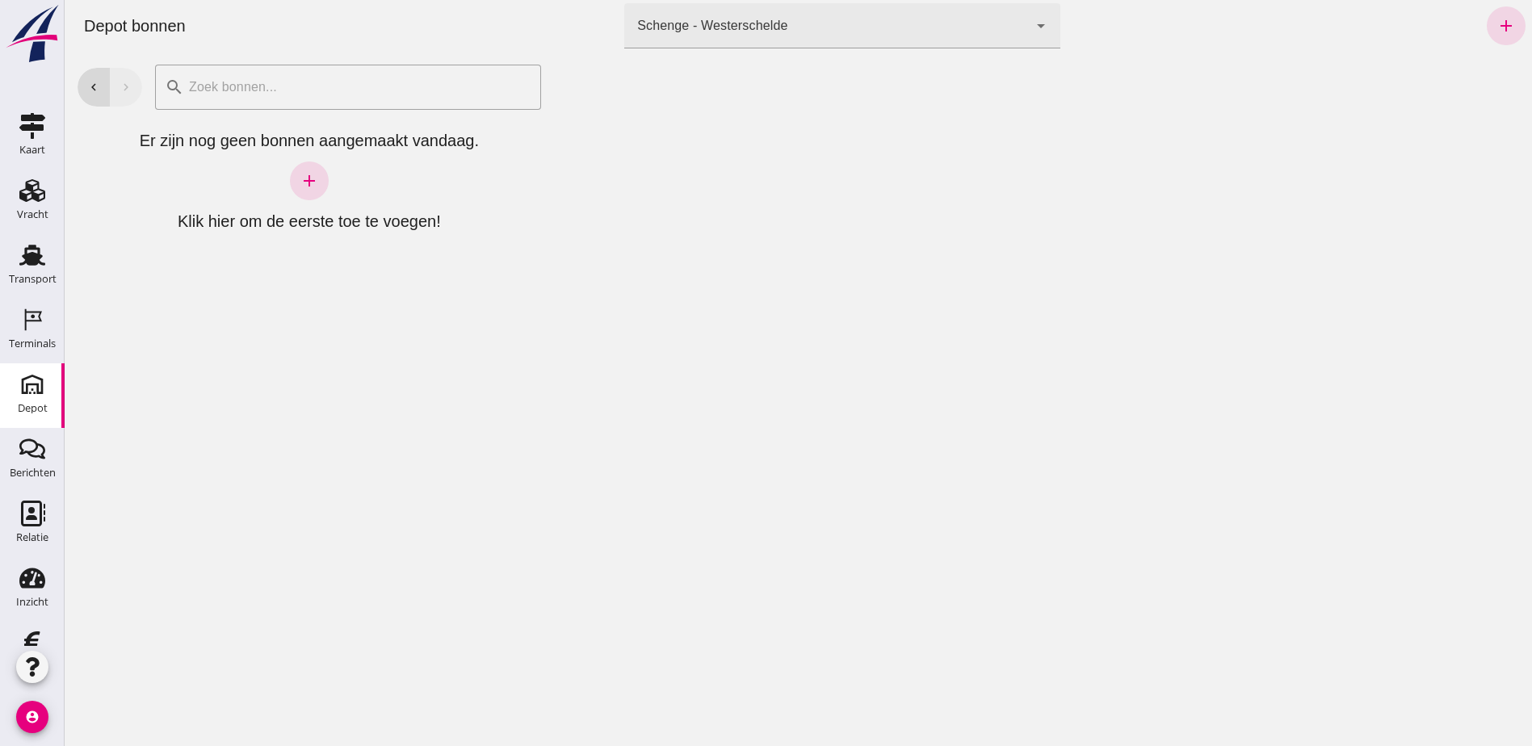
click at [963, 36] on div "Schenge - Westerschelde 9c876888-926f-4f5f-969d-c779b766b815" at bounding box center [826, 25] width 404 height 45
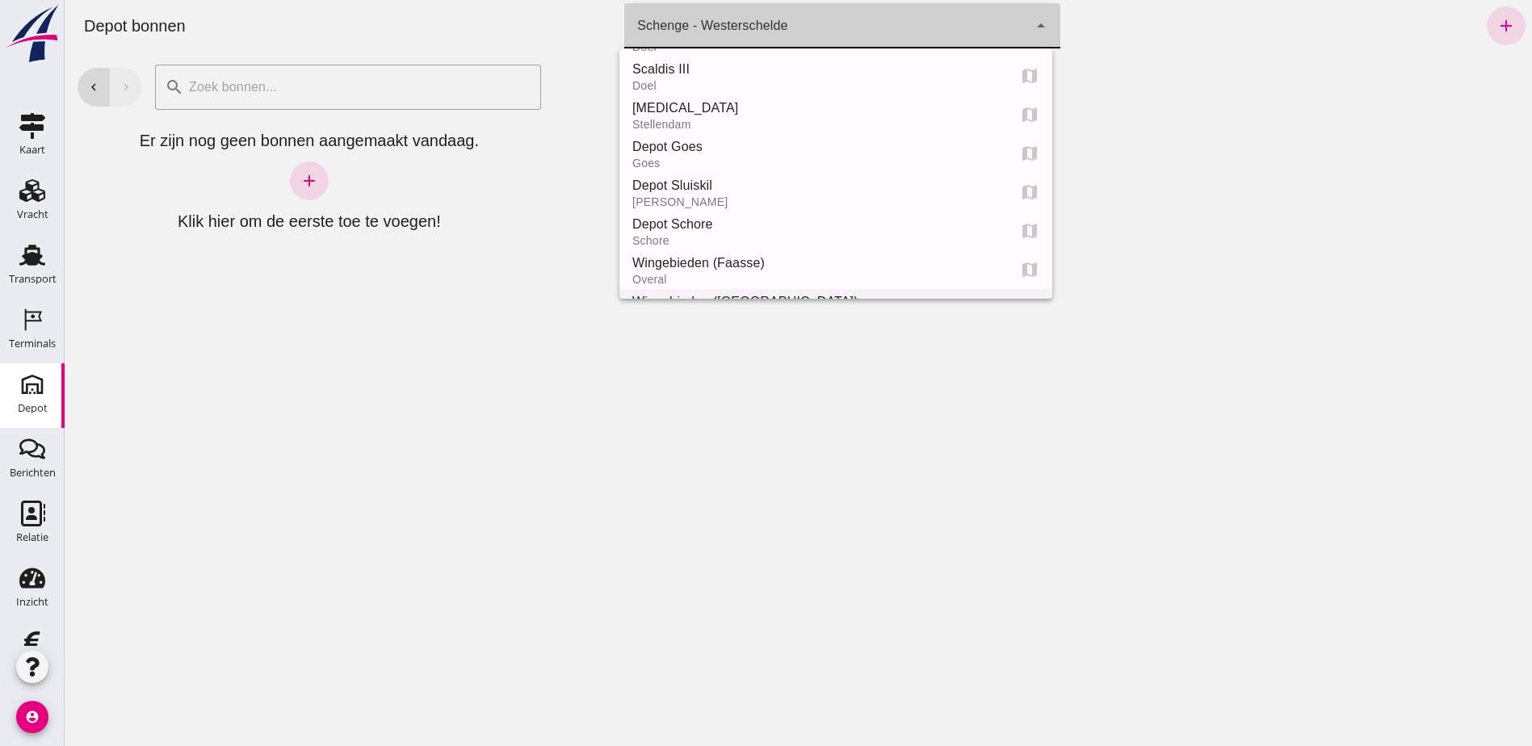
scroll to position [162, 0]
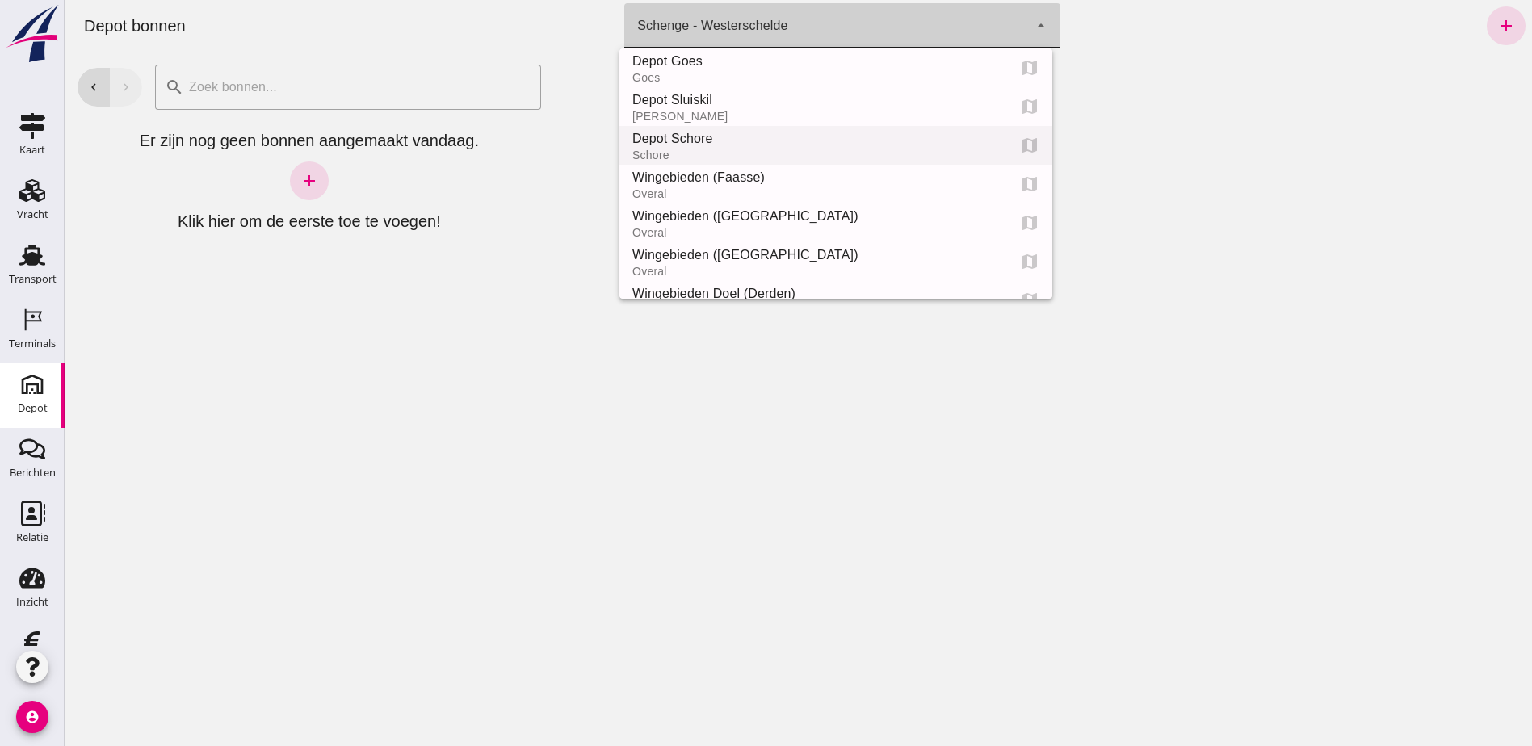
click at [889, 128] on div "Depot Schore Schore map" at bounding box center [835, 145] width 433 height 39
type input "da4e762a-ddf1-4556-b2ca-bcf6277de398"
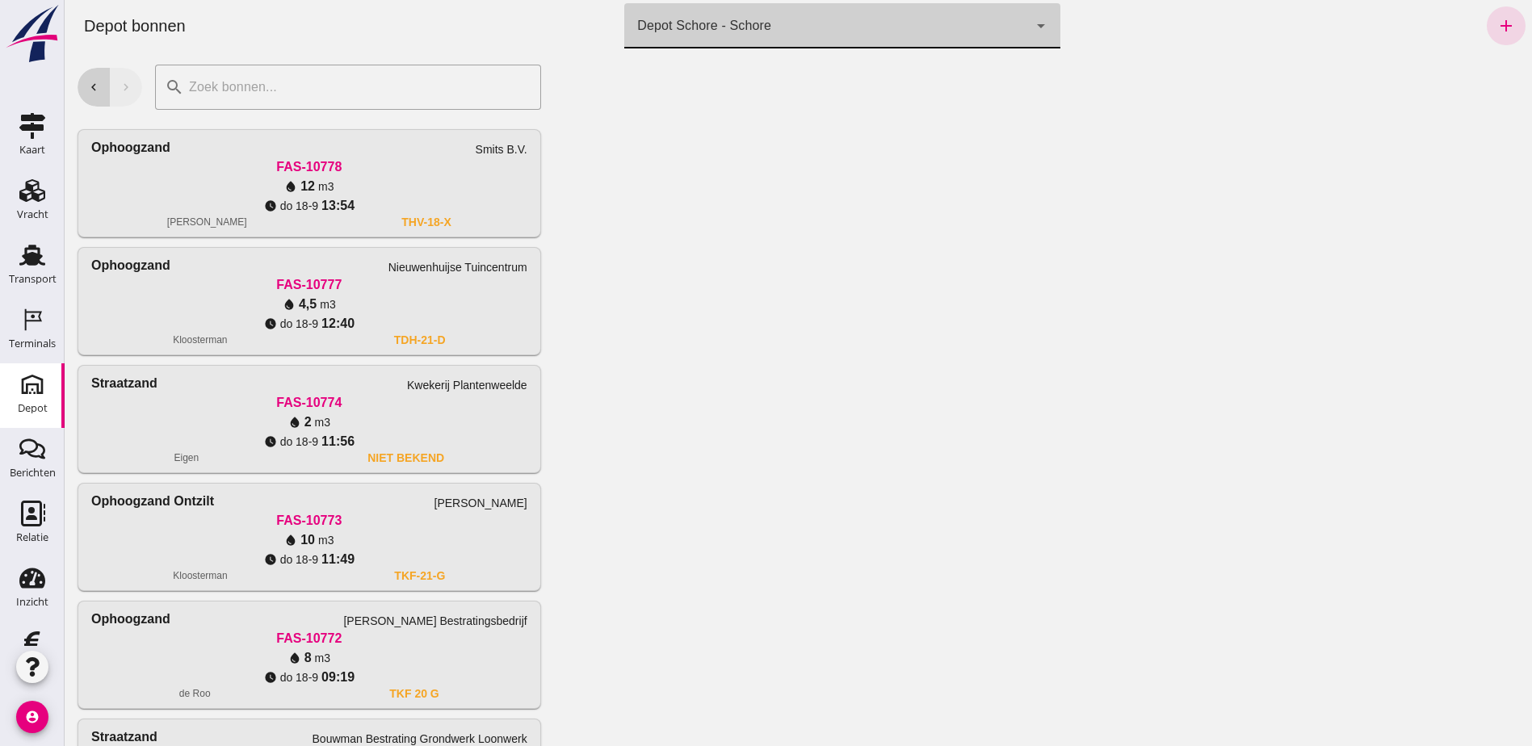
click at [90, 96] on button "chevron_left" at bounding box center [94, 87] width 32 height 39
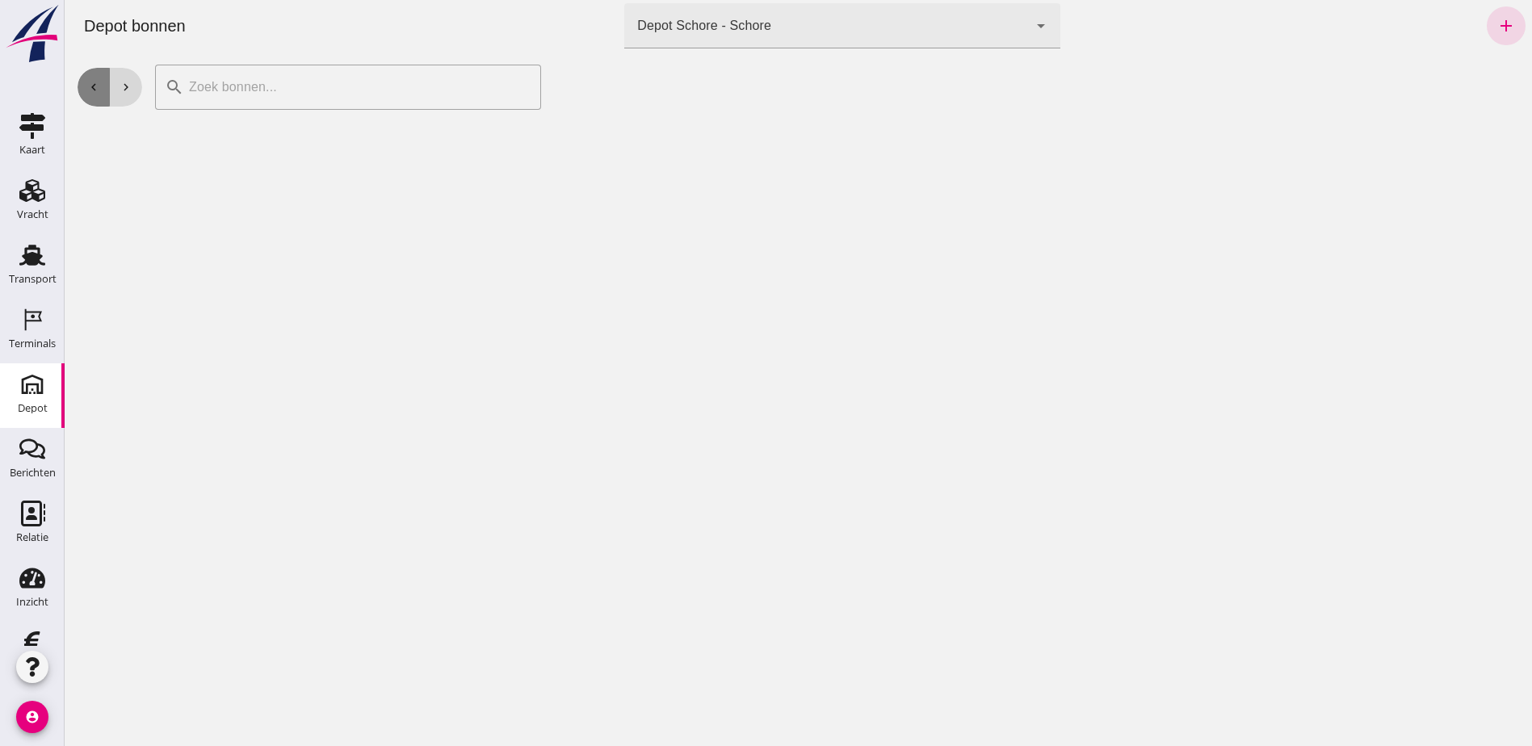
click at [90, 96] on button "chevron_left" at bounding box center [94, 87] width 32 height 39
click at [89, 96] on button "chevron_left" at bounding box center [94, 87] width 32 height 39
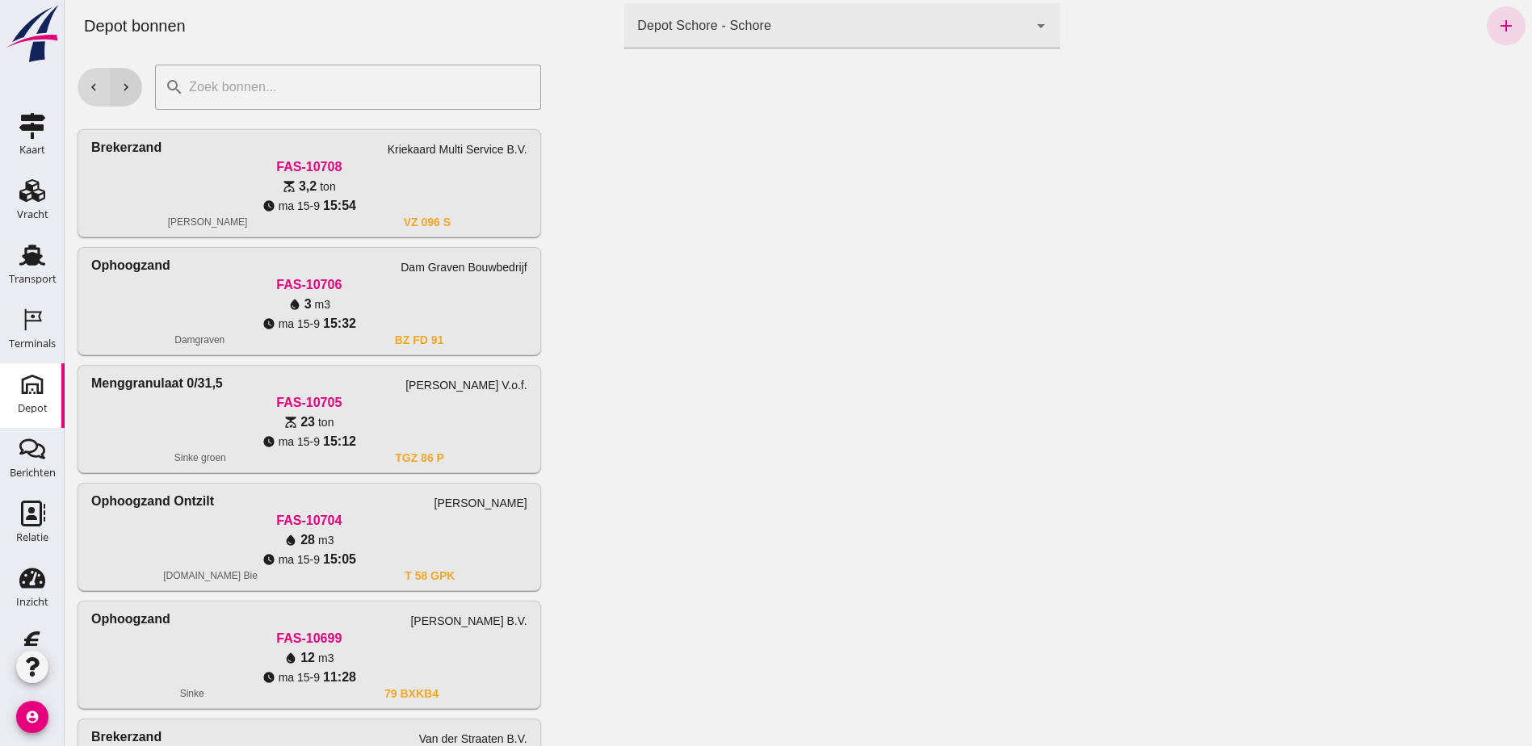
click at [129, 82] on icon "chevron_right" at bounding box center [126, 87] width 15 height 15
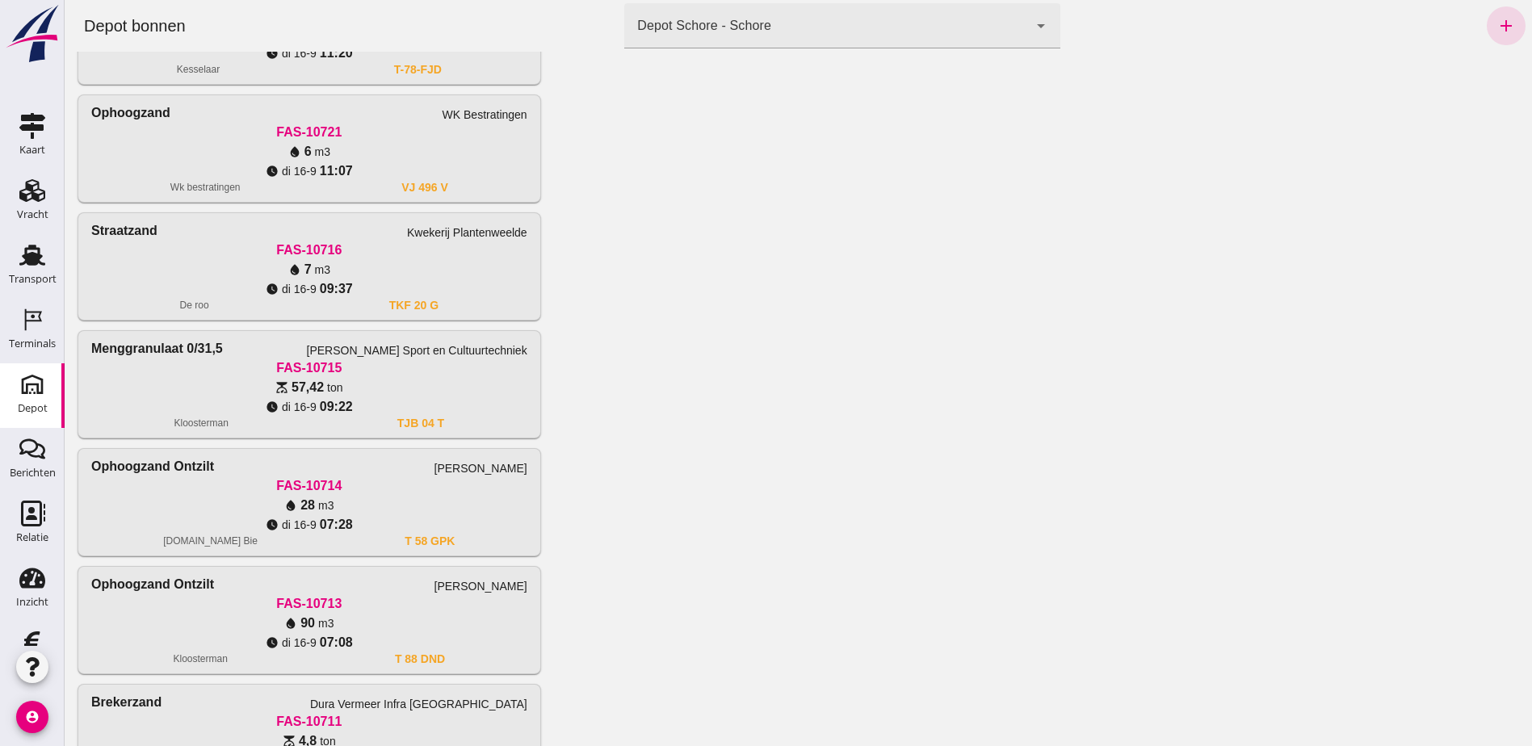
scroll to position [716, 0]
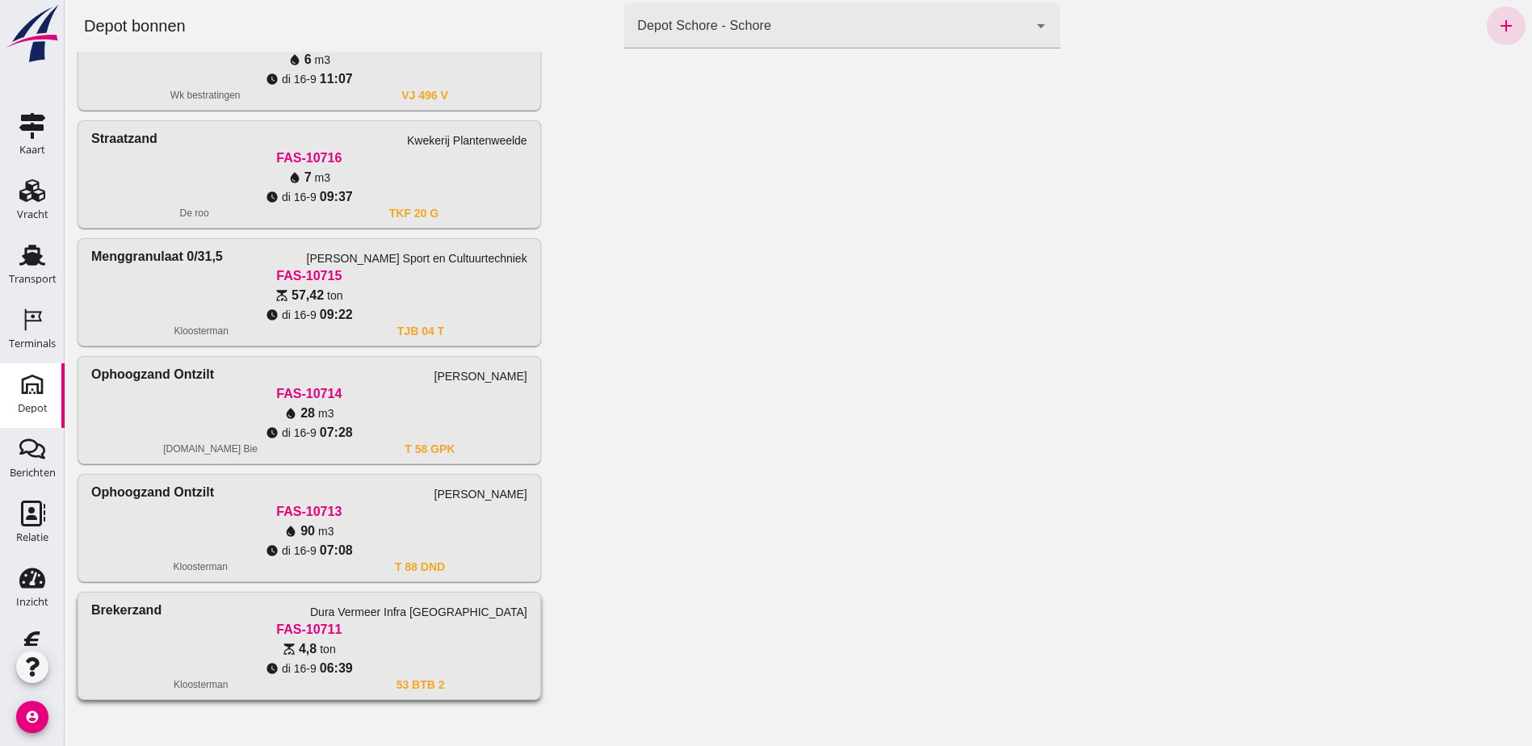
click at [384, 652] on div "scale 4,8 ton" at bounding box center [309, 649] width 436 height 19
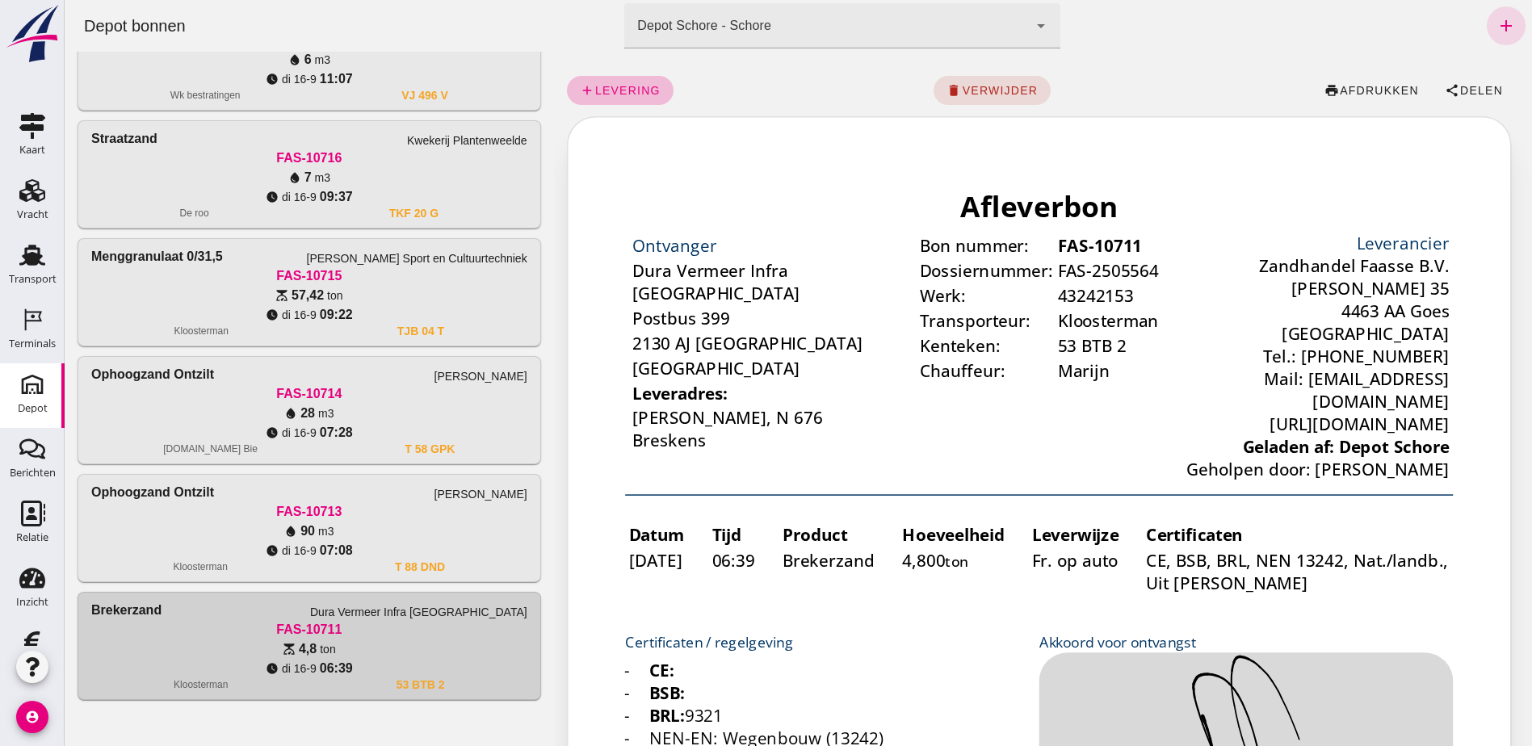
scroll to position [0, 0]
click at [1462, 95] on span "Delen" at bounding box center [1481, 90] width 44 height 13
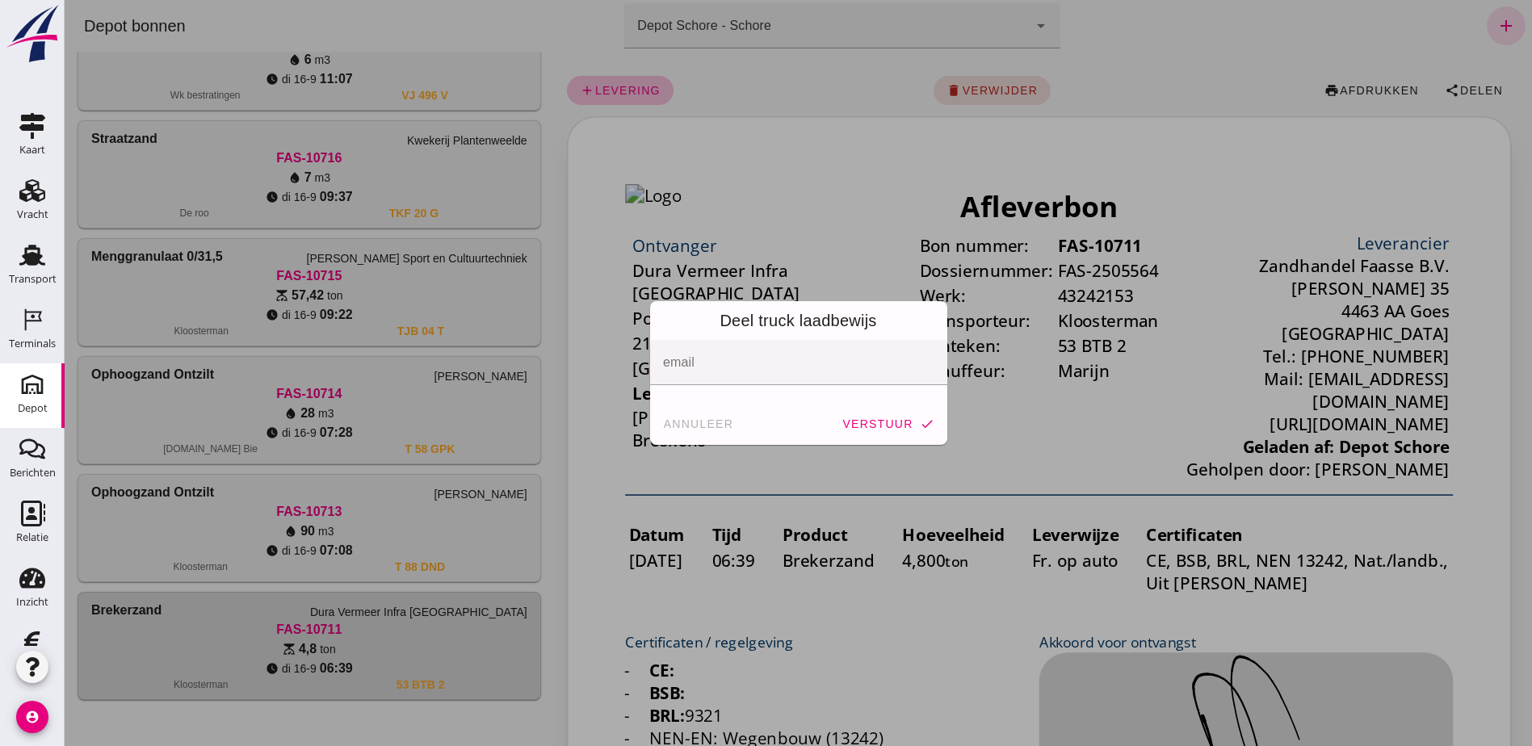
click at [684, 427] on span "annuleer" at bounding box center [698, 423] width 71 height 13
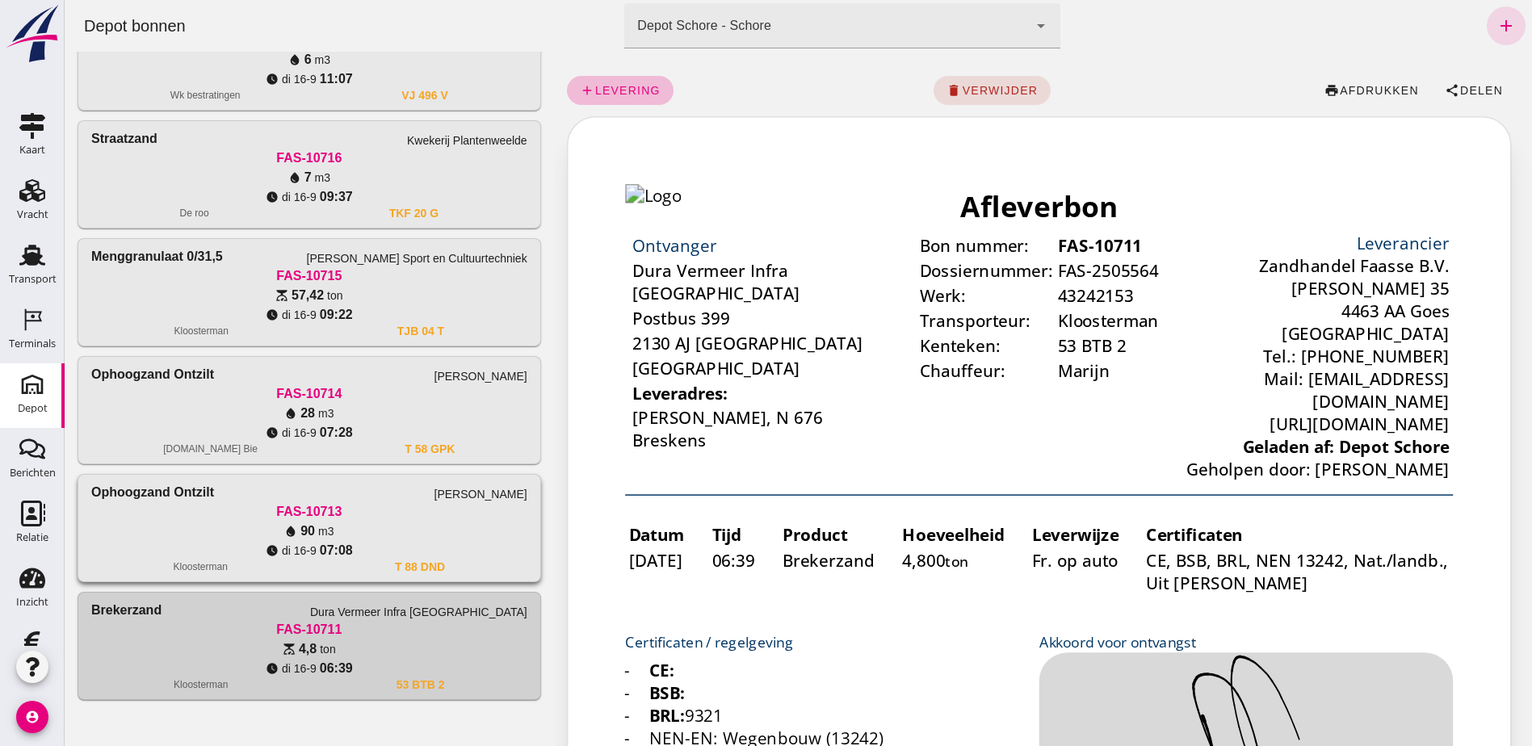
click at [363, 527] on div "water_drop 90 m3" at bounding box center [309, 531] width 436 height 19
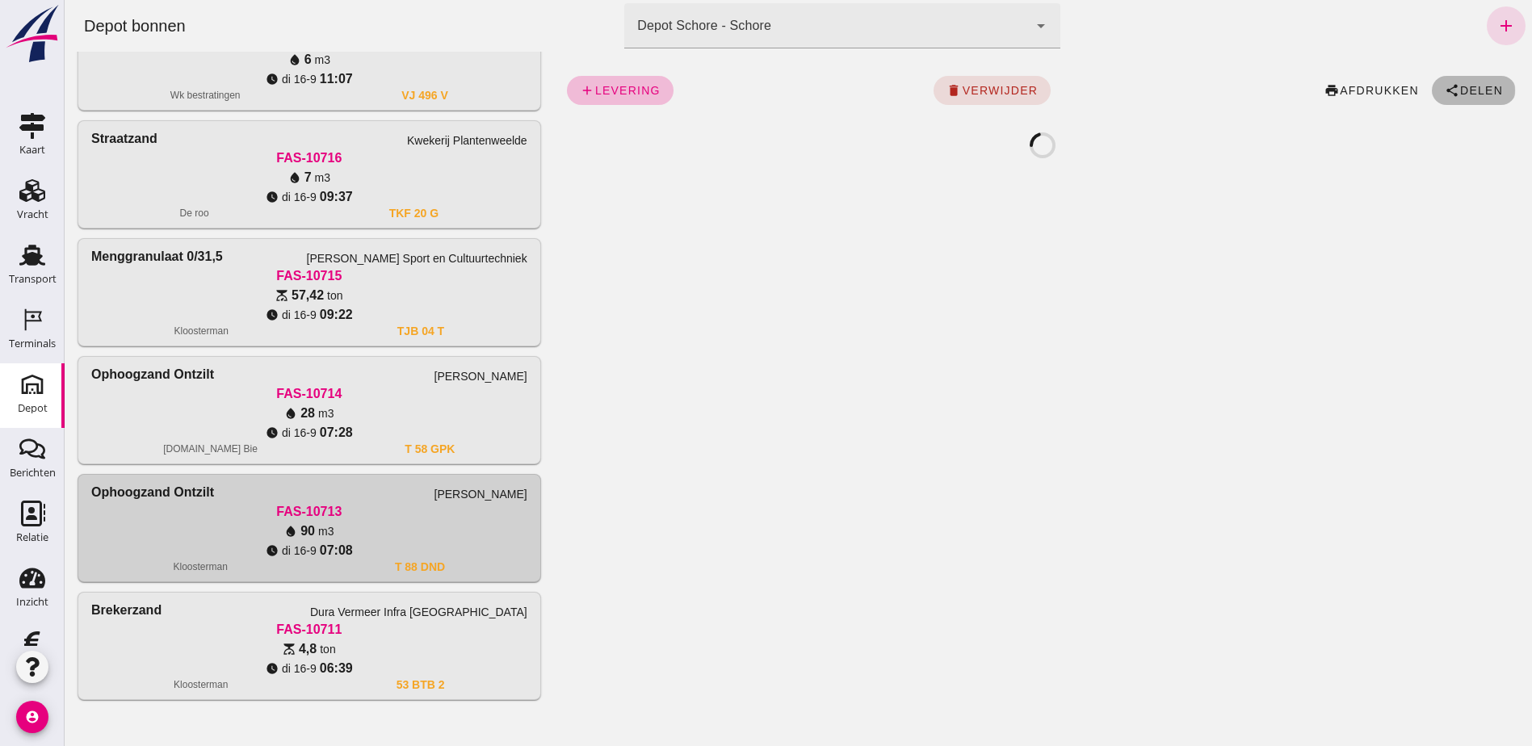
click at [1481, 94] on span "Delen" at bounding box center [1481, 90] width 44 height 13
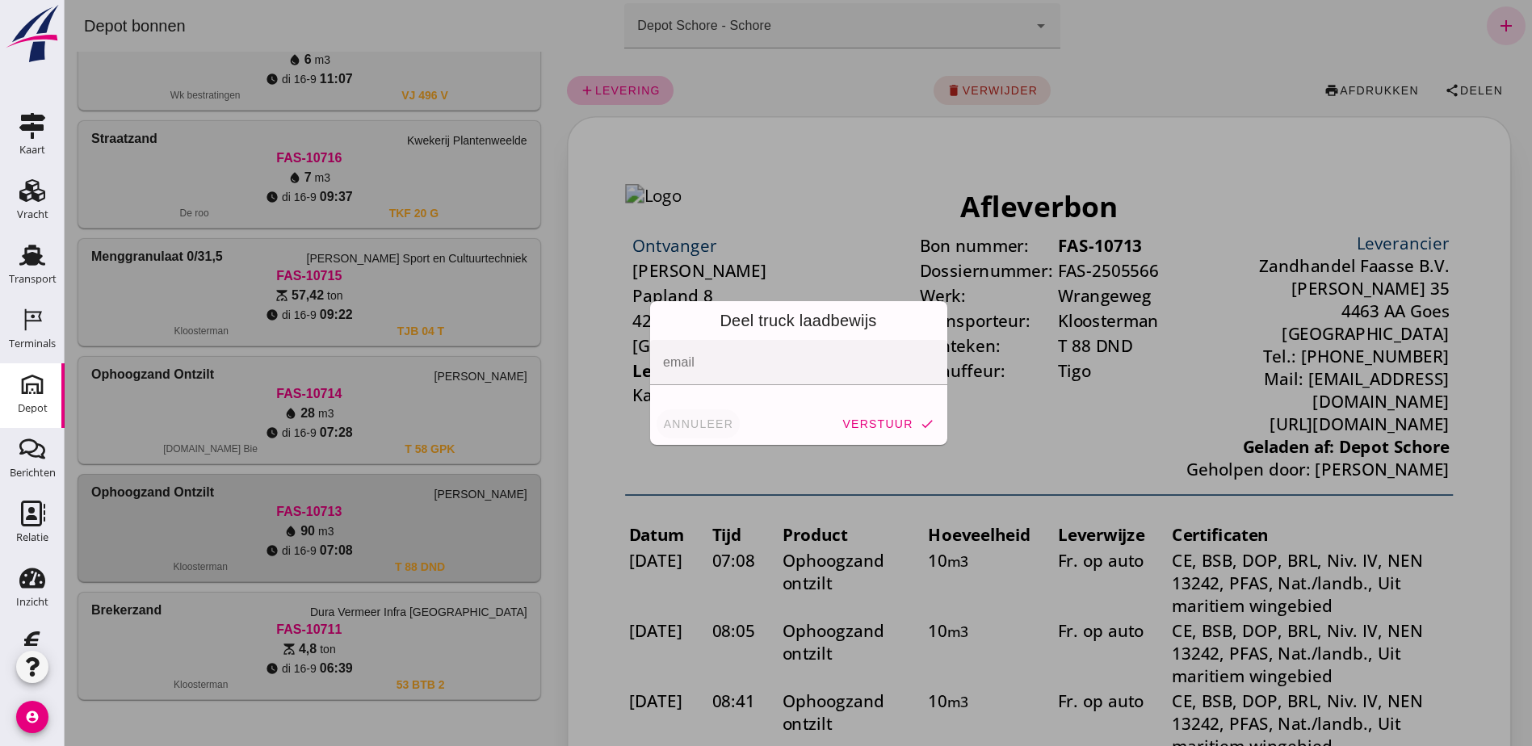
click at [689, 426] on span "annuleer" at bounding box center [698, 423] width 71 height 13
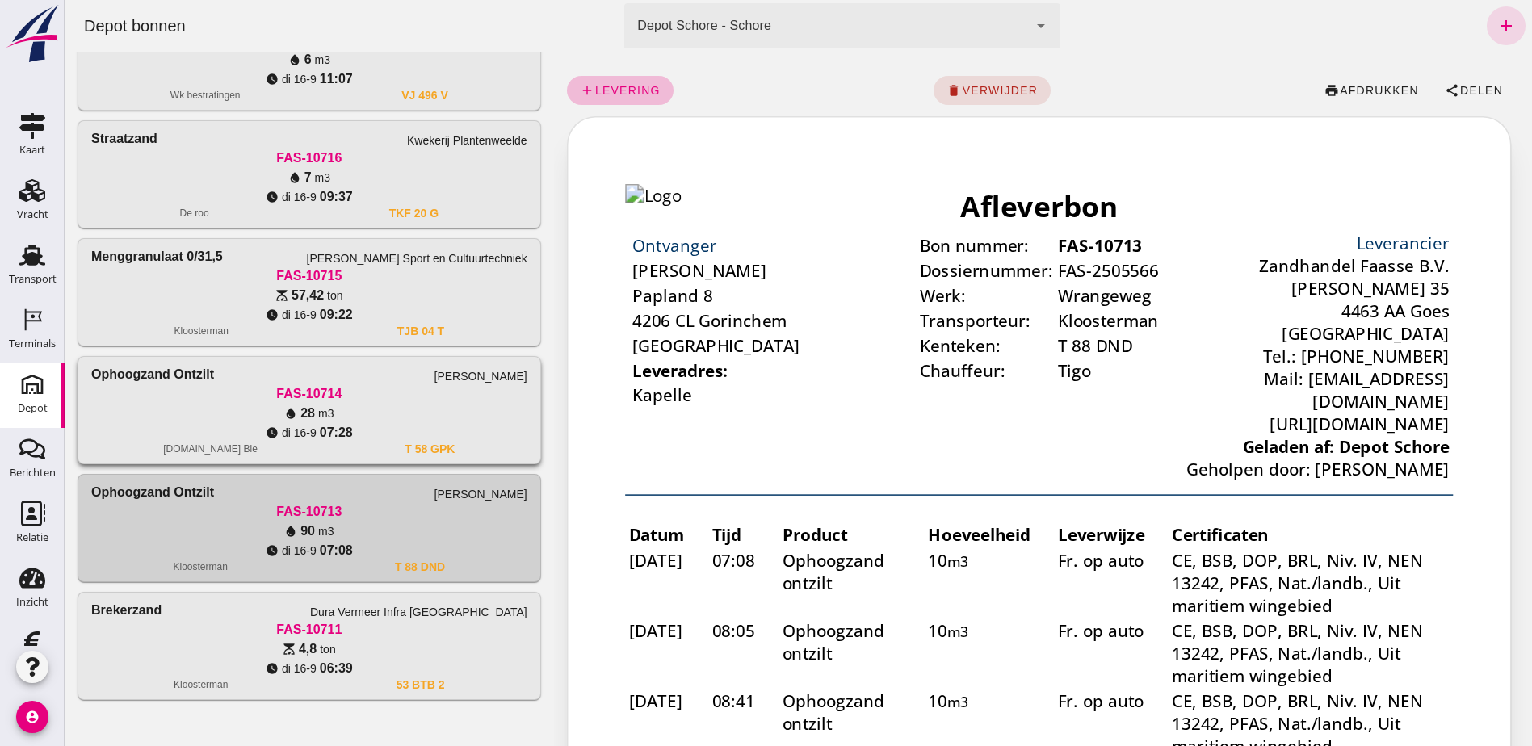
click at [477, 363] on div "Ophoogzand ontzilt Van Vulpen FAS-10714 water_drop 28 m3 watch_later [DATE] 07:…" at bounding box center [309, 410] width 462 height 107
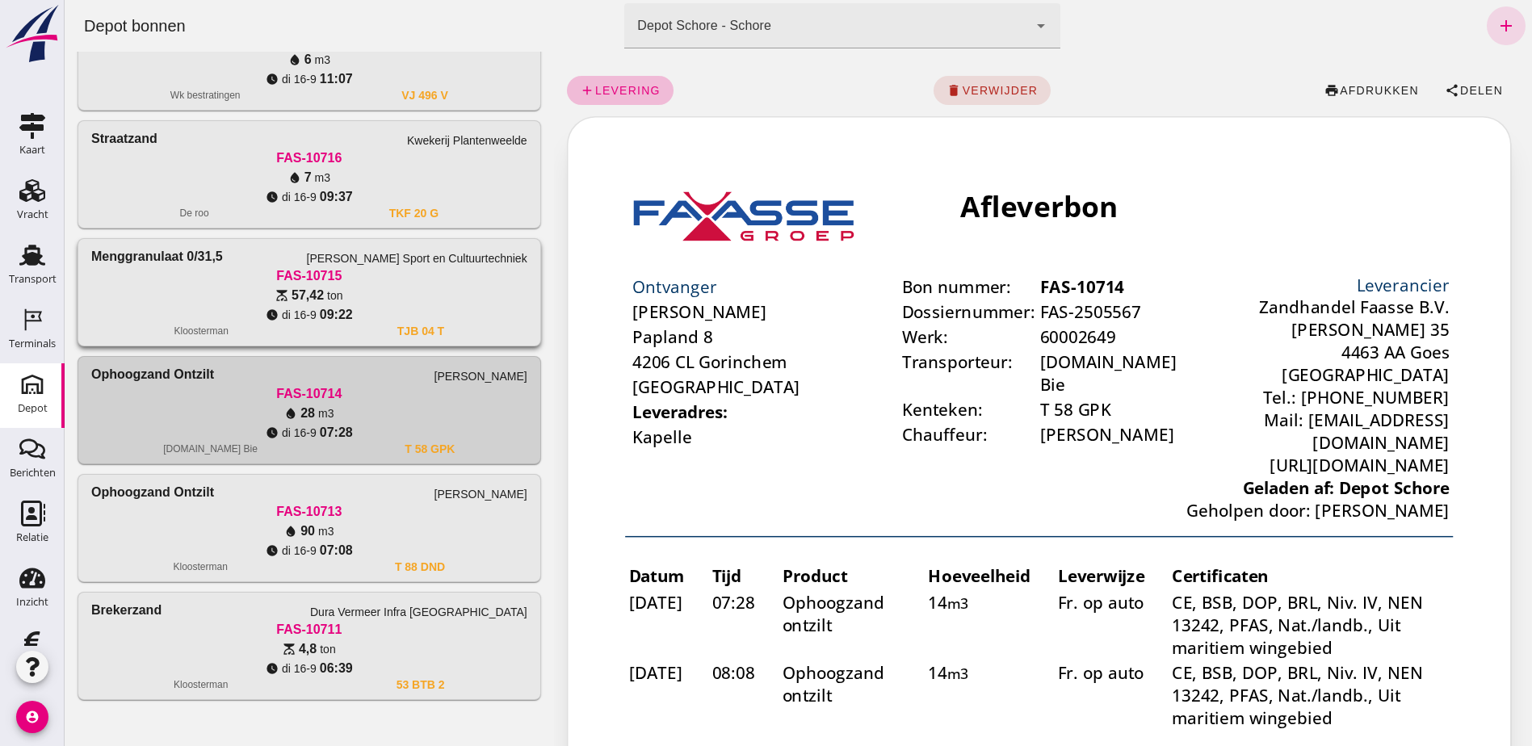
click at [347, 296] on div "scale 57,42 ton" at bounding box center [309, 295] width 436 height 19
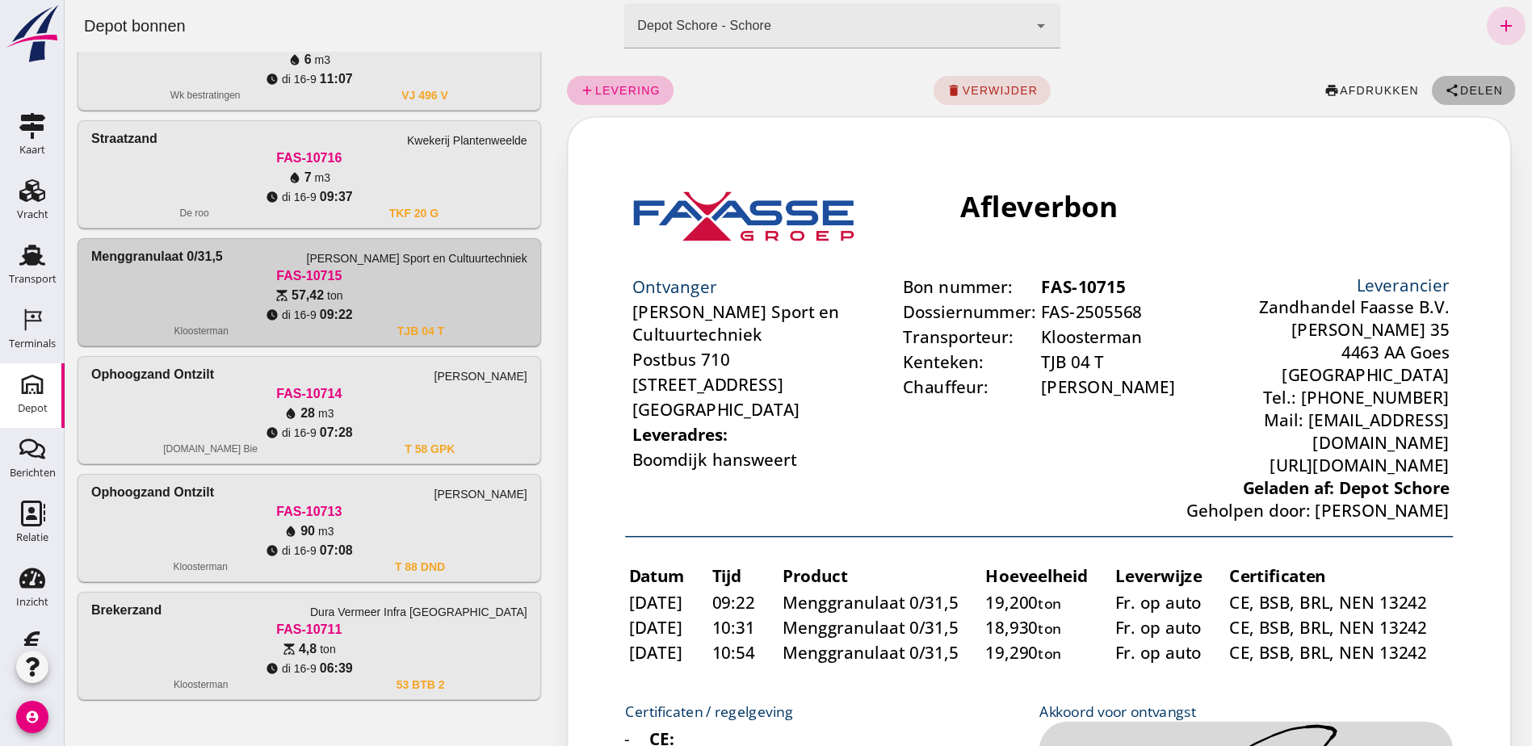
click at [1453, 82] on button "share Delen" at bounding box center [1474, 90] width 84 height 29
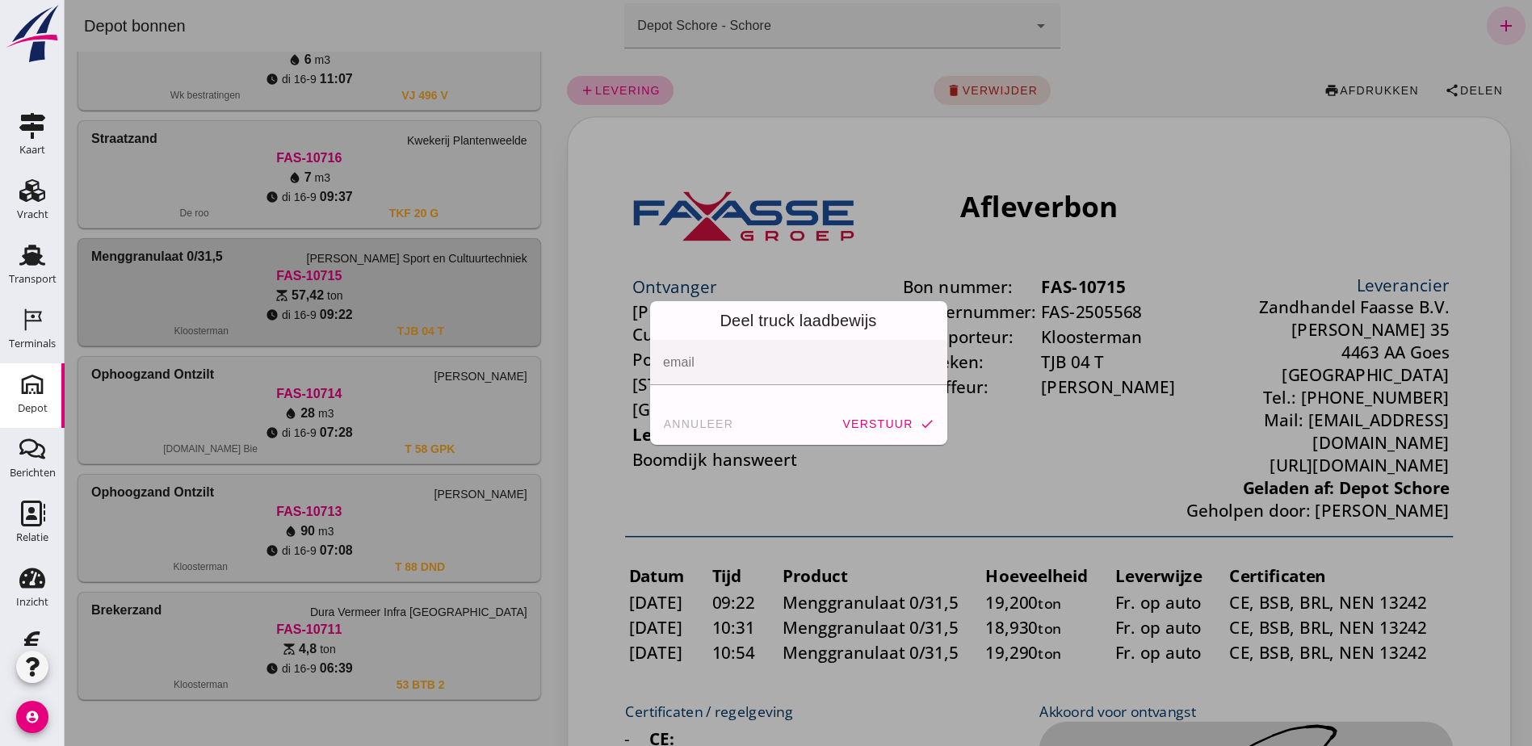
click at [281, 188] on div at bounding box center [798, 373] width 1467 height 746
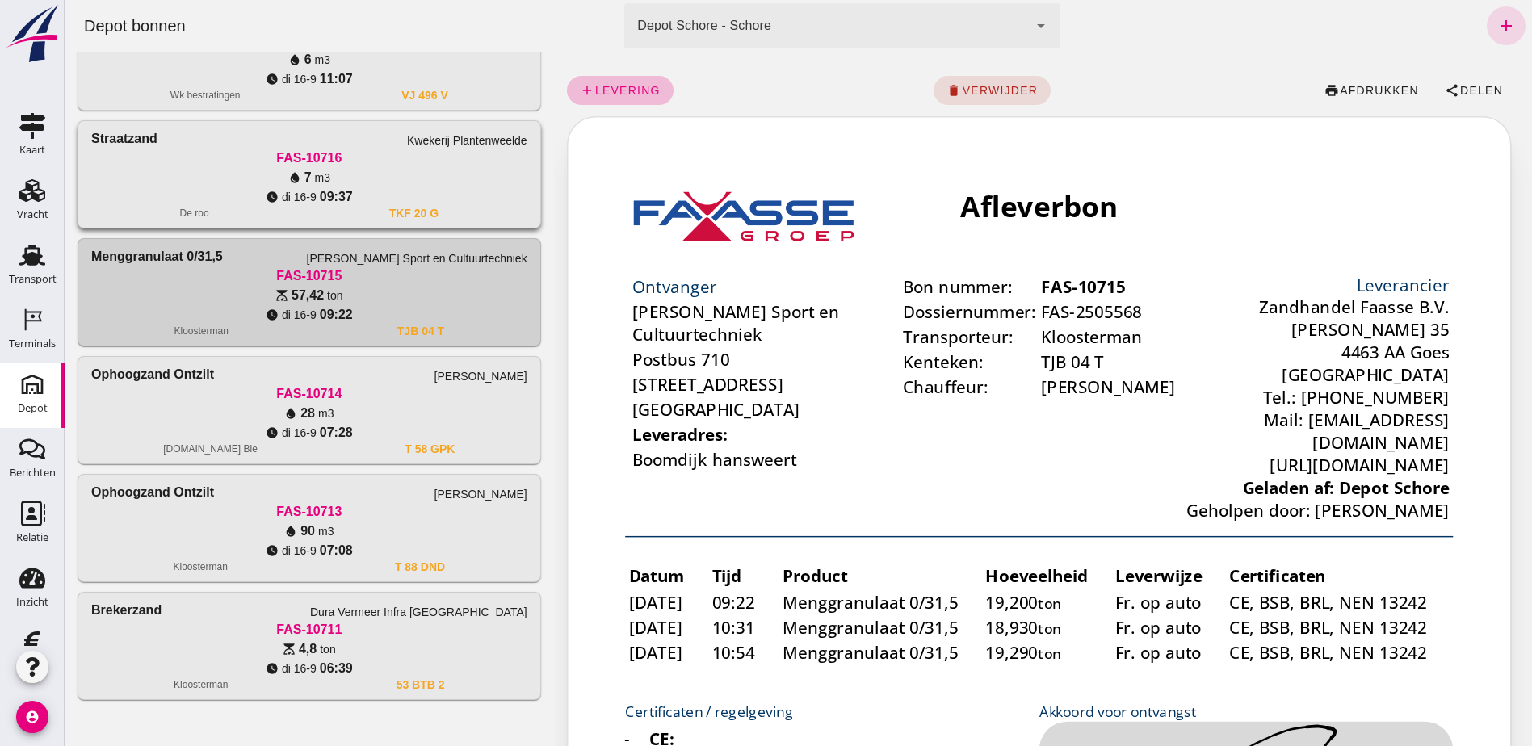
click at [283, 187] on div "water_drop 7 m3 watch_later [DATE] 09:37" at bounding box center [309, 187] width 436 height 39
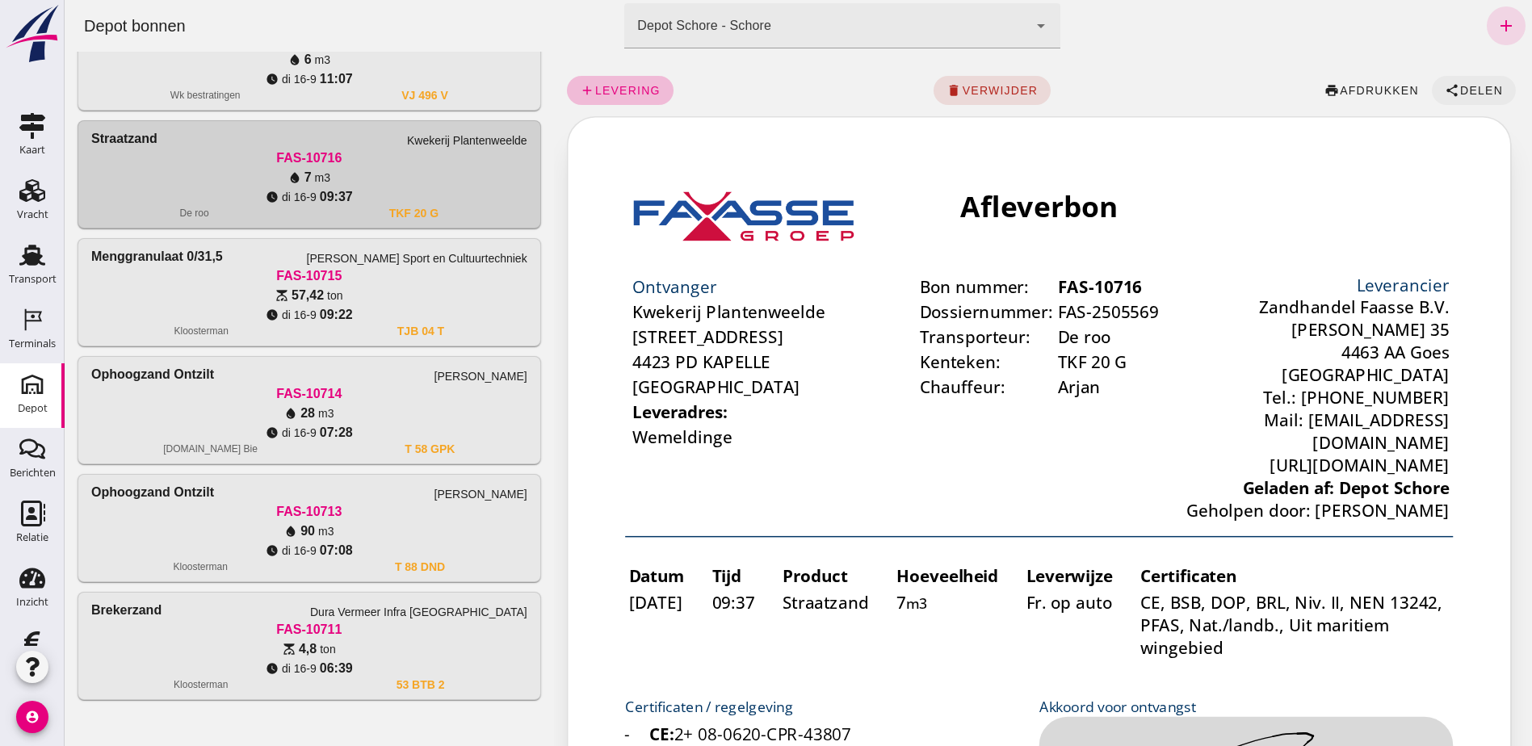
click at [1477, 87] on span "Delen" at bounding box center [1481, 90] width 44 height 13
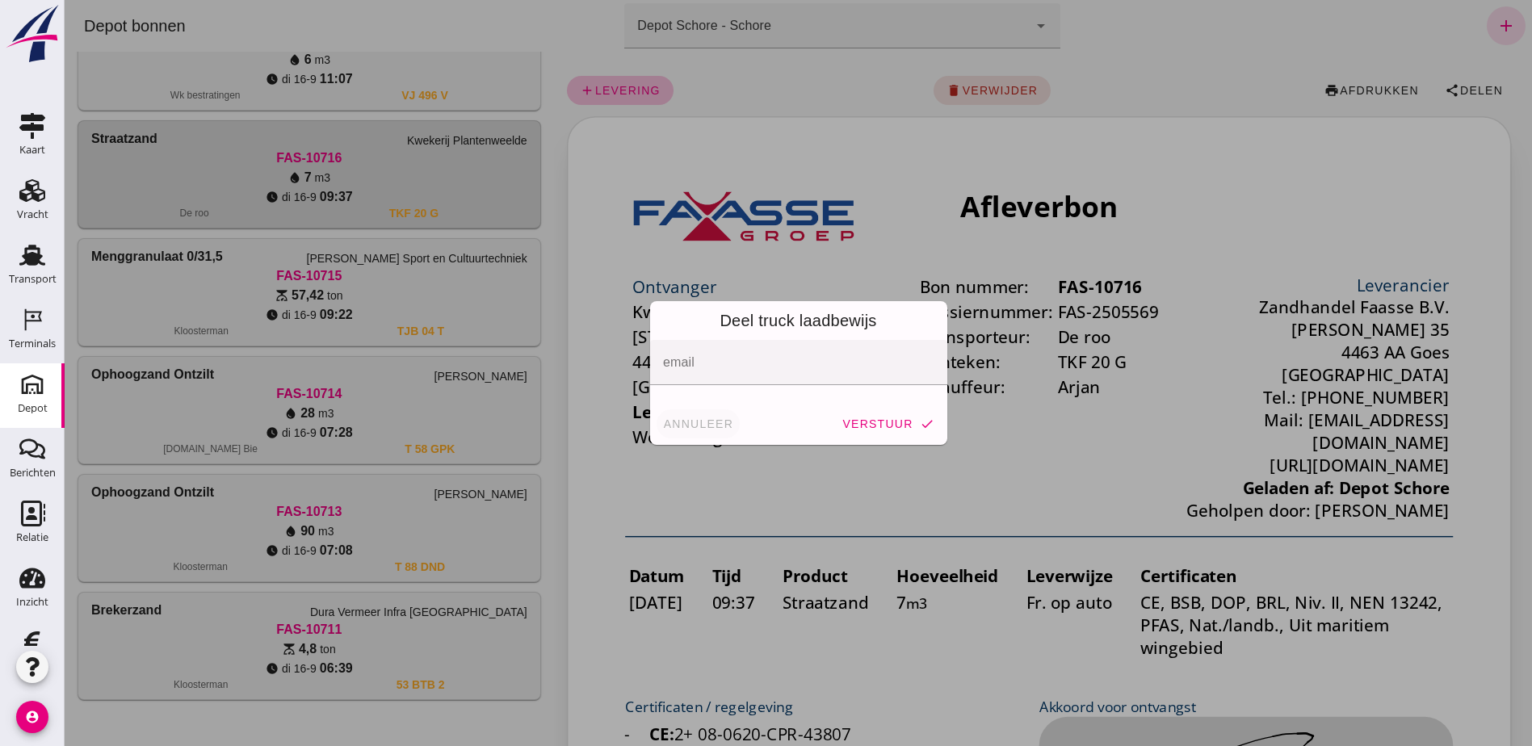
click at [691, 429] on span "annuleer" at bounding box center [698, 423] width 71 height 13
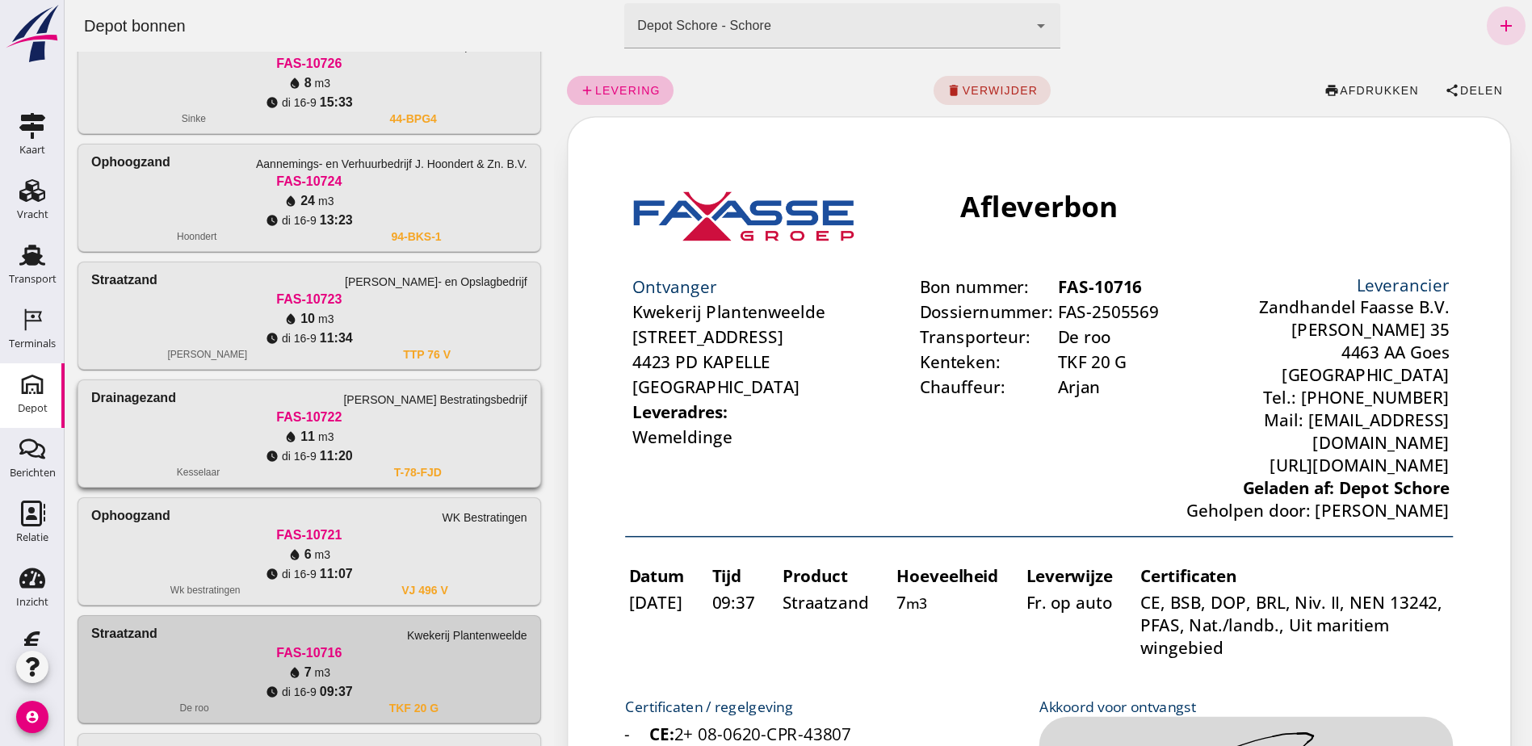
scroll to position [151, 0]
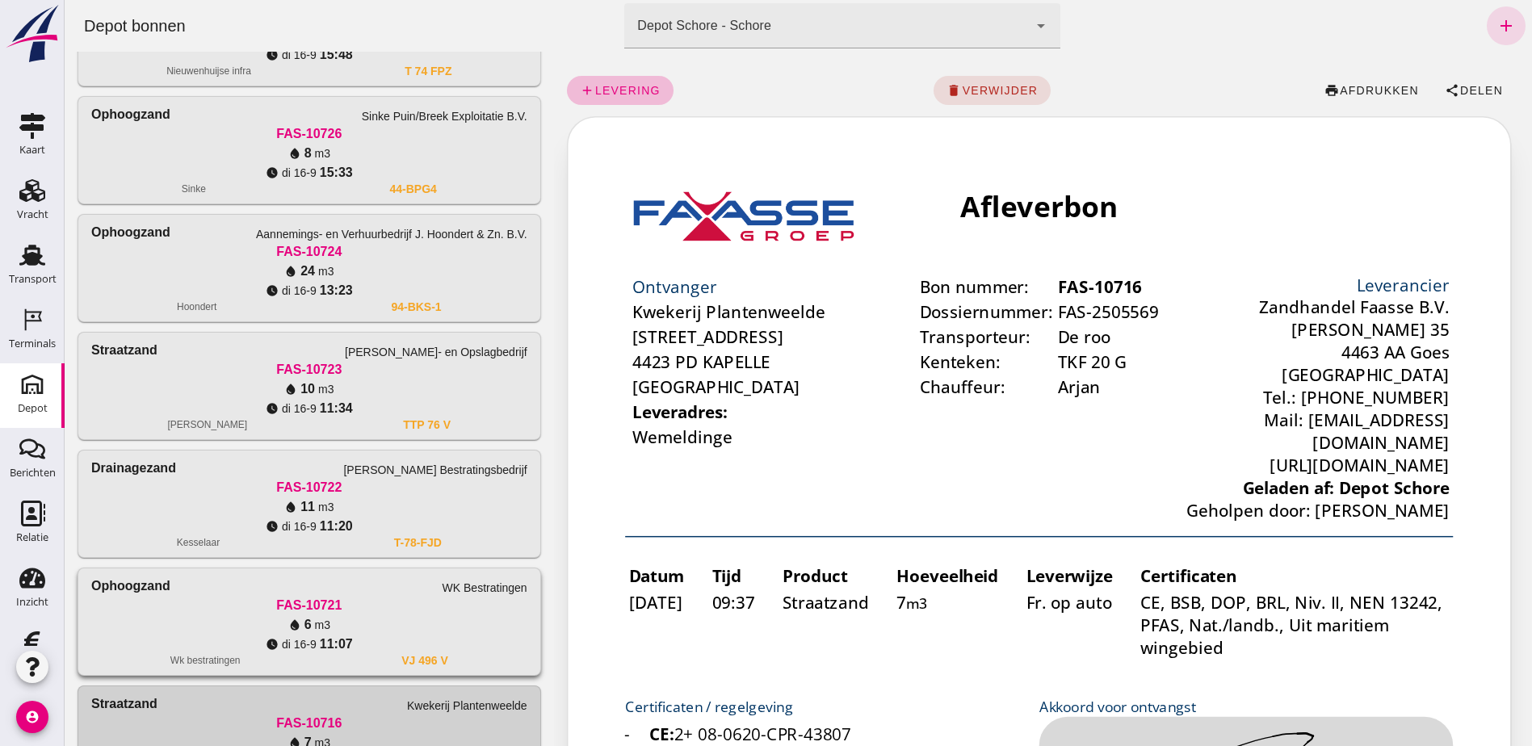
click at [459, 617] on div "water_drop 6 m3" at bounding box center [309, 624] width 436 height 19
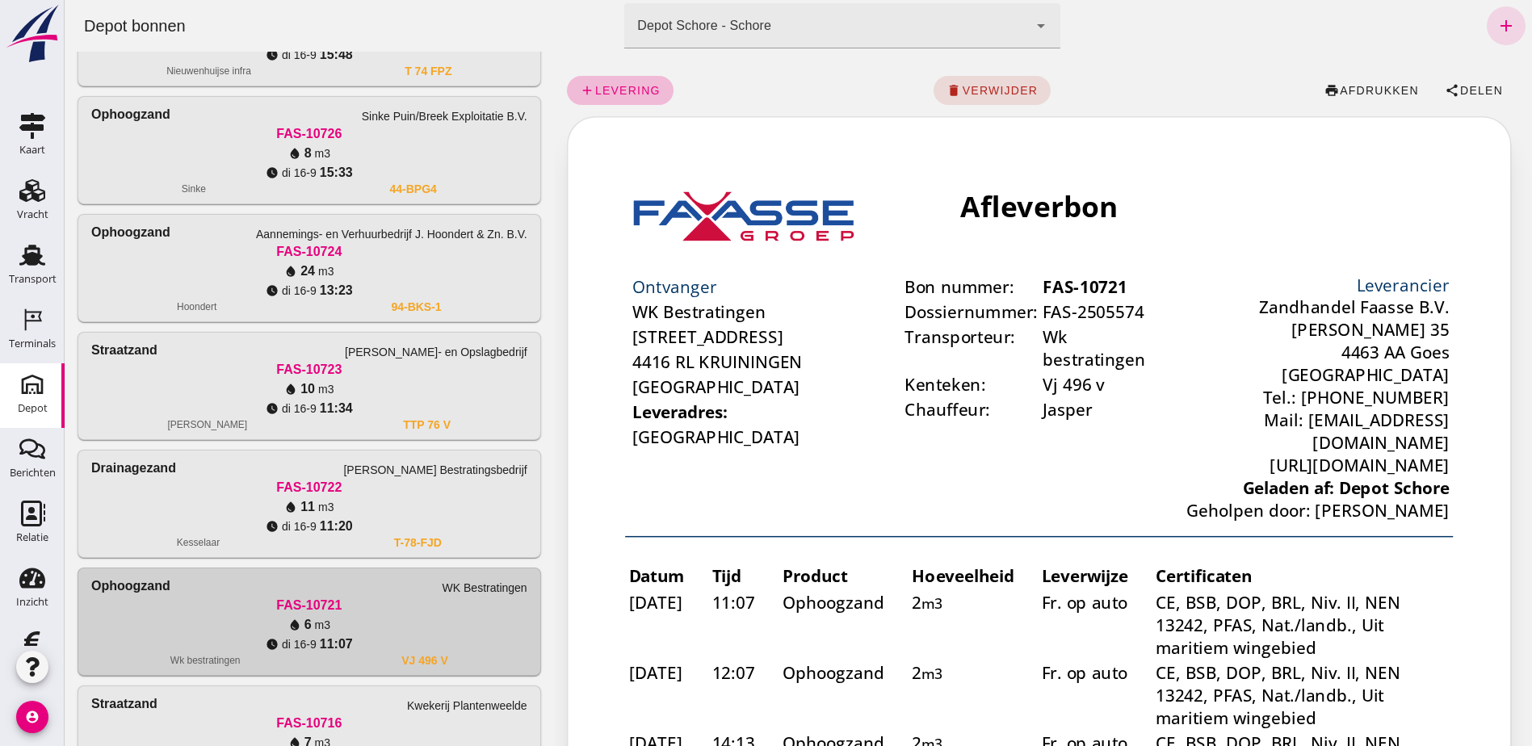
scroll to position [0, 0]
click at [1475, 73] on div "add levering delete verwijder print afdrukken share Delen" at bounding box center [1043, 91] width 952 height 52
click at [1475, 88] on span "Delen" at bounding box center [1481, 90] width 44 height 13
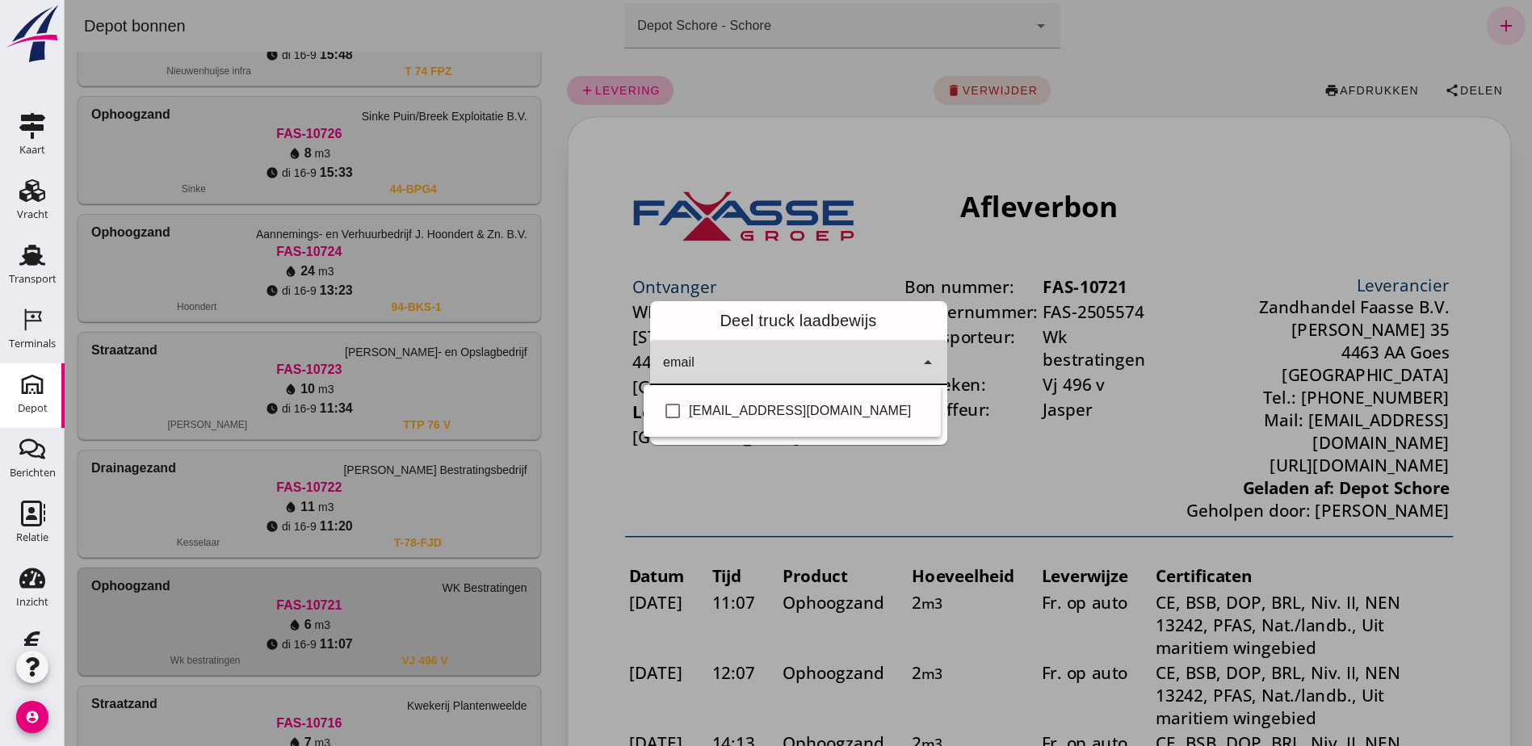
click at [752, 365] on input "email" at bounding box center [786, 370] width 247 height 19
click at [925, 360] on icon "arrow_drop_down" at bounding box center [927, 362] width 19 height 19
click at [924, 358] on icon "arrow_drop_down" at bounding box center [927, 362] width 19 height 19
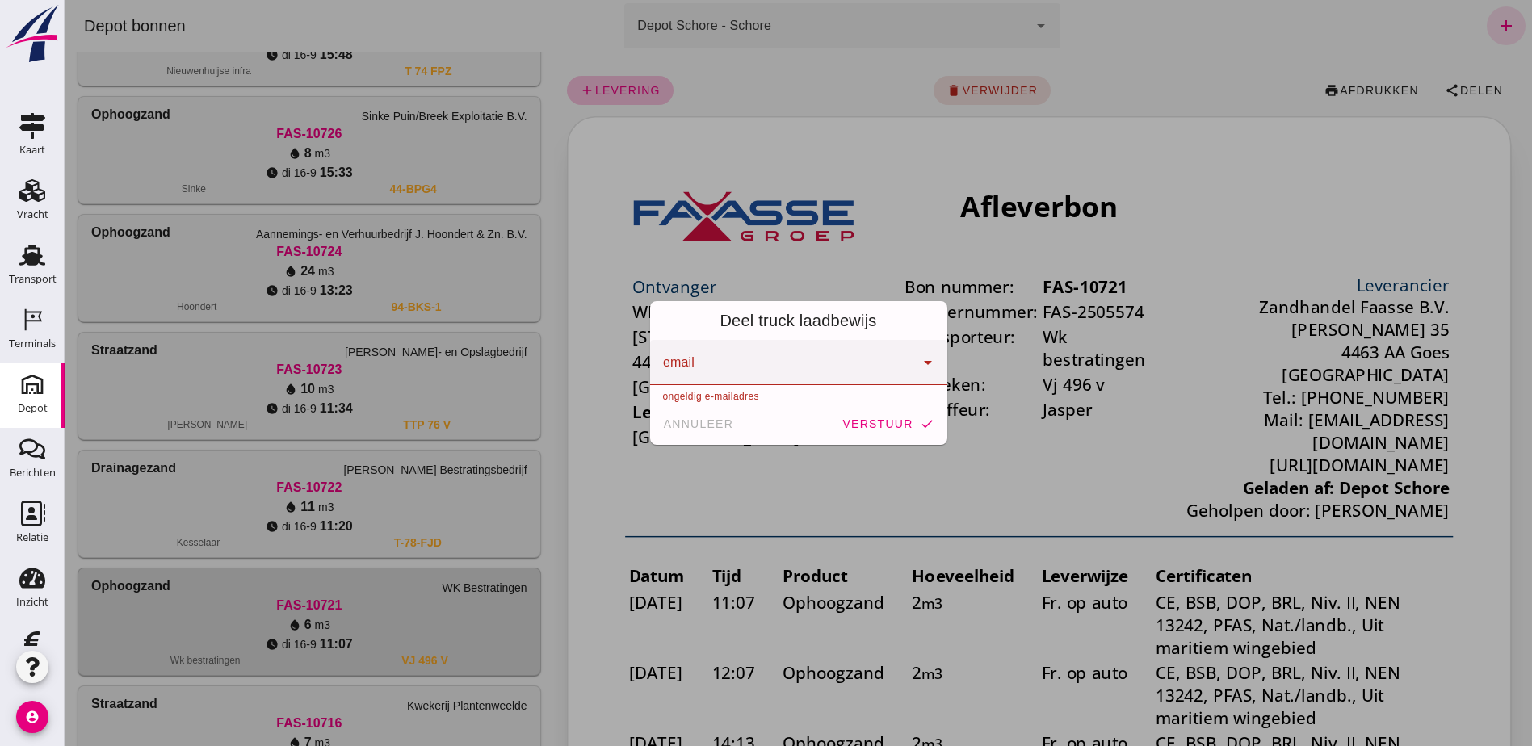
click at [645, 260] on div at bounding box center [798, 373] width 1467 height 746
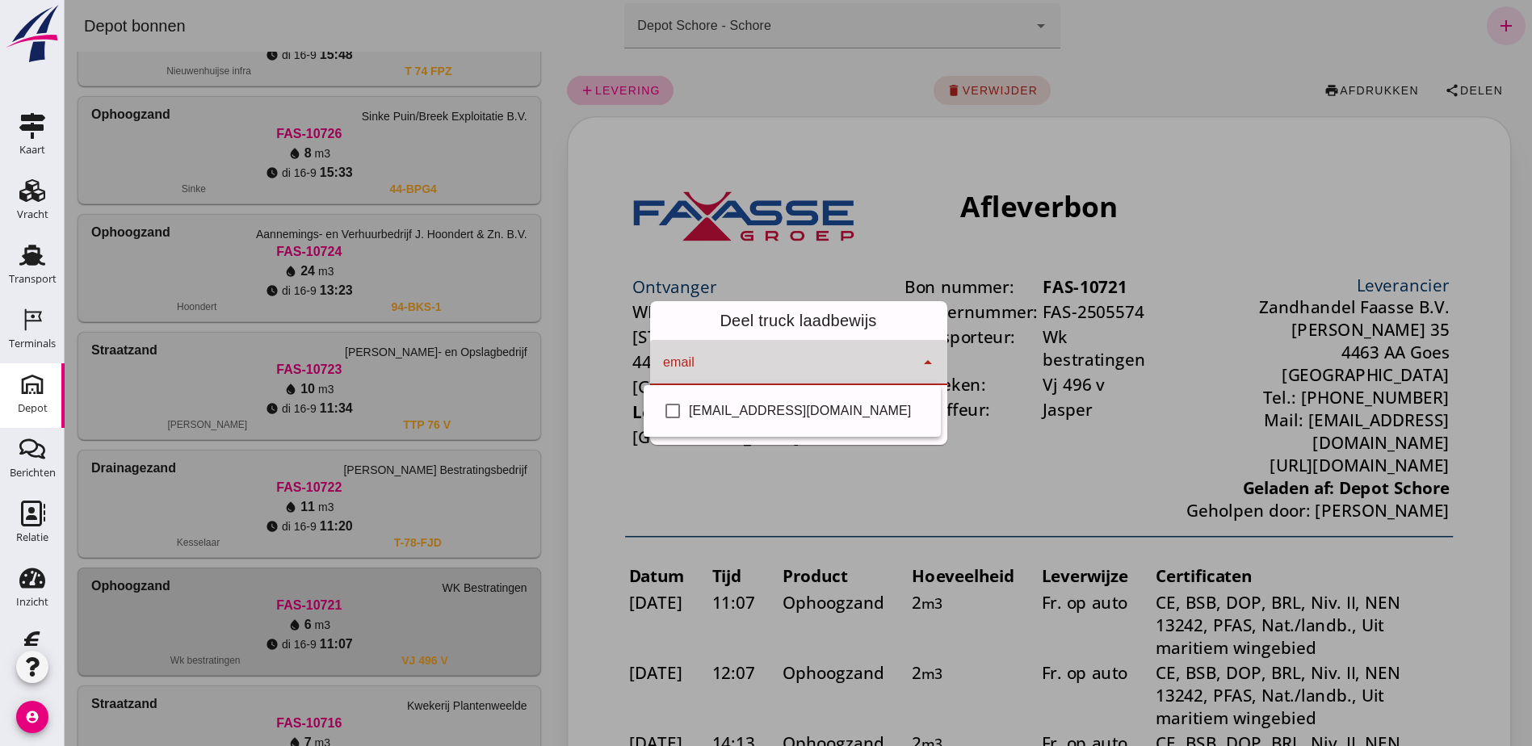
click at [922, 361] on icon "arrow_drop_down" at bounding box center [927, 362] width 19 height 19
click at [892, 411] on div "[EMAIL_ADDRESS][DOMAIN_NAME]" at bounding box center [808, 410] width 239 height 19
checkbox input "true"
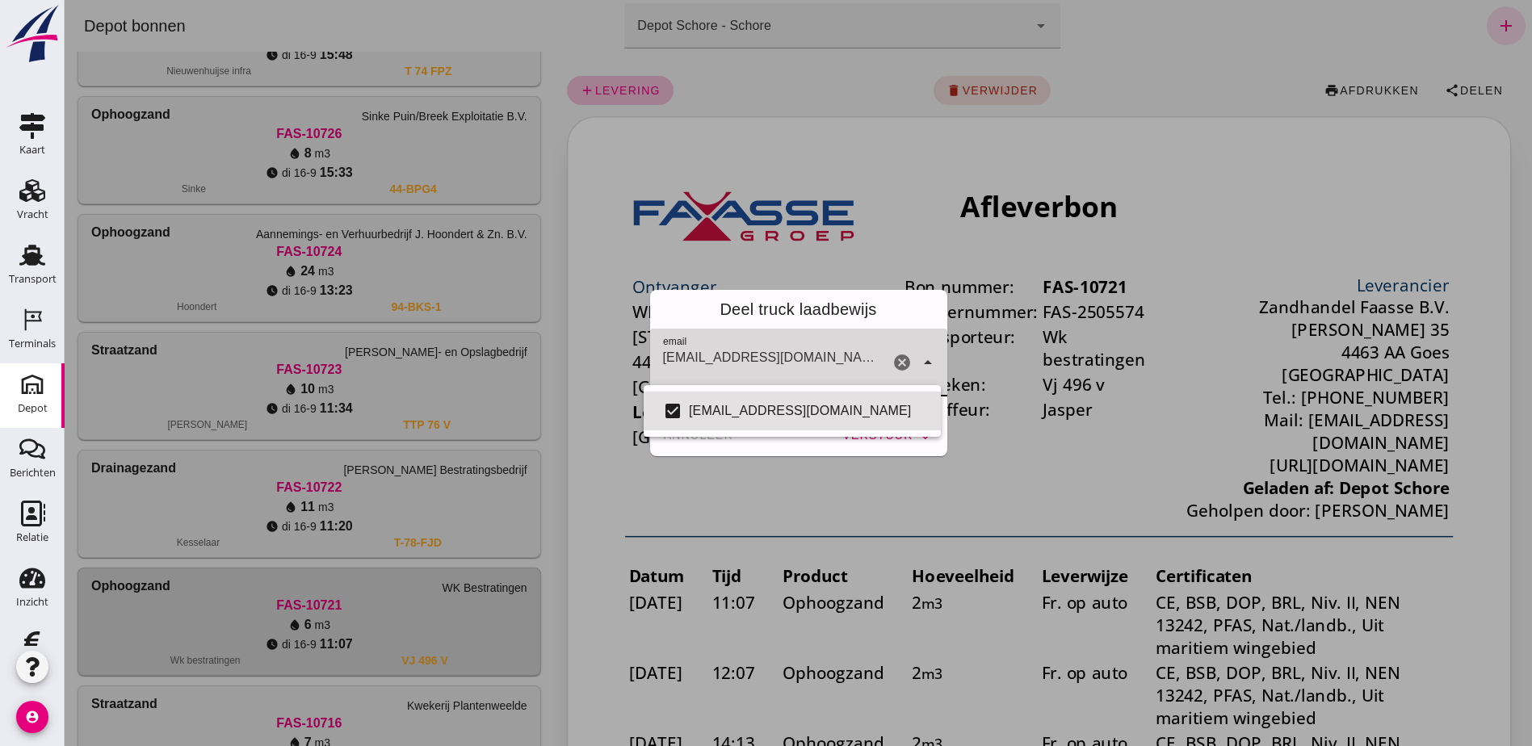
click at [889, 329] on div "Deel truck laadbewijs" at bounding box center [798, 309] width 297 height 39
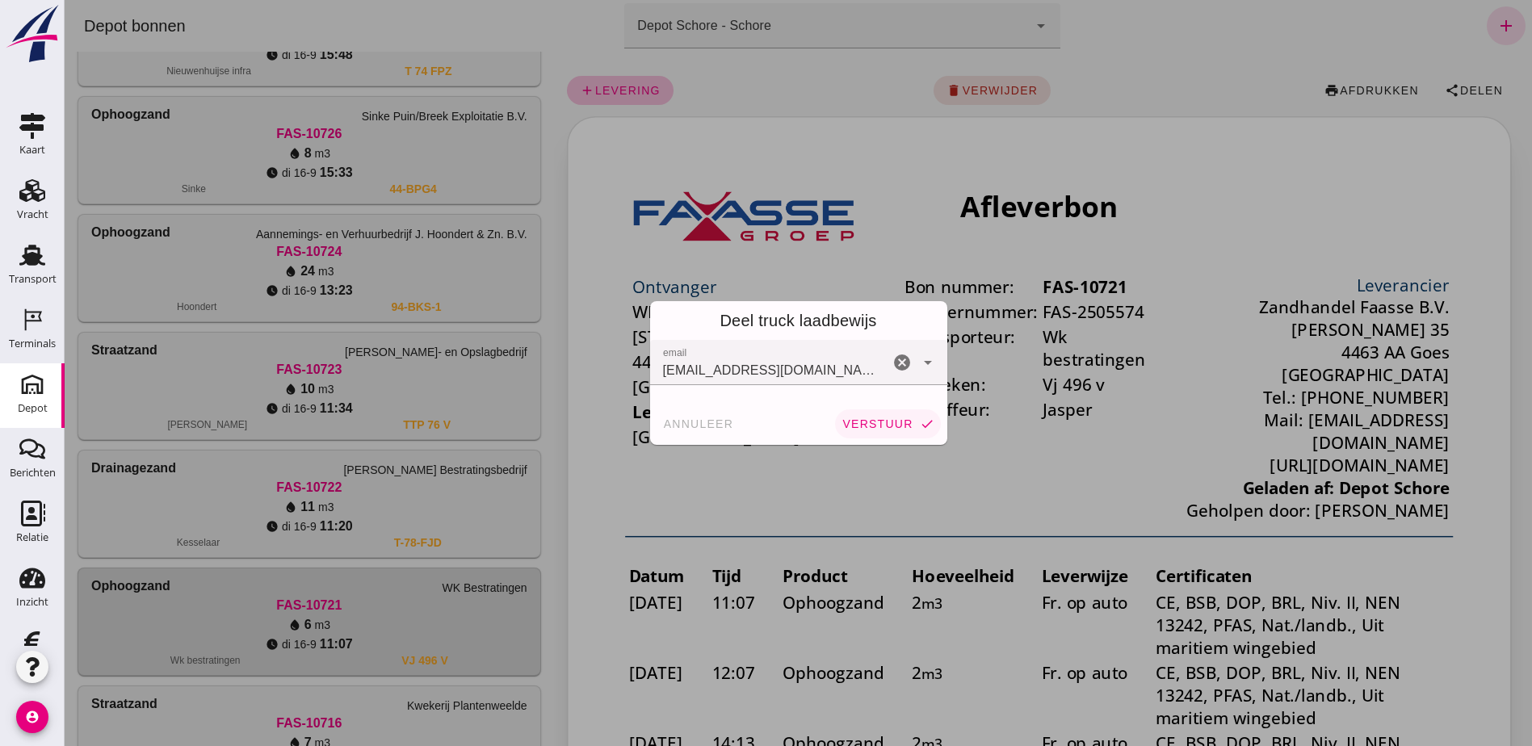
click at [893, 425] on span "verstuur" at bounding box center [876, 423] width 71 height 13
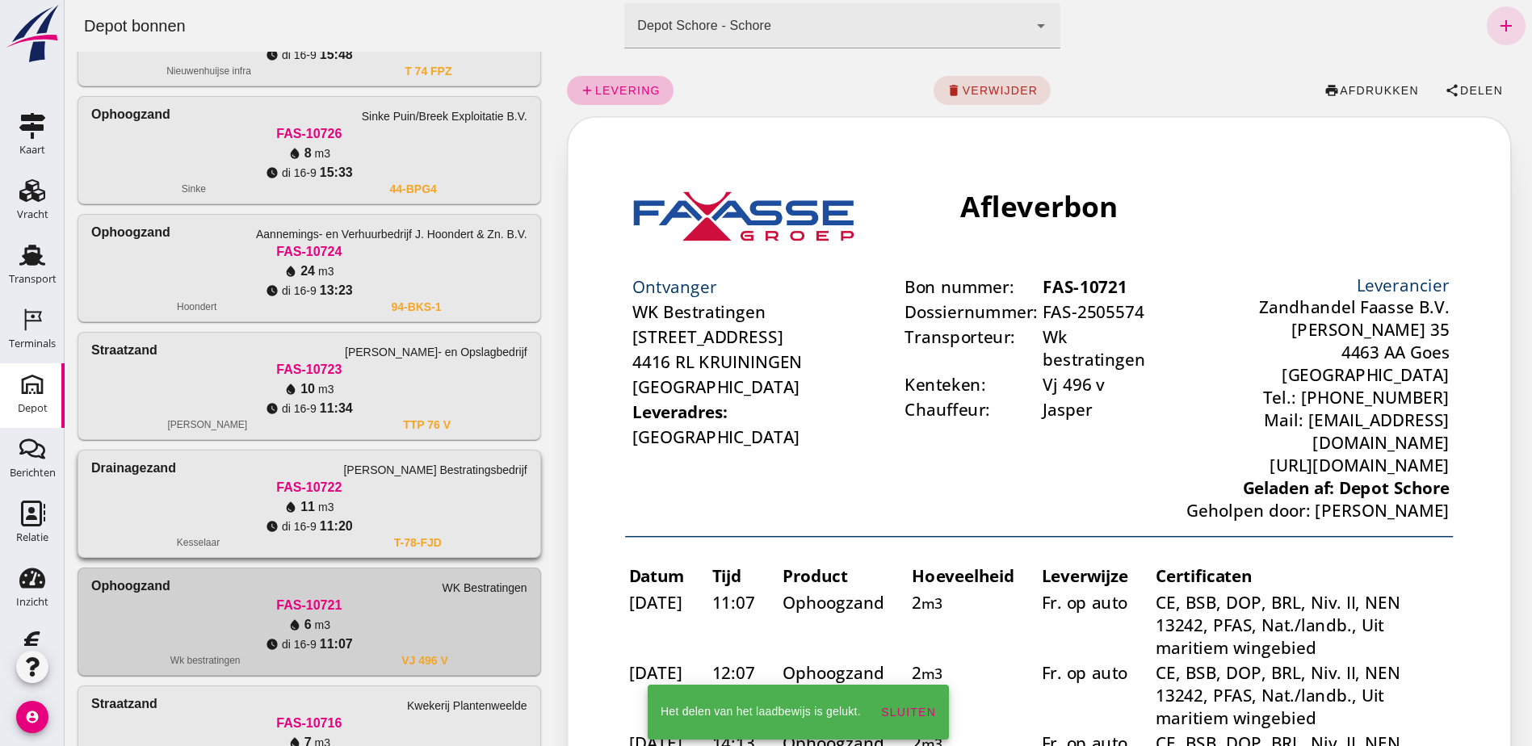
click at [257, 510] on div "water_drop 11 m3" at bounding box center [309, 506] width 436 height 19
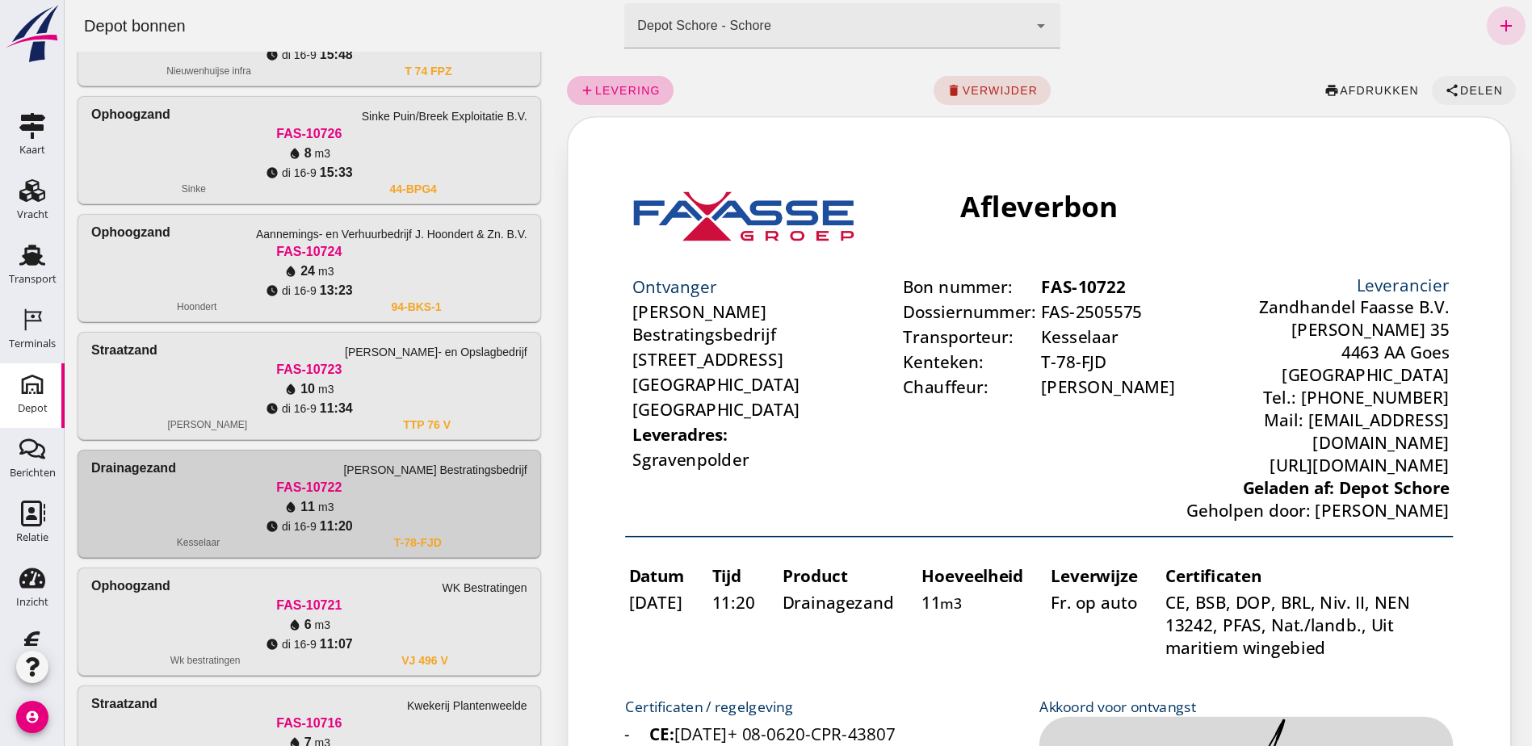
click at [1445, 91] on icon "share" at bounding box center [1452, 90] width 15 height 15
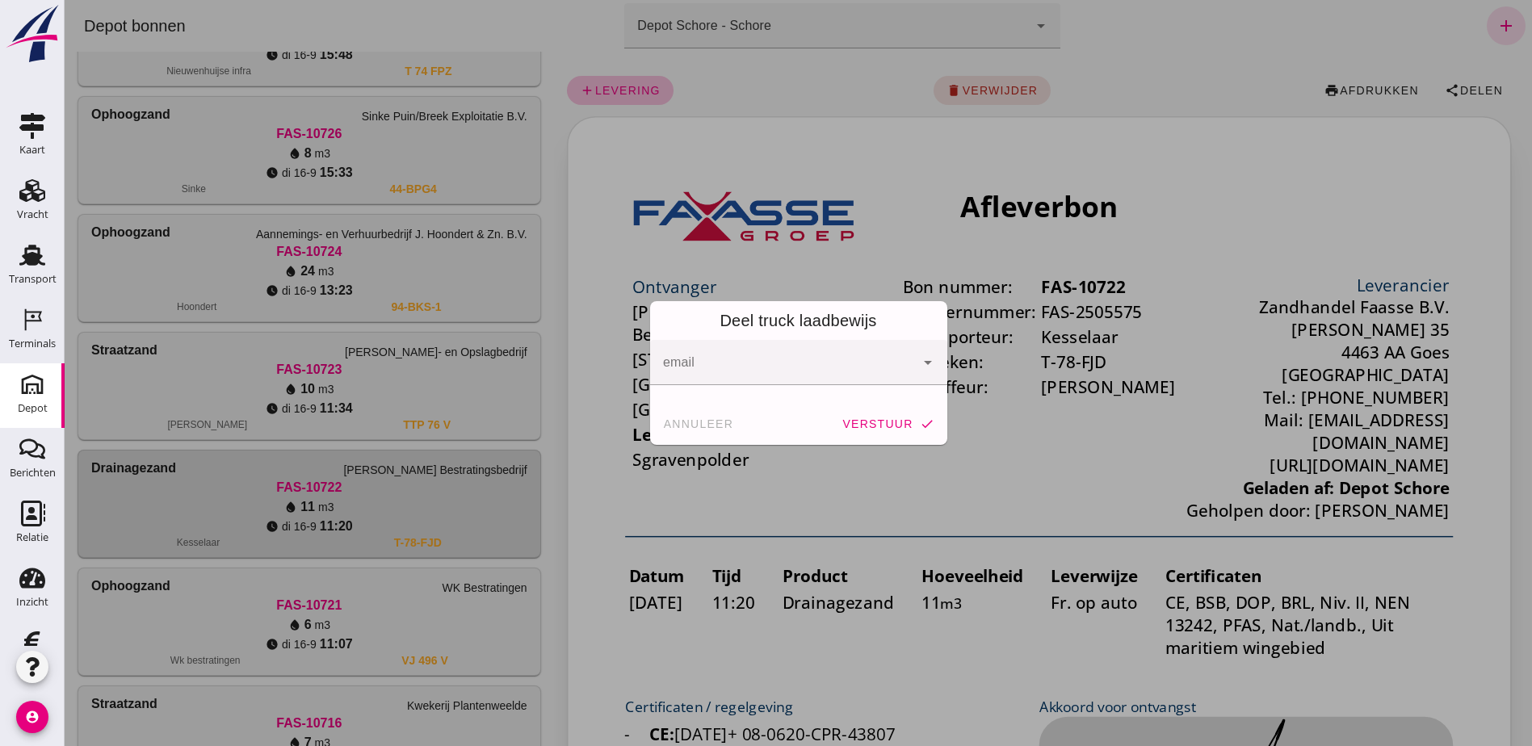
click at [918, 365] on icon "arrow_drop_down" at bounding box center [927, 362] width 19 height 19
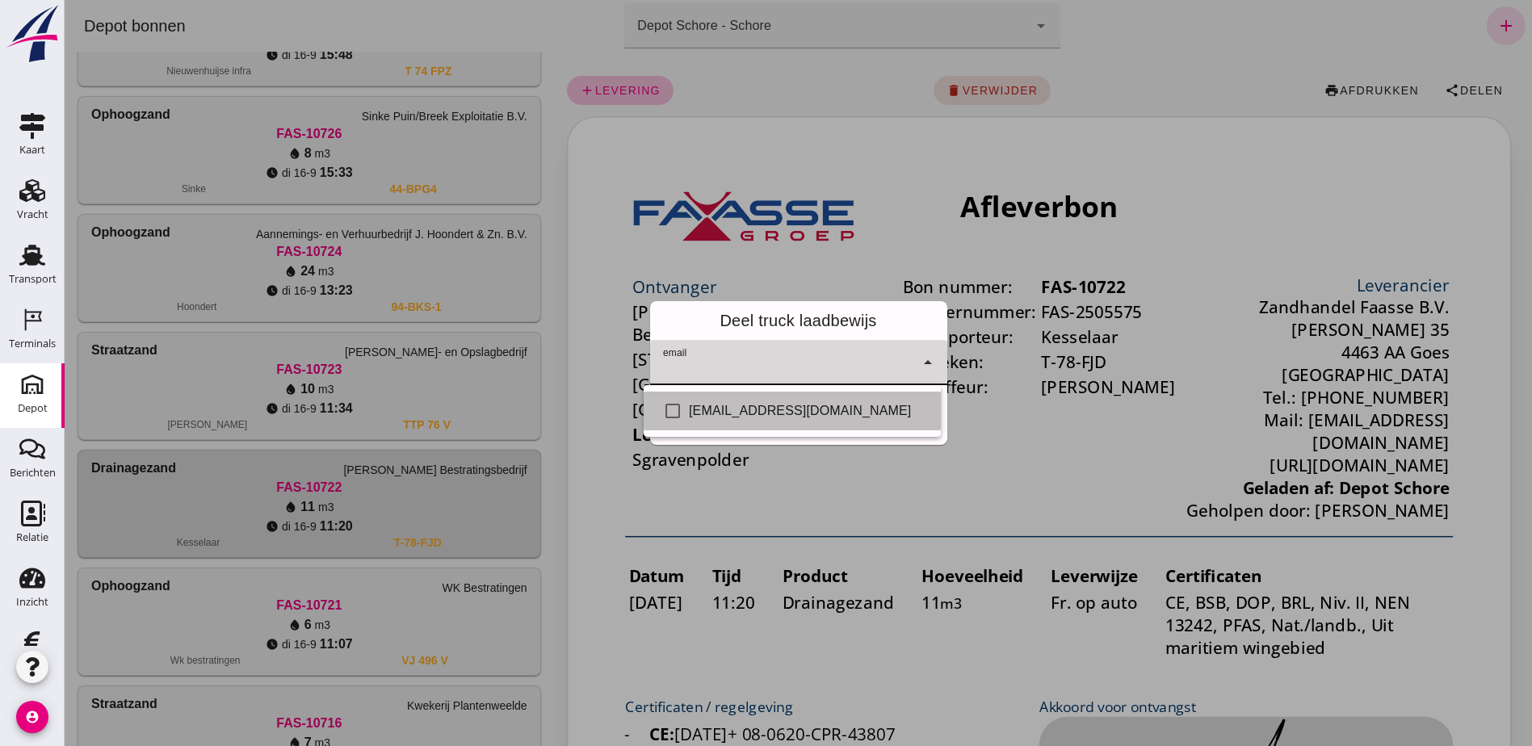
click at [879, 426] on div "check_box_outline_blank [EMAIL_ADDRESS][DOMAIN_NAME]" at bounding box center [792, 411] width 297 height 39
checkbox input "true"
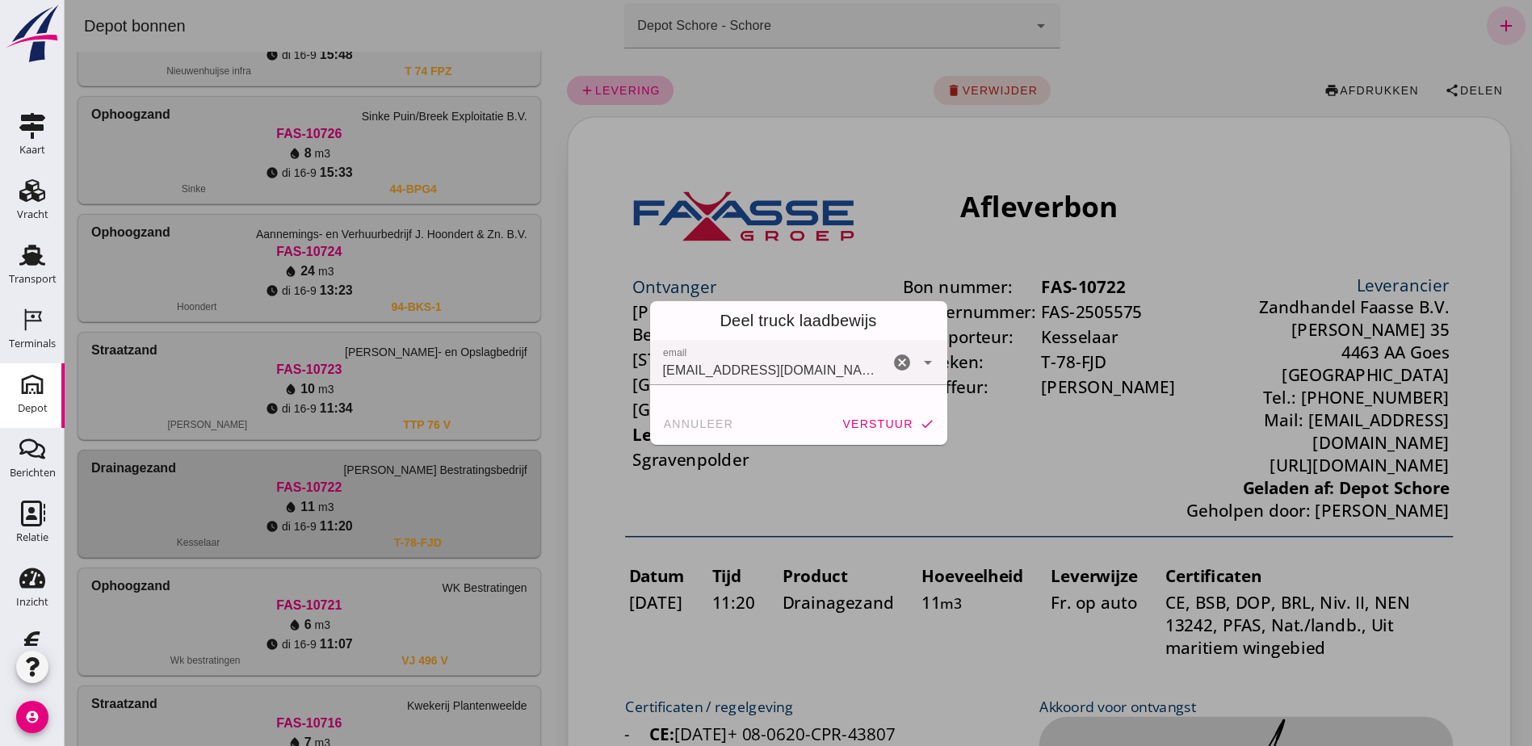
click at [899, 324] on div "Deel truck laadbewijs" at bounding box center [798, 320] width 297 height 39
click at [899, 426] on span "verstuur" at bounding box center [876, 423] width 71 height 13
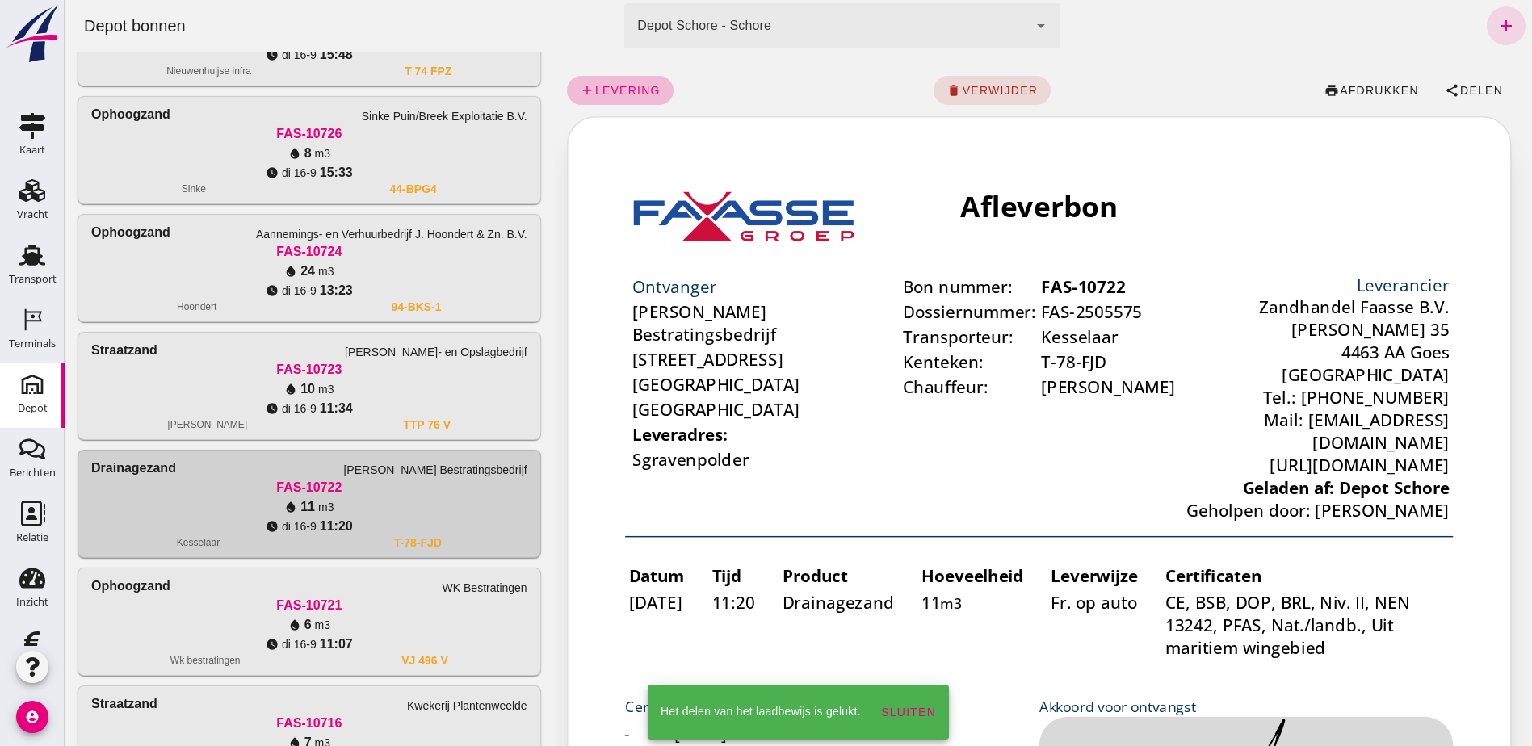
click at [495, 384] on div "water_drop 10 m3" at bounding box center [309, 389] width 436 height 19
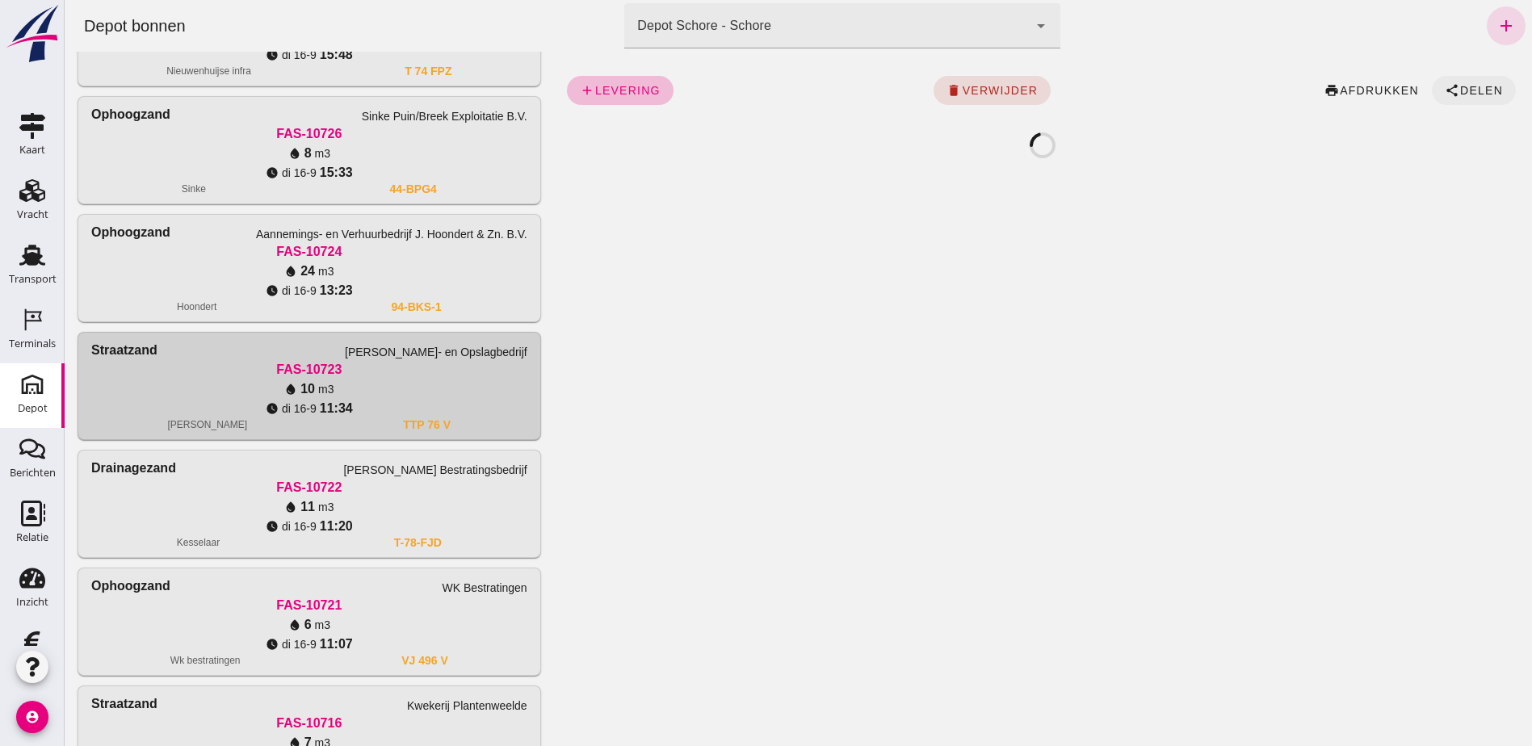
click at [1442, 78] on button "share Delen" at bounding box center [1474, 90] width 84 height 29
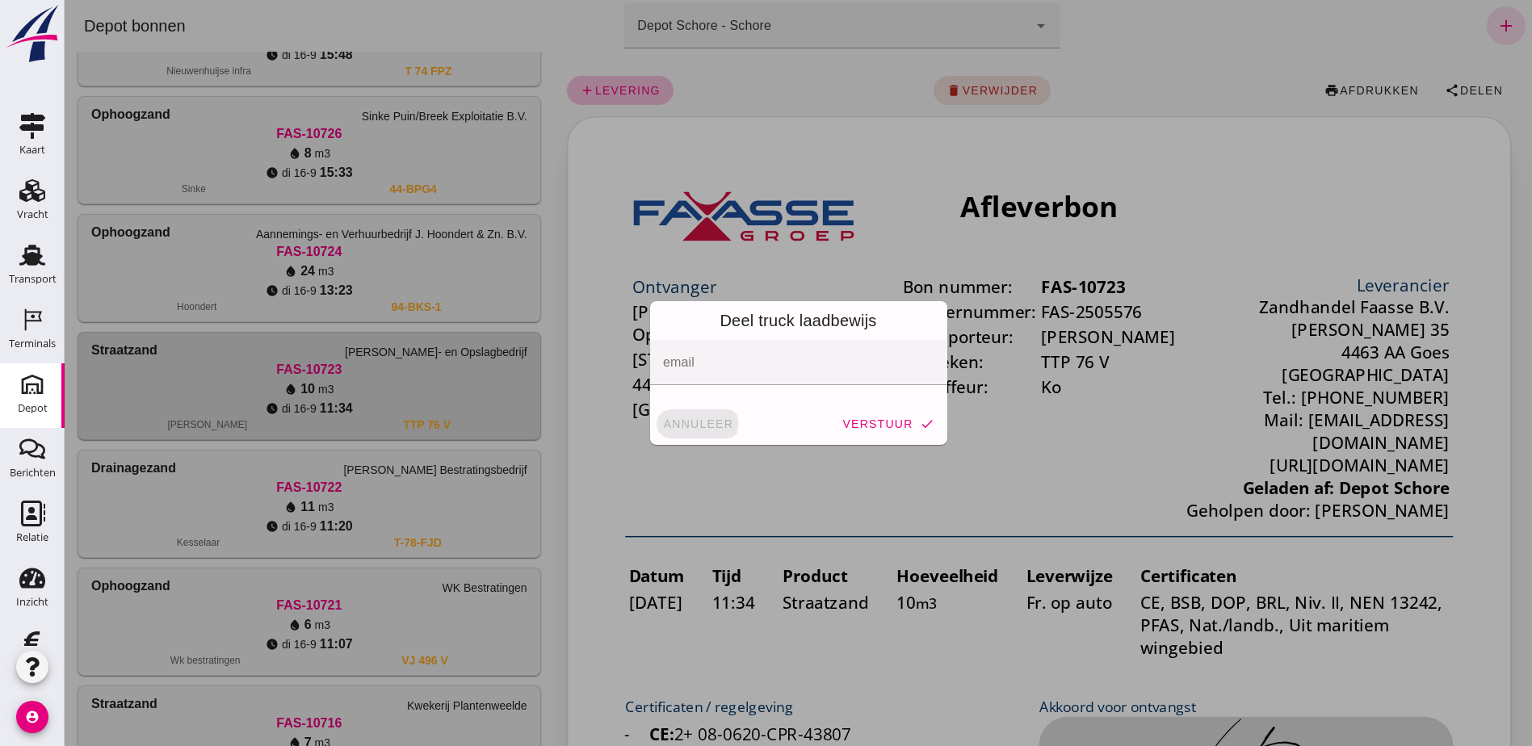
click at [663, 427] on span "annuleer" at bounding box center [698, 423] width 71 height 13
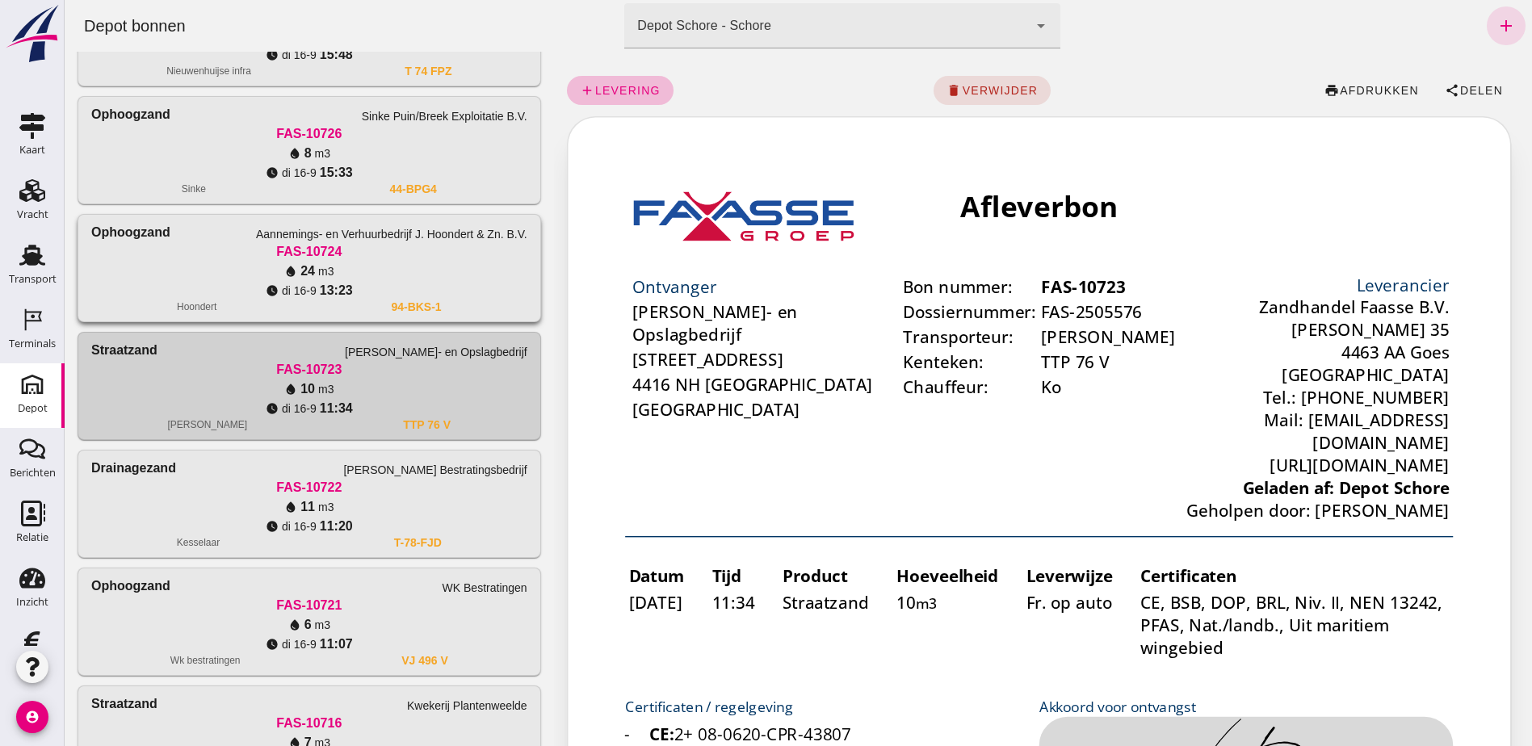
click at [455, 296] on div "watch_later [DATE] 13:23" at bounding box center [309, 290] width 436 height 19
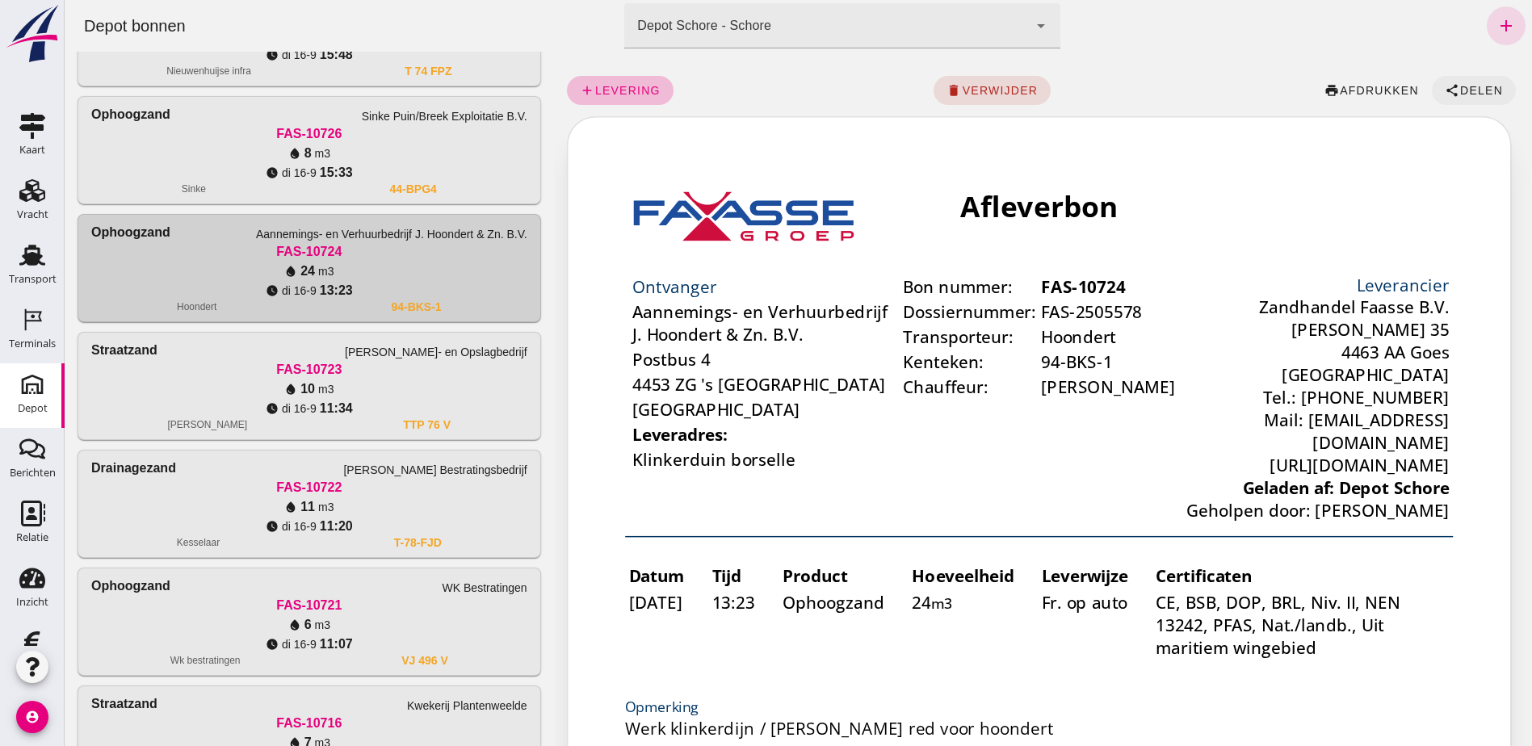
click at [1466, 92] on span "Delen" at bounding box center [1481, 90] width 44 height 13
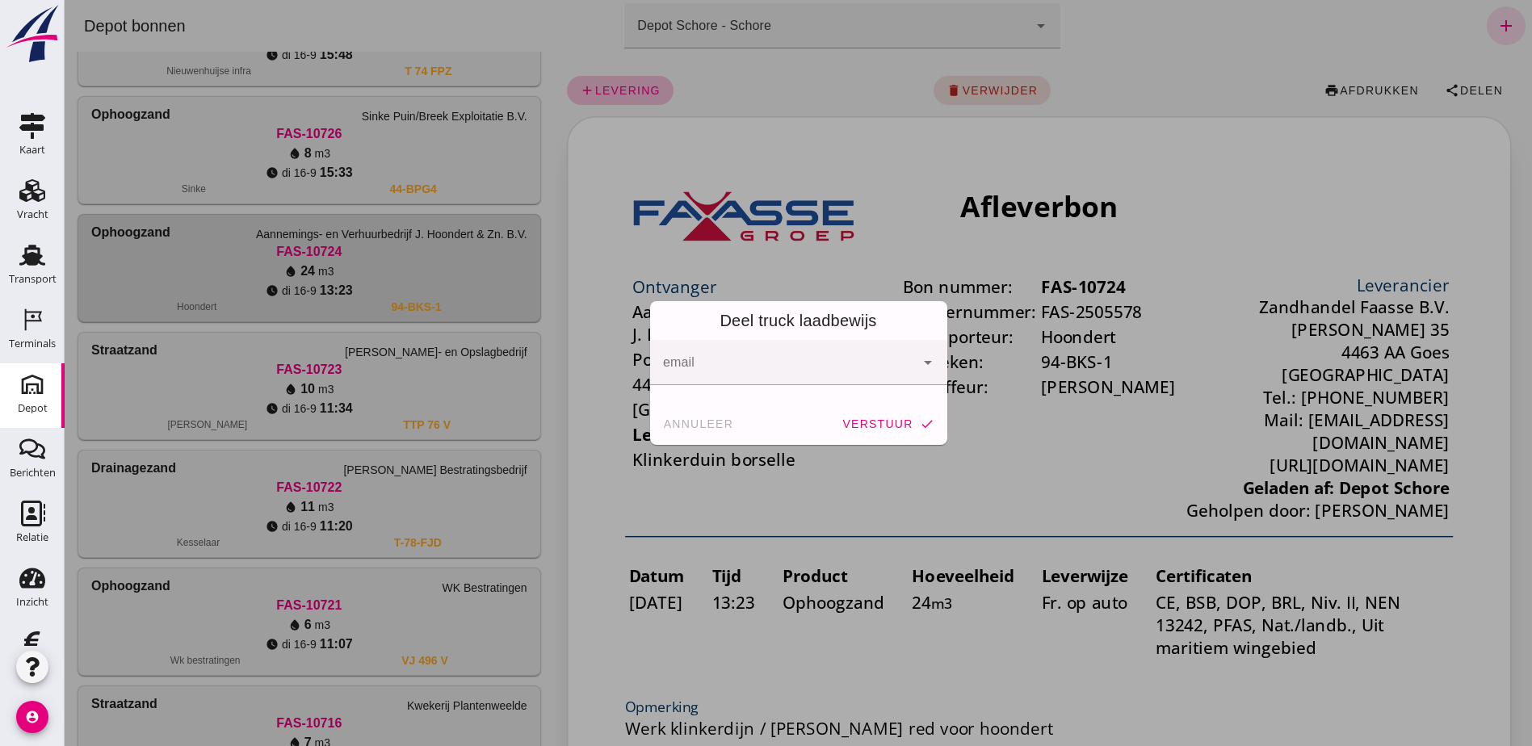
click at [921, 363] on icon "arrow_drop_down" at bounding box center [927, 362] width 19 height 19
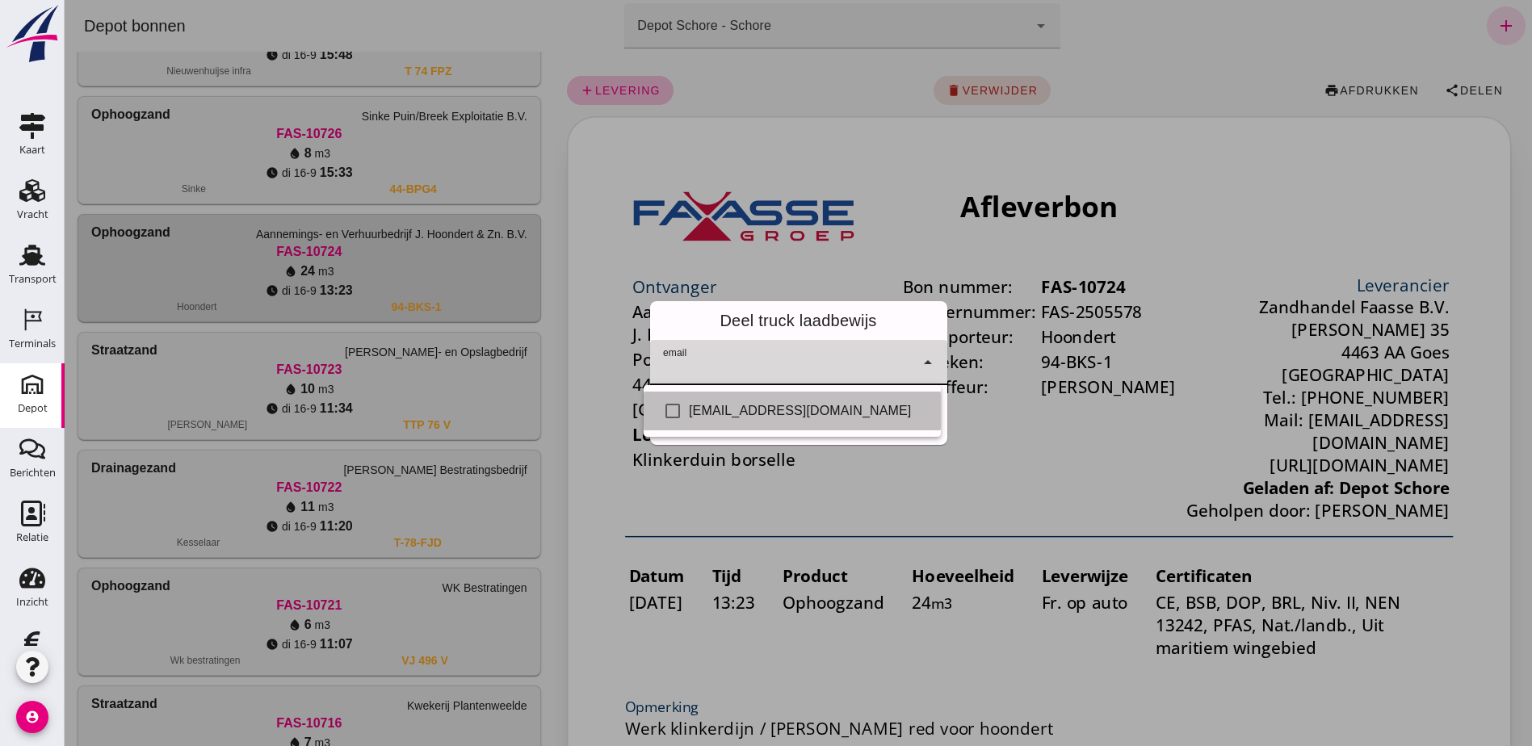
click at [869, 405] on div "[EMAIL_ADDRESS][DOMAIN_NAME]" at bounding box center [808, 410] width 239 height 19
checkbox input "true"
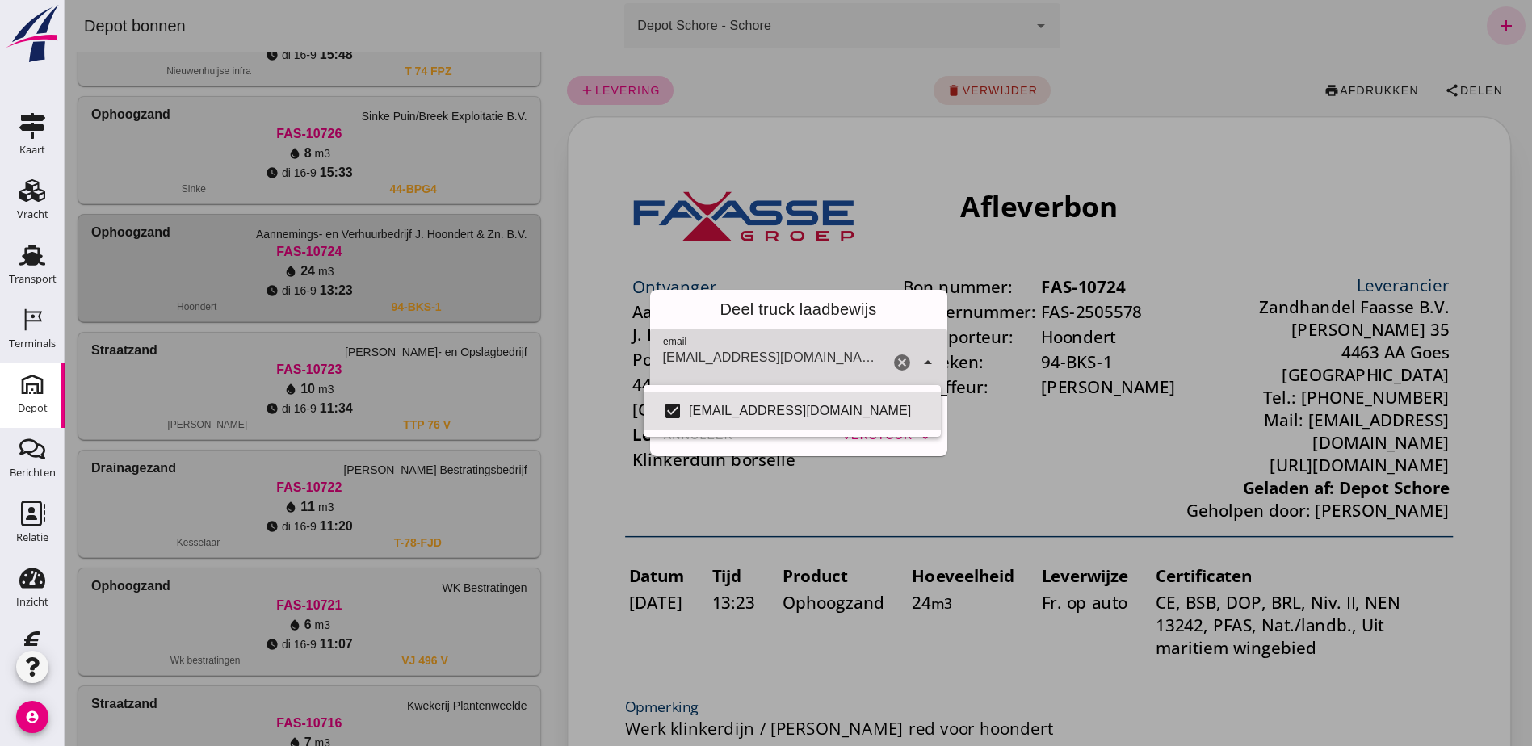
click at [875, 326] on div "Deel truck laadbewijs" at bounding box center [798, 309] width 297 height 39
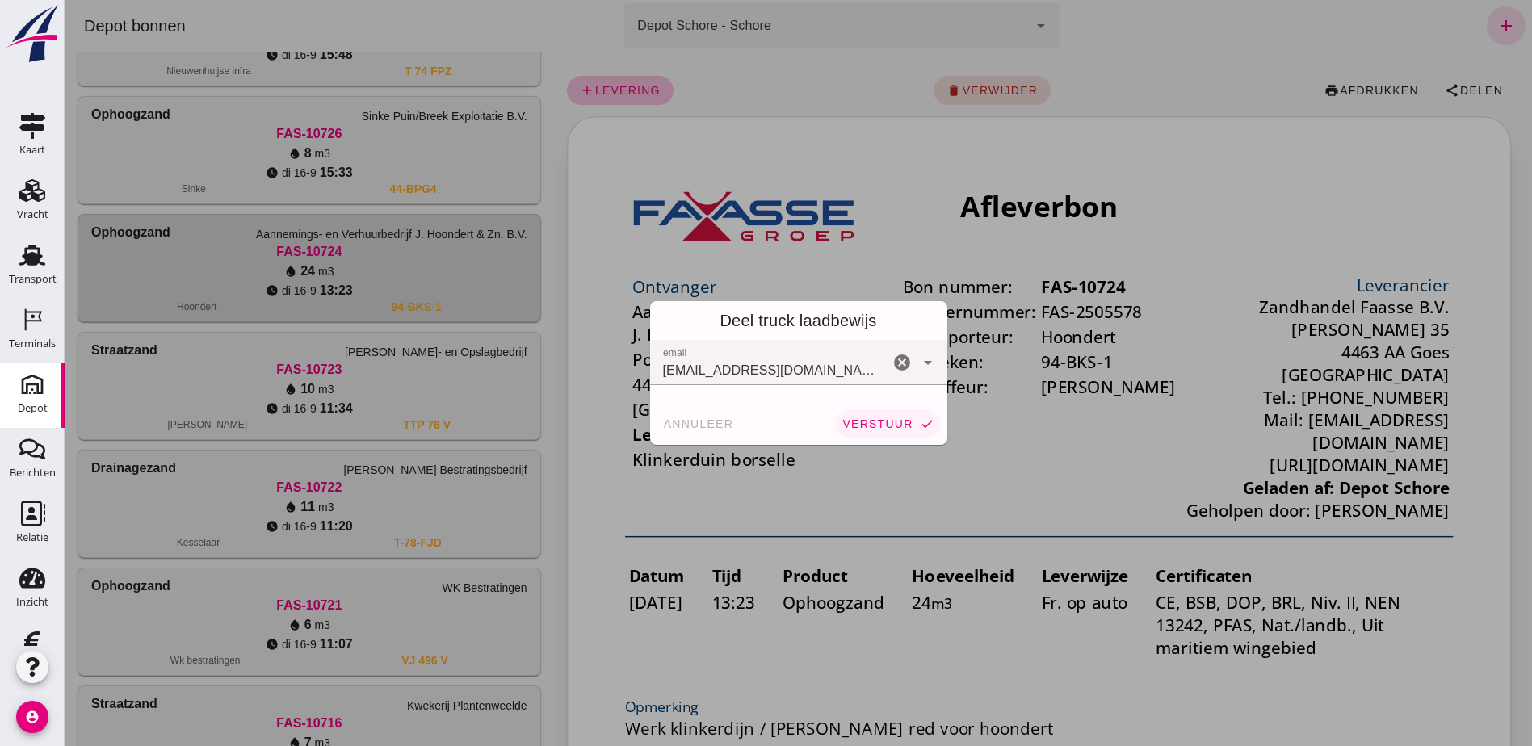
click at [878, 422] on span "verstuur" at bounding box center [876, 423] width 71 height 13
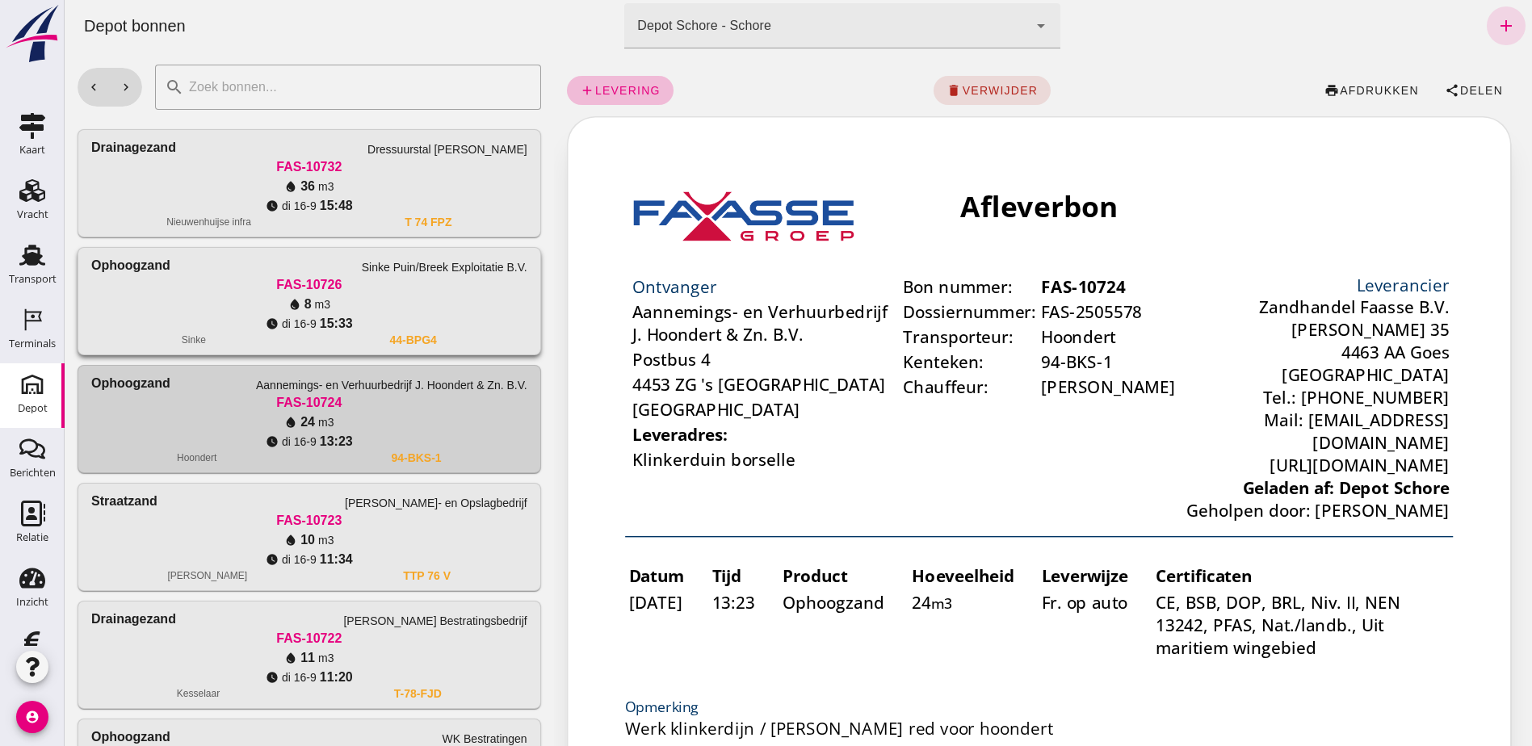
click at [421, 297] on div "water_drop 8 m3" at bounding box center [309, 304] width 436 height 19
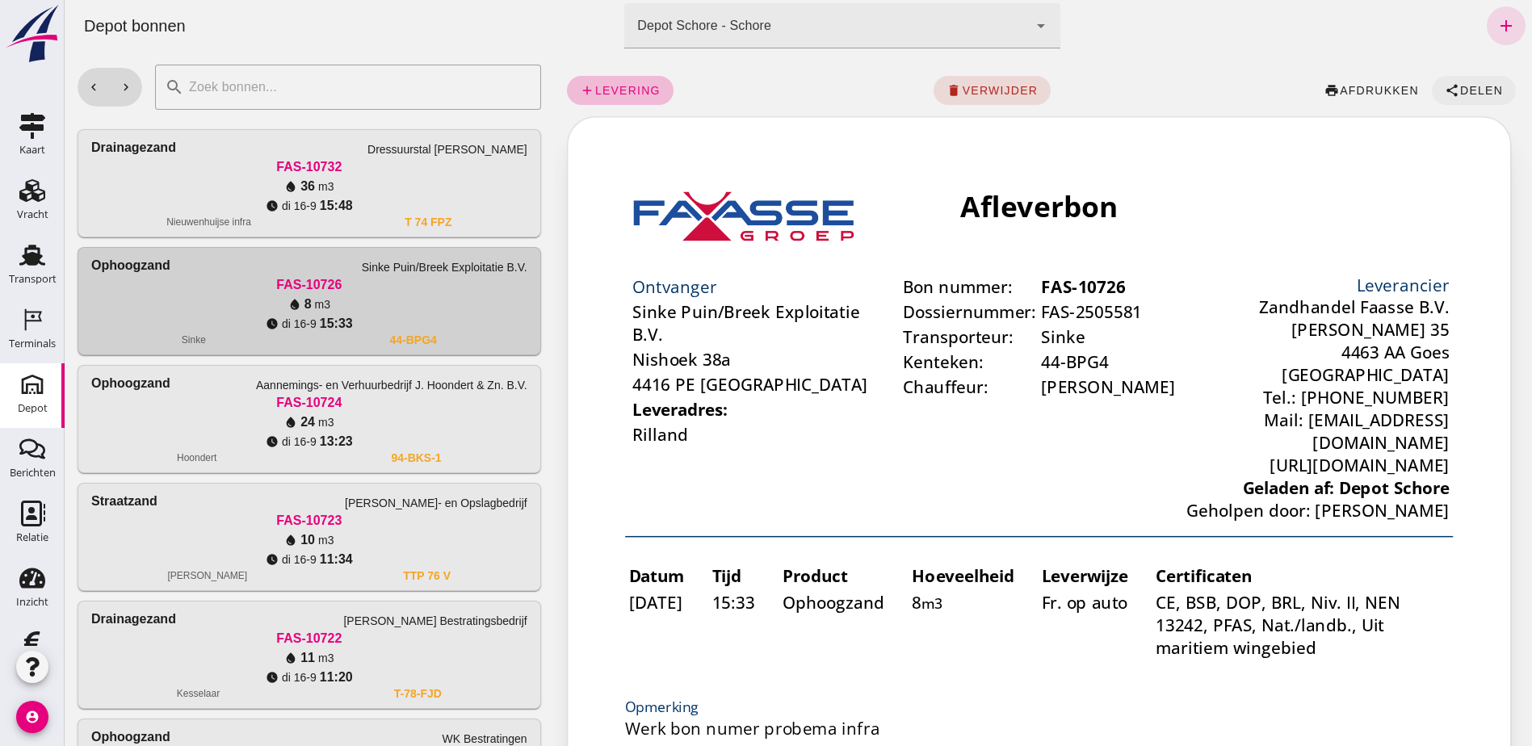
click at [1445, 99] on button "share Delen" at bounding box center [1474, 90] width 84 height 29
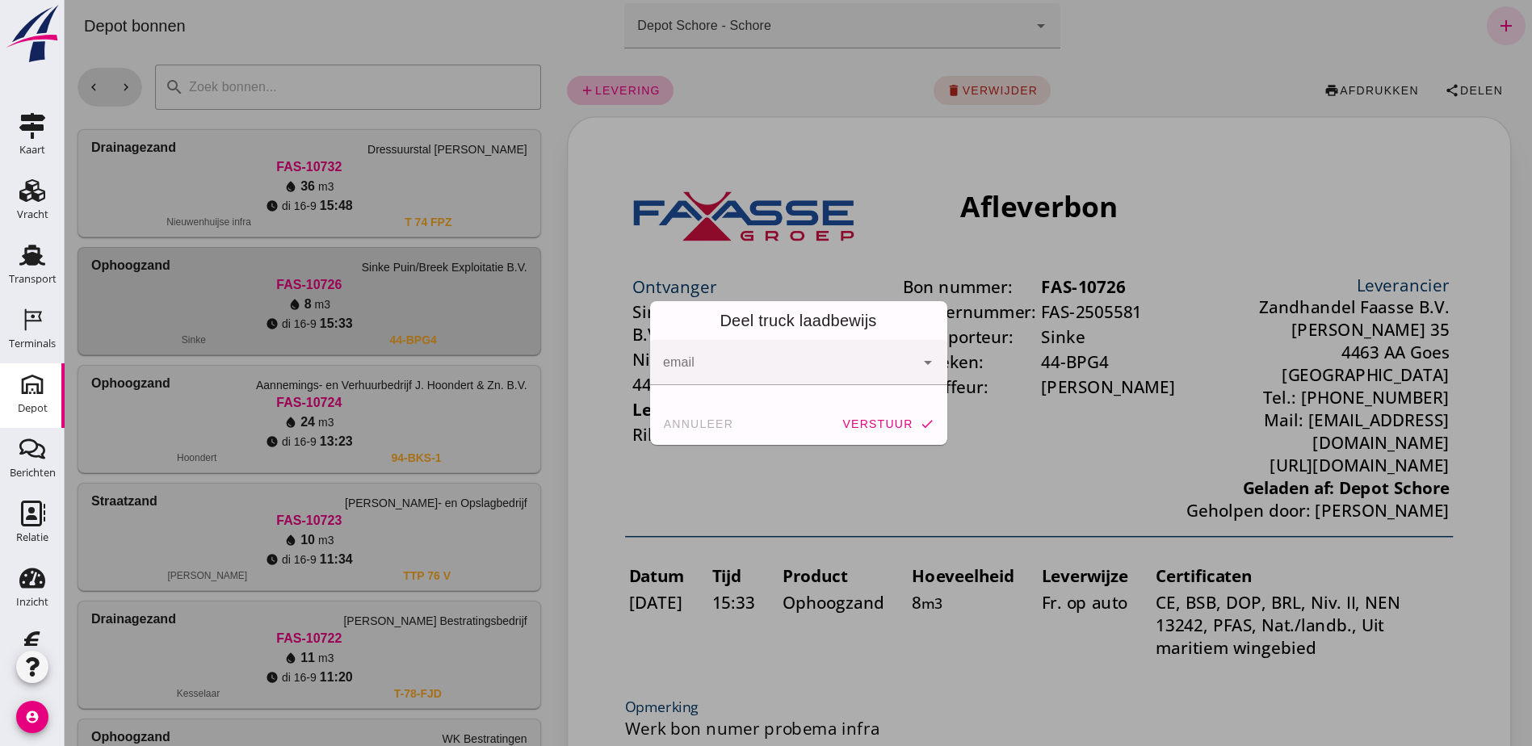
click at [925, 361] on icon "arrow_drop_down" at bounding box center [927, 362] width 19 height 19
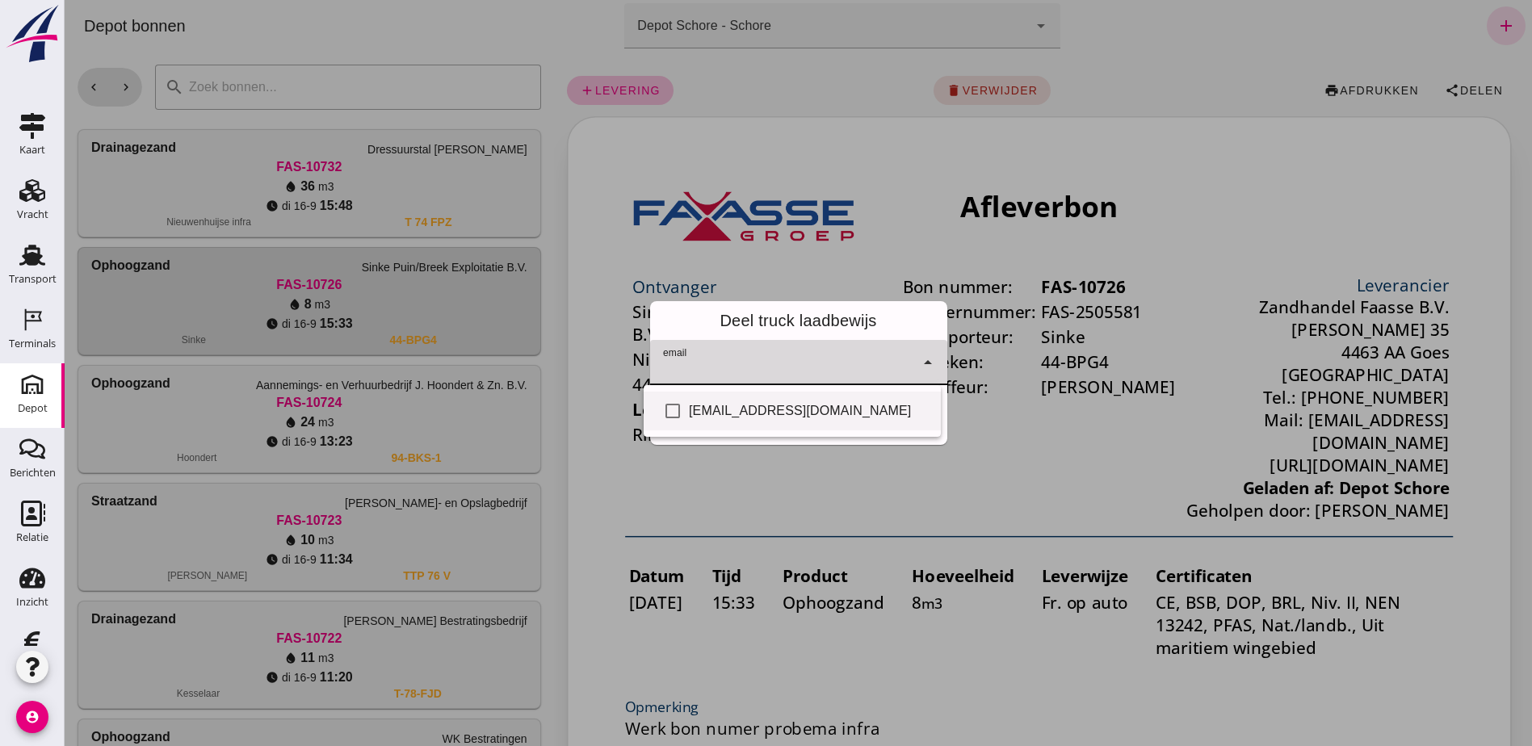
click at [754, 423] on div "check_box_outline_blank [EMAIL_ADDRESS][DOMAIN_NAME]" at bounding box center [792, 411] width 297 height 39
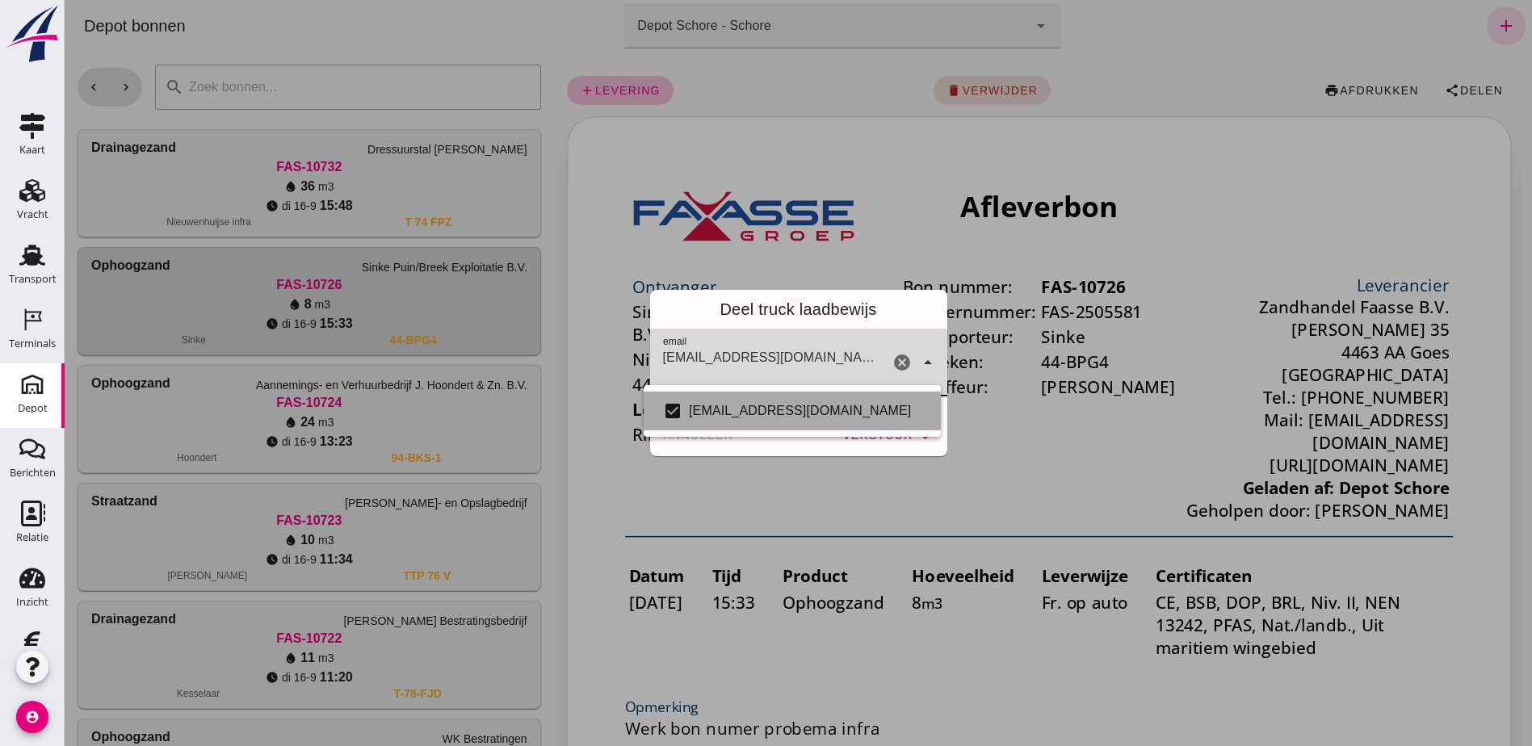
checkbox input "true"
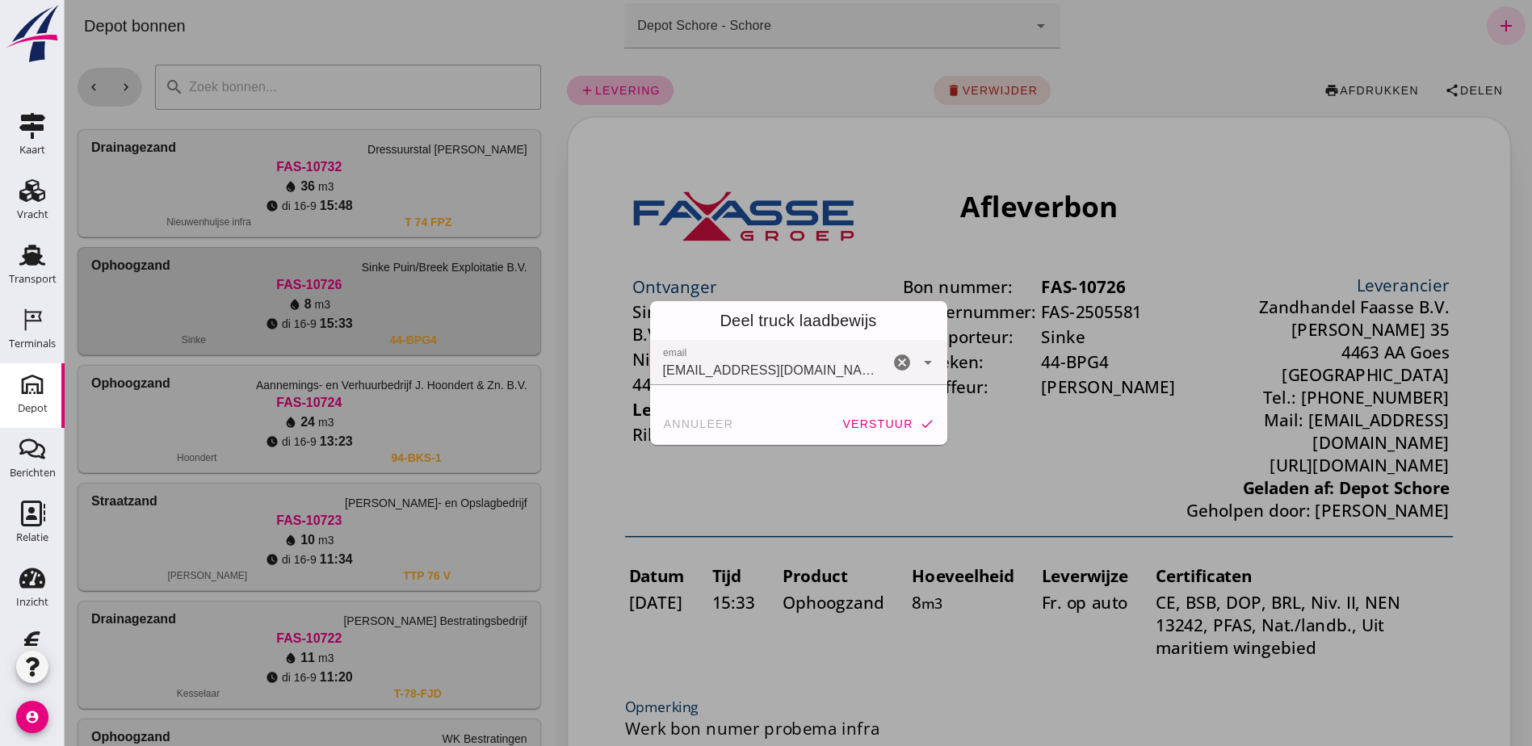
click at [904, 321] on div "Deel truck laadbewijs" at bounding box center [798, 320] width 297 height 39
click at [883, 417] on span "verstuur" at bounding box center [876, 423] width 71 height 13
click at [417, 180] on div at bounding box center [798, 373] width 1467 height 746
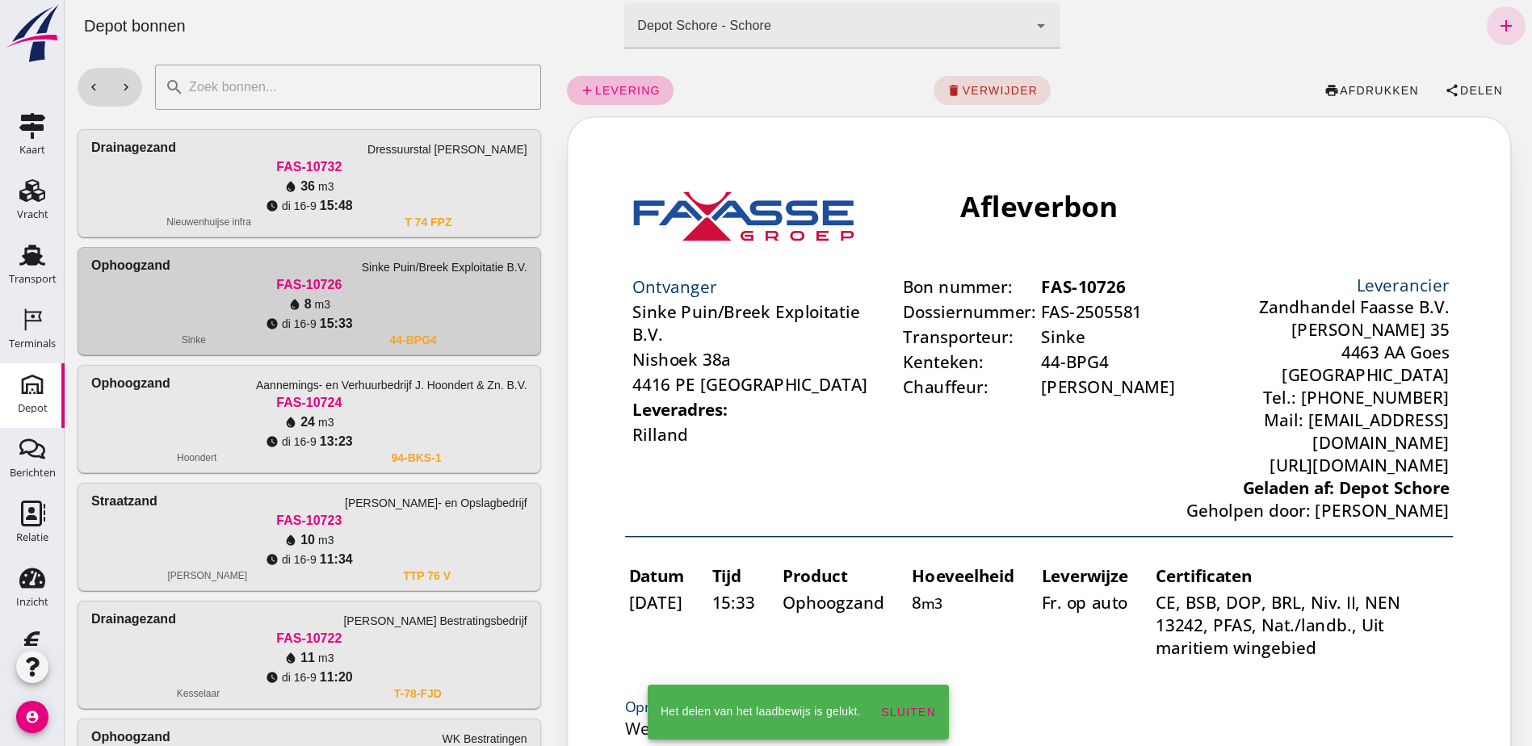
click at [417, 180] on div "water_drop 36 m3" at bounding box center [309, 186] width 436 height 19
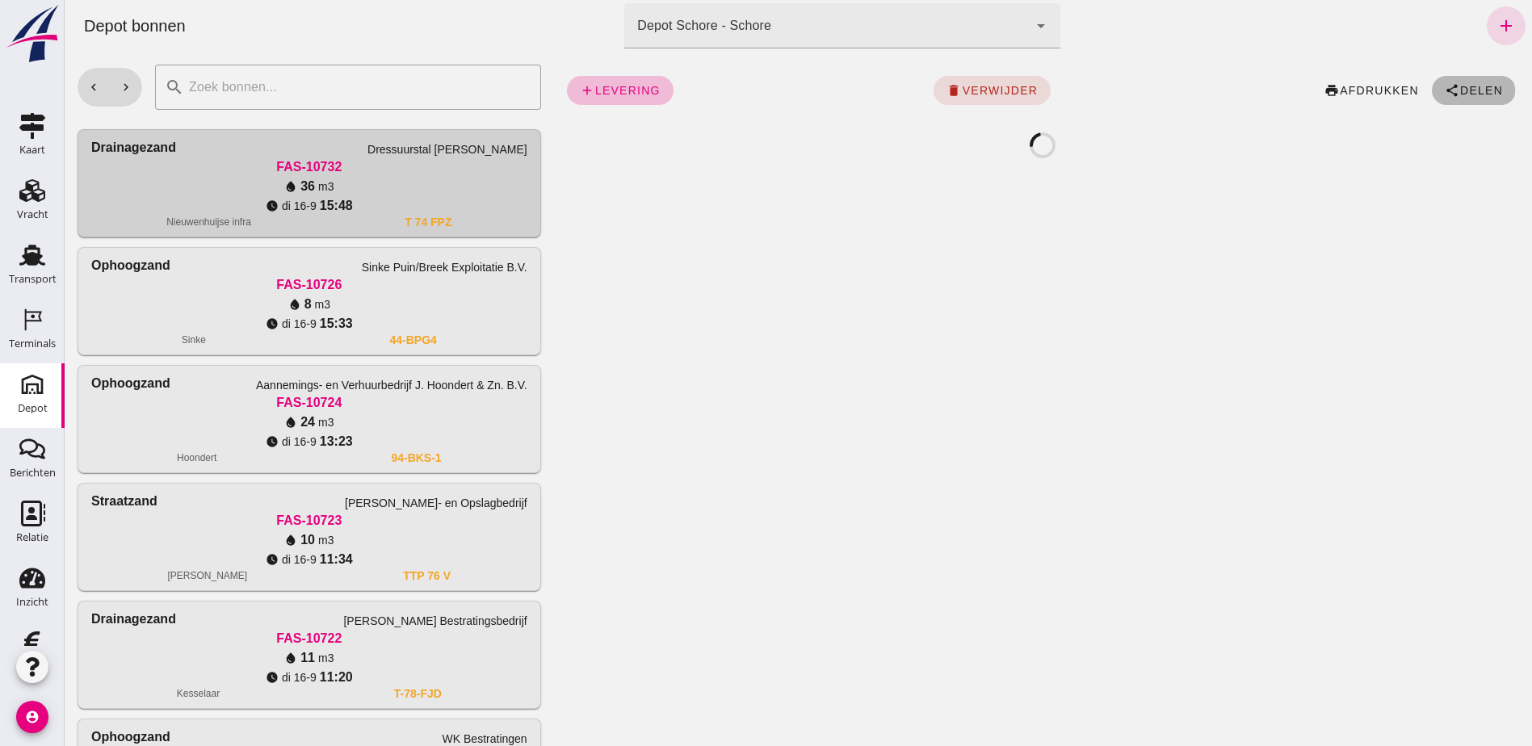
click at [1434, 98] on button "share Delen" at bounding box center [1474, 90] width 84 height 29
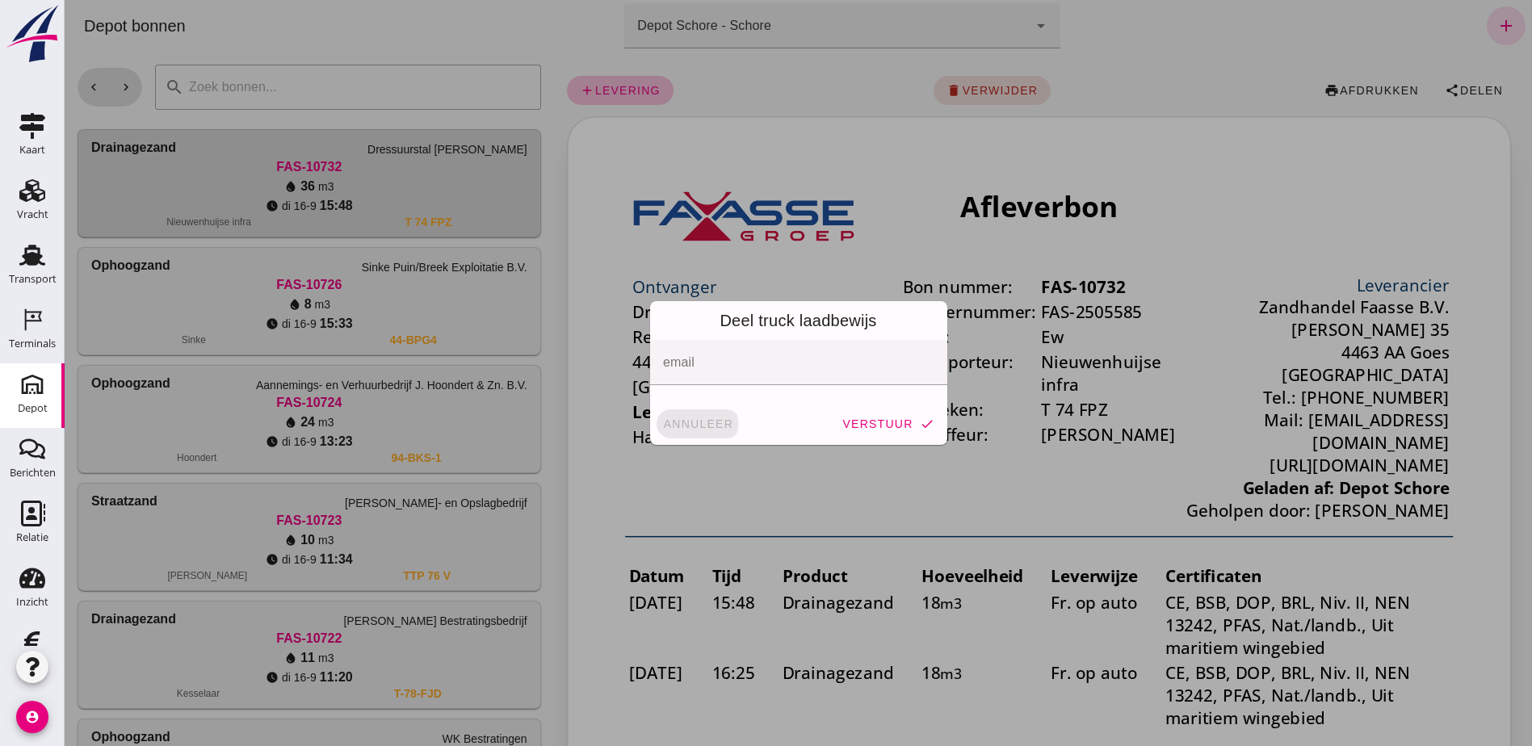
click at [686, 423] on span "annuleer" at bounding box center [698, 423] width 71 height 13
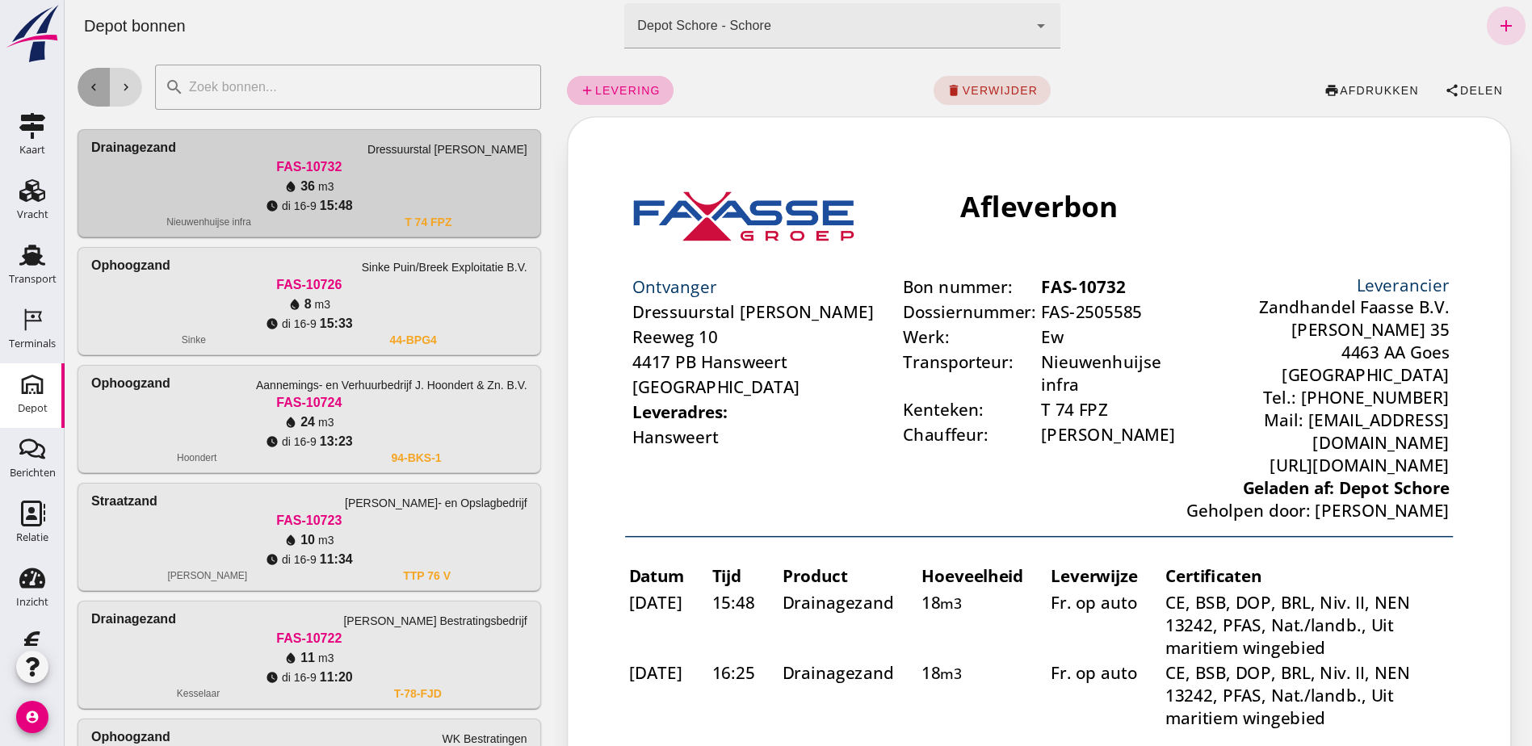
click at [93, 83] on icon "chevron_left" at bounding box center [93, 87] width 15 height 15
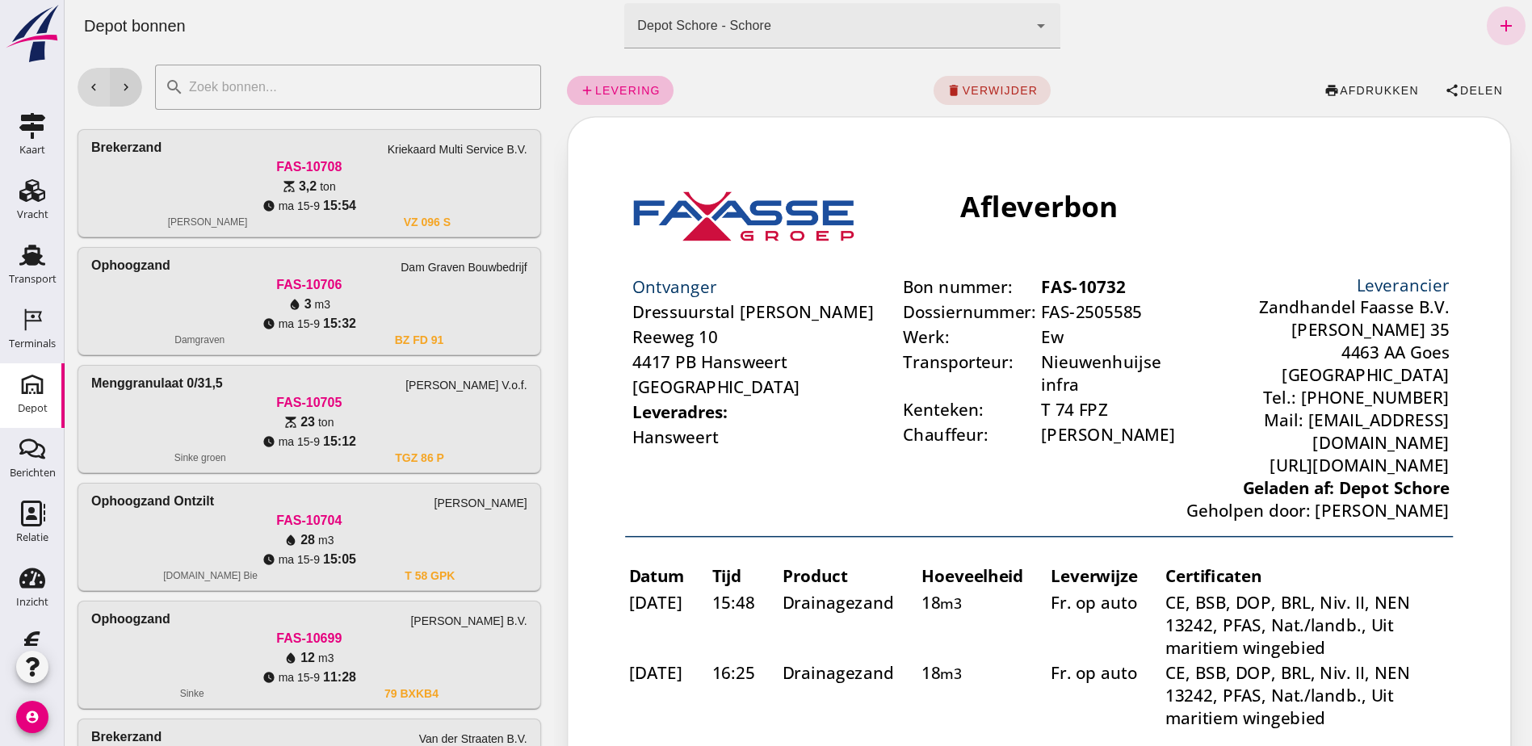
click at [123, 84] on icon "chevron_right" at bounding box center [126, 87] width 15 height 15
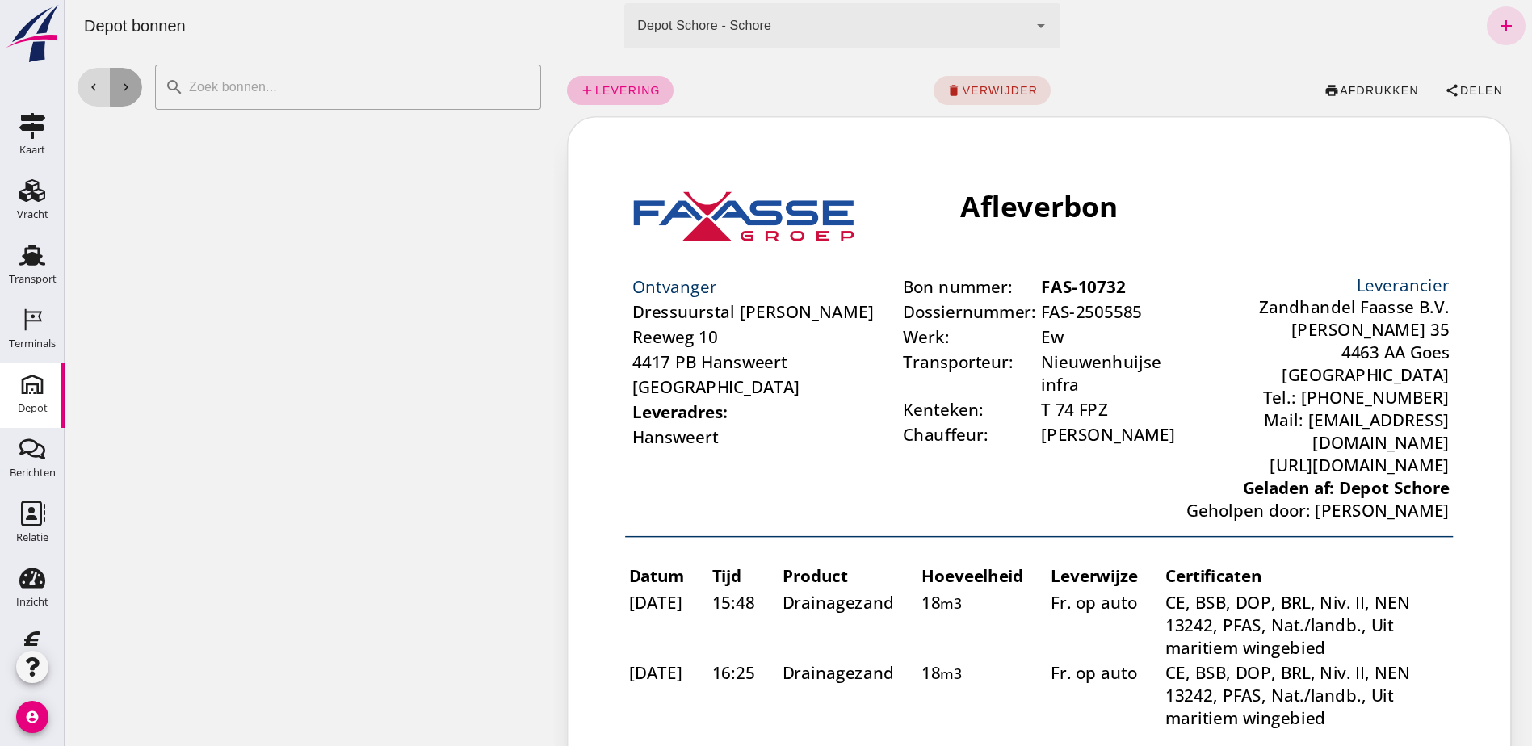
click at [123, 84] on icon "chevron_right" at bounding box center [126, 87] width 15 height 15
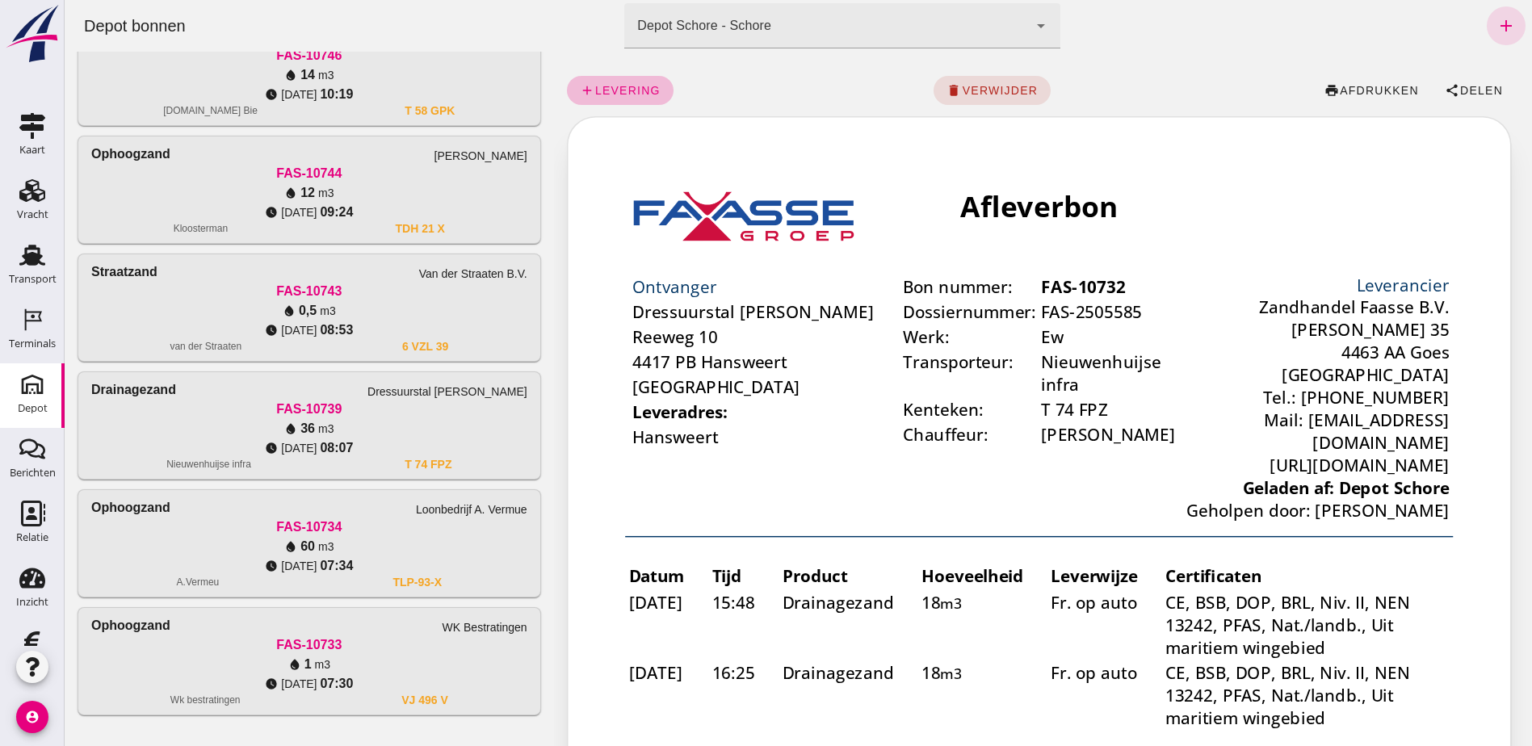
scroll to position [952, 0]
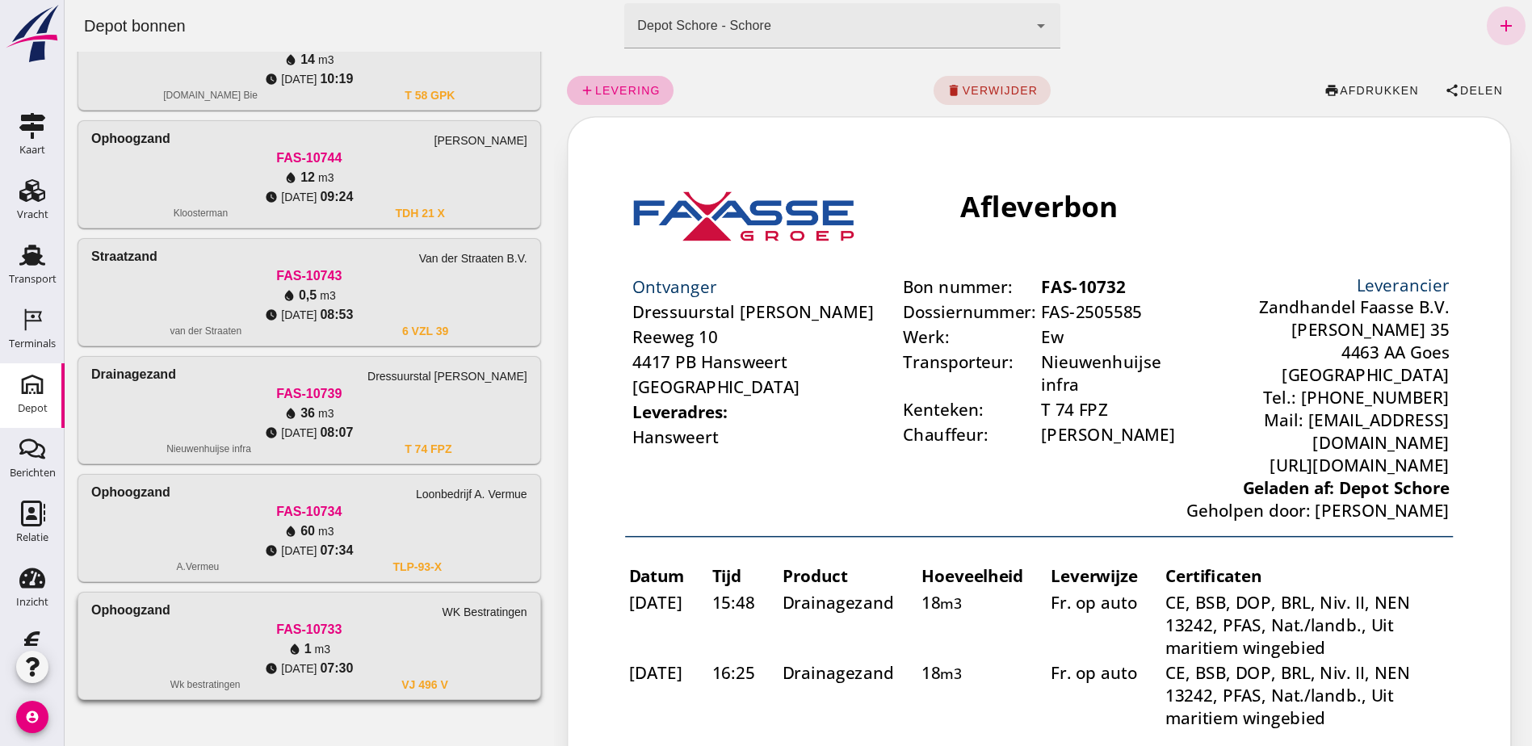
click at [431, 625] on div "FAS-10733" at bounding box center [309, 629] width 436 height 19
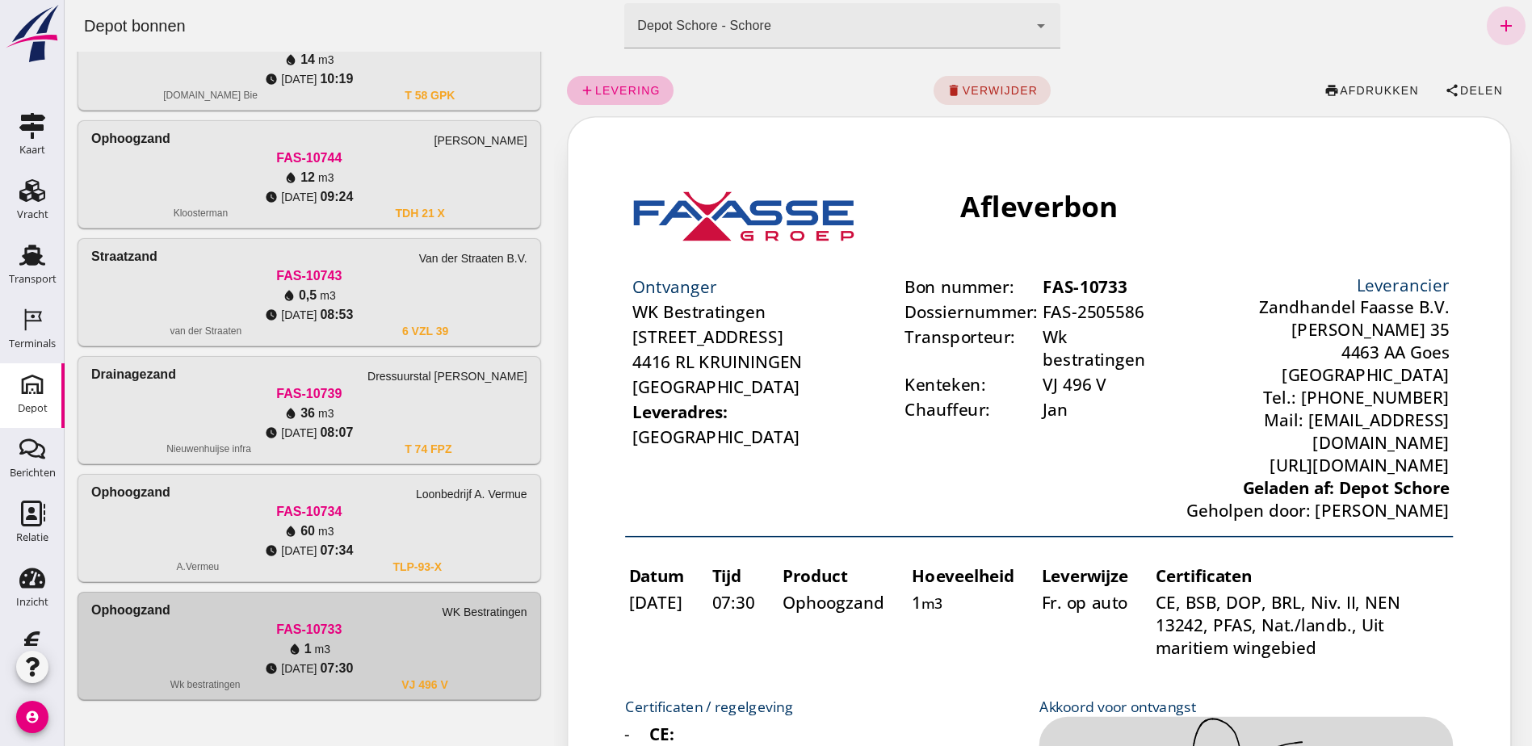
scroll to position [0, 0]
click at [1467, 90] on span "Delen" at bounding box center [1481, 90] width 44 height 13
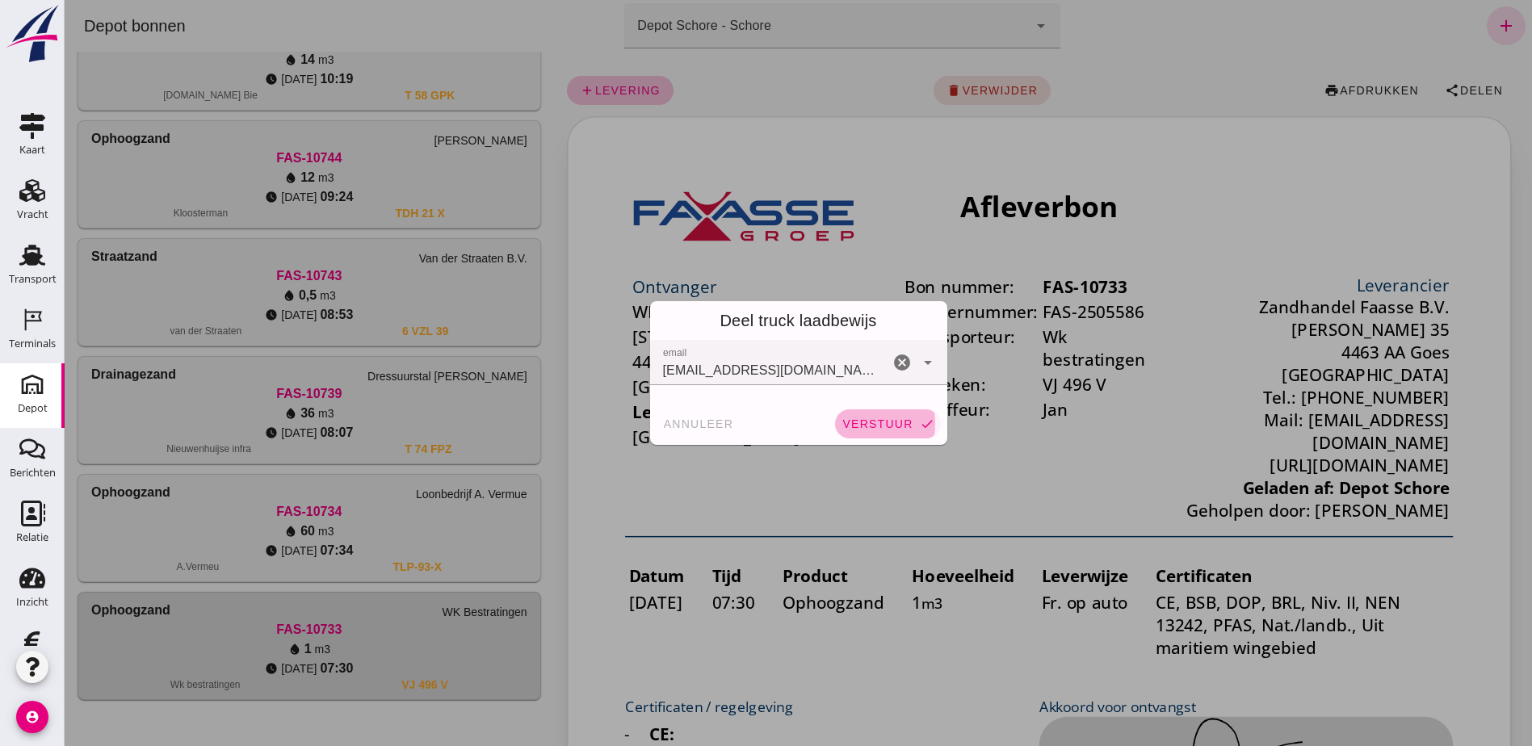
click at [894, 415] on button "verstuur check" at bounding box center [887, 423] width 105 height 29
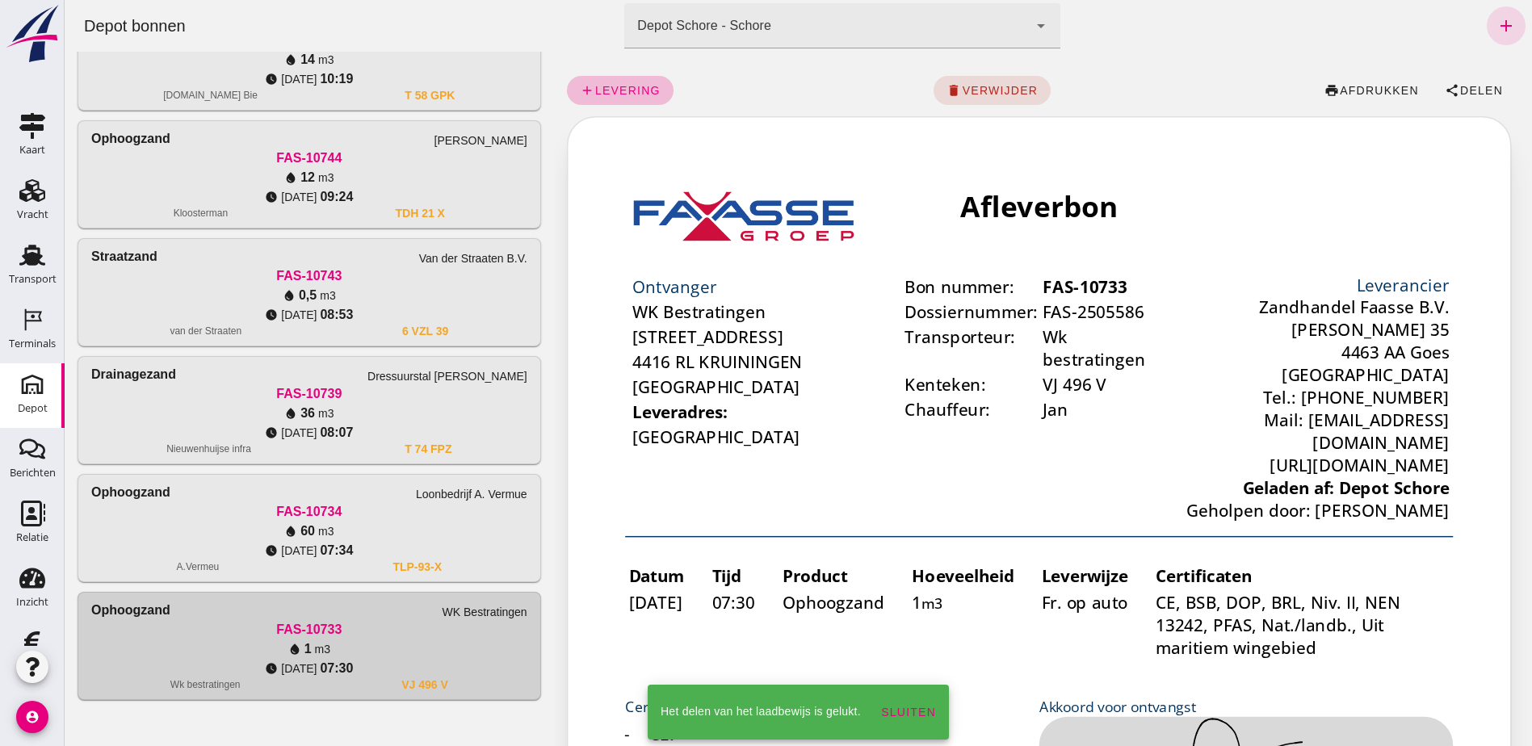
click at [478, 537] on div "water_drop 60 m3" at bounding box center [309, 531] width 436 height 19
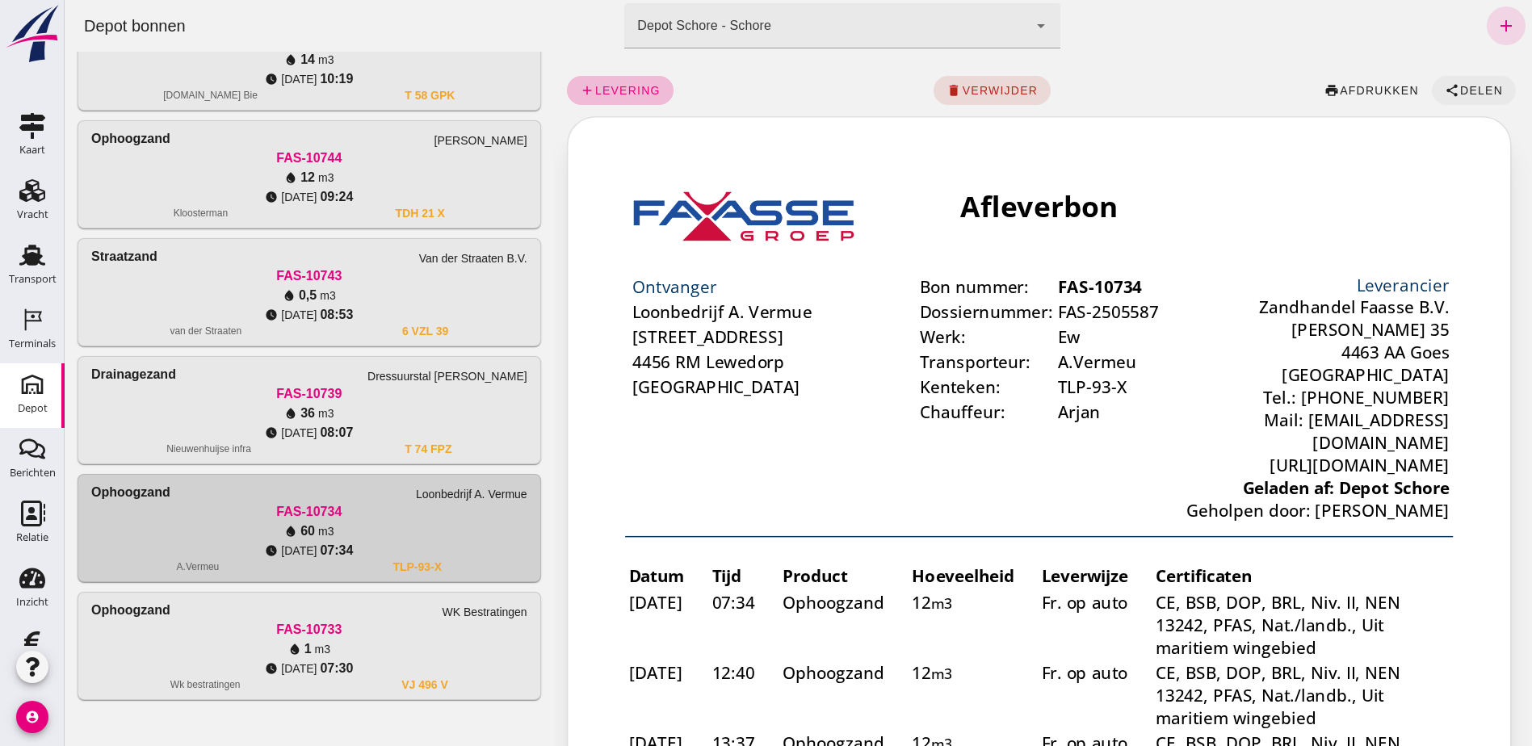
click at [1480, 86] on span "Delen" at bounding box center [1481, 90] width 44 height 13
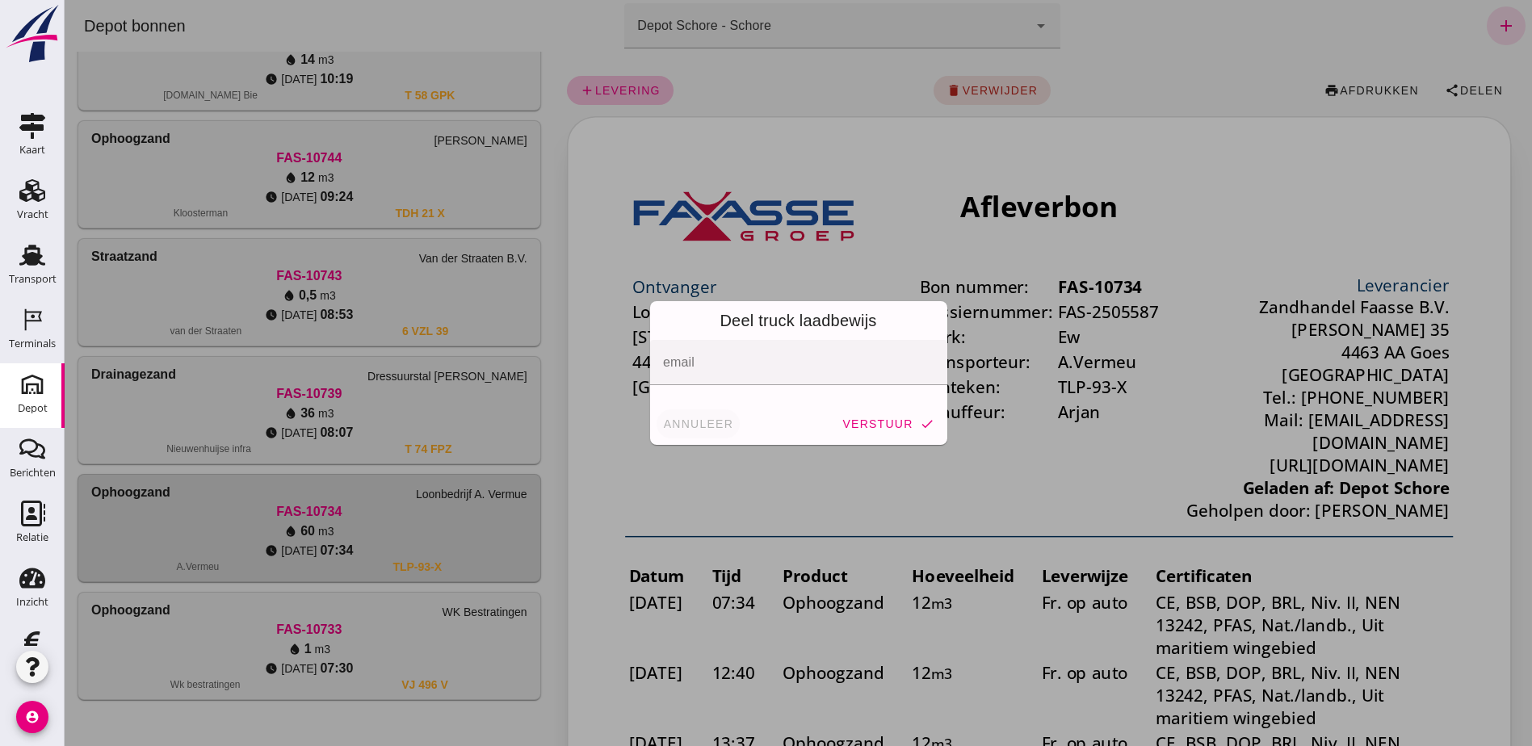
click at [707, 420] on span "annuleer" at bounding box center [698, 423] width 71 height 13
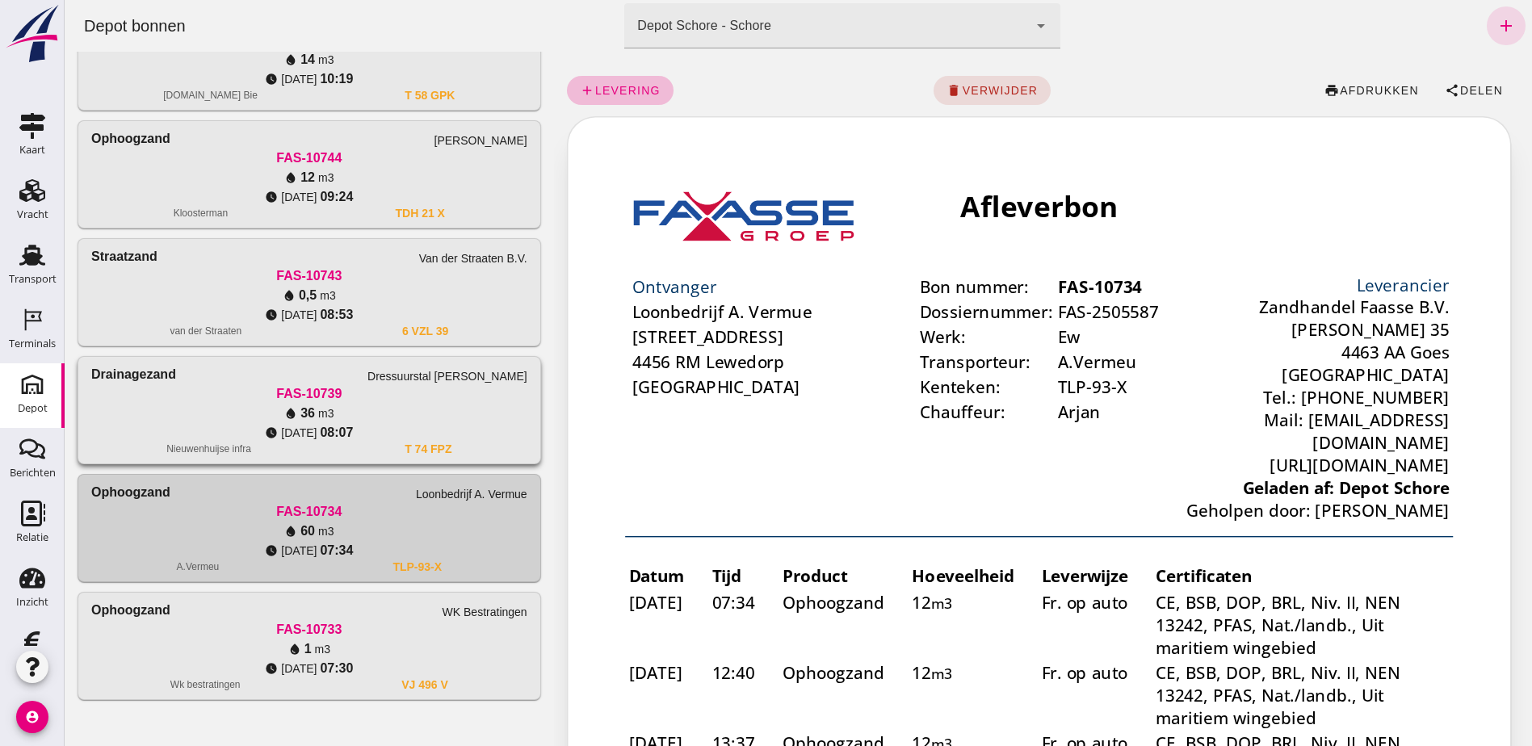
click at [434, 422] on div "water_drop 36 m3" at bounding box center [309, 413] width 436 height 19
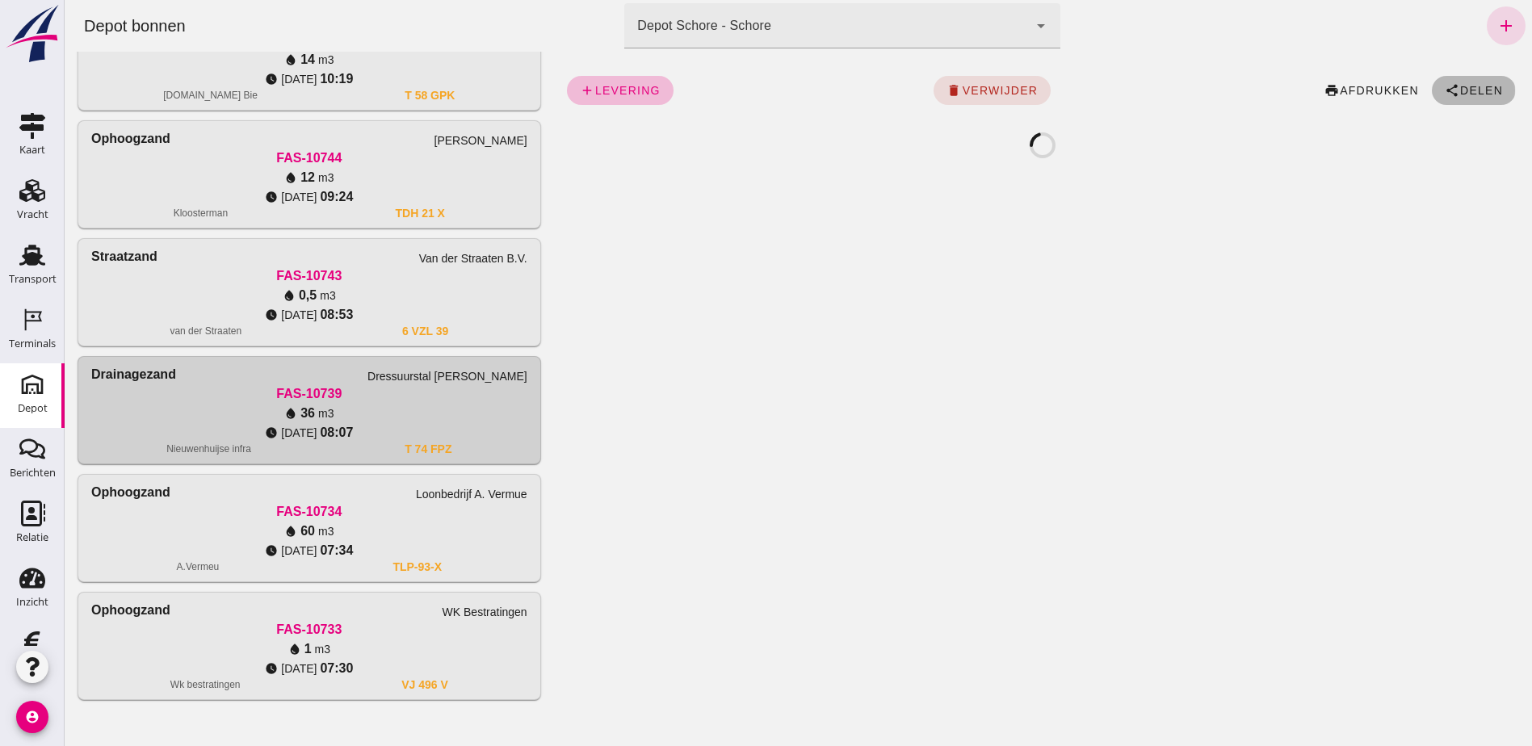
click at [1445, 94] on icon "share" at bounding box center [1452, 90] width 15 height 15
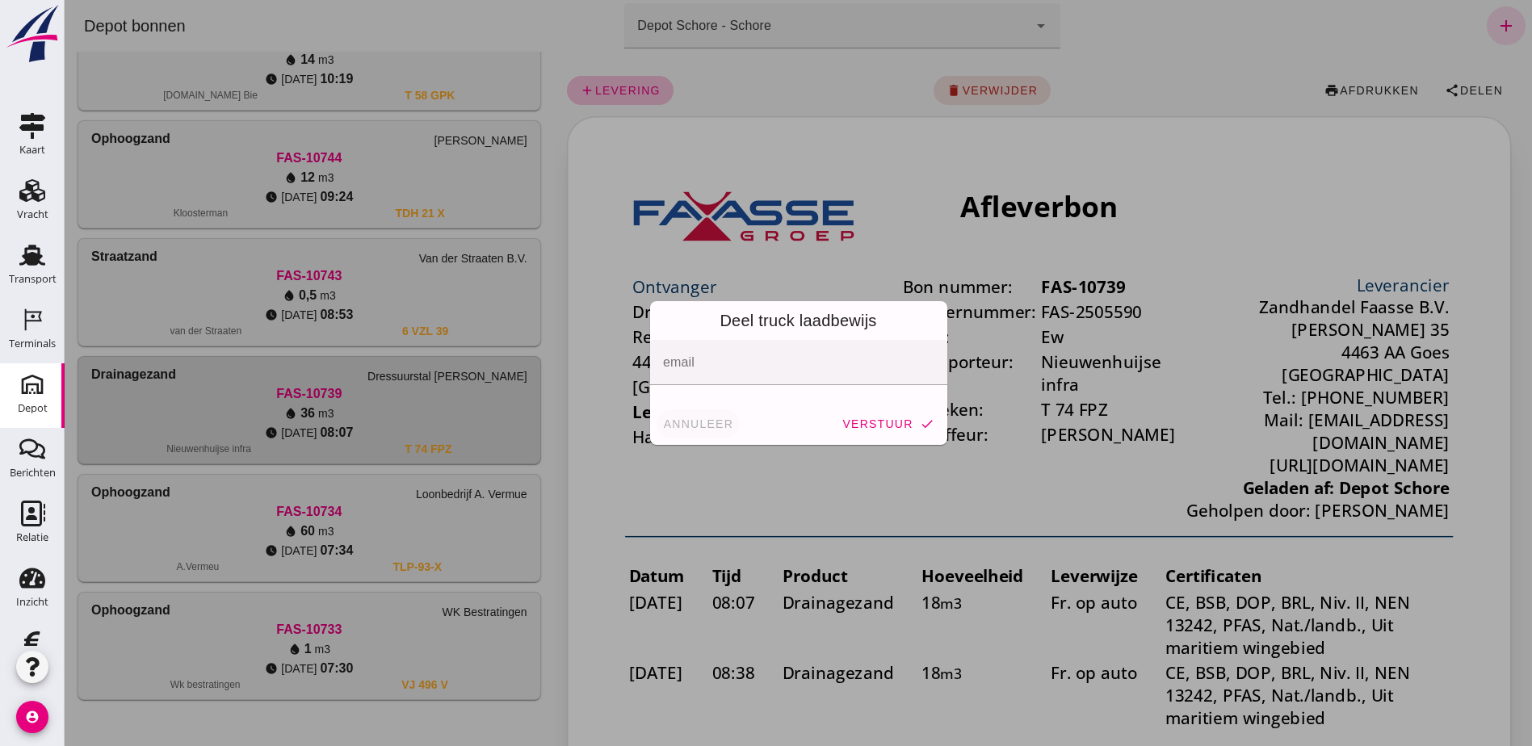
click at [690, 417] on span "annuleer" at bounding box center [698, 423] width 71 height 13
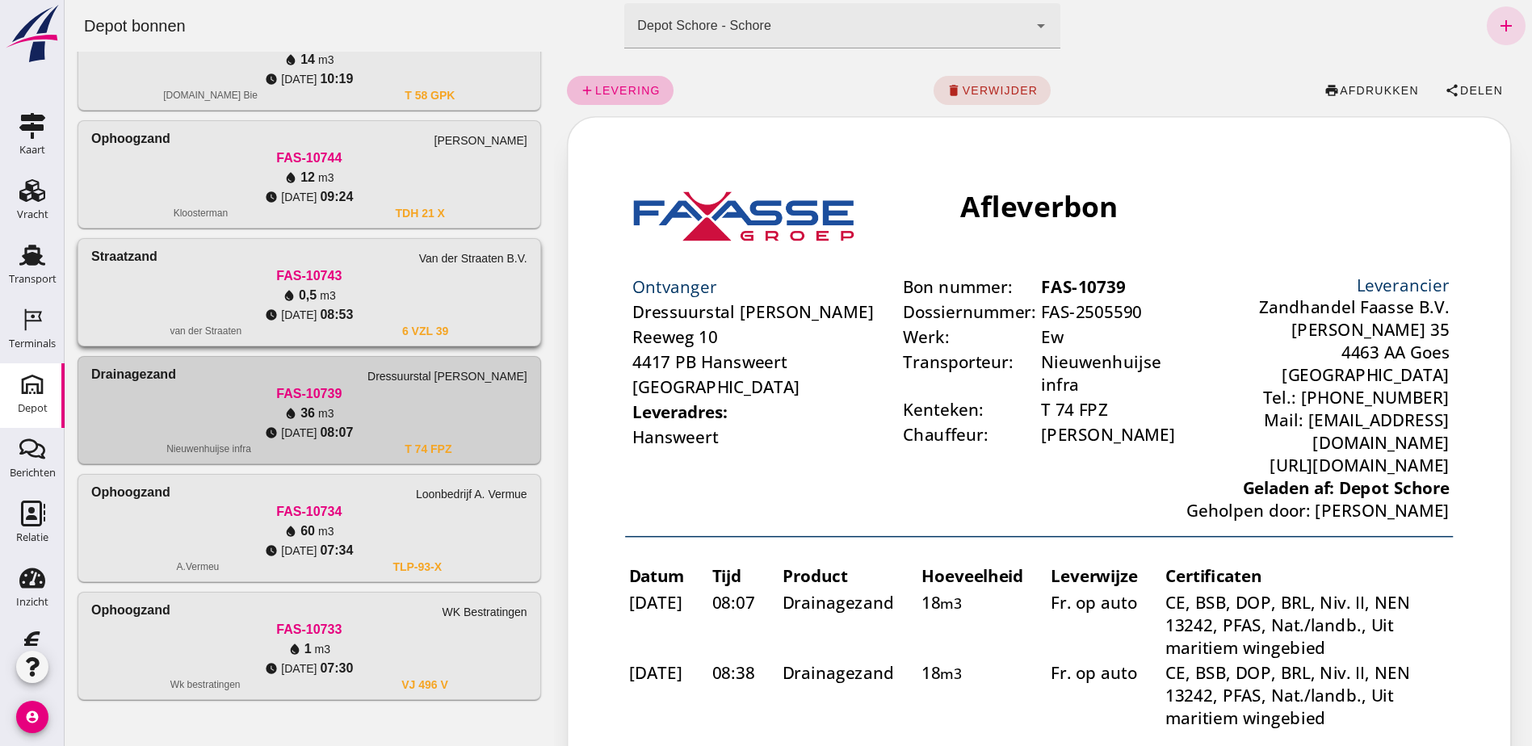
click at [367, 295] on div "water_drop 0,5 m3" at bounding box center [309, 295] width 436 height 19
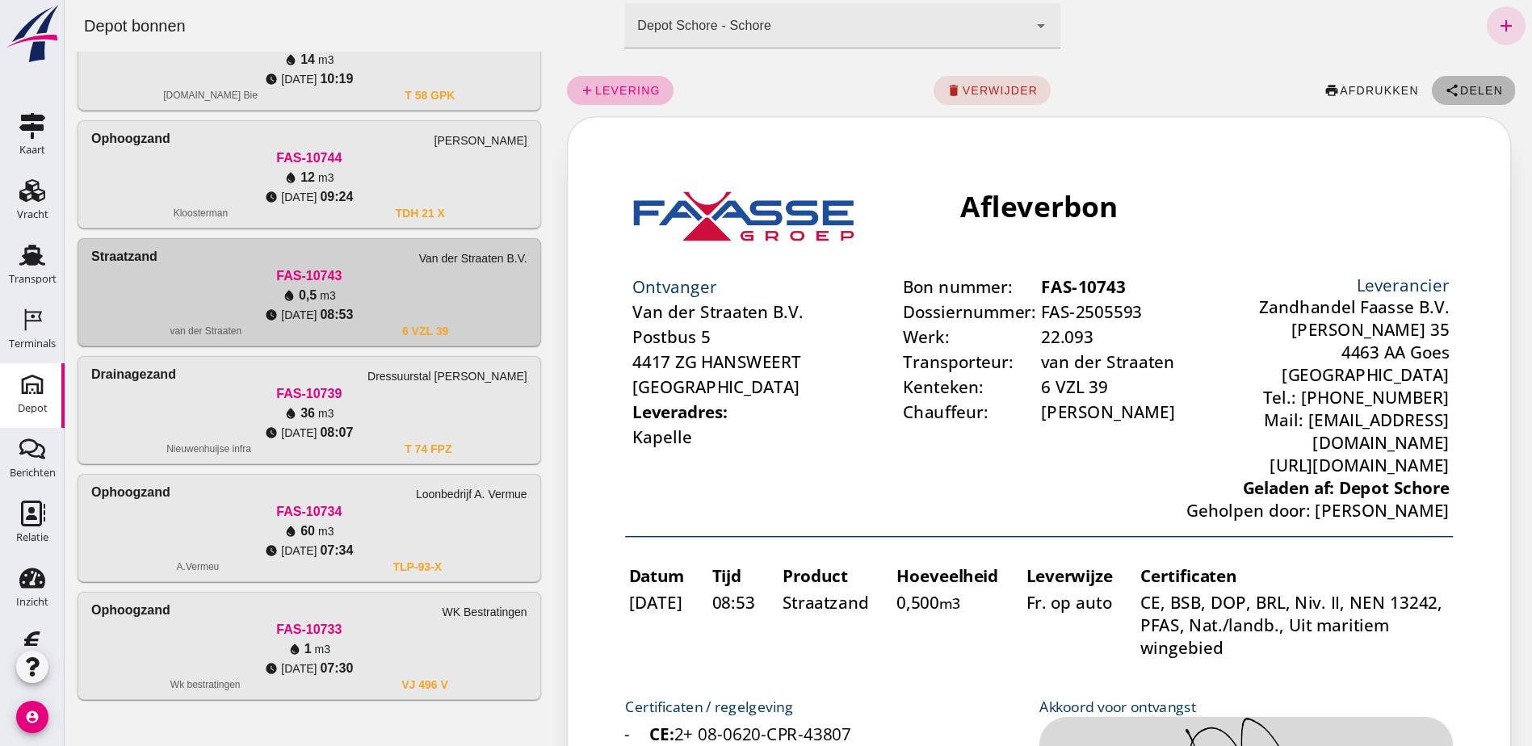
click at [1459, 91] on span "Delen" at bounding box center [1481, 90] width 44 height 13
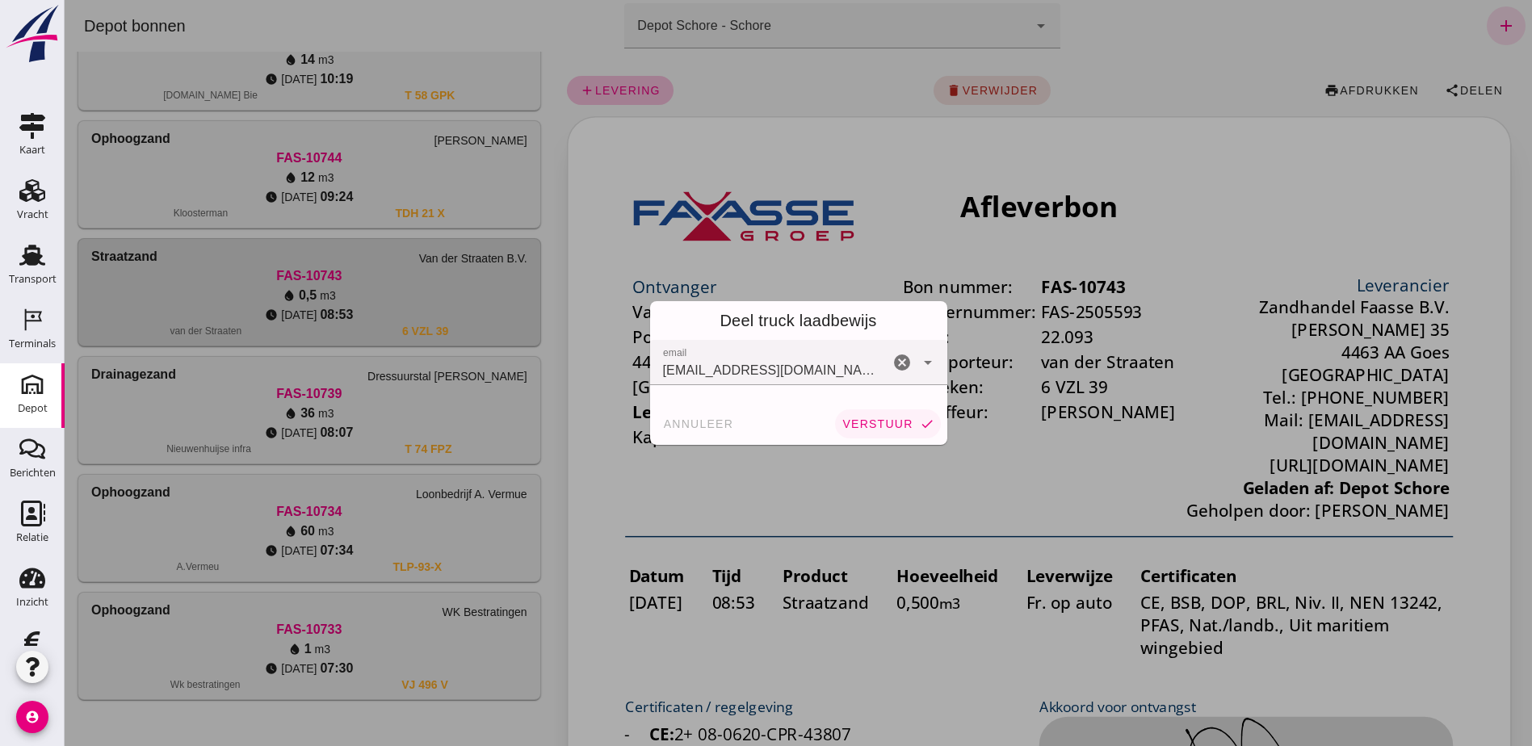
click at [875, 414] on button "verstuur check" at bounding box center [887, 423] width 105 height 29
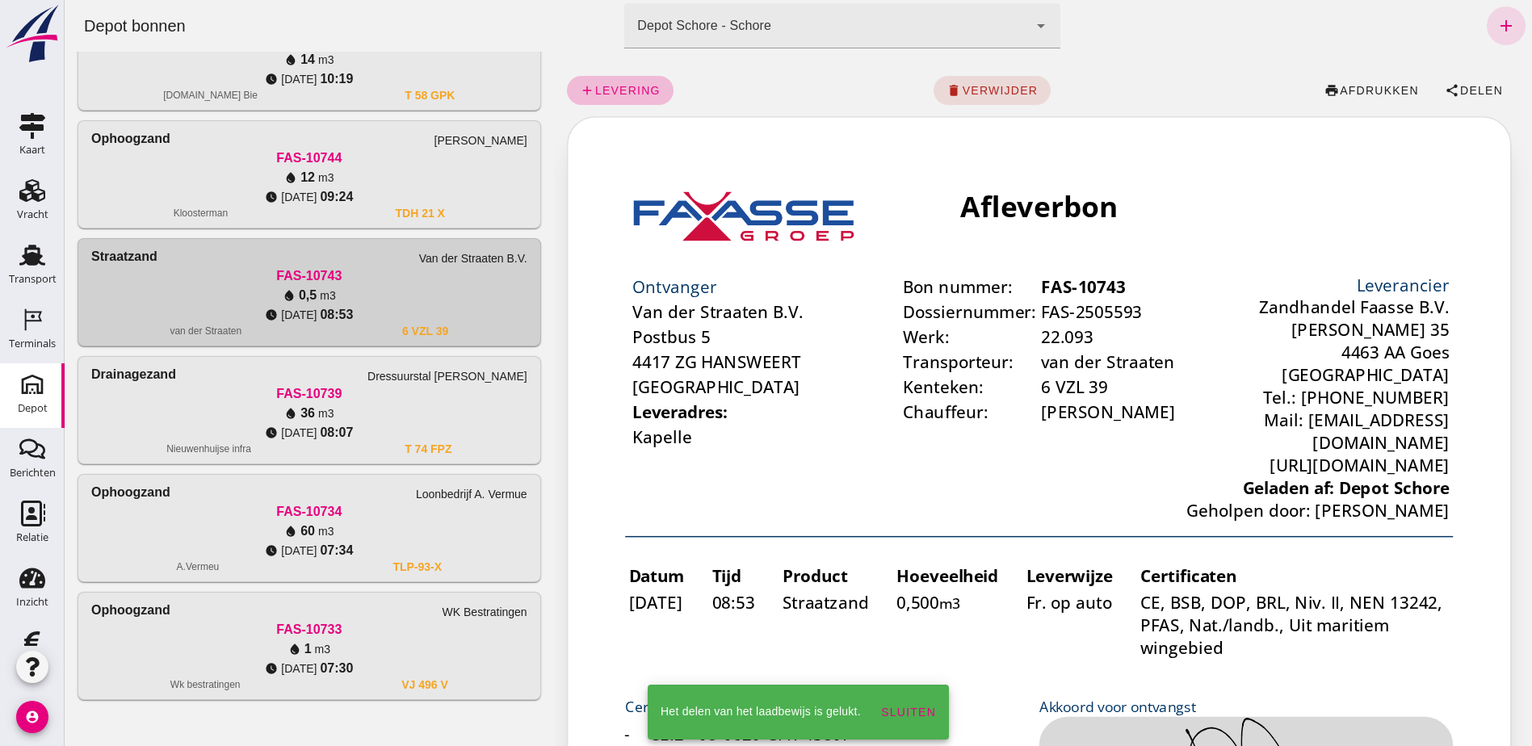
click at [456, 185] on div "water_drop 12 m3" at bounding box center [309, 177] width 436 height 19
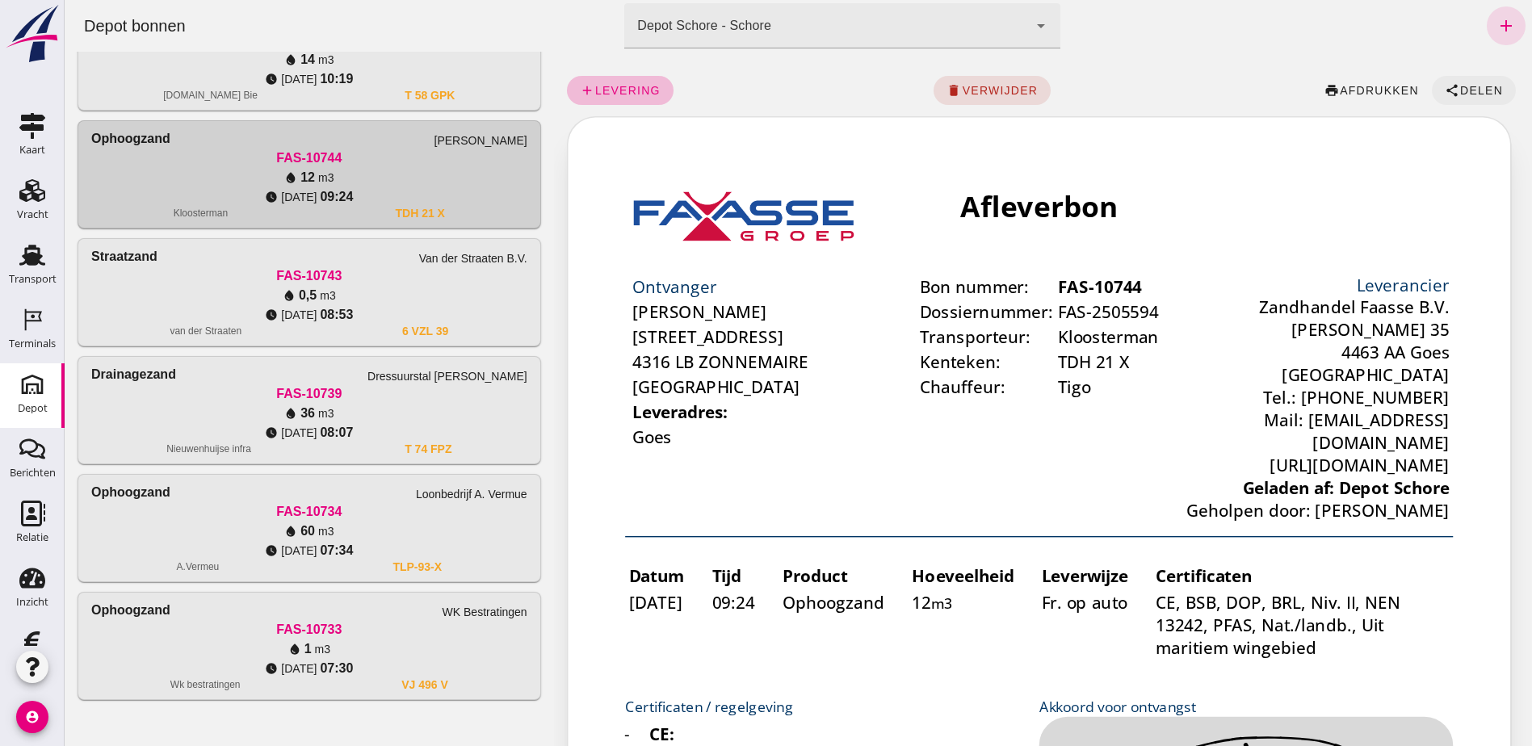
click at [1446, 90] on icon "share" at bounding box center [1452, 90] width 15 height 15
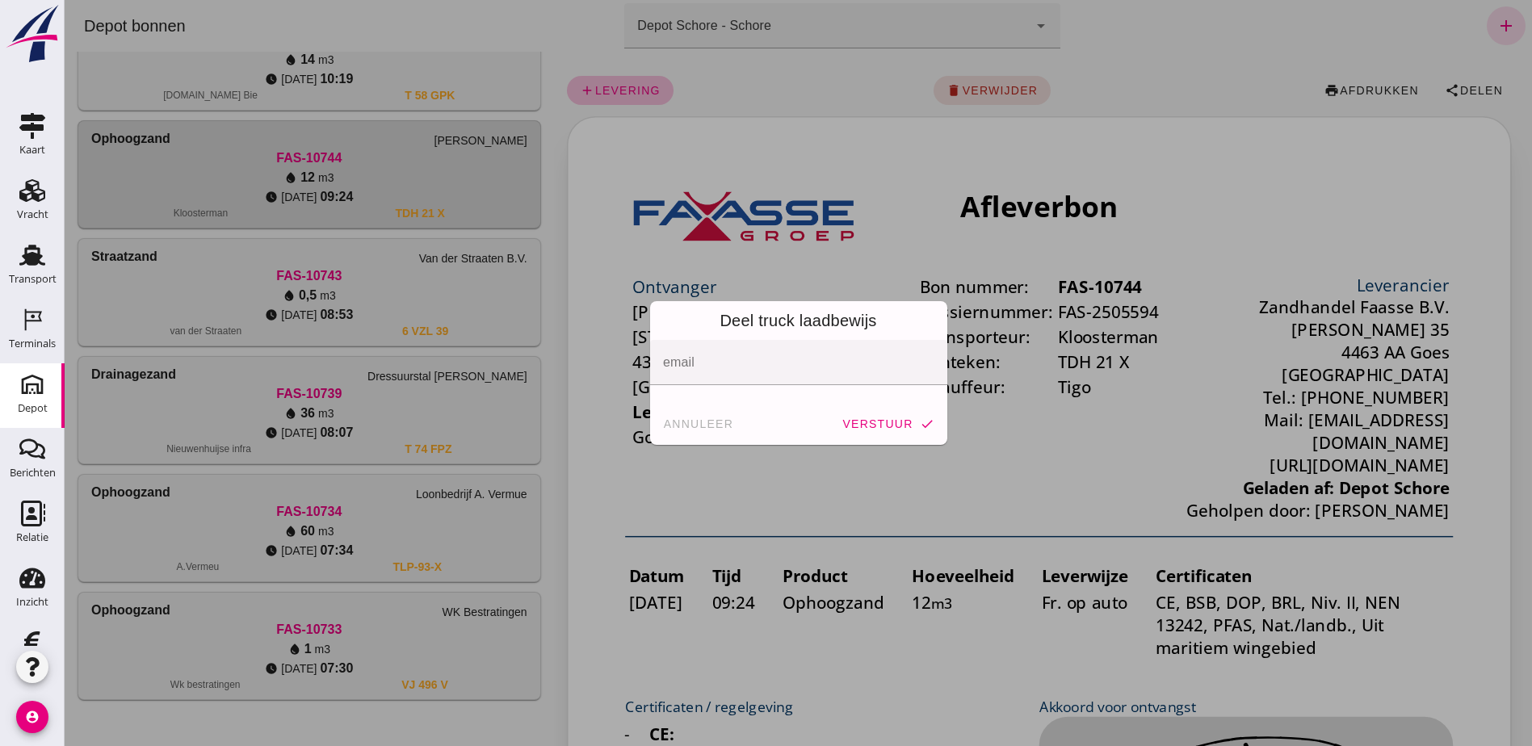
drag, startPoint x: 690, startPoint y: 424, endPoint x: 685, endPoint y: 417, distance: 8.6
click at [690, 425] on span "annuleer" at bounding box center [698, 423] width 71 height 13
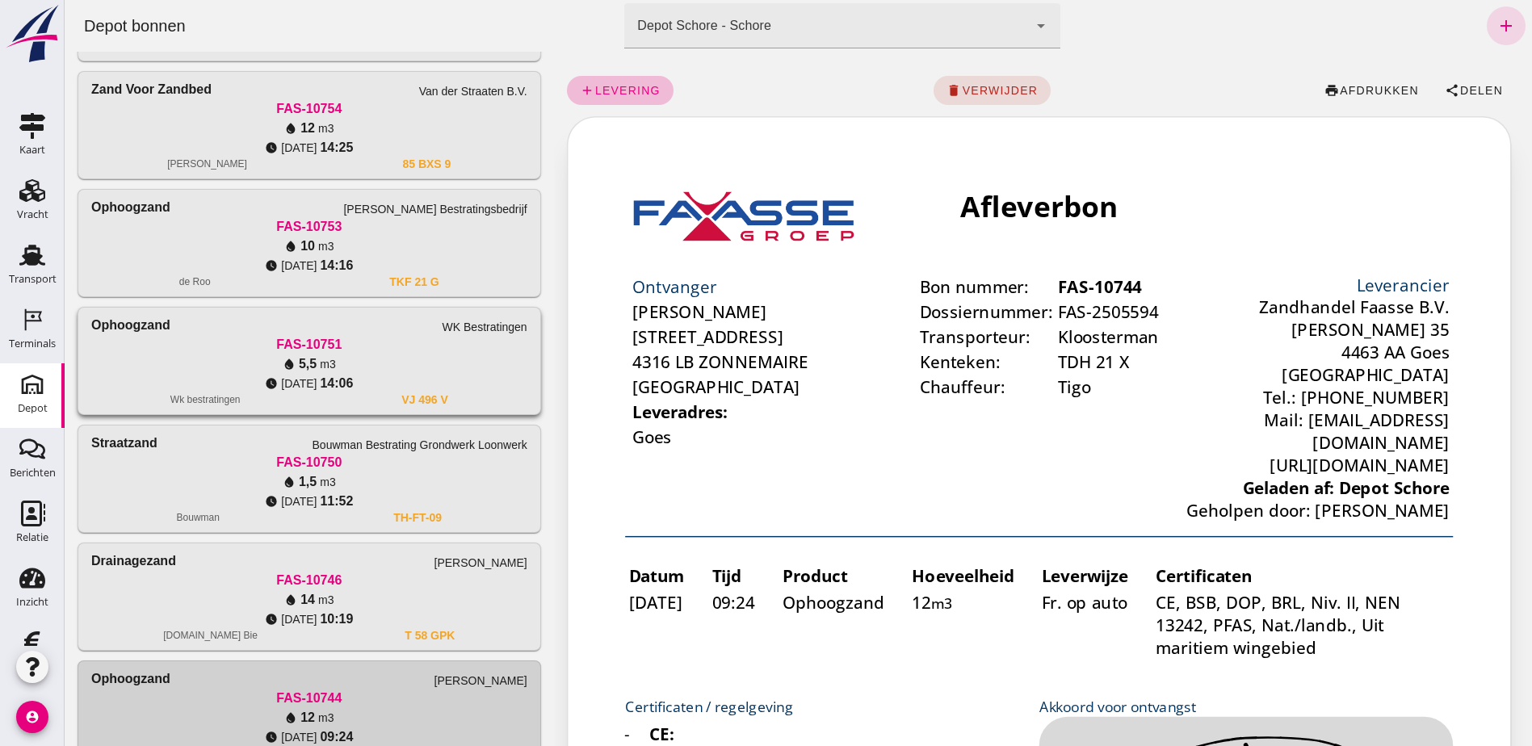
scroll to position [387, 0]
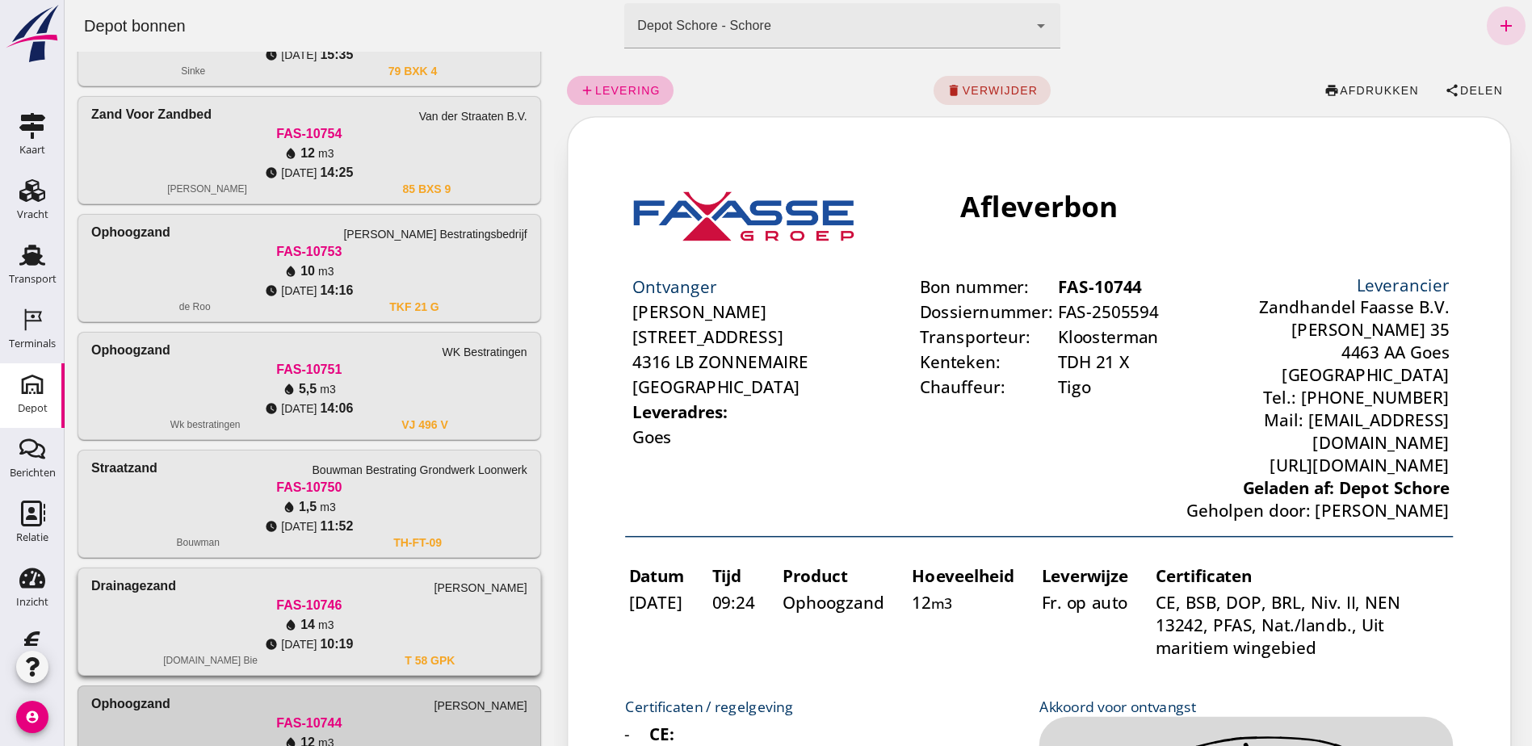
click at [379, 604] on div "FAS-10746" at bounding box center [309, 605] width 436 height 19
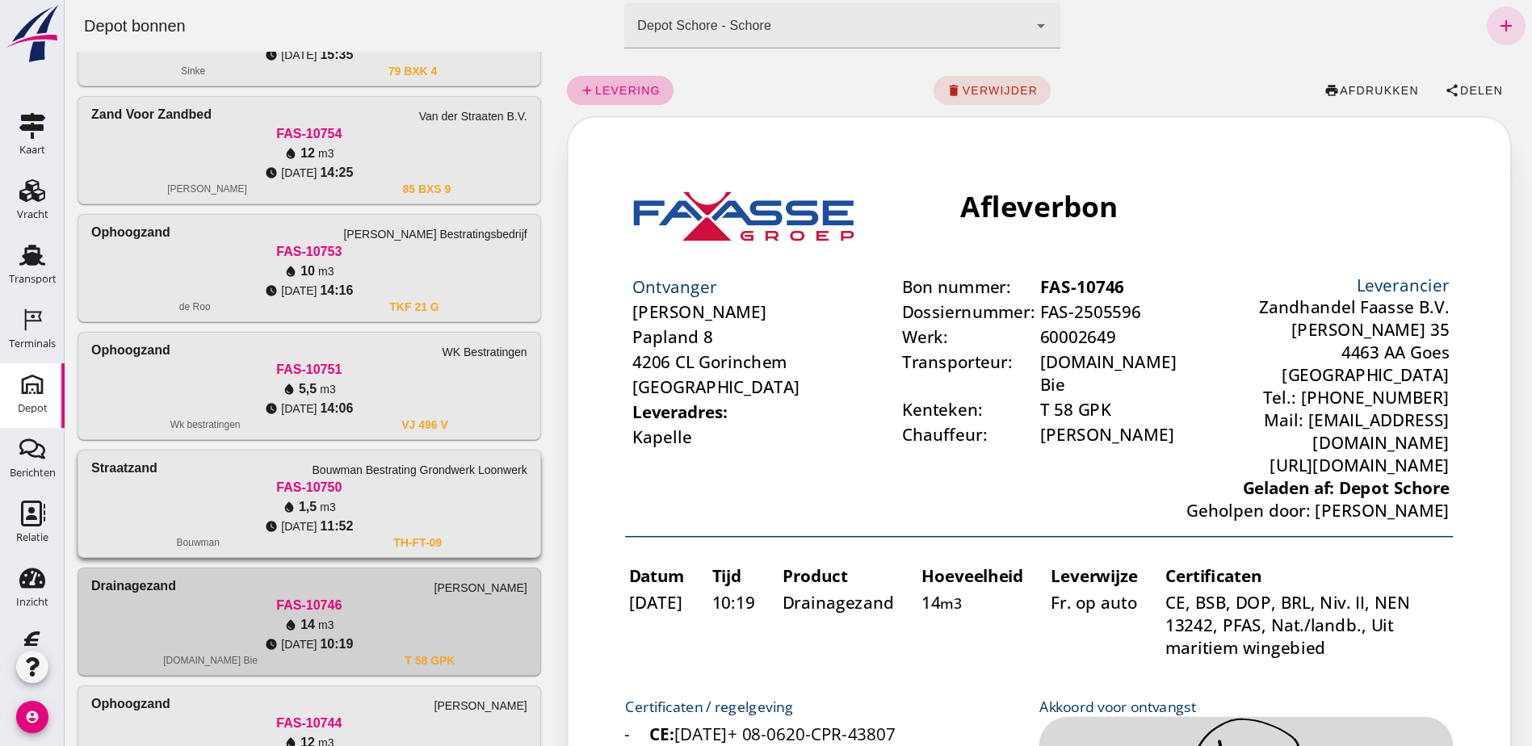
scroll to position [0, 0]
click at [459, 481] on div "FAS-10750" at bounding box center [309, 487] width 436 height 19
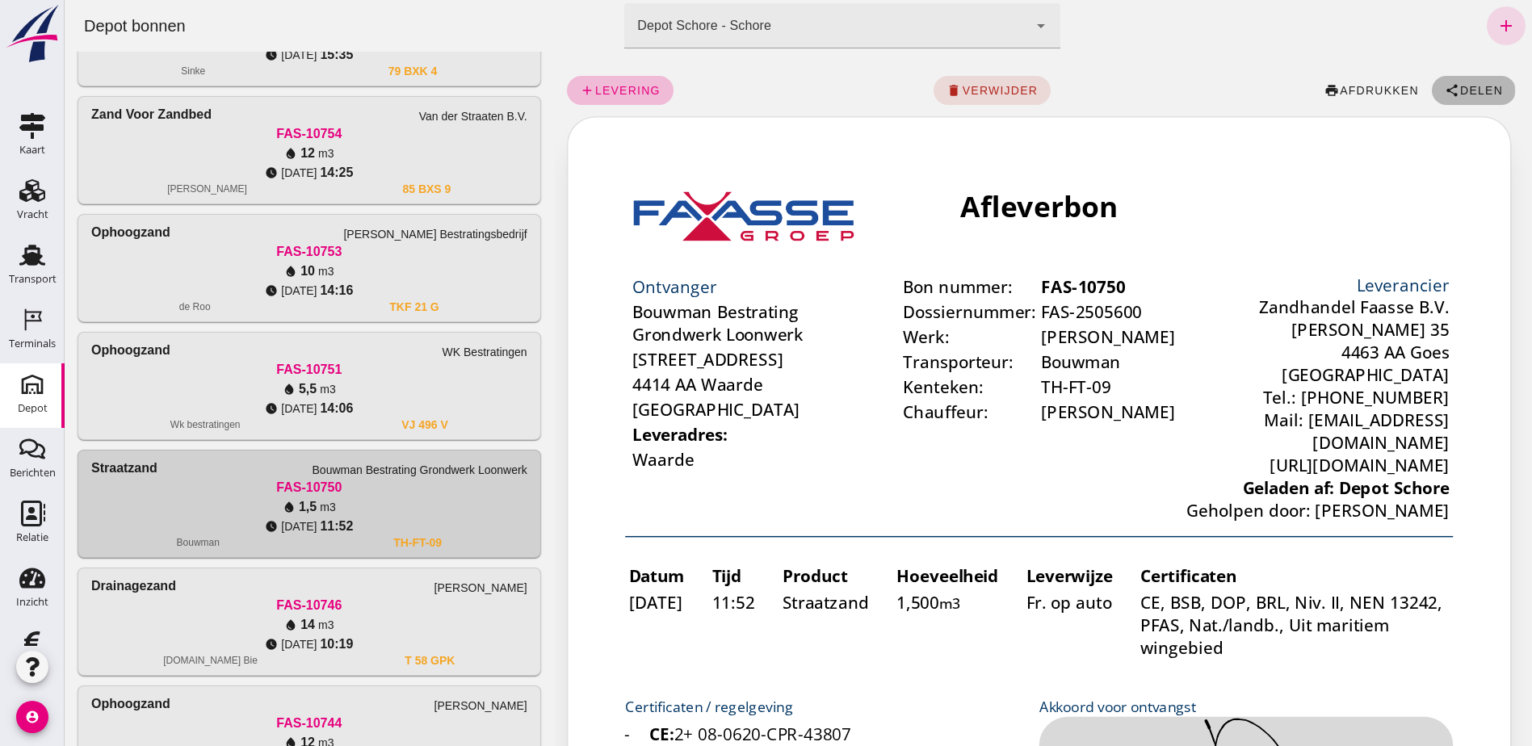
click at [1468, 88] on span "Delen" at bounding box center [1481, 90] width 44 height 13
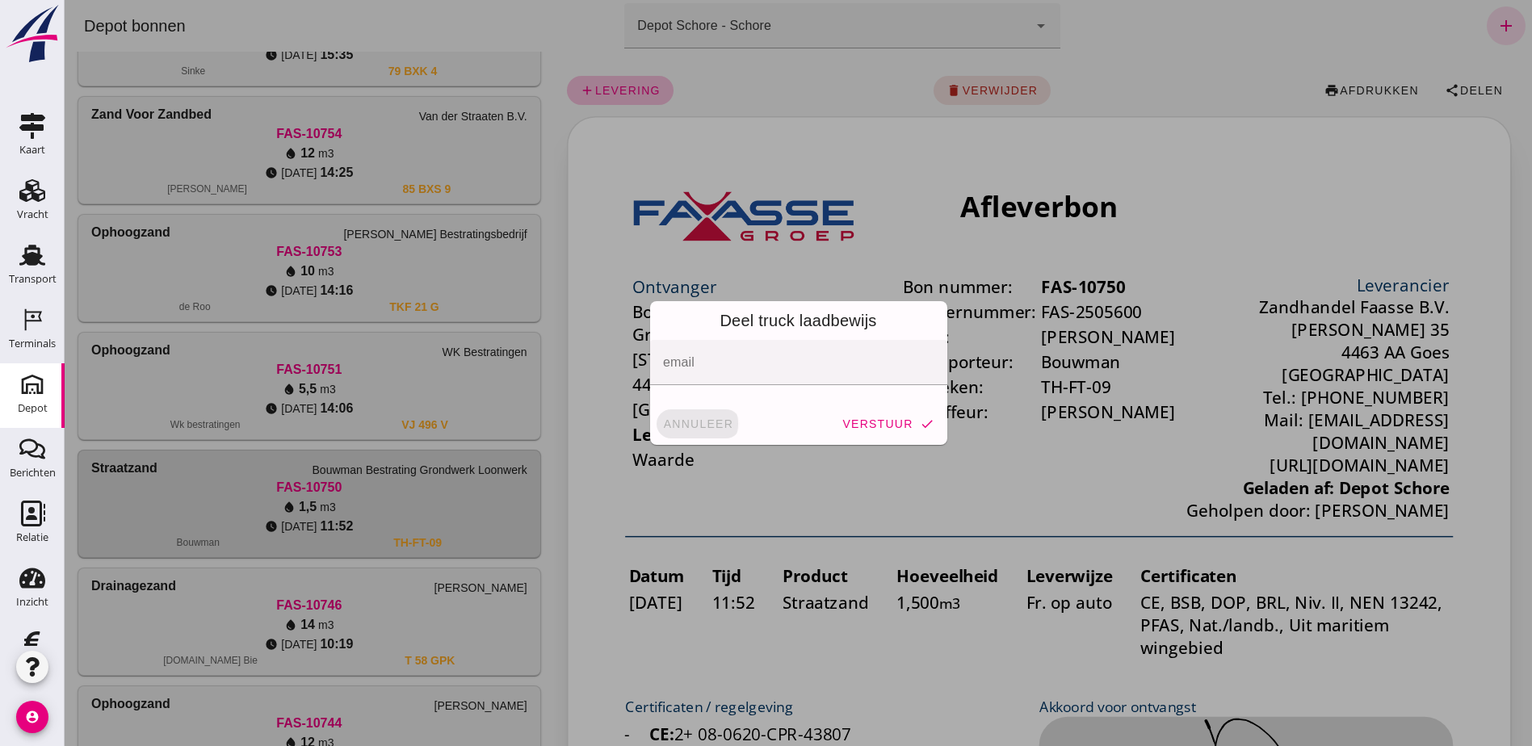
click at [675, 431] on button "annuleer" at bounding box center [699, 423] width 84 height 29
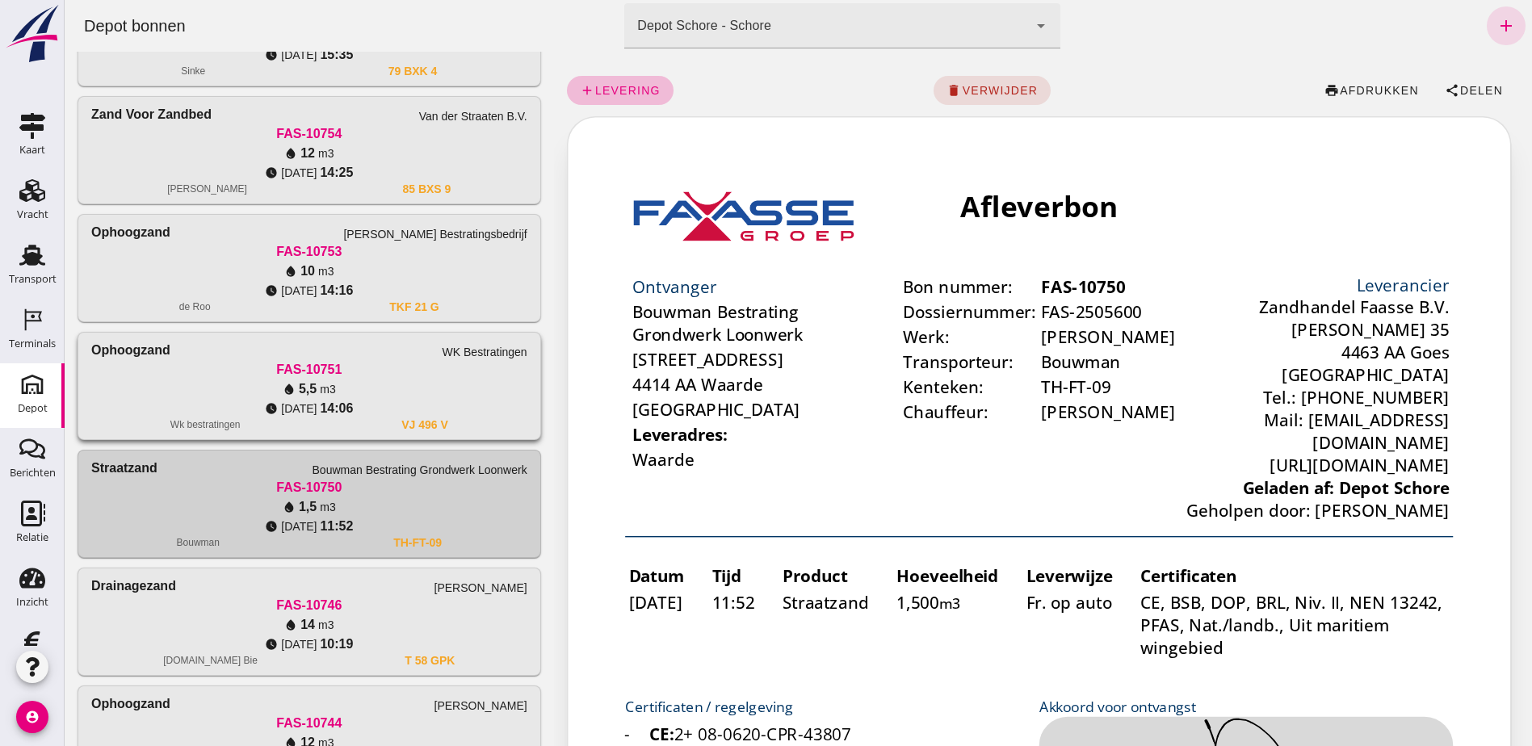
click at [473, 390] on div "water_drop 5,5 m3" at bounding box center [309, 389] width 436 height 19
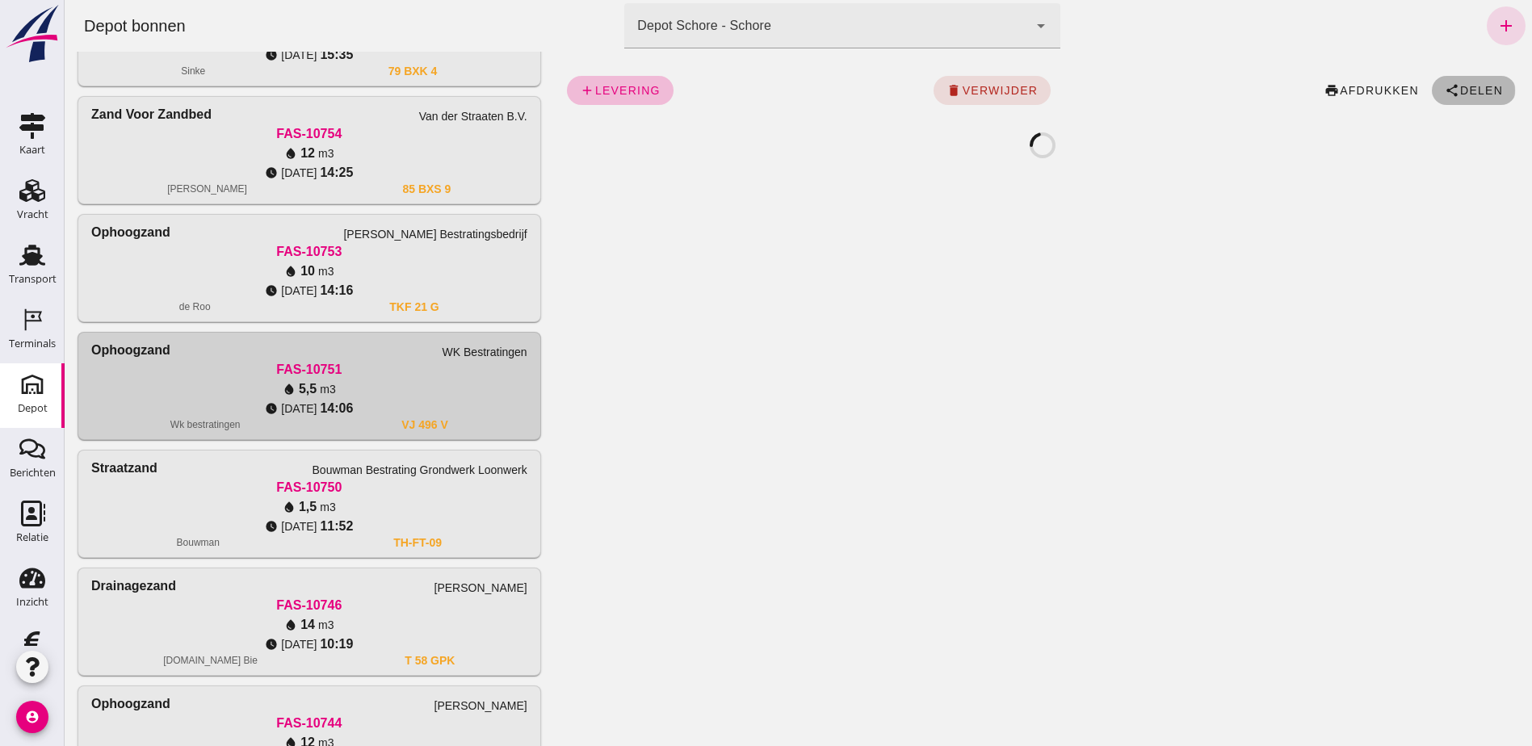
click at [1459, 84] on span "Delen" at bounding box center [1481, 90] width 44 height 13
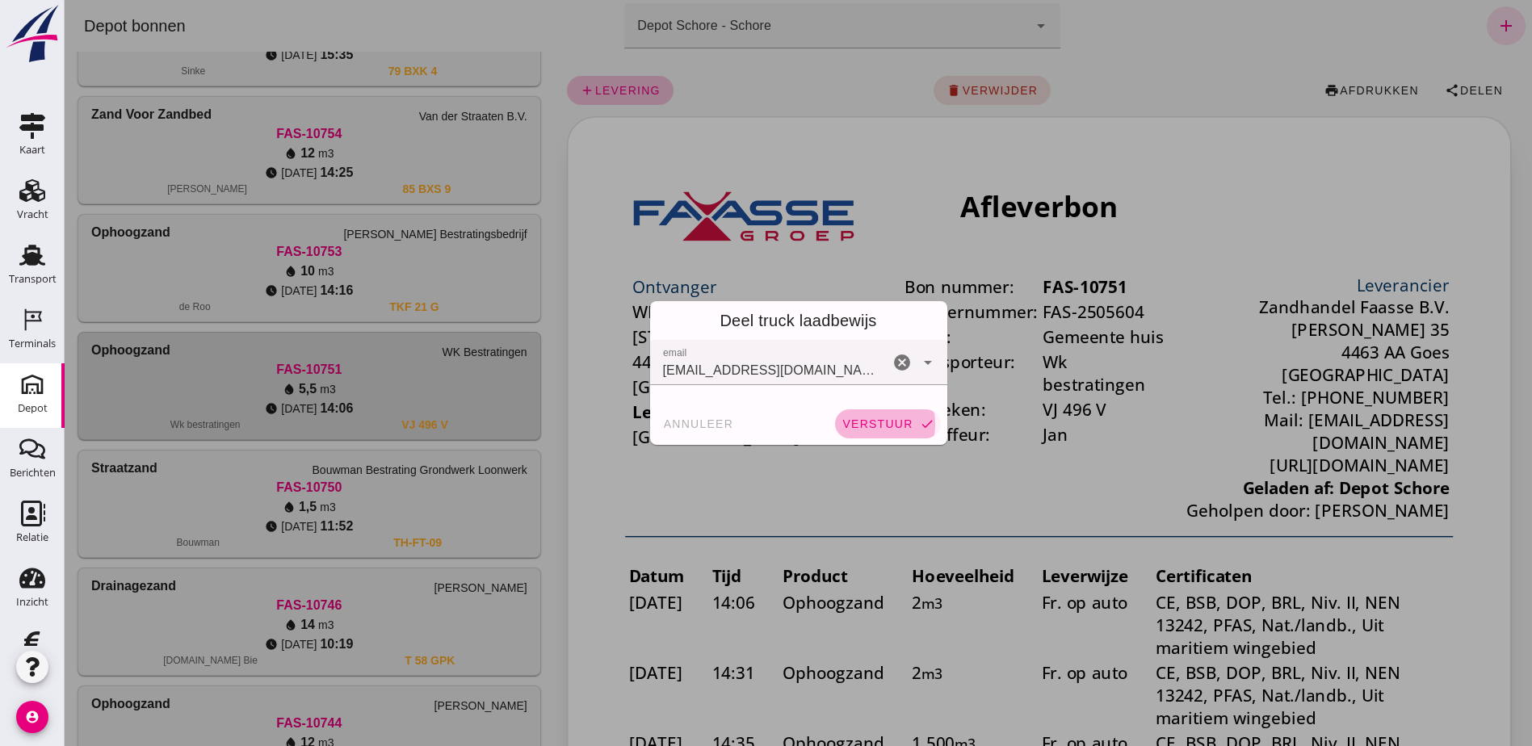
click at [900, 410] on button "verstuur check" at bounding box center [887, 423] width 105 height 29
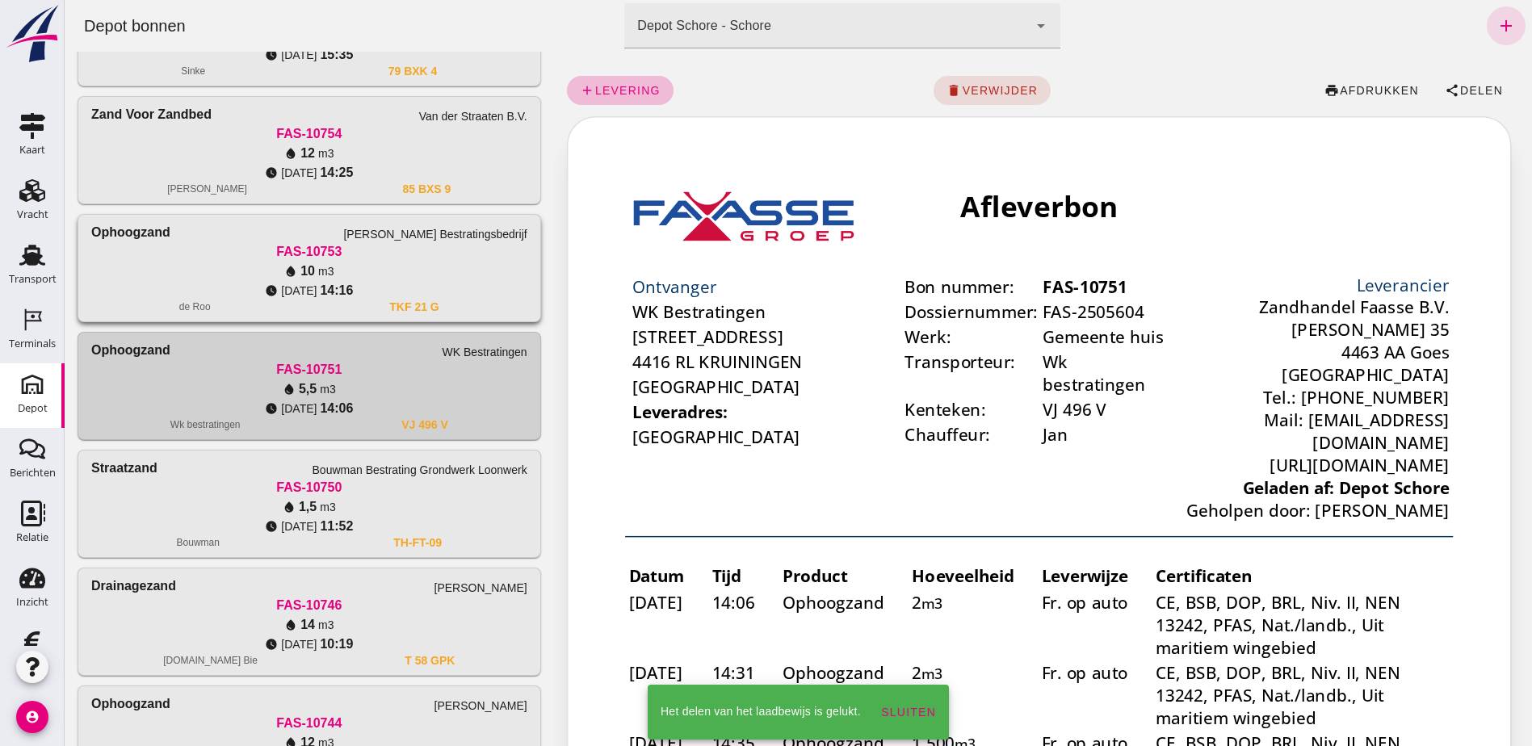
click at [463, 257] on div "FAS-10753" at bounding box center [309, 251] width 436 height 19
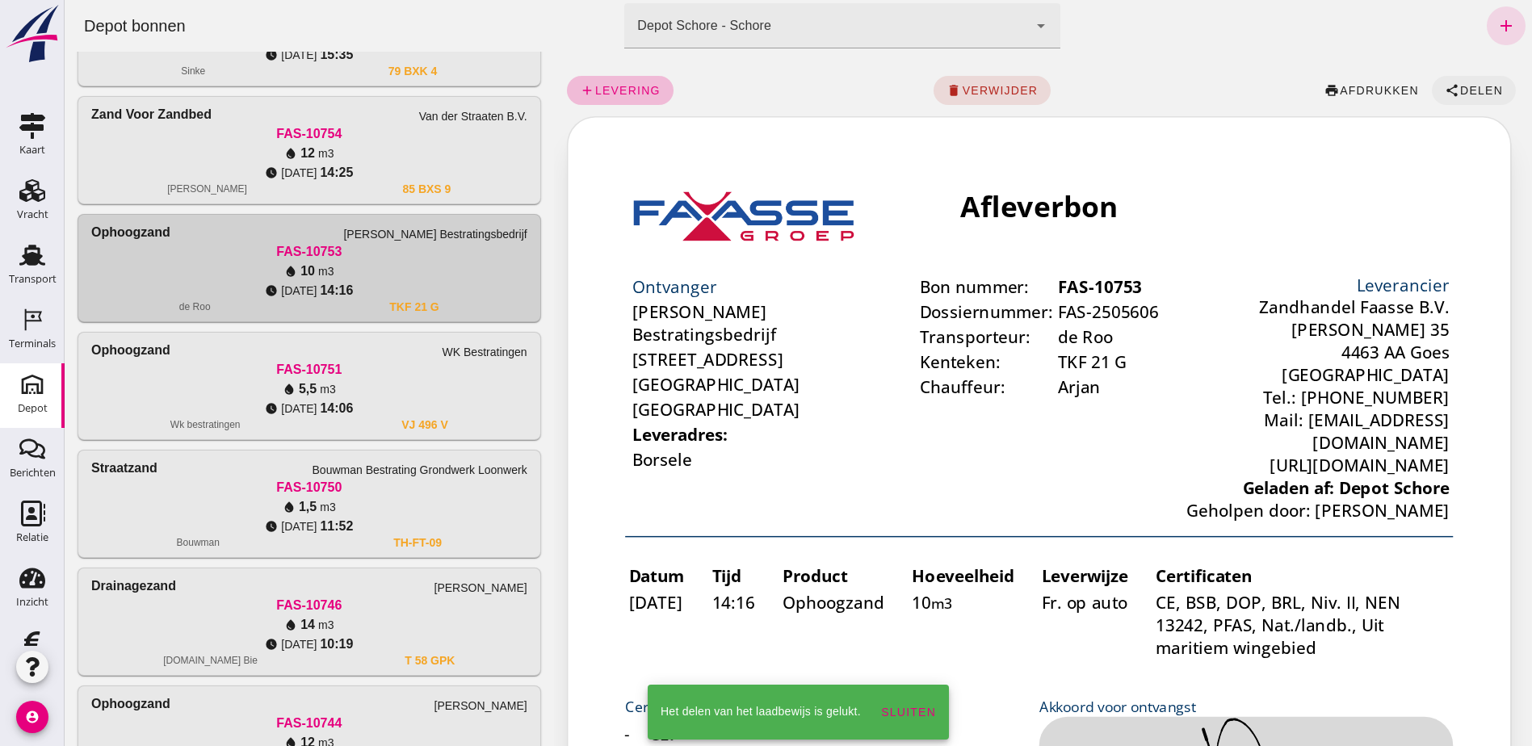
click at [1475, 77] on div "add levering delete verwijder print afdrukken share Delen" at bounding box center [1043, 91] width 952 height 52
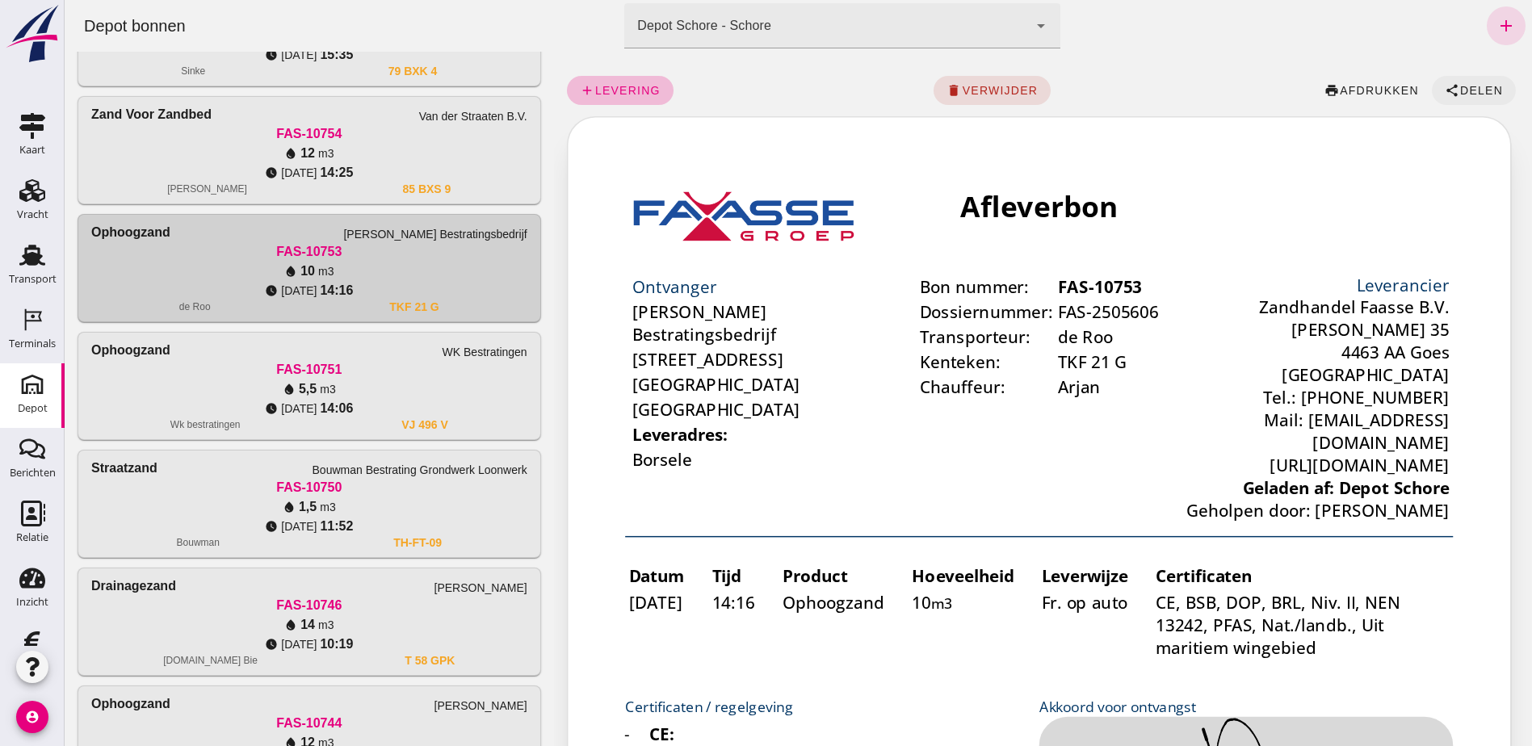
click at [1461, 92] on span "Delen" at bounding box center [1481, 90] width 44 height 13
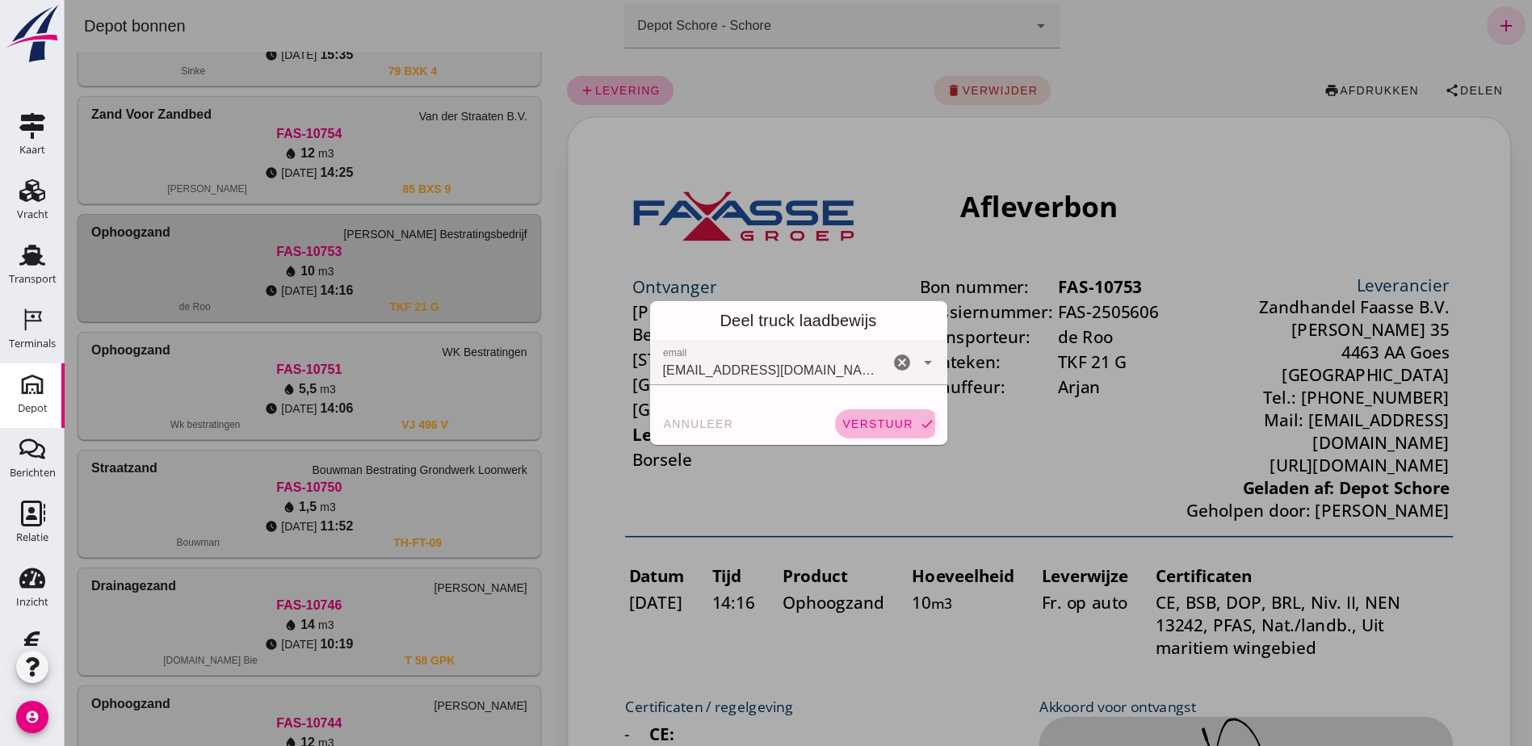
click at [880, 426] on span "verstuur" at bounding box center [876, 423] width 71 height 13
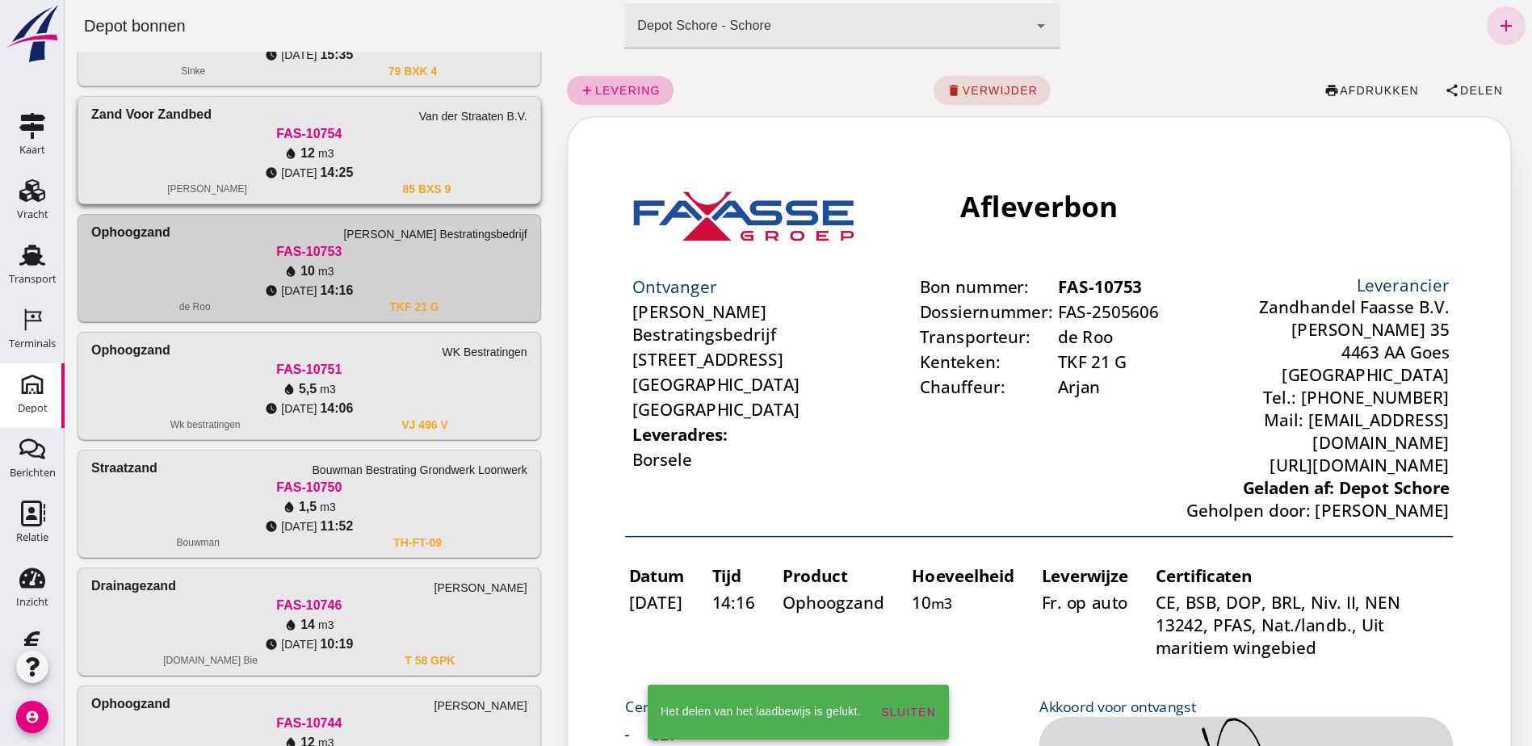
click at [442, 177] on div "watch_later [DATE] 14:25" at bounding box center [309, 172] width 436 height 19
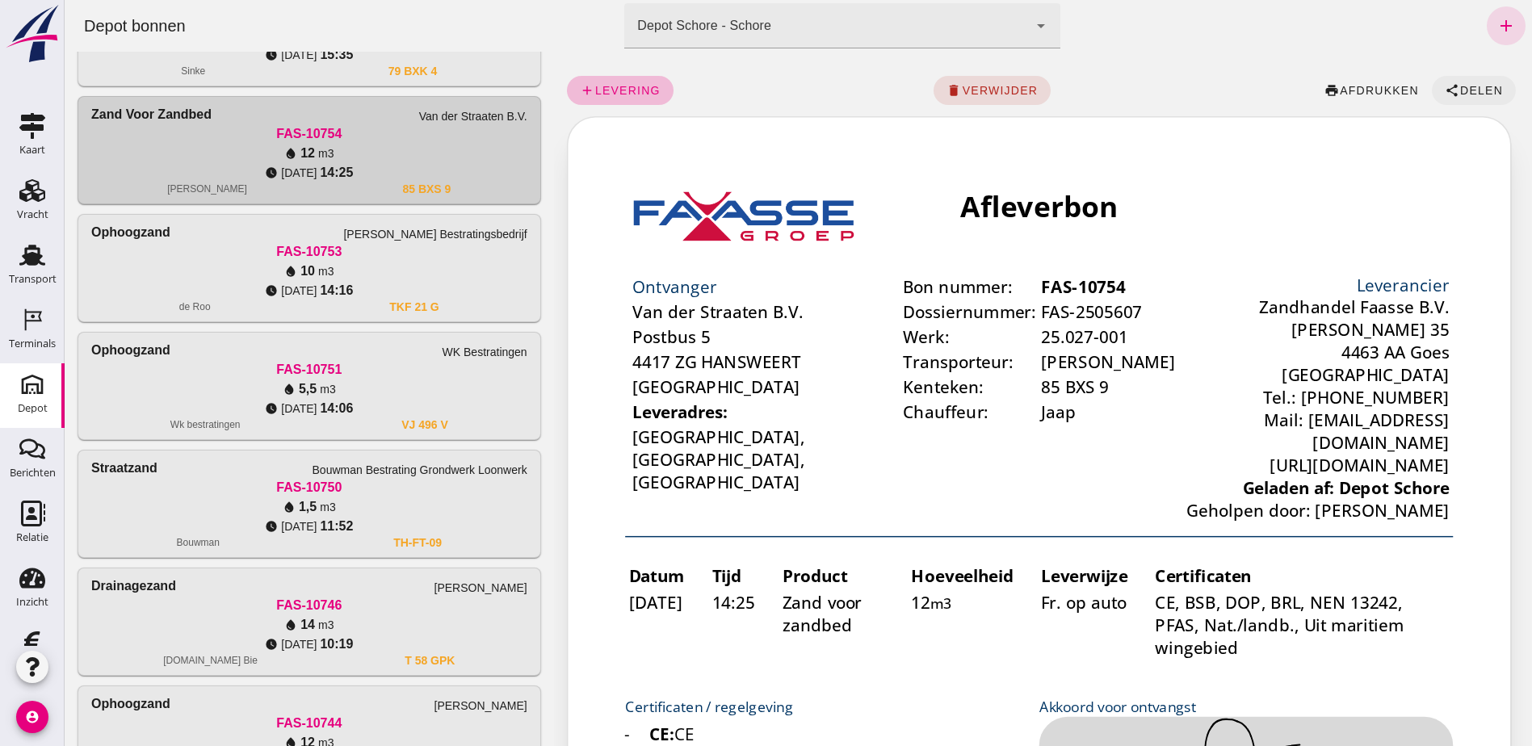
click at [1459, 90] on span "Delen" at bounding box center [1481, 90] width 44 height 13
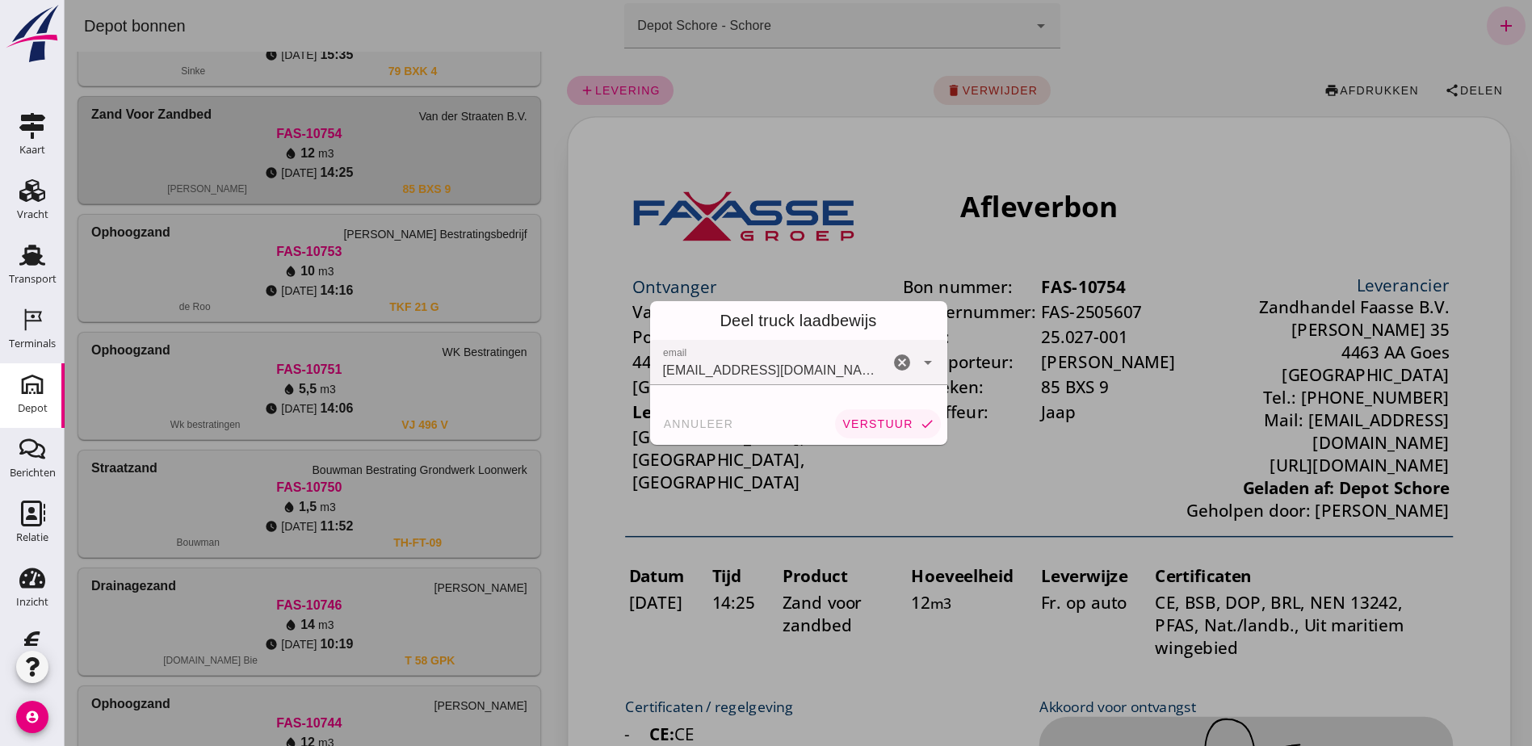
click at [889, 424] on span "verstuur" at bounding box center [876, 423] width 71 height 13
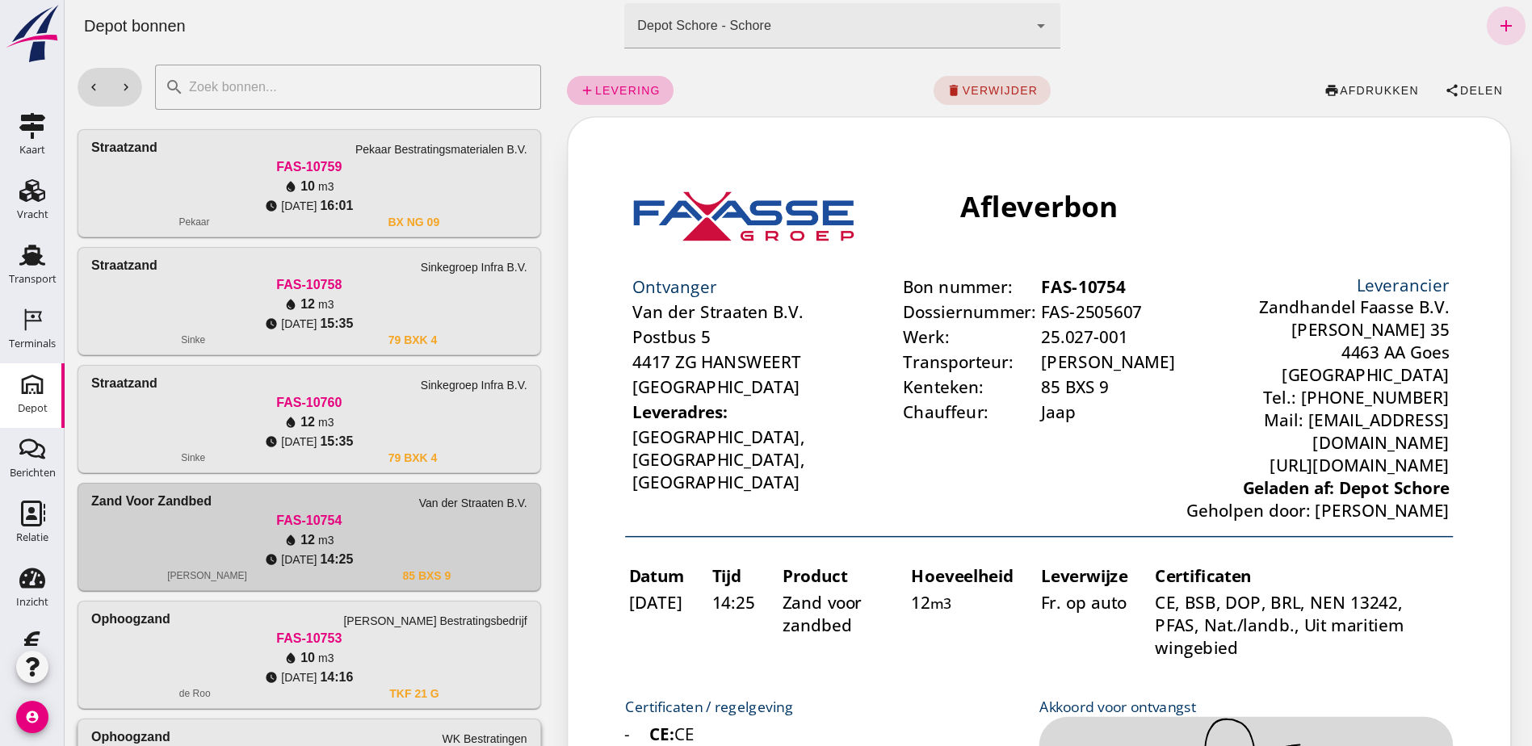
click at [329, 427] on span "m3" at bounding box center [325, 422] width 15 height 16
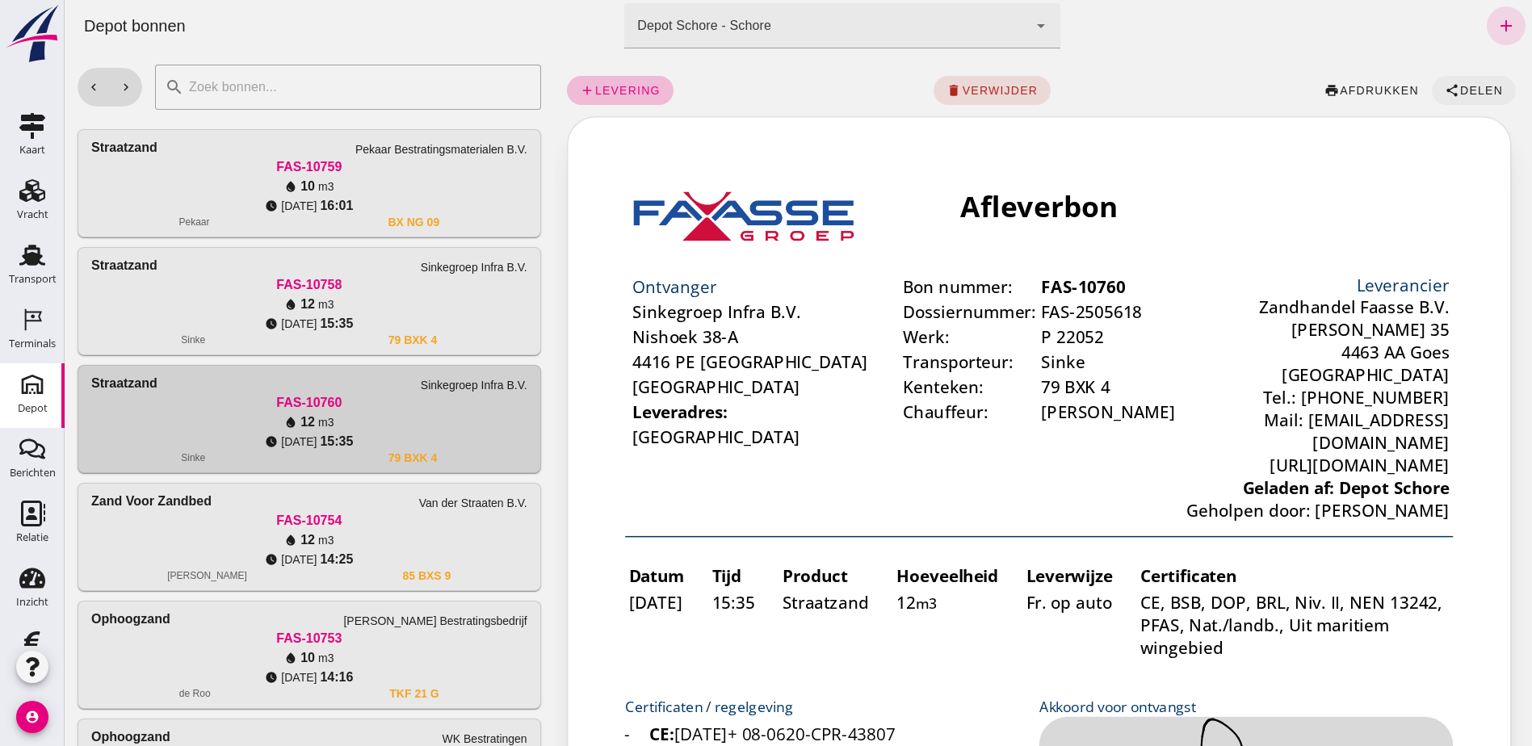
click at [1470, 87] on span "Delen" at bounding box center [1481, 90] width 44 height 13
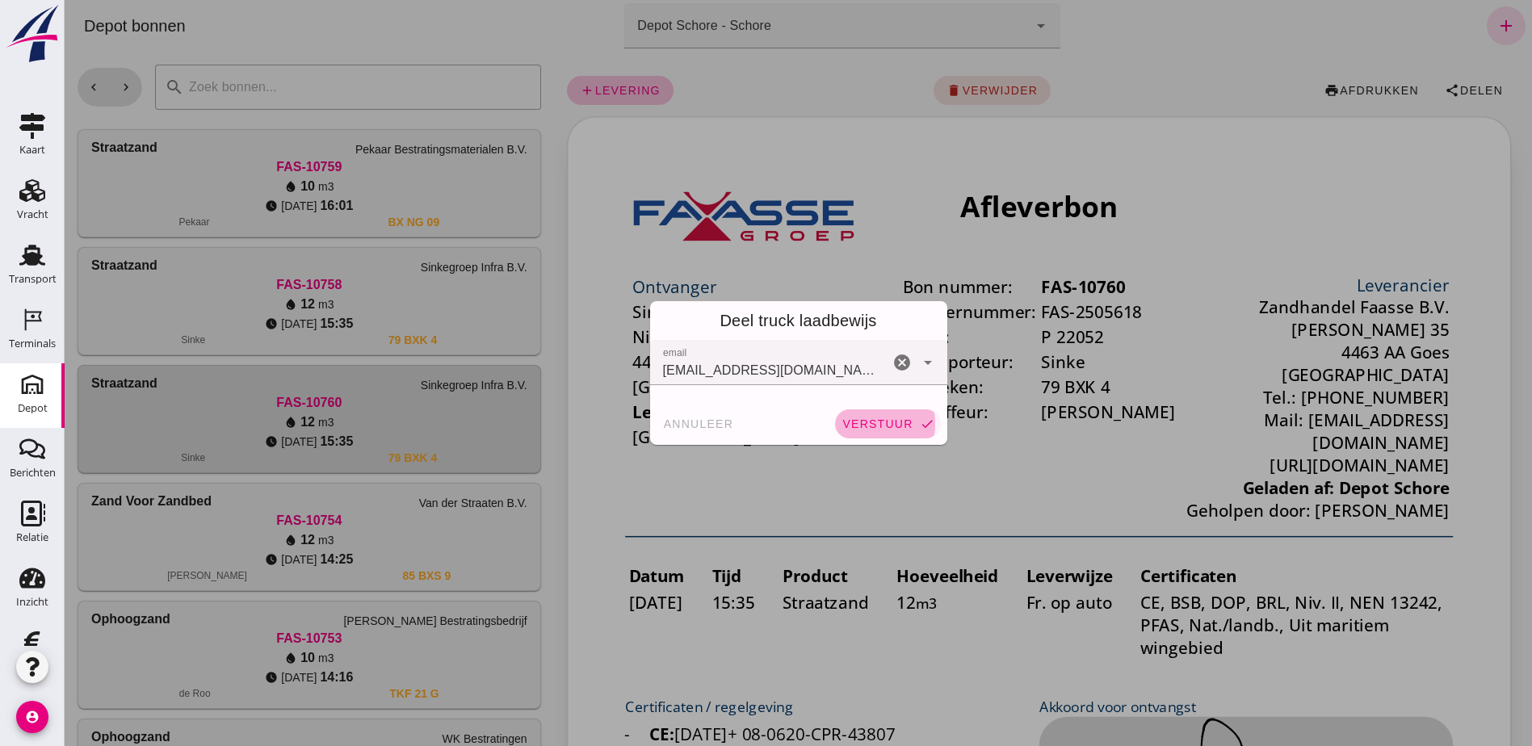
click at [880, 427] on span "verstuur" at bounding box center [876, 423] width 71 height 13
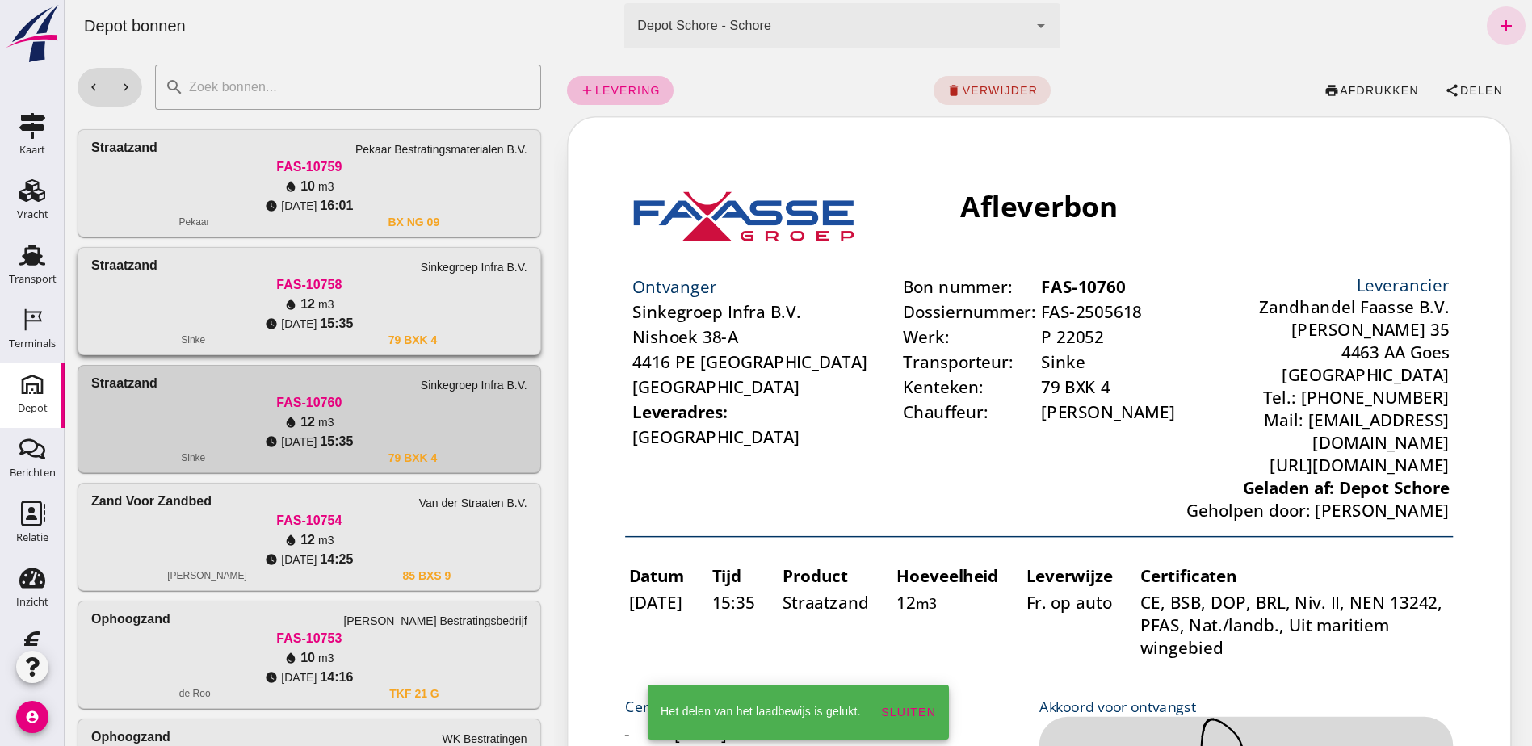
click at [496, 325] on div "watch_later [DATE] 15:35" at bounding box center [309, 323] width 436 height 19
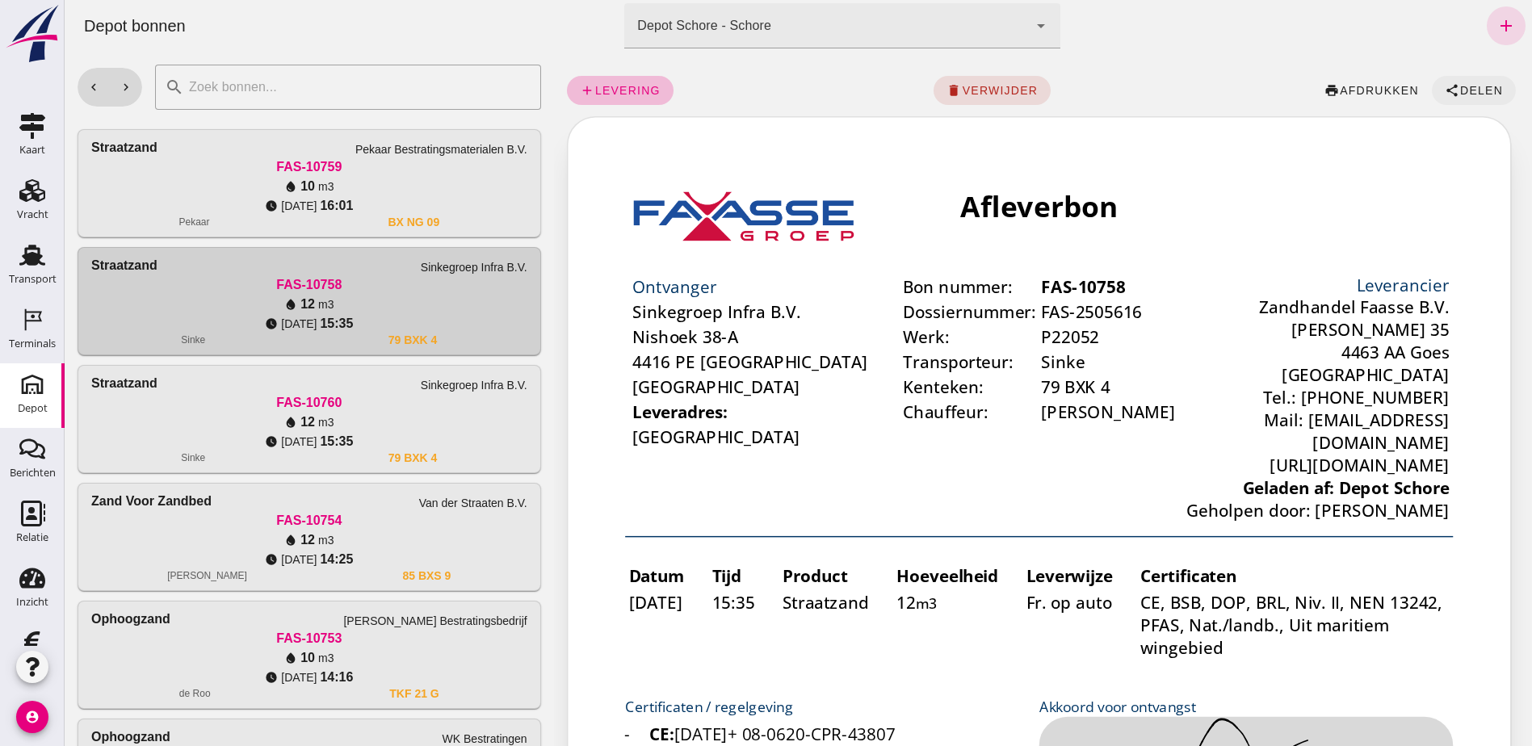
click at [1445, 86] on icon "share" at bounding box center [1452, 90] width 15 height 15
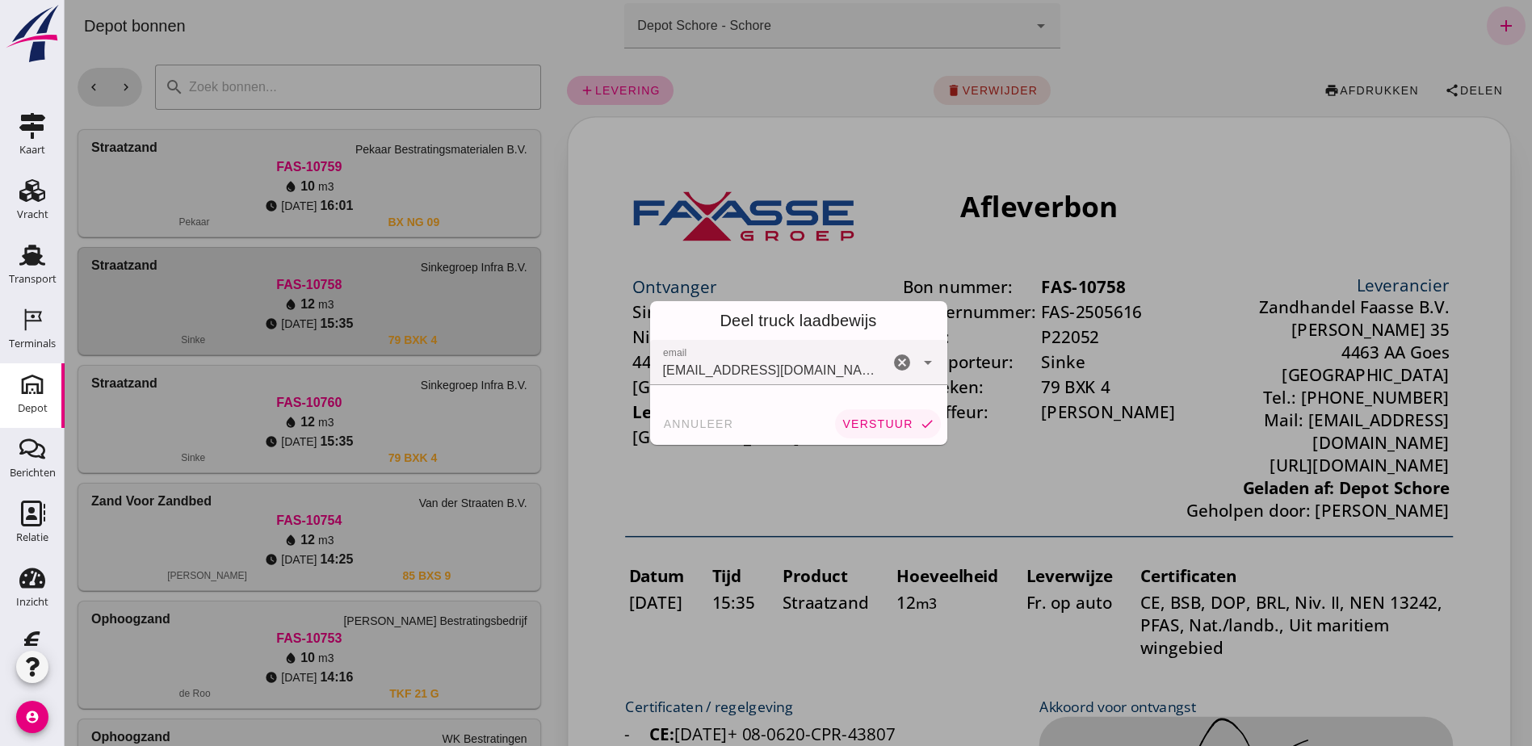
click at [883, 429] on span "verstuur" at bounding box center [876, 423] width 71 height 13
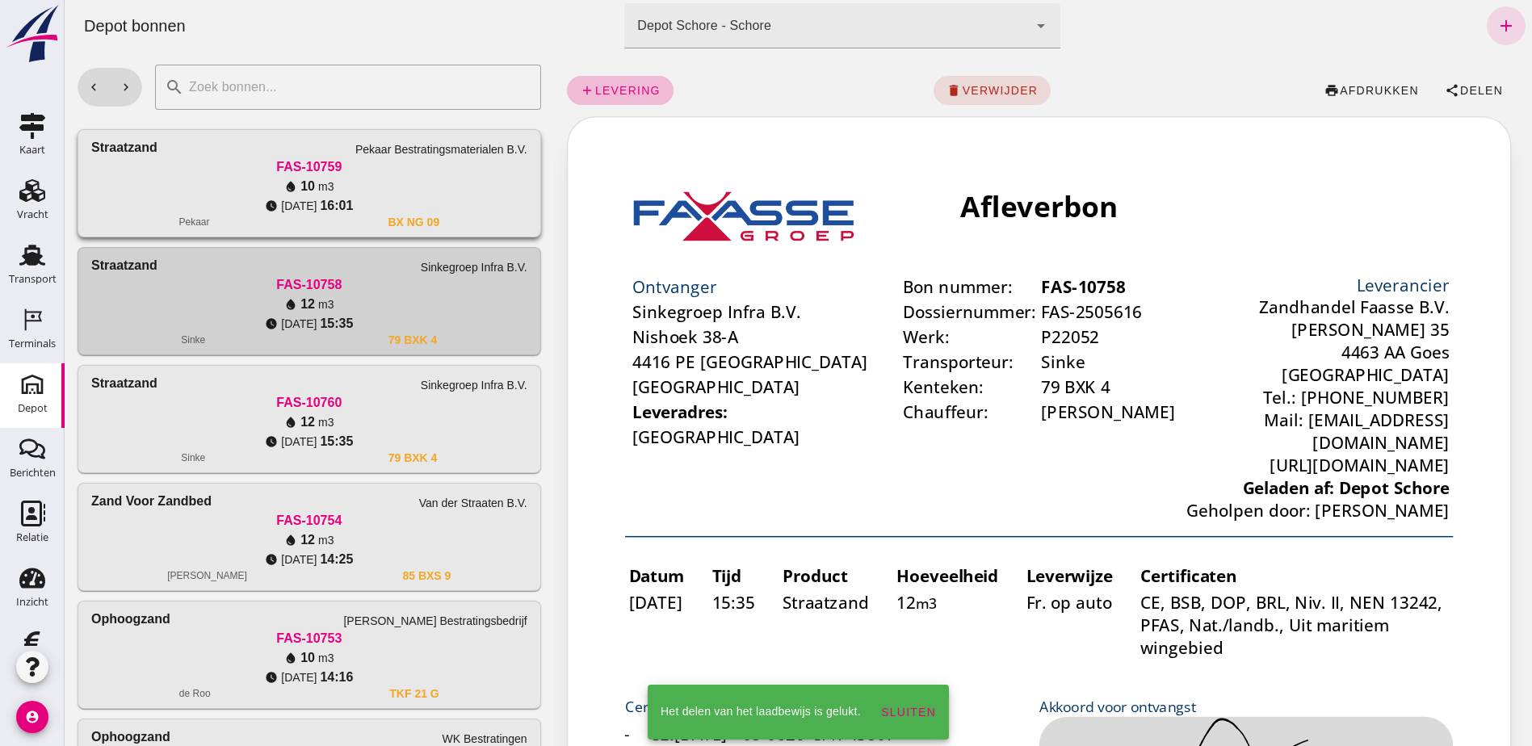
click at [506, 195] on div "water_drop 10 m3" at bounding box center [309, 186] width 436 height 19
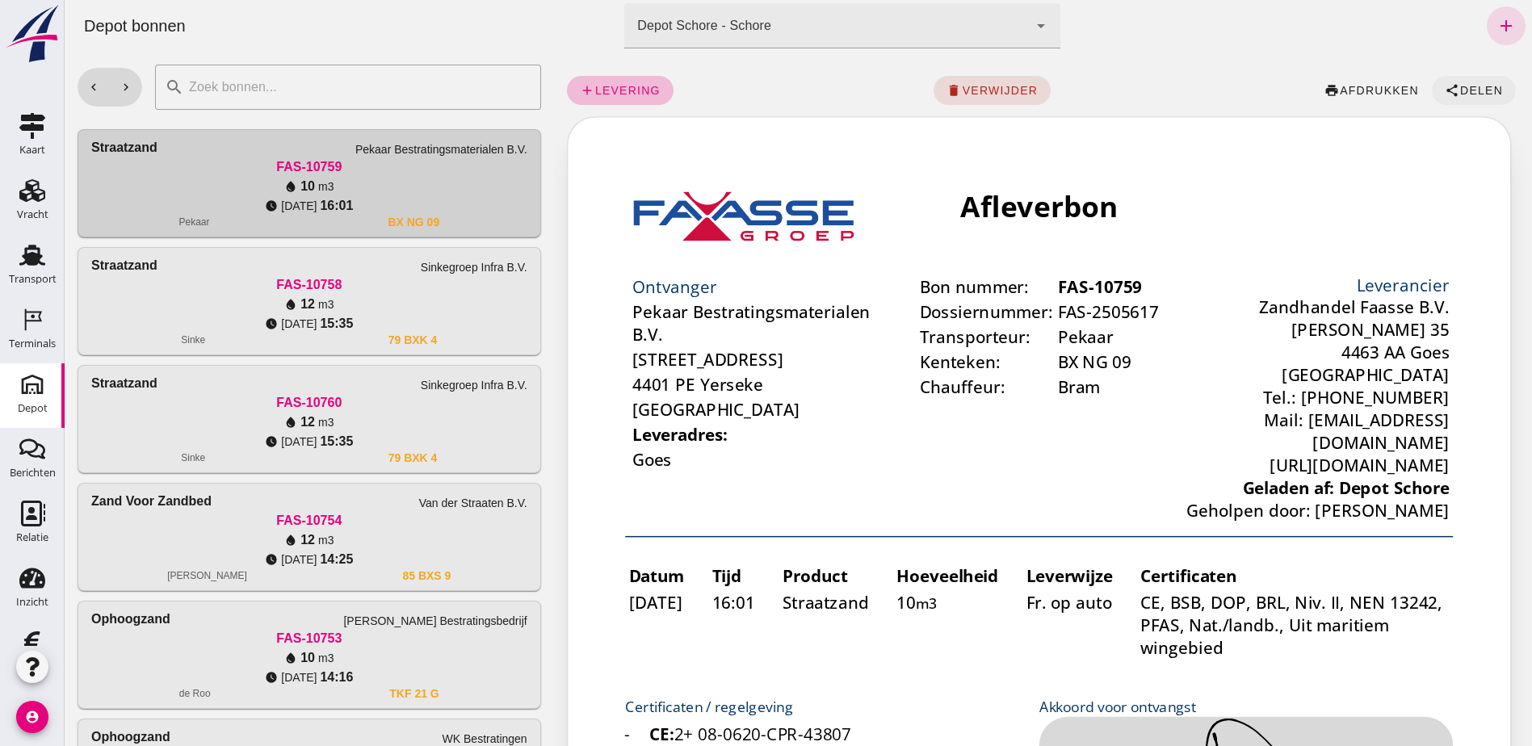
click at [1453, 79] on button "share Delen" at bounding box center [1474, 90] width 84 height 29
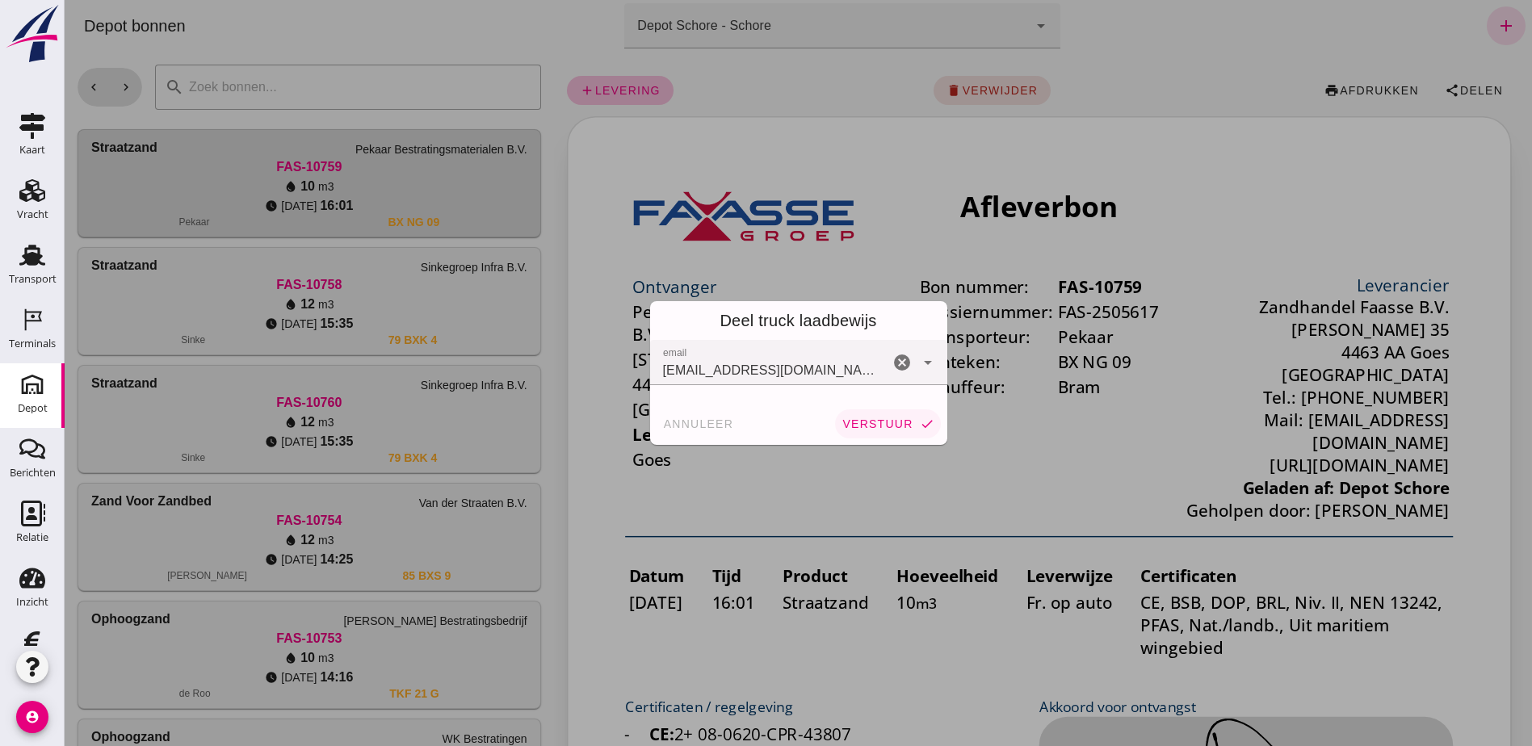
click at [862, 421] on span "verstuur" at bounding box center [876, 423] width 71 height 13
